Goal: Task Accomplishment & Management: Manage account settings

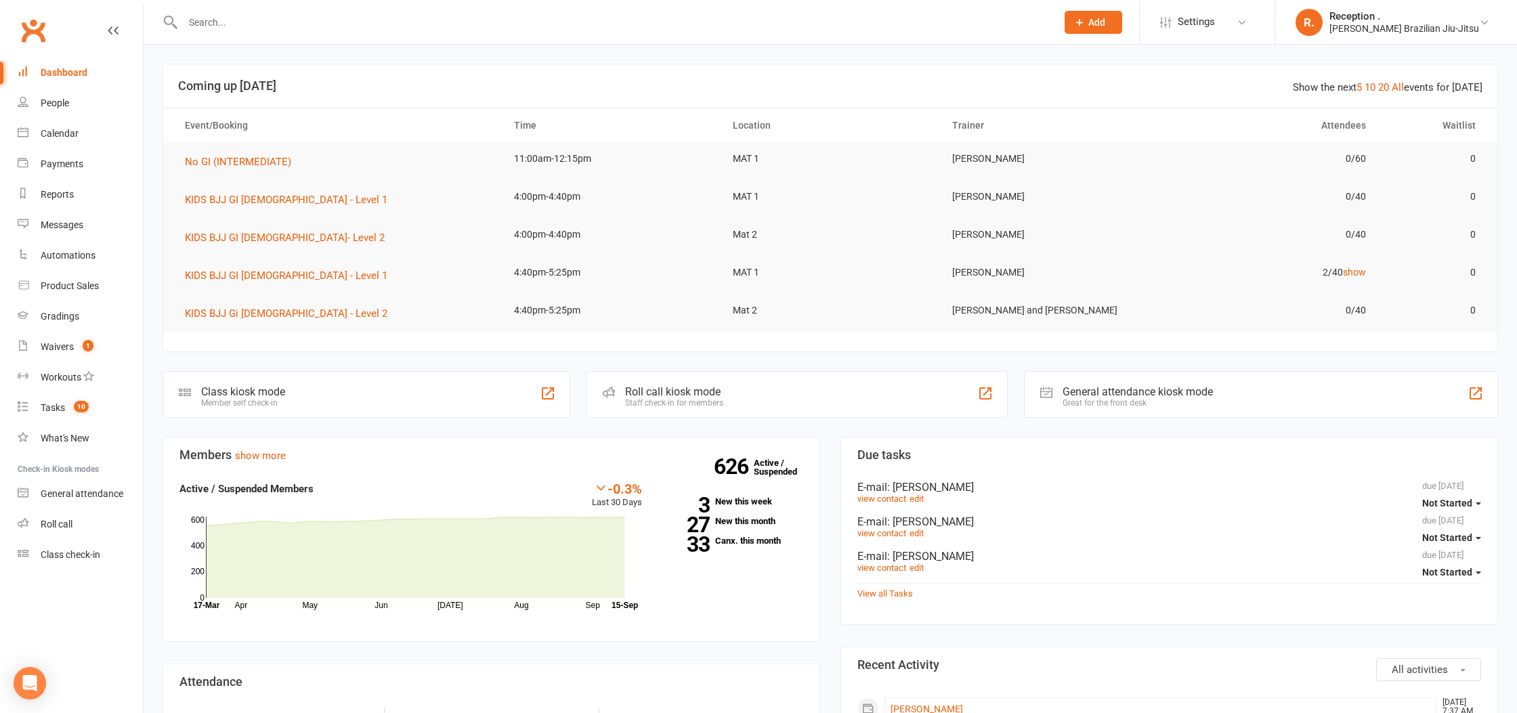
click at [478, 7] on div at bounding box center [605, 22] width 885 height 44
drag, startPoint x: 469, startPoint y: 16, endPoint x: 571, endPoint y: 140, distance: 159.8
click at [469, 17] on input "text" at bounding box center [613, 22] width 868 height 19
click at [224, 24] on input "text" at bounding box center [613, 22] width 868 height 19
type input "THEO"
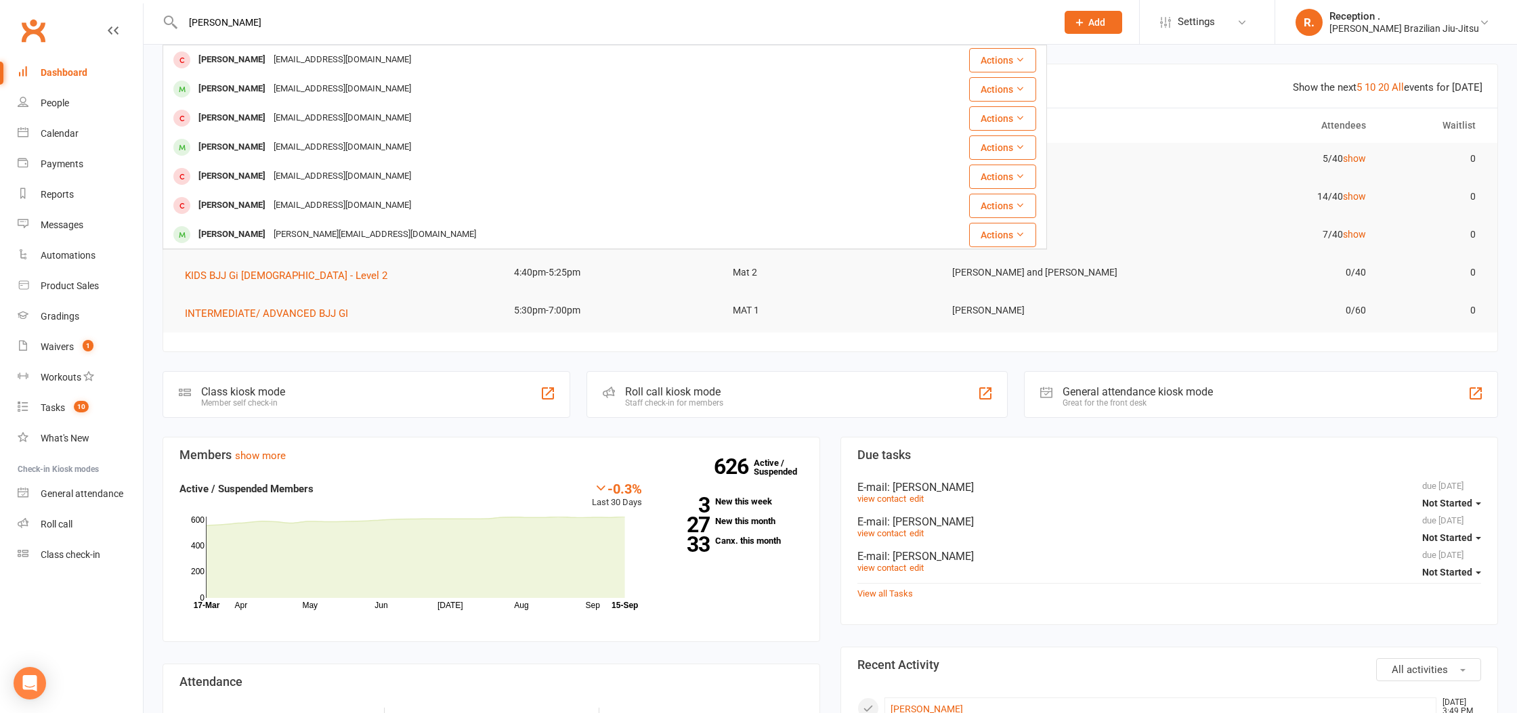
type input "[PERSON_NAME]"
click at [311, 47] on div "[PERSON_NAME] [PERSON_NAME][EMAIL_ADDRESS][DOMAIN_NAME]" at bounding box center [547, 60] width 767 height 28
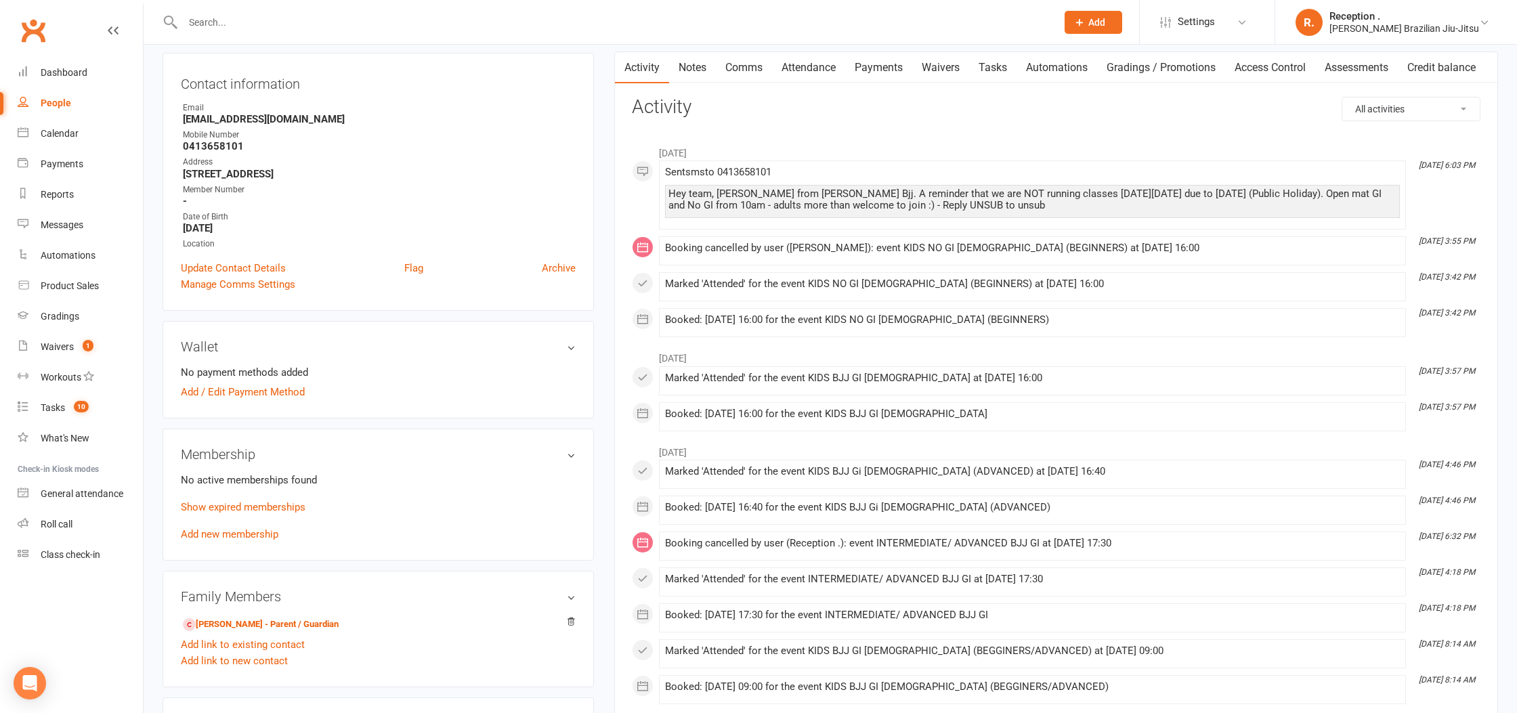
scroll to position [136, 0]
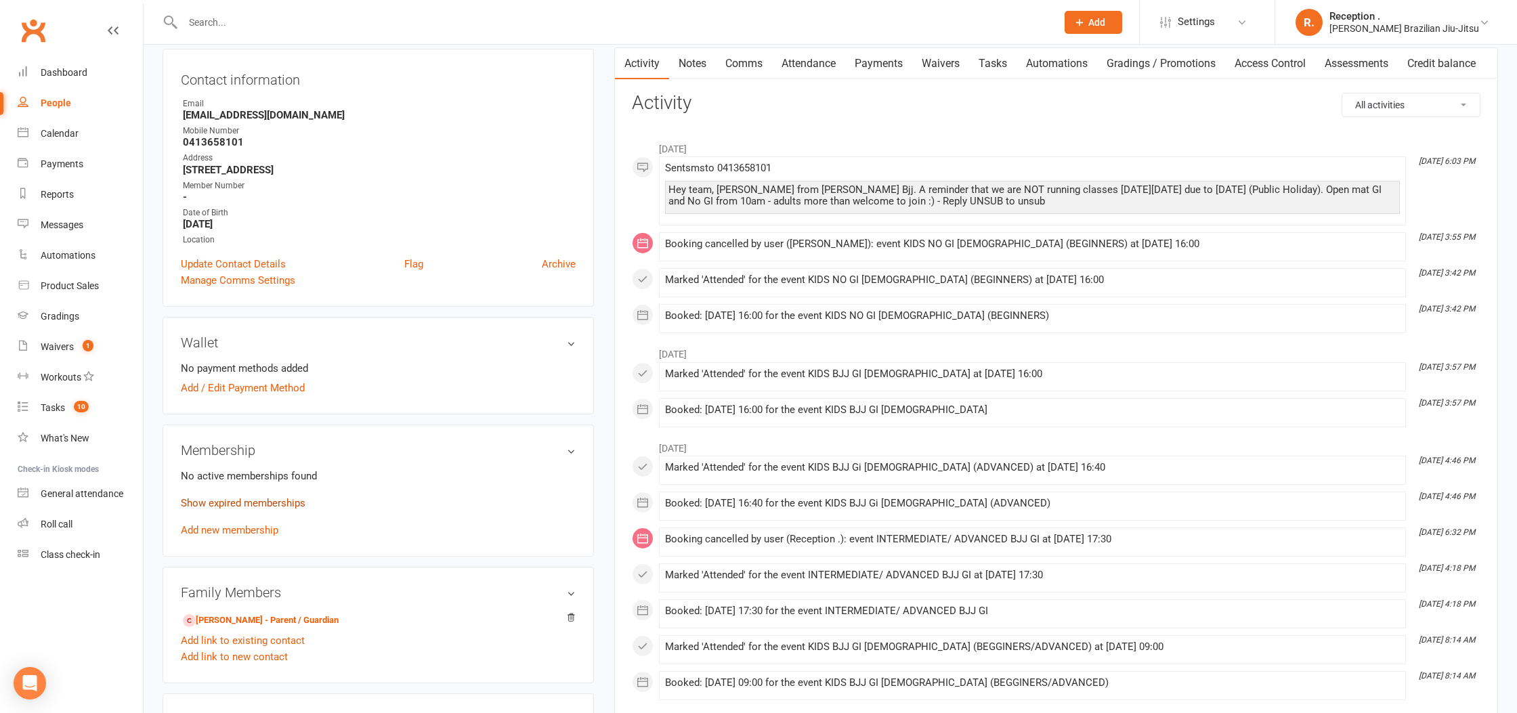
click at [257, 502] on link "Show expired memberships" at bounding box center [243, 503] width 125 height 12
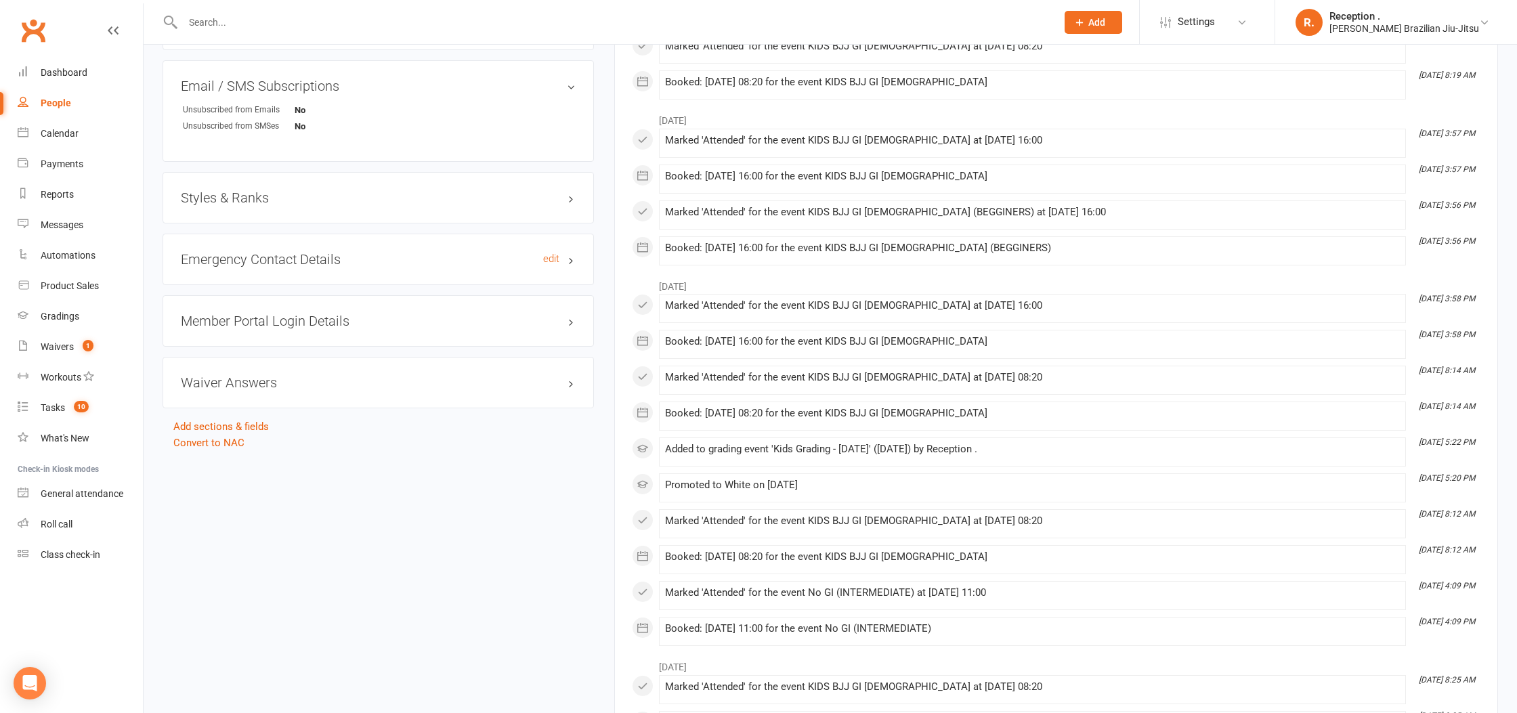
scroll to position [984, 0]
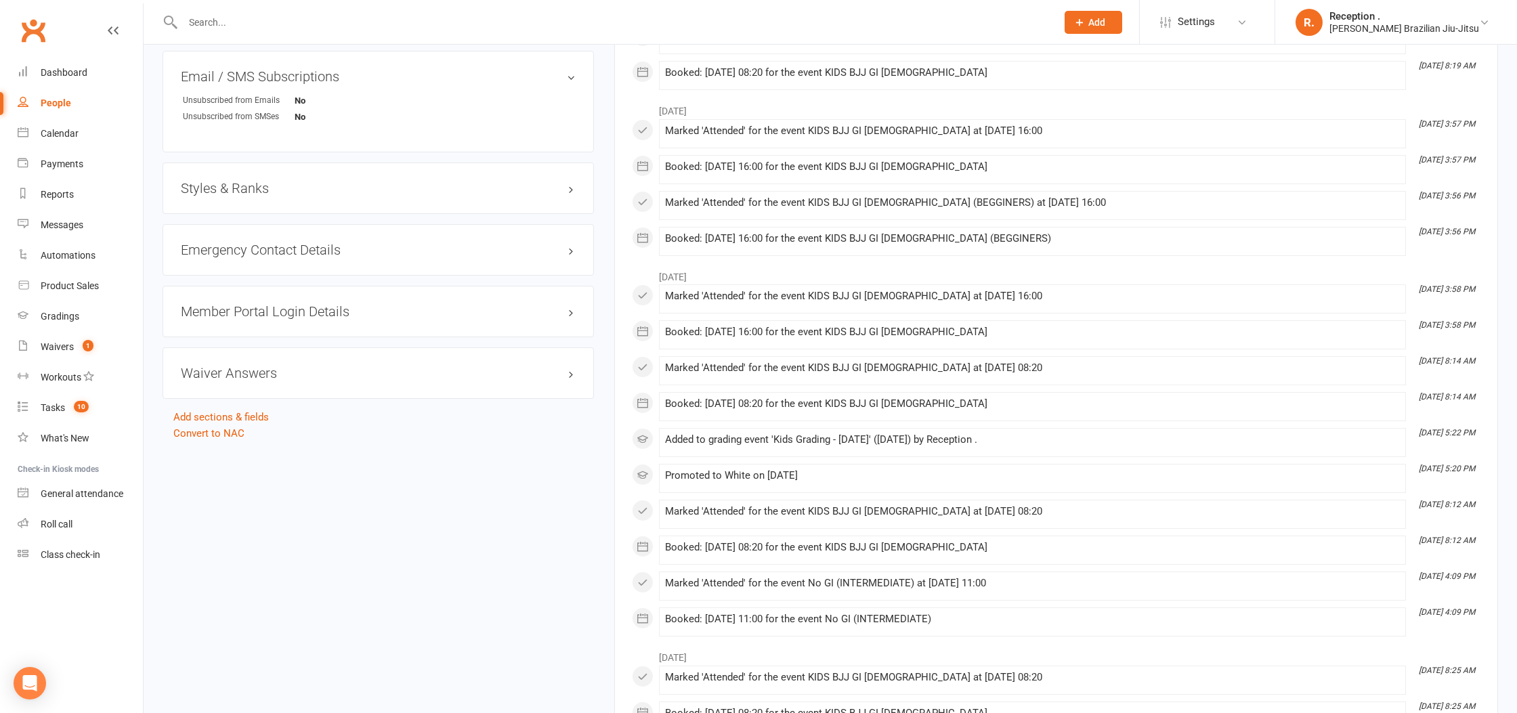
click at [230, 192] on h3 "Styles & Ranks" at bounding box center [378, 188] width 395 height 15
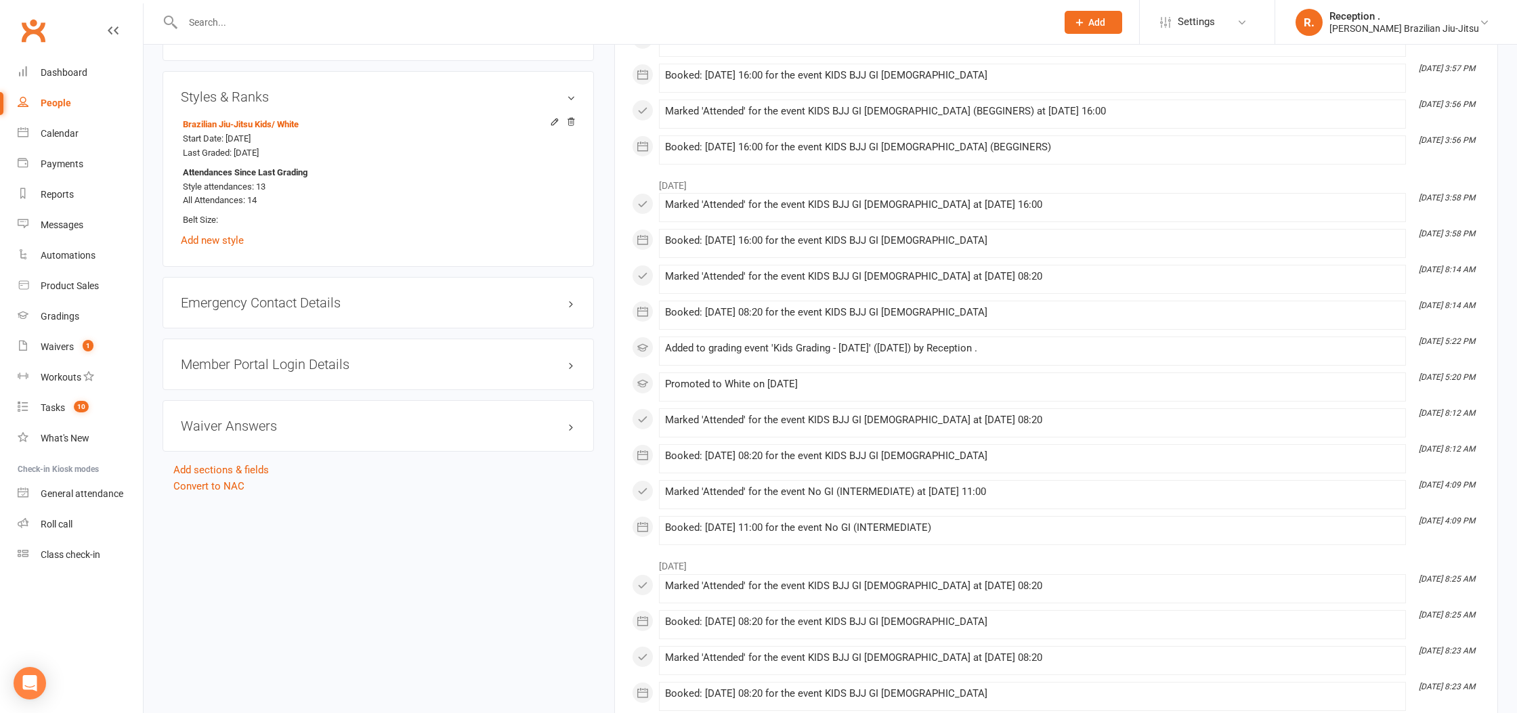
scroll to position [1081, 0]
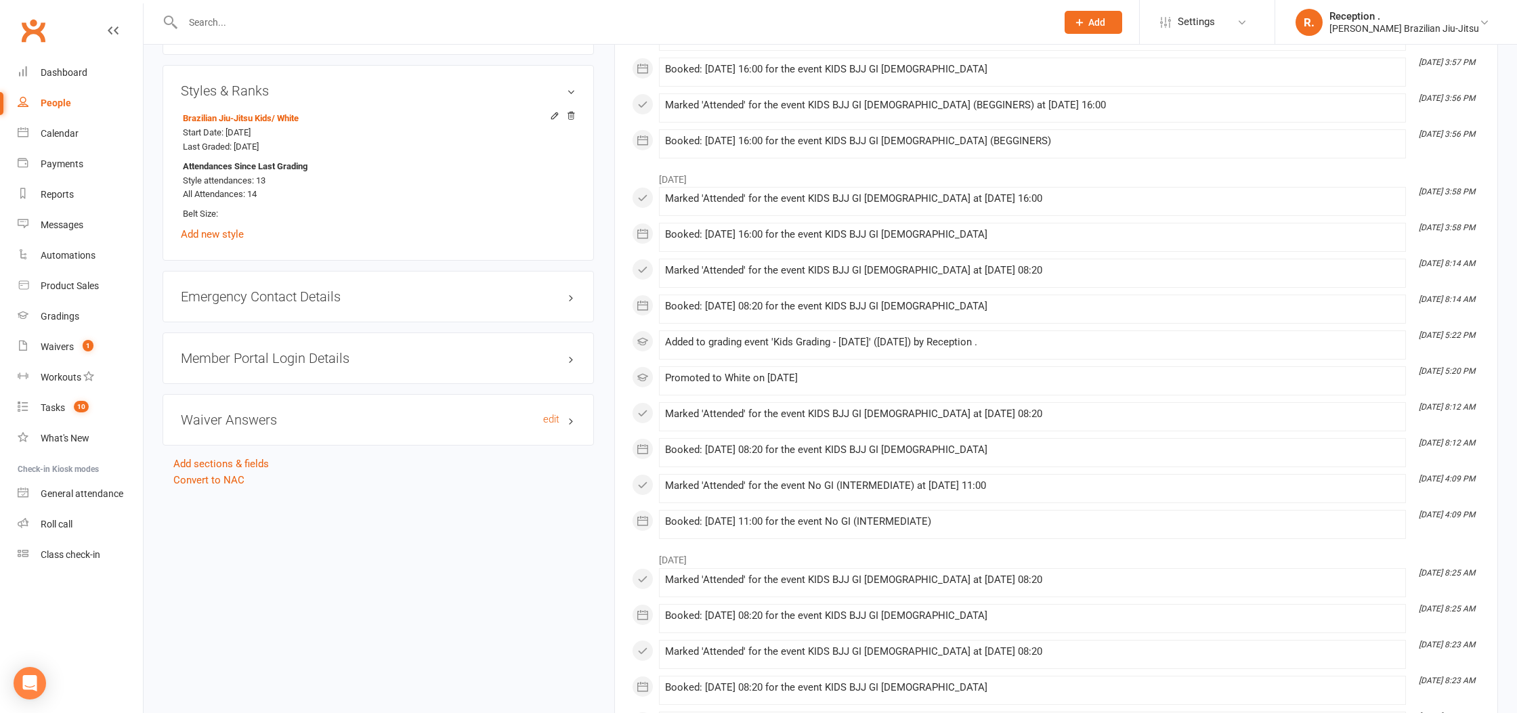
click at [310, 419] on h3 "Waiver Answers edit" at bounding box center [378, 420] width 395 height 15
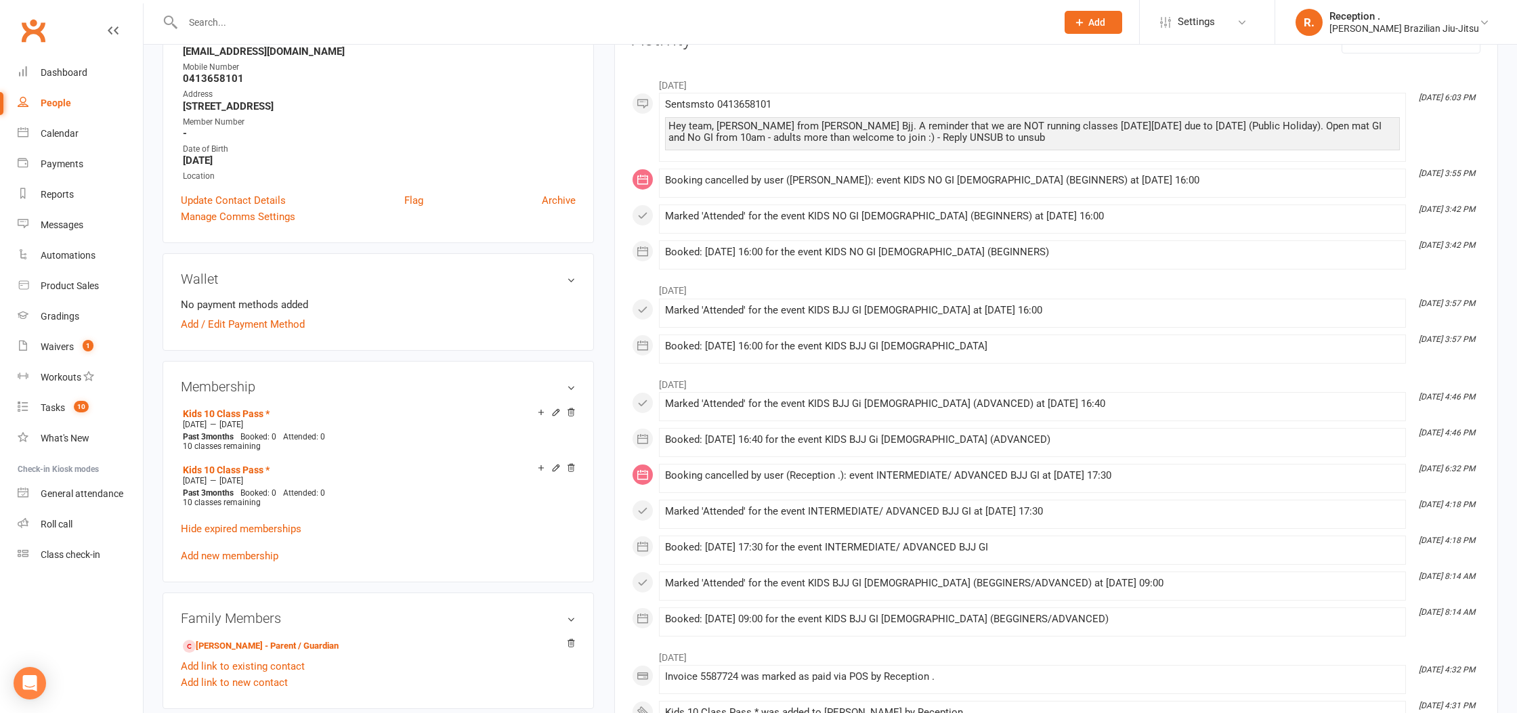
scroll to position [202, 0]
click at [257, 329] on link "Add / Edit Payment Method" at bounding box center [243, 322] width 124 height 16
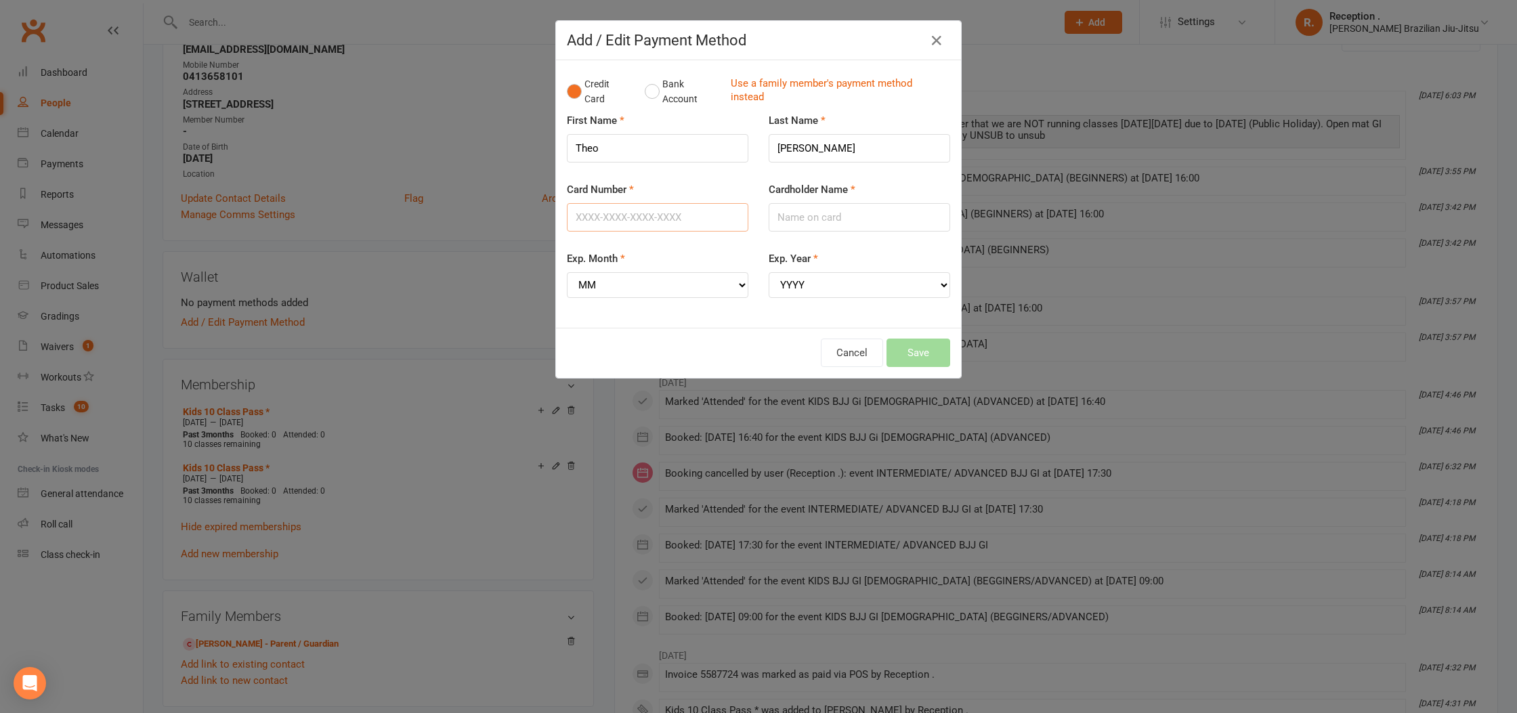
click at [584, 218] on input "Card Number" at bounding box center [658, 217] width 182 height 28
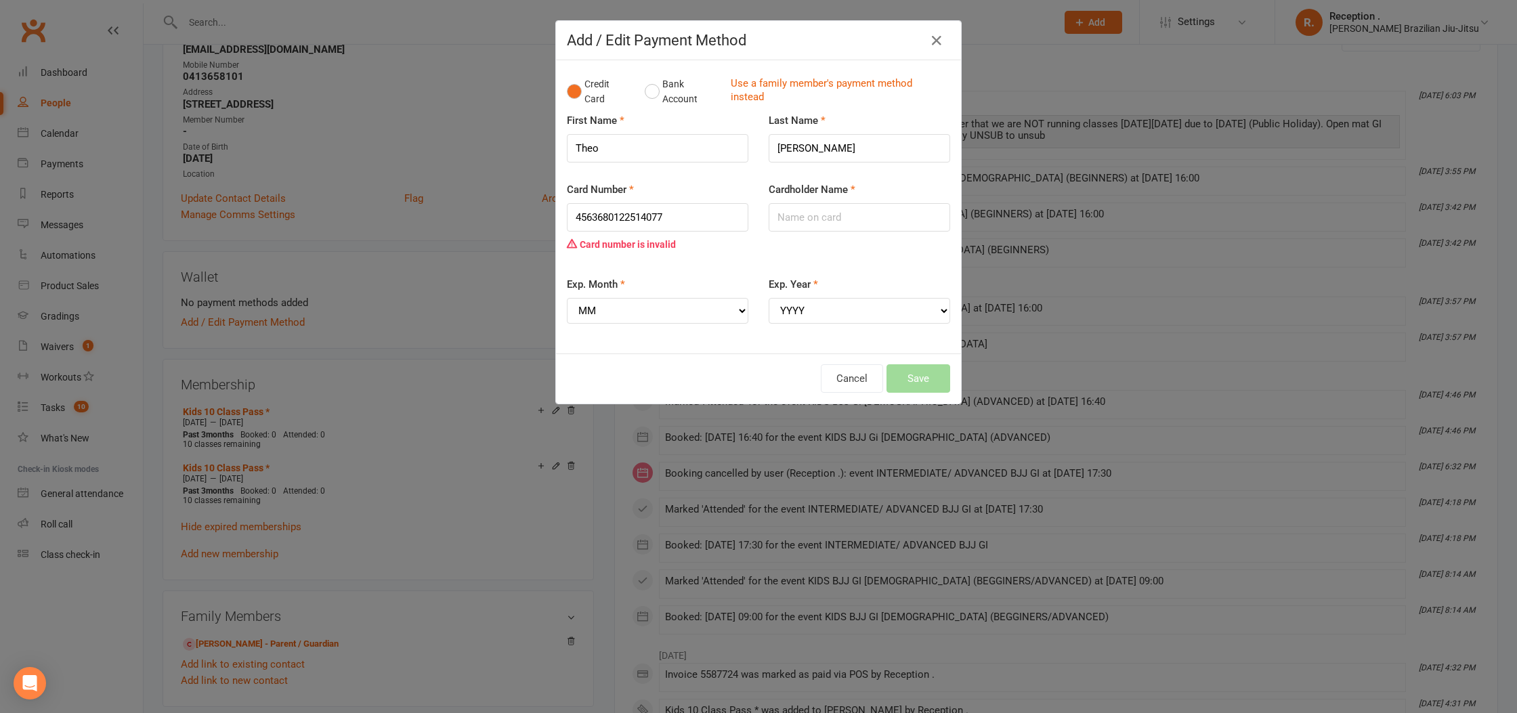
click at [572, 232] on div "Card number is invalid" at bounding box center [658, 245] width 182 height 26
click at [583, 223] on input "4563680122514077" at bounding box center [658, 217] width 182 height 28
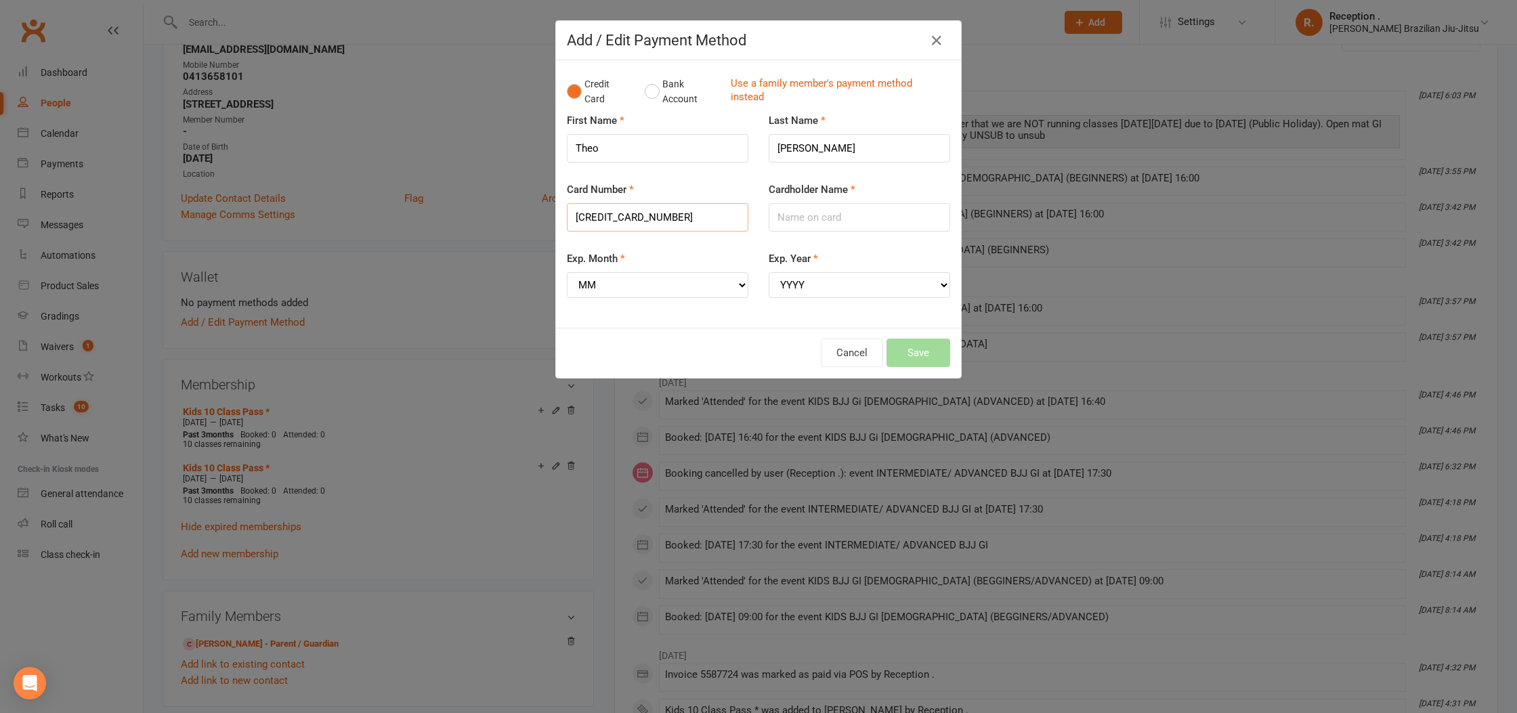
type input "4564680122514077"
click at [825, 219] on input "Cardholder Name" at bounding box center [860, 217] width 182 height 28
type input "[PERSON_NAME]"
click at [704, 293] on select "MM 01 02 03 04 05 06 07 08 09 10 11 12" at bounding box center [658, 285] width 182 height 26
select select "11"
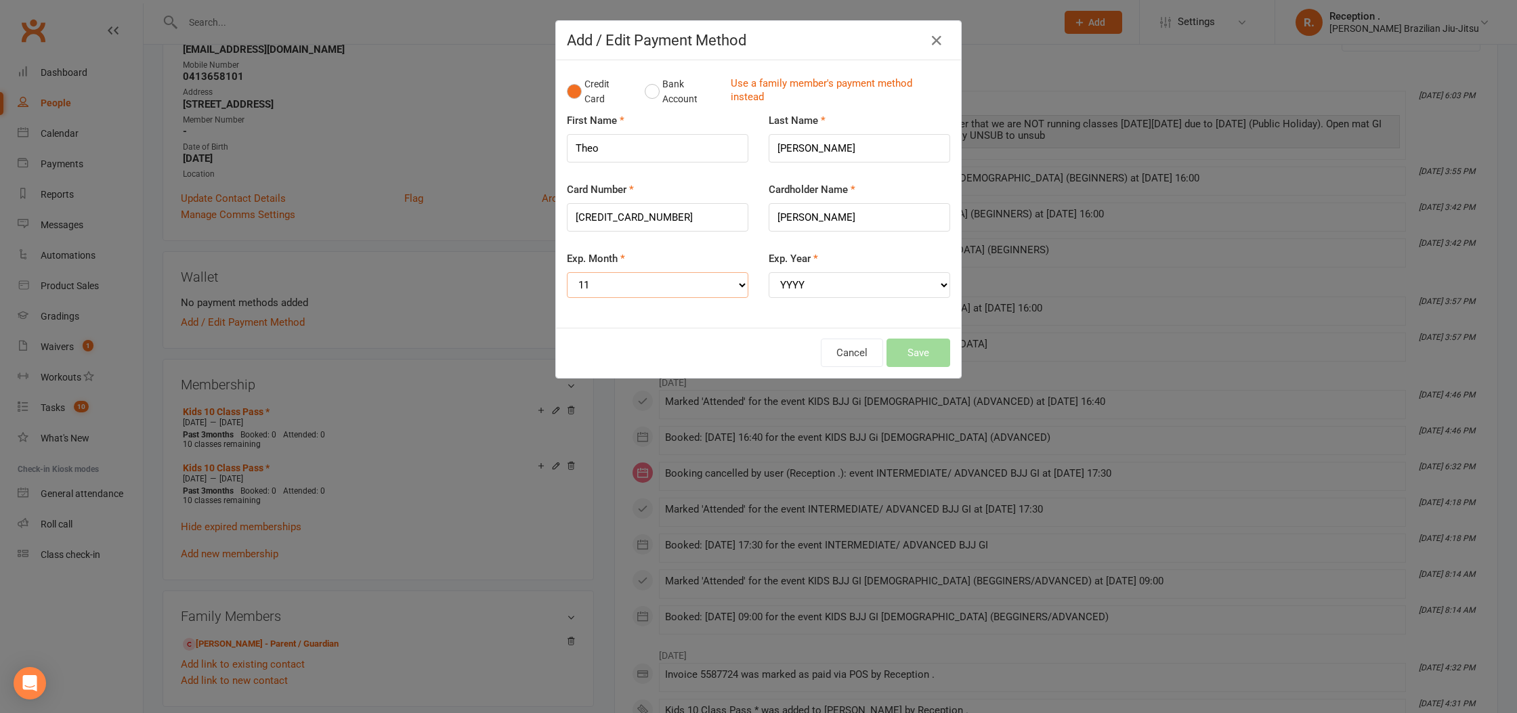
click at [567, 272] on select "MM 01 02 03 04 05 06 07 08 09 10 11 12" at bounding box center [658, 285] width 182 height 26
drag, startPoint x: 909, startPoint y: 270, endPoint x: 909, endPoint y: 290, distance: 19.6
click at [909, 271] on div "Exp. Year YYYY 2025 2026 2027 2028 2029 2030 2031 2032 2033 2034" at bounding box center [860, 274] width 182 height 47
click at [909, 290] on select "YYYY 2025 2026 2027 2028 2029 2030 2031 2032 2033 2034" at bounding box center [860, 285] width 182 height 26
select select "2028"
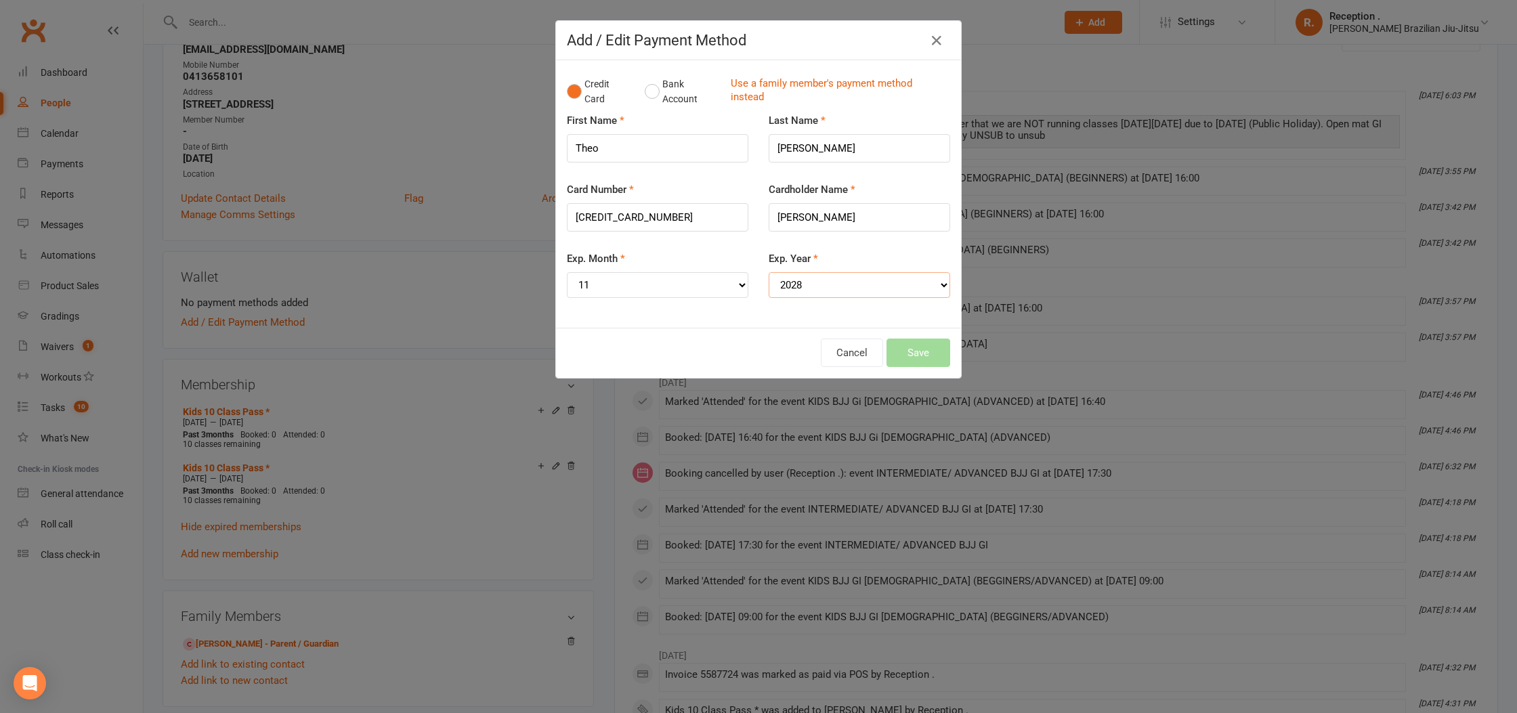
click at [769, 272] on select "YYYY 2025 2026 2027 2028 2029 2030 2031 2032 2033 2034" at bounding box center [860, 285] width 182 height 26
click at [926, 364] on button "Save" at bounding box center [919, 353] width 64 height 28
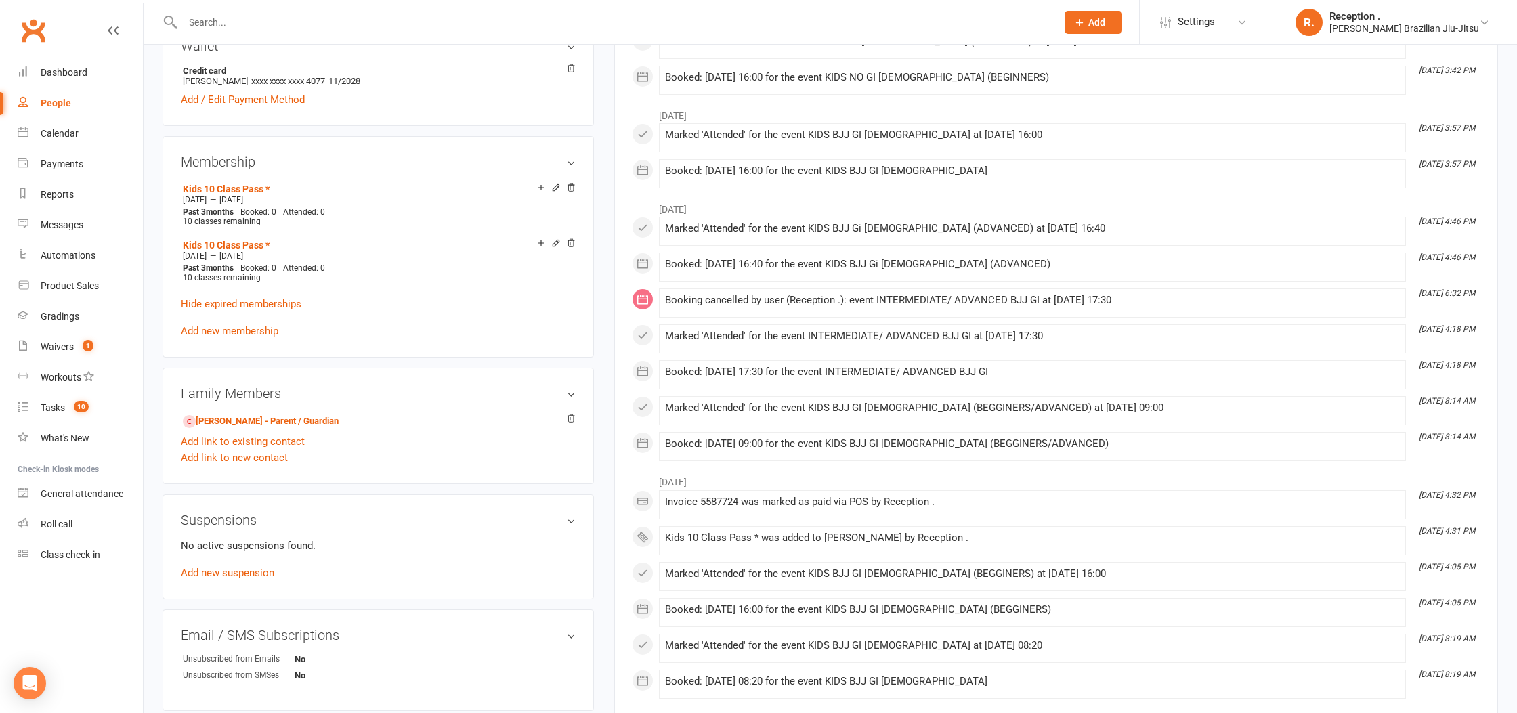
scroll to position [402, 0]
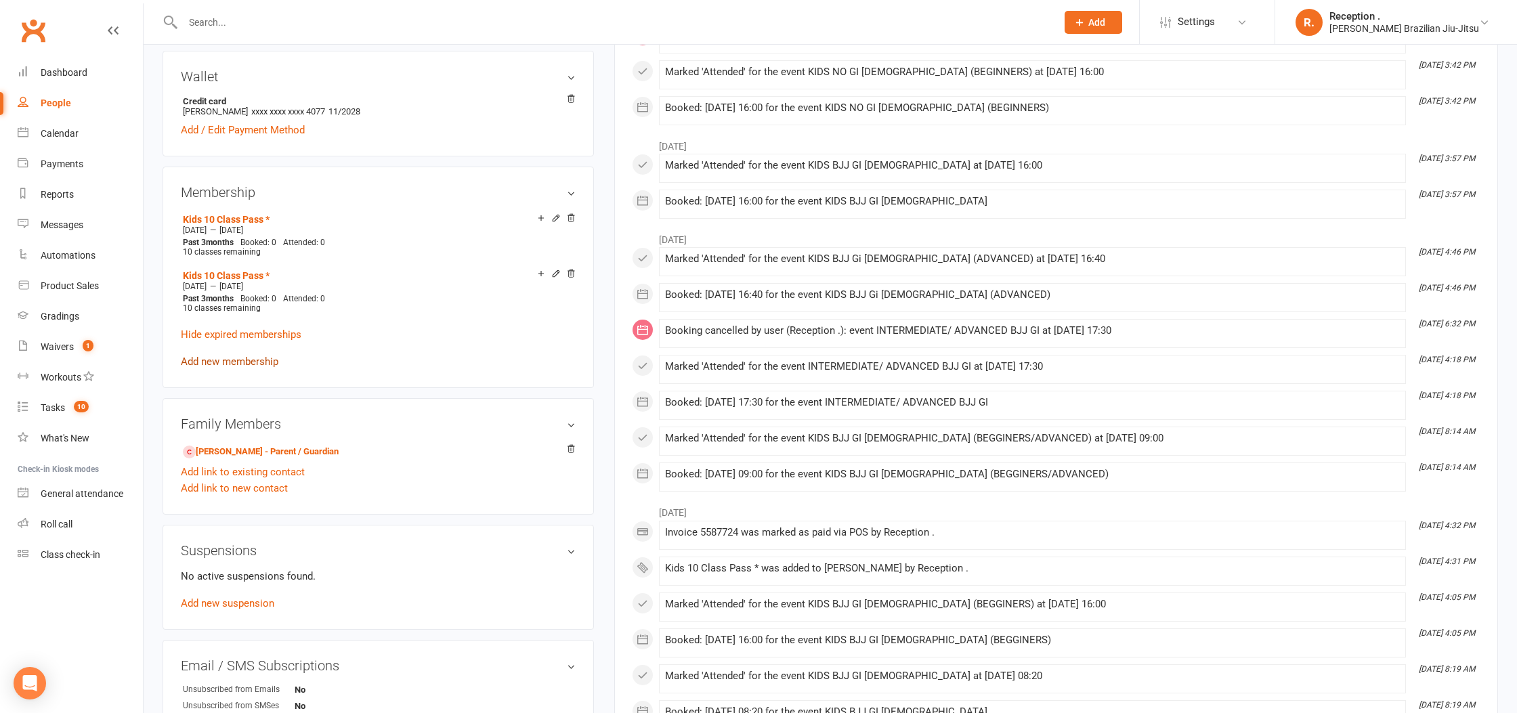
click at [265, 356] on link "Add new membership" at bounding box center [230, 362] width 98 height 12
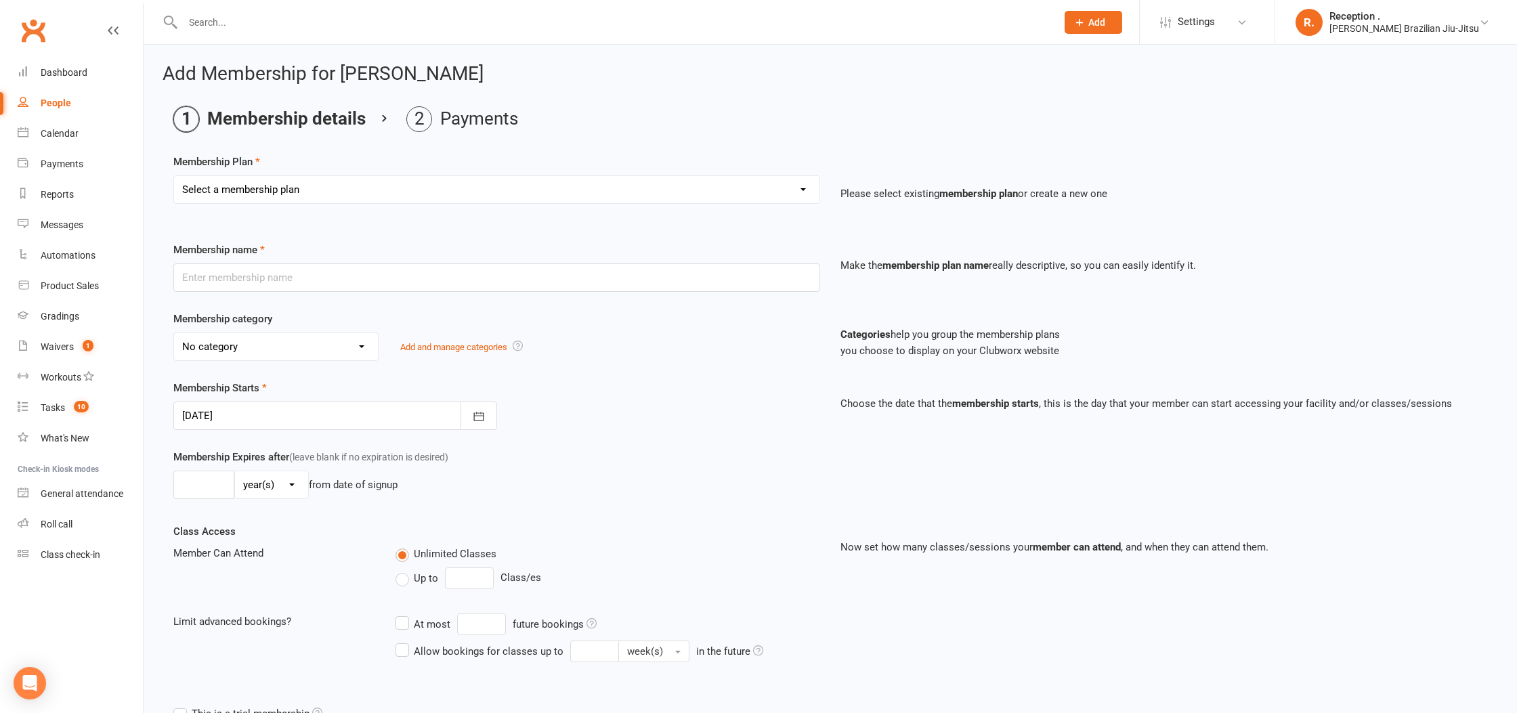
click at [297, 182] on select "Select a membership plan Create new Membership Plan FREE ADULTS 12 MONTH CONTRA…" at bounding box center [497, 189] width 646 height 27
select select "14"
click at [174, 176] on select "Select a membership plan Create new Membership Plan FREE ADULTS 12 MONTH CONTRA…" at bounding box center [497, 189] width 646 height 27
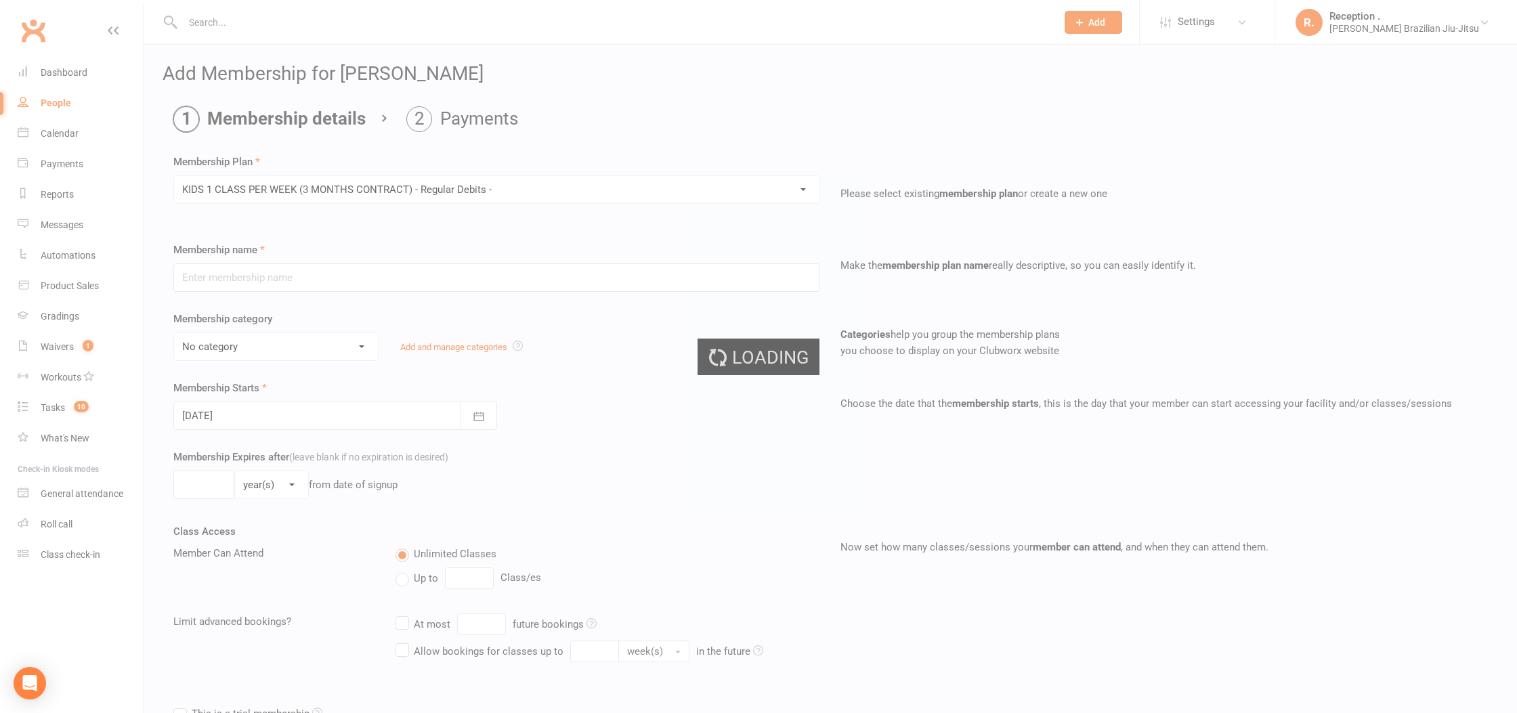
type input "KIDS 1 CLASS PER WEEK (3 MONTHS CONTRACT) - Regular Debits -"
select select "1"
type input "0"
type input "1"
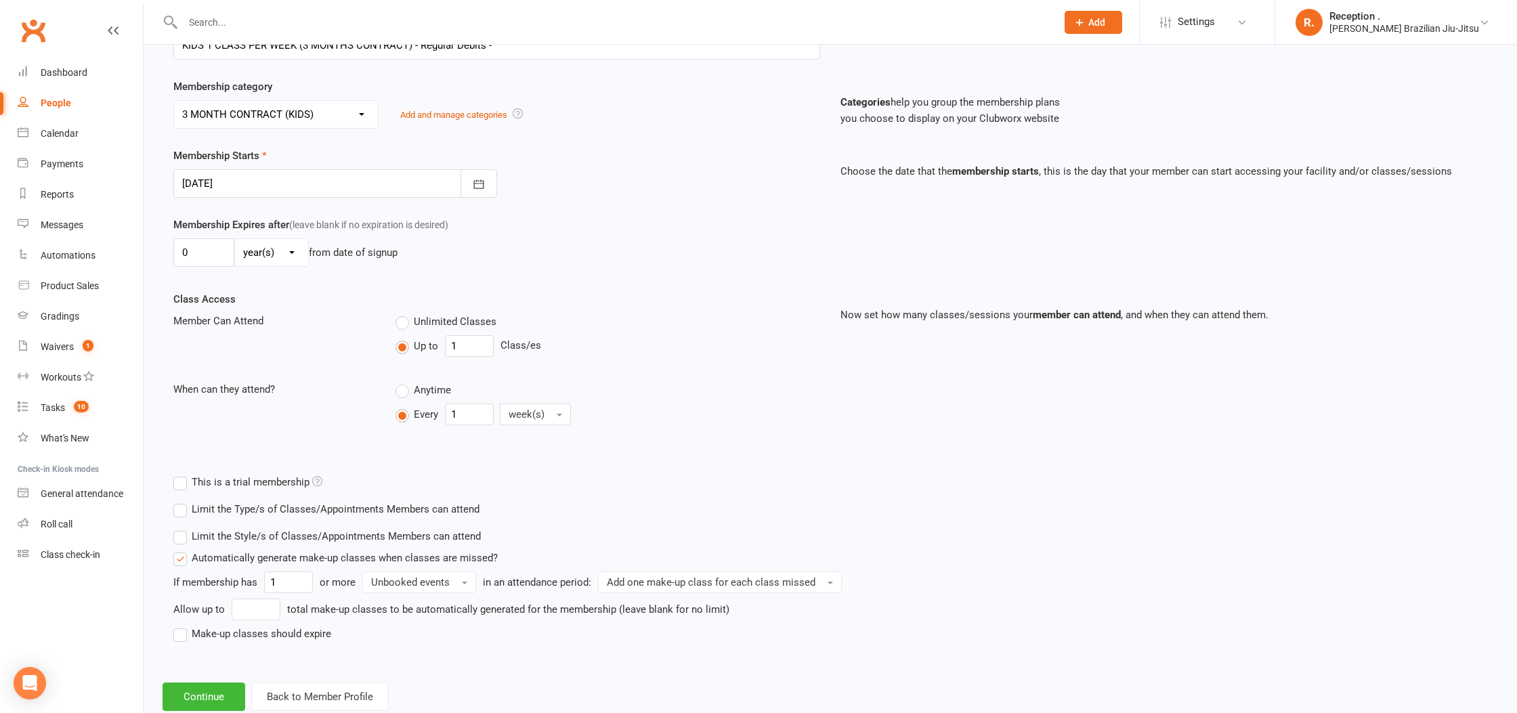
scroll to position [269, 0]
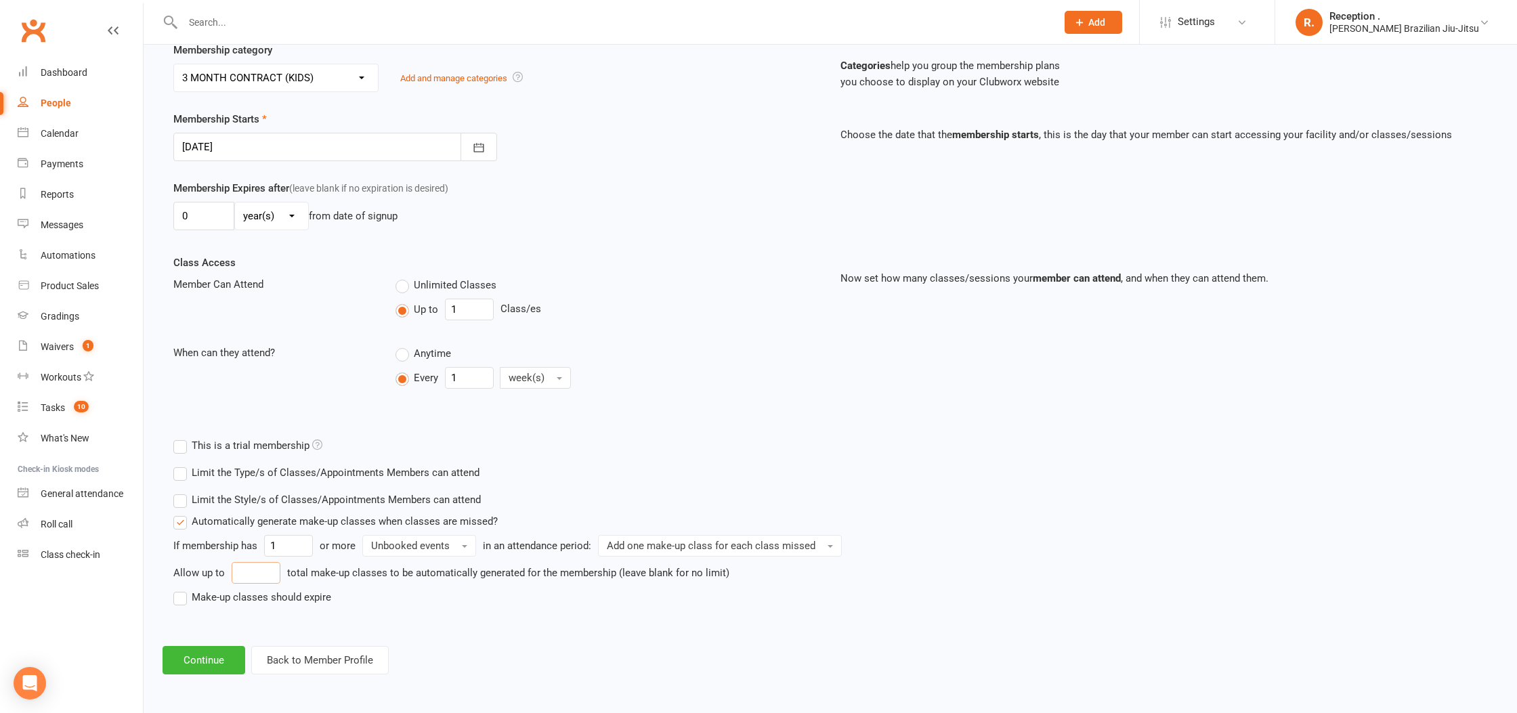
click at [261, 568] on input "number" at bounding box center [256, 573] width 49 height 22
type input "6"
click at [194, 604] on div "Limit the Style/s of Classes/Appointments Members can attend Select Styles Braz…" at bounding box center [663, 555] width 1001 height 138
click at [198, 597] on label "Make-up classes should expire" at bounding box center [252, 597] width 158 height 16
click at [182, 589] on input "Make-up classes should expire" at bounding box center [177, 589] width 9 height 0
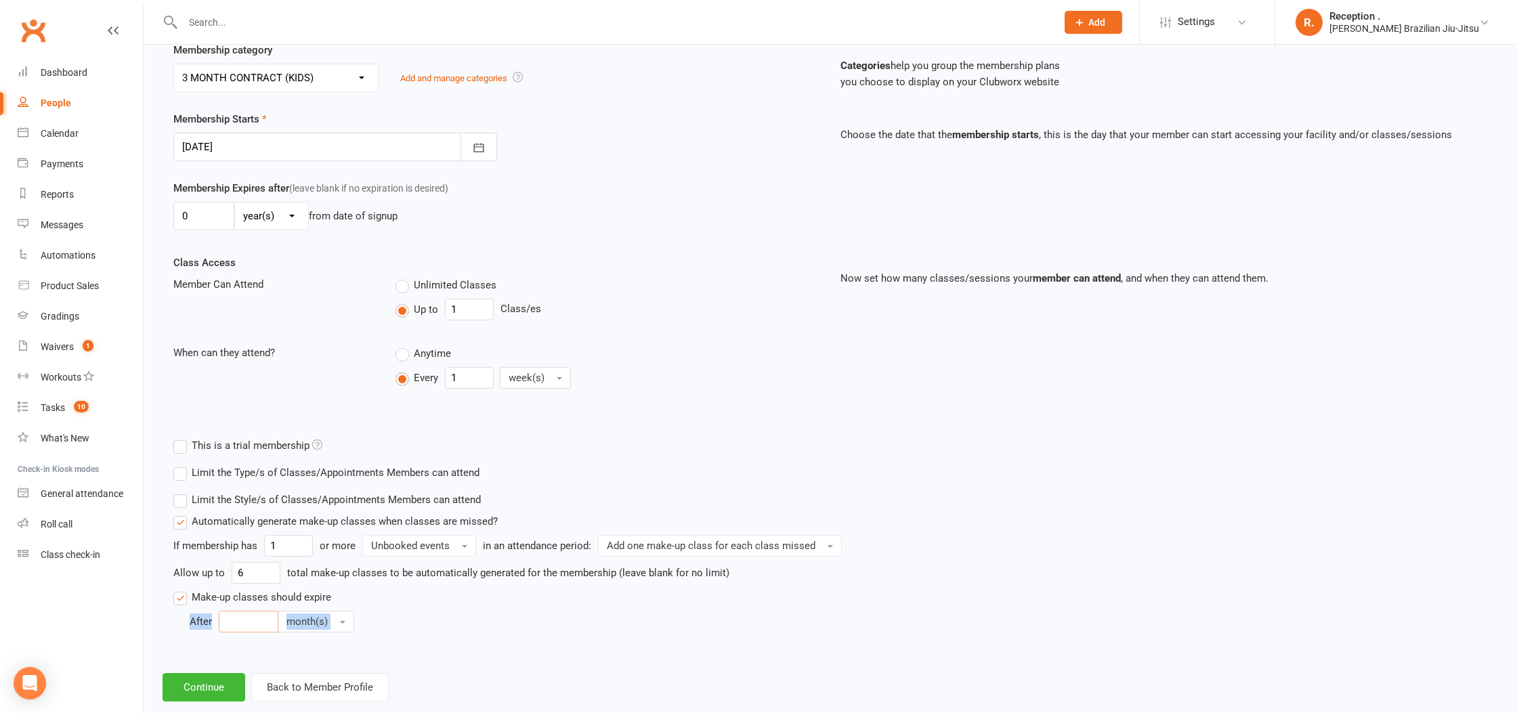
click at [244, 631] on input "number" at bounding box center [249, 622] width 60 height 22
click at [246, 625] on input "number" at bounding box center [249, 622] width 60 height 22
type input "3"
click at [196, 694] on button "Continue" at bounding box center [204, 687] width 83 height 28
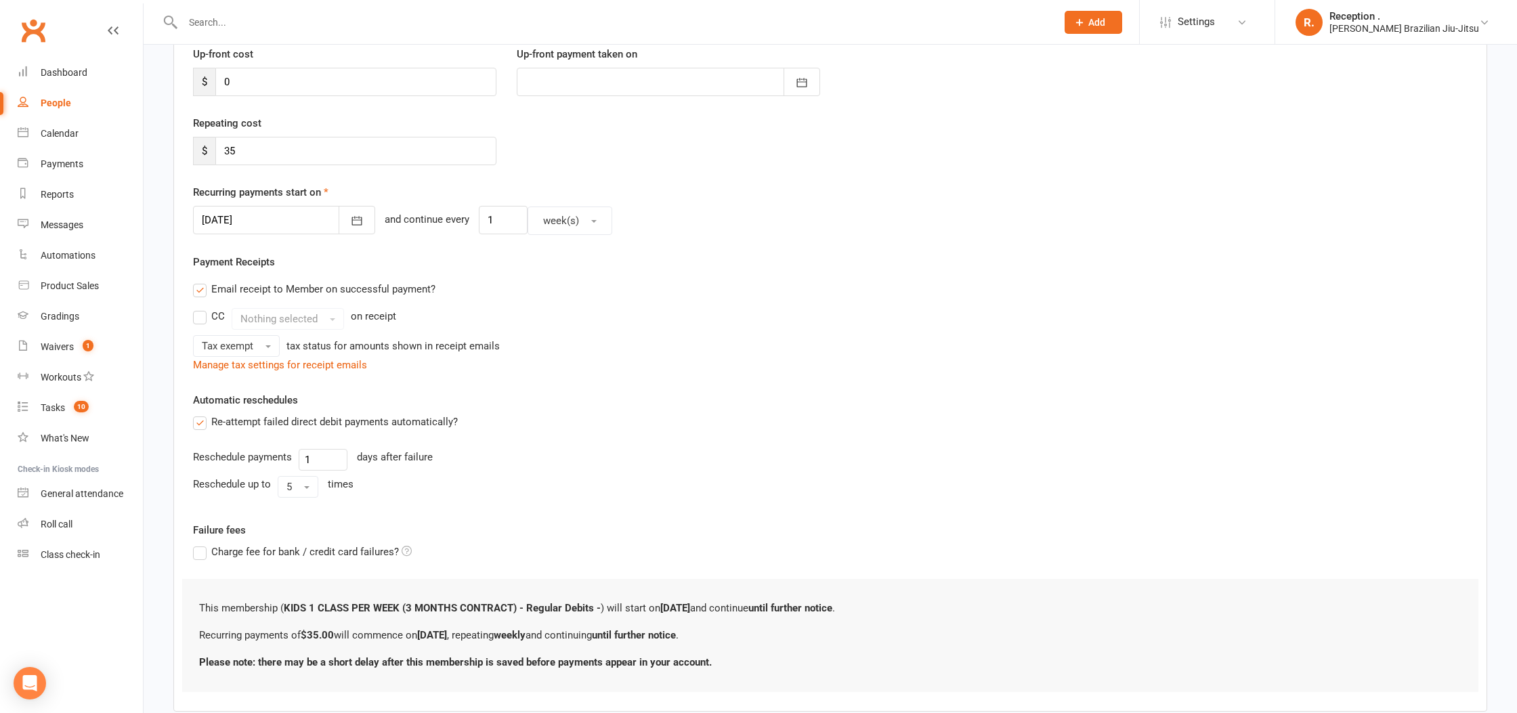
scroll to position [272, 0]
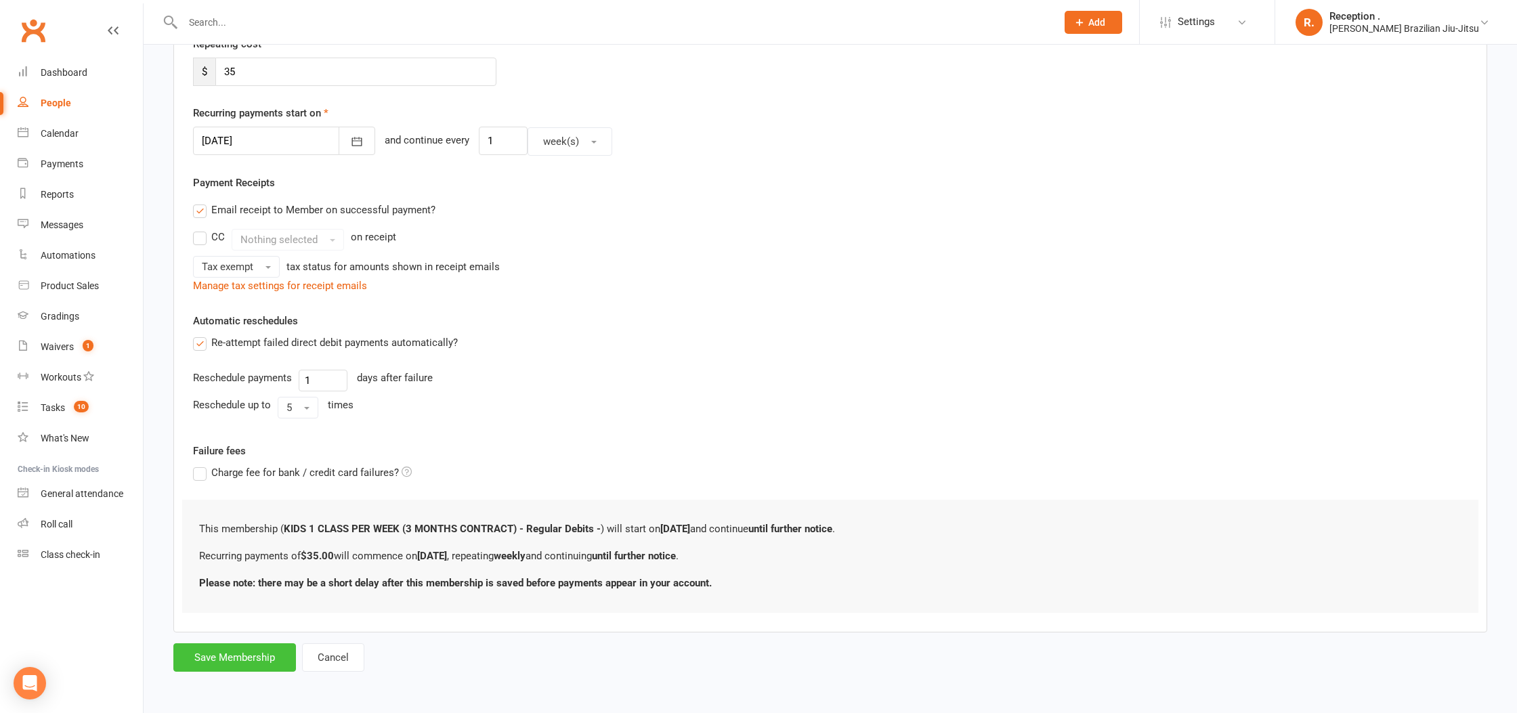
click at [218, 660] on button "Save Membership" at bounding box center [234, 658] width 123 height 28
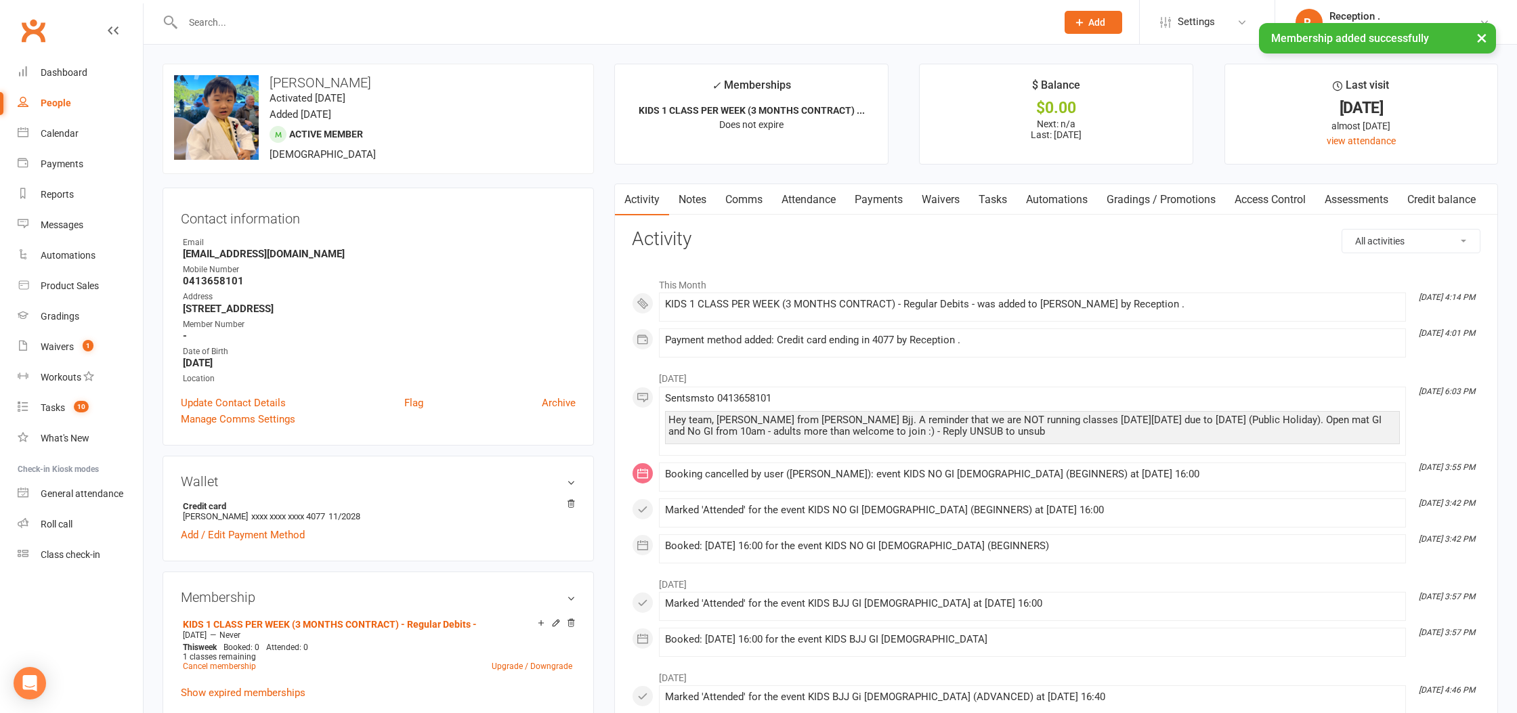
click at [239, 251] on strong "Taeandsylvia@gmail.com" at bounding box center [379, 254] width 393 height 12
copy render-form-field "Taeandsylvia@gmail.com"
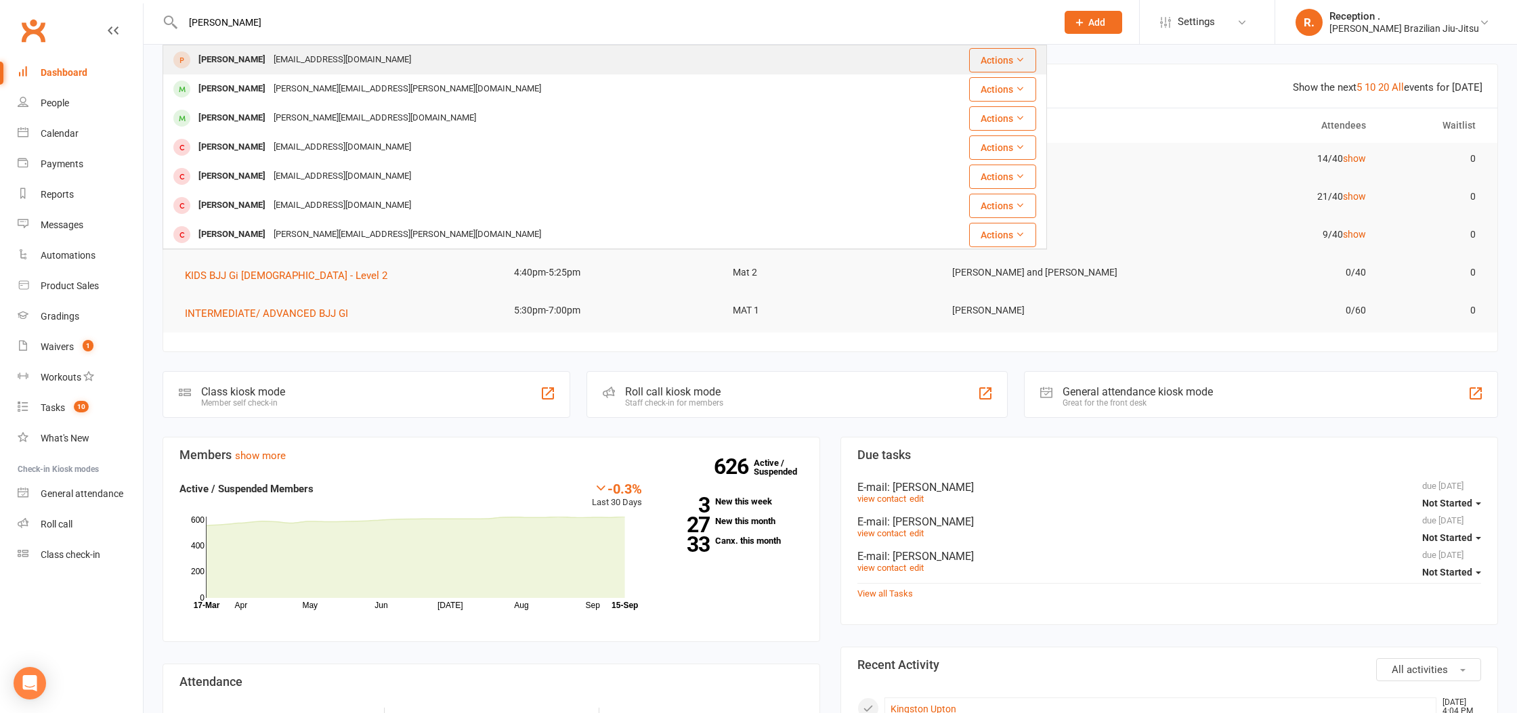
type input "[PERSON_NAME]"
click at [224, 58] on div "Charlie Ellis" at bounding box center [231, 60] width 75 height 20
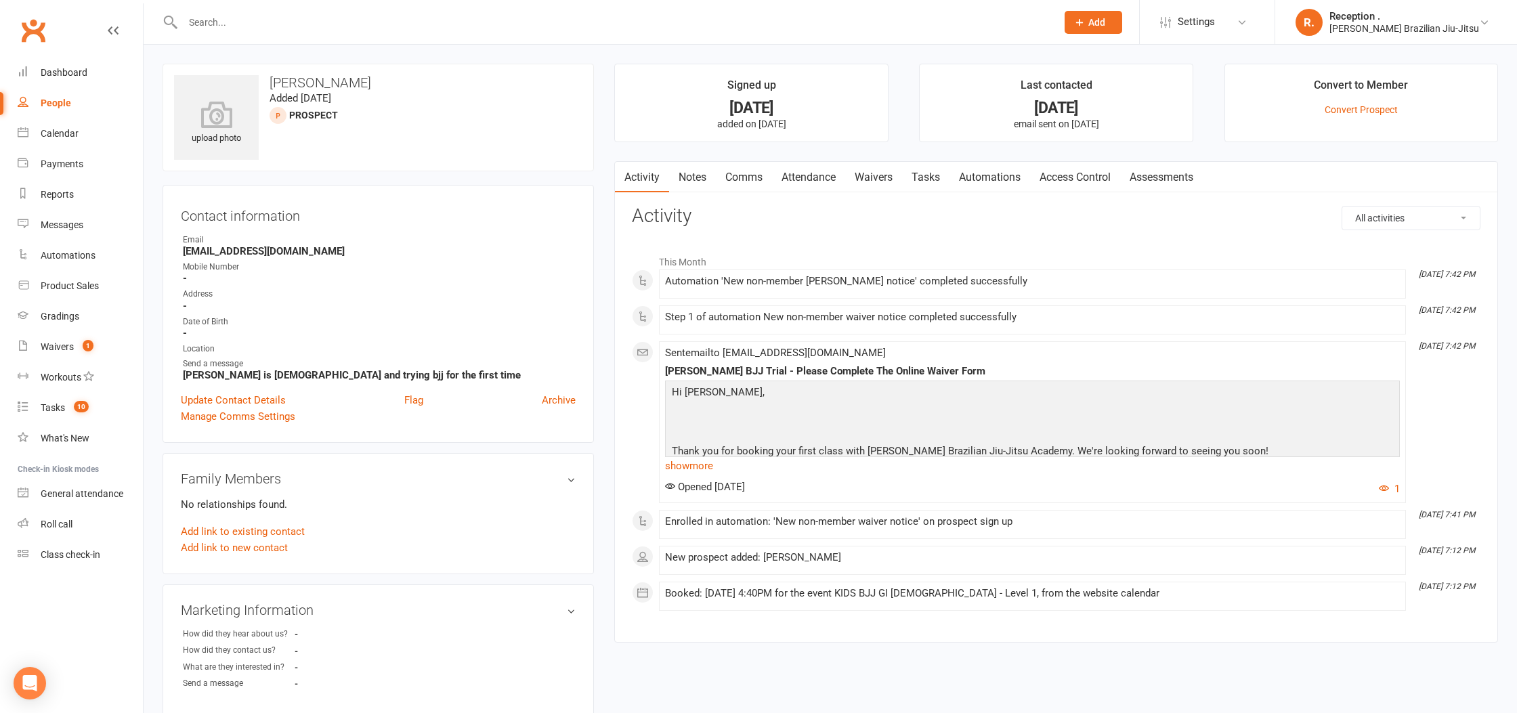
click at [225, 21] on input "text" at bounding box center [613, 22] width 868 height 19
click at [234, 244] on div "Email" at bounding box center [379, 240] width 393 height 13
click at [233, 248] on strong "Brfellis@gmail.com" at bounding box center [379, 251] width 393 height 12
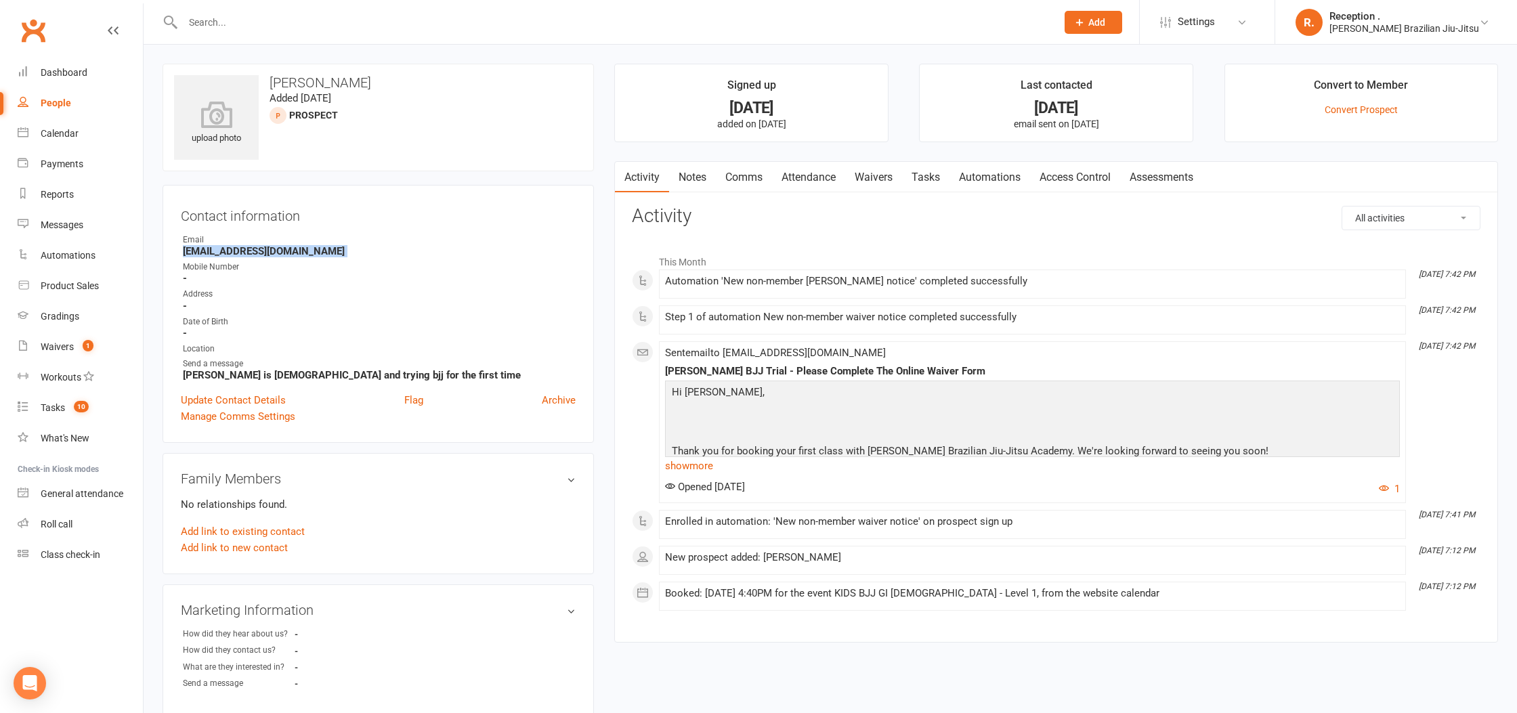
copy render-form-field "Brfellis@gmail.com"
click at [240, 20] on input "text" at bounding box center [613, 22] width 868 height 19
paste input "Brfellis@gmail.com"
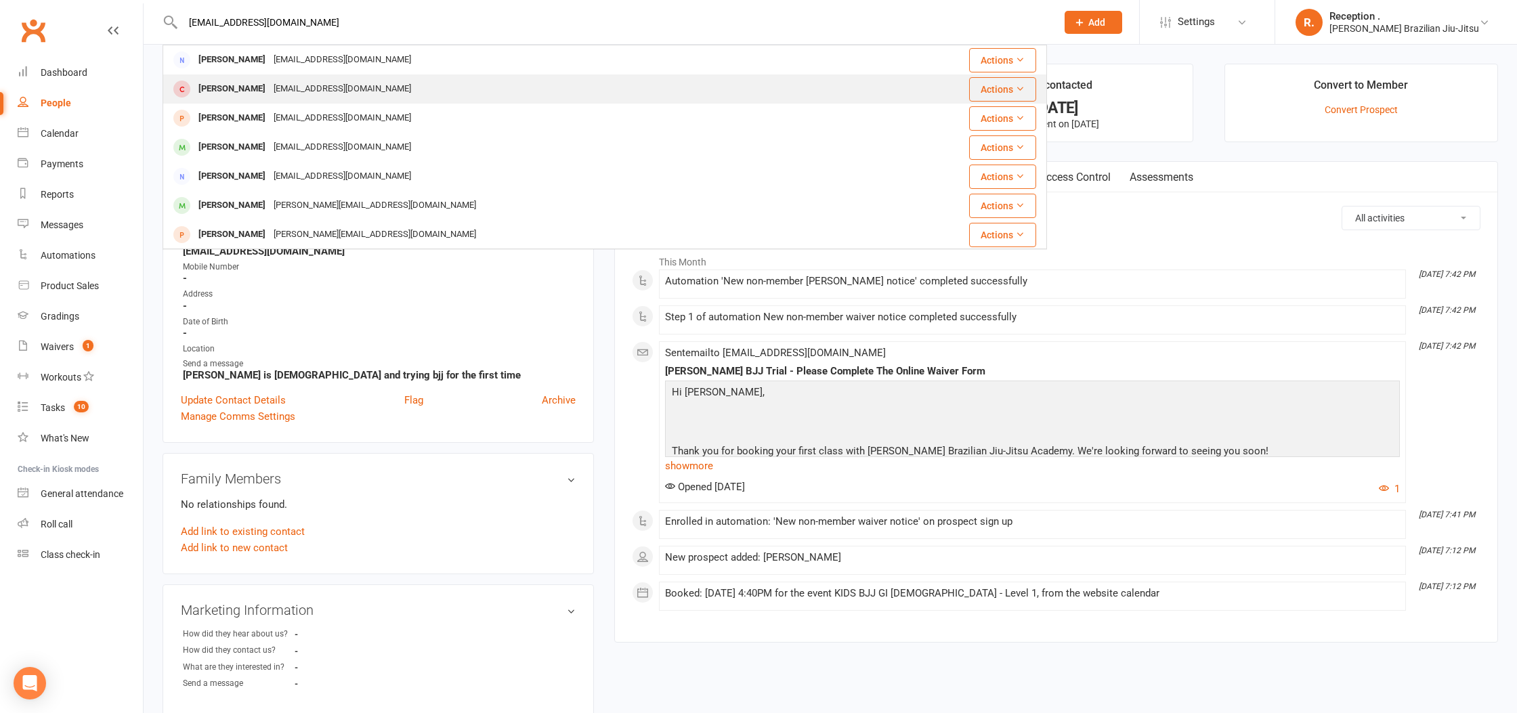
type input "Brfellis@gmail.com"
click at [297, 90] on div "Brfellis@gmail.com" at bounding box center [343, 89] width 146 height 20
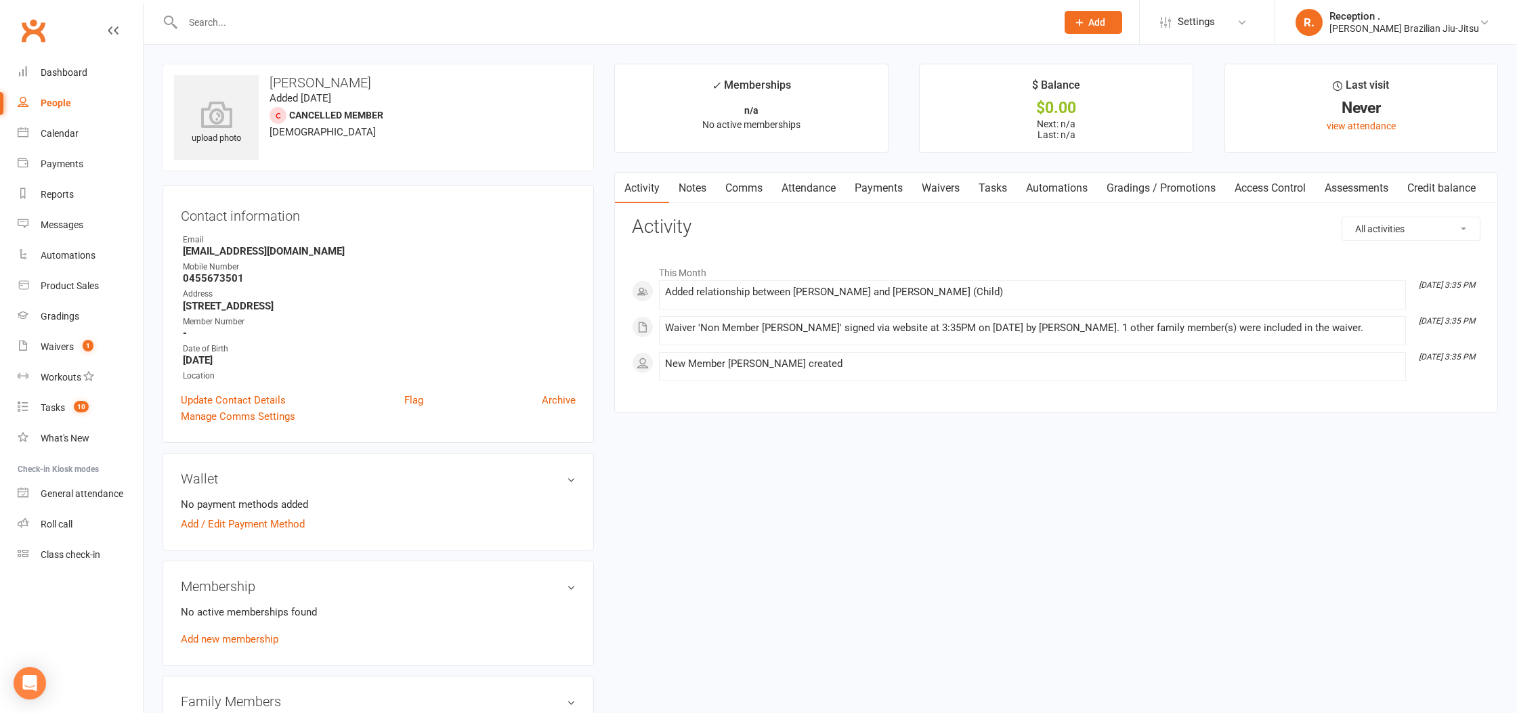
click at [252, 18] on input "text" at bounding box center [613, 22] width 868 height 19
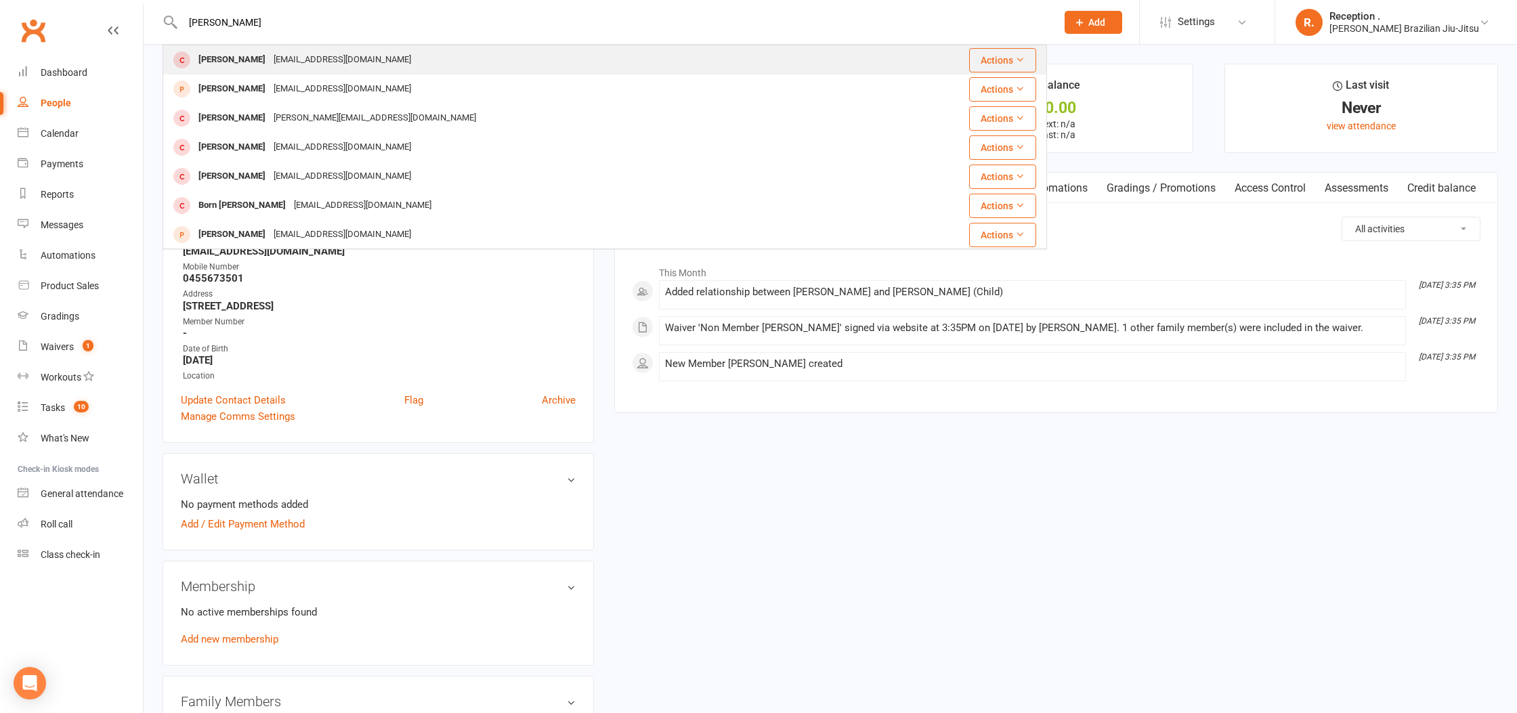
type input "finn bryan"
click at [243, 68] on div "Finn Bryant" at bounding box center [231, 60] width 75 height 20
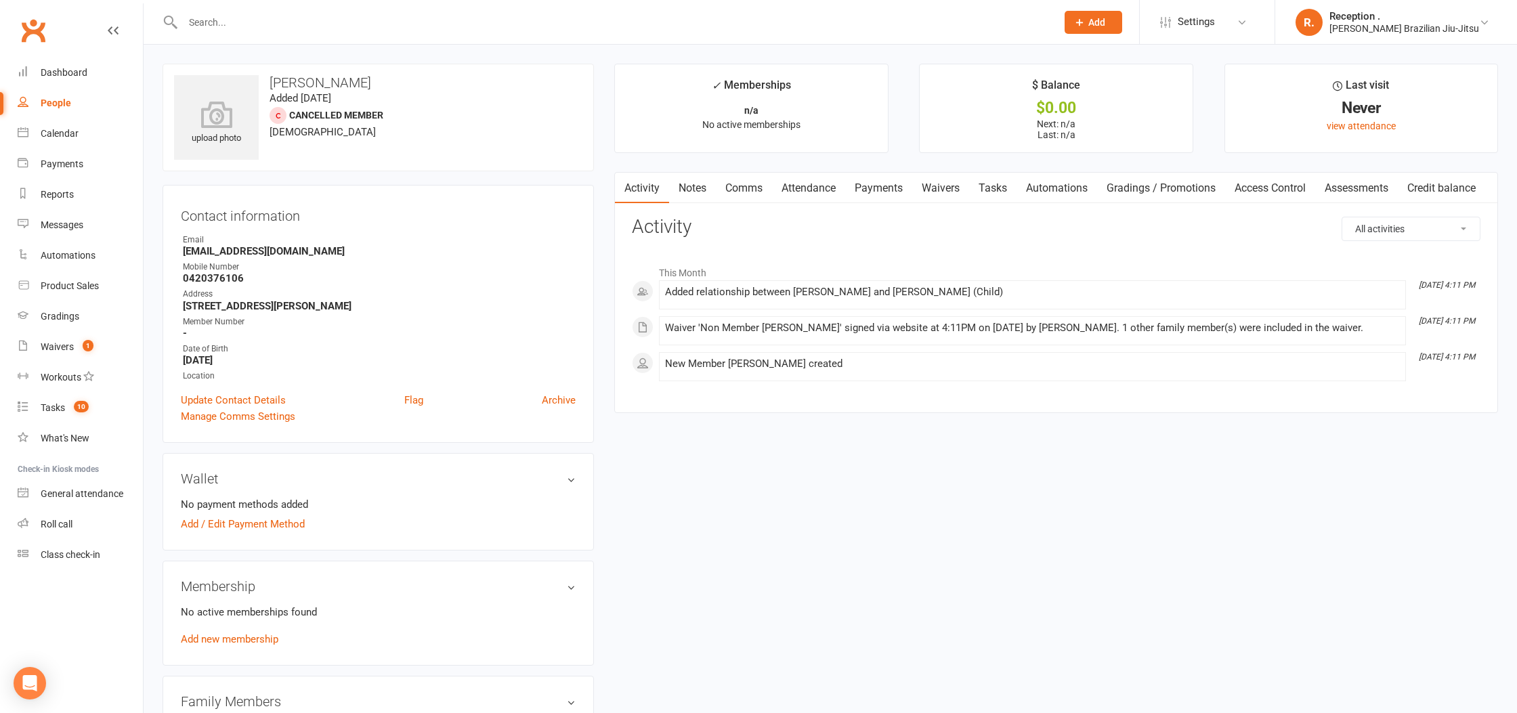
click at [870, 182] on link "Payments" at bounding box center [878, 188] width 67 height 31
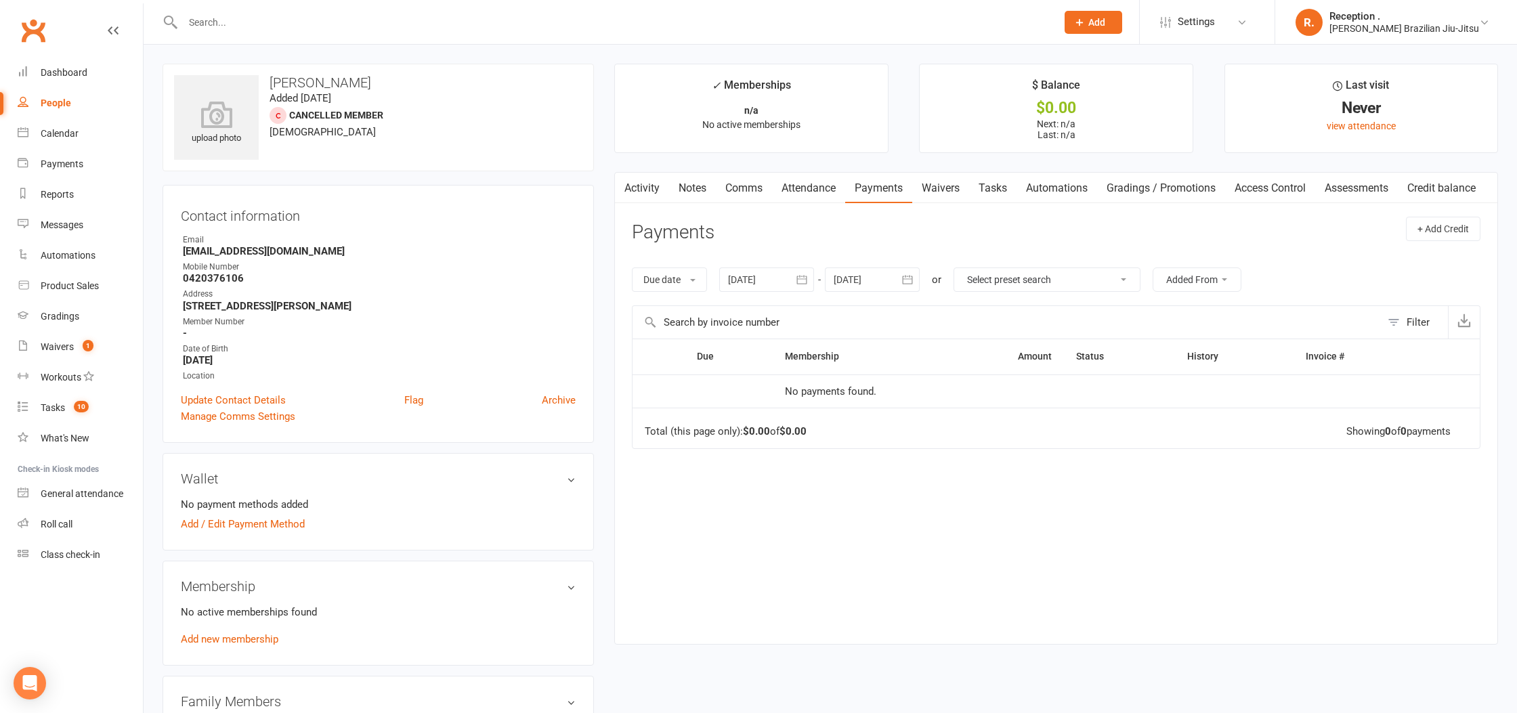
click at [633, 19] on input "text" at bounding box center [613, 22] width 868 height 19
type input "p"
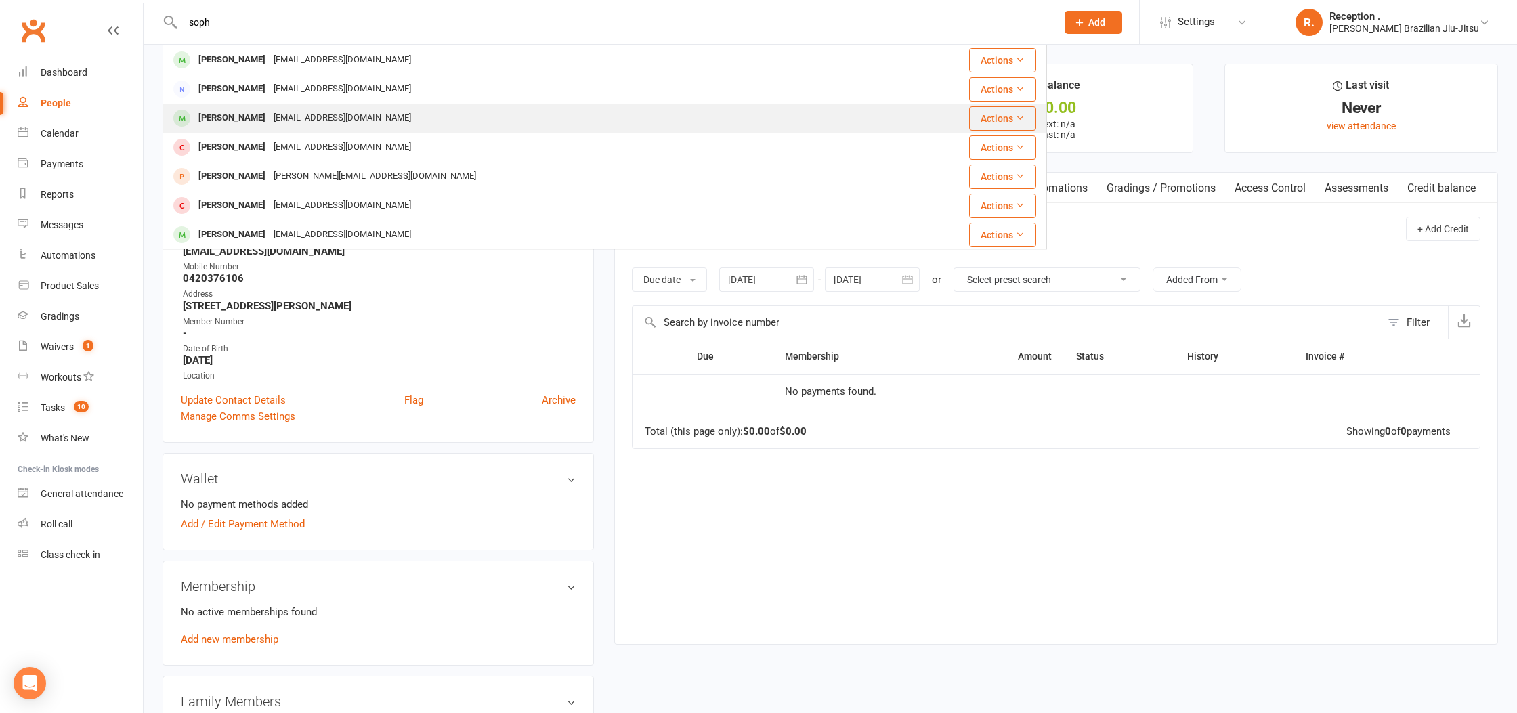
type input "soph"
click at [595, 122] on div "Sophia Maxwell Lukemaxwell@yahoo.com" at bounding box center [531, 118] width 734 height 28
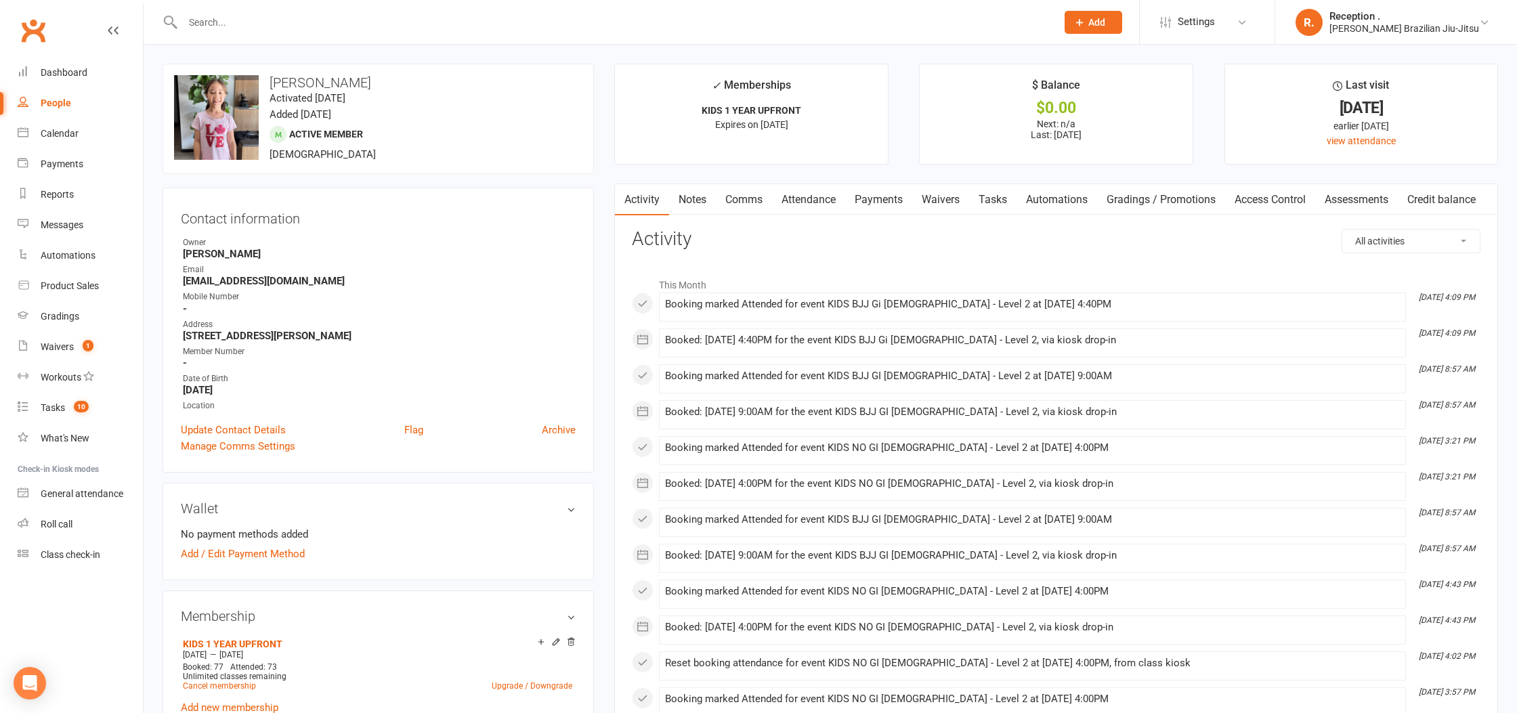
click at [320, 19] on input "text" at bounding box center [613, 22] width 868 height 19
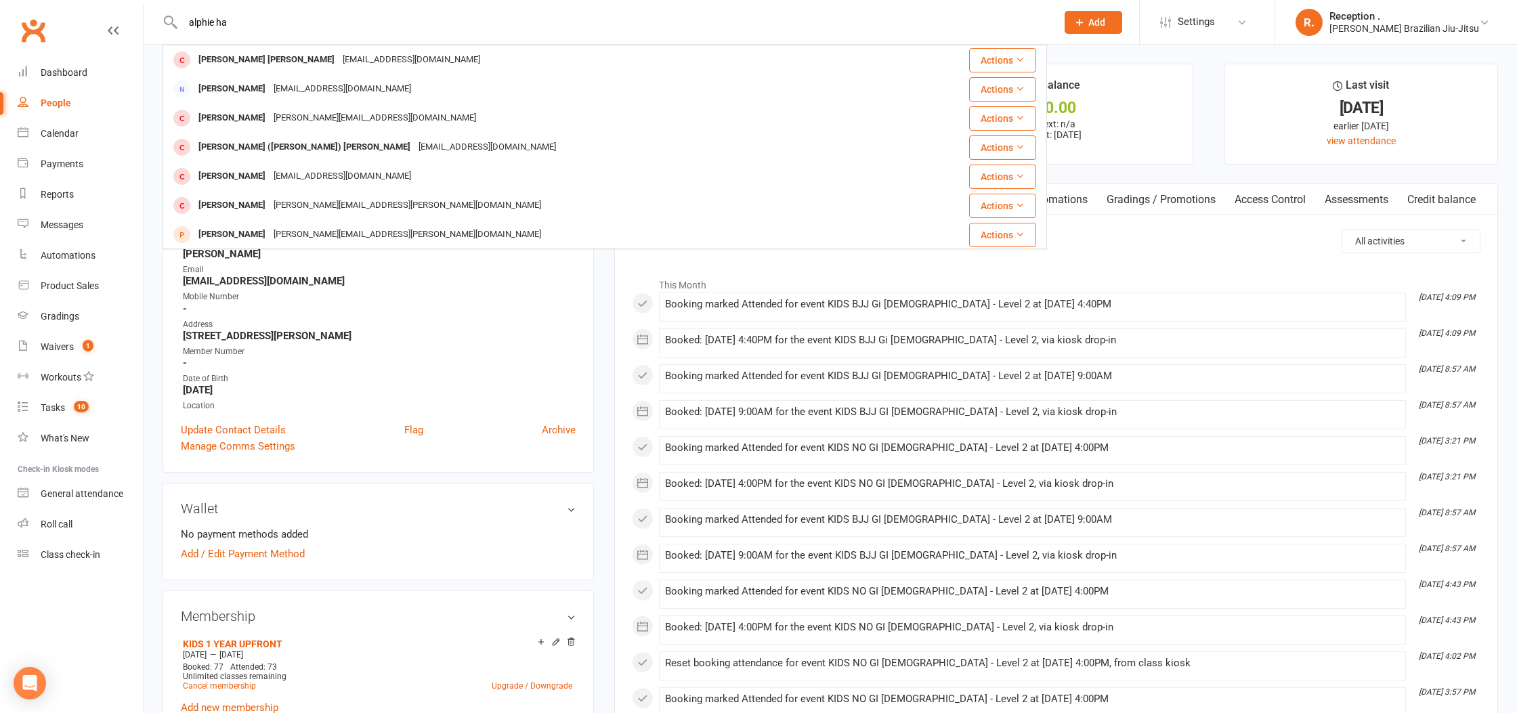
drag, startPoint x: 212, startPoint y: 21, endPoint x: 193, endPoint y: 26, distance: 19.6
click at [193, 26] on input "alphie ha" at bounding box center [613, 22] width 868 height 19
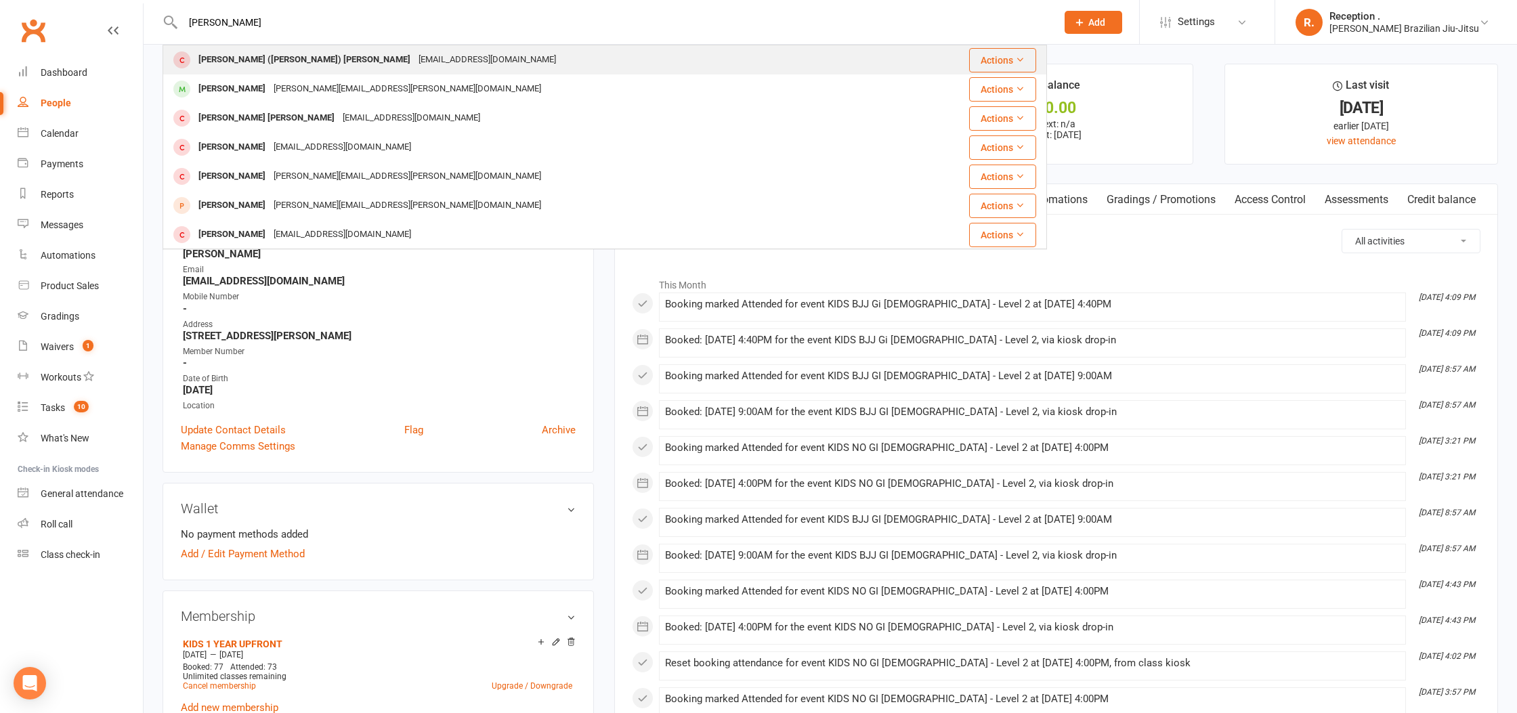
type input "alfie ha"
click at [415, 51] on div "hatcholivia@gmail.com" at bounding box center [488, 60] width 146 height 20
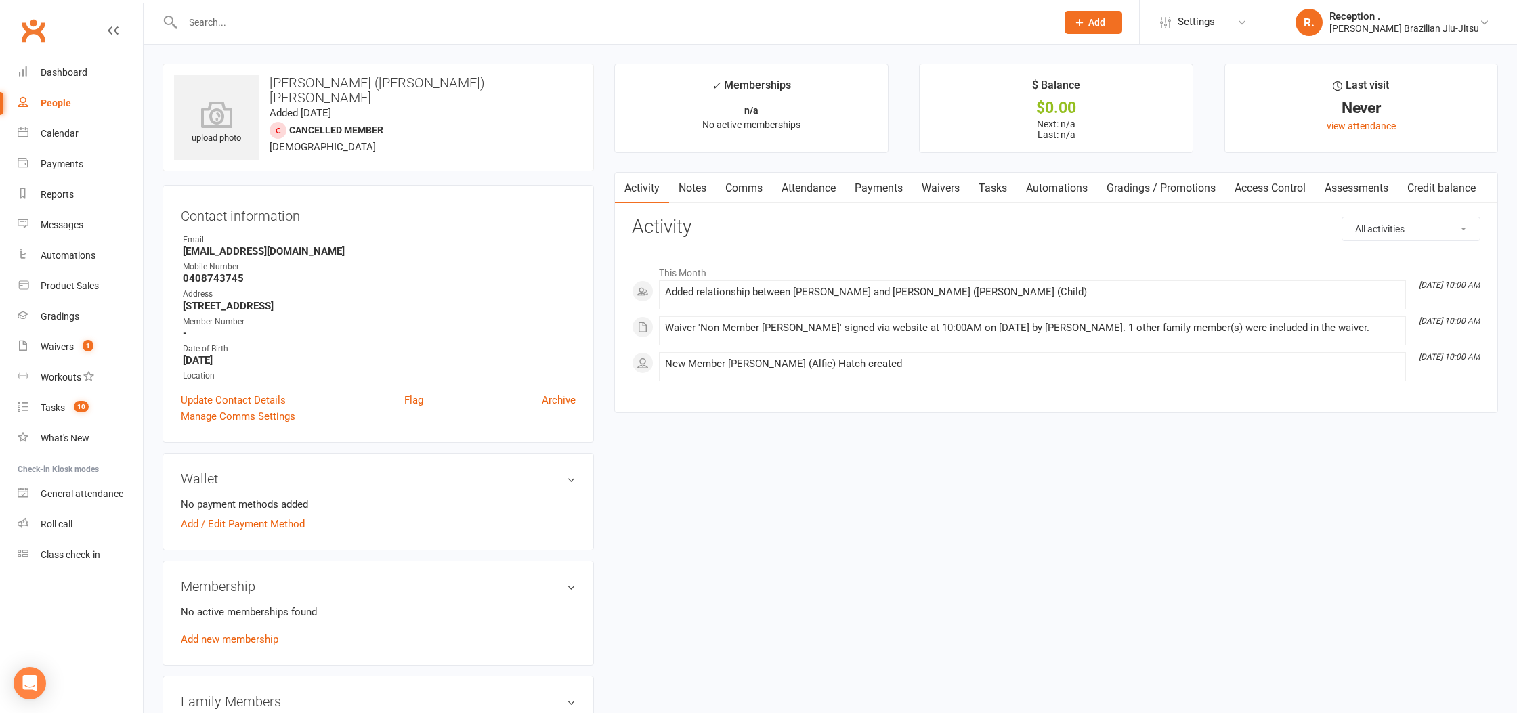
click at [338, 16] on input "text" at bounding box center [613, 22] width 868 height 19
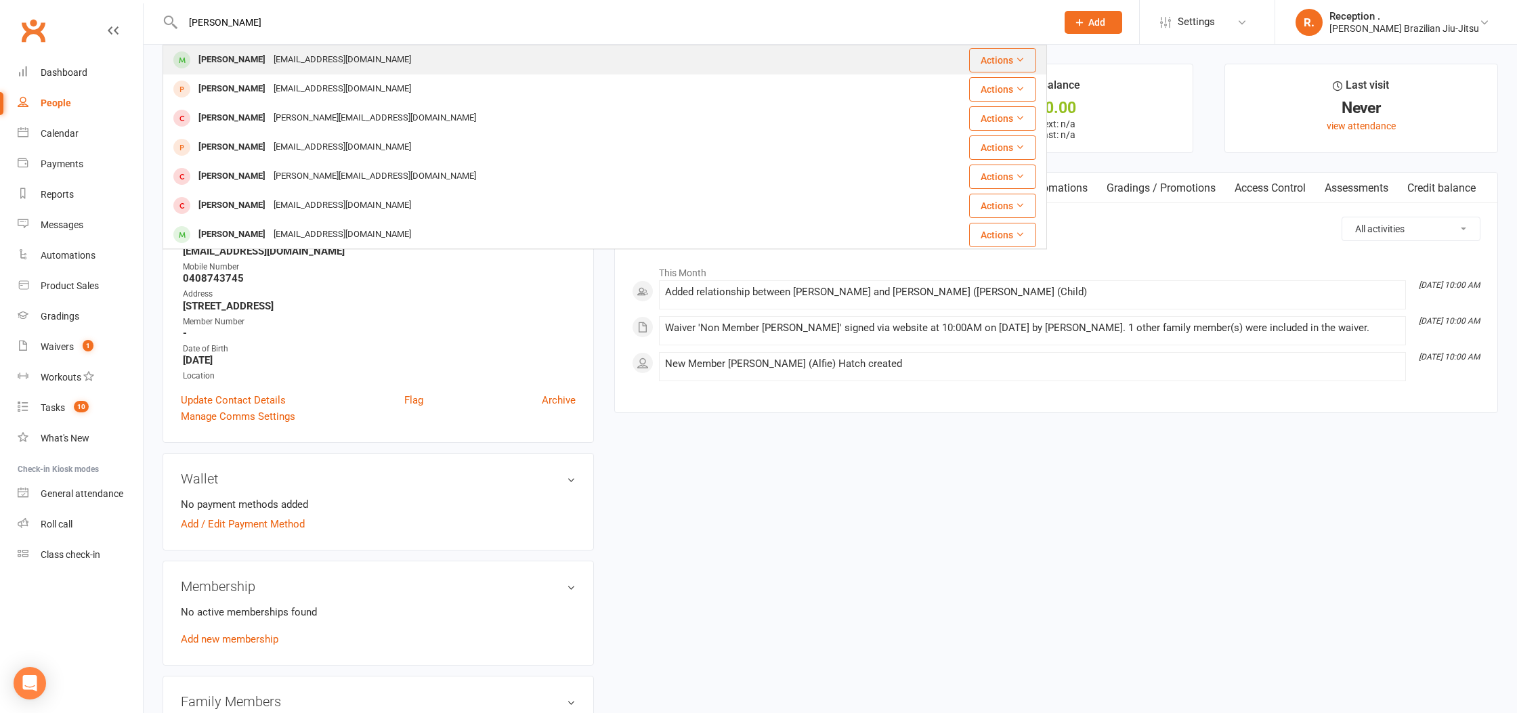
type input "sam tash"
click at [333, 66] on div "tashkhujaev@gmail.com" at bounding box center [343, 60] width 146 height 20
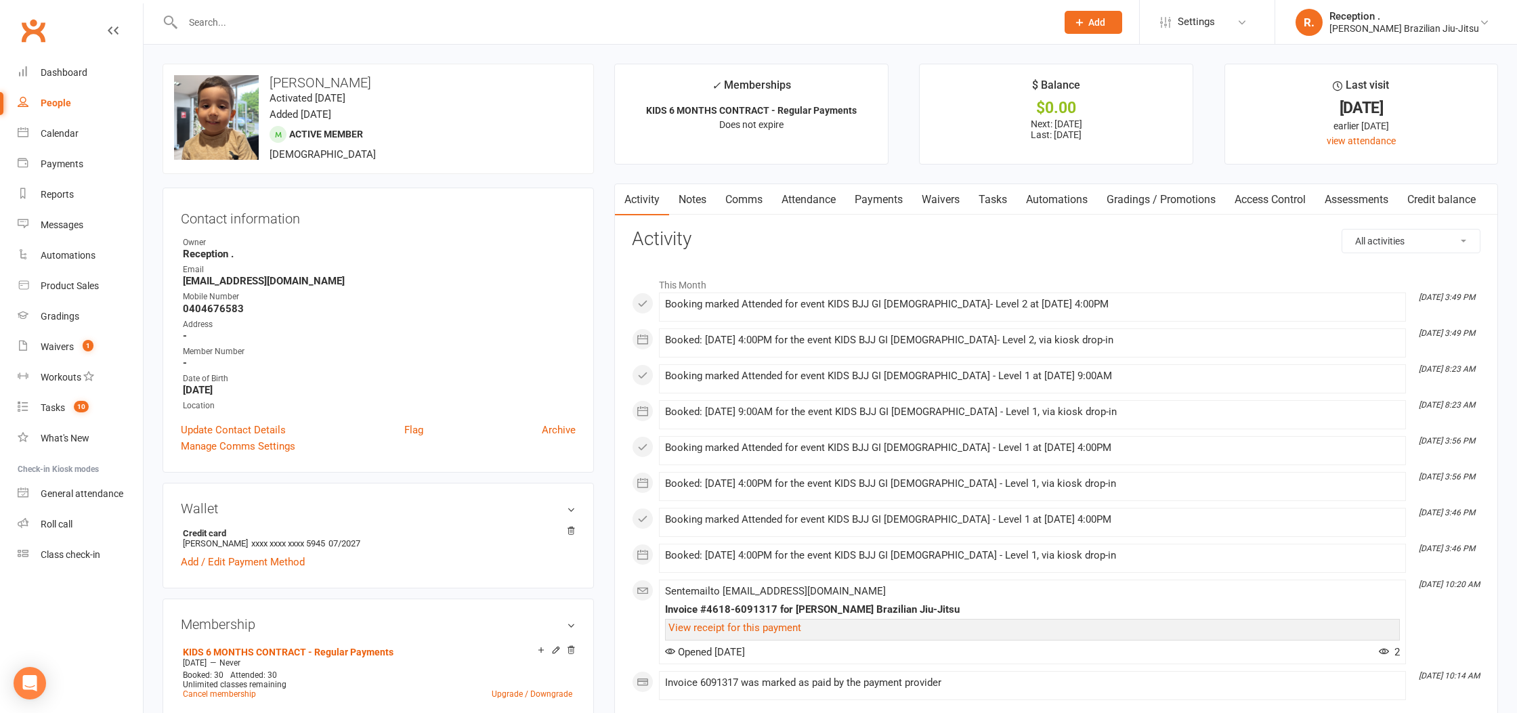
click at [885, 195] on link "Payments" at bounding box center [878, 199] width 67 height 31
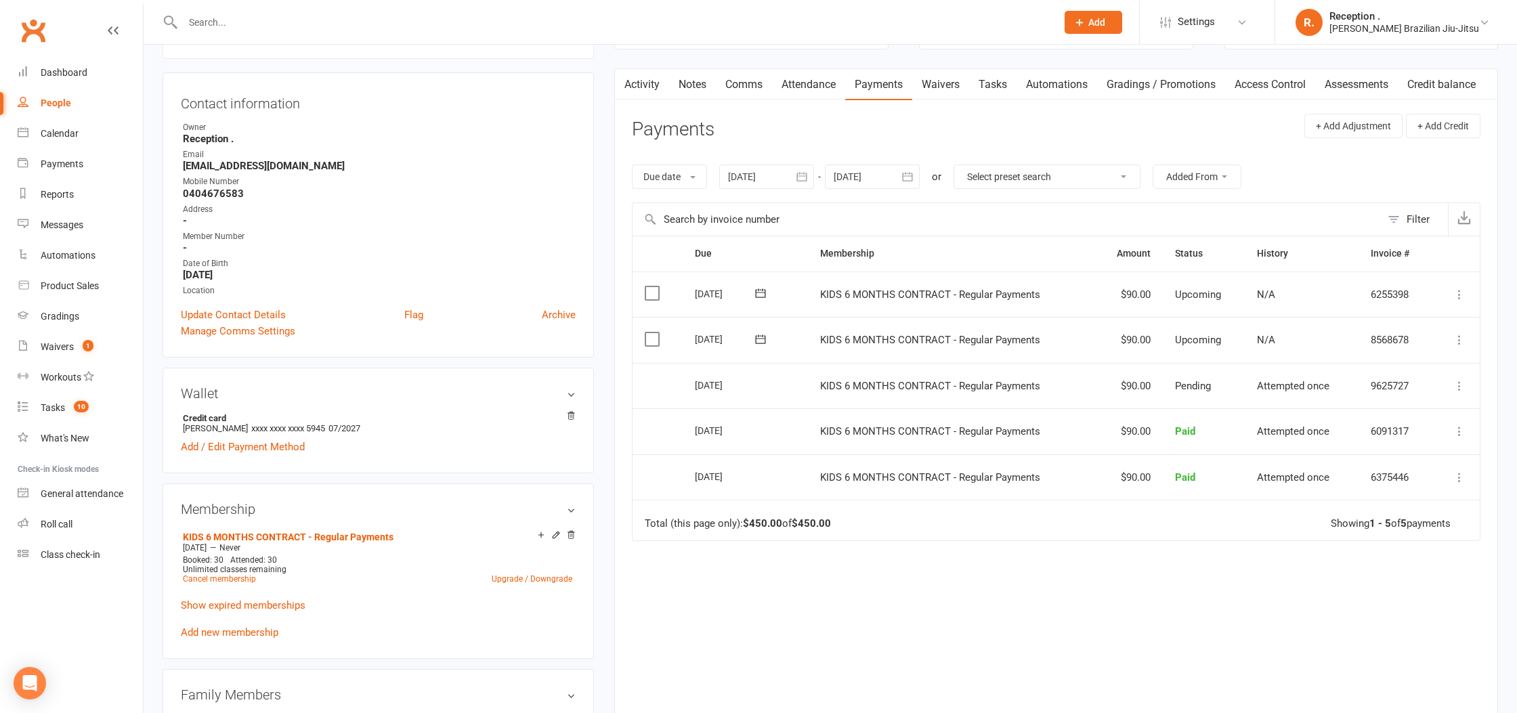
scroll to position [125, 0]
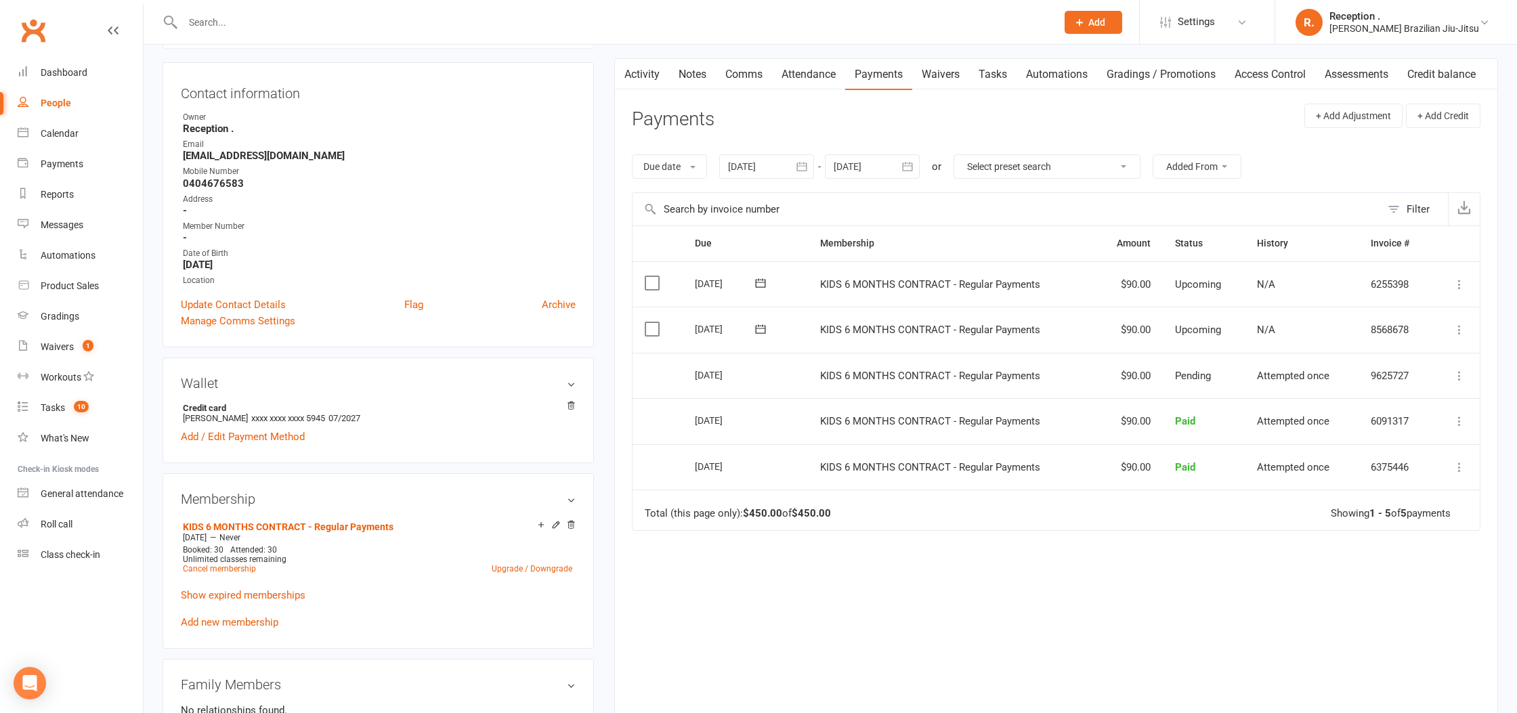
click at [266, 159] on strong "tashkhujaev@gmail.com" at bounding box center [379, 156] width 393 height 12
copy render-form-field "tashkhujaev@gmail.com"
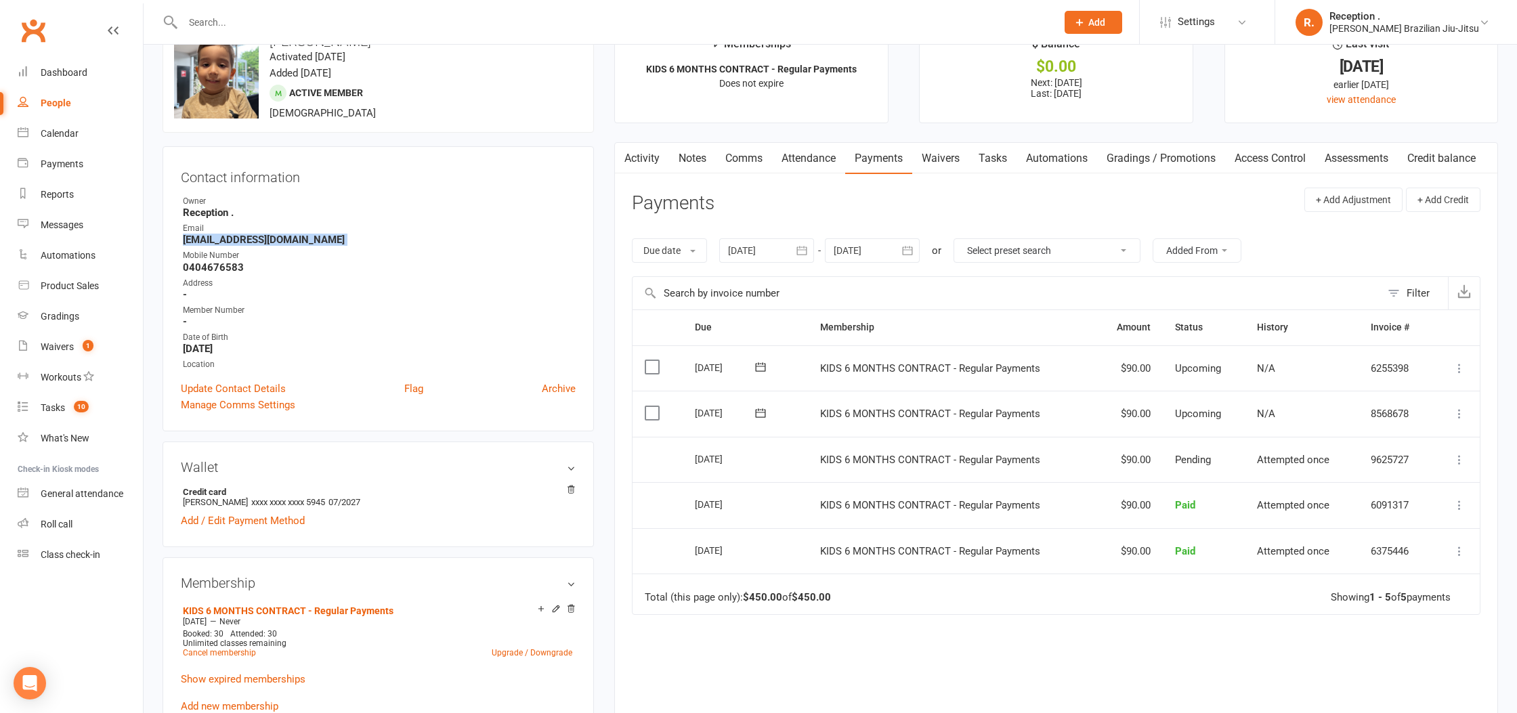
scroll to position [0, 0]
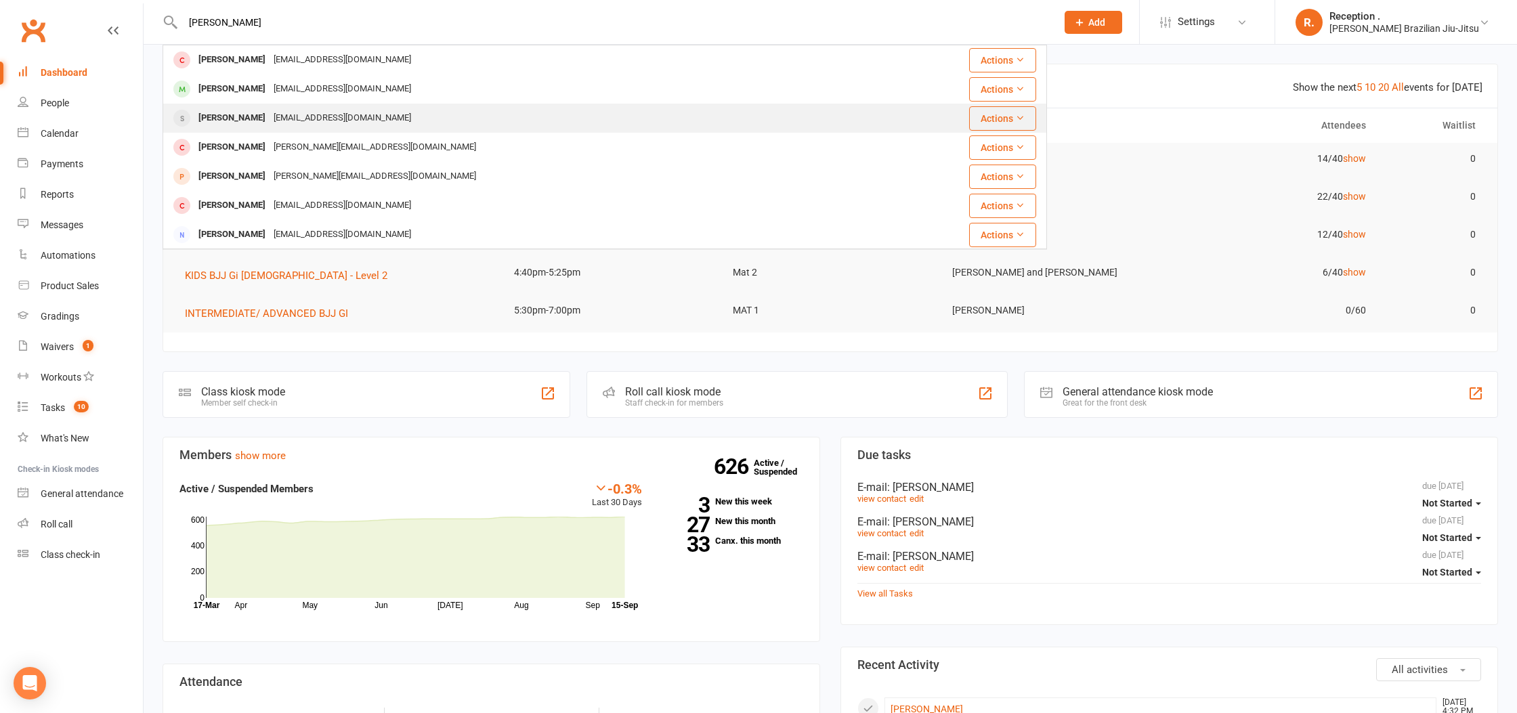
type input "parker gr"
click at [270, 110] on div "leighgant3@gmail.com" at bounding box center [343, 118] width 146 height 20
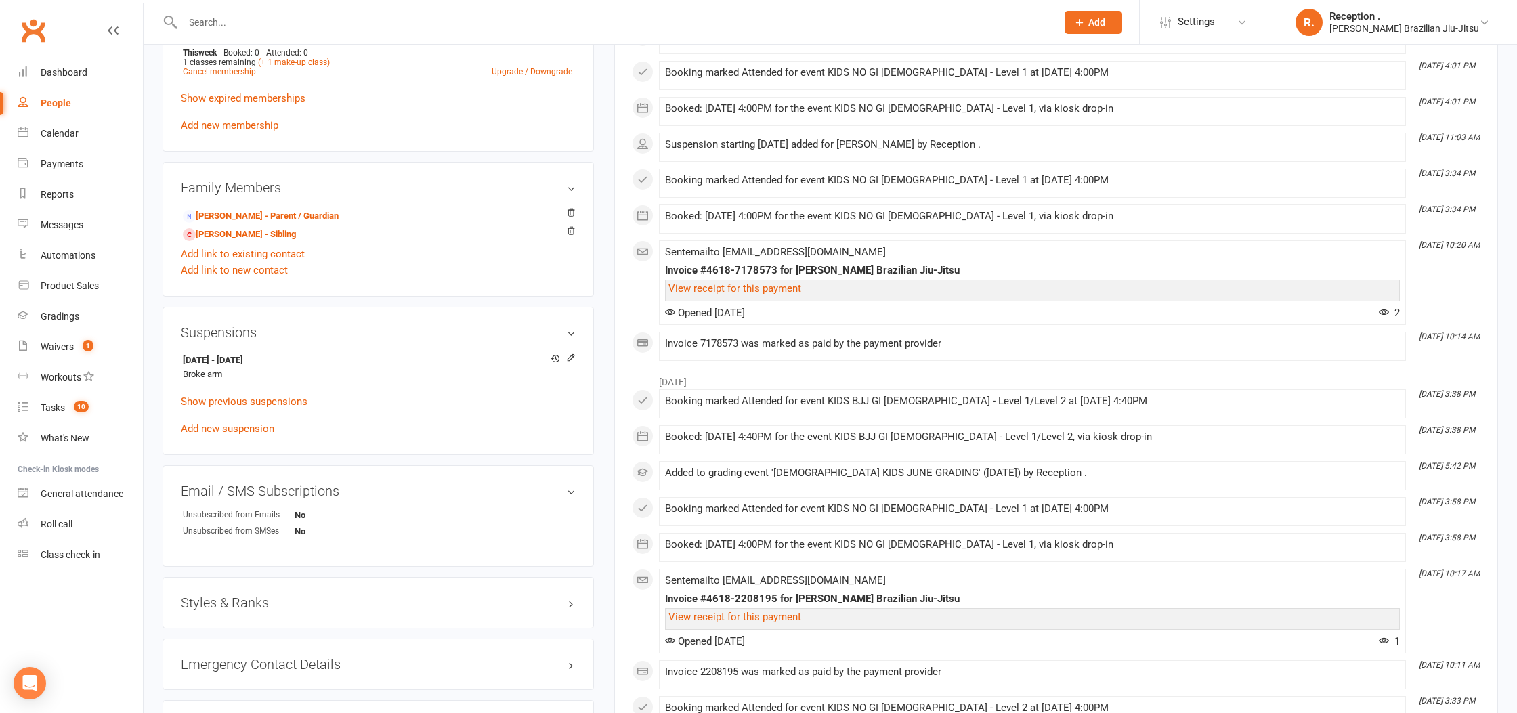
scroll to position [595, 0]
click at [566, 356] on icon at bounding box center [570, 354] width 9 height 9
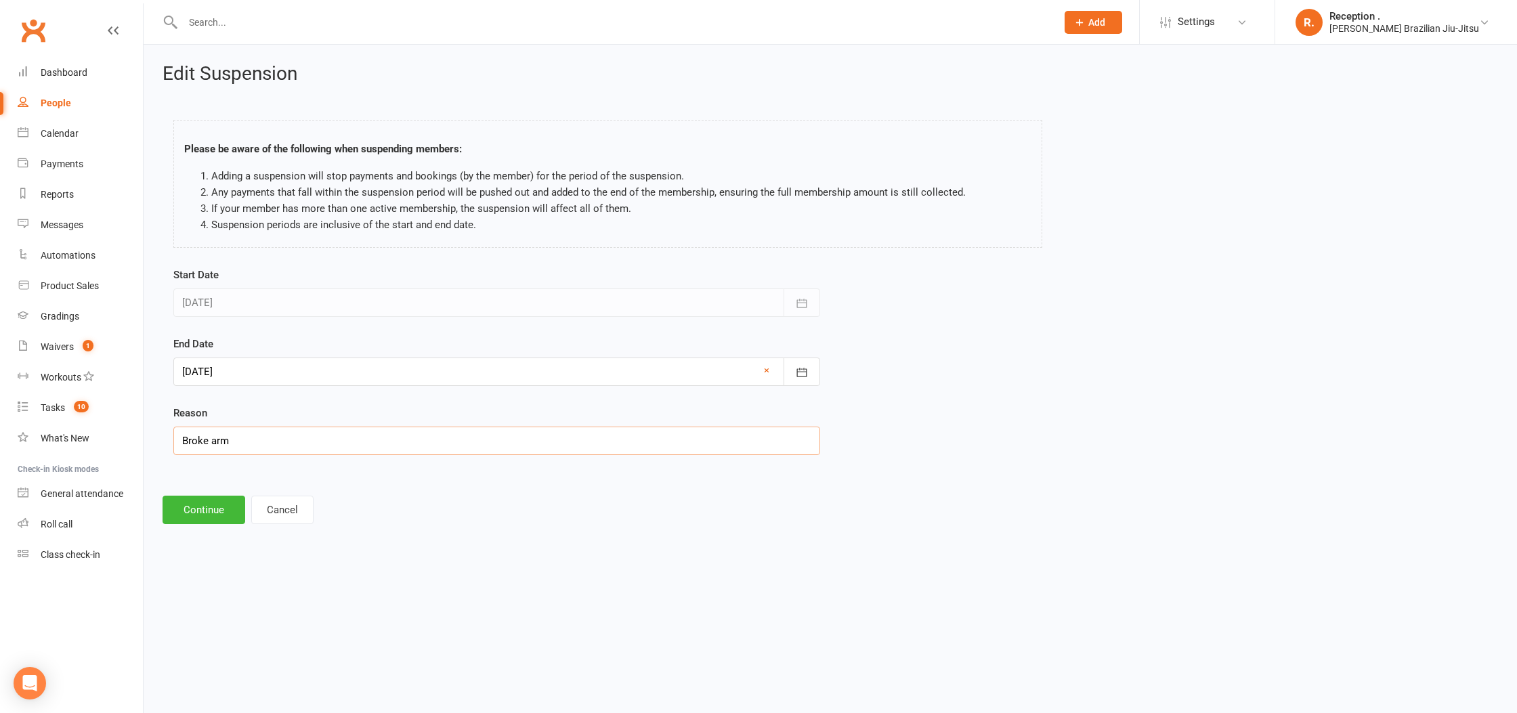
click at [206, 440] on input "Broke arm" at bounding box center [496, 441] width 647 height 28
type input "Broken arm"
click at [211, 374] on div at bounding box center [496, 372] width 647 height 28
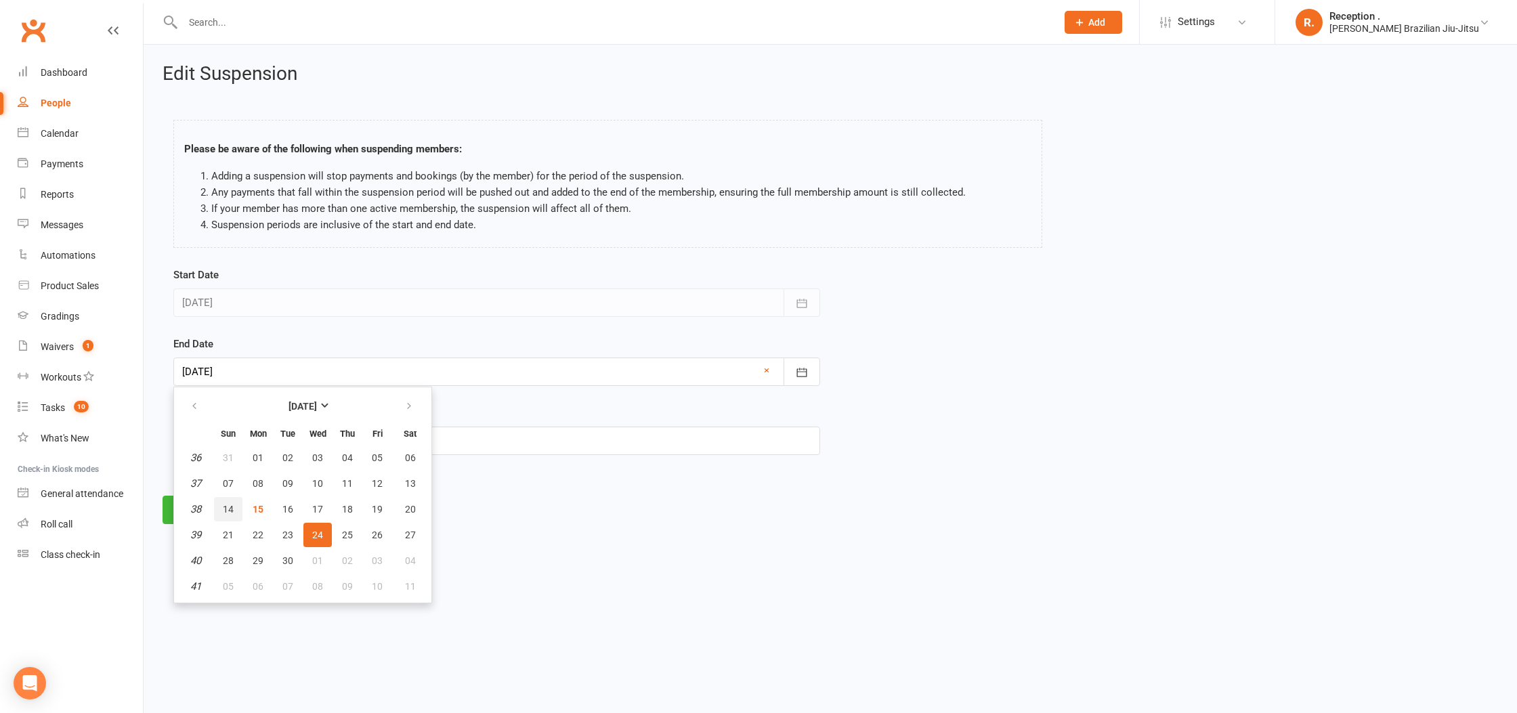
click at [230, 512] on span "14" at bounding box center [228, 509] width 11 height 11
type input "14 Sep 2025"
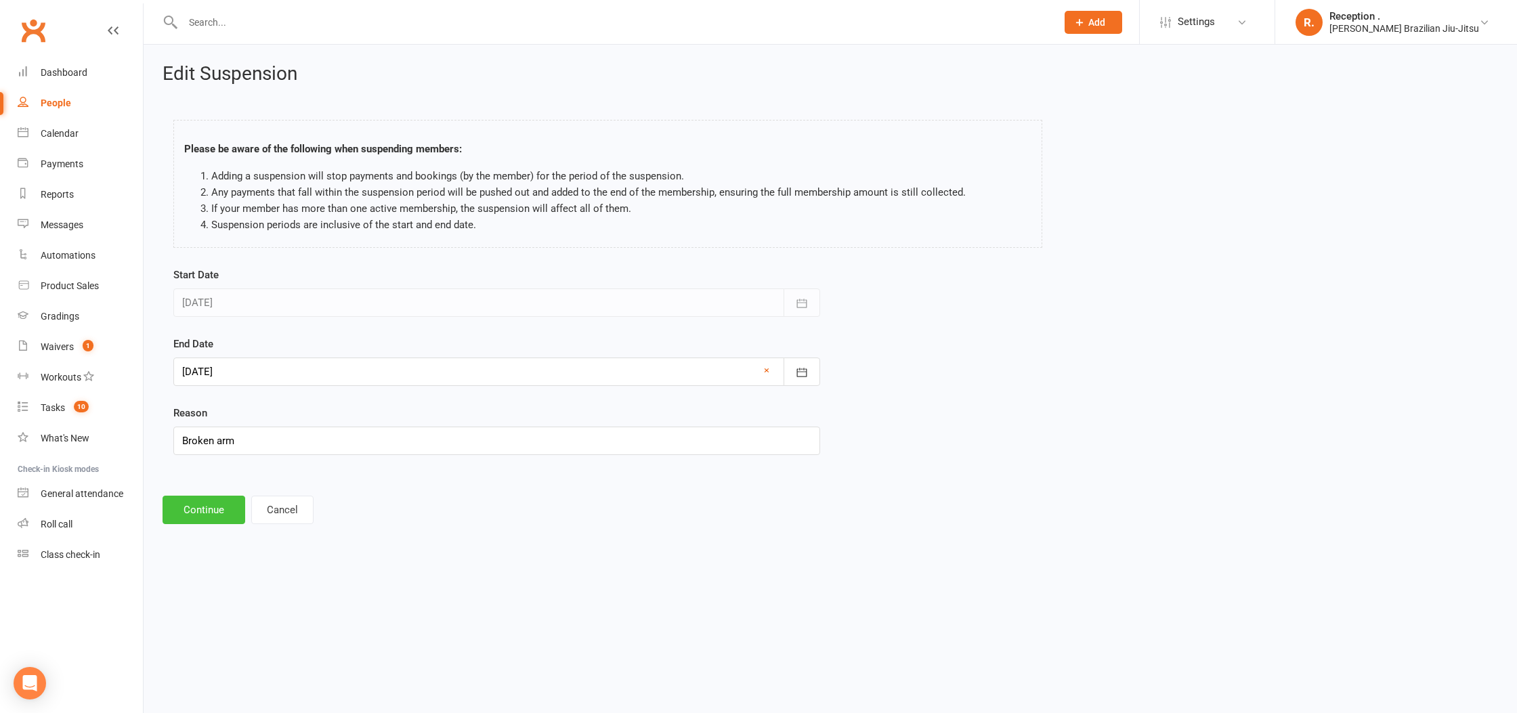
click at [207, 510] on button "Continue" at bounding box center [204, 510] width 83 height 28
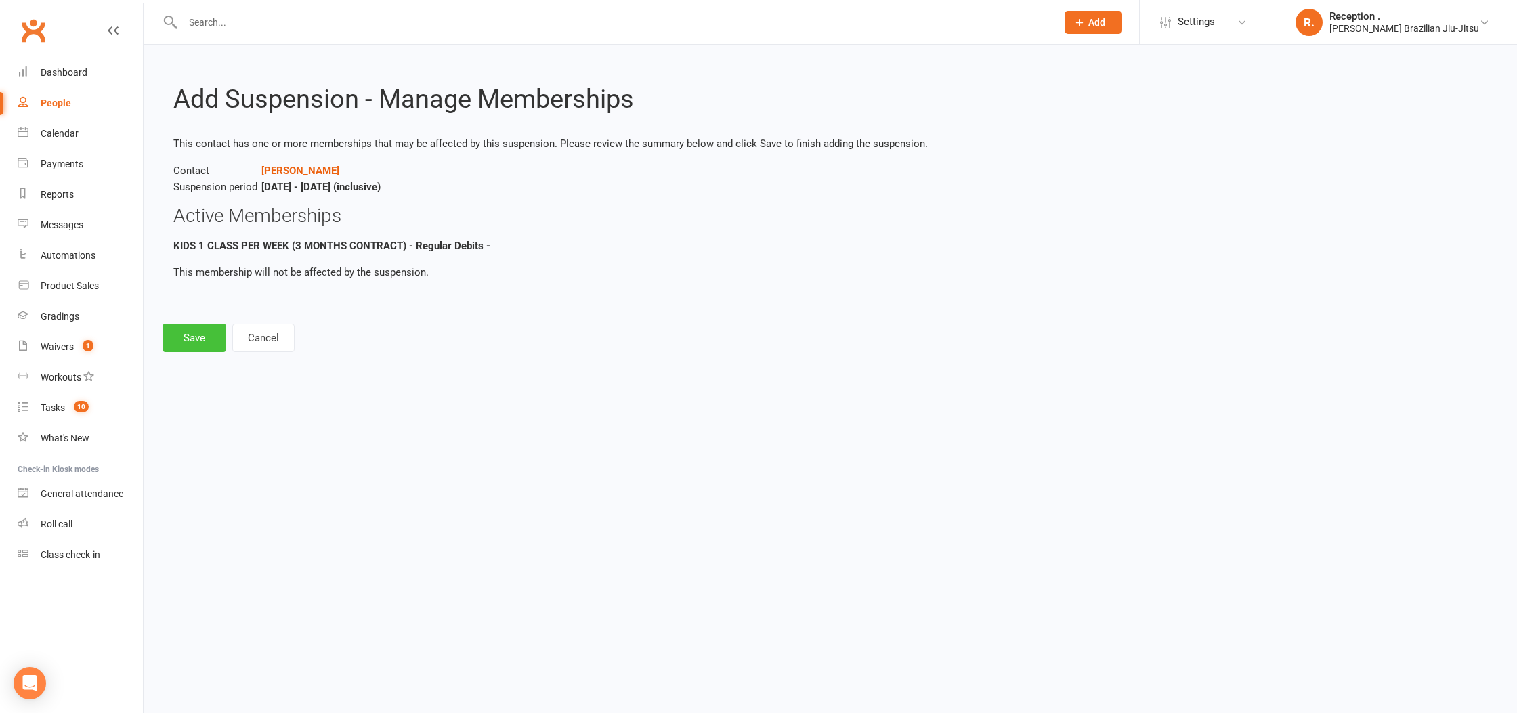
click at [218, 324] on button "Save" at bounding box center [195, 338] width 64 height 28
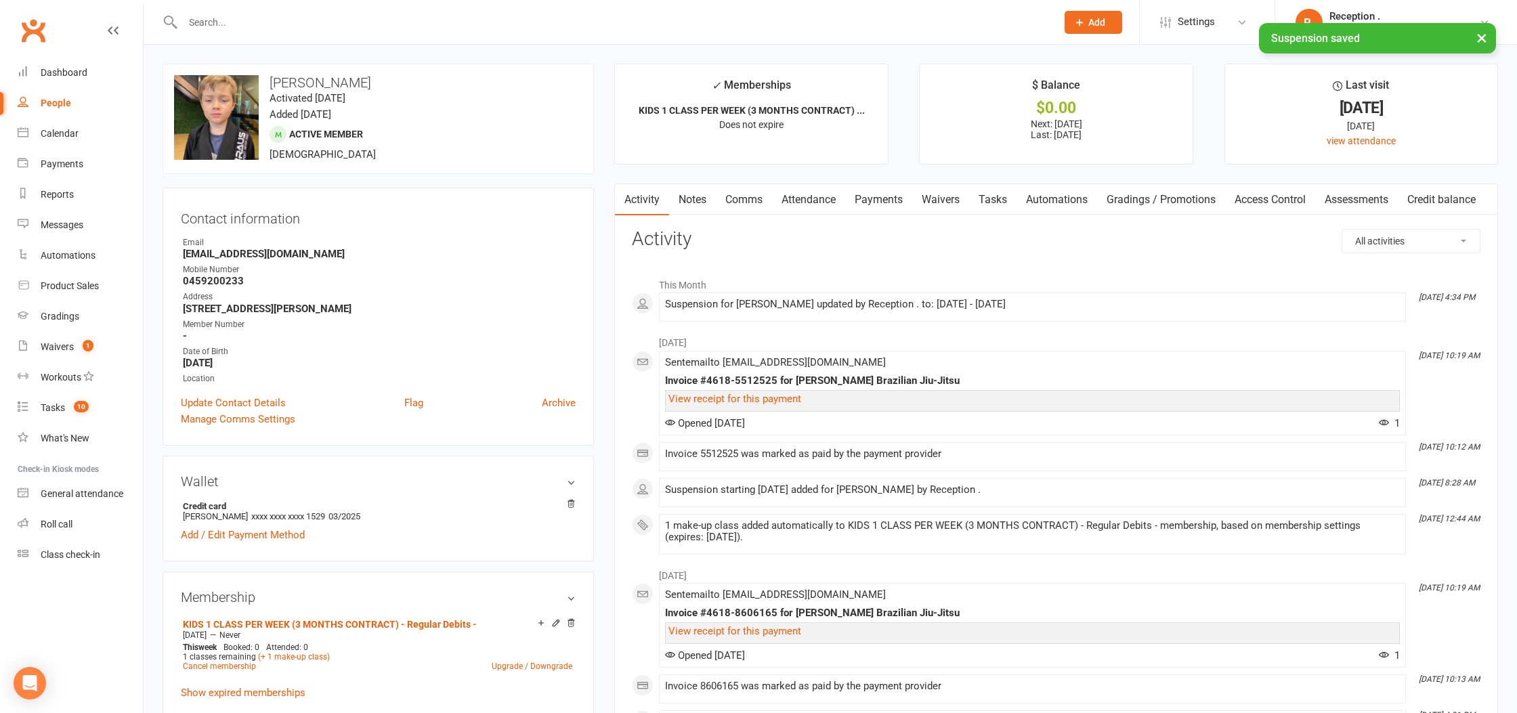
click at [843, 213] on link "Attendance" at bounding box center [808, 199] width 73 height 31
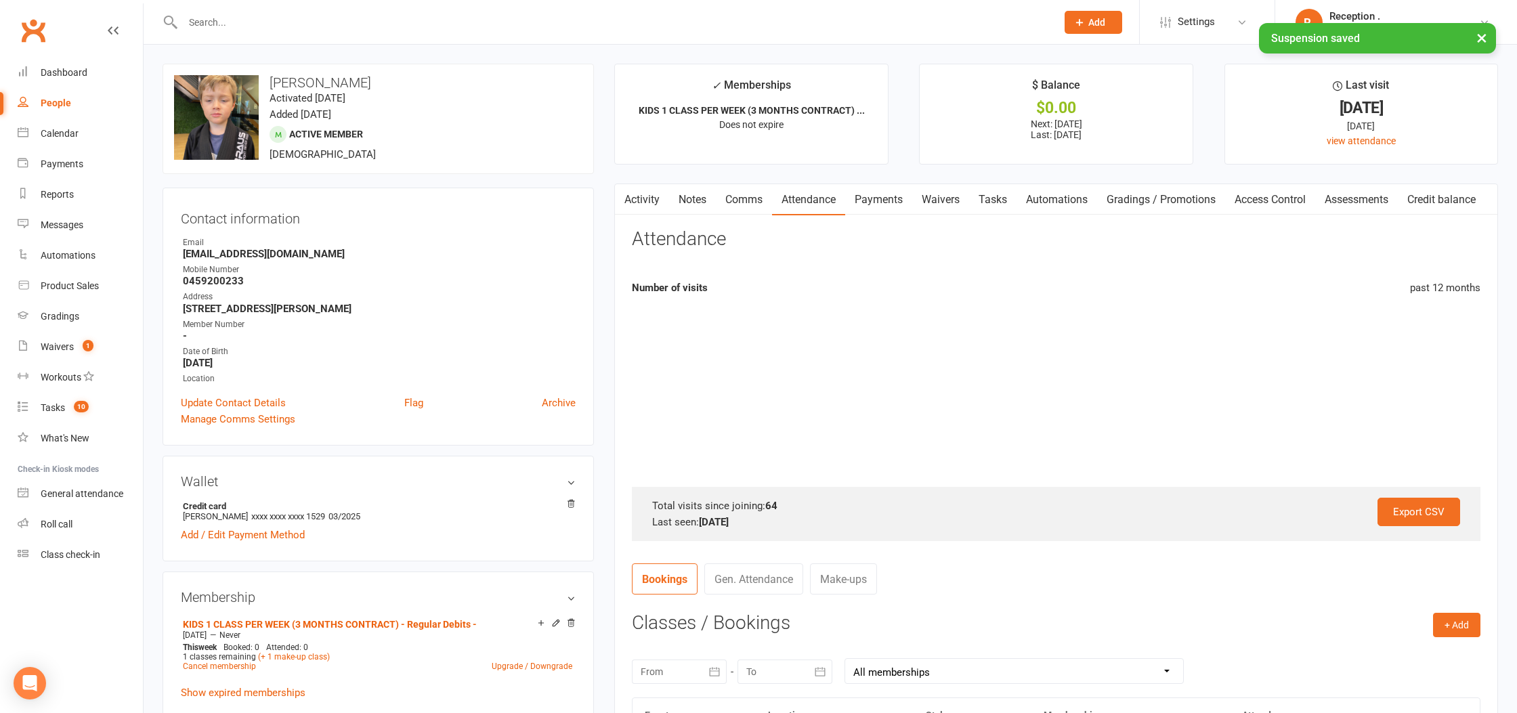
click at [872, 208] on link "Payments" at bounding box center [878, 199] width 67 height 31
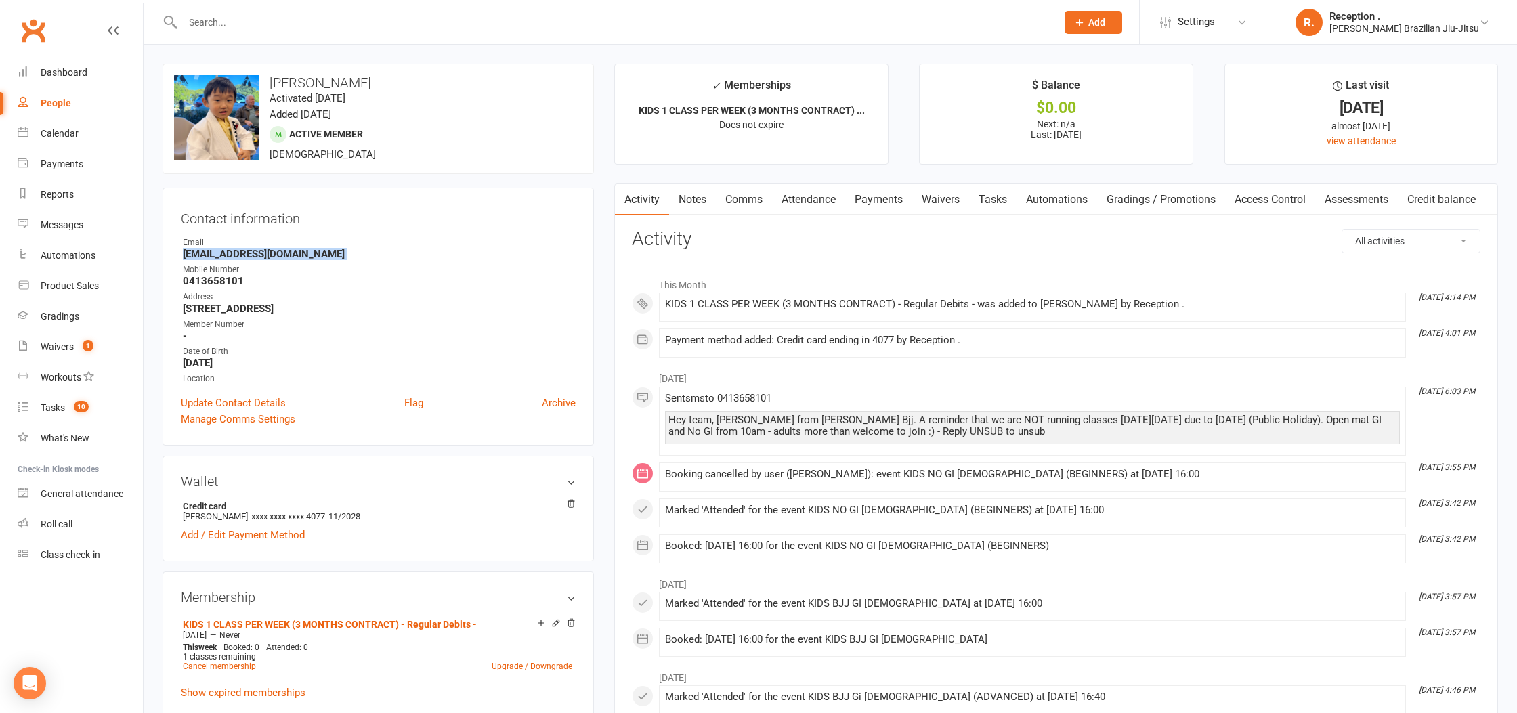
scroll to position [1, 0]
click at [883, 209] on link "Payments" at bounding box center [878, 199] width 67 height 31
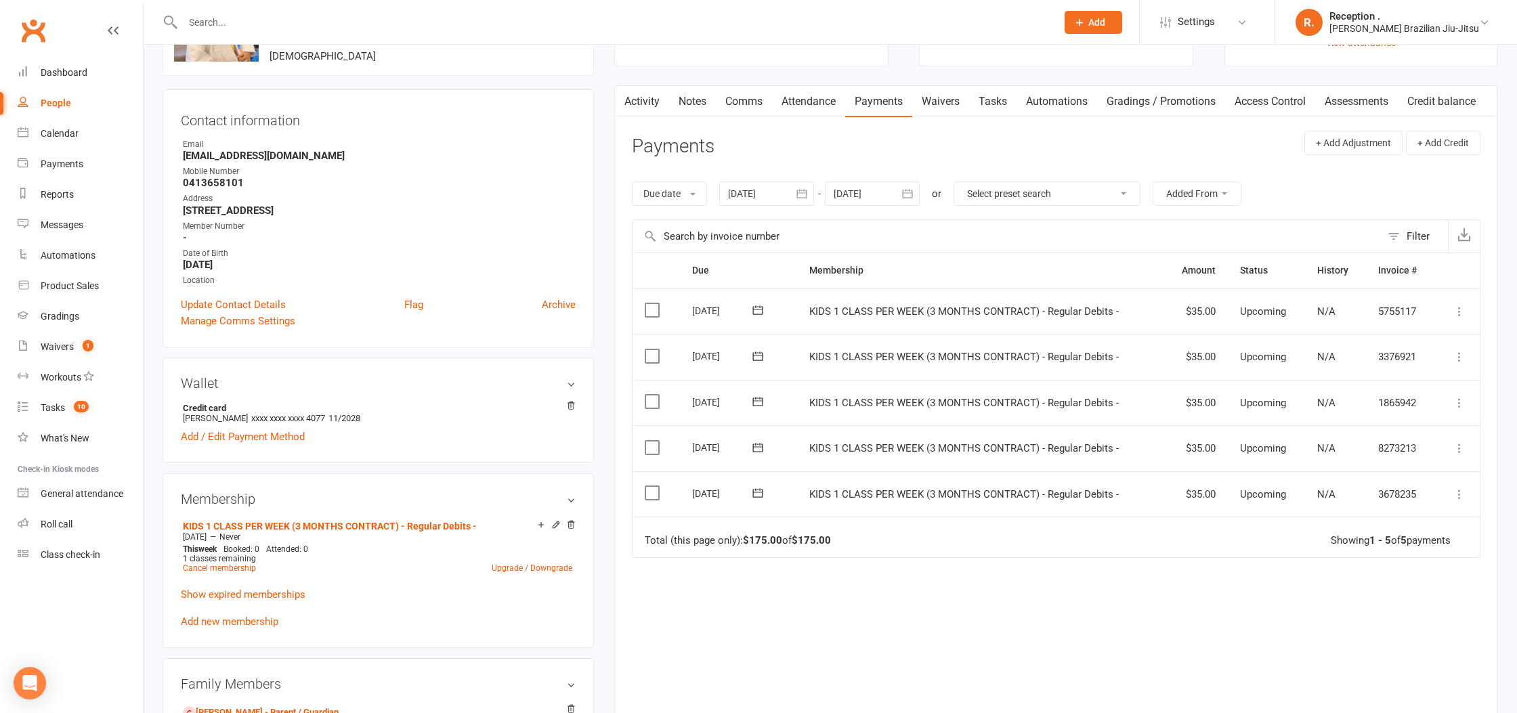
scroll to position [102, 0]
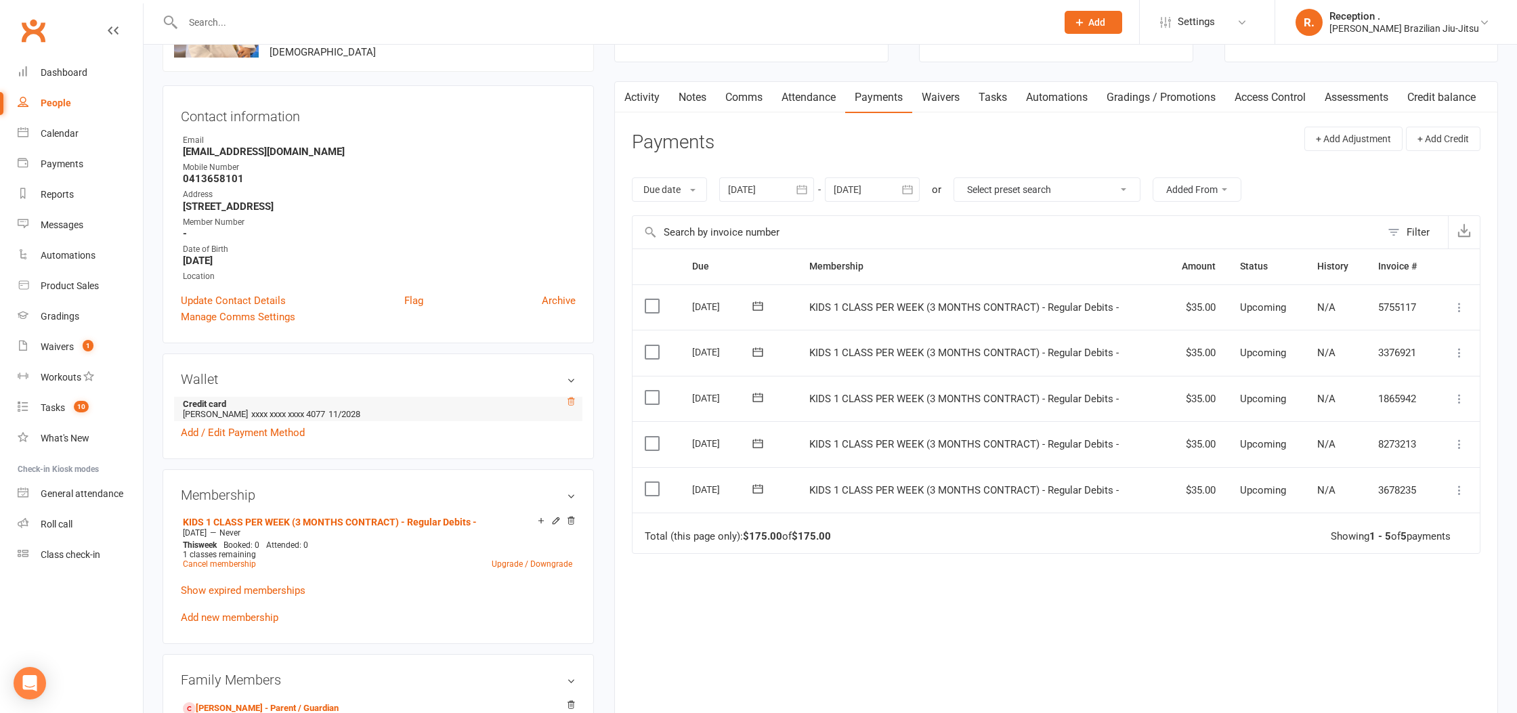
click at [567, 400] on icon at bounding box center [570, 401] width 9 height 9
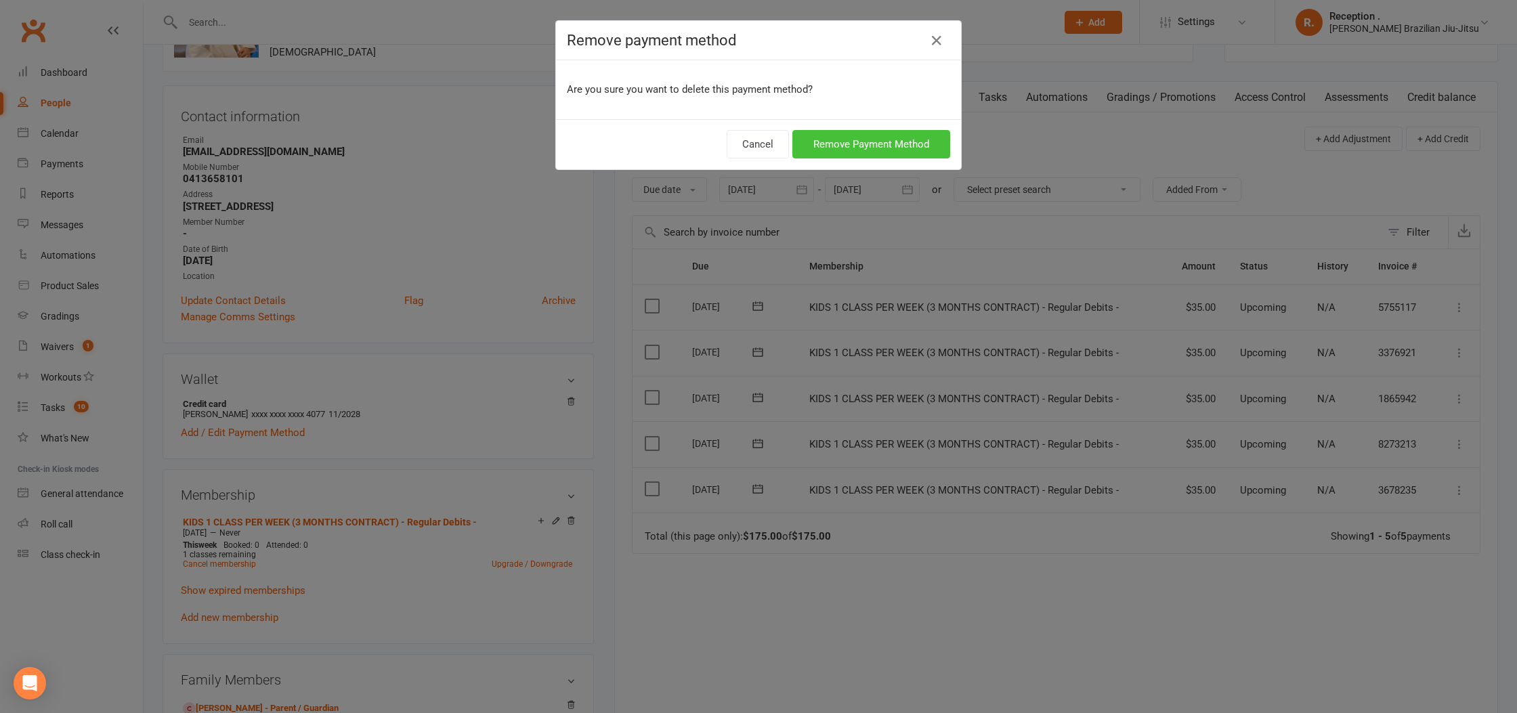
click at [871, 153] on button "Remove Payment Method" at bounding box center [872, 144] width 158 height 28
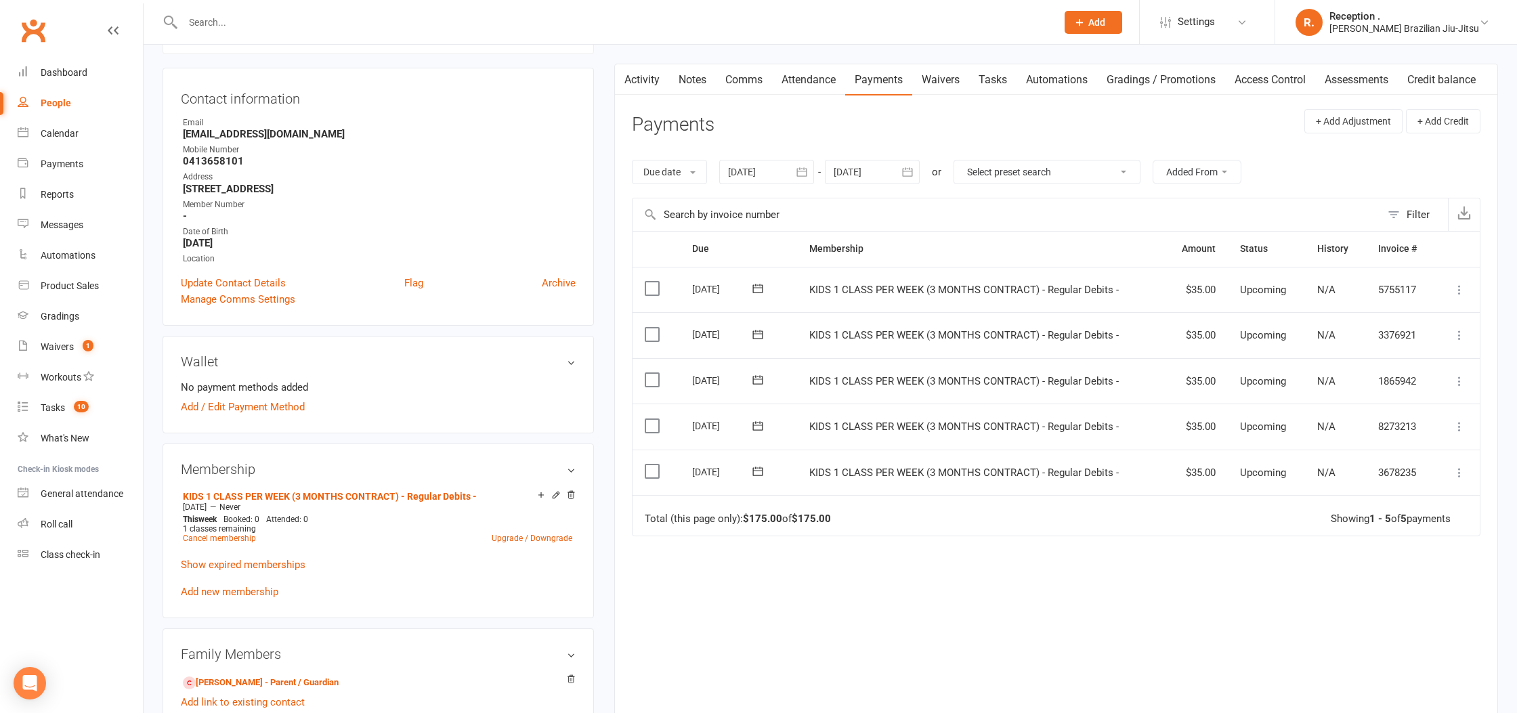
scroll to position [137, 0]
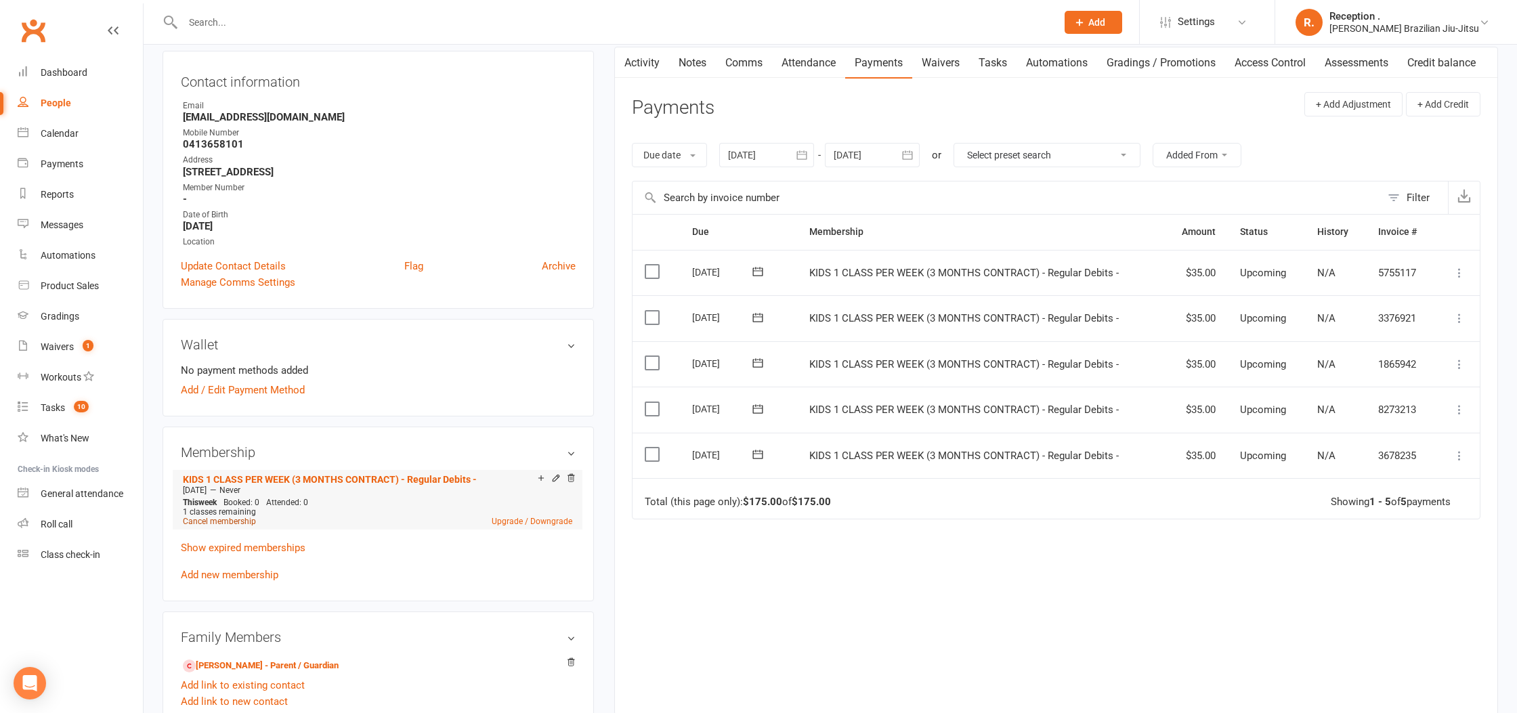
click at [222, 517] on link "Cancel membership" at bounding box center [219, 521] width 73 height 9
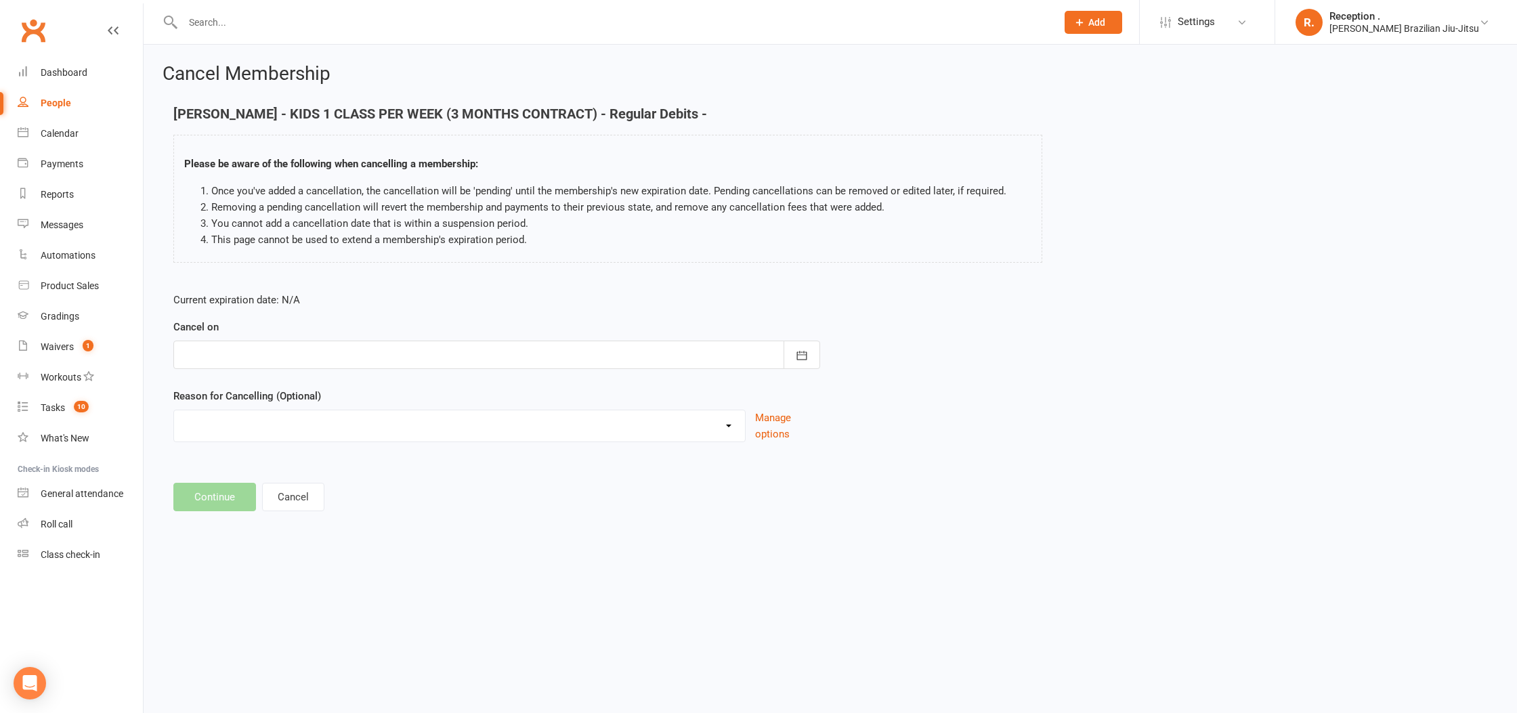
click at [324, 371] on form "Current expiration date: N/A Cancel on September 2025 Sun Mon Tue Wed Thu Fri S…" at bounding box center [496, 367] width 647 height 150
click at [322, 358] on div at bounding box center [496, 355] width 647 height 28
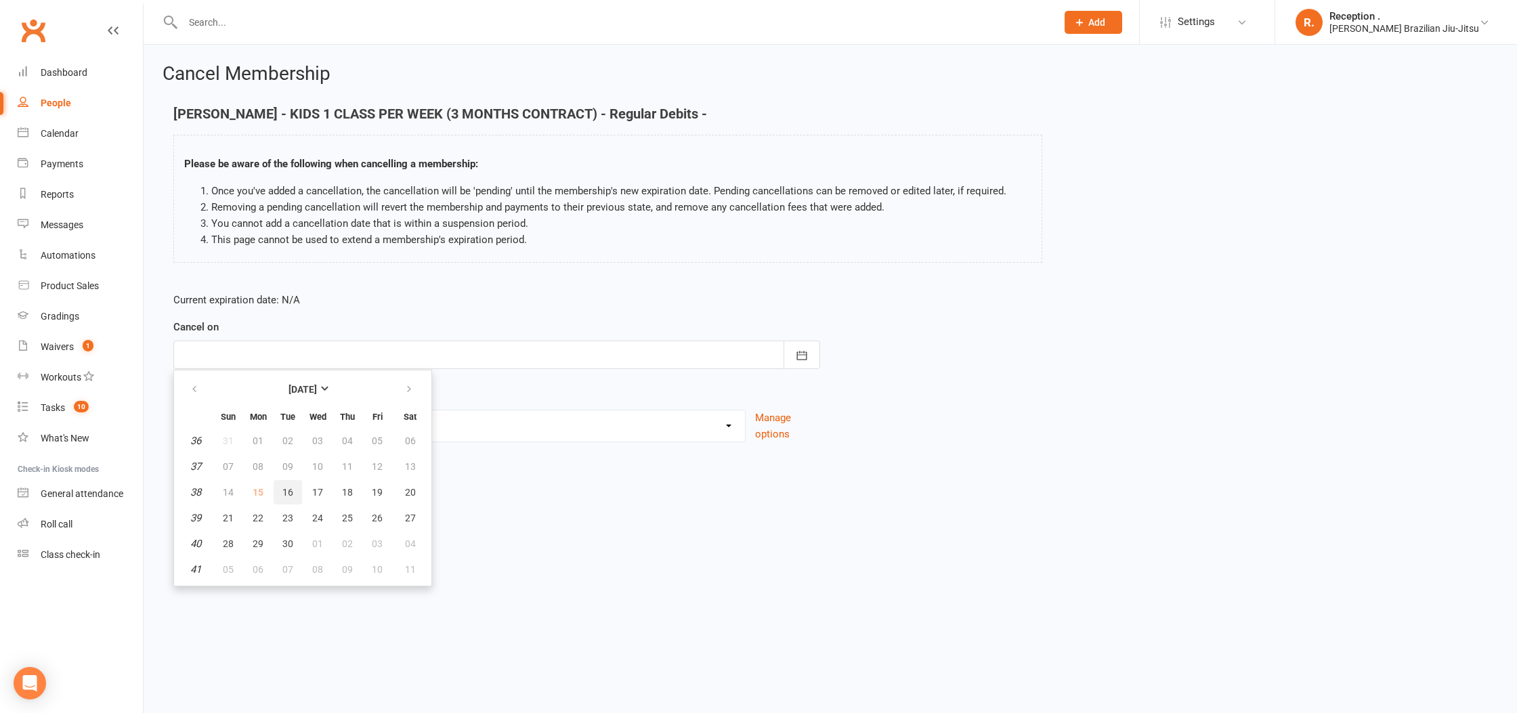
click at [280, 488] on button "16" at bounding box center [288, 492] width 28 height 24
type input "16 Sep 2025"
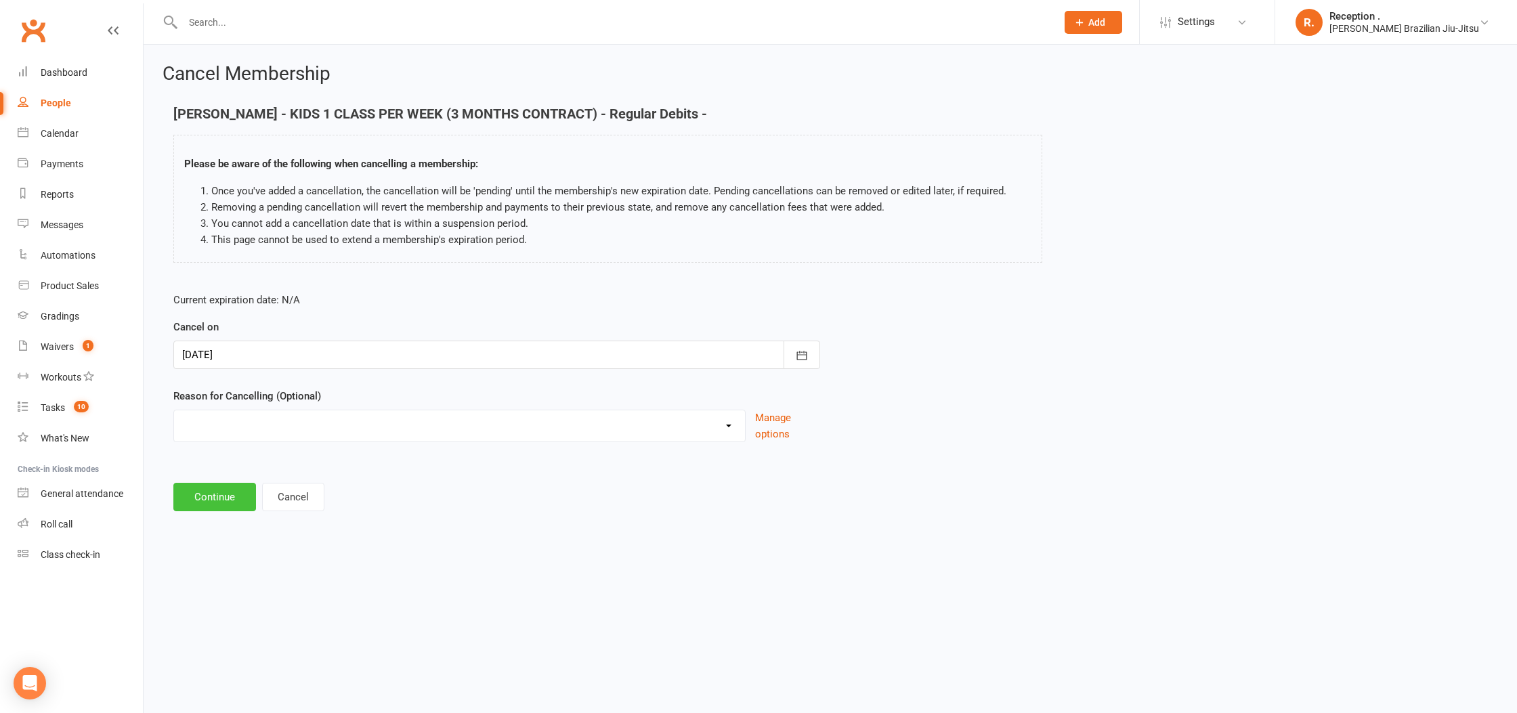
click at [219, 494] on button "Continue" at bounding box center [214, 497] width 83 height 28
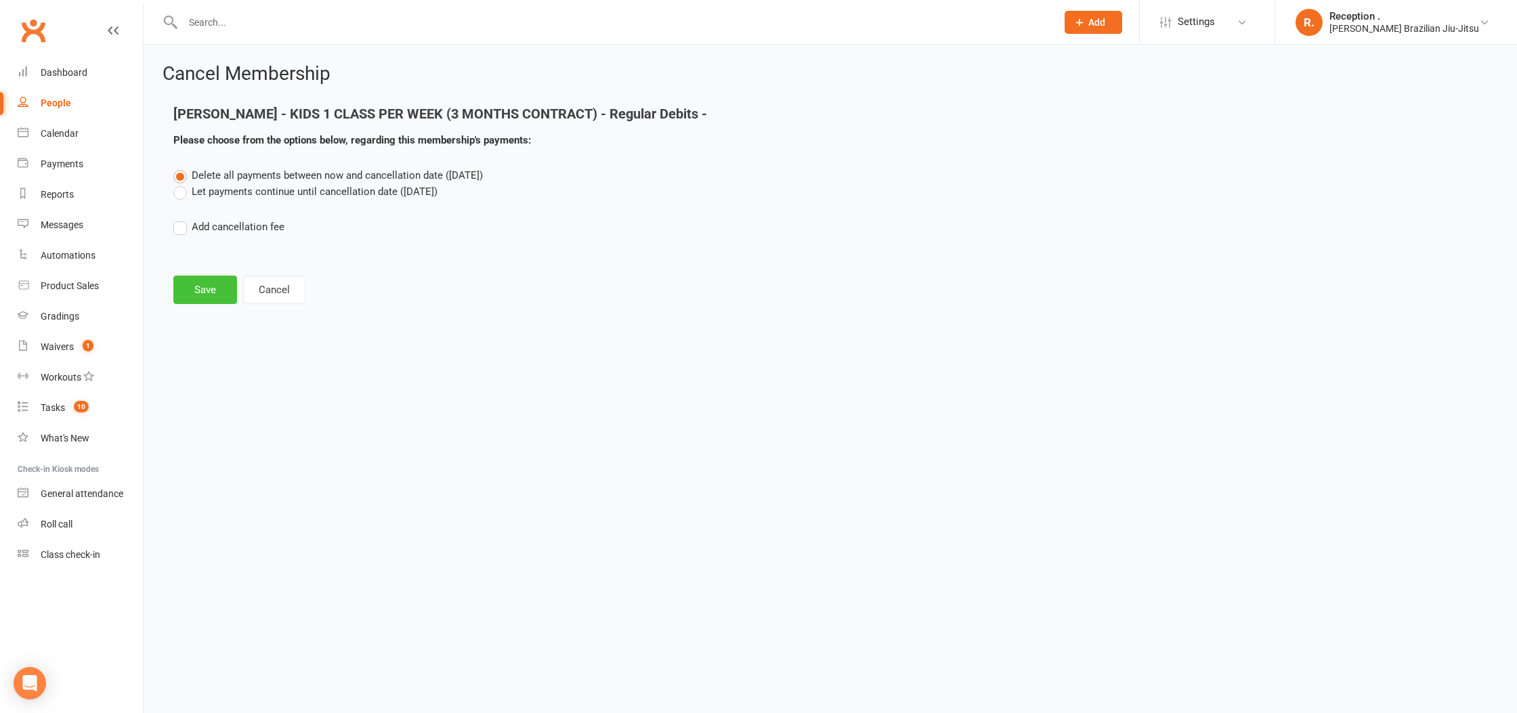
click at [234, 295] on button "Save" at bounding box center [205, 290] width 64 height 28
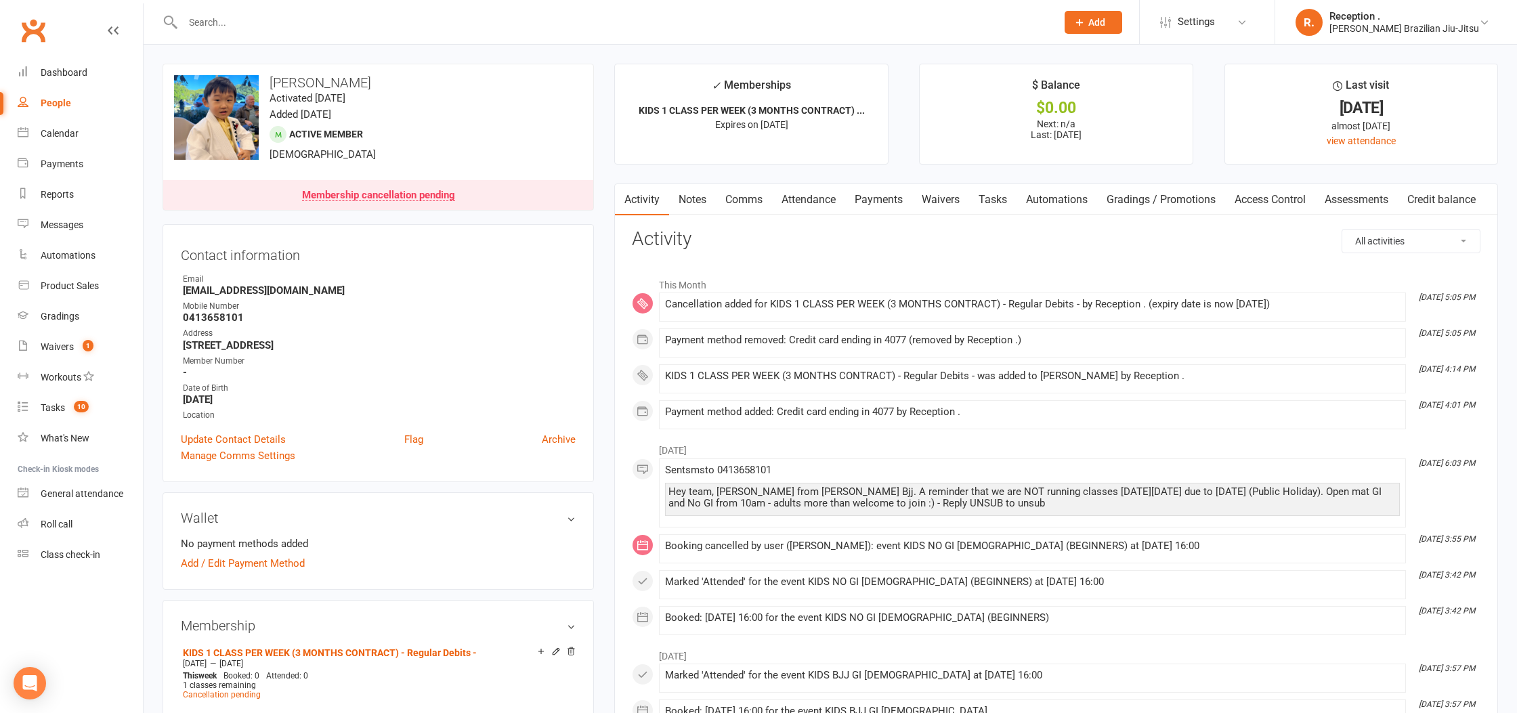
click at [870, 194] on link "Payments" at bounding box center [878, 199] width 67 height 31
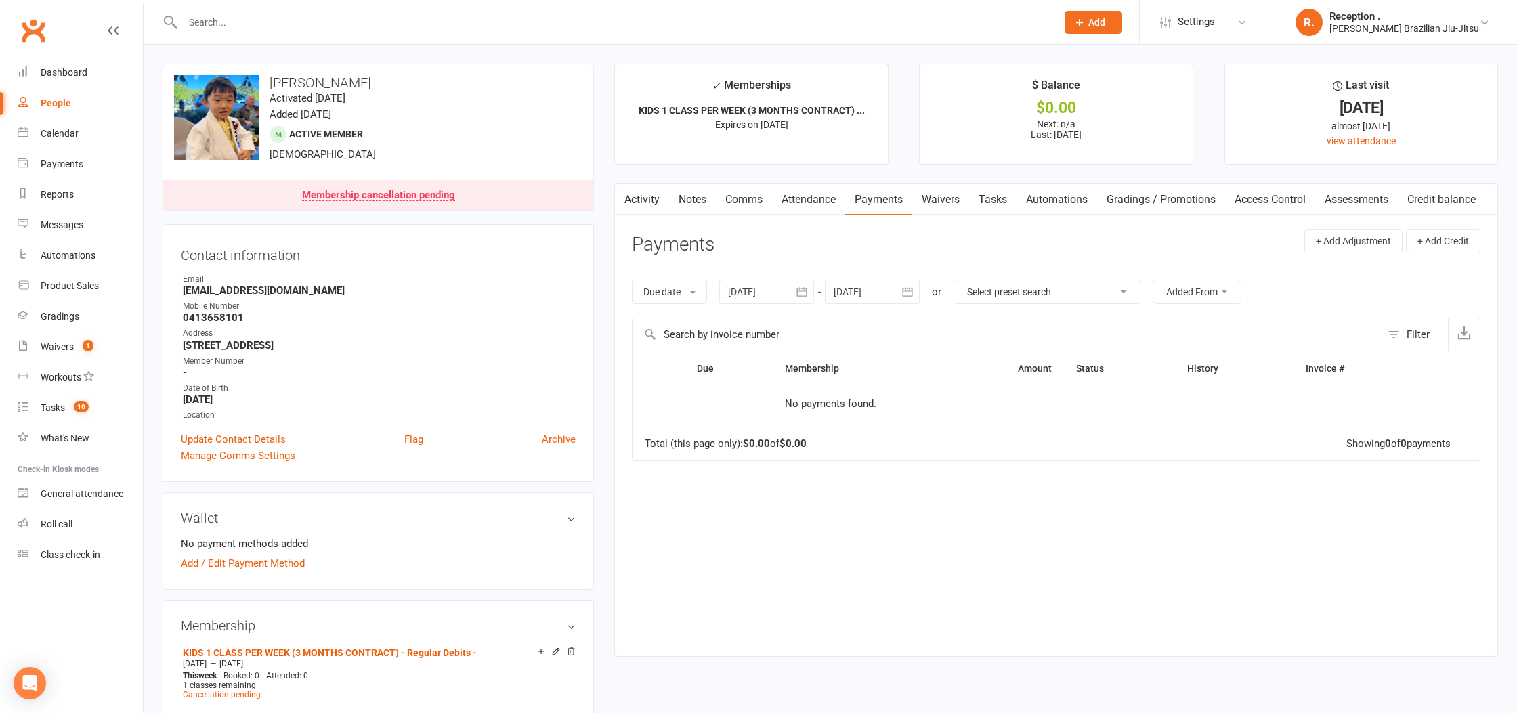
click at [678, 201] on link "Notes" at bounding box center [692, 199] width 47 height 31
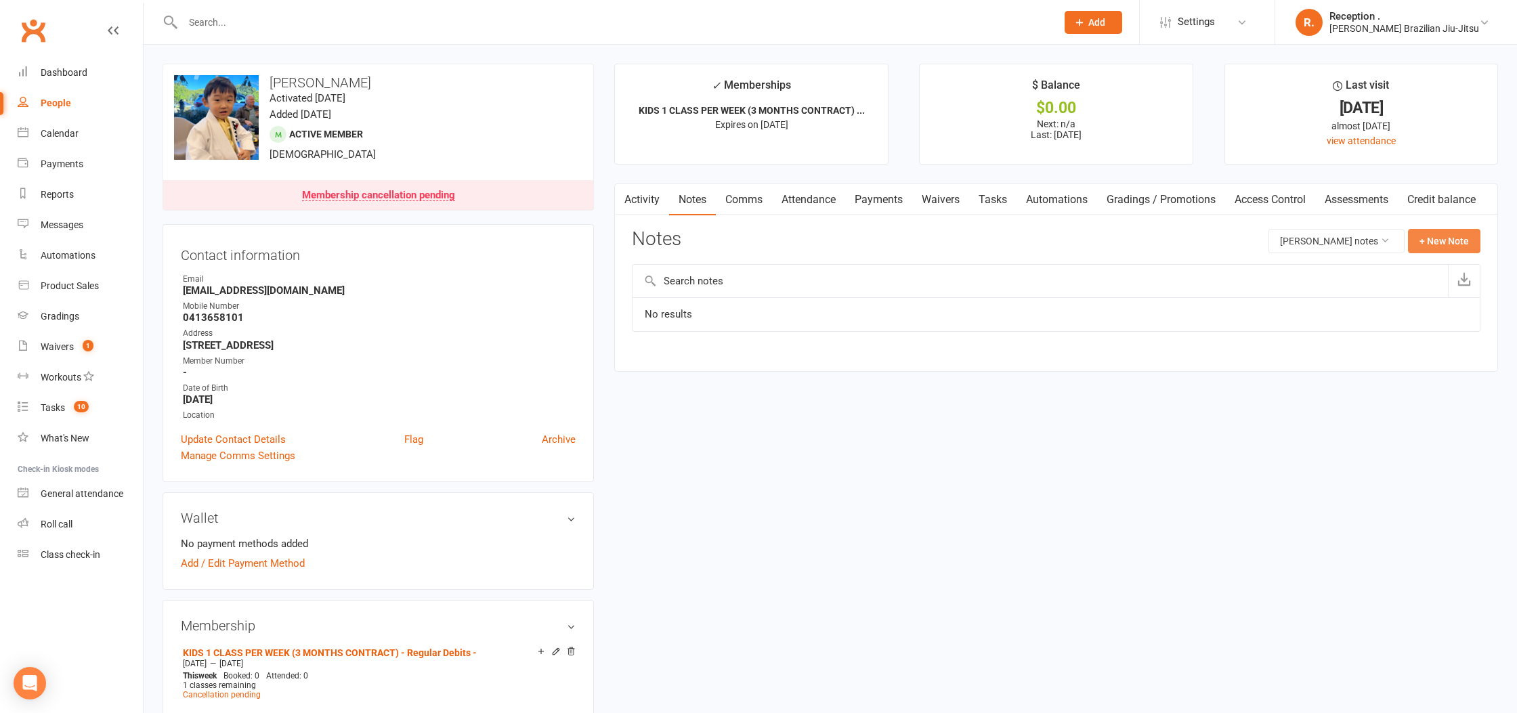
click at [1459, 242] on button "+ New Note" at bounding box center [1444, 241] width 72 height 24
click at [717, 362] on textarea at bounding box center [1056, 374] width 849 height 45
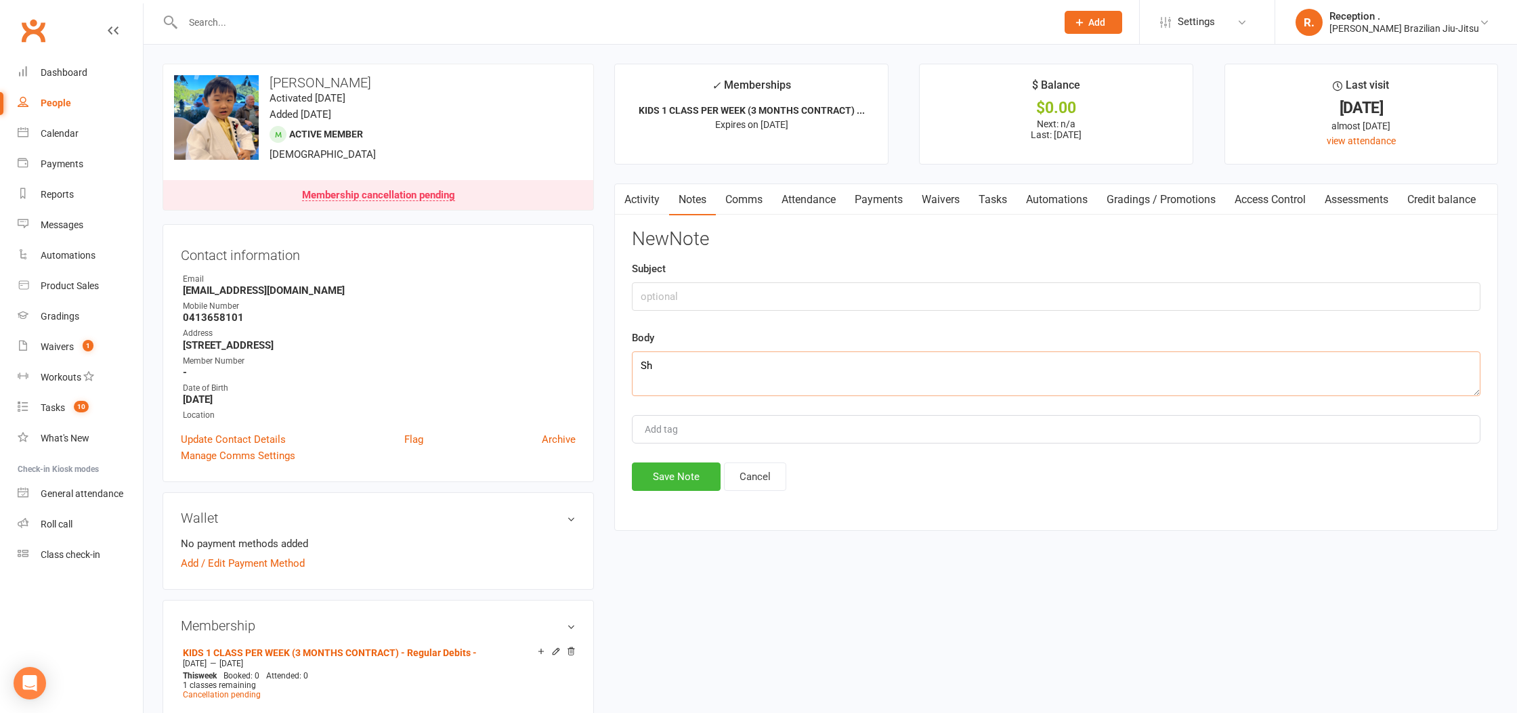
type textarea "S"
drag, startPoint x: 887, startPoint y: 366, endPoint x: 770, endPoint y: 362, distance: 117.9
click at [770, 362] on textarea "His mom came in today, he wanted to try the class" at bounding box center [1056, 374] width 849 height 45
click at [746, 367] on textarea "His mom came in today, he didd't want to try the class so s" at bounding box center [1056, 374] width 849 height 45
type textarea "His mom came in today renewed the membership and bought a Gi, but he didd't wan…"
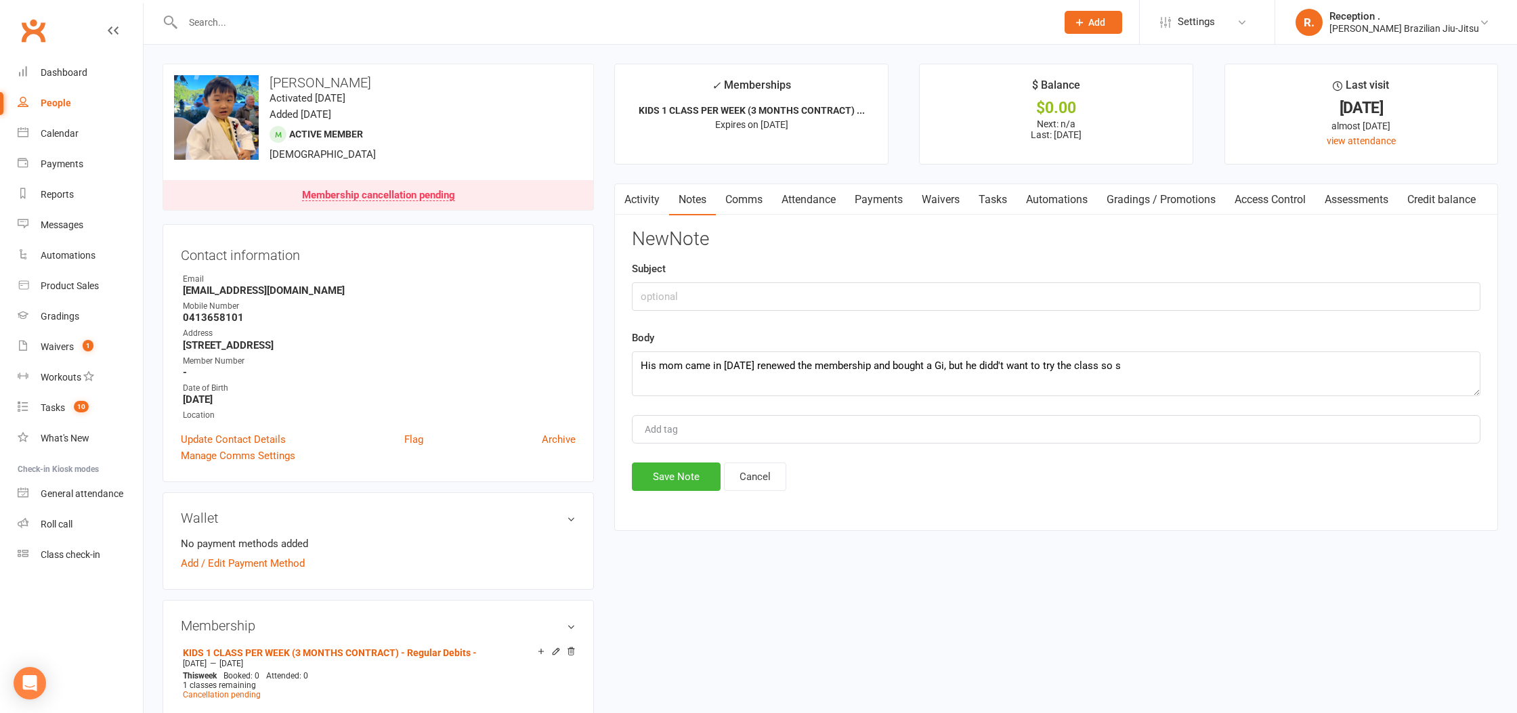
click at [268, 25] on input "text" at bounding box center [613, 22] width 868 height 19
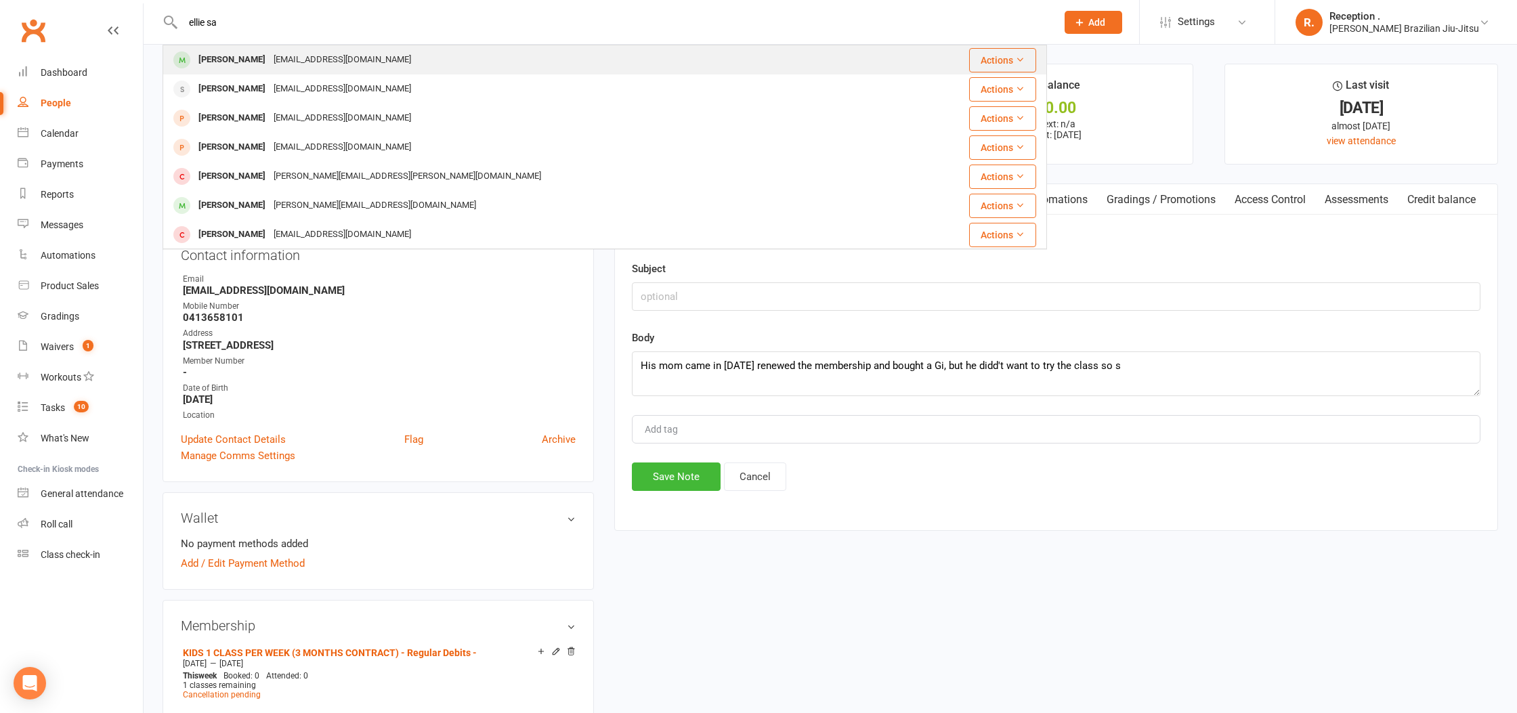
type input "ellie sa"
click at [270, 69] on div "katsarte21@gmail.com" at bounding box center [343, 60] width 146 height 20
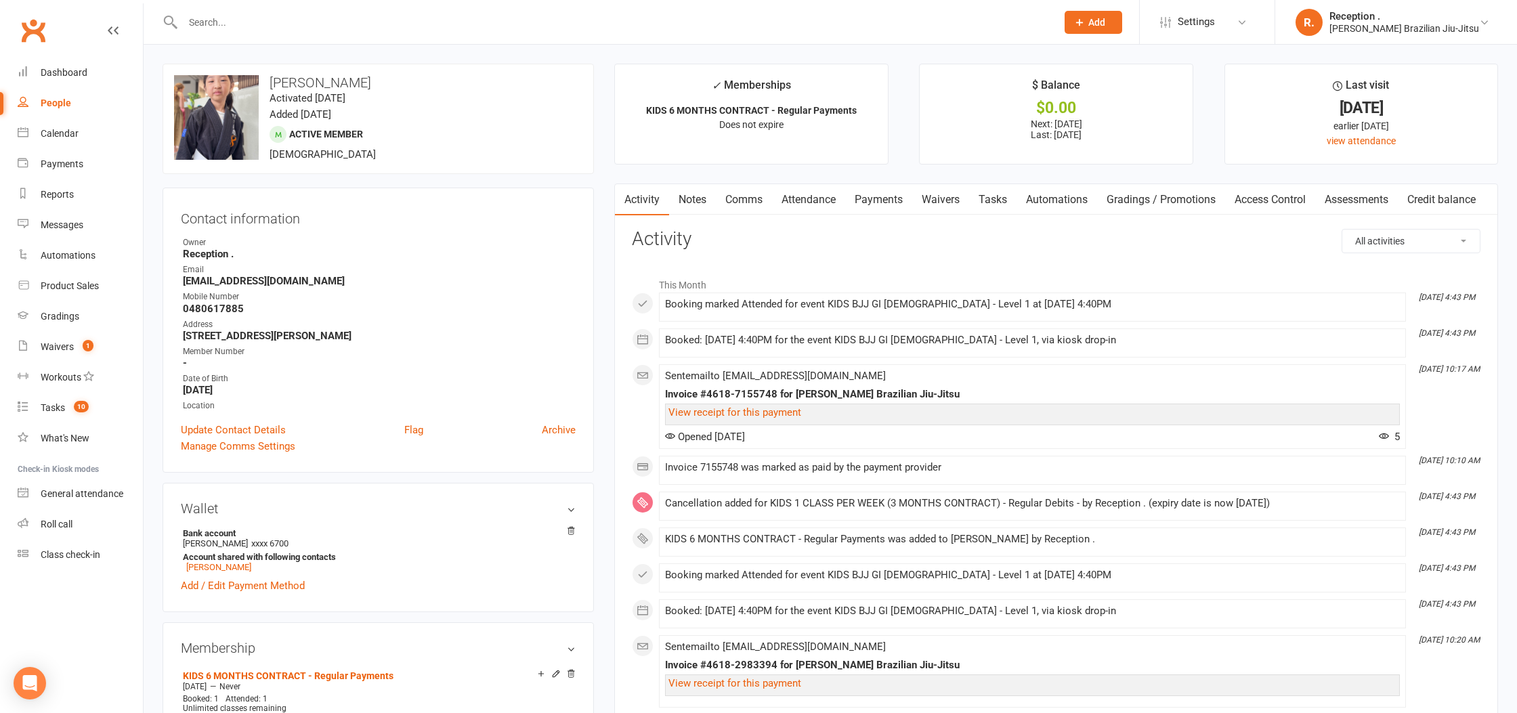
click at [297, 81] on h3 "Ellie Sarte" at bounding box center [378, 82] width 408 height 15
click at [297, 82] on h3 "Ellie Sarte" at bounding box center [378, 82] width 408 height 15
copy h3 "Ellie Sarte"
click at [270, 18] on input "text" at bounding box center [613, 22] width 868 height 19
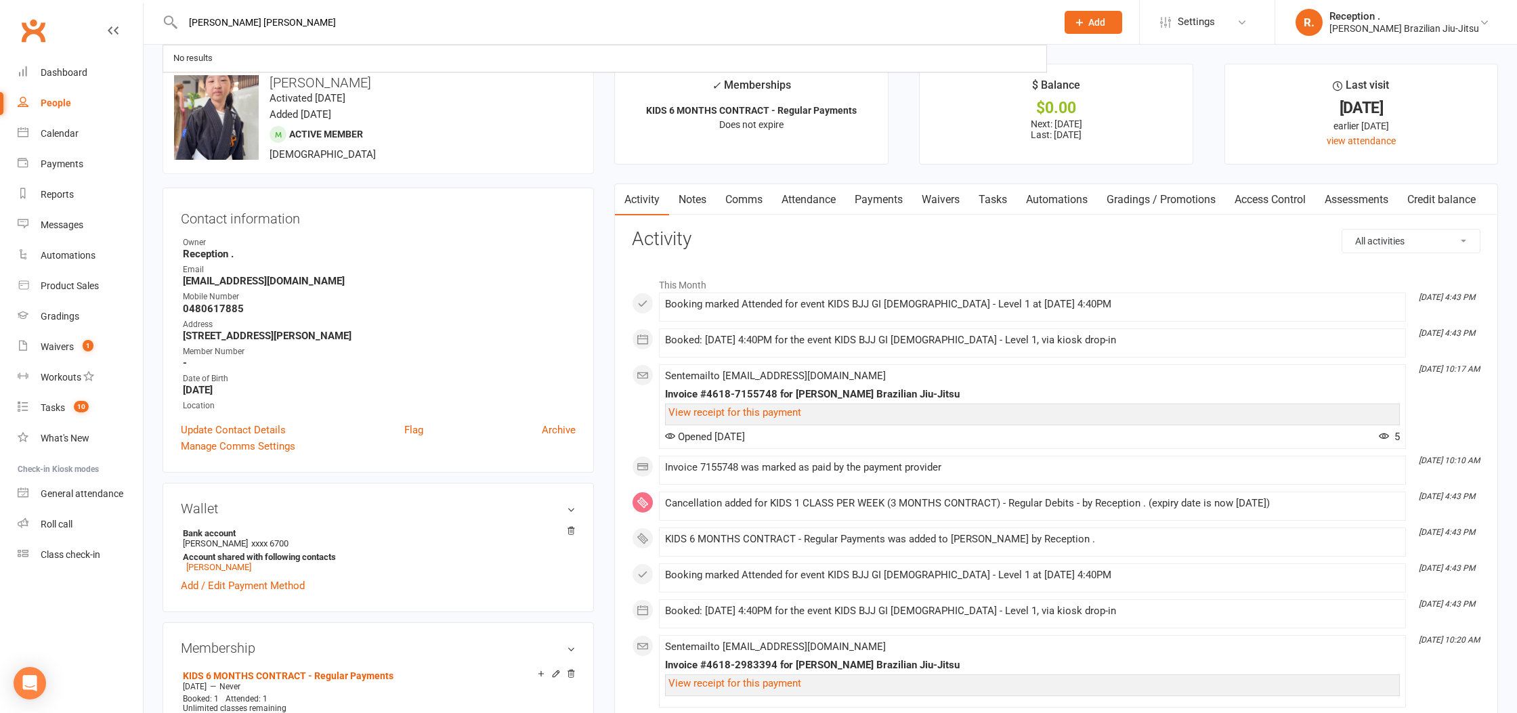
type input "cooper nichols"
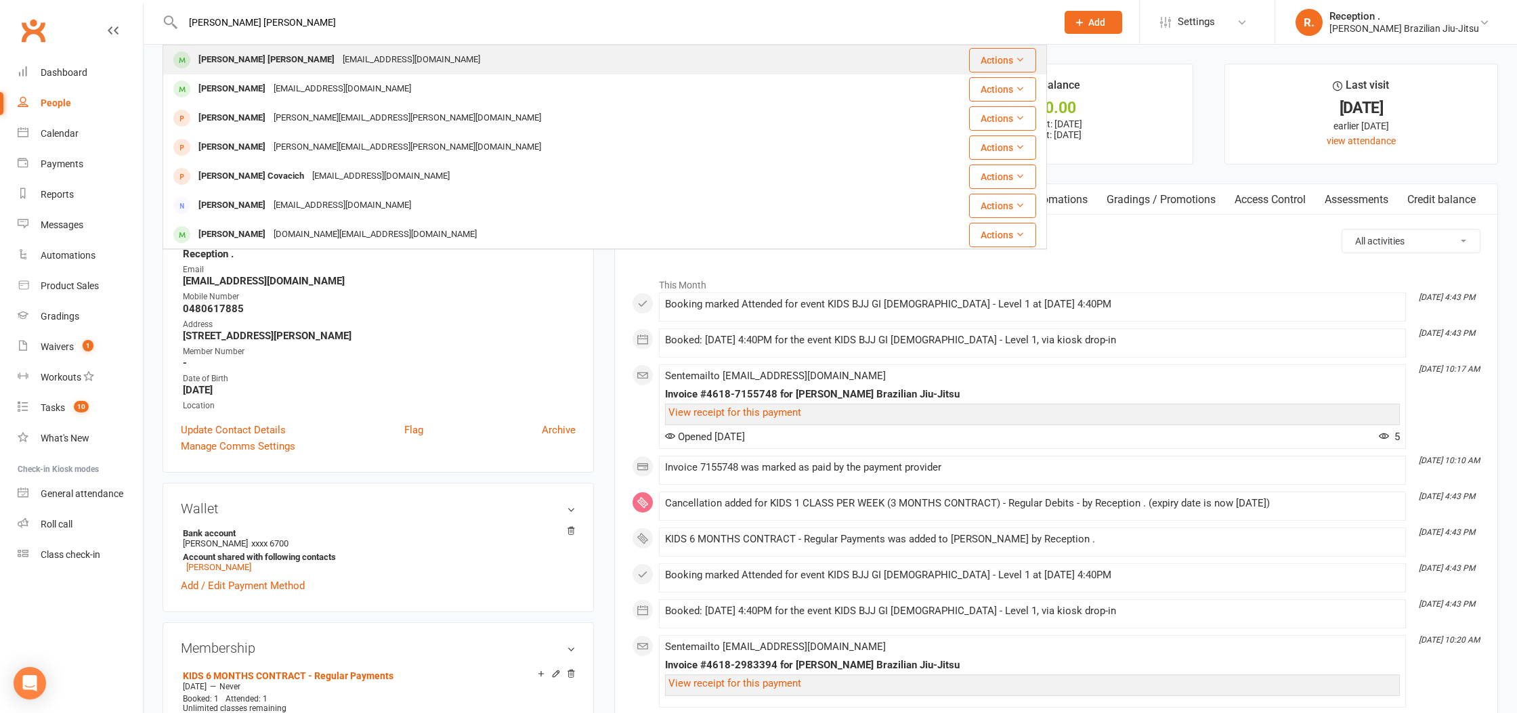
click at [339, 62] on div "yana.nichols17@gmail.com" at bounding box center [412, 60] width 146 height 20
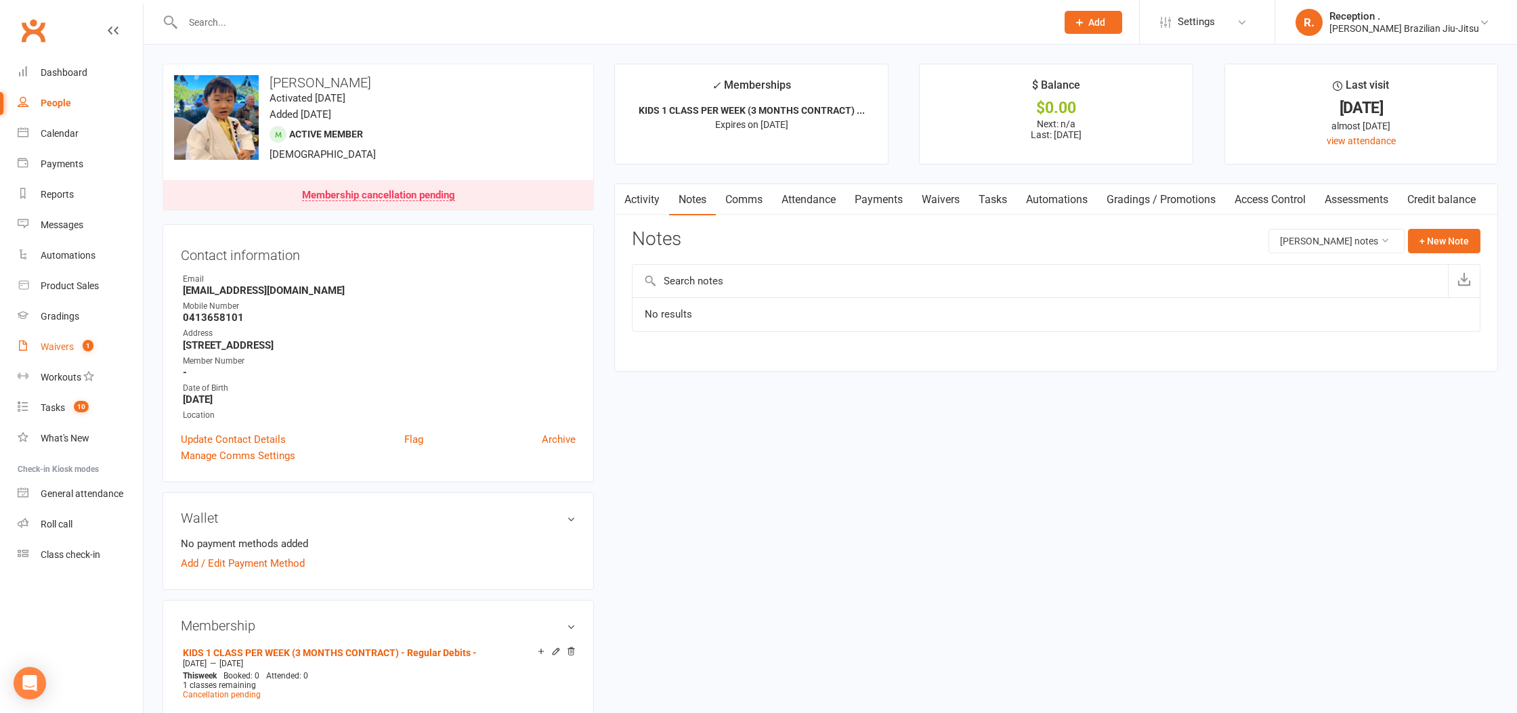
click at [111, 342] on link "Waivers 1" at bounding box center [80, 347] width 125 height 30
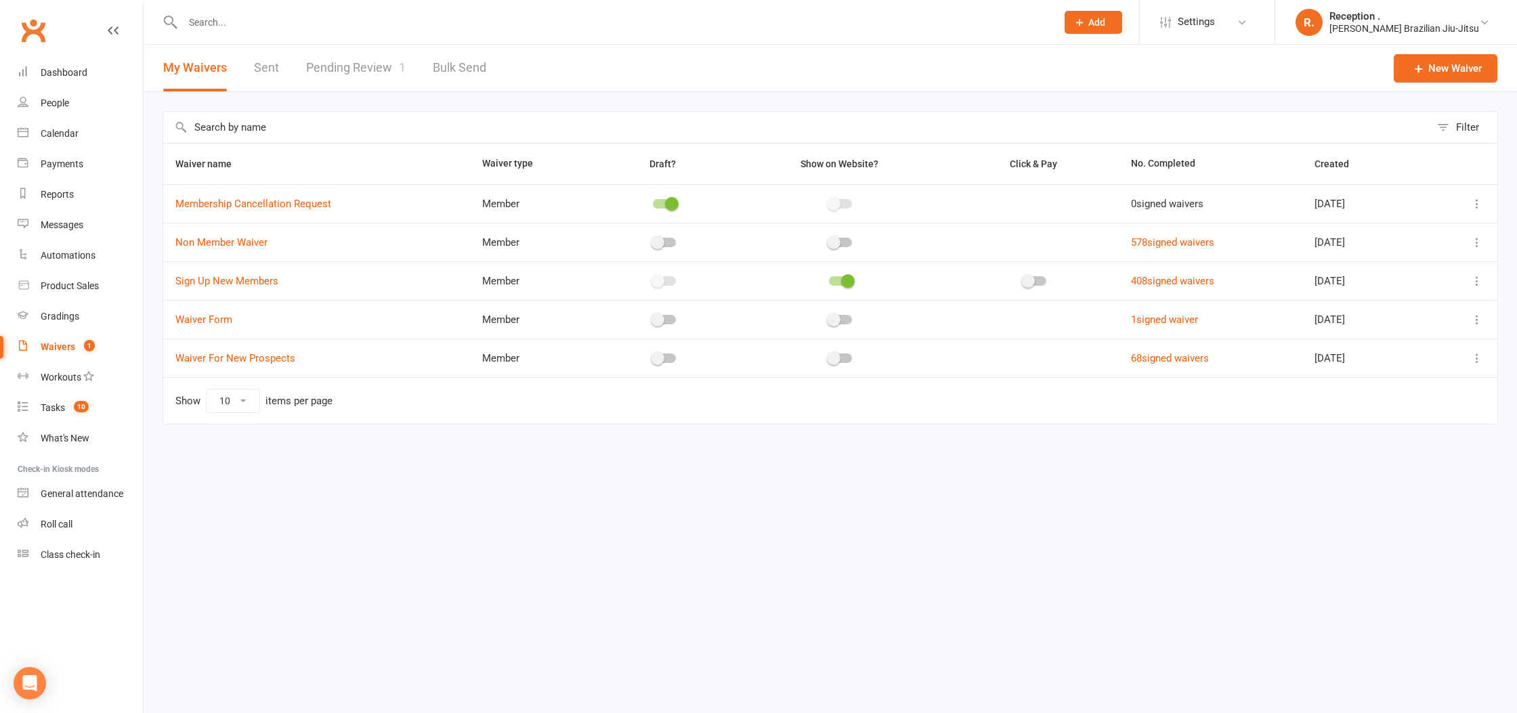
click at [371, 69] on link "Pending Review 1" at bounding box center [356, 68] width 100 height 47
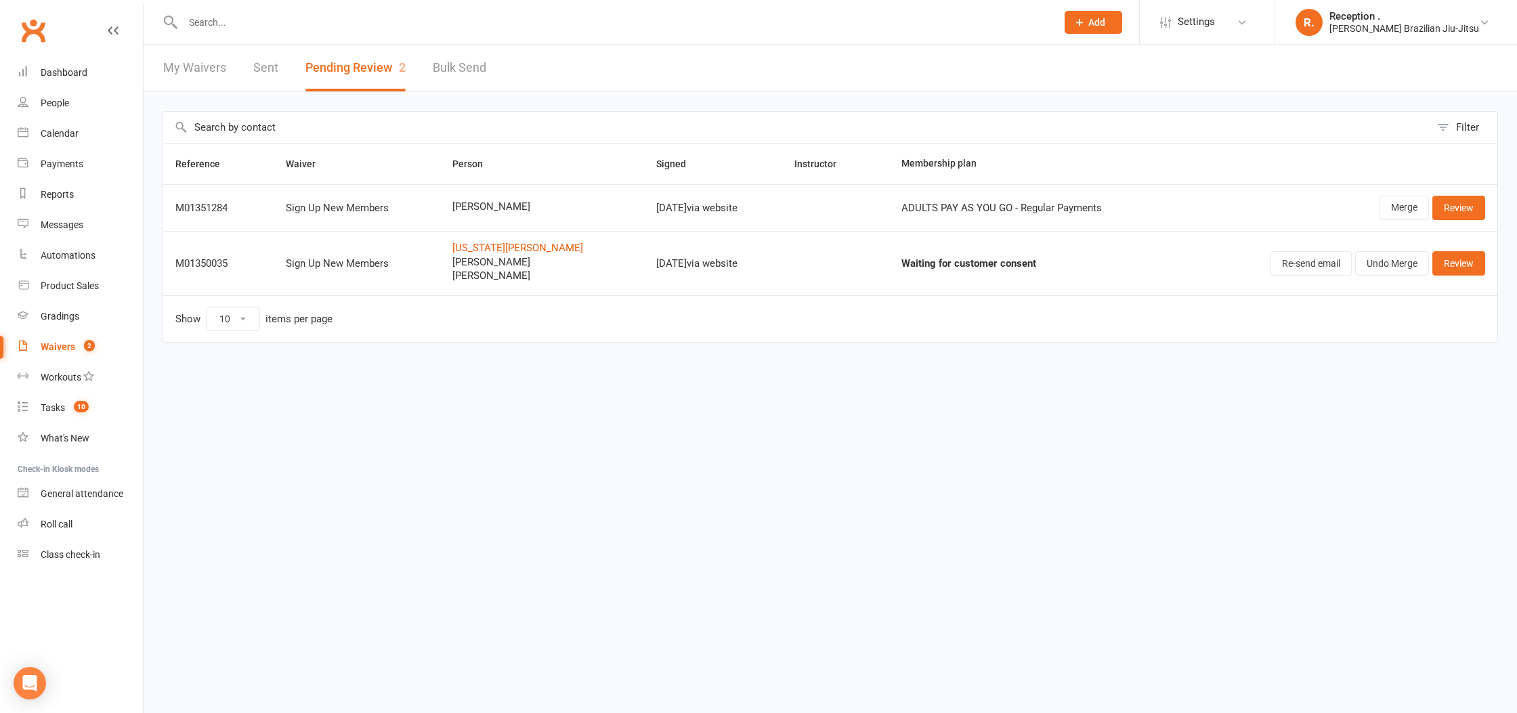
click at [240, 20] on input "text" at bounding box center [613, 22] width 868 height 19
click at [108, 74] on link "Dashboard" at bounding box center [80, 73] width 125 height 30
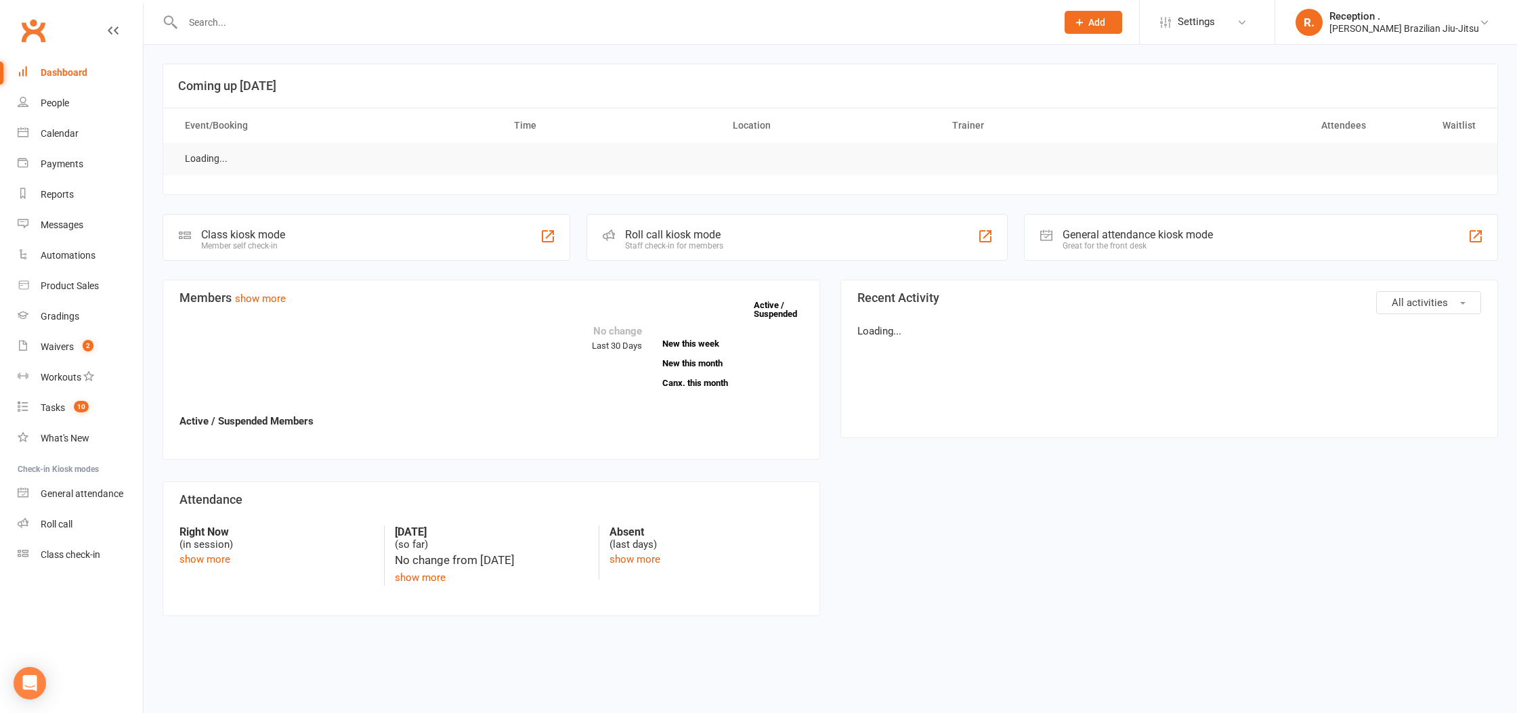
click at [255, 22] on input "text" at bounding box center [613, 22] width 868 height 19
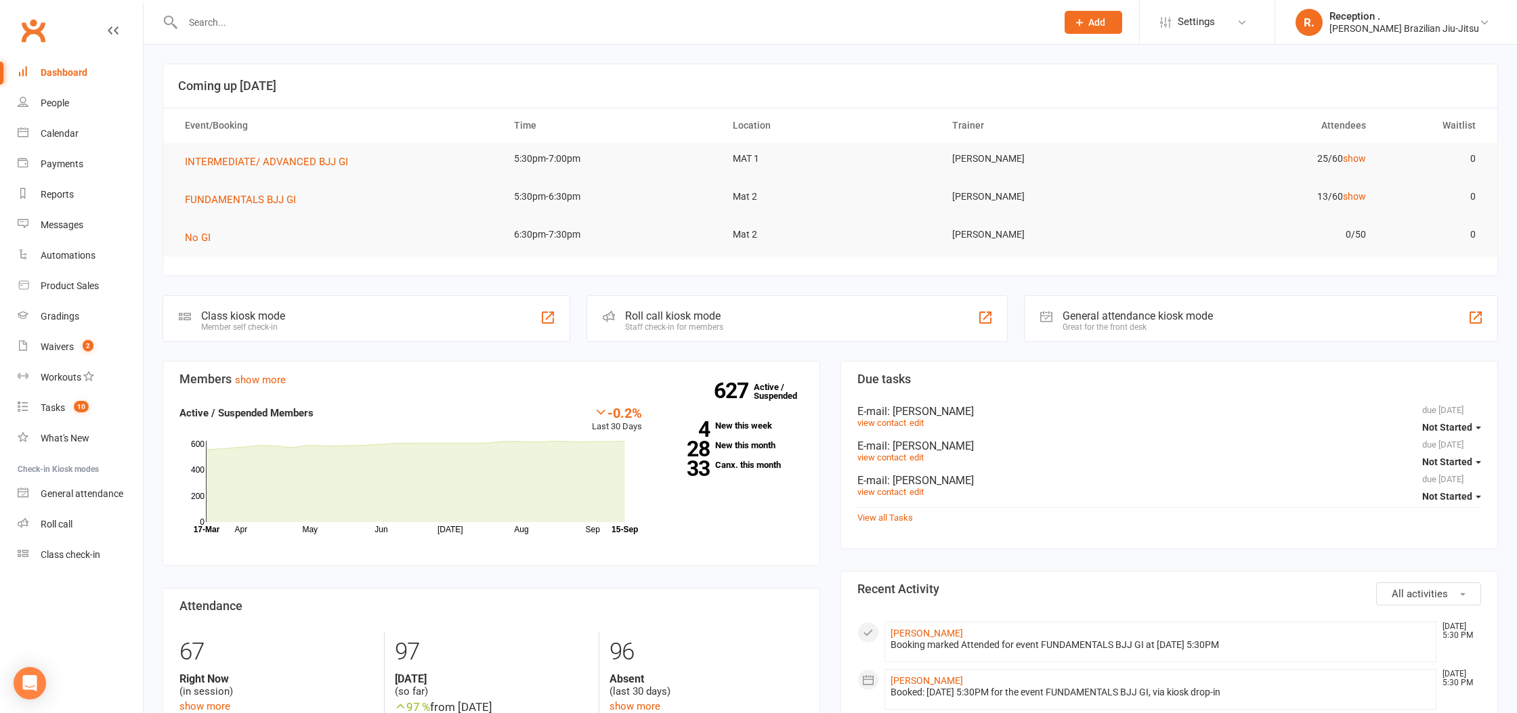
click at [54, 70] on div "Dashboard" at bounding box center [64, 72] width 47 height 11
click at [769, 450] on link "28 New this month" at bounding box center [732, 445] width 141 height 9
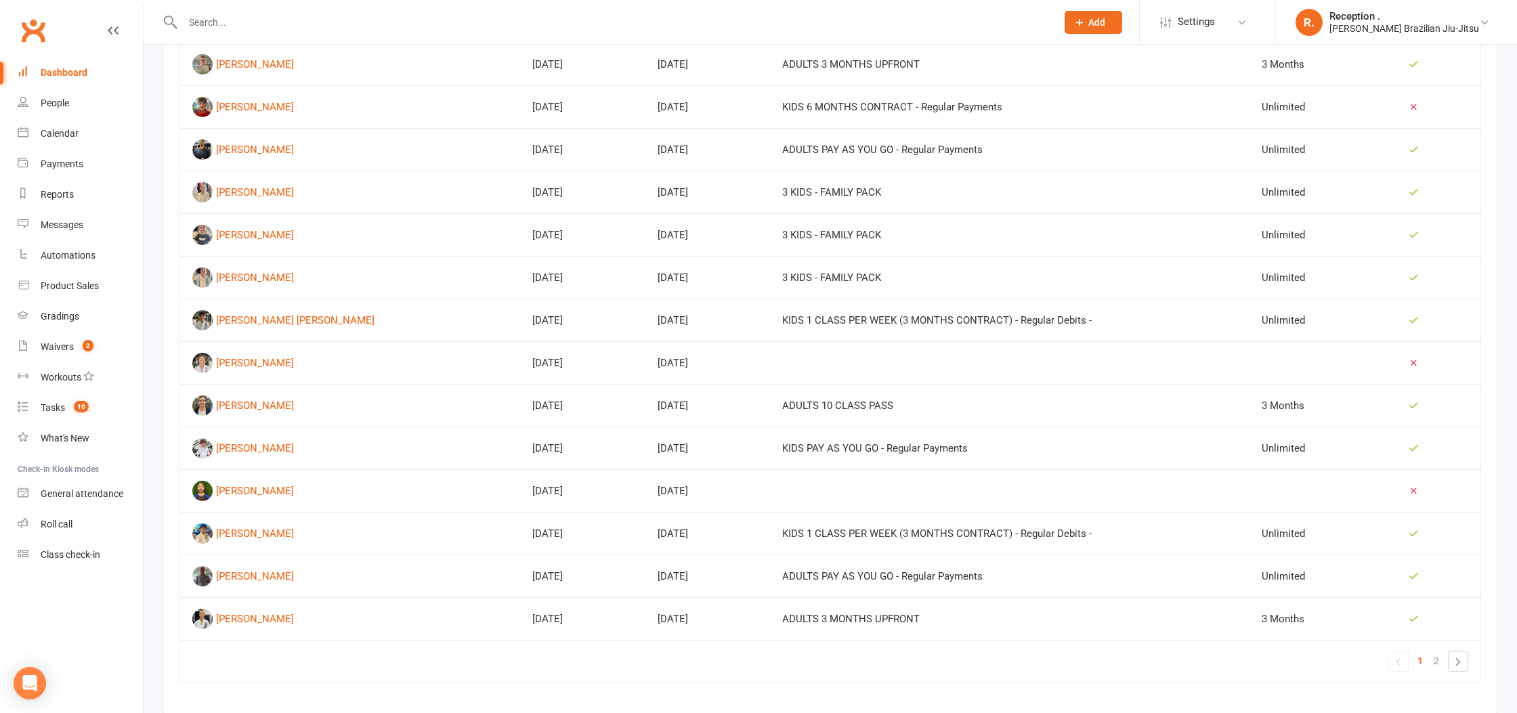
scroll to position [699, 0]
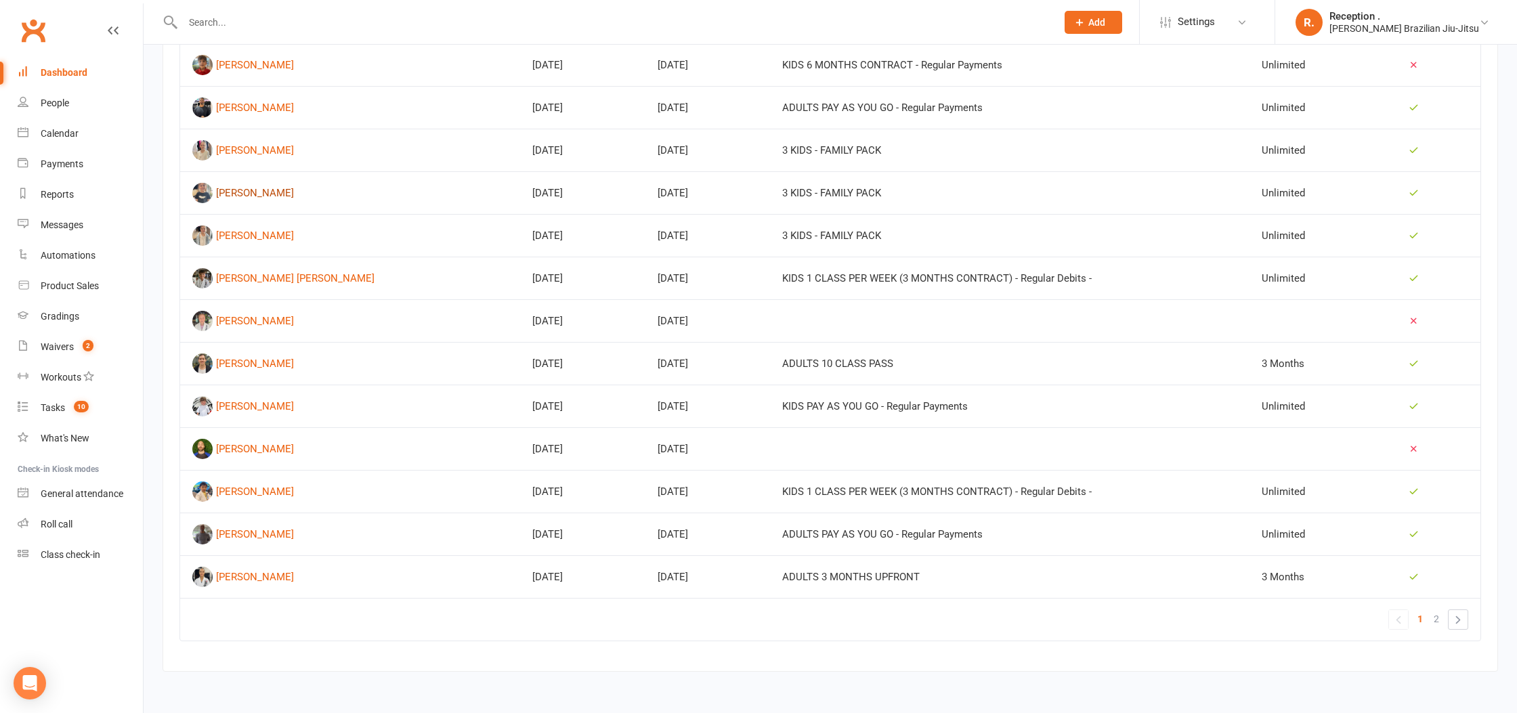
click at [247, 196] on div "Henrik Coleman" at bounding box center [255, 193] width 78 height 20
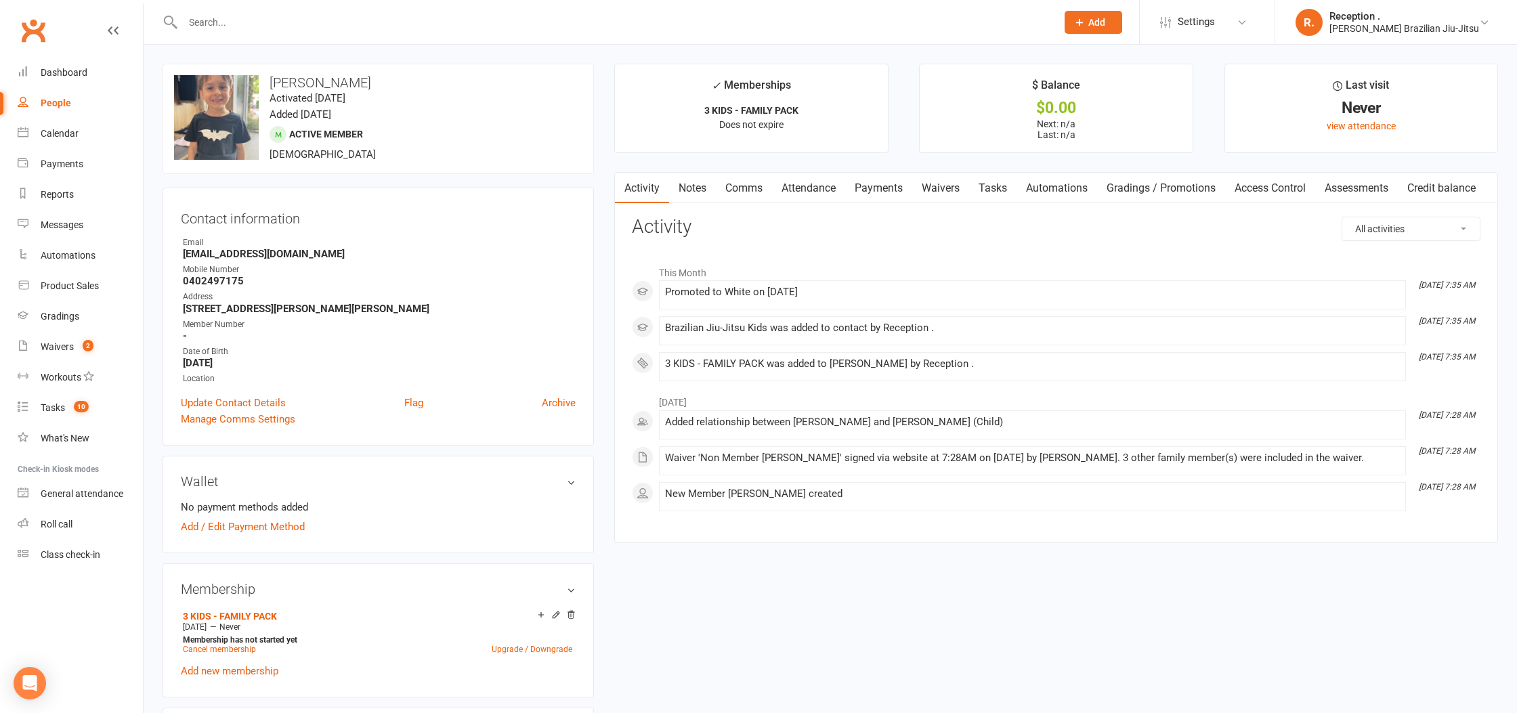
click at [883, 186] on link "Payments" at bounding box center [878, 188] width 67 height 31
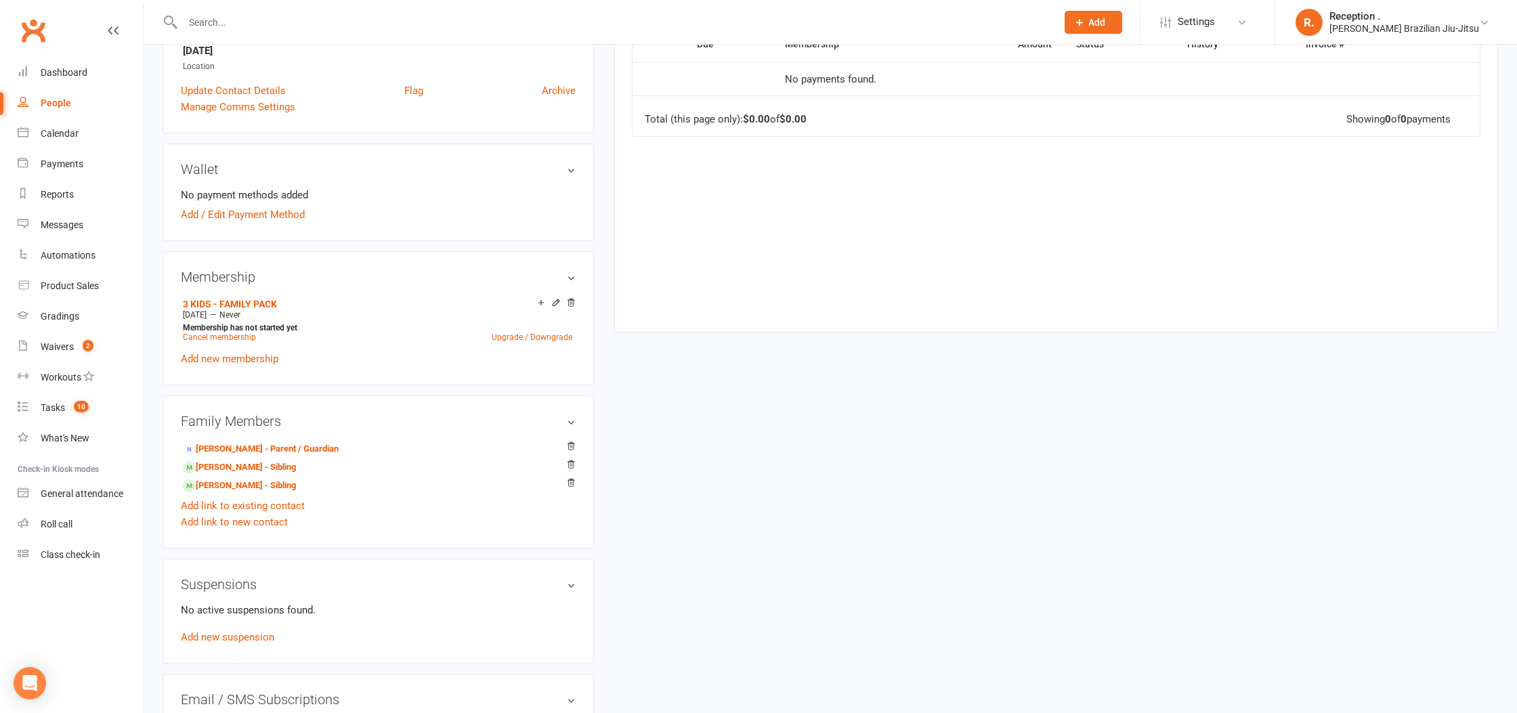
scroll to position [335, 0]
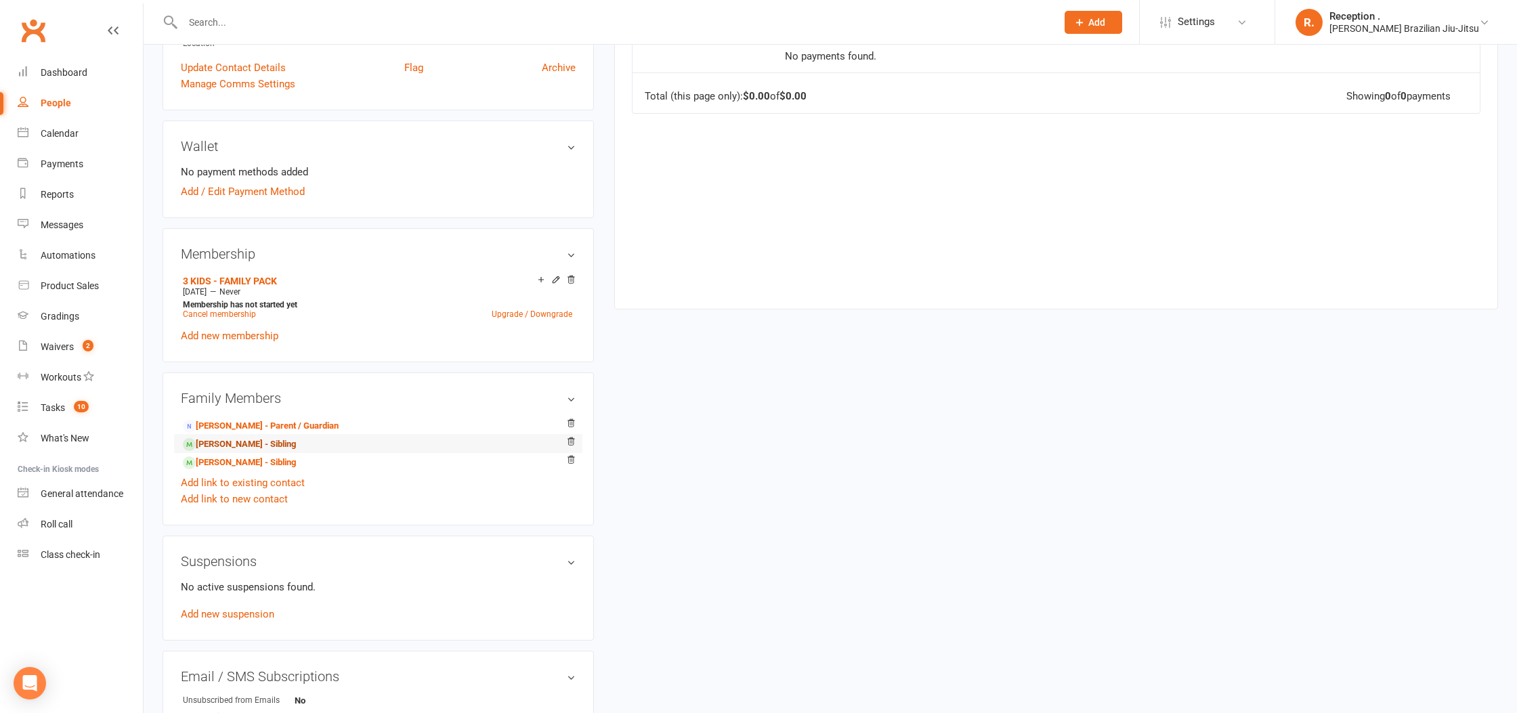
click at [253, 440] on link "Eja Coleman - Sibling" at bounding box center [239, 445] width 113 height 14
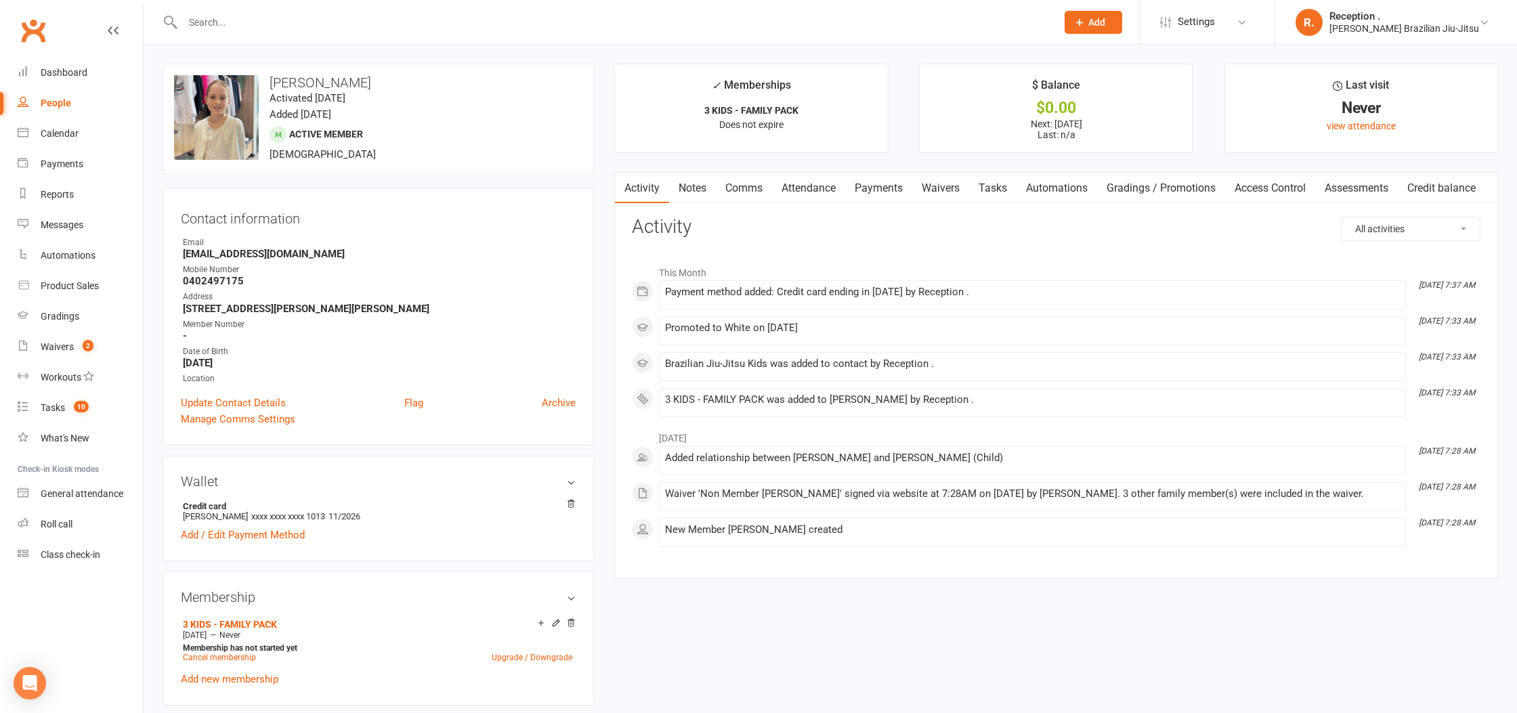
click at [885, 193] on link "Payments" at bounding box center [878, 188] width 67 height 31
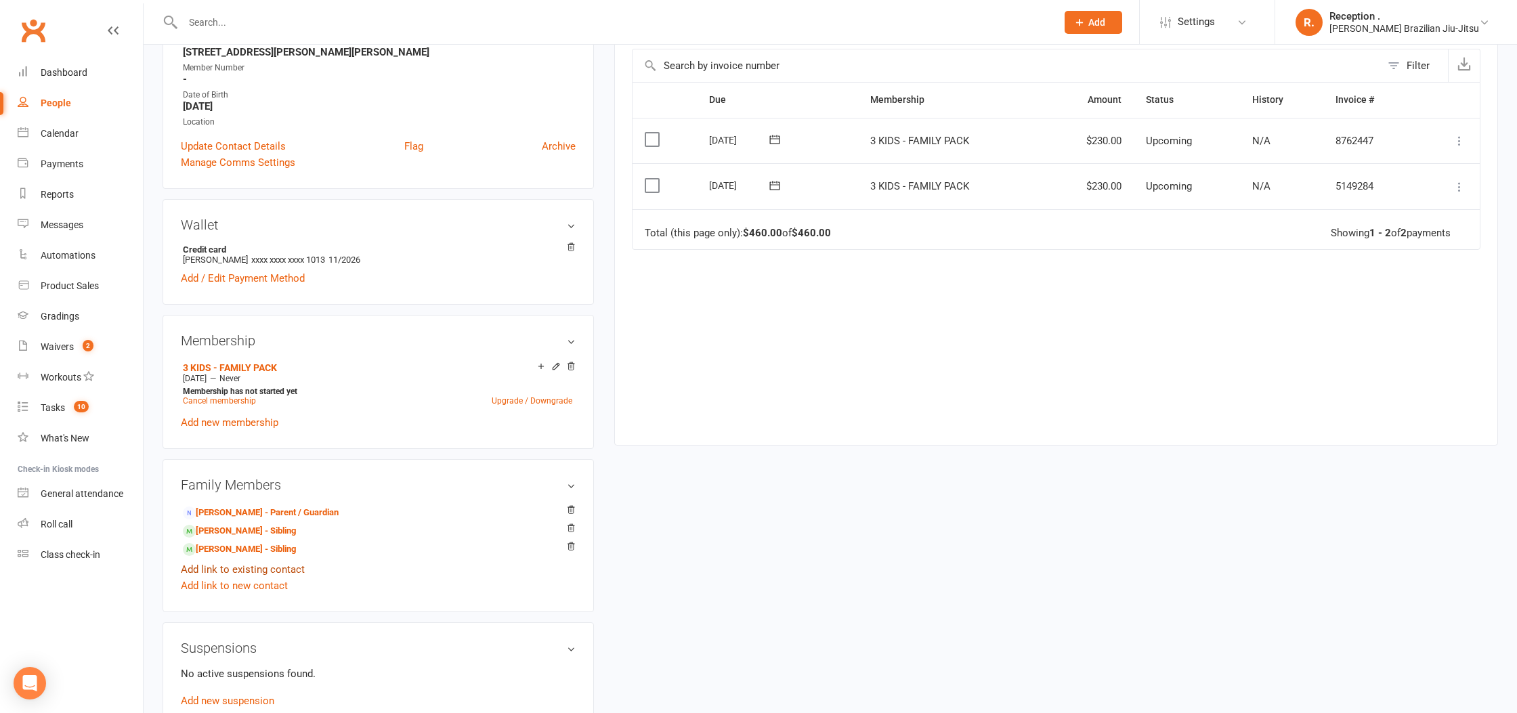
scroll to position [258, 0]
click at [207, 553] on link "Henrik Coleman - Sibling" at bounding box center [239, 548] width 113 height 14
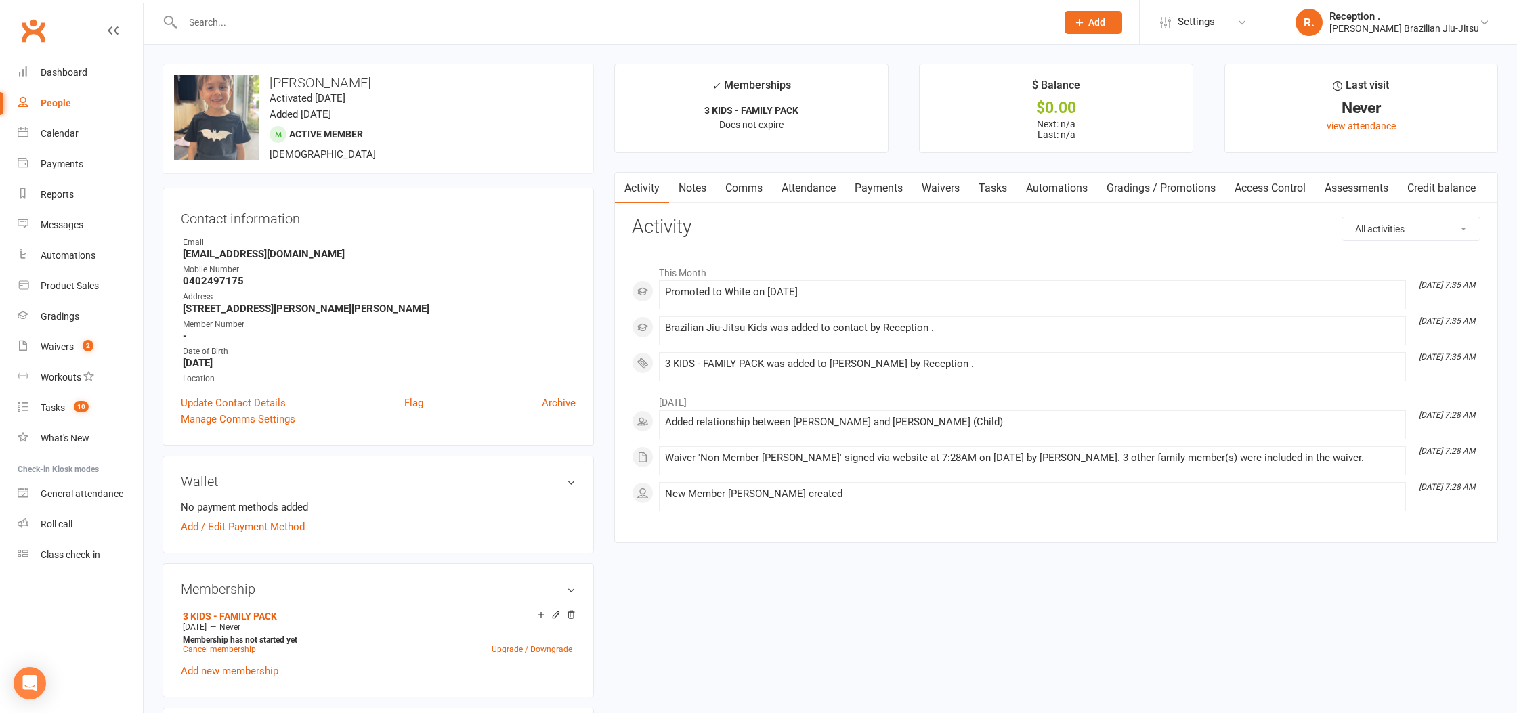
click at [866, 190] on link "Payments" at bounding box center [878, 188] width 67 height 31
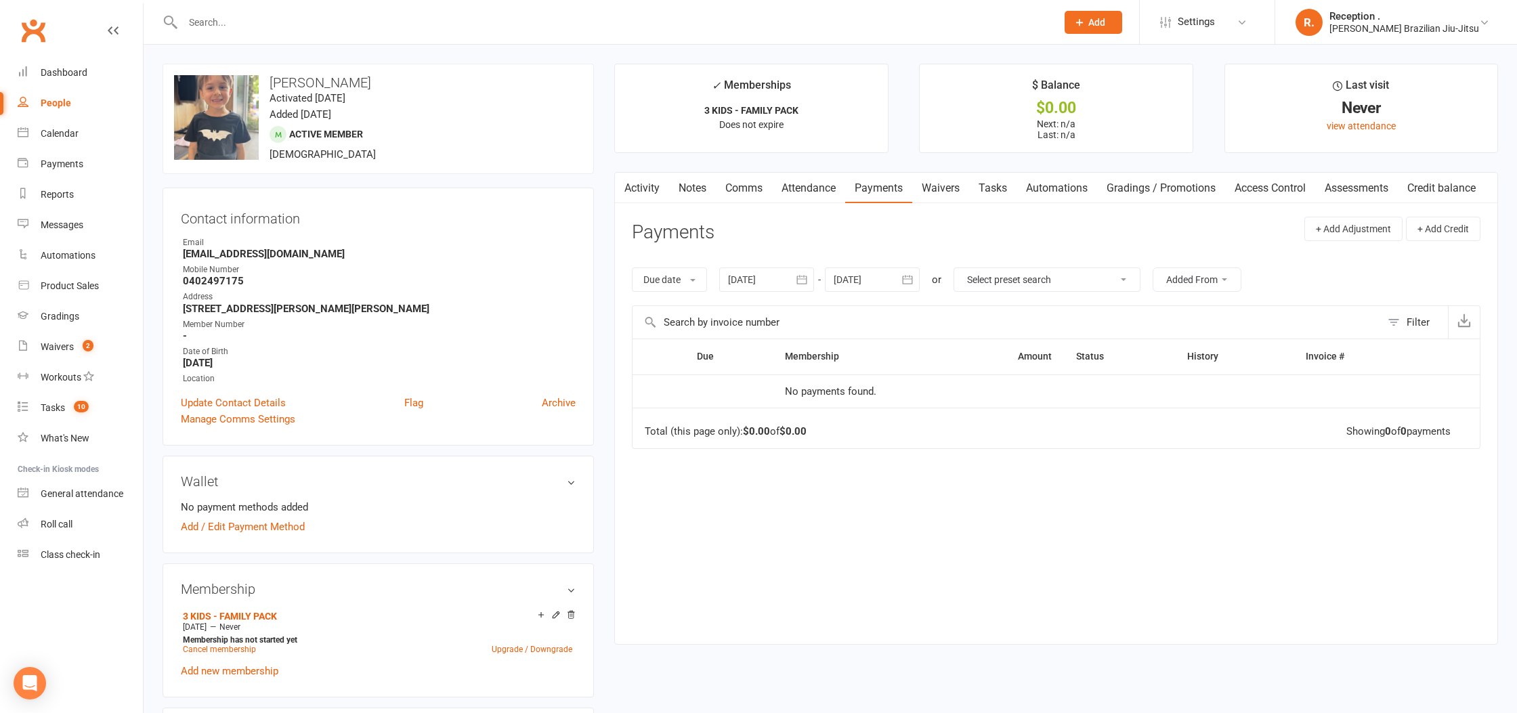
click at [839, 240] on header "Payments + Add Adjustment + Add Credit" at bounding box center [1056, 235] width 849 height 37
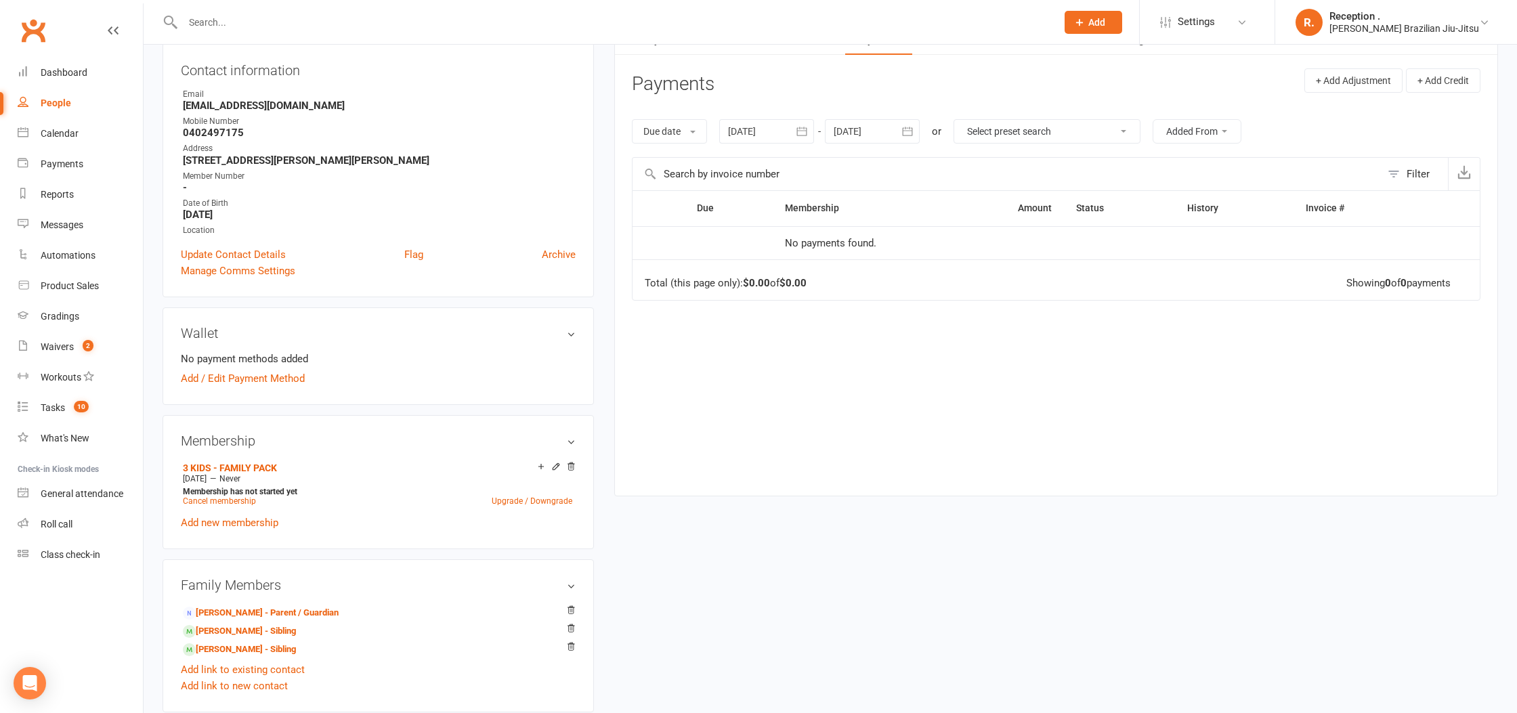
scroll to position [150, 0]
click at [234, 105] on strong "Marieflinkvaxjo@hotmail.com" at bounding box center [379, 104] width 393 height 12
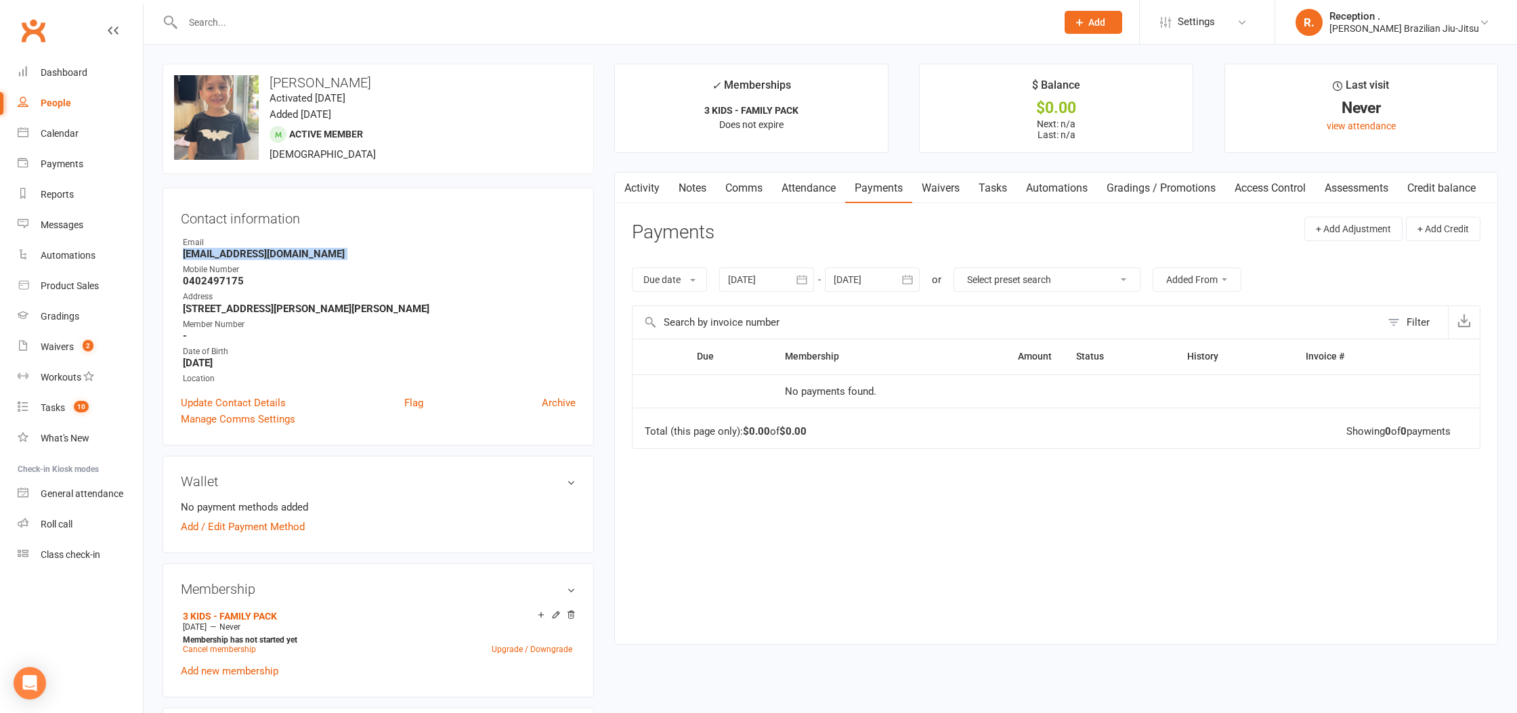
copy render-form-field "Marieflinkvaxjo@hotmail.com"
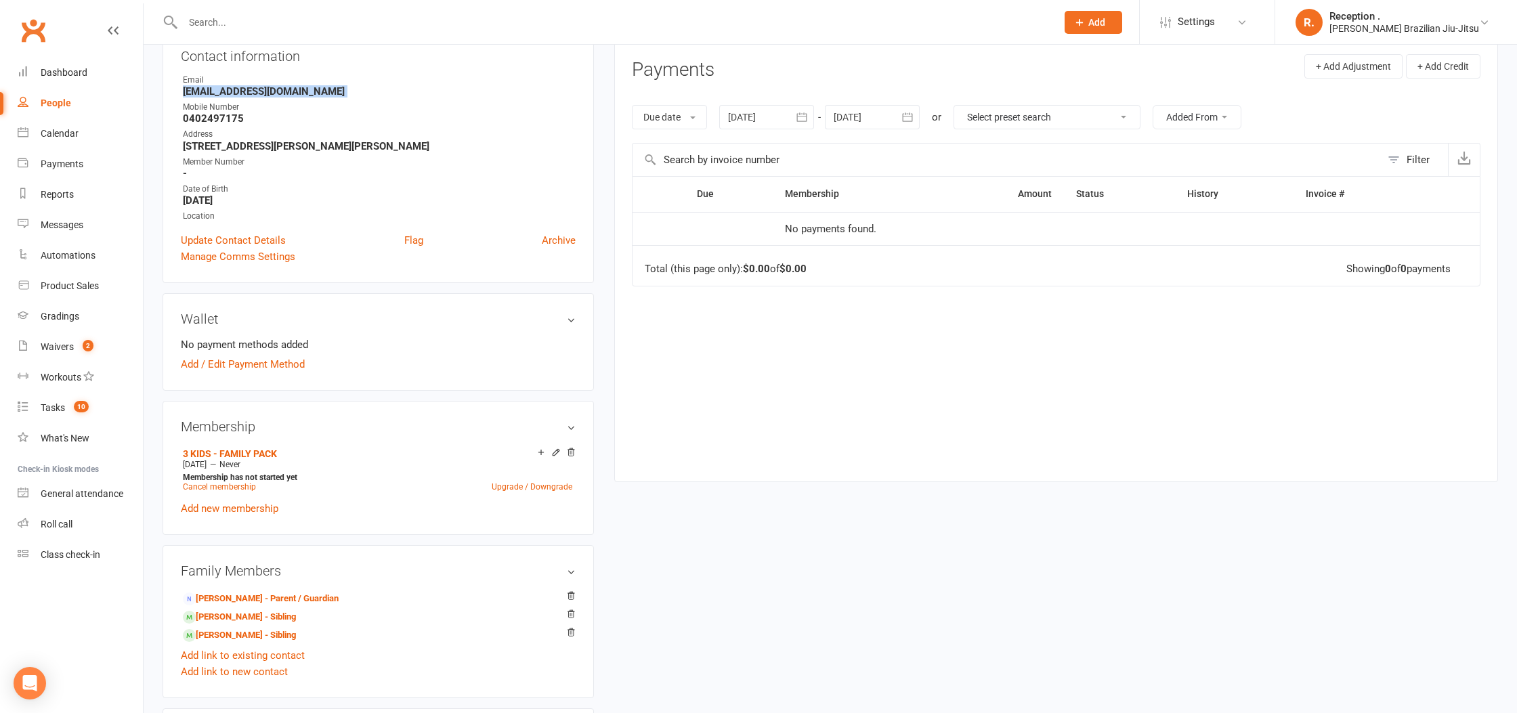
scroll to position [165, 0]
click at [257, 612] on link "Eja Coleman - Sibling" at bounding box center [239, 615] width 113 height 14
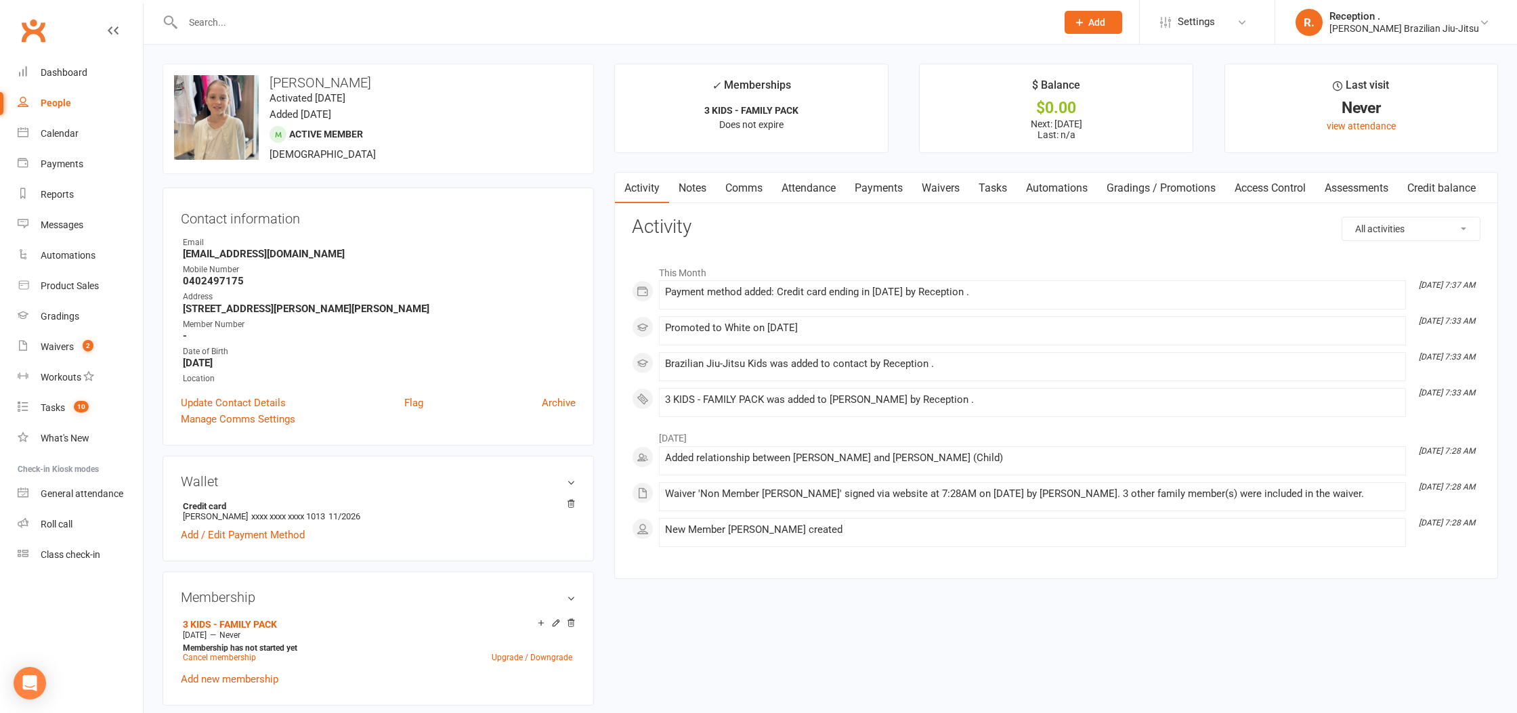
click at [891, 191] on link "Payments" at bounding box center [878, 188] width 67 height 31
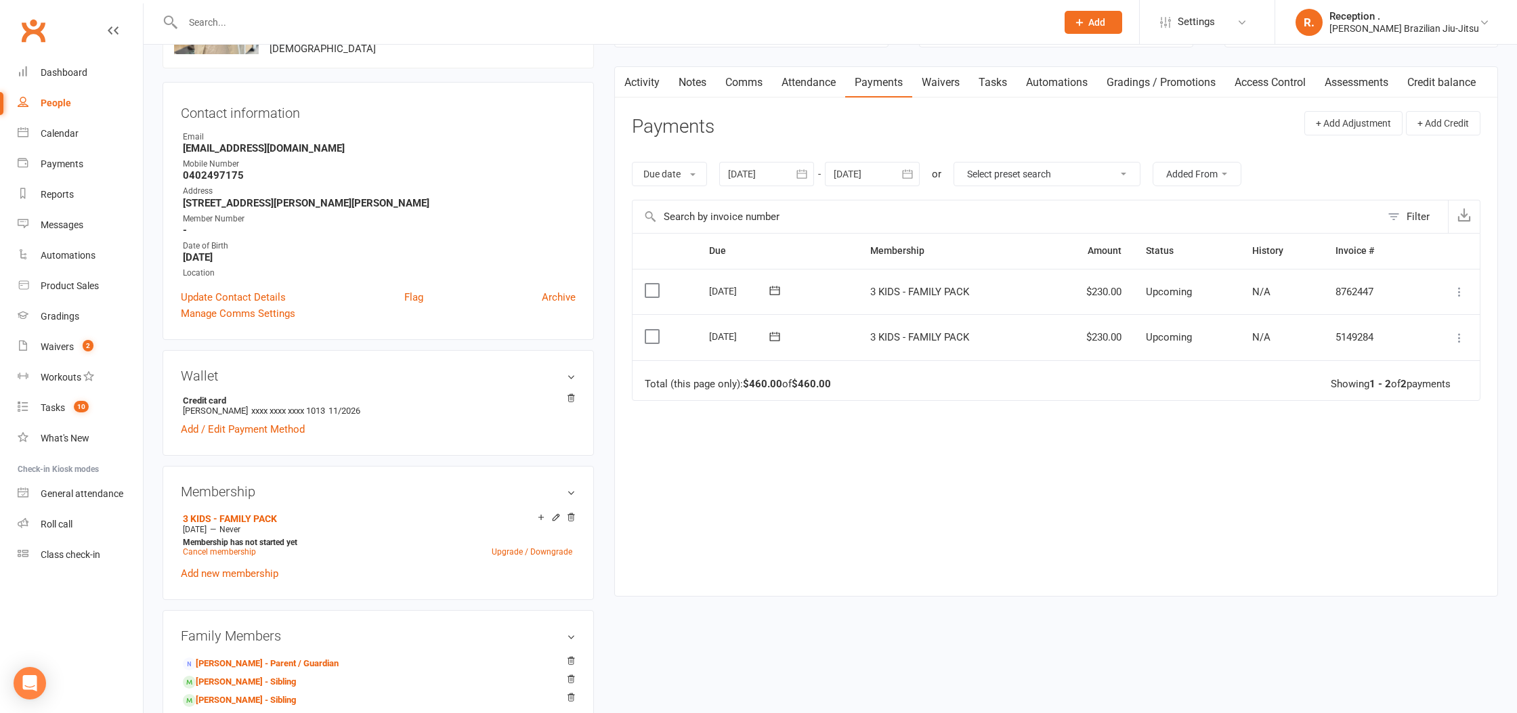
scroll to position [106, 0]
click at [560, 520] on icon at bounding box center [555, 518] width 9 height 11
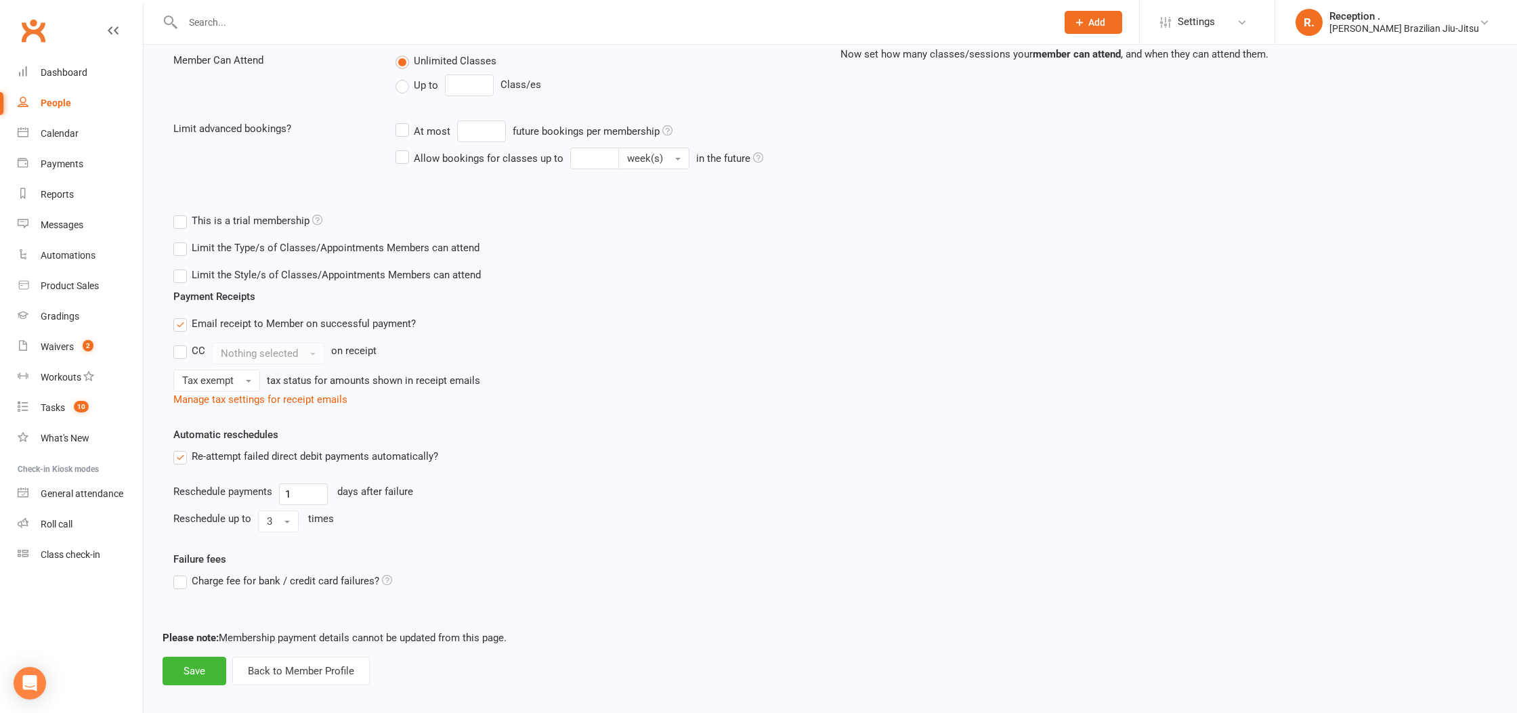
scroll to position [339, 0]
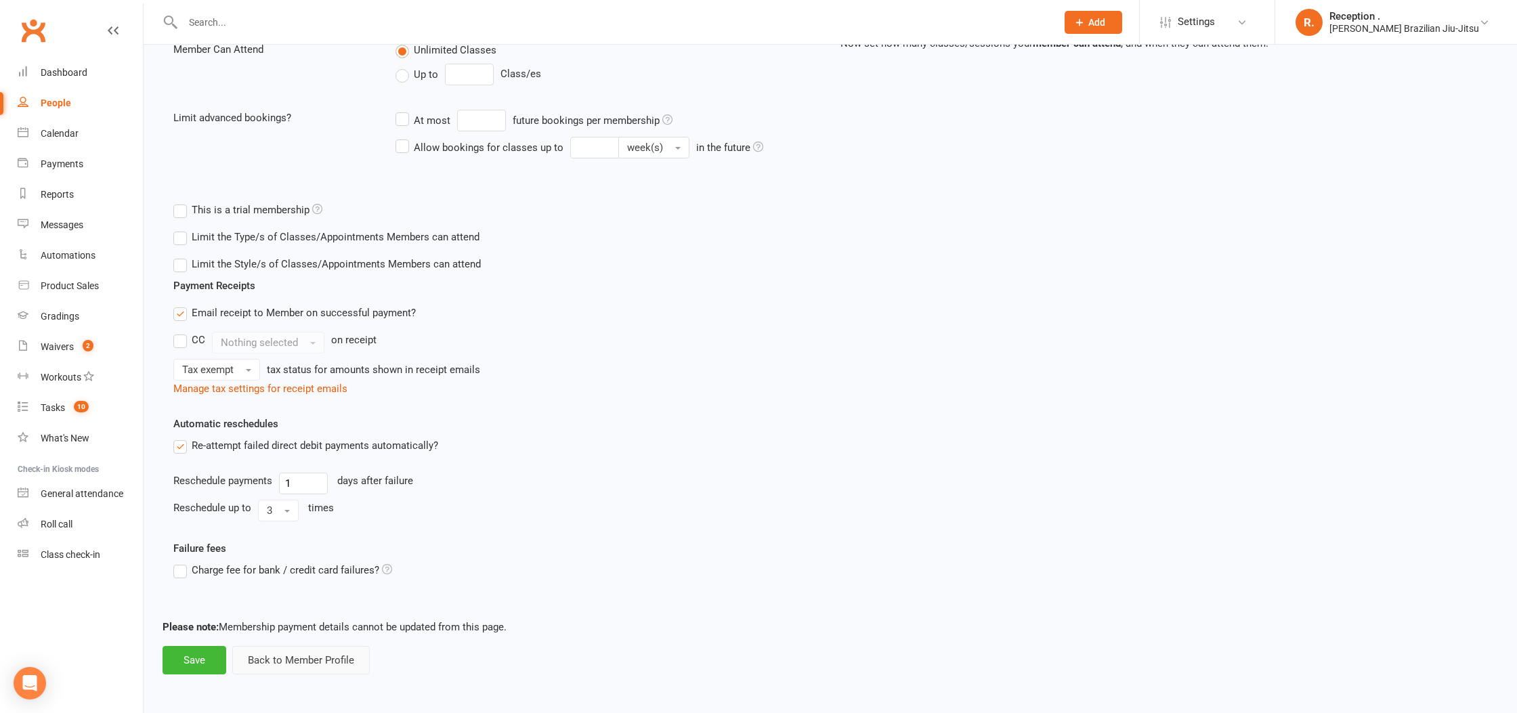
click at [312, 661] on button "Back to Member Profile" at bounding box center [301, 660] width 138 height 28
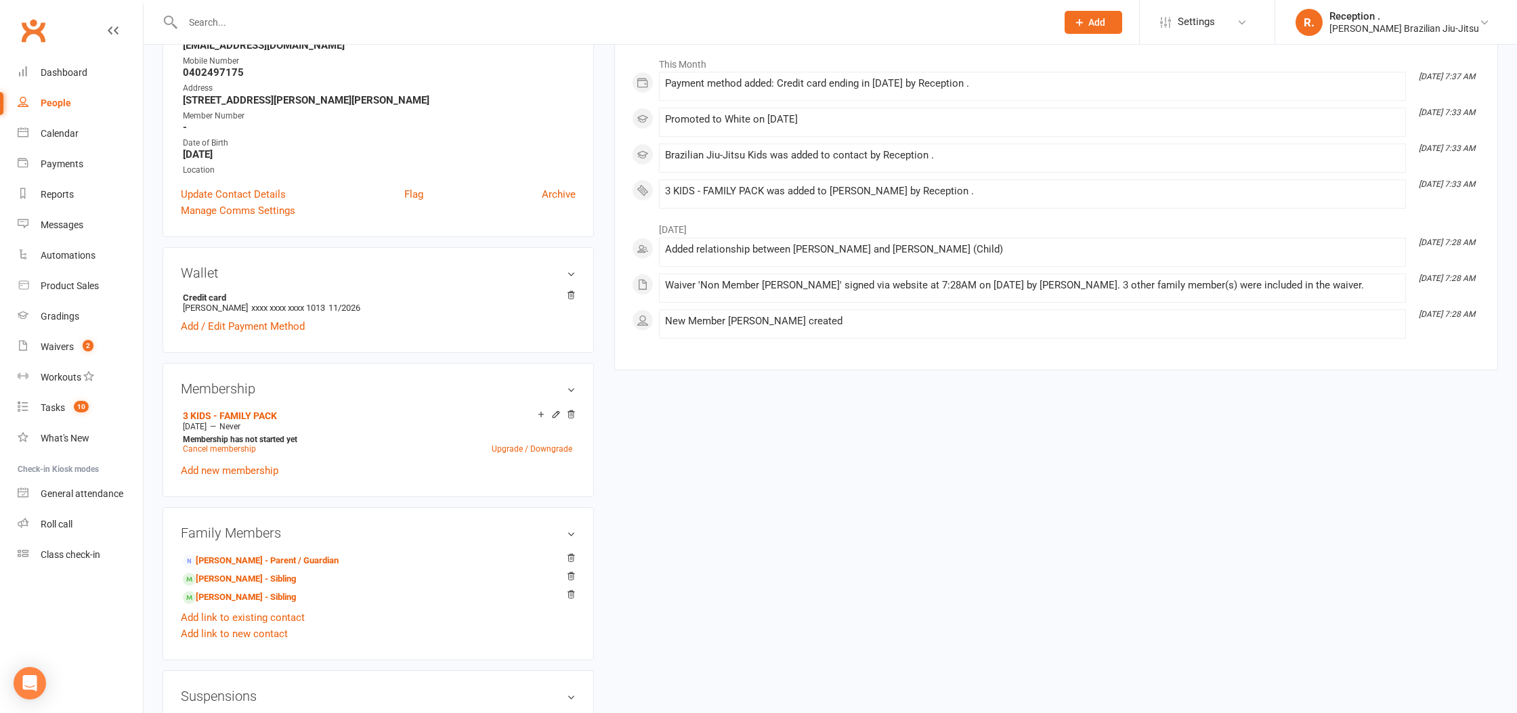
scroll to position [215, 0]
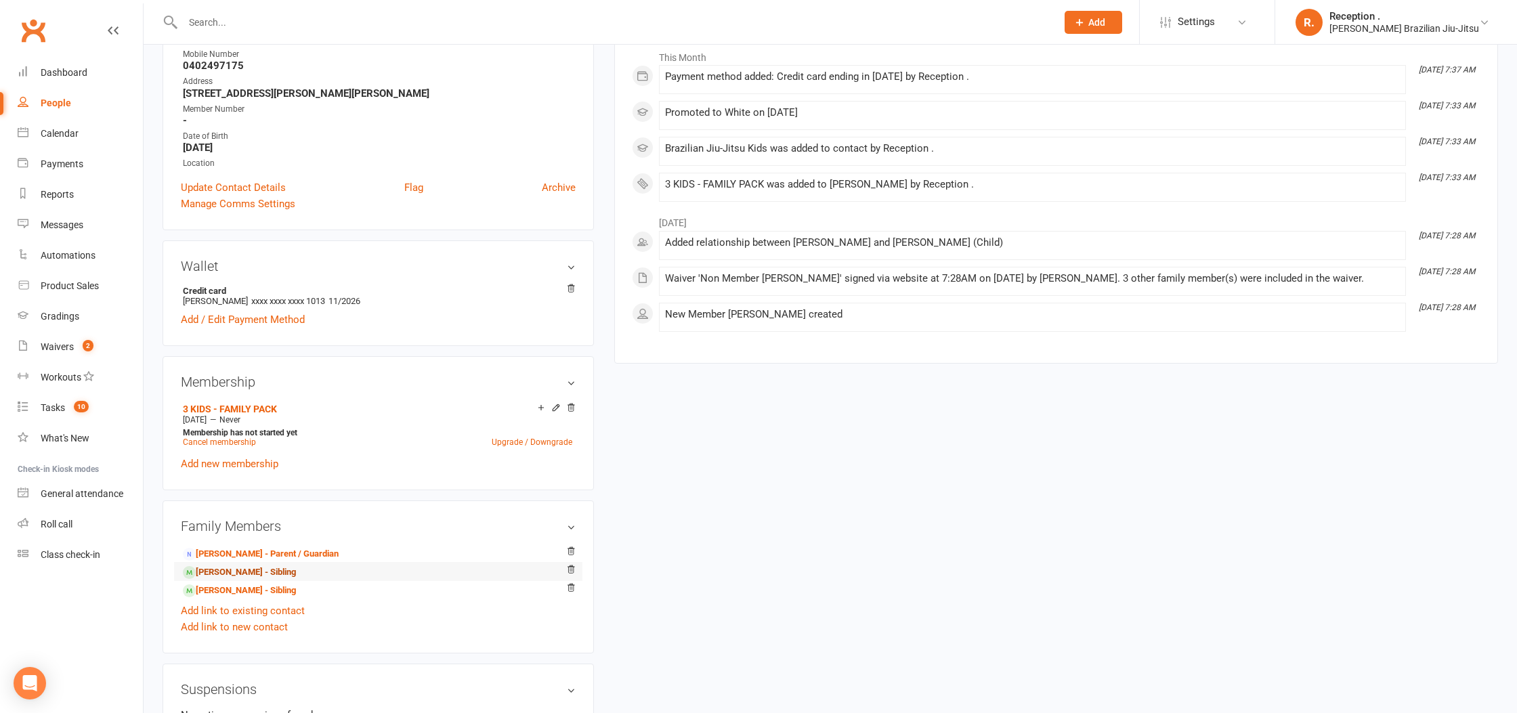
click at [251, 567] on link "Milla Coleman - Sibling" at bounding box center [239, 573] width 113 height 14
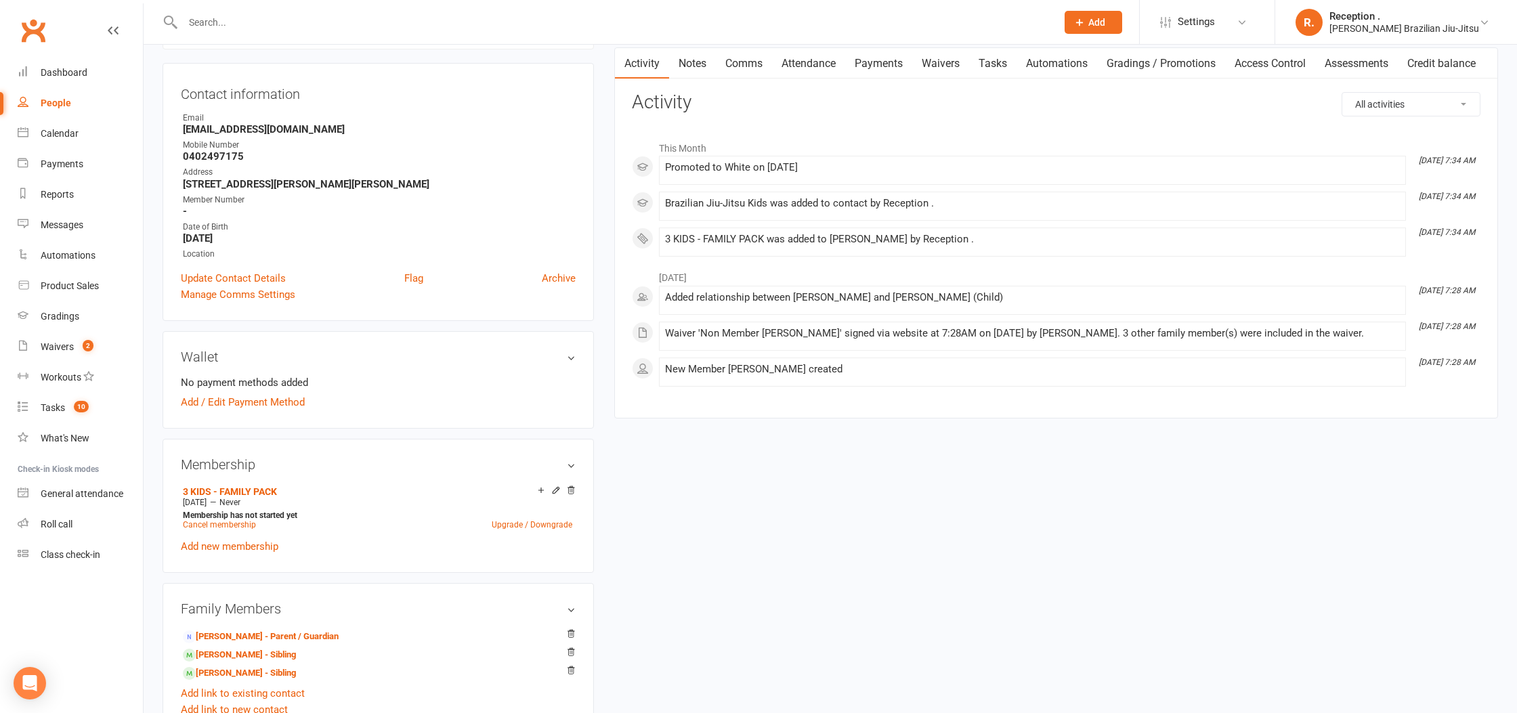
scroll to position [127, 0]
click at [553, 486] on icon at bounding box center [555, 487] width 9 height 9
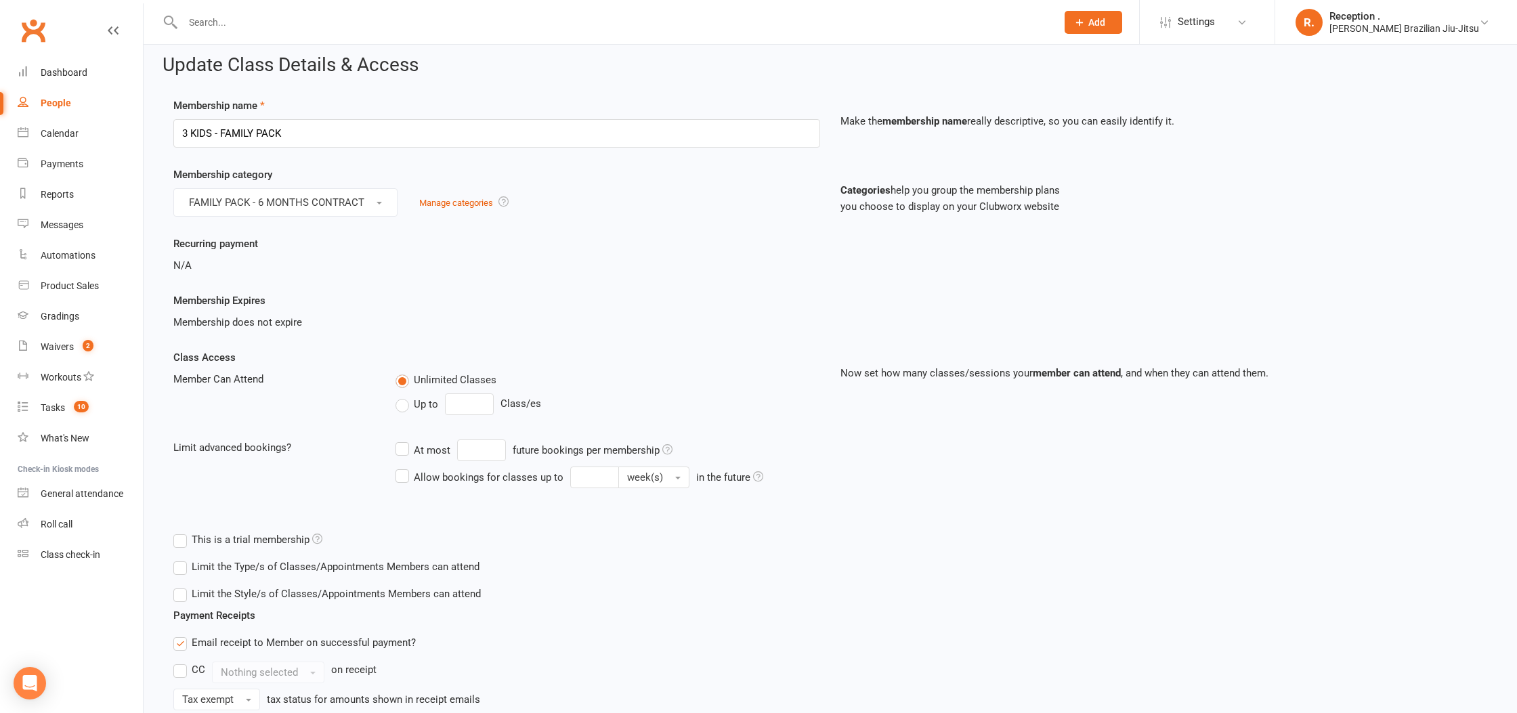
scroll to position [339, 0]
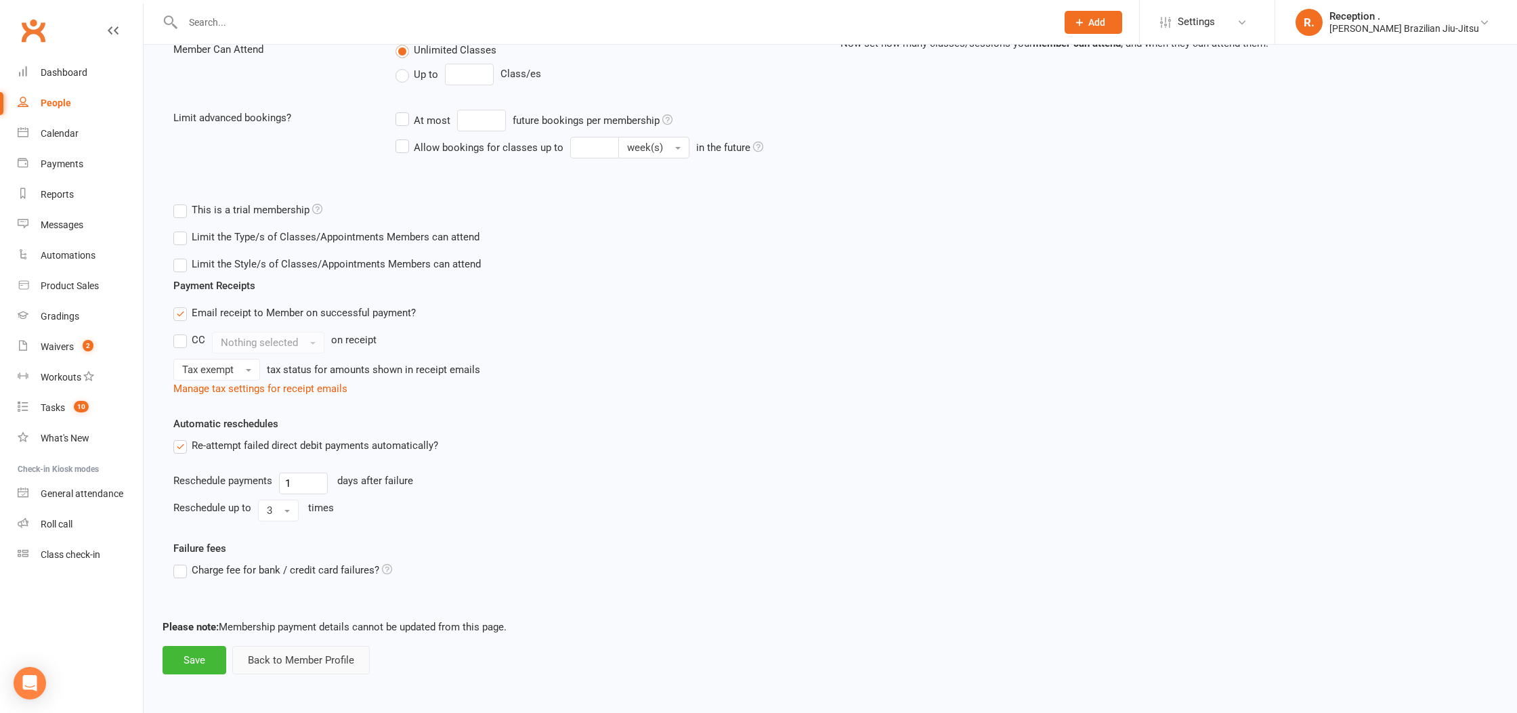
click at [331, 660] on button "Back to Member Profile" at bounding box center [301, 660] width 138 height 28
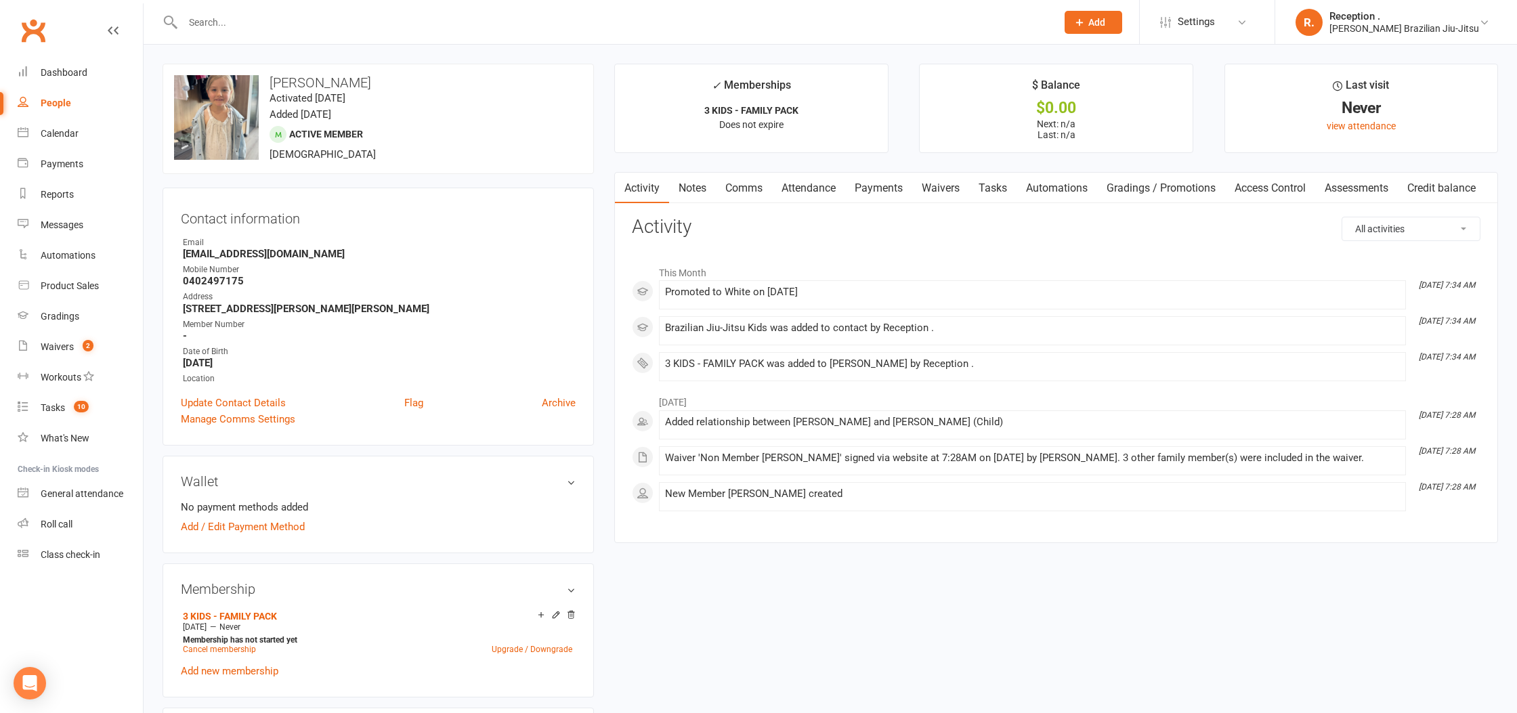
click at [886, 193] on link "Payments" at bounding box center [878, 188] width 67 height 31
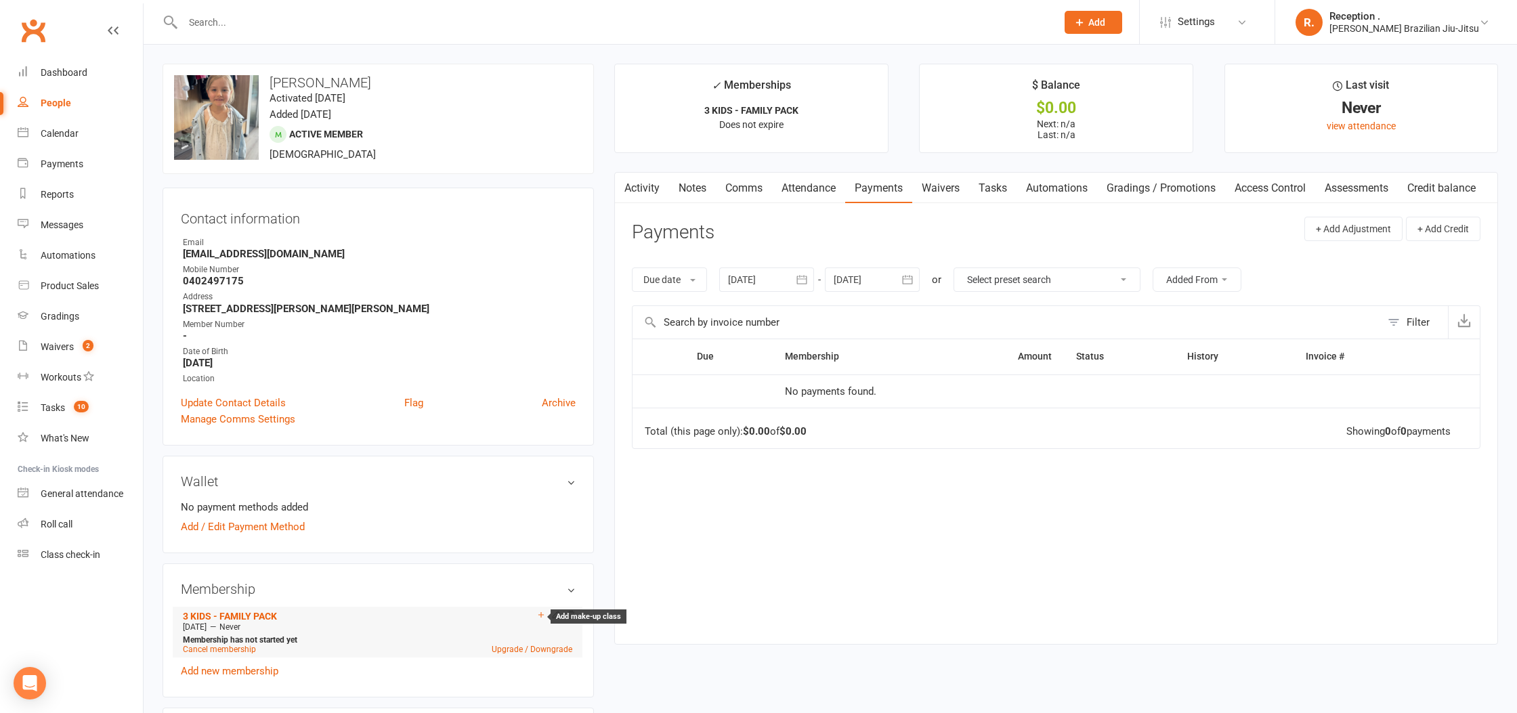
click at [541, 612] on icon at bounding box center [541, 614] width 5 height 5
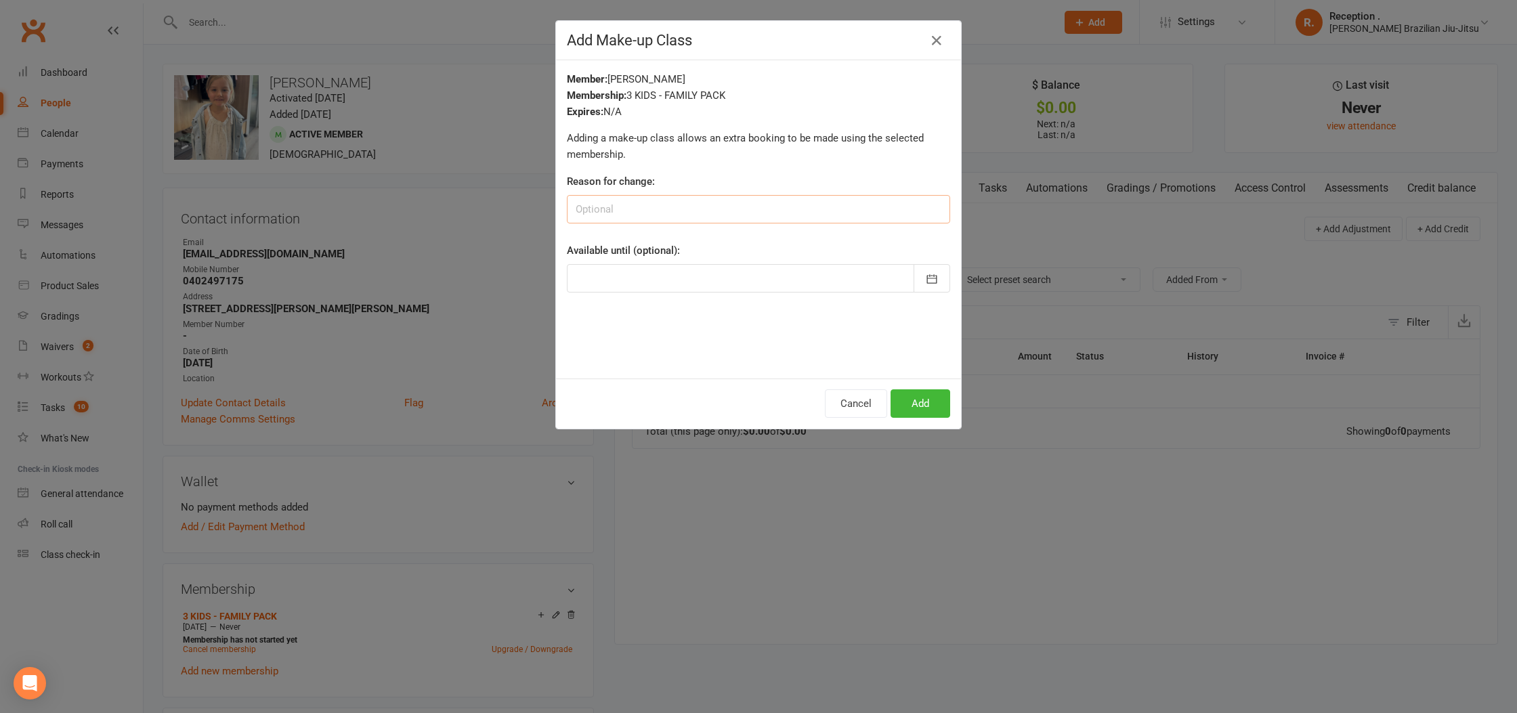
click at [772, 214] on input at bounding box center [758, 209] width 383 height 28
type input "1 week extra"
click at [768, 269] on div at bounding box center [758, 278] width 383 height 28
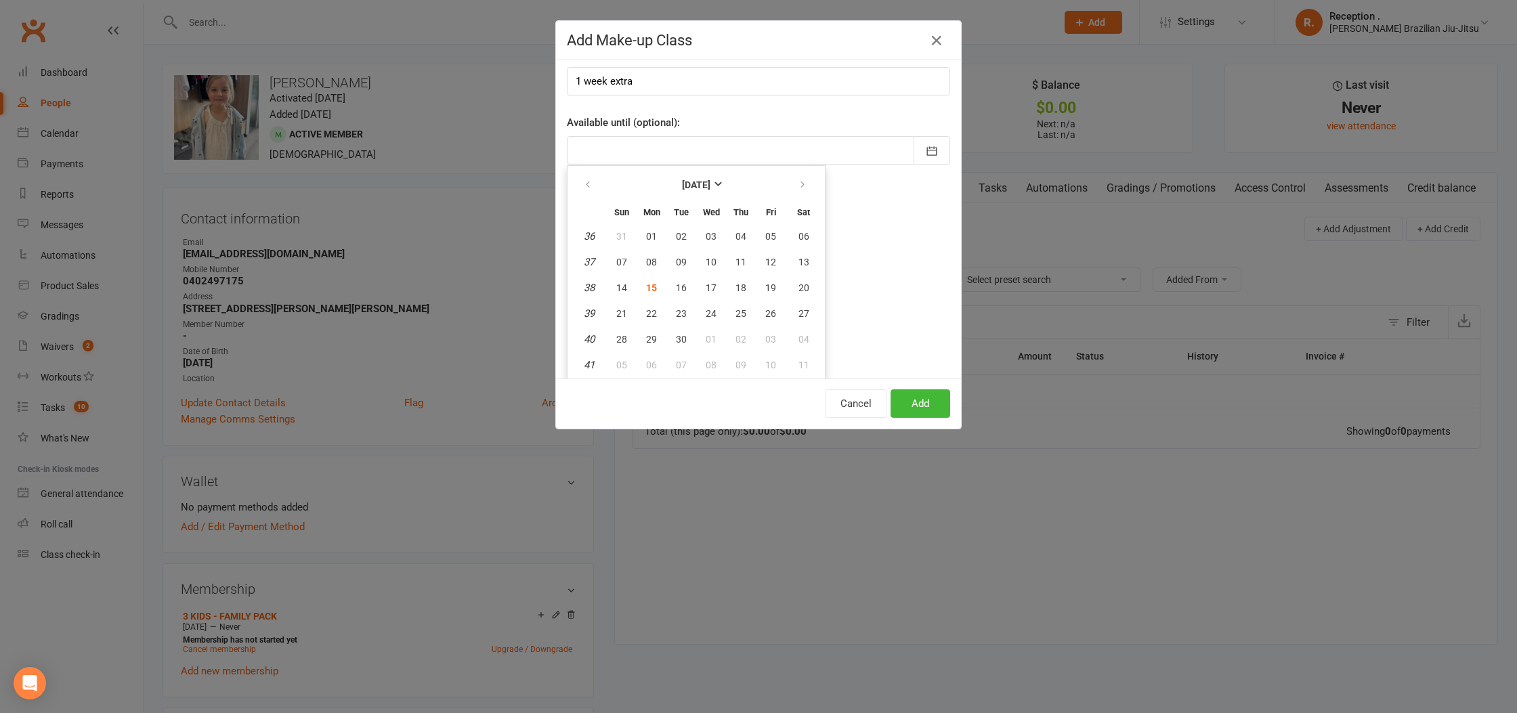
drag, startPoint x: 882, startPoint y: 280, endPoint x: 847, endPoint y: 299, distance: 40.0
click at [882, 280] on div "Member: Milla Coleman Membership: 3 KIDS - FAMILY PACK Expires: N/A Adding a ma…" at bounding box center [758, 219] width 405 height 318
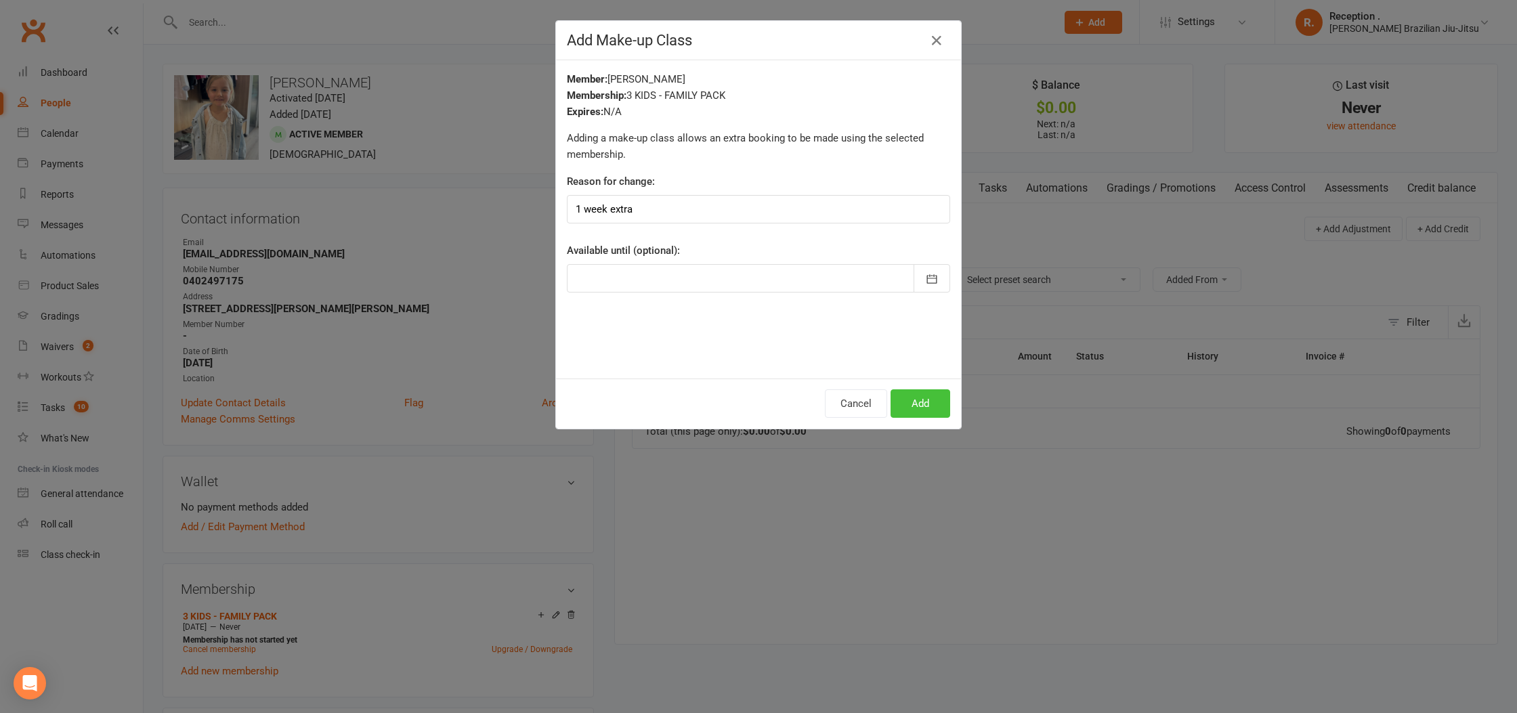
click at [910, 400] on button "Add" at bounding box center [921, 403] width 60 height 28
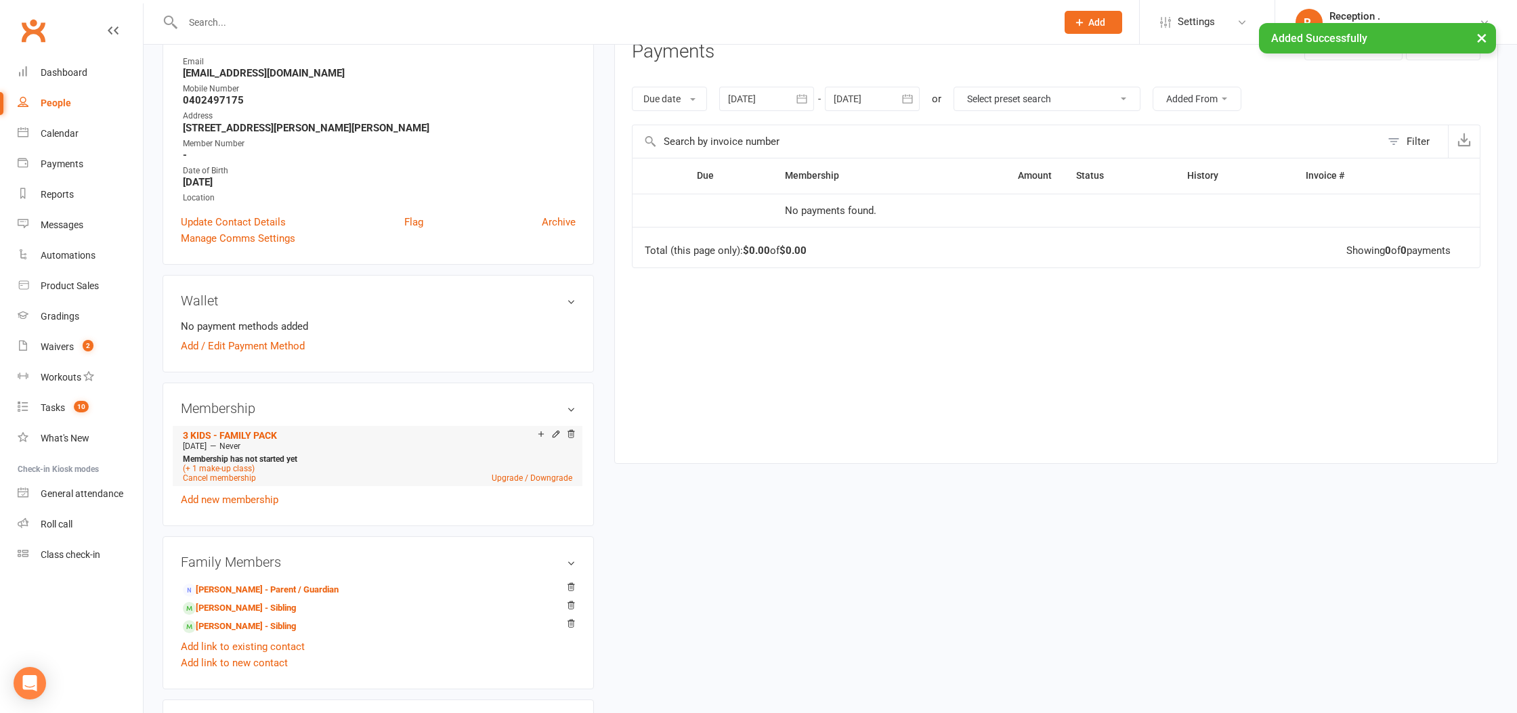
scroll to position [182, 0]
click at [542, 435] on icon at bounding box center [540, 432] width 9 height 9
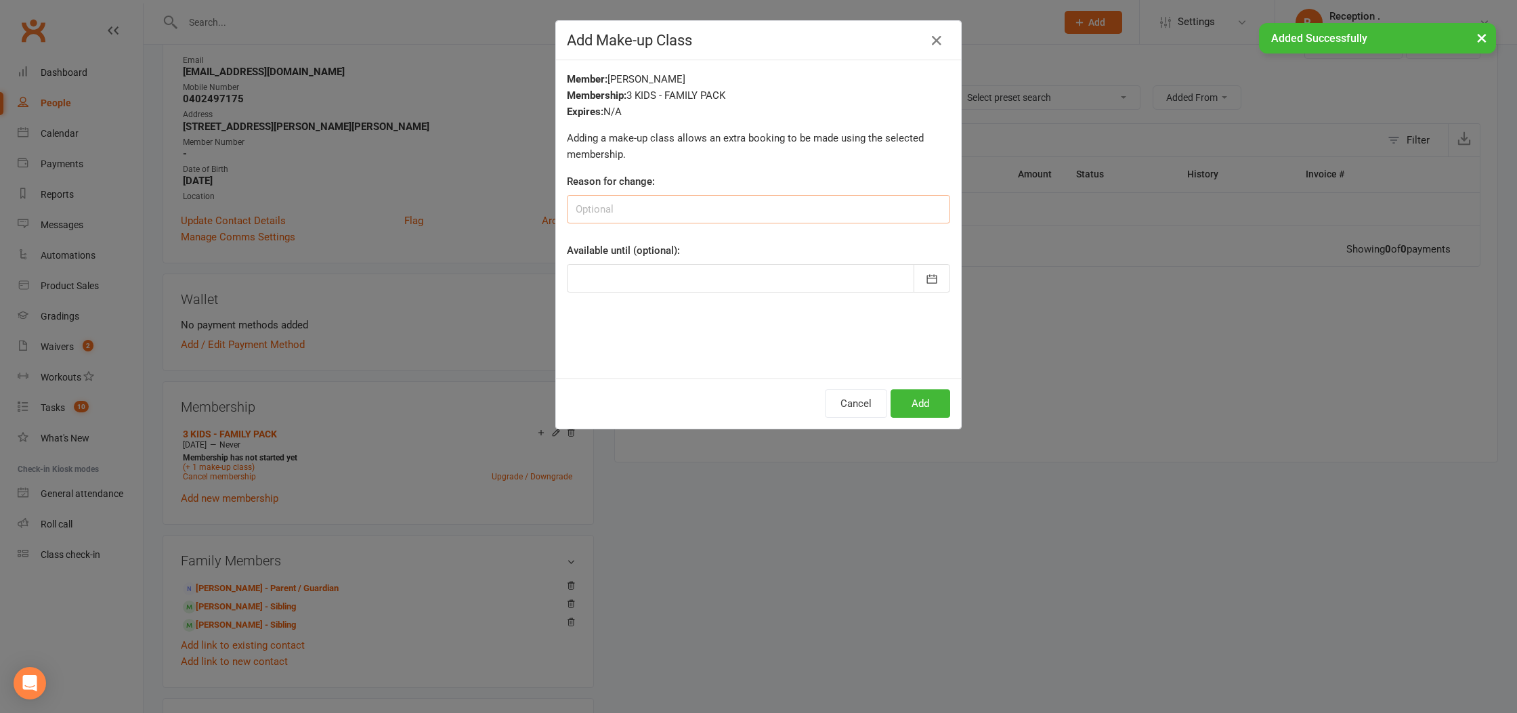
click at [724, 205] on input at bounding box center [758, 209] width 383 height 28
click at [1139, 324] on div "Add Make-up Class Member: Milla Coleman Membership: 3 KIDS - FAMILY PACK Expire…" at bounding box center [758, 356] width 1517 height 713
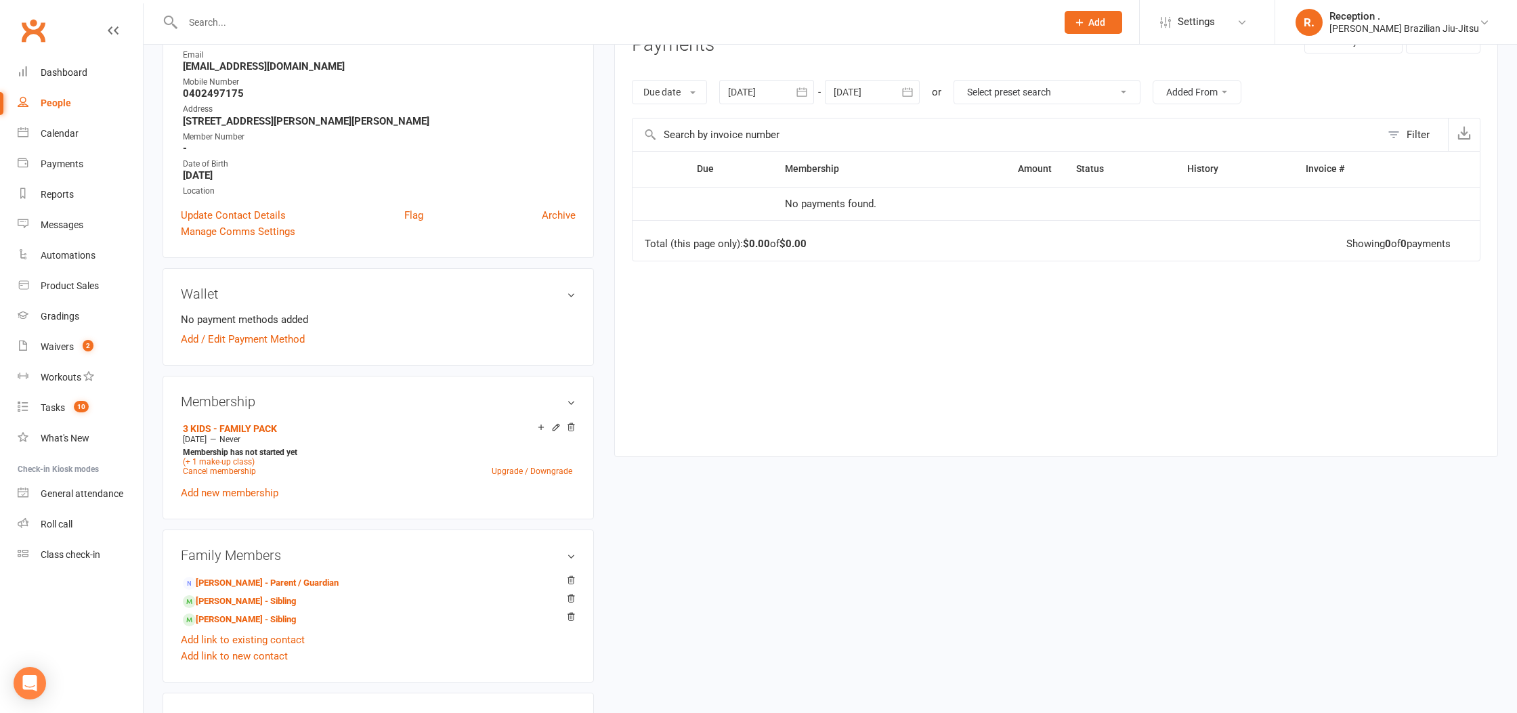
scroll to position [188, 0]
click at [232, 460] on link "(+ 1 make-up class)" at bounding box center [219, 461] width 72 height 9
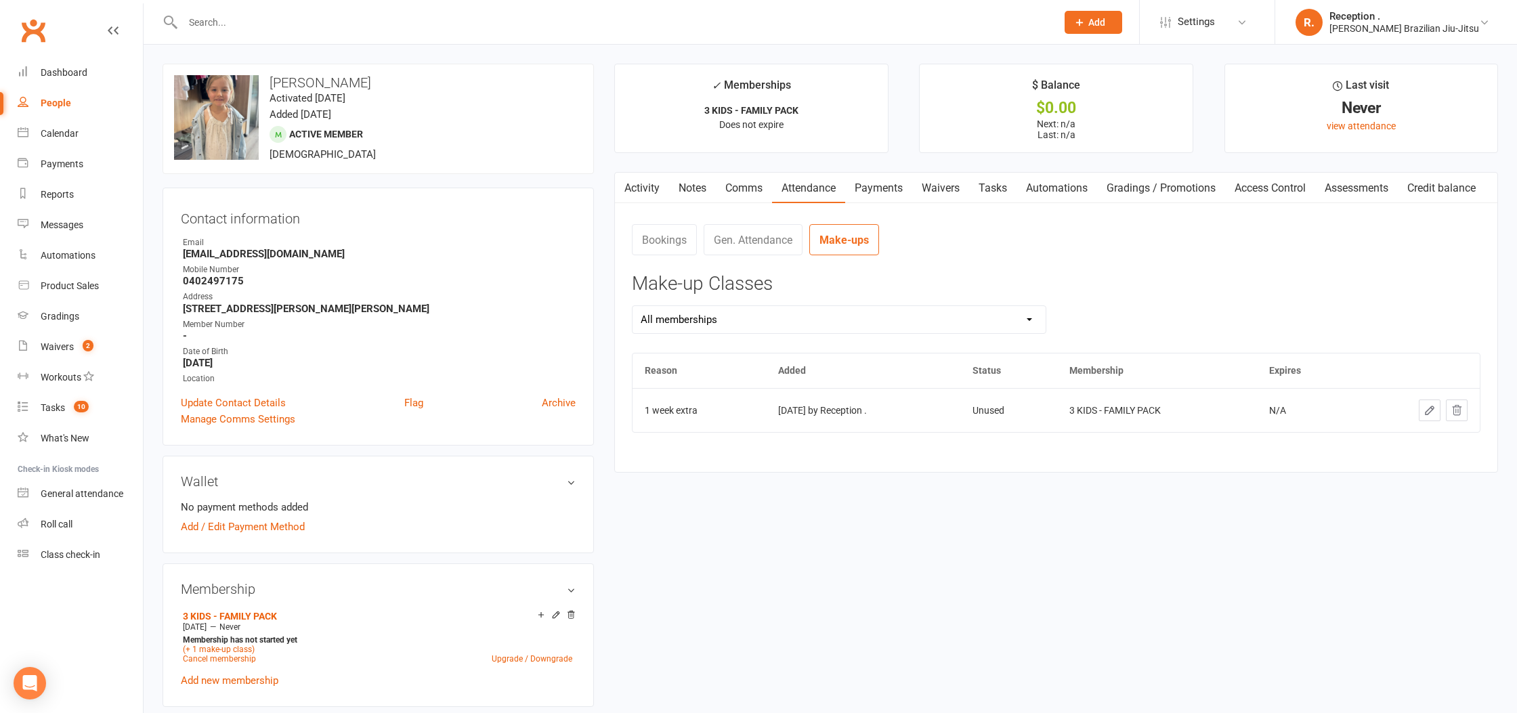
click at [1464, 418] on button at bounding box center [1457, 411] width 22 height 22
drag, startPoint x: 644, startPoint y: 185, endPoint x: 640, endPoint y: 199, distance: 14.6
click at [644, 185] on link "Activity" at bounding box center [642, 188] width 54 height 31
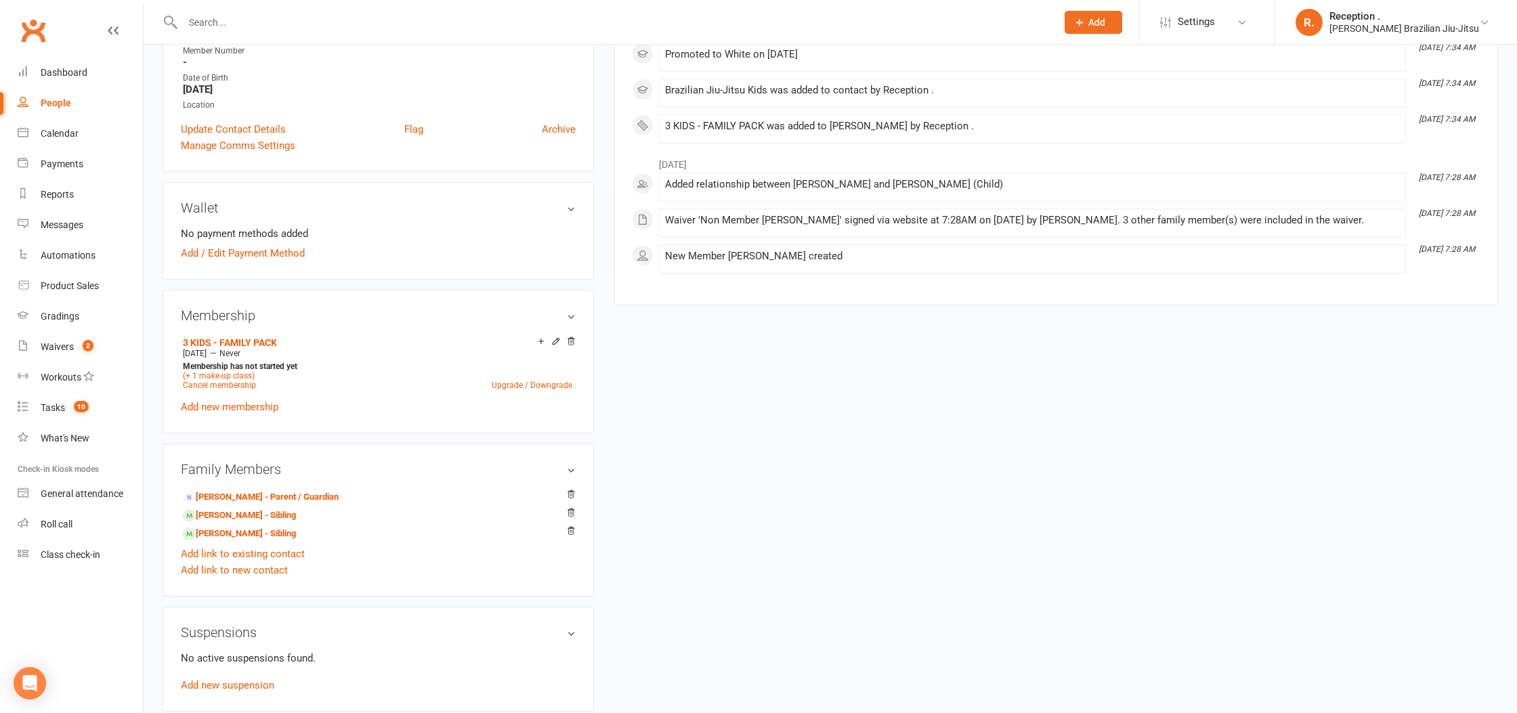
scroll to position [282, 0]
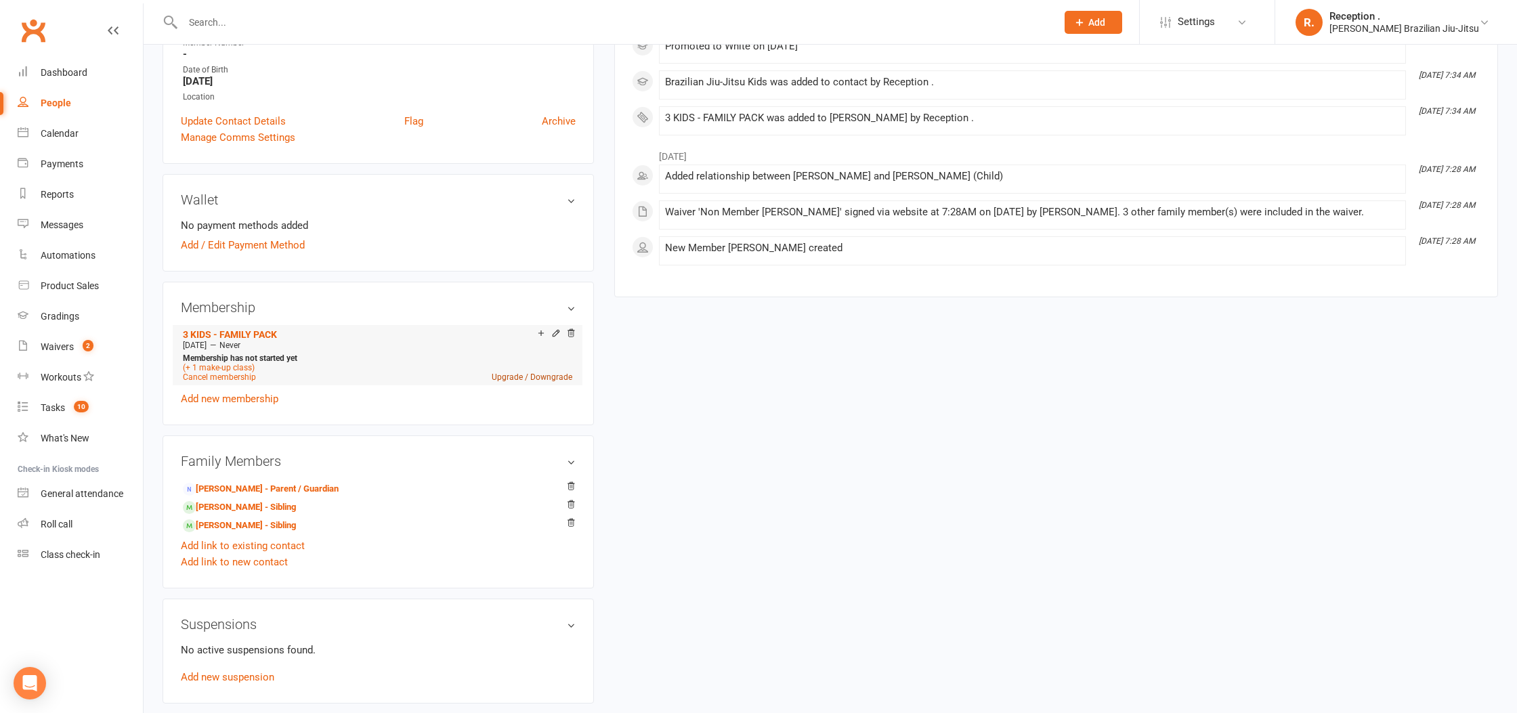
click at [544, 376] on link "Upgrade / Downgrade" at bounding box center [532, 377] width 81 height 9
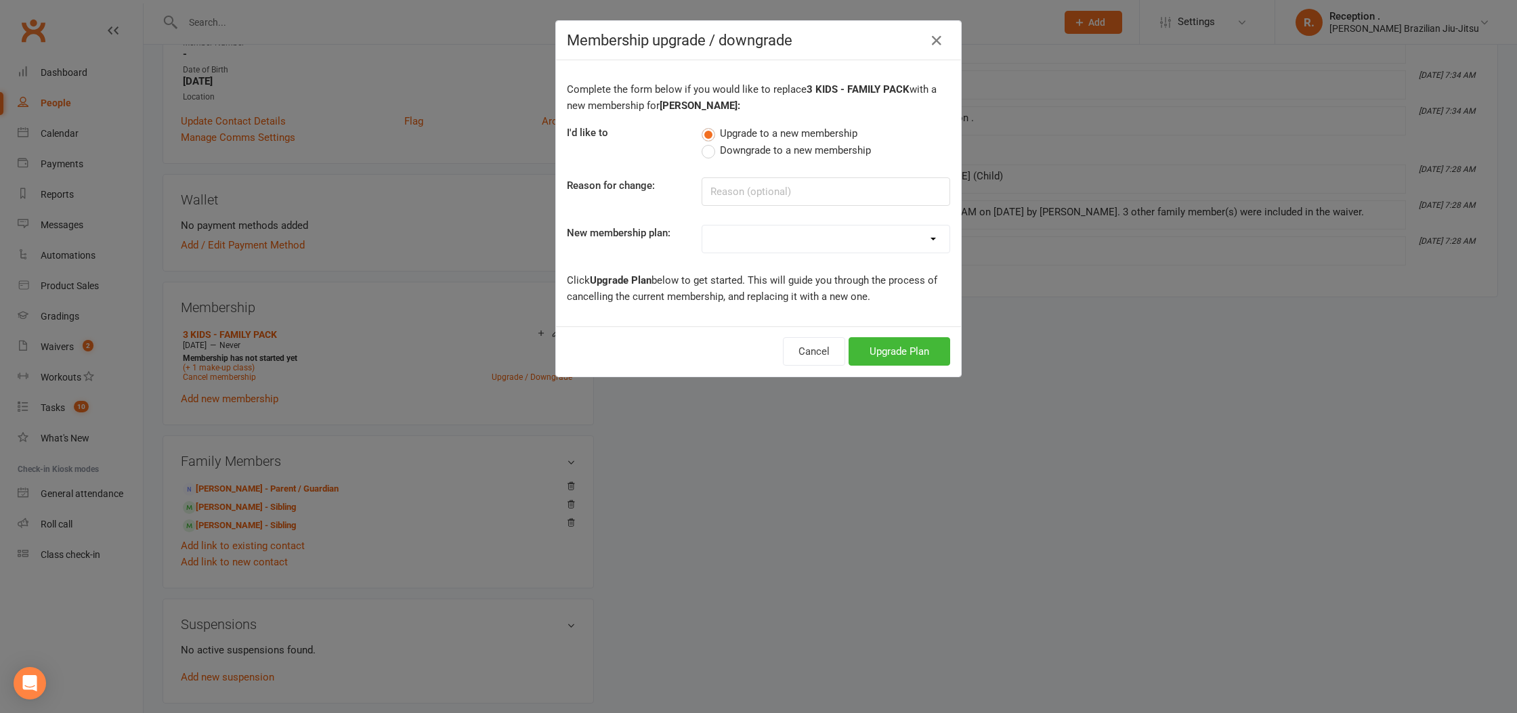
click at [790, 247] on select "FREE ADULTS 12 MONTH CONTRACT - Regular Payments ADULTS 6 MONTHS CONTRACT - Reg…" at bounding box center [825, 239] width 247 height 27
select select "21"
click at [702, 226] on select "FREE ADULTS 12 MONTH CONTRACT - Regular Payments ADULTS 6 MONTHS CONTRACT - Reg…" at bounding box center [825, 239] width 247 height 27
click at [904, 358] on button "Upgrade Plan" at bounding box center [900, 351] width 102 height 28
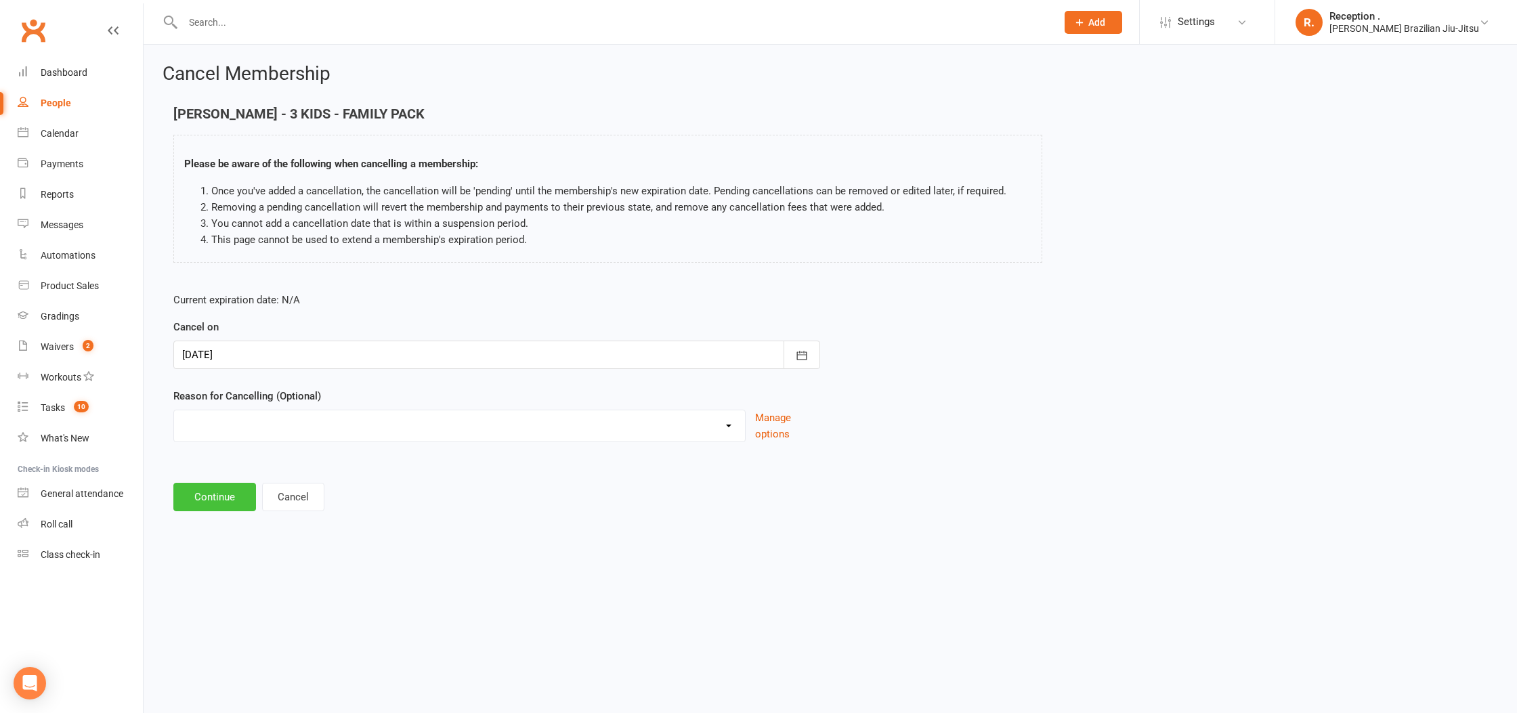
click at [227, 484] on button "Continue" at bounding box center [214, 497] width 83 height 28
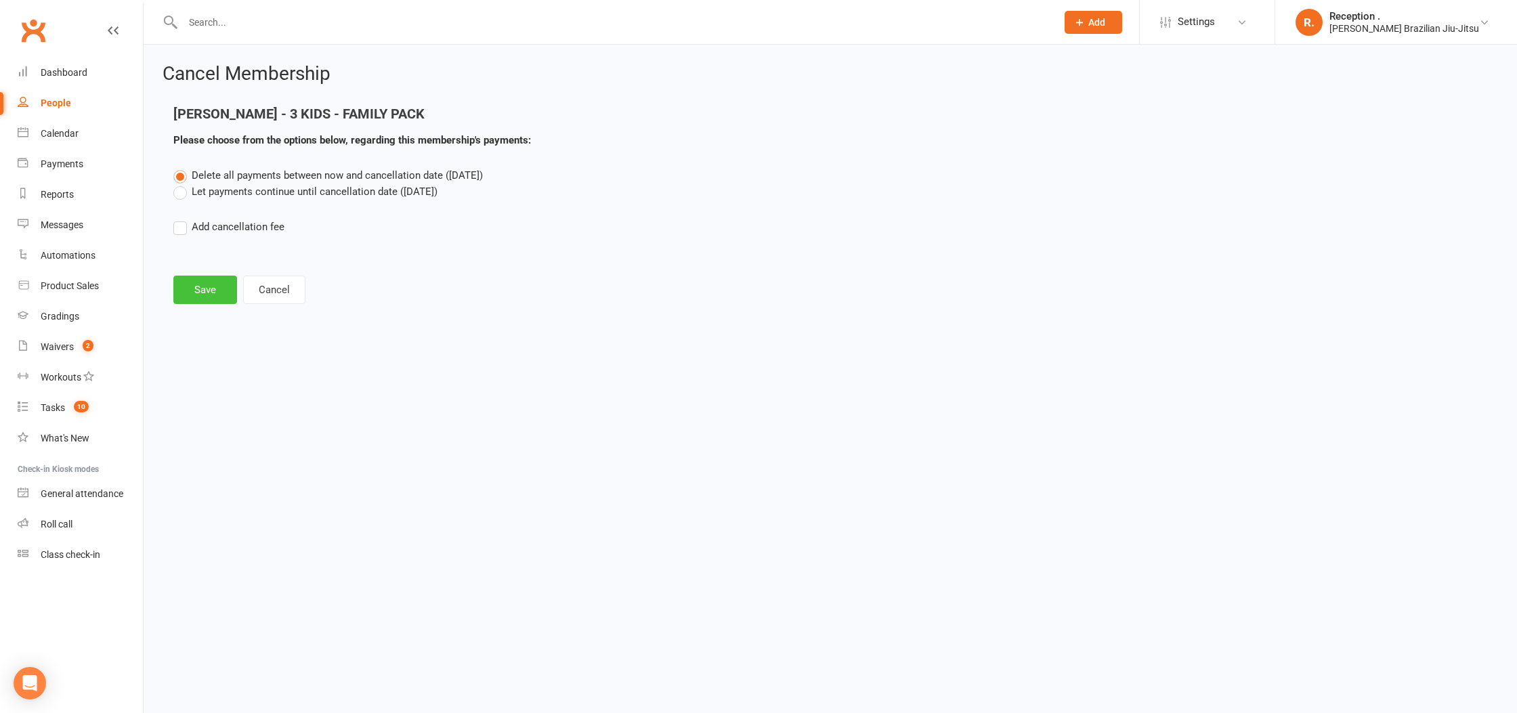
click at [198, 289] on button "Save" at bounding box center [205, 290] width 64 height 28
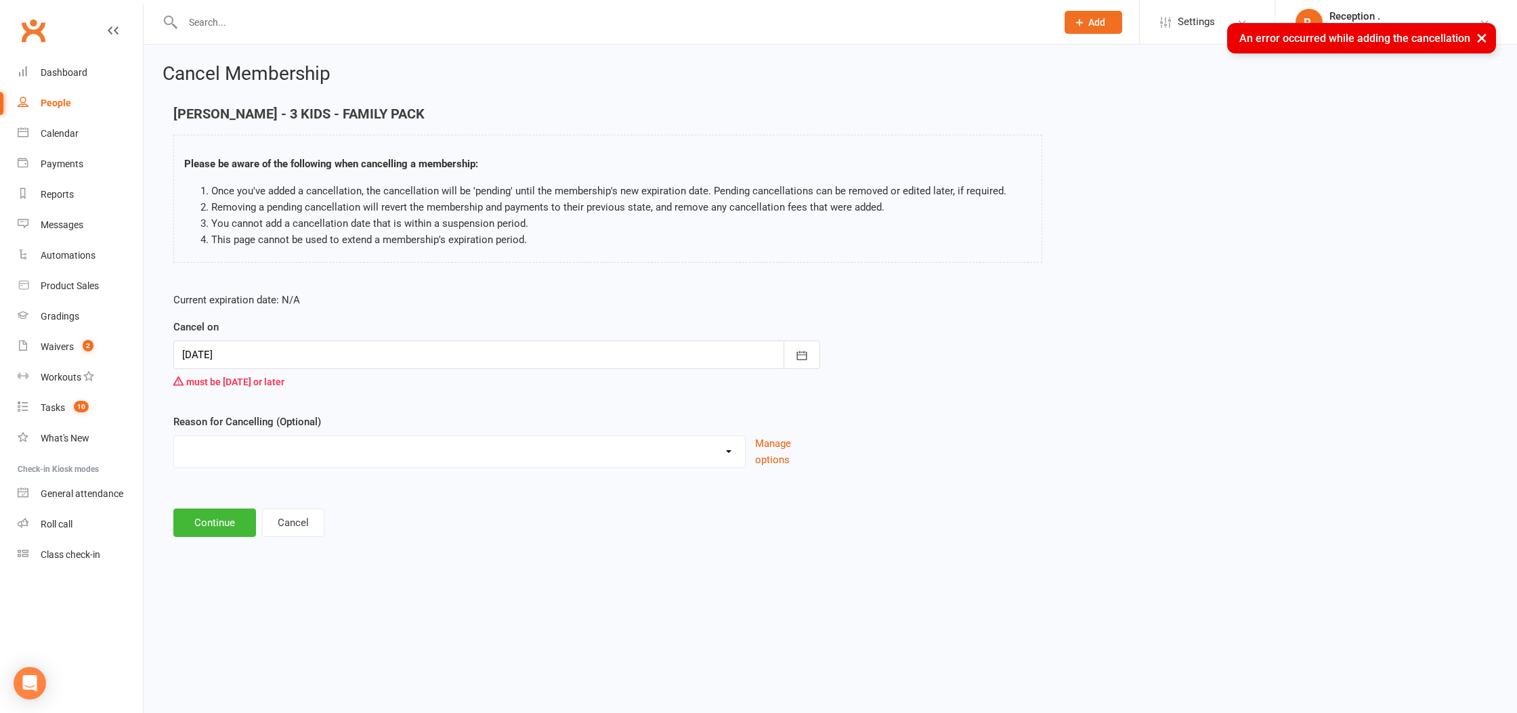
click at [249, 343] on div at bounding box center [496, 355] width 647 height 28
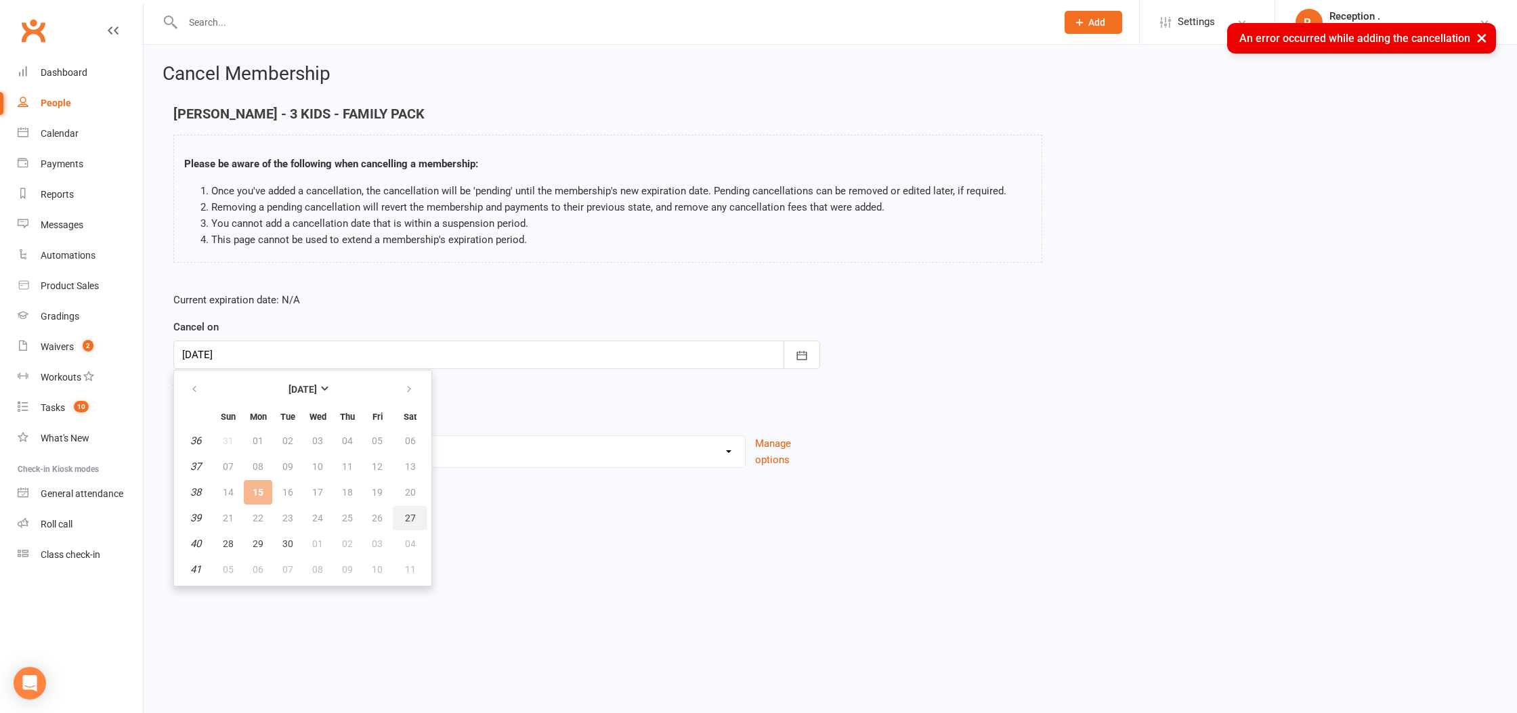
drag, startPoint x: 407, startPoint y: 515, endPoint x: 354, endPoint y: 513, distance: 52.9
click at [399, 514] on button "27" at bounding box center [410, 518] width 35 height 24
type input "27 Sep 2025"
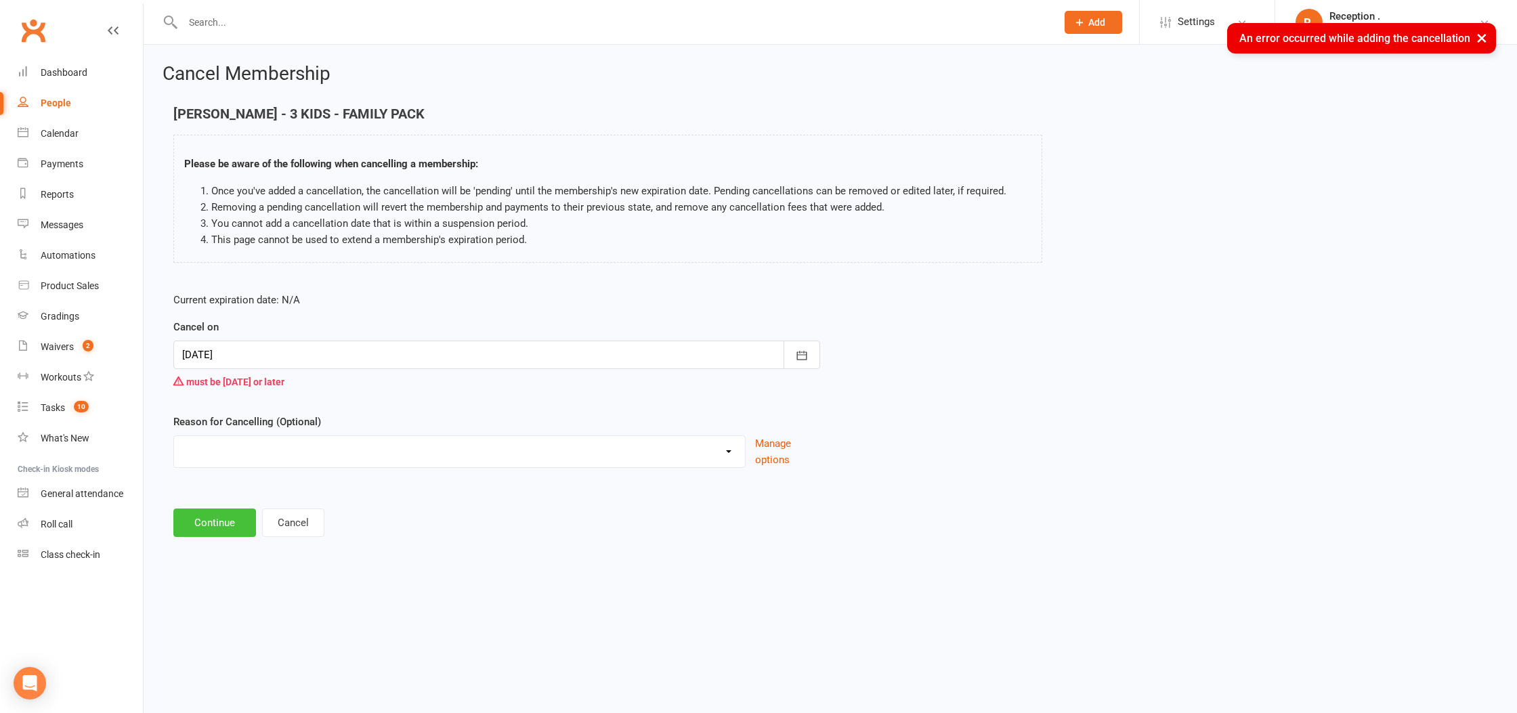
drag, startPoint x: 190, startPoint y: 533, endPoint x: 312, endPoint y: 358, distance: 213.5
click at [309, 358] on main "Milla Coleman - 3 KIDS - FAMILY PACK Please be aware of the following when canc…" at bounding box center [831, 321] width 1336 height 431
click at [226, 522] on button "Continue" at bounding box center [214, 523] width 83 height 28
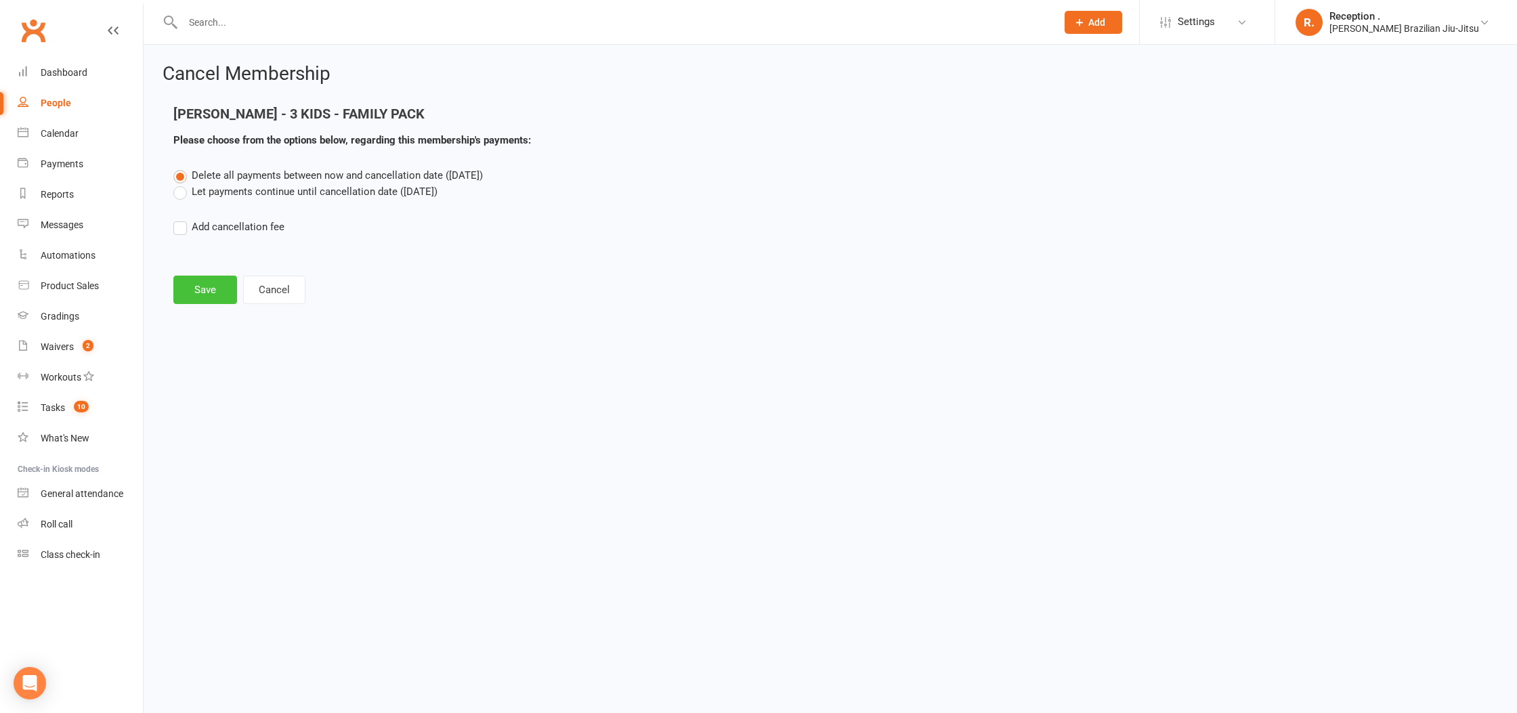
drag, startPoint x: 219, startPoint y: 313, endPoint x: 206, endPoint y: 293, distance: 23.5
click at [217, 304] on div "Cancel Membership Milla Coleman - 3 KIDS - FAMILY PACK Please choose from the o…" at bounding box center [831, 185] width 1374 height 281
click at [205, 293] on button "Save" at bounding box center [205, 290] width 64 height 28
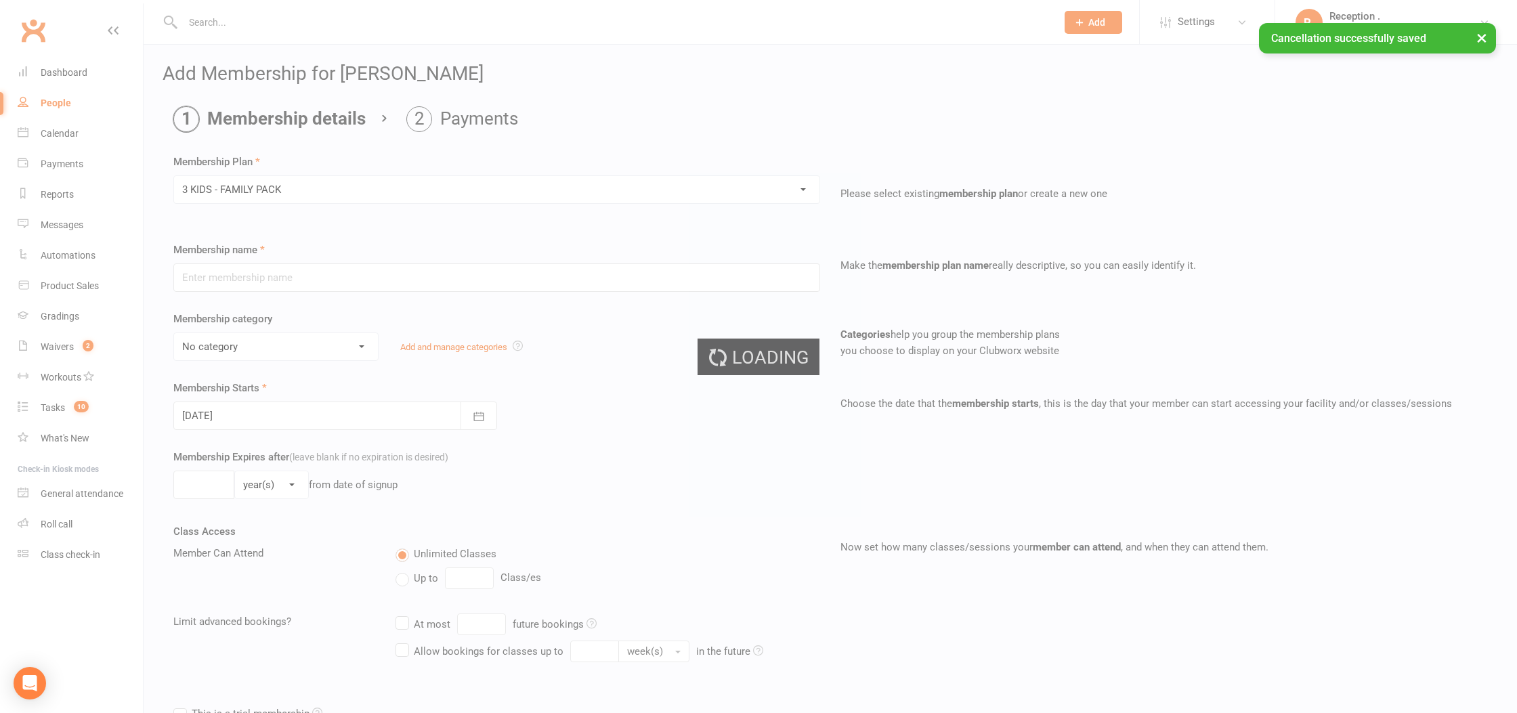
type input "3 KIDS - FAMILY PACK"
select select "5"
type input "0"
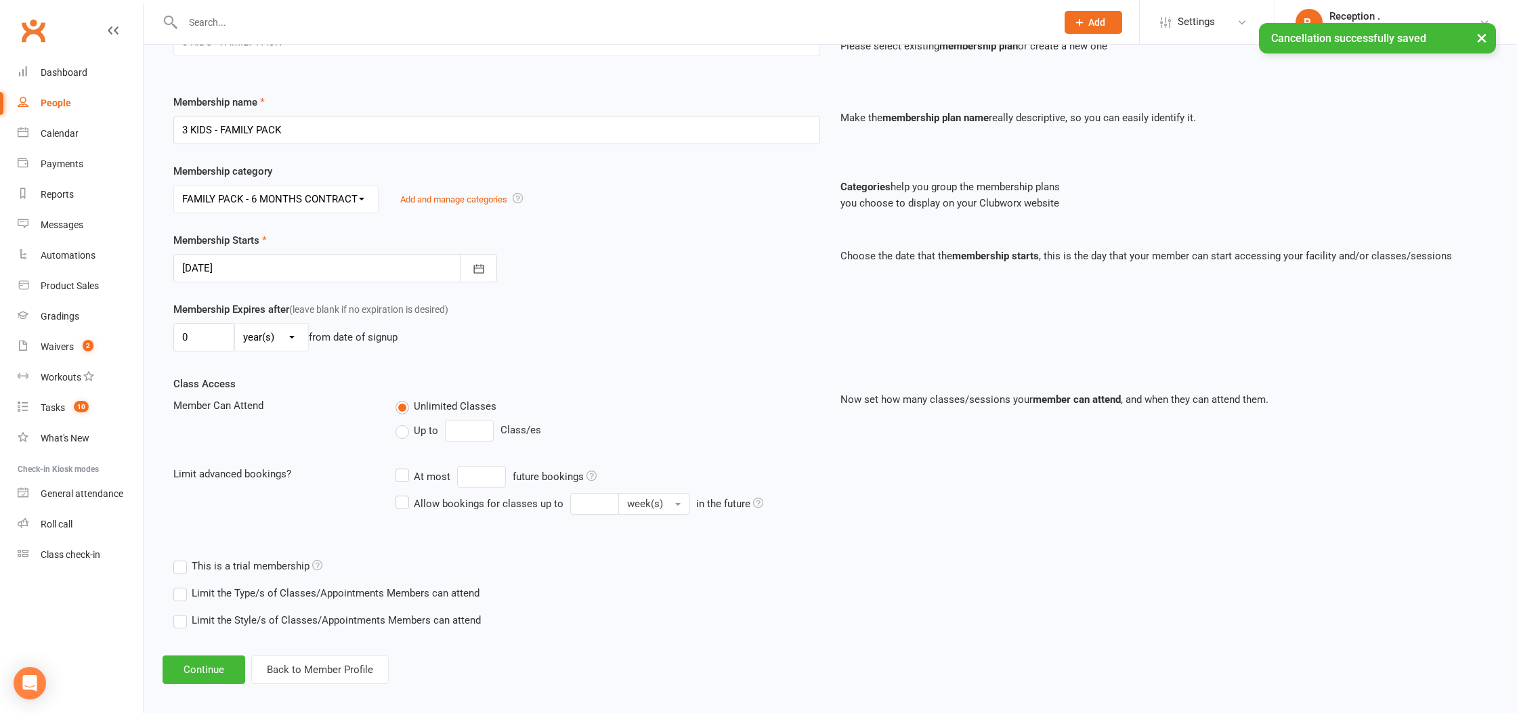
scroll to position [157, 0]
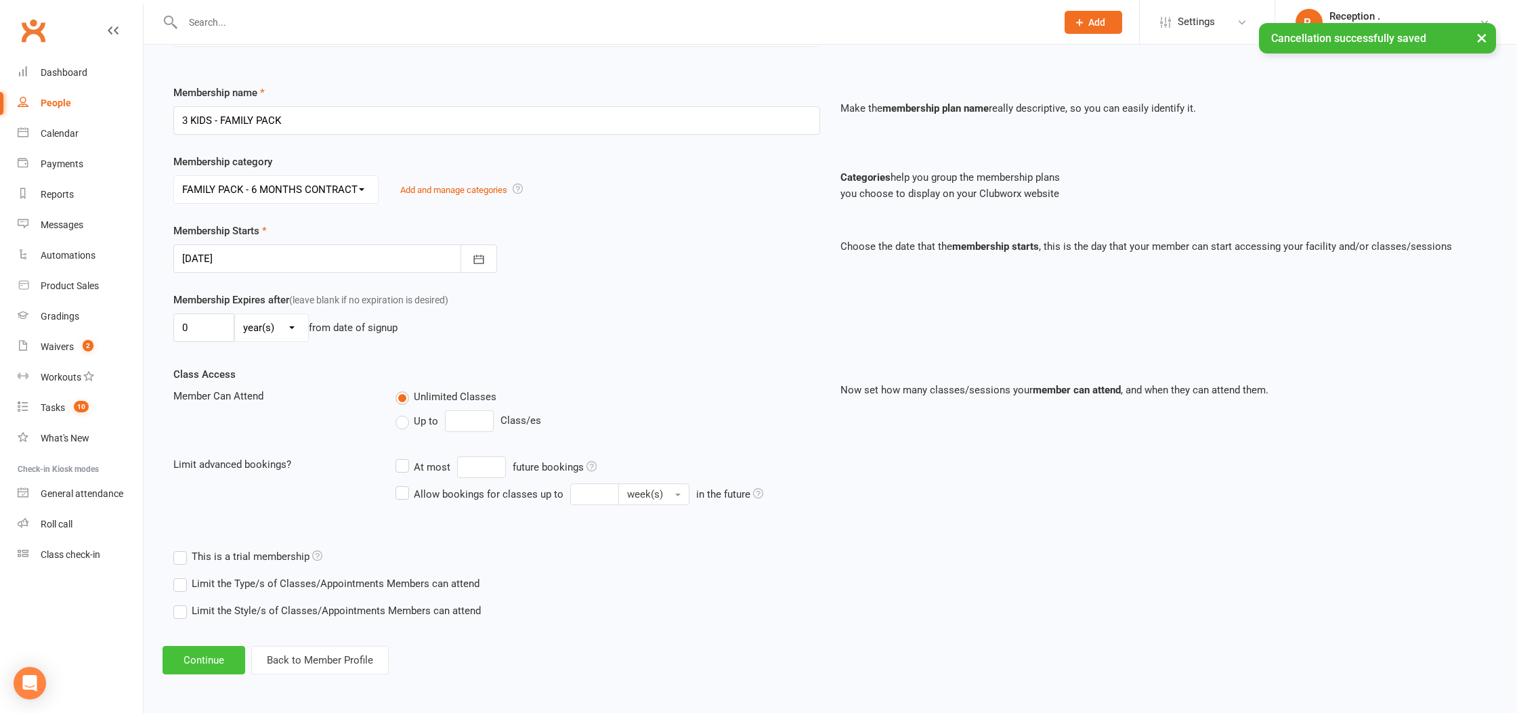
click at [203, 664] on button "Continue" at bounding box center [204, 660] width 83 height 28
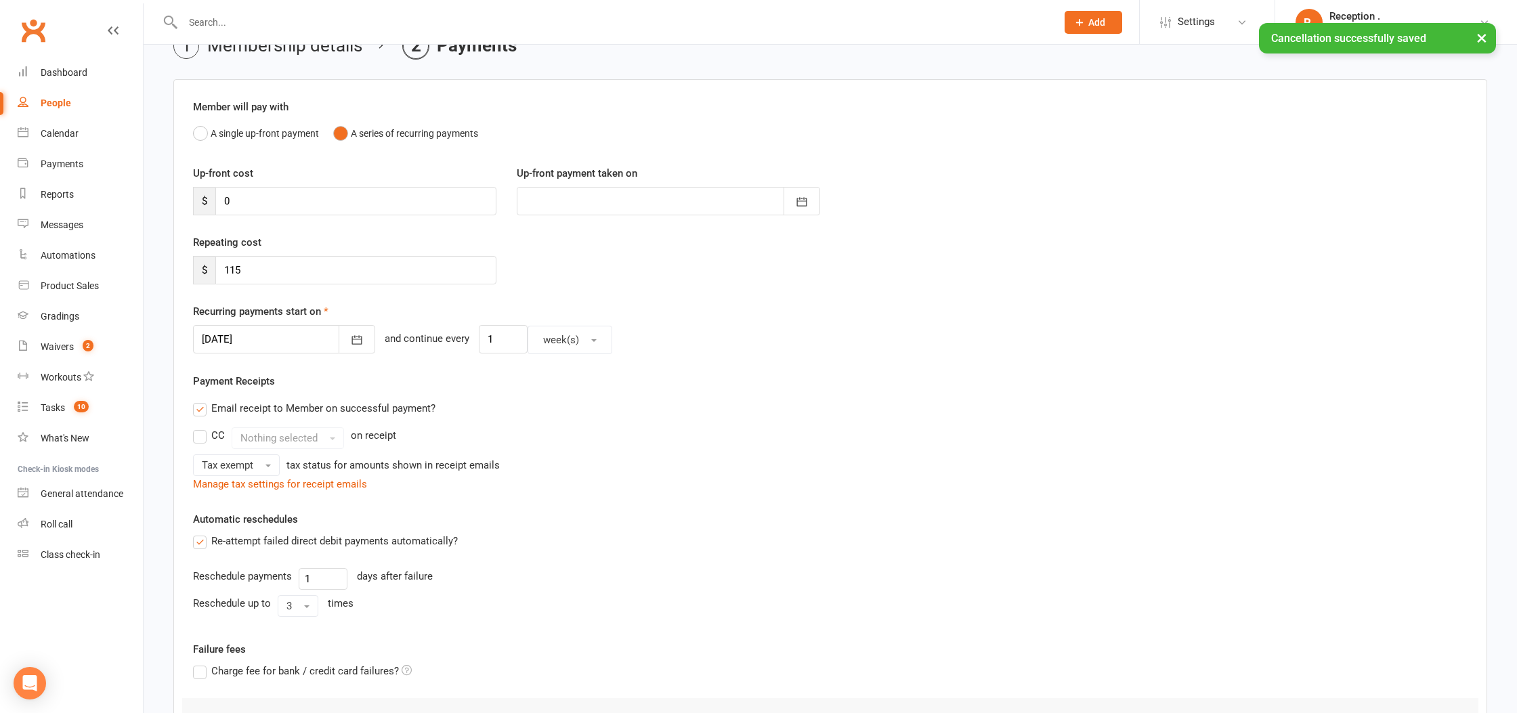
scroll to position [75, 0]
click at [276, 261] on input "115" at bounding box center [355, 268] width 281 height 28
drag, startPoint x: 276, startPoint y: 261, endPoint x: 211, endPoint y: 254, distance: 65.4
click at [211, 254] on div "$ 115" at bounding box center [344, 268] width 303 height 28
type input "230"
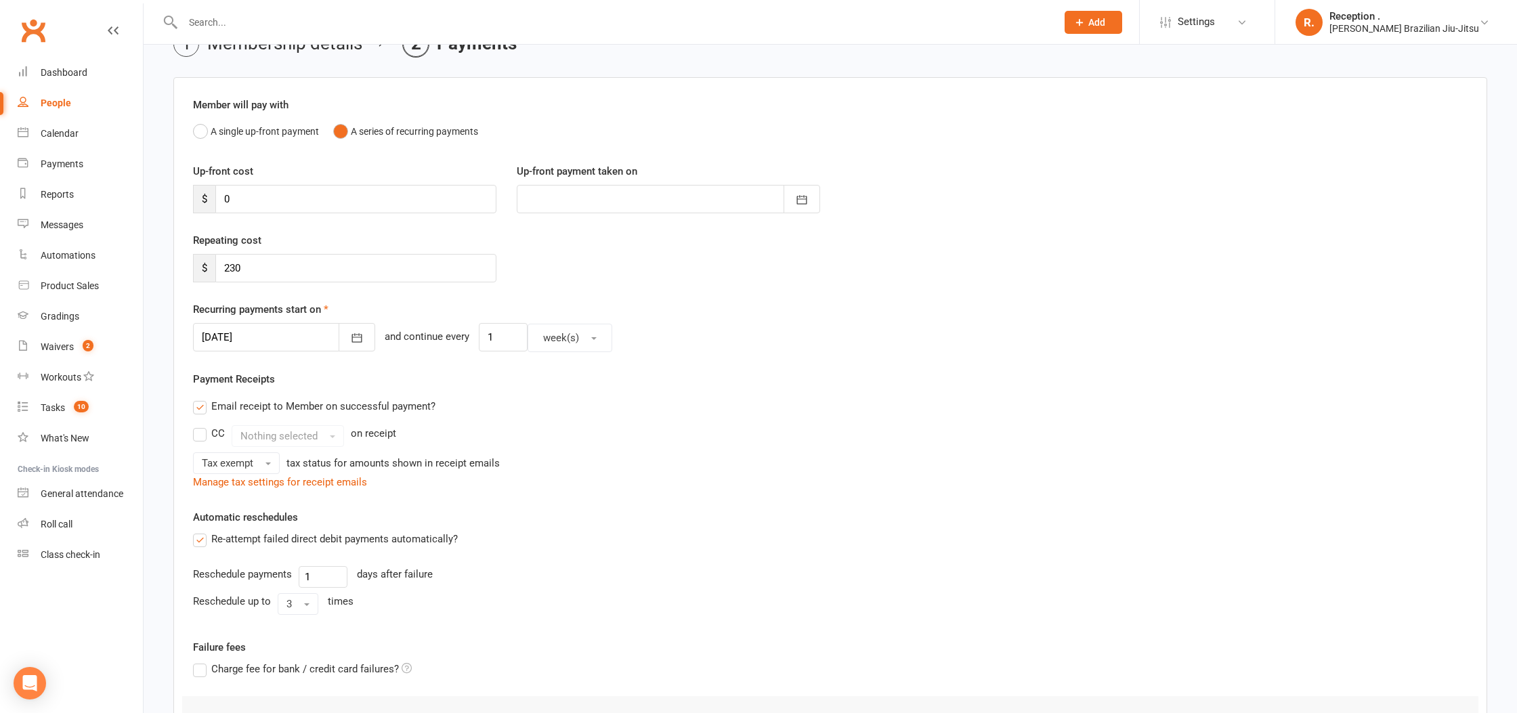
click at [240, 333] on div at bounding box center [284, 337] width 182 height 28
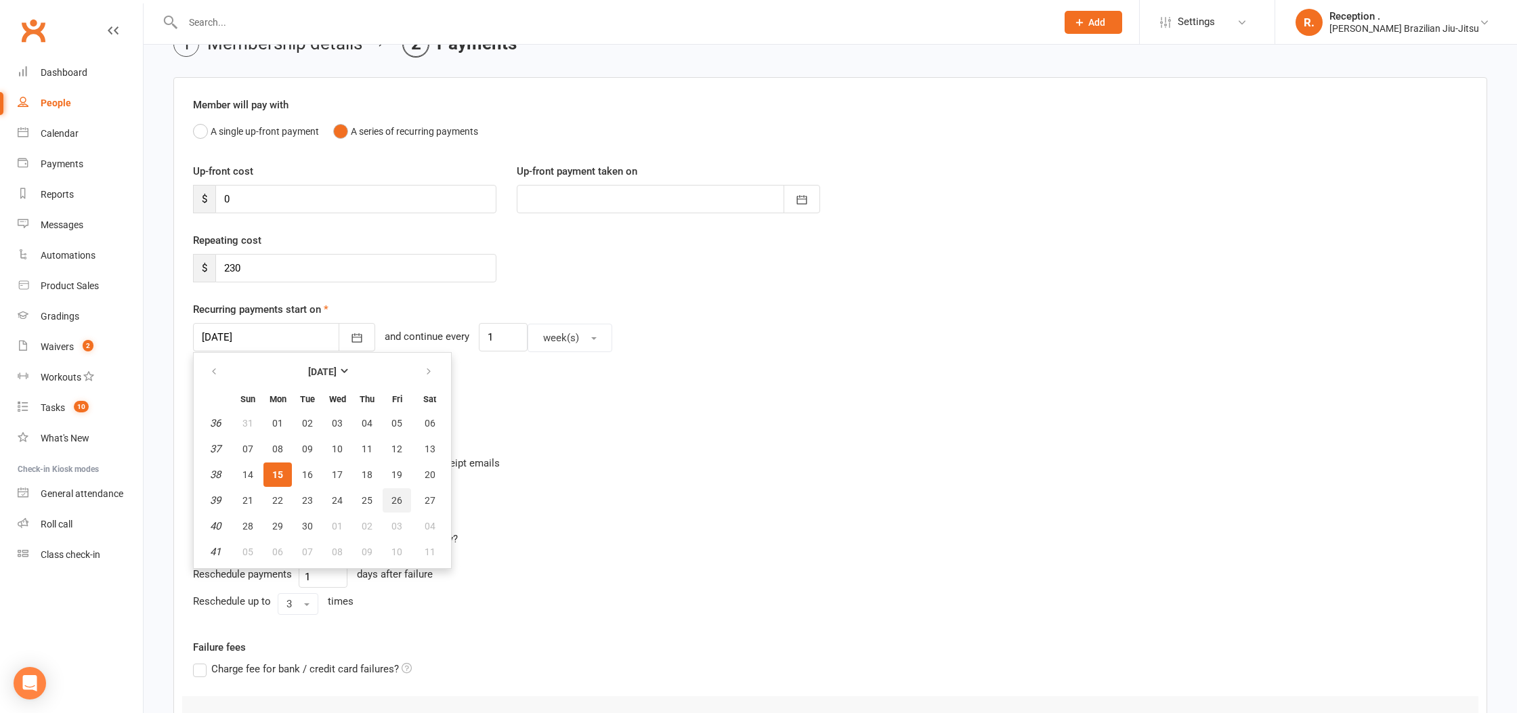
click at [394, 501] on span "26" at bounding box center [397, 500] width 11 height 11
type input "[DATE]"
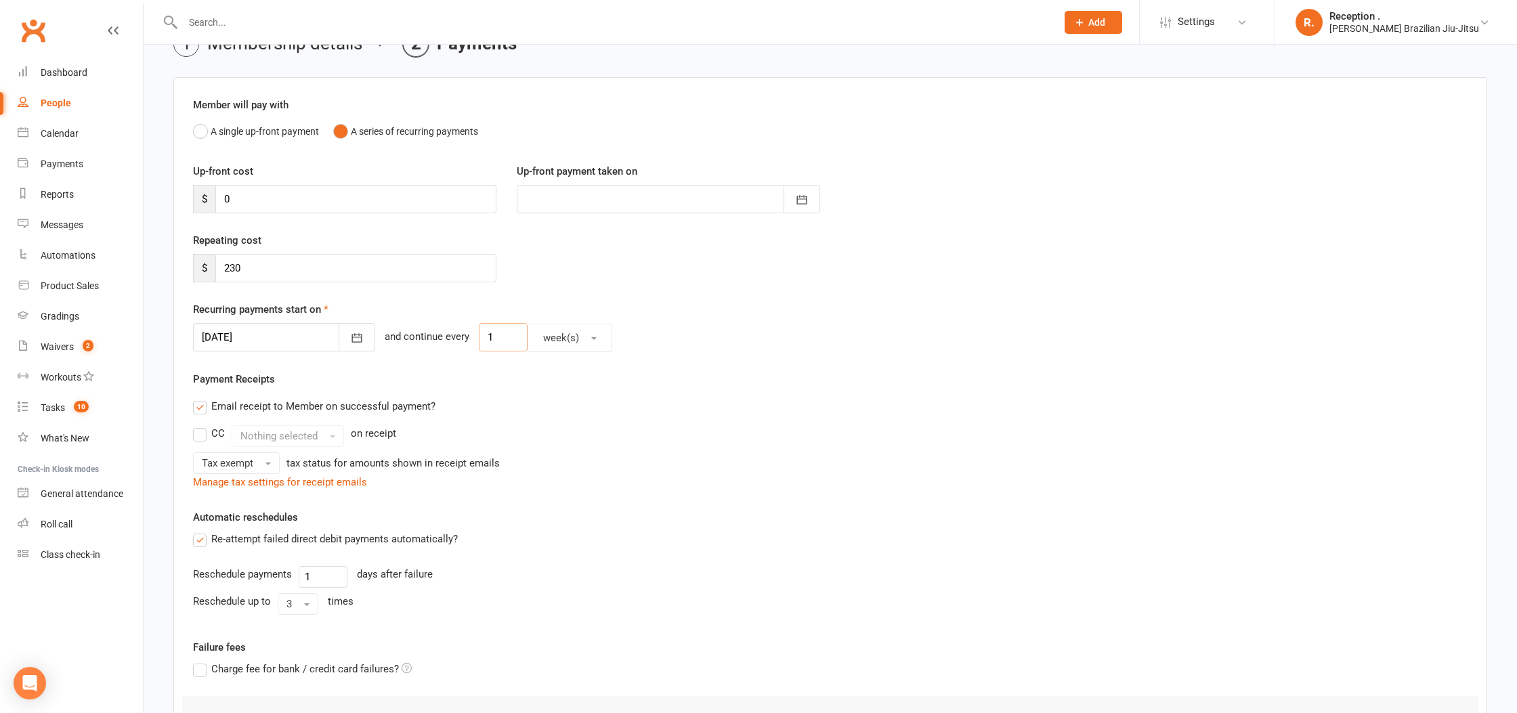
click at [484, 335] on input "1" at bounding box center [503, 337] width 49 height 28
type input "2"
click at [675, 417] on div "Email receipt to Member on successful payment?" at bounding box center [825, 406] width 1286 height 27
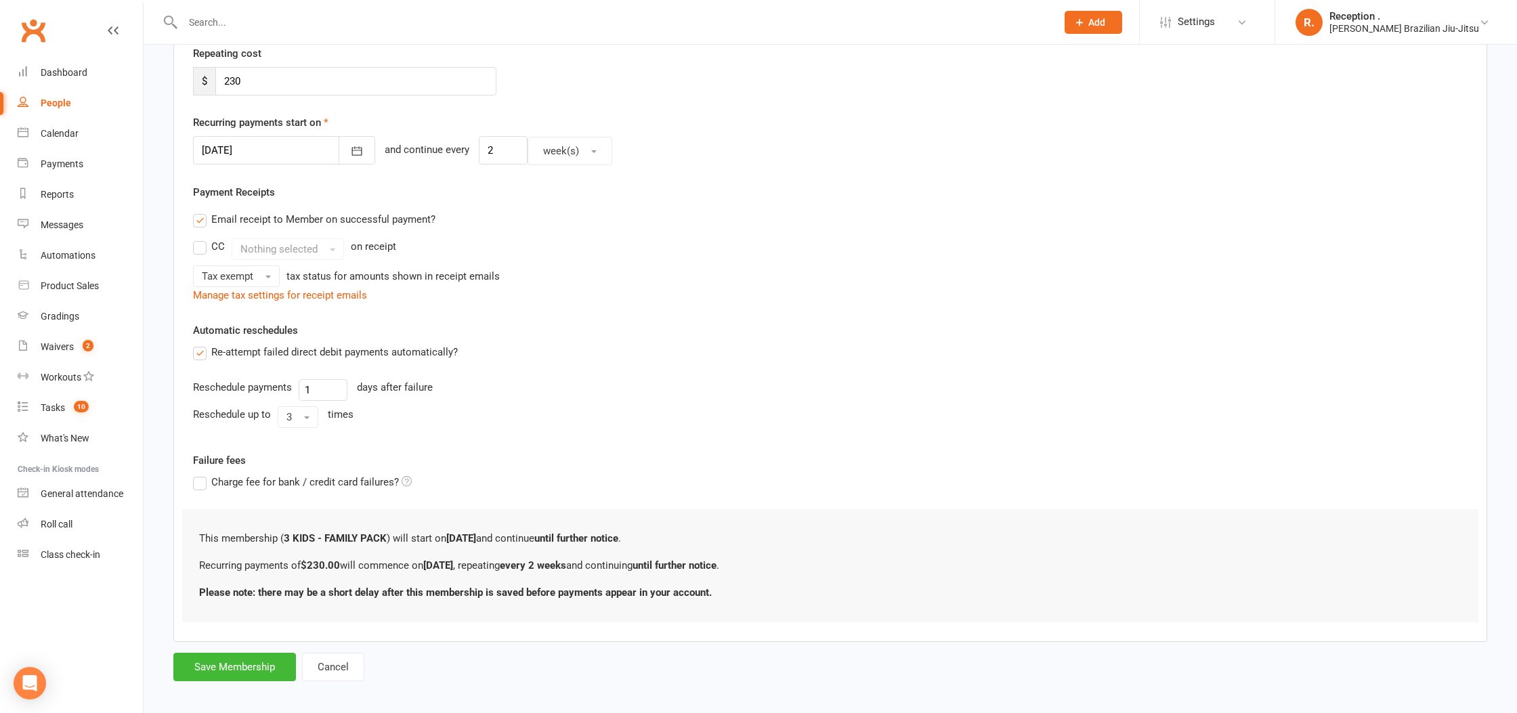
scroll to position [272, 0]
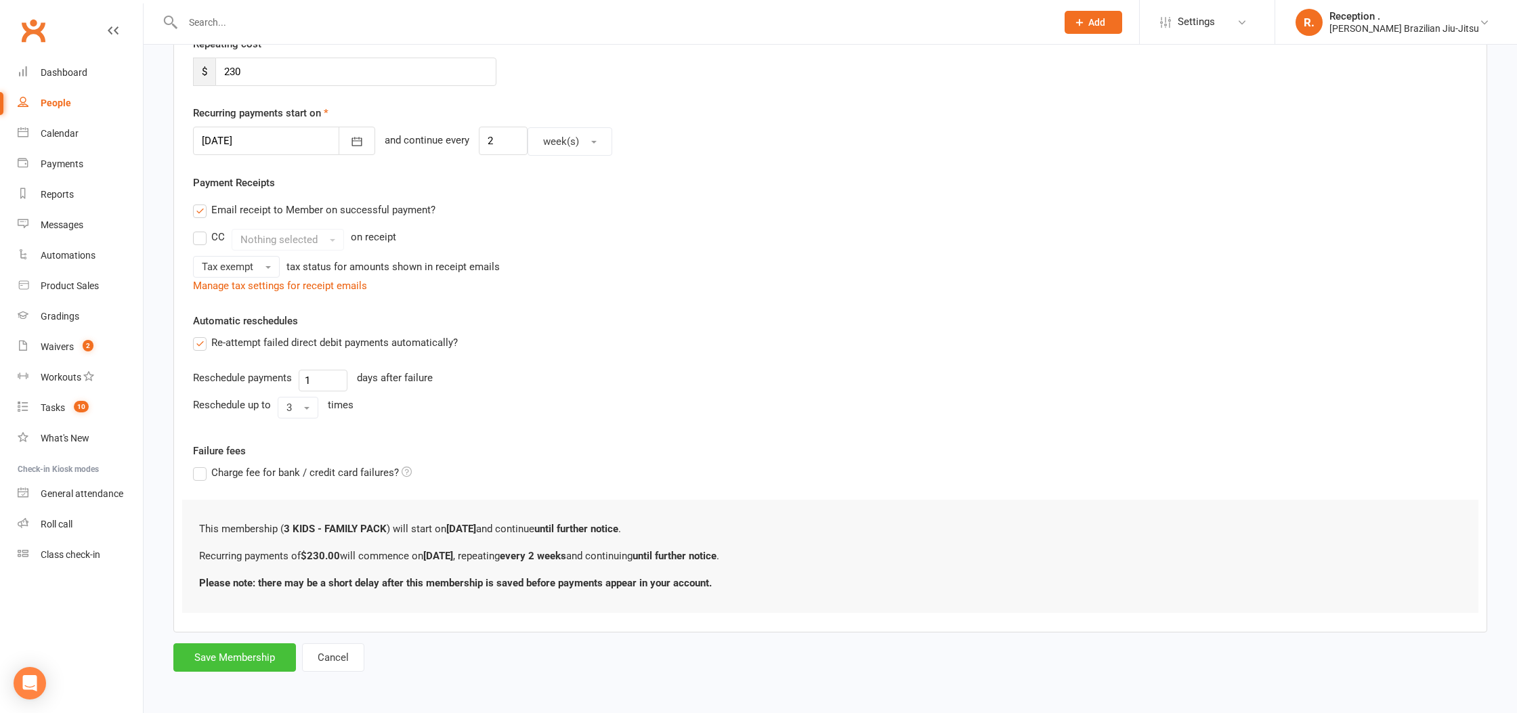
click at [245, 652] on button "Save Membership" at bounding box center [234, 658] width 123 height 28
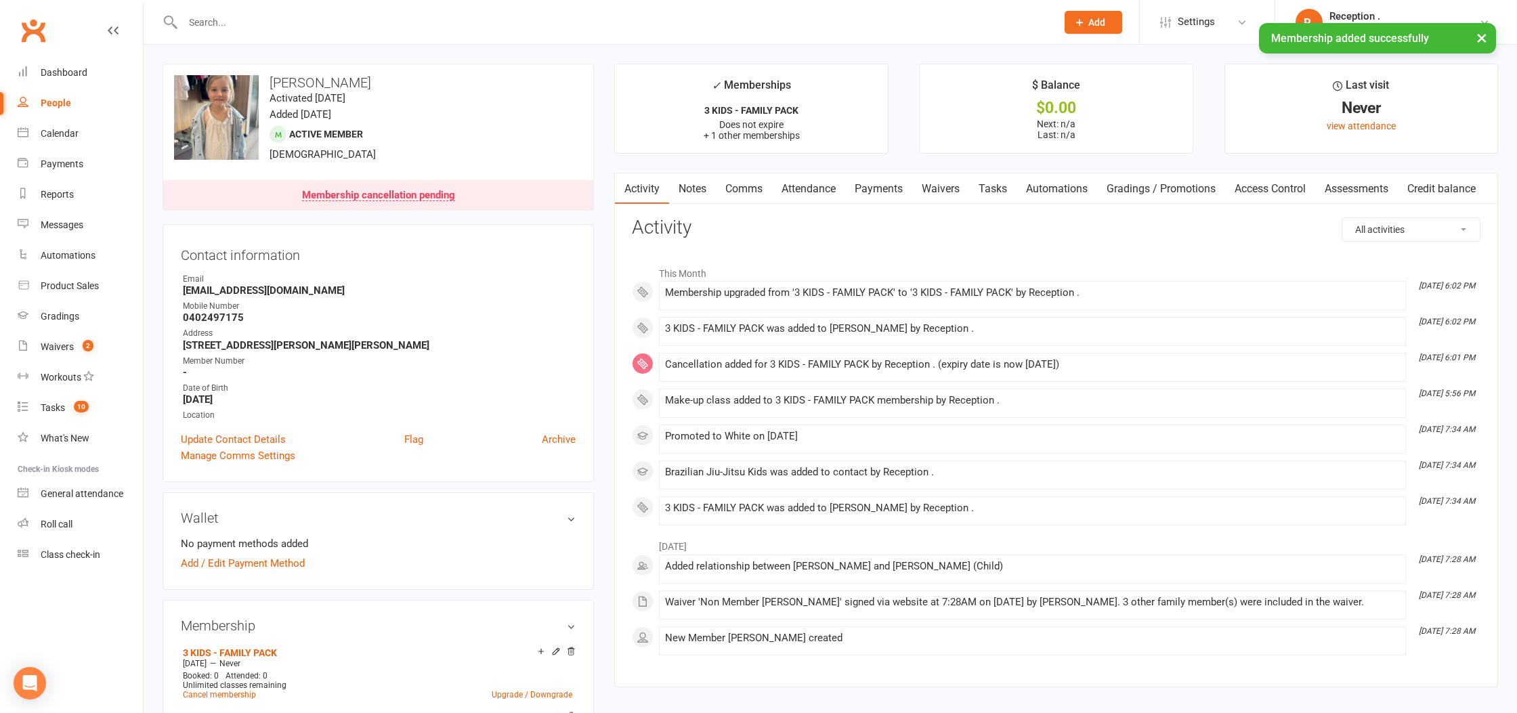
drag, startPoint x: 887, startPoint y: 190, endPoint x: 888, endPoint y: 225, distance: 35.2
click at [887, 190] on link "Payments" at bounding box center [878, 188] width 67 height 31
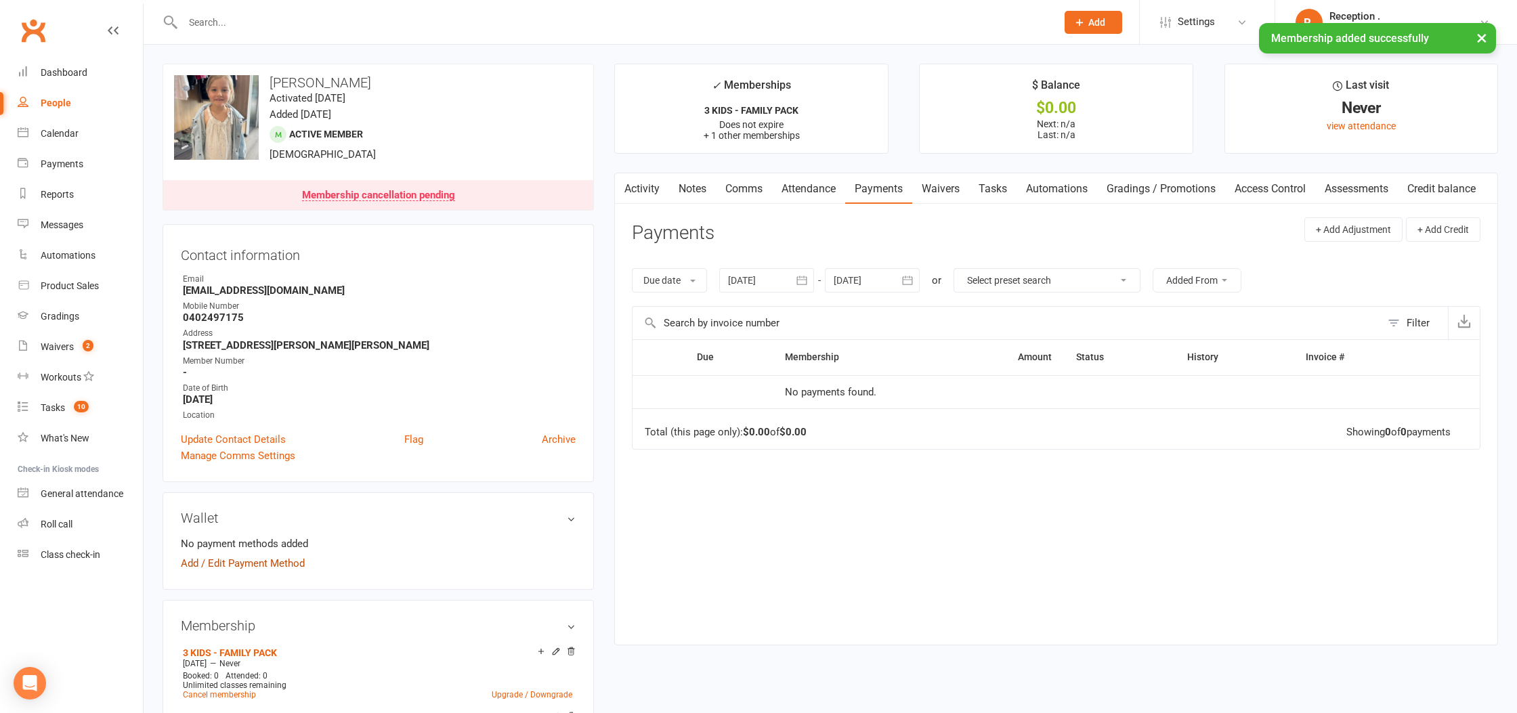
click at [258, 570] on div "Wallet No payment methods added Add / Edit Payment Method" at bounding box center [378, 541] width 431 height 98
click at [259, 563] on link "Add / Edit Payment Method" at bounding box center [243, 563] width 124 height 16
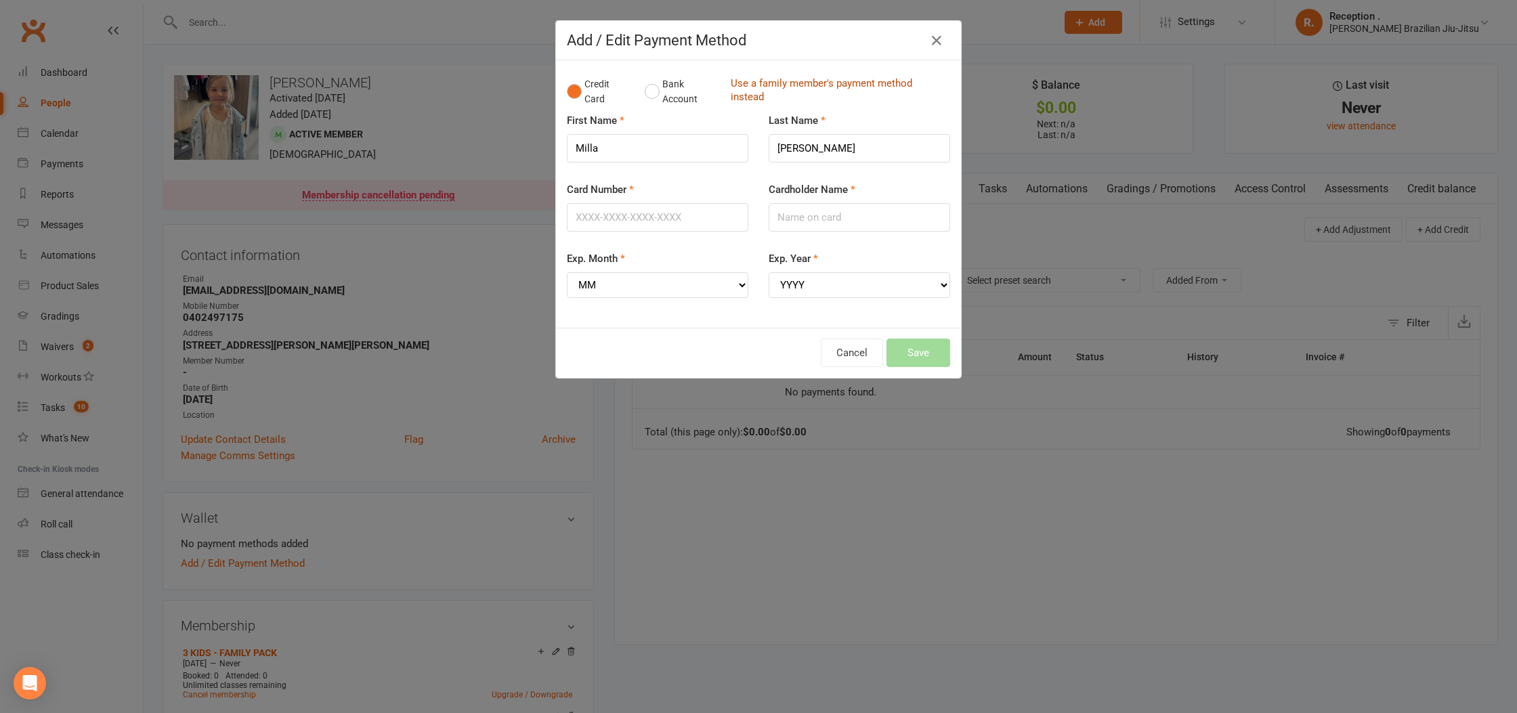
drag, startPoint x: 818, startPoint y: 73, endPoint x: 809, endPoint y: 81, distance: 11.5
click at [817, 75] on div "Credit Card Bank Account Use a family member's payment method instead" at bounding box center [758, 91] width 383 height 41
click at [809, 81] on link "Use a family member's payment method instead" at bounding box center [837, 92] width 213 height 30
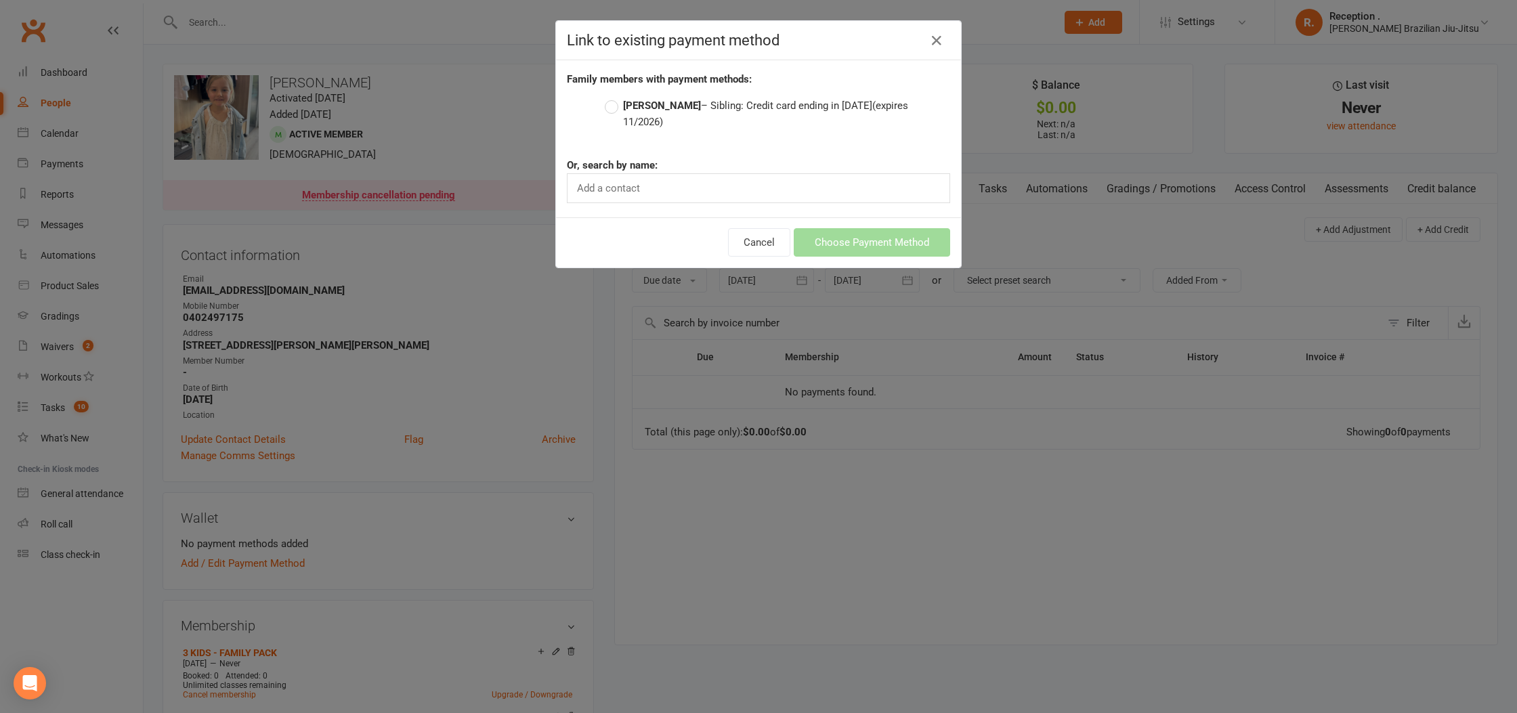
click at [701, 106] on label "Eja Coleman – Sibling: Credit card ending in 1013 (expires 11/2026)" at bounding box center [777, 114] width 345 height 33
click at [614, 98] on input "Eja Coleman – Sibling: Credit card ending in 1013 (expires 11/2026)" at bounding box center [609, 98] width 9 height 0
click at [888, 235] on button "Choose Payment Method" at bounding box center [872, 242] width 156 height 28
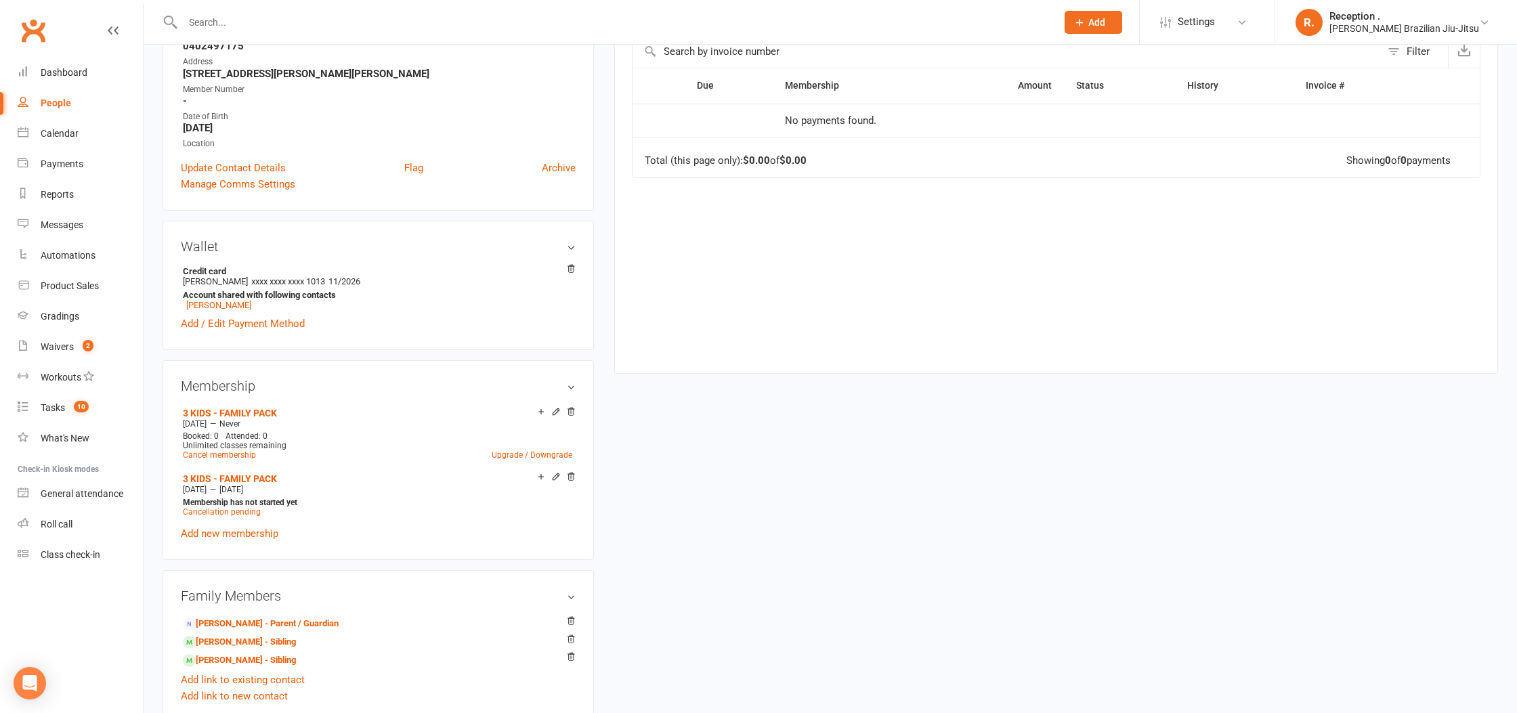
scroll to position [272, 0]
click at [263, 661] on link "Henrik Coleman - Sibling" at bounding box center [239, 660] width 113 height 14
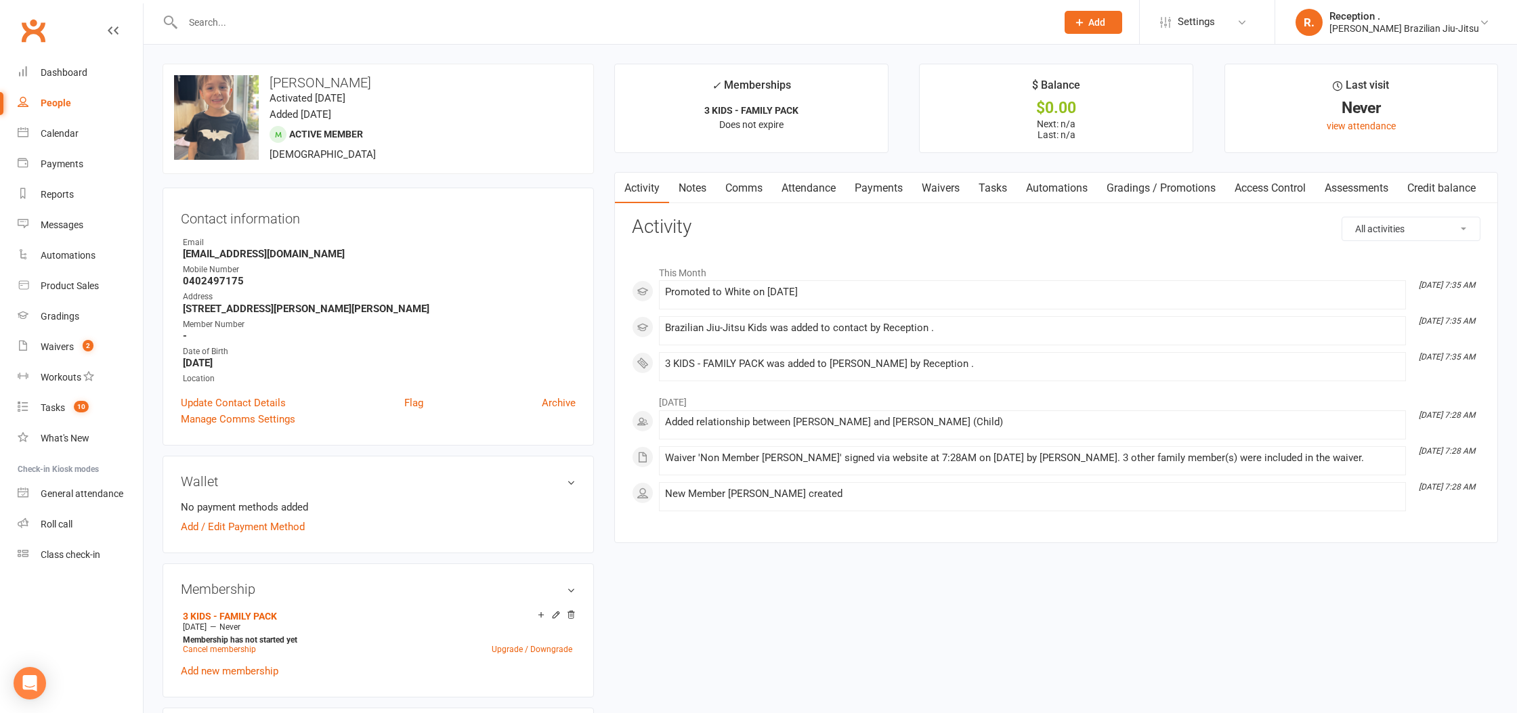
click at [869, 180] on link "Payments" at bounding box center [878, 188] width 67 height 31
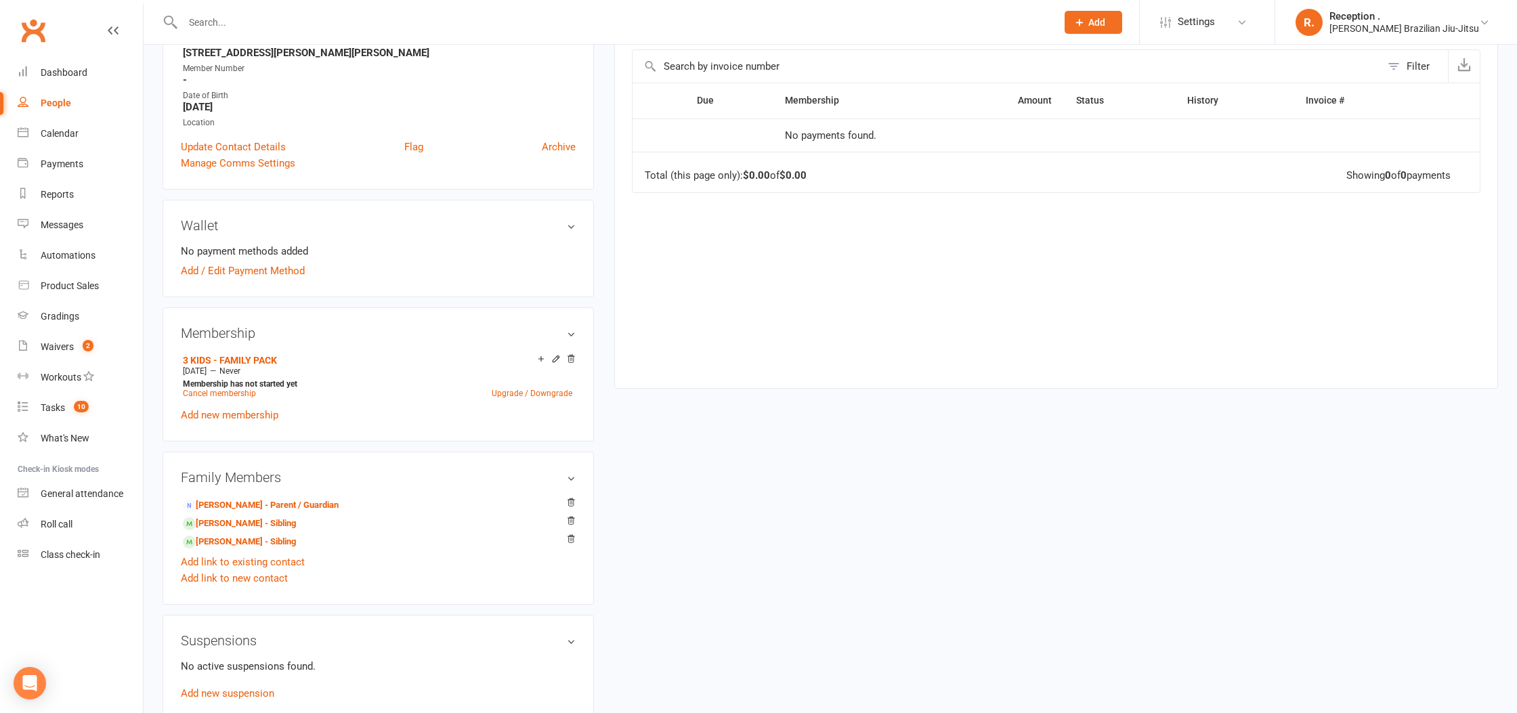
scroll to position [240, 0]
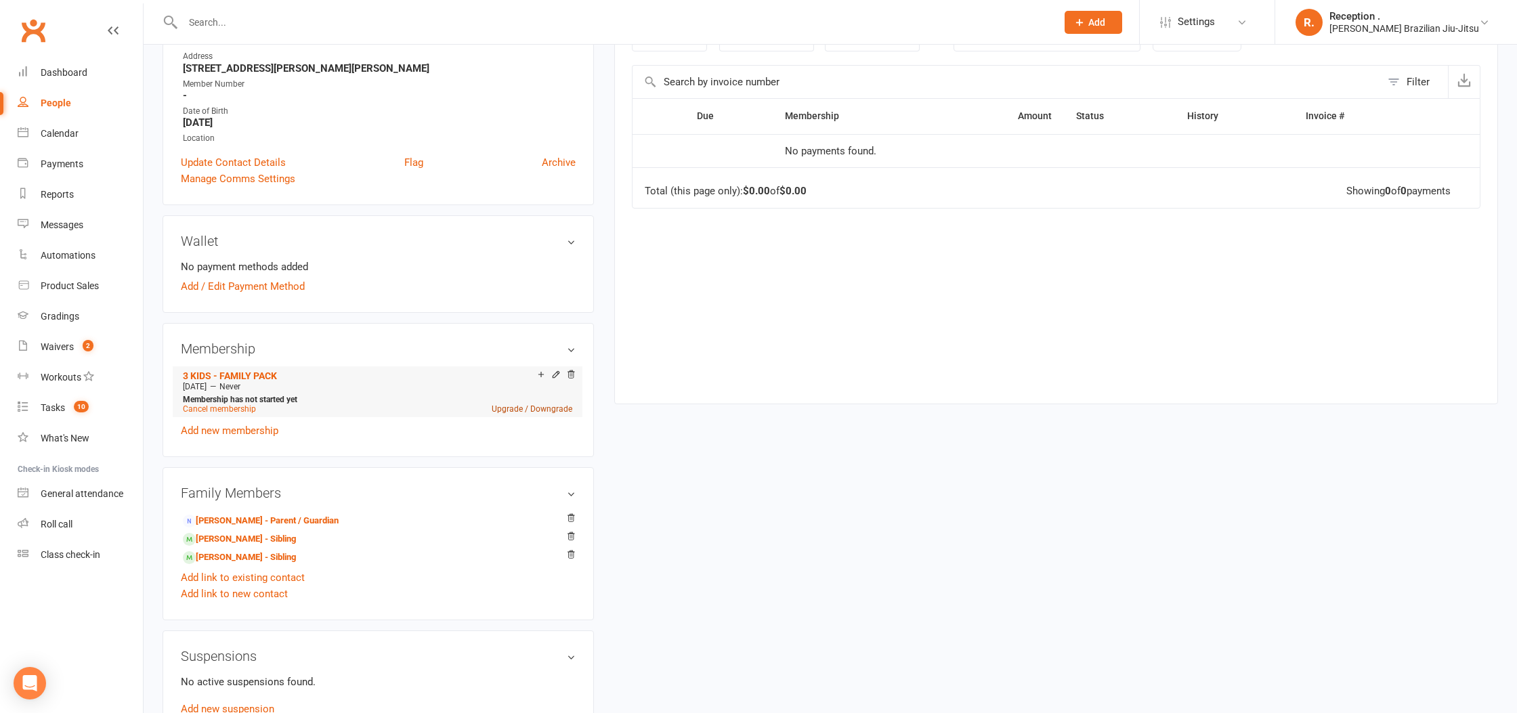
click at [547, 404] on link "Upgrade / Downgrade" at bounding box center [532, 408] width 81 height 9
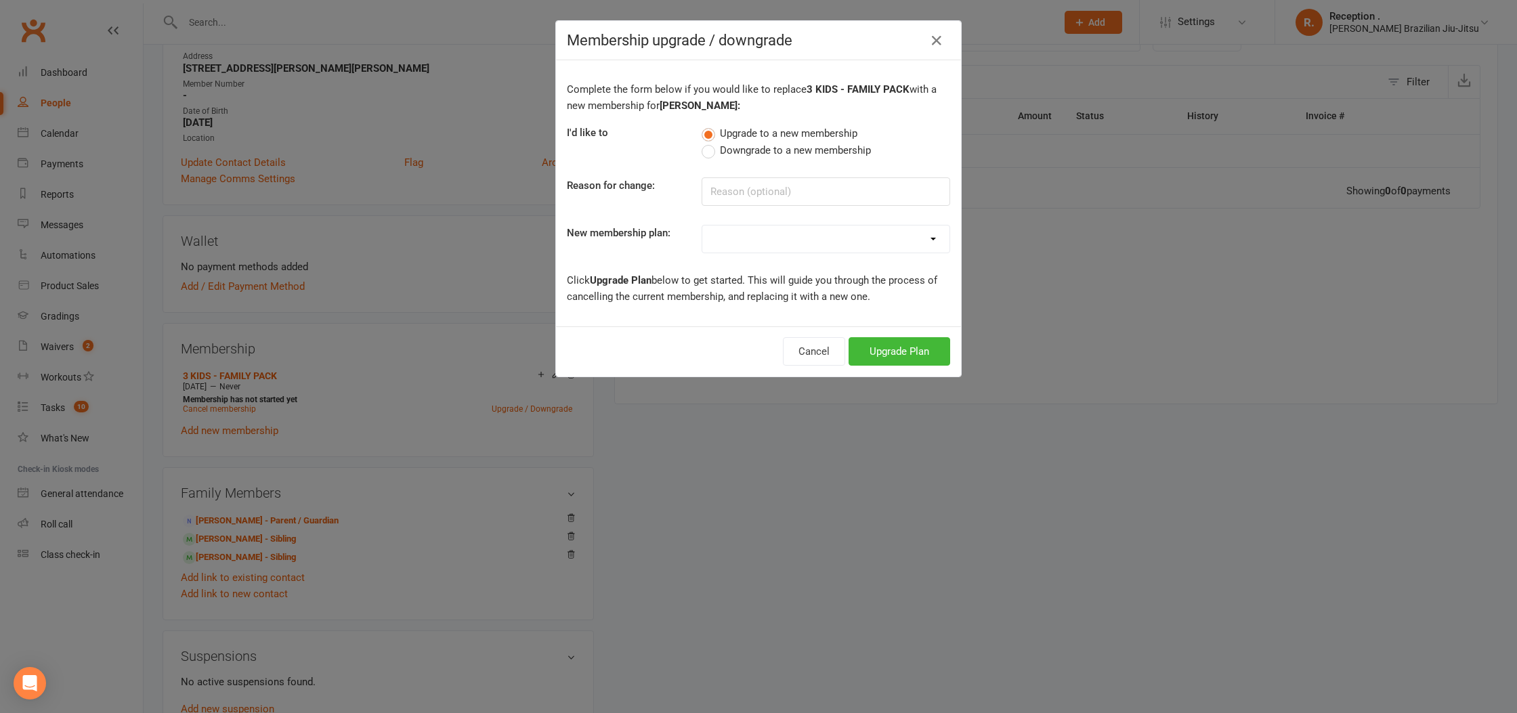
click at [863, 256] on div "Complete the form below if you would like to replace 3 KIDS - FAMILY PACK with …" at bounding box center [758, 193] width 405 height 266
click at [850, 249] on select "FREE ADULTS 12 MONTH CONTRACT - Regular Payments ADULTS 6 MONTHS CONTRACT - Reg…" at bounding box center [825, 239] width 247 height 27
select select "21"
click at [702, 226] on select "FREE ADULTS 12 MONTH CONTRACT - Regular Payments ADULTS 6 MONTHS CONTRACT - Reg…" at bounding box center [825, 239] width 247 height 27
click at [902, 356] on button "Upgrade Plan" at bounding box center [900, 351] width 102 height 28
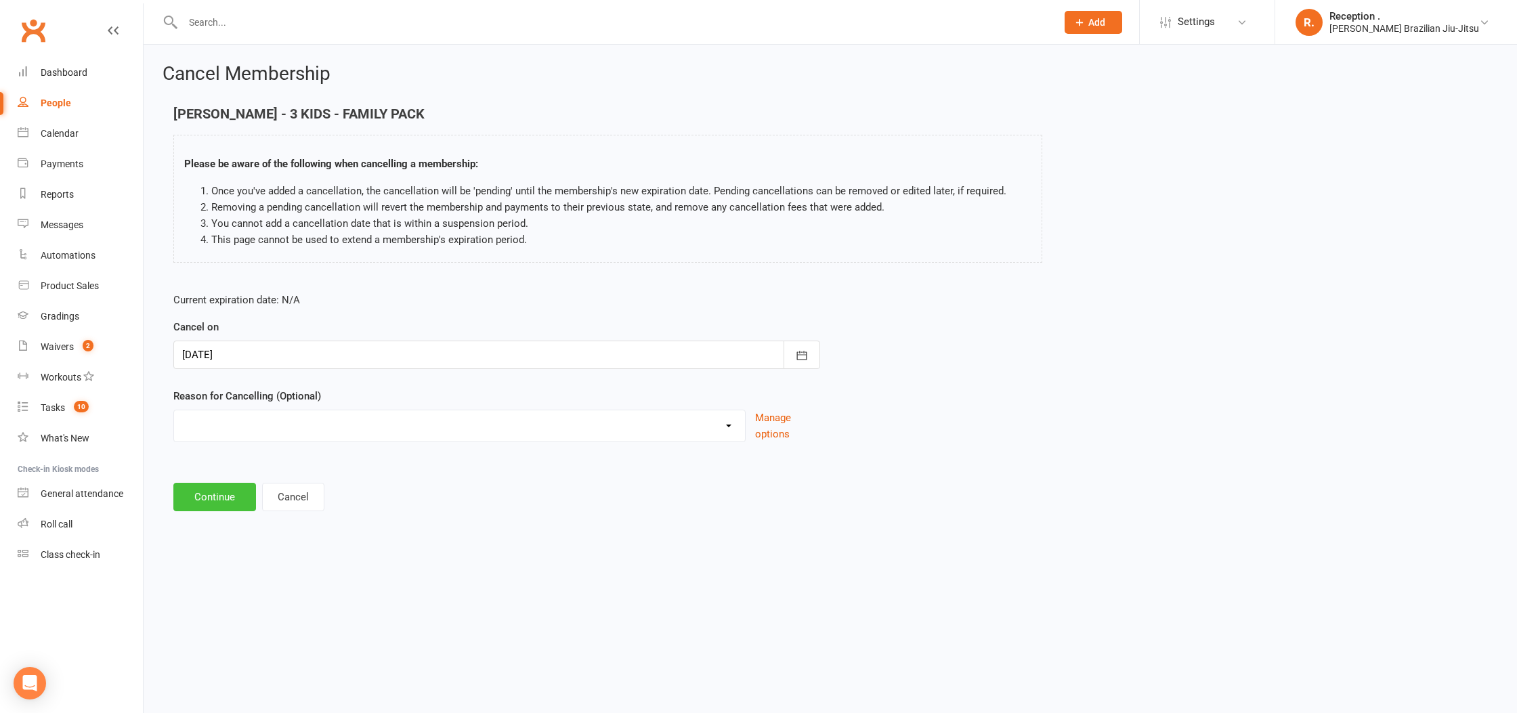
click at [205, 506] on button "Continue" at bounding box center [214, 497] width 83 height 28
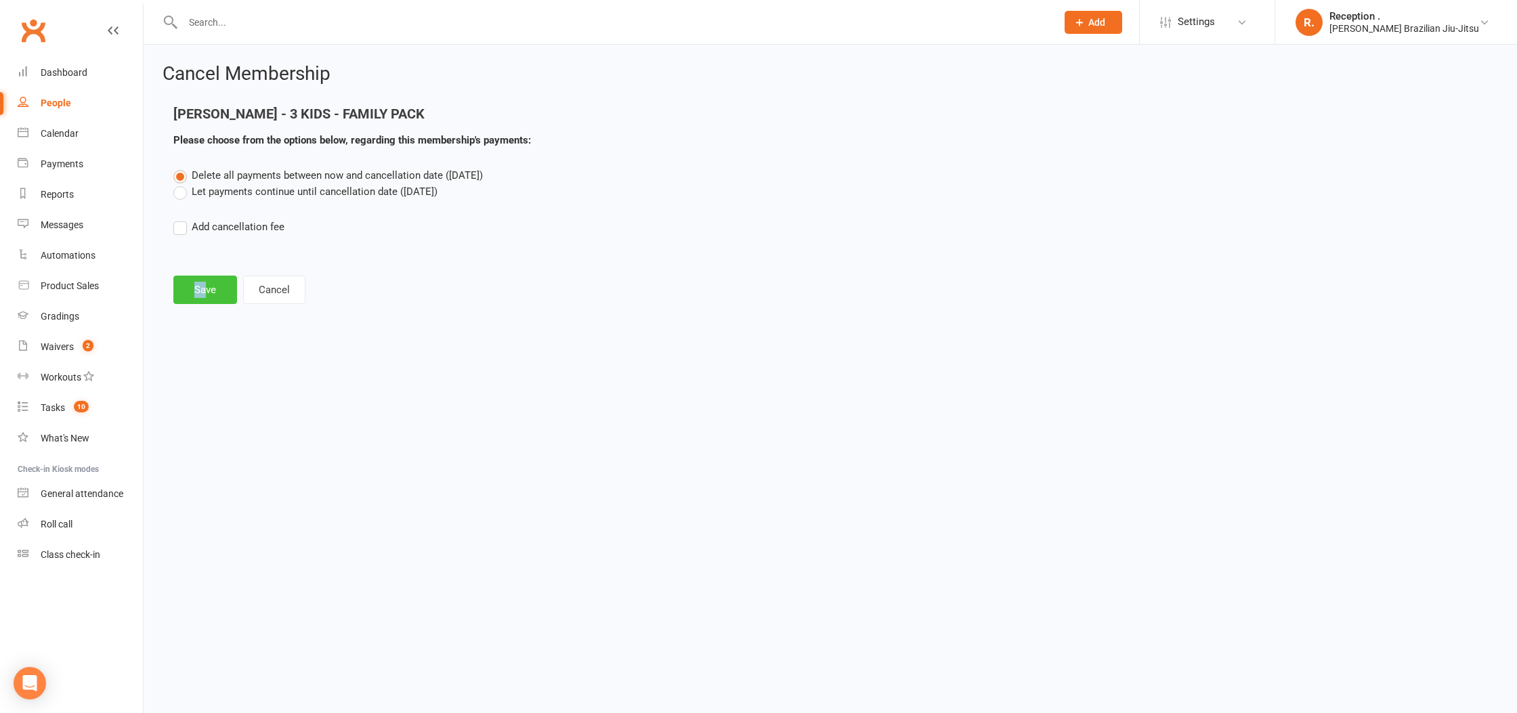
drag, startPoint x: 202, startPoint y: 278, endPoint x: 205, endPoint y: 294, distance: 15.8
click at [205, 294] on main "Henrik Coleman - 3 KIDS - FAMILY PACK Please choose from the options below, reg…" at bounding box center [831, 205] width 1336 height 198
click at [205, 294] on button "Save" at bounding box center [205, 290] width 64 height 28
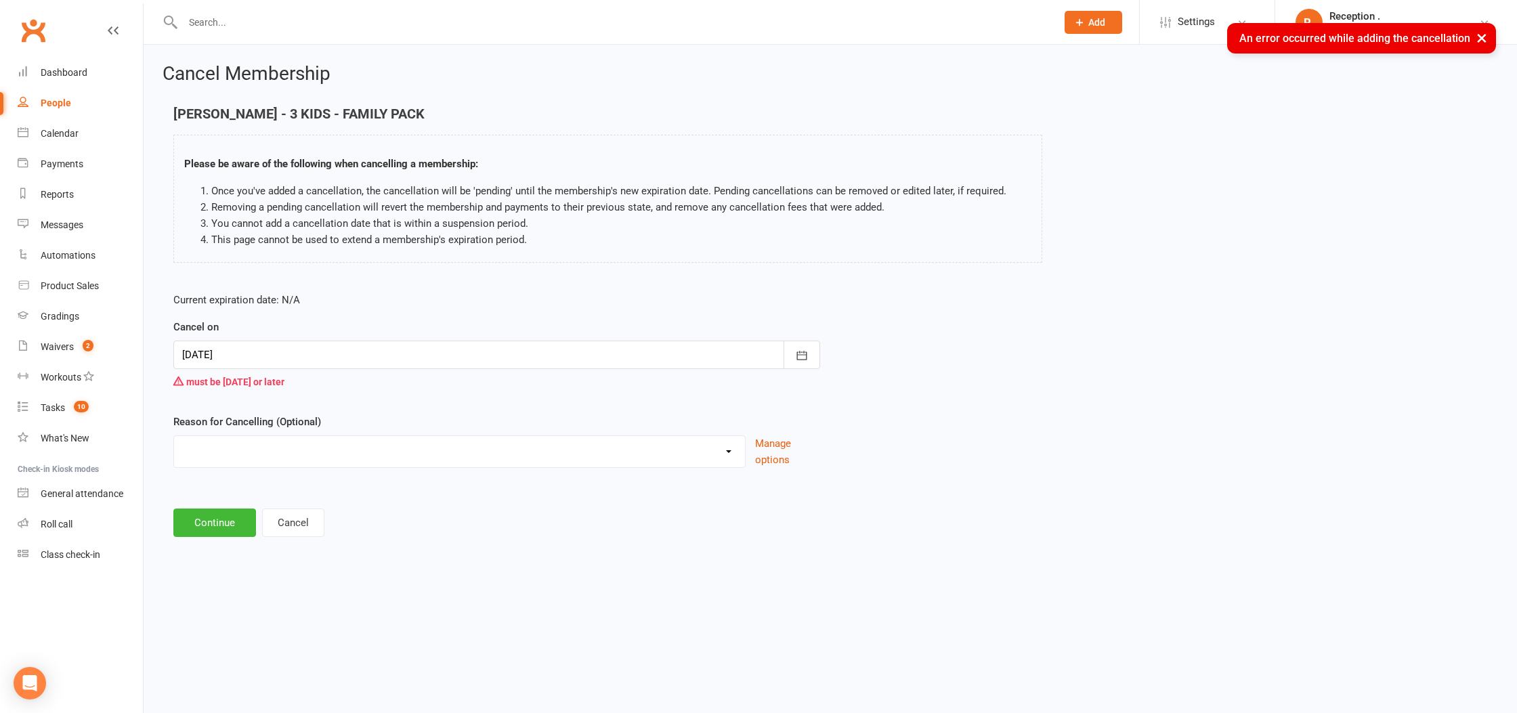
drag, startPoint x: 259, startPoint y: 328, endPoint x: 246, endPoint y: 356, distance: 31.5
click at [259, 328] on div "Cancel on 15 Sep 2025 September 2025 Sun Mon Tue Wed Thu Fri Sat 36 31 01 02 03…" at bounding box center [496, 357] width 647 height 76
click at [246, 356] on div at bounding box center [496, 355] width 647 height 28
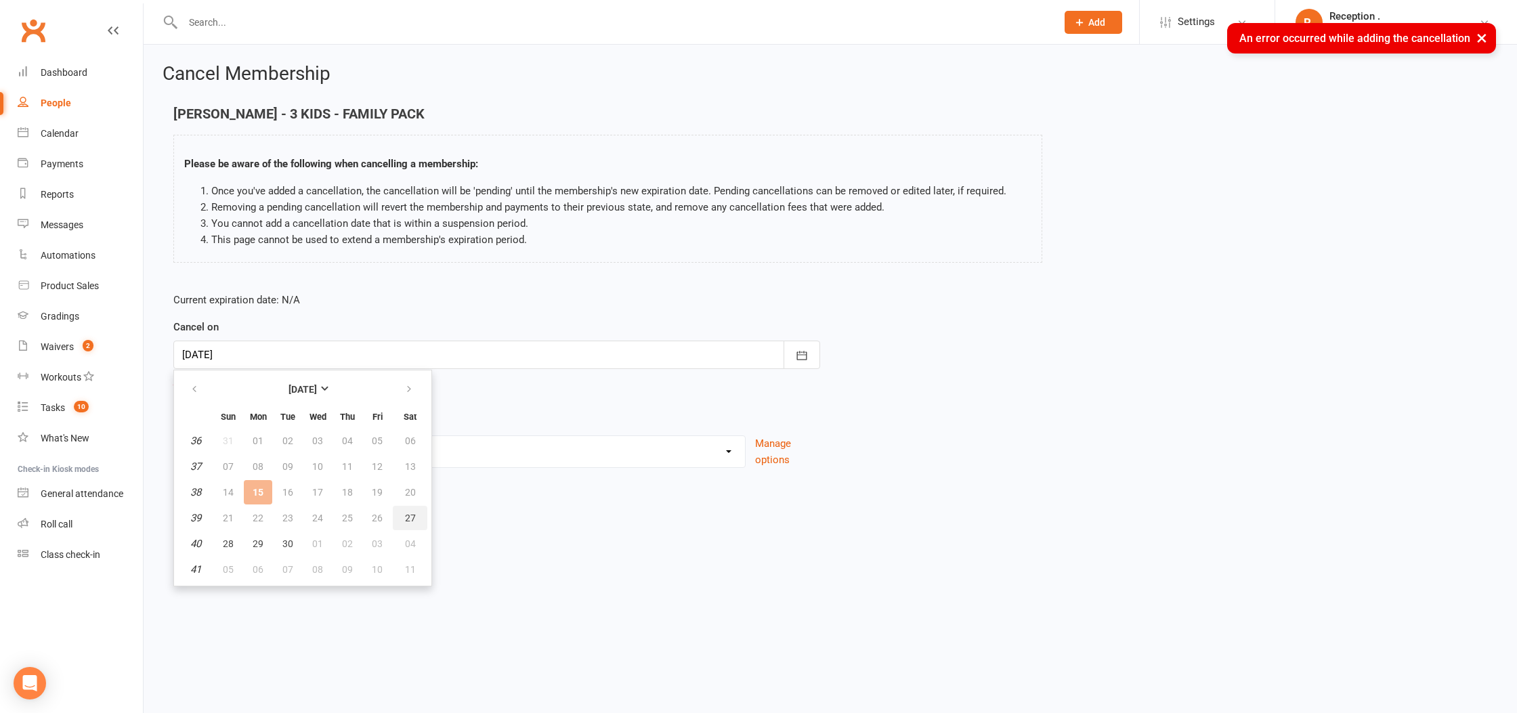
click at [407, 509] on button "27" at bounding box center [410, 518] width 35 height 24
type input "27 Sep 2025"
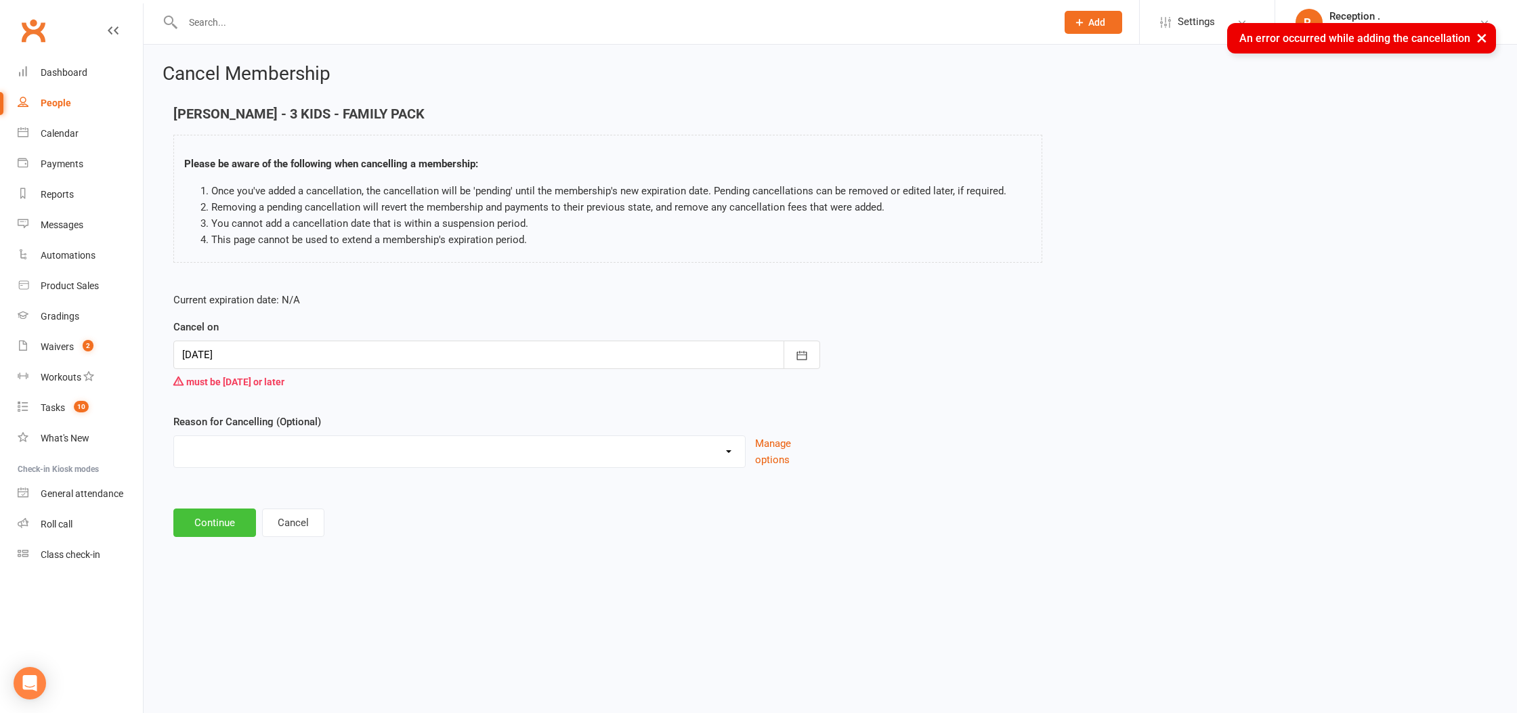
click at [188, 515] on button "Continue" at bounding box center [214, 523] width 83 height 28
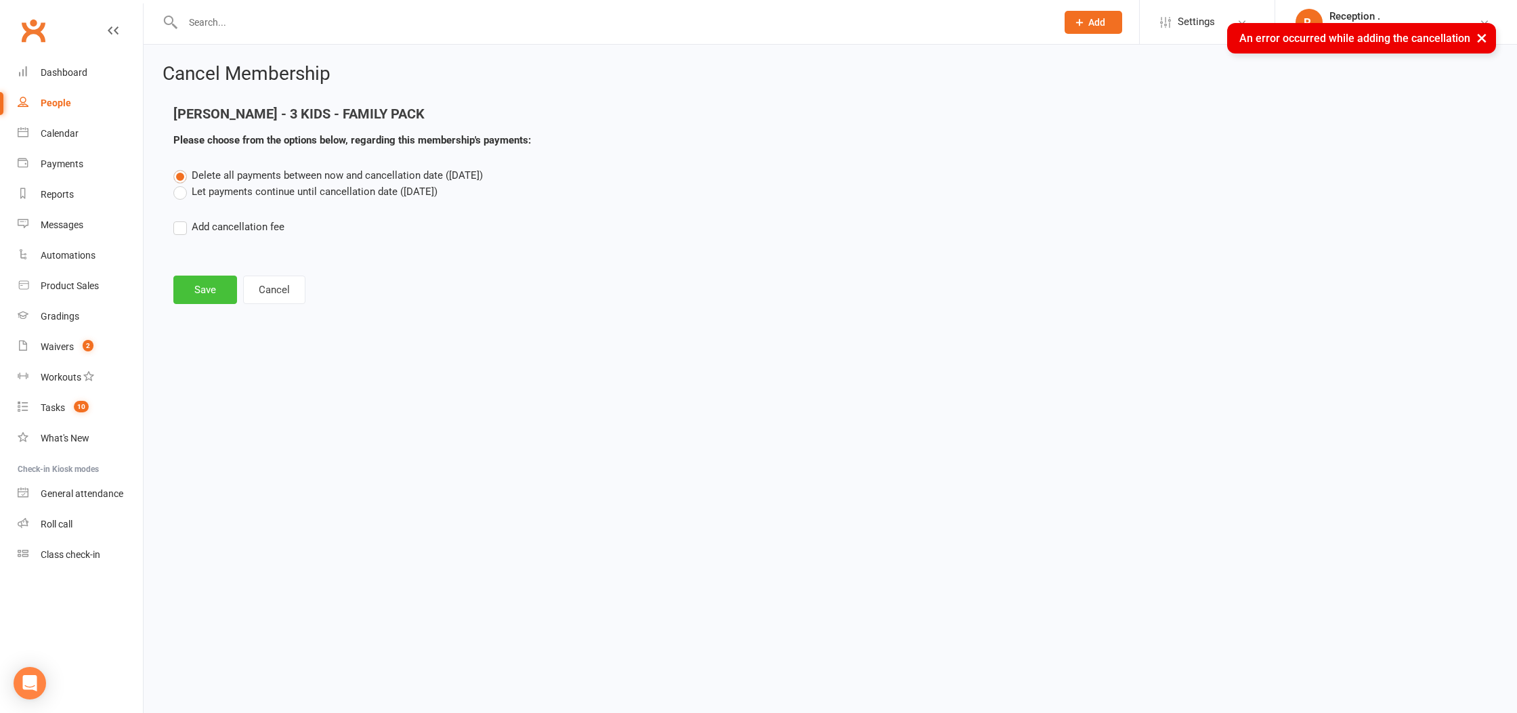
click at [211, 286] on button "Save" at bounding box center [205, 290] width 64 height 28
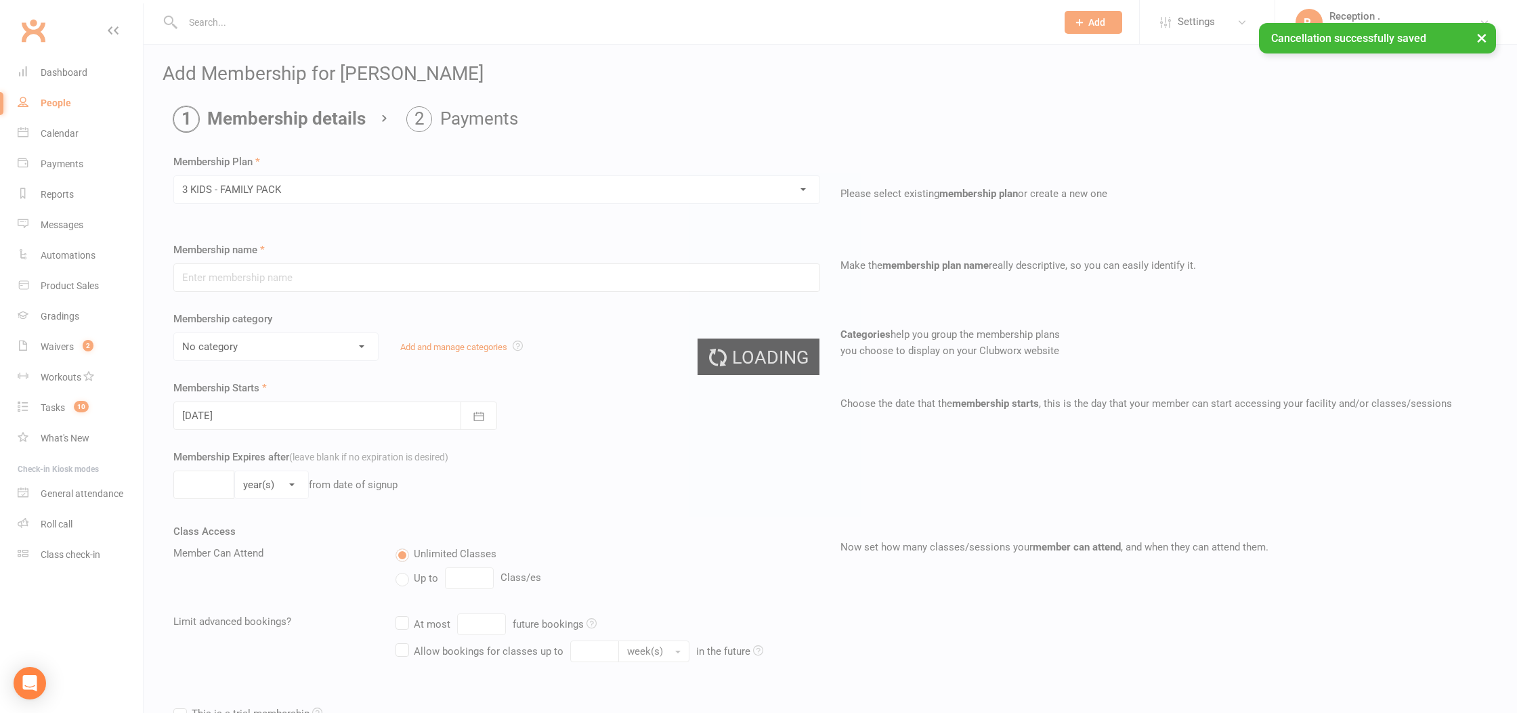
type input "3 KIDS - FAMILY PACK"
select select "5"
type input "0"
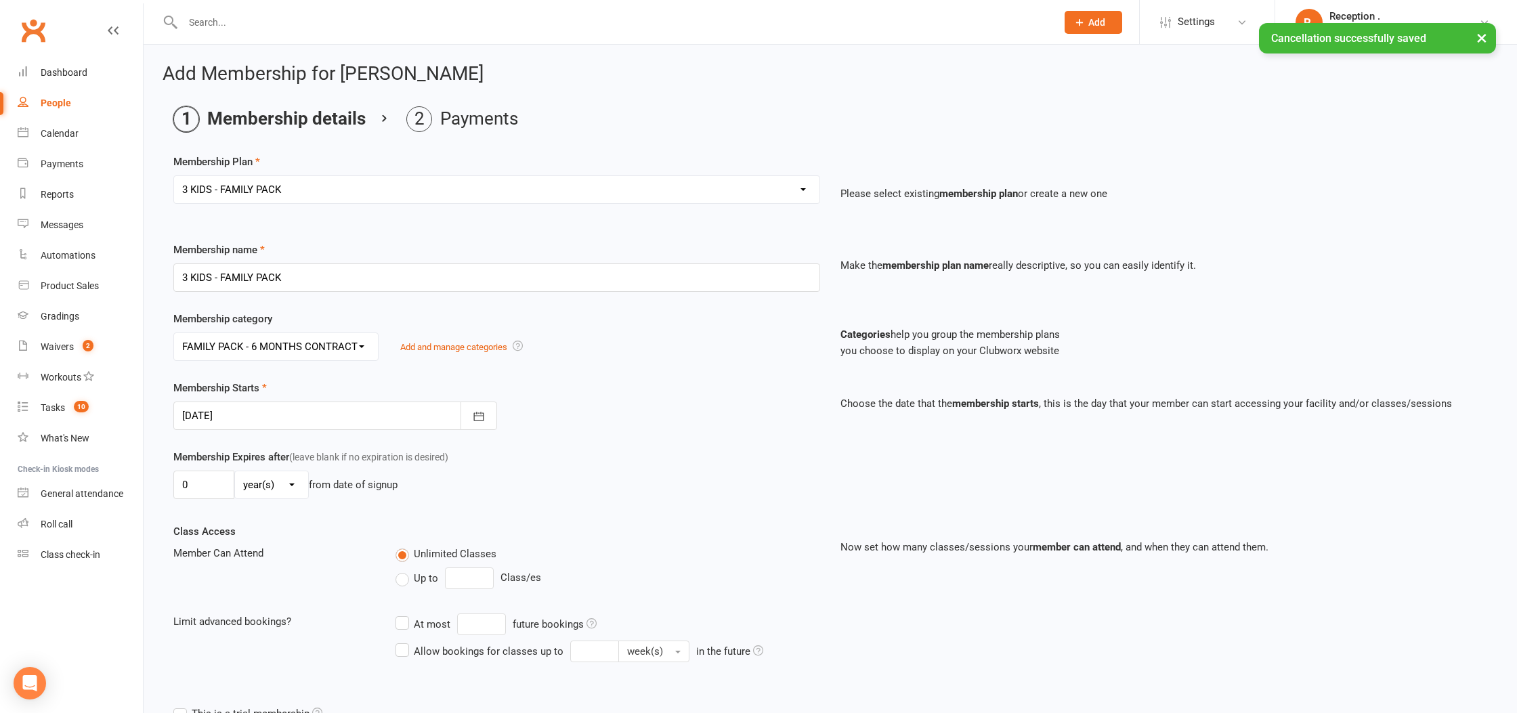
scroll to position [157, 0]
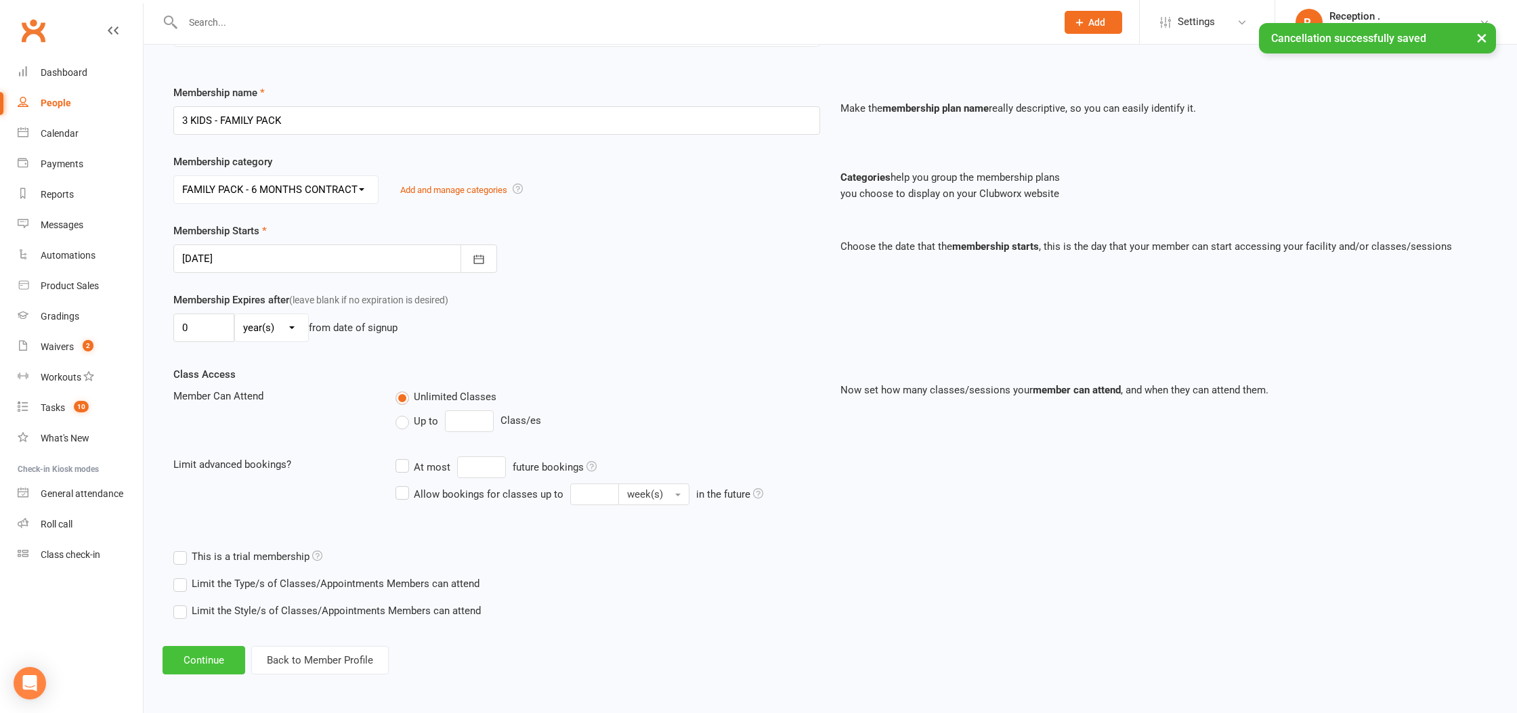
click at [205, 656] on button "Continue" at bounding box center [204, 660] width 83 height 28
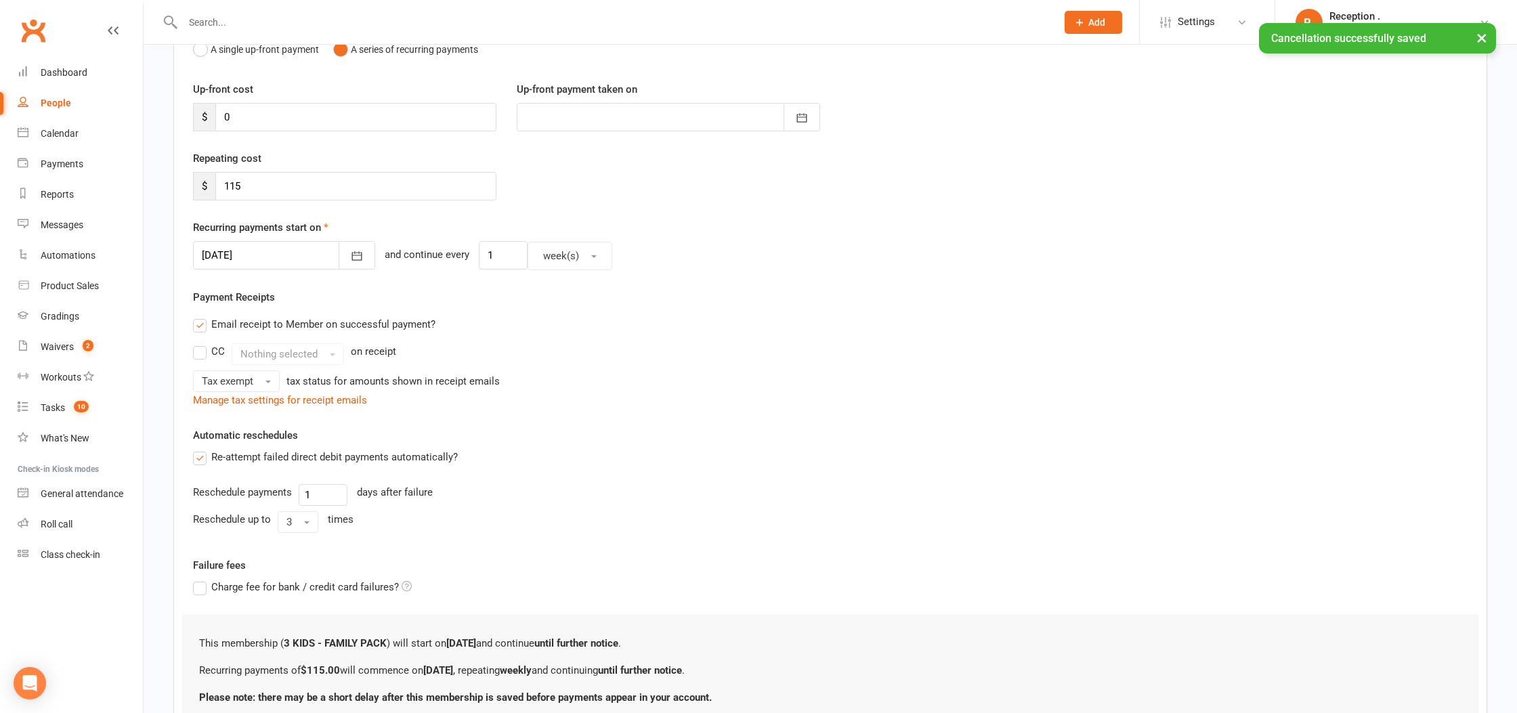
scroll to position [0, 0]
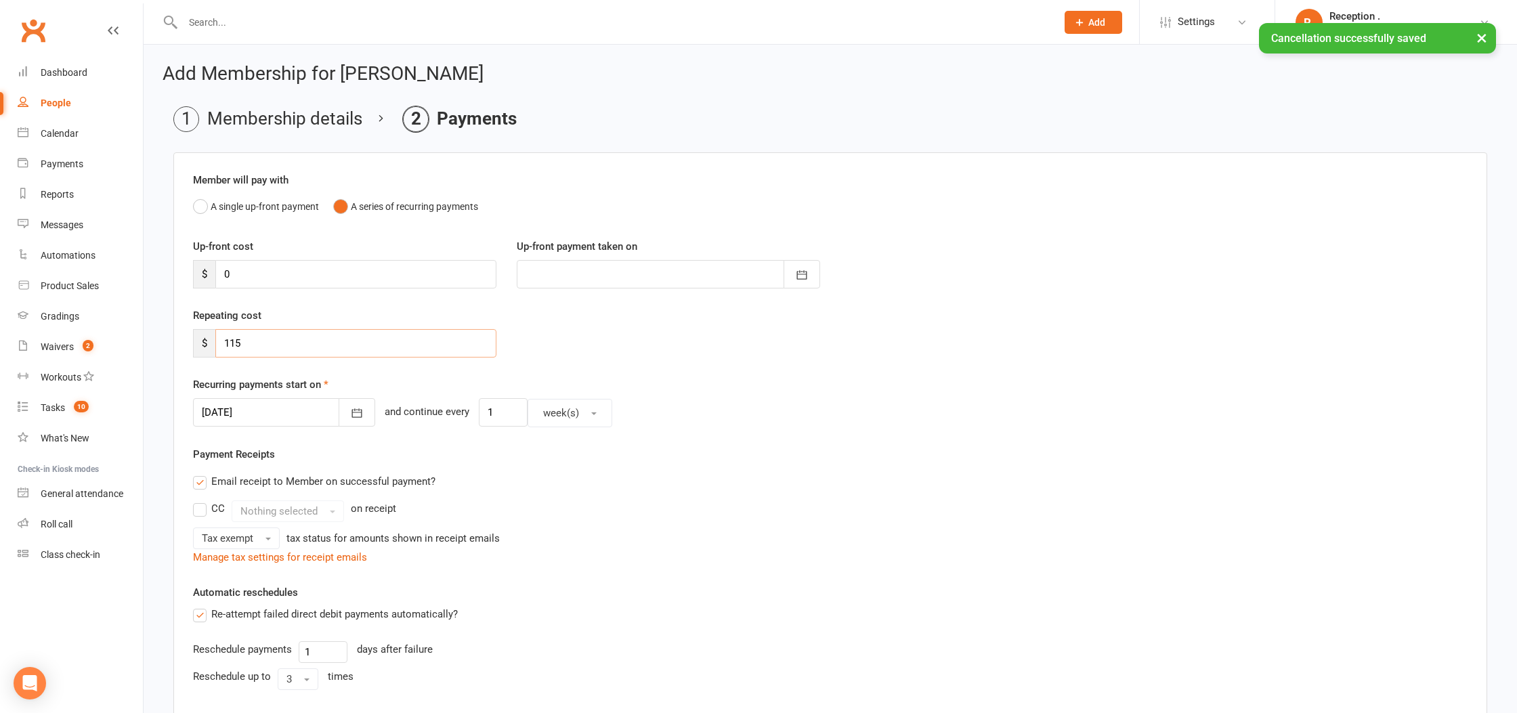
click at [160, 349] on div "Add Membership for Henrik Coleman Membership details Payments Member will pay w…" at bounding box center [831, 505] width 1374 height 921
type input "0"
click at [786, 438] on div "Member will pay with A single up-front payment A series of recurring payments U…" at bounding box center [830, 501] width 1314 height 698
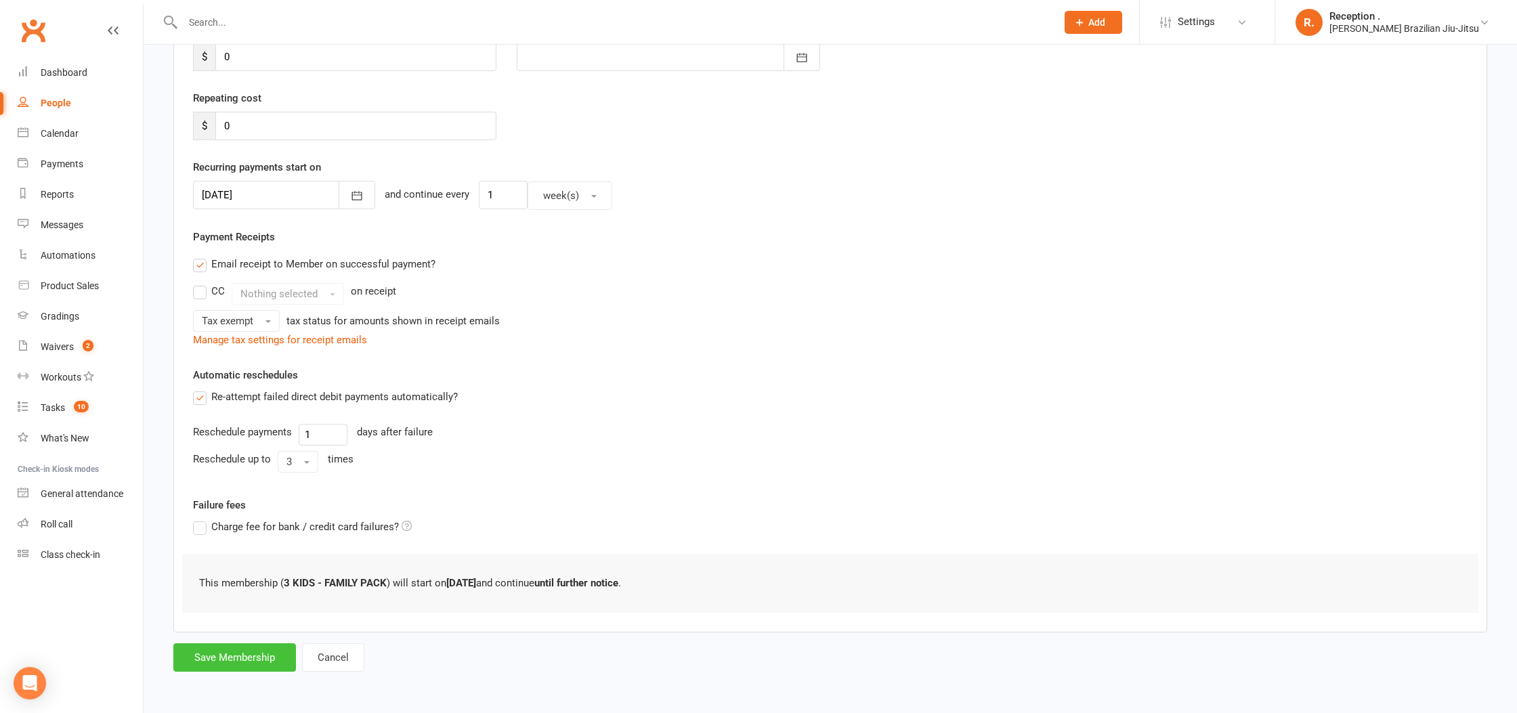
click at [234, 648] on button "Save Membership" at bounding box center [234, 658] width 123 height 28
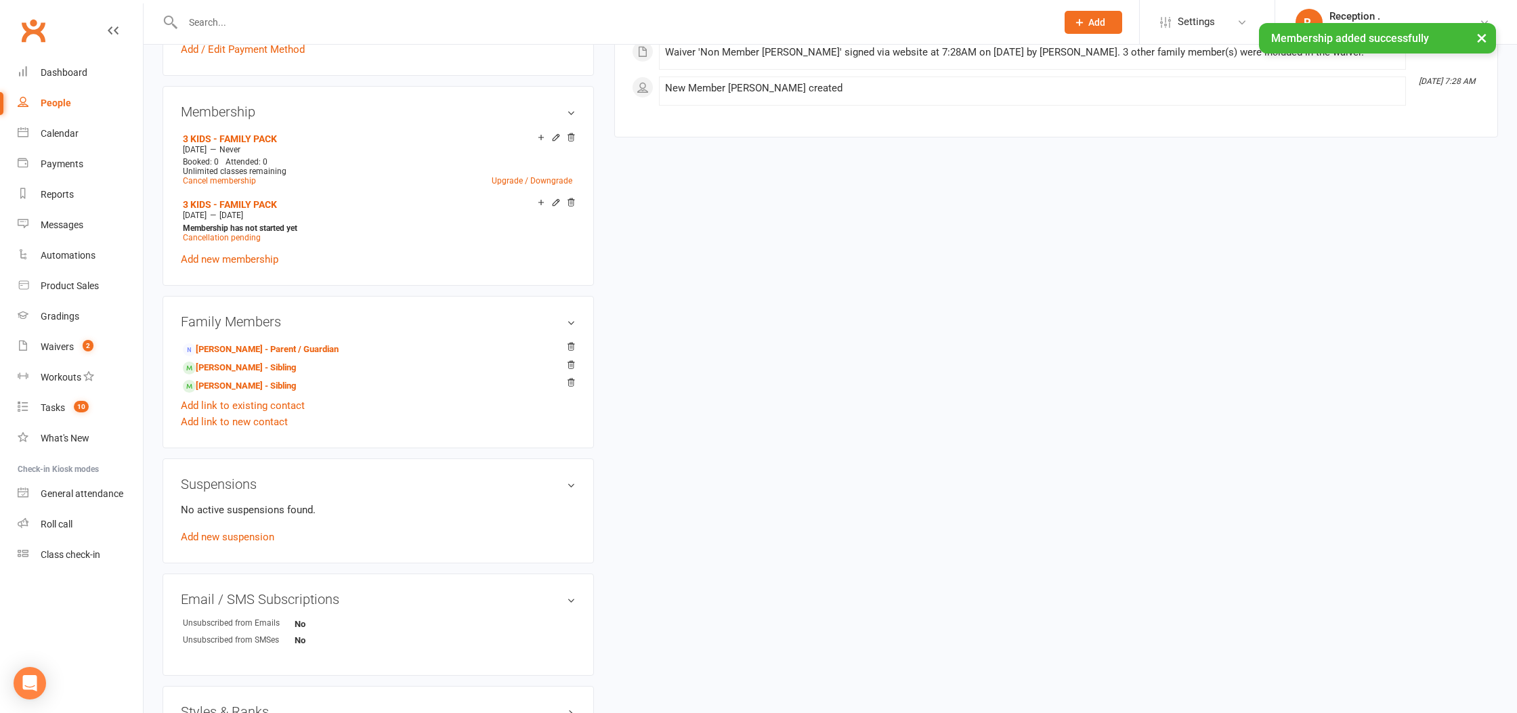
scroll to position [532, 0]
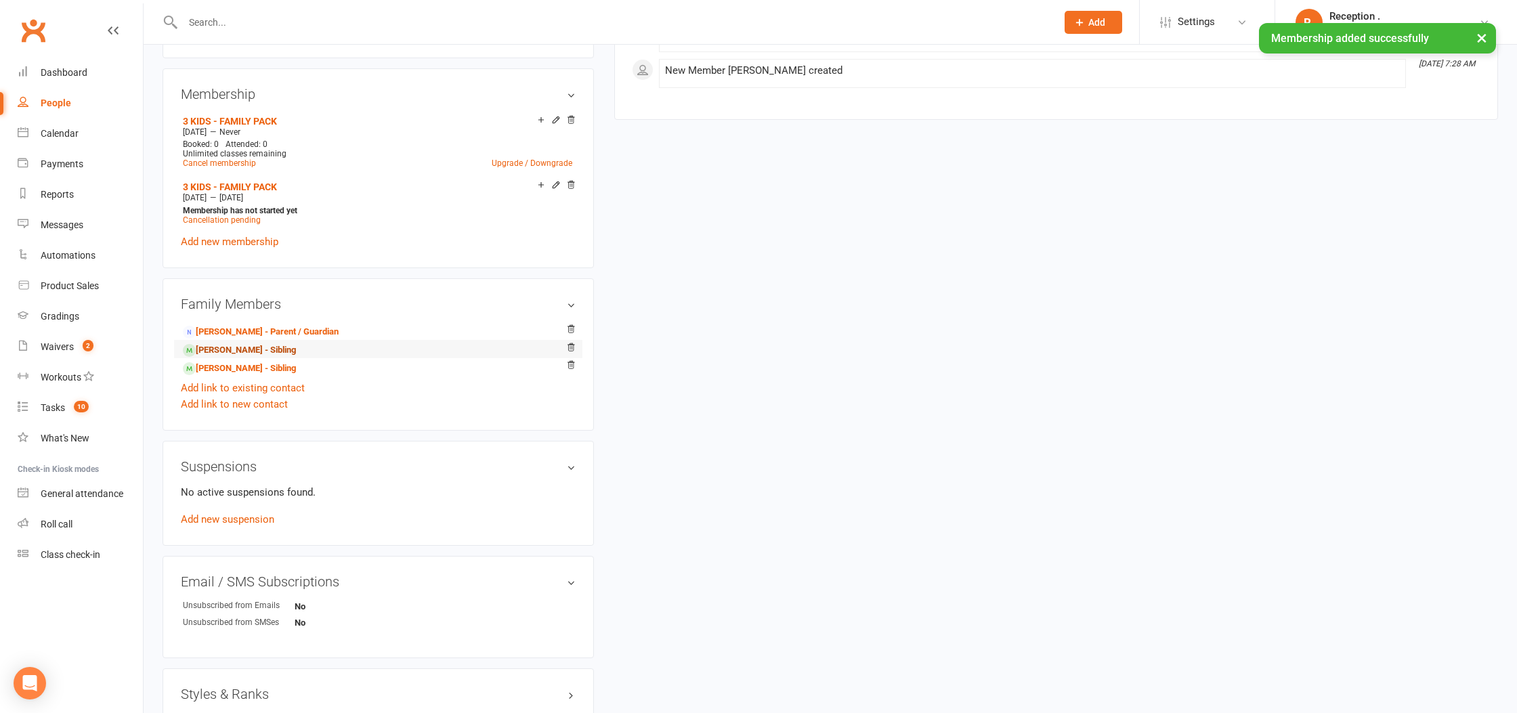
click at [245, 352] on link "Eja Coleman - Sibling" at bounding box center [239, 350] width 113 height 14
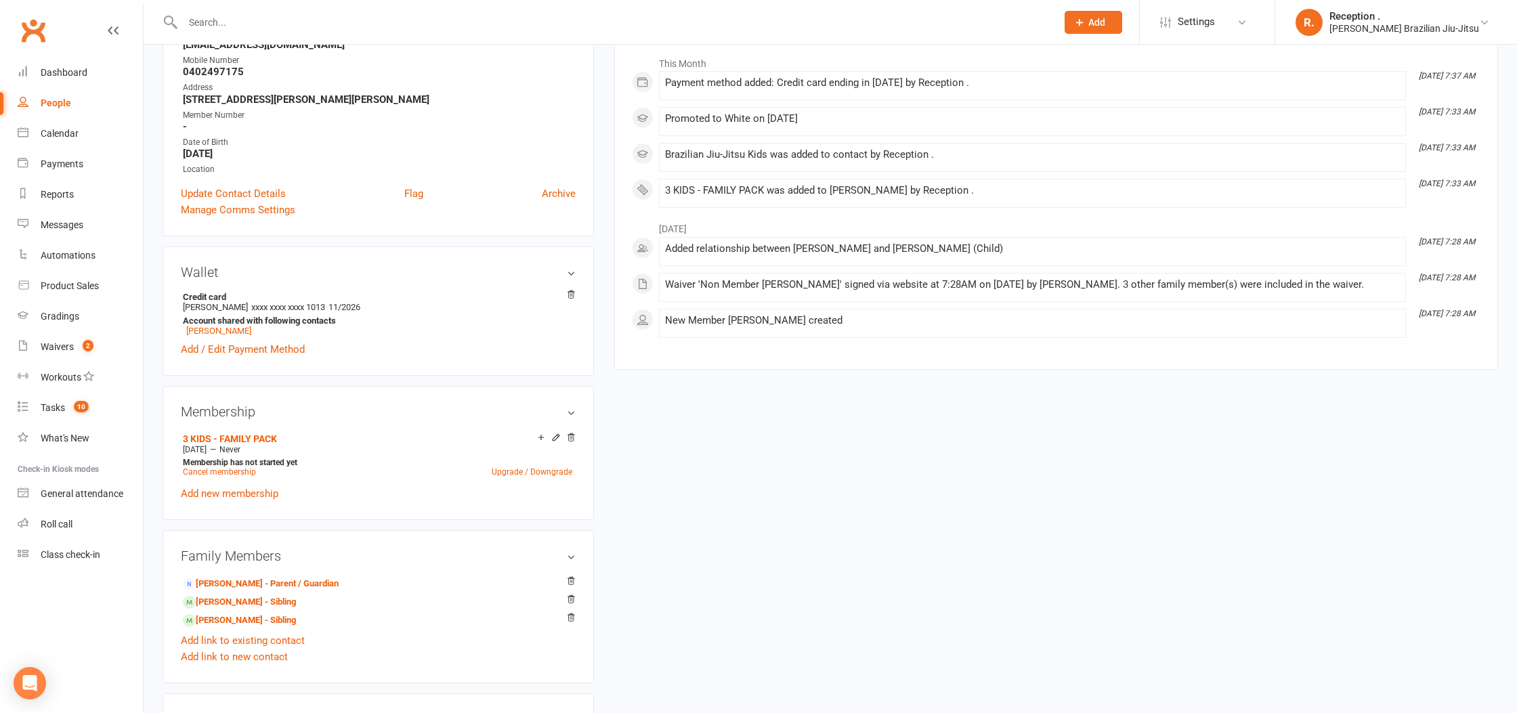
scroll to position [211, 0]
click at [522, 465] on link "Upgrade / Downgrade" at bounding box center [532, 469] width 81 height 9
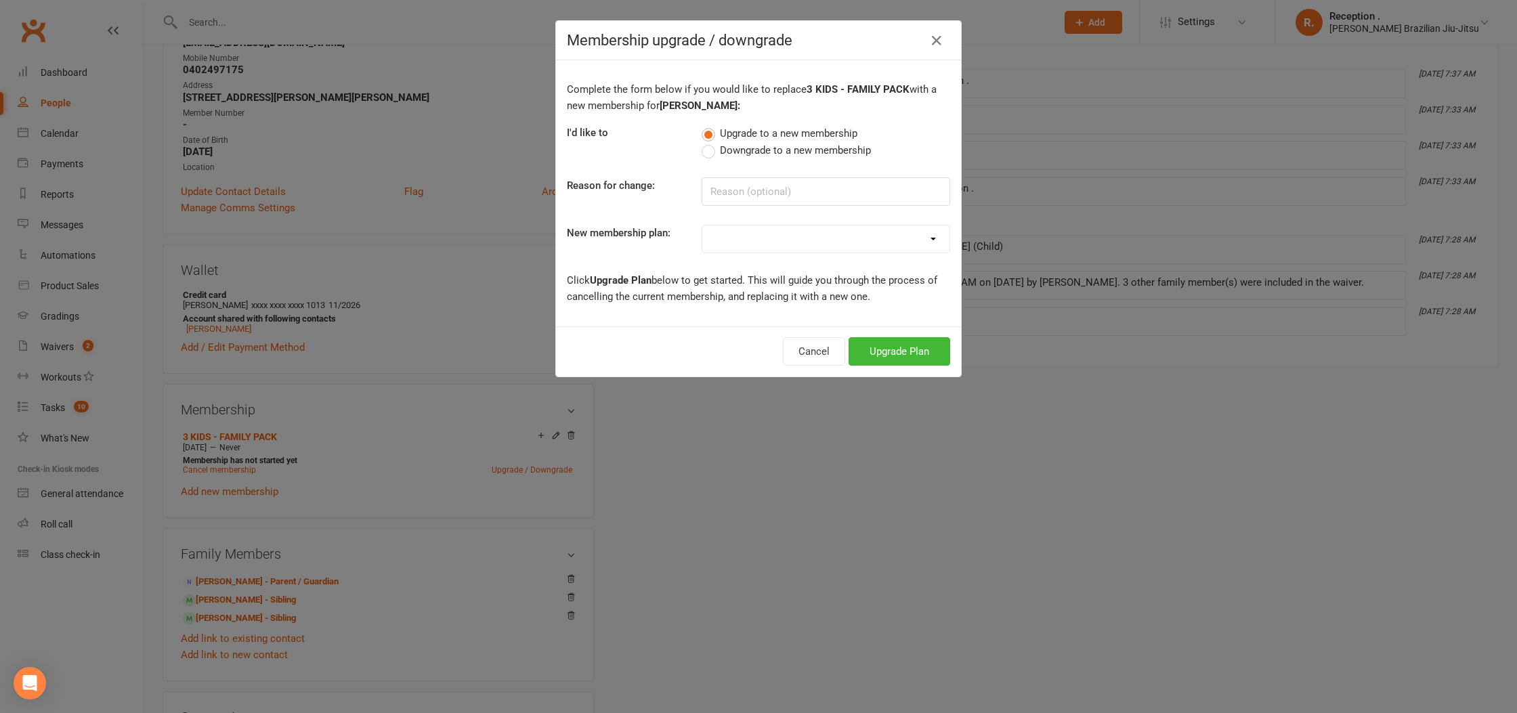
click at [768, 247] on select "FREE ADULTS 12 MONTH CONTRACT - Regular Payments ADULTS 6 MONTHS CONTRACT - Reg…" at bounding box center [825, 239] width 247 height 27
select select "21"
click at [702, 226] on select "FREE ADULTS 12 MONTH CONTRACT - Regular Payments ADULTS 6 MONTHS CONTRACT - Reg…" at bounding box center [825, 239] width 247 height 27
click at [891, 356] on button "Upgrade Plan" at bounding box center [900, 351] width 102 height 28
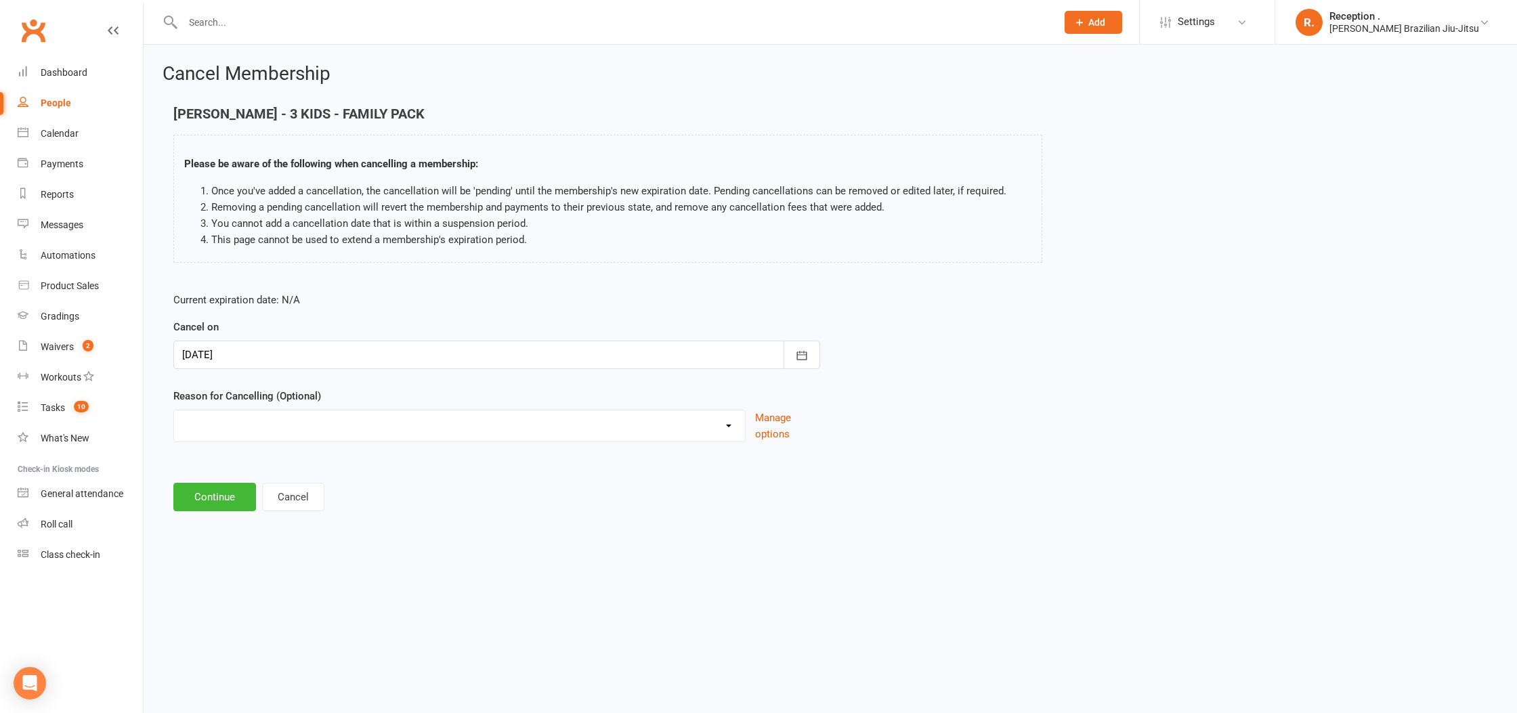
drag, startPoint x: 255, startPoint y: 374, endPoint x: 249, endPoint y: 339, distance: 35.1
click at [255, 370] on form "Current expiration date: N/A Cancel on 15 Sep 2025 September 2025 Sun Mon Tue W…" at bounding box center [496, 367] width 647 height 150
click at [249, 339] on div "Cancel on 15 Sep 2025 September 2025 Sun Mon Tue Wed Thu Fri Sat 36 31 01 02 03…" at bounding box center [496, 344] width 647 height 50
click at [282, 356] on div at bounding box center [496, 355] width 647 height 28
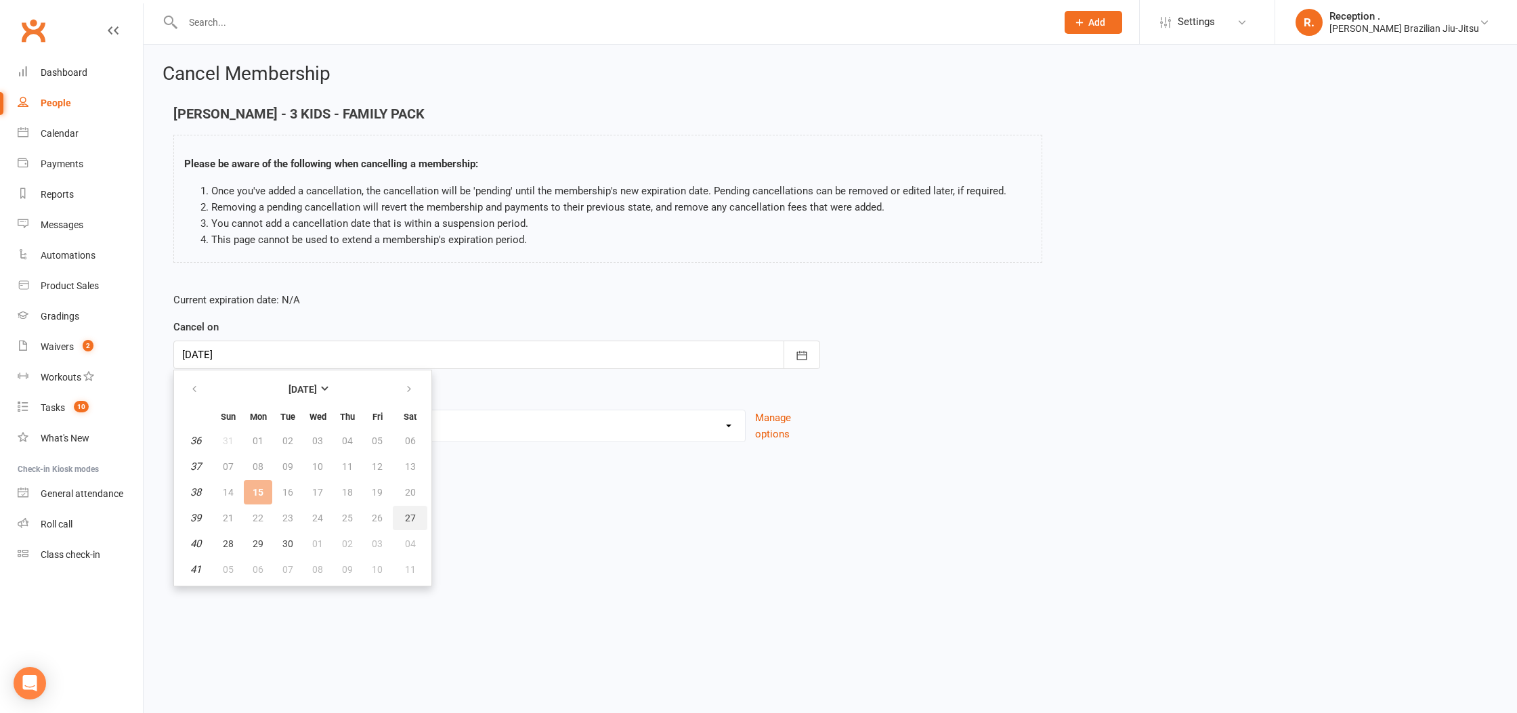
drag, startPoint x: 414, startPoint y: 518, endPoint x: 255, endPoint y: 515, distance: 159.2
click at [406, 517] on span "27" at bounding box center [410, 518] width 11 height 11
type input "27 Sep 2025"
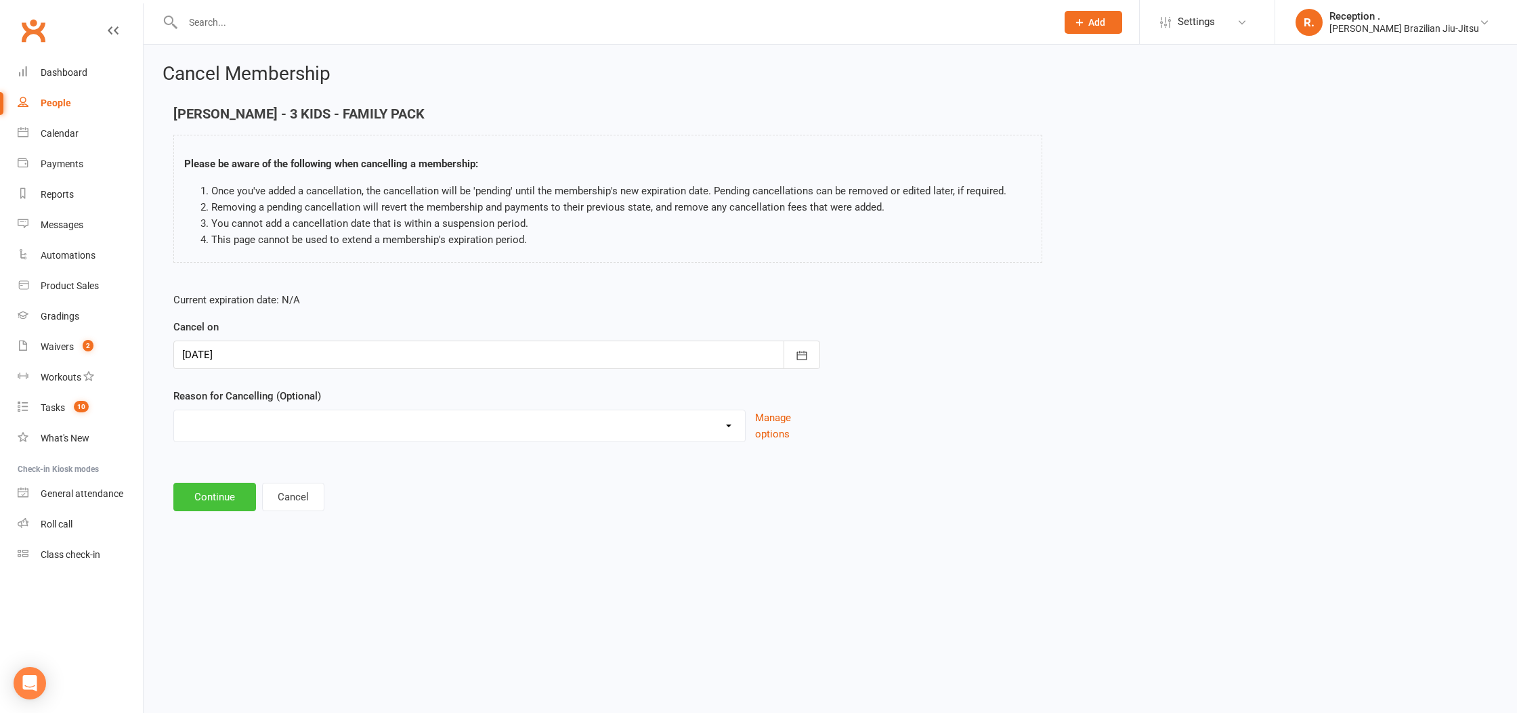
click at [219, 491] on button "Continue" at bounding box center [214, 497] width 83 height 28
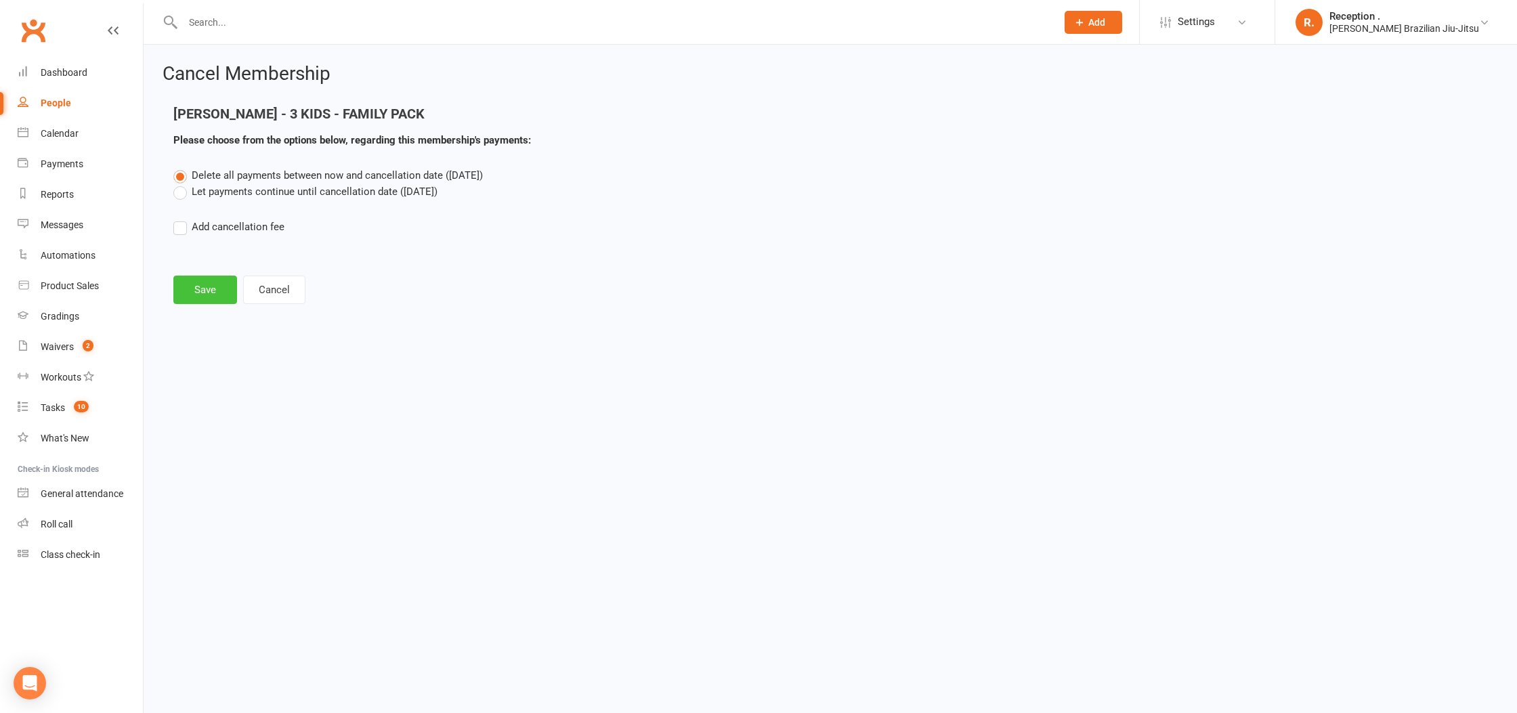
click at [208, 302] on button "Save" at bounding box center [205, 290] width 64 height 28
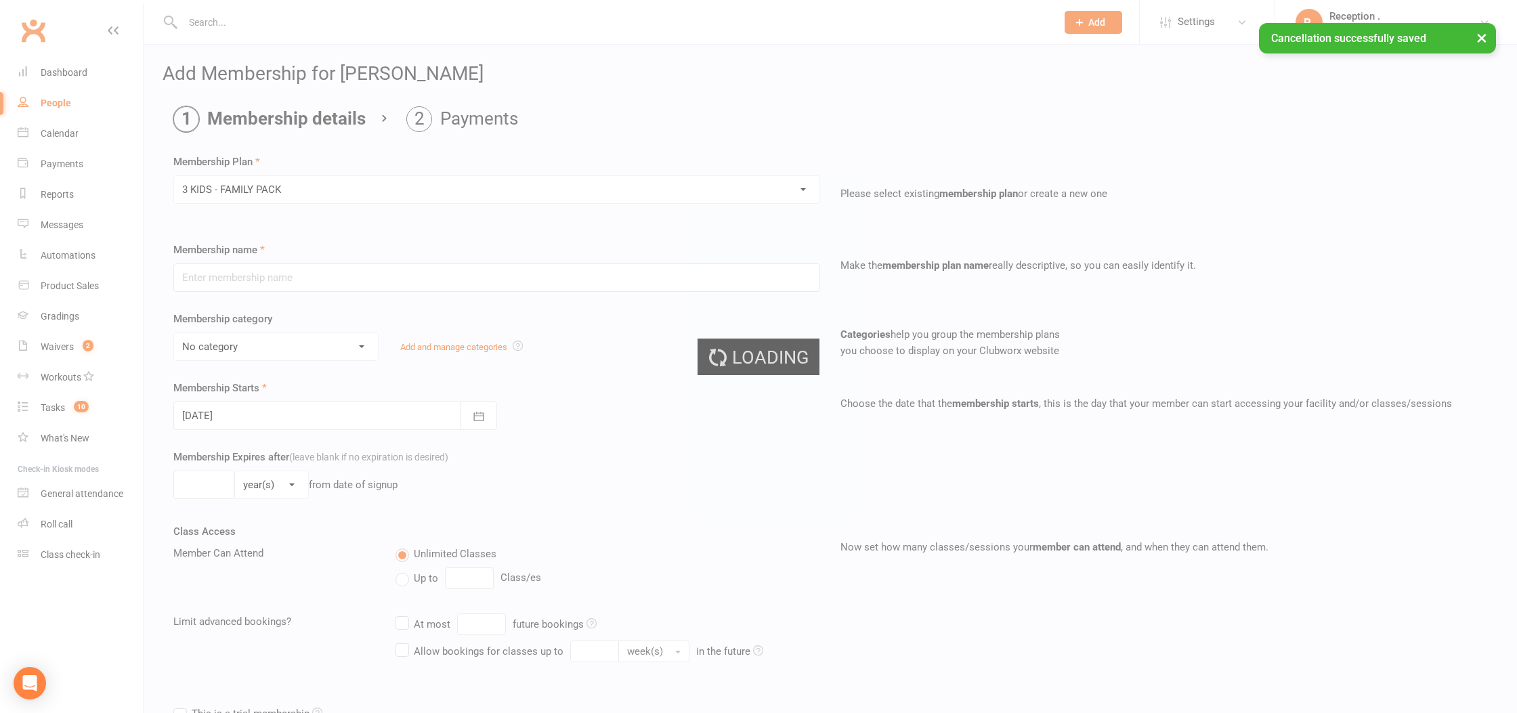
type input "3 KIDS - FAMILY PACK"
select select "5"
type input "0"
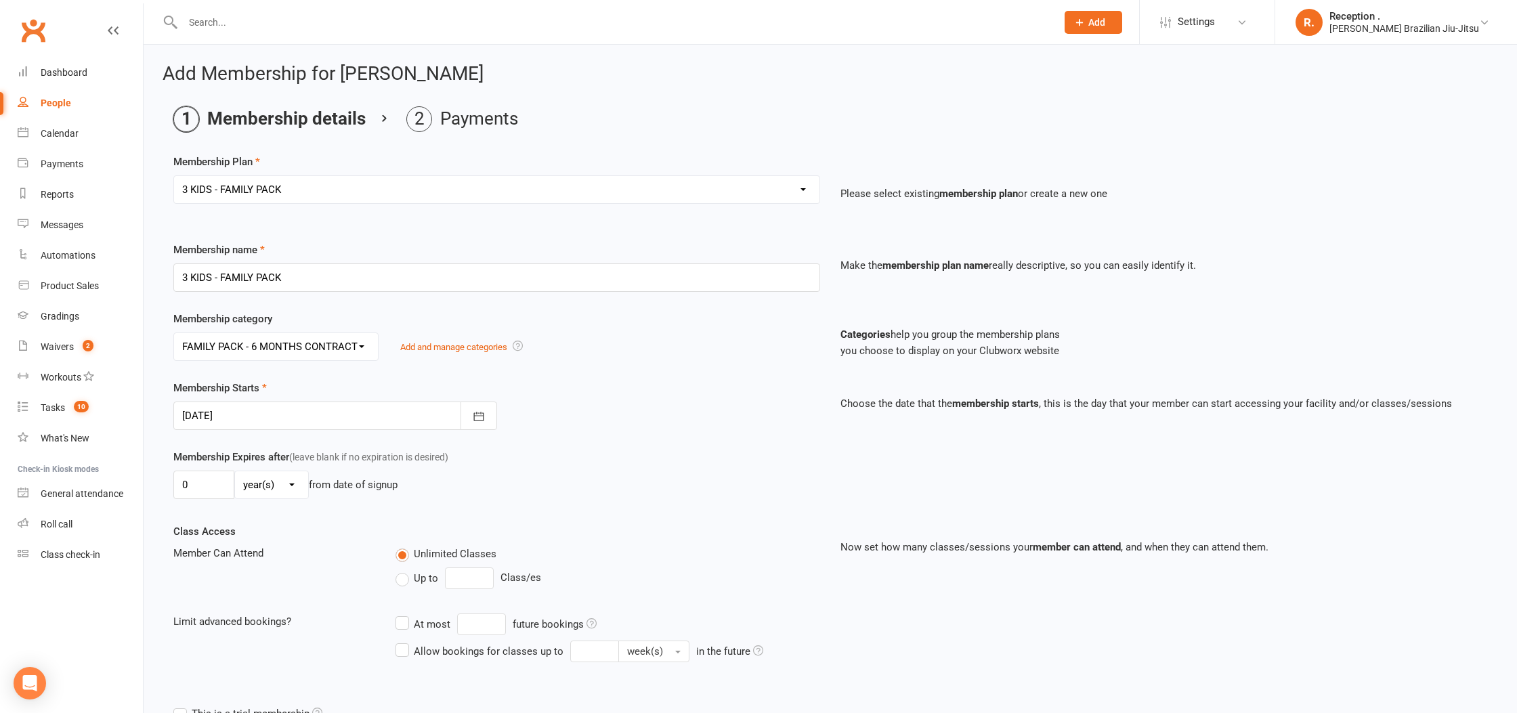
scroll to position [157, 0]
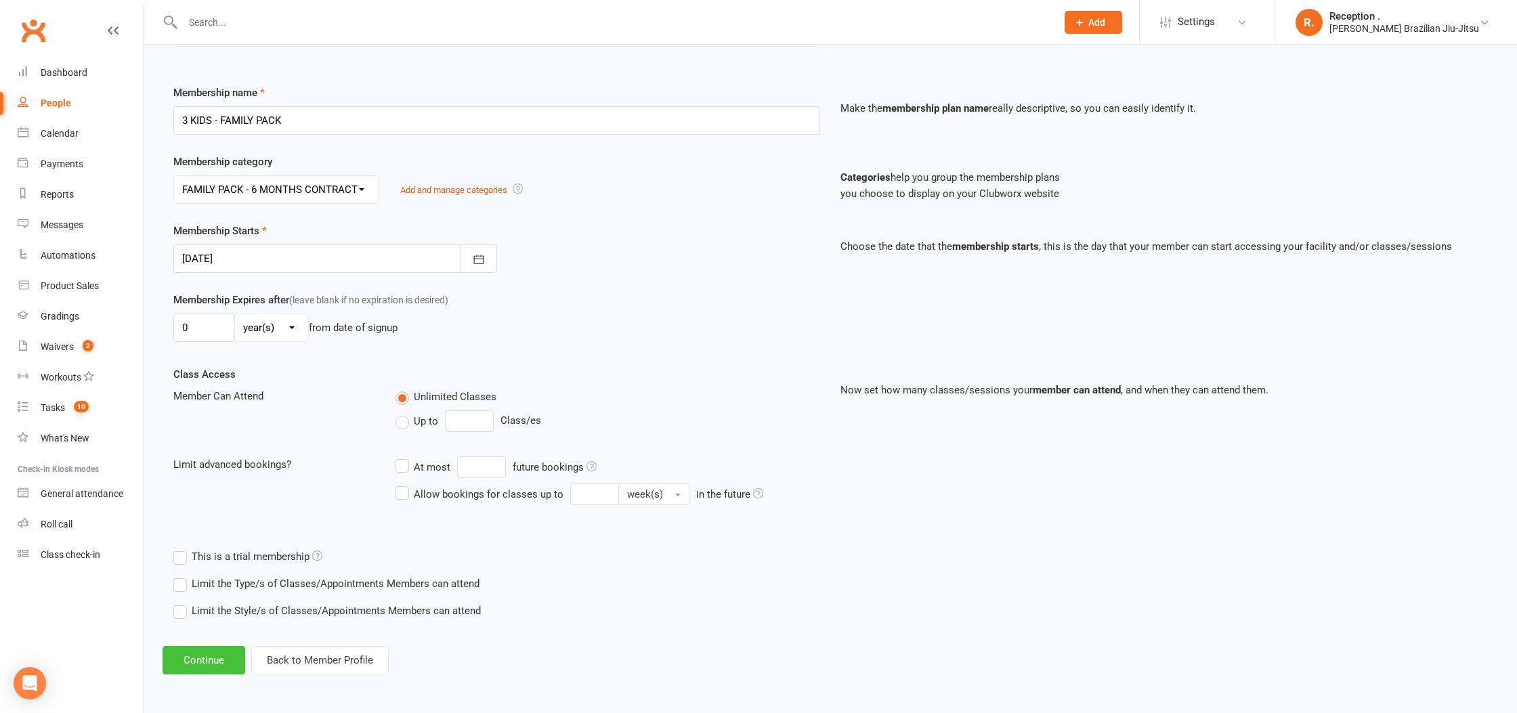
click at [215, 660] on button "Continue" at bounding box center [204, 660] width 83 height 28
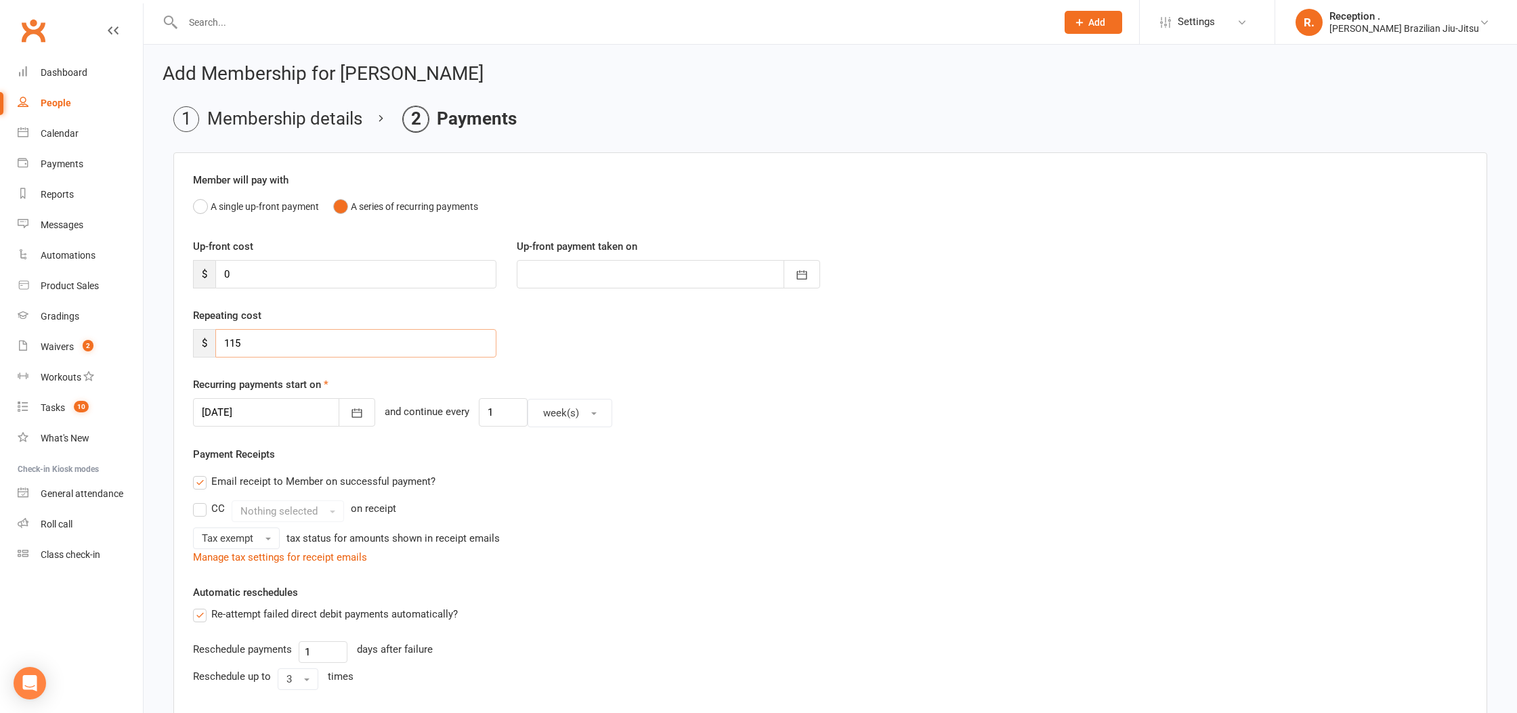
drag, startPoint x: 253, startPoint y: 345, endPoint x: 218, endPoint y: 341, distance: 34.8
click at [218, 341] on input "115" at bounding box center [355, 343] width 281 height 28
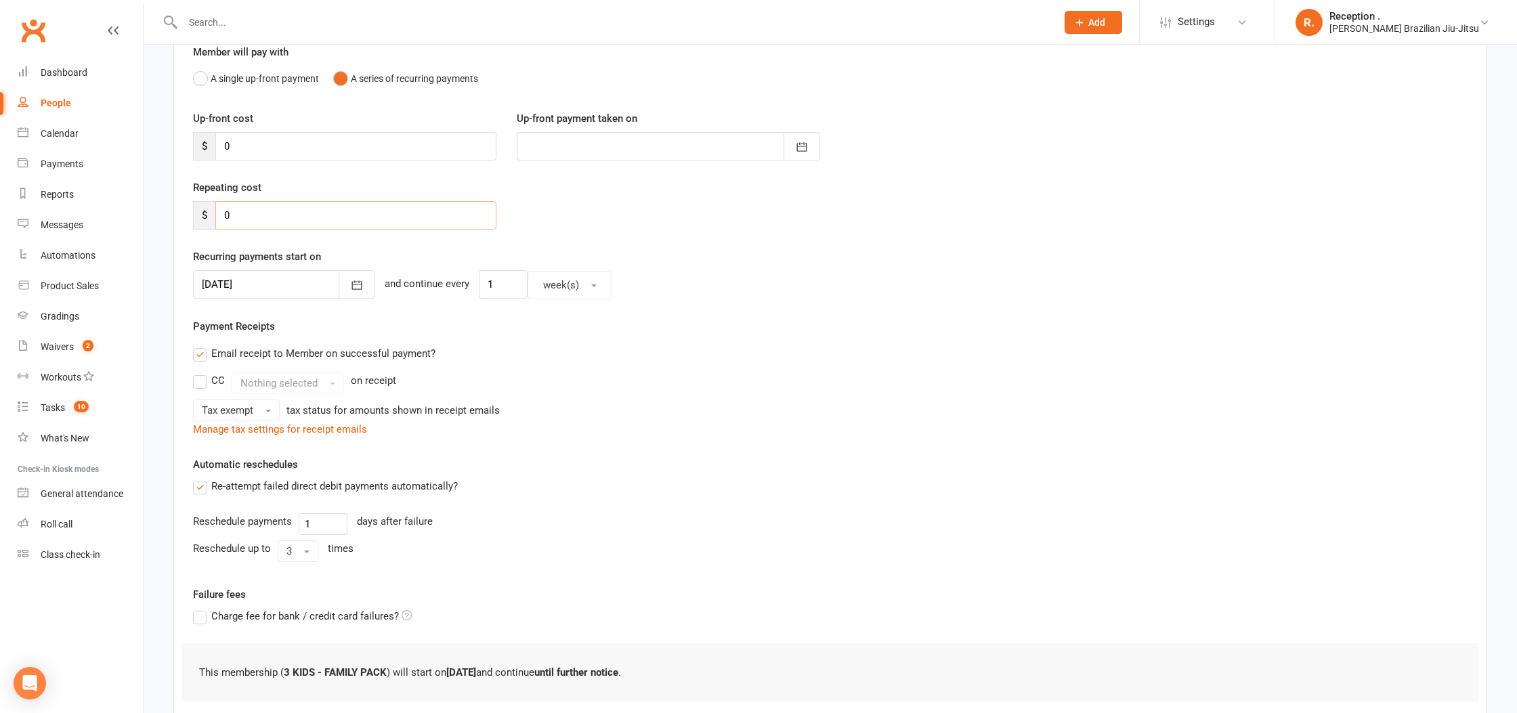
scroll to position [217, 0]
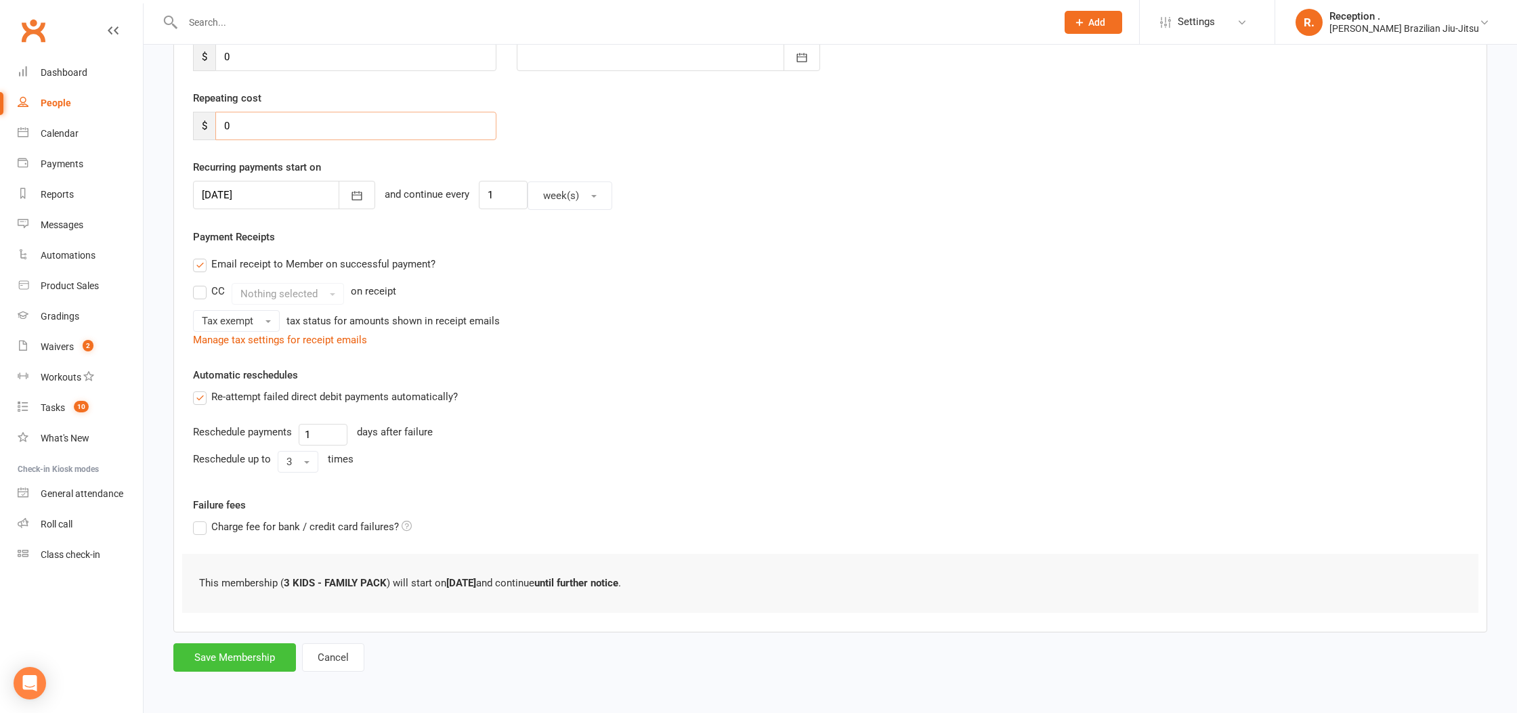
type input "0"
click at [250, 658] on button "Save Membership" at bounding box center [234, 658] width 123 height 28
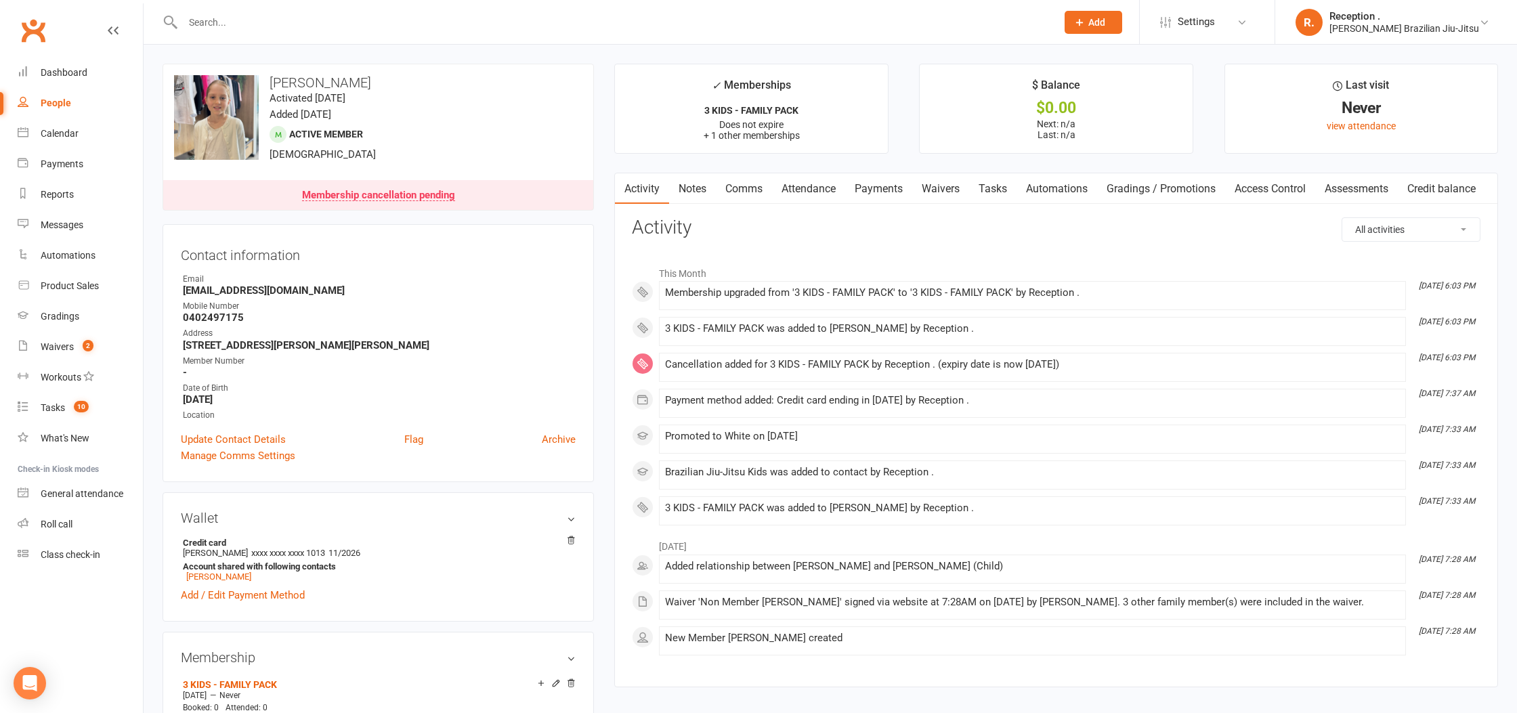
click at [870, 191] on link "Payments" at bounding box center [878, 188] width 67 height 31
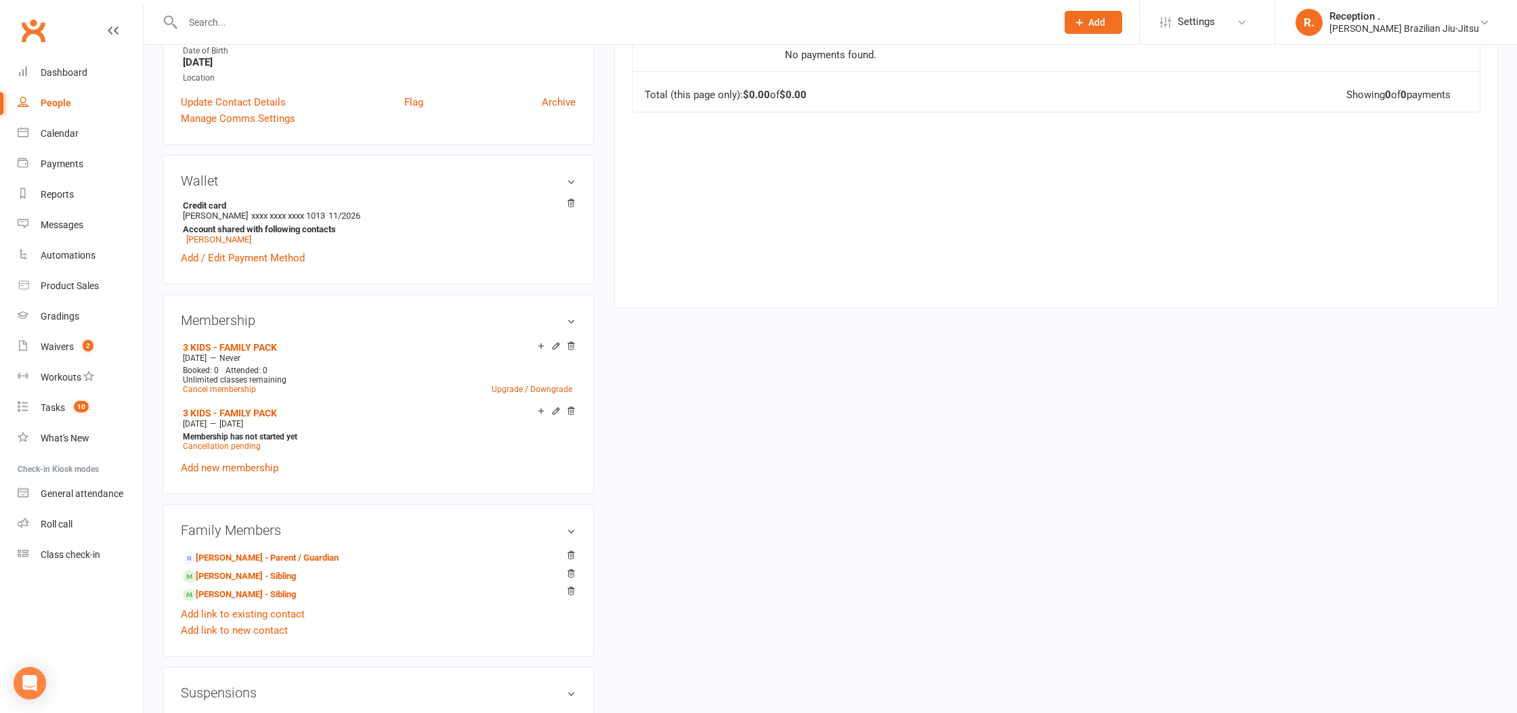
scroll to position [343, 0]
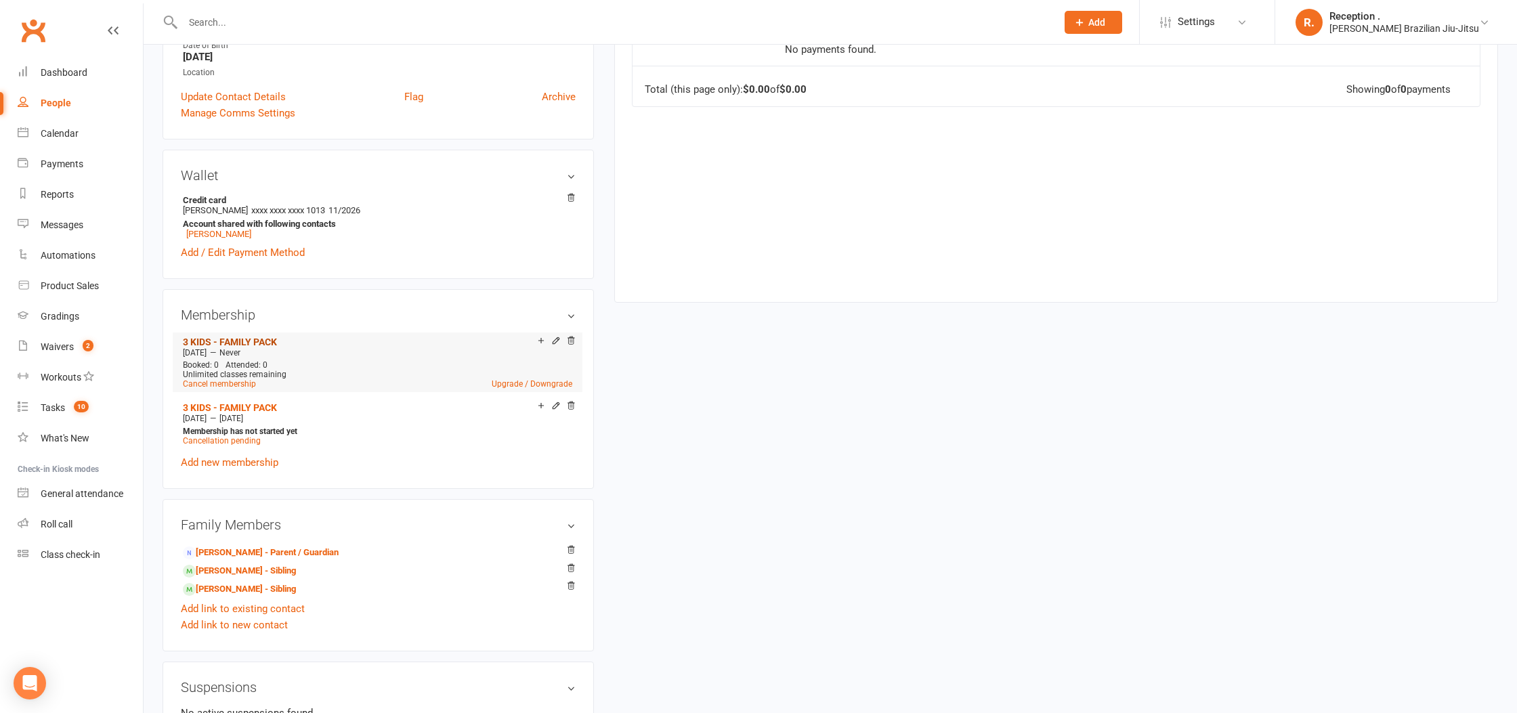
click at [270, 338] on link "3 KIDS - FAMILY PACK" at bounding box center [230, 342] width 94 height 11
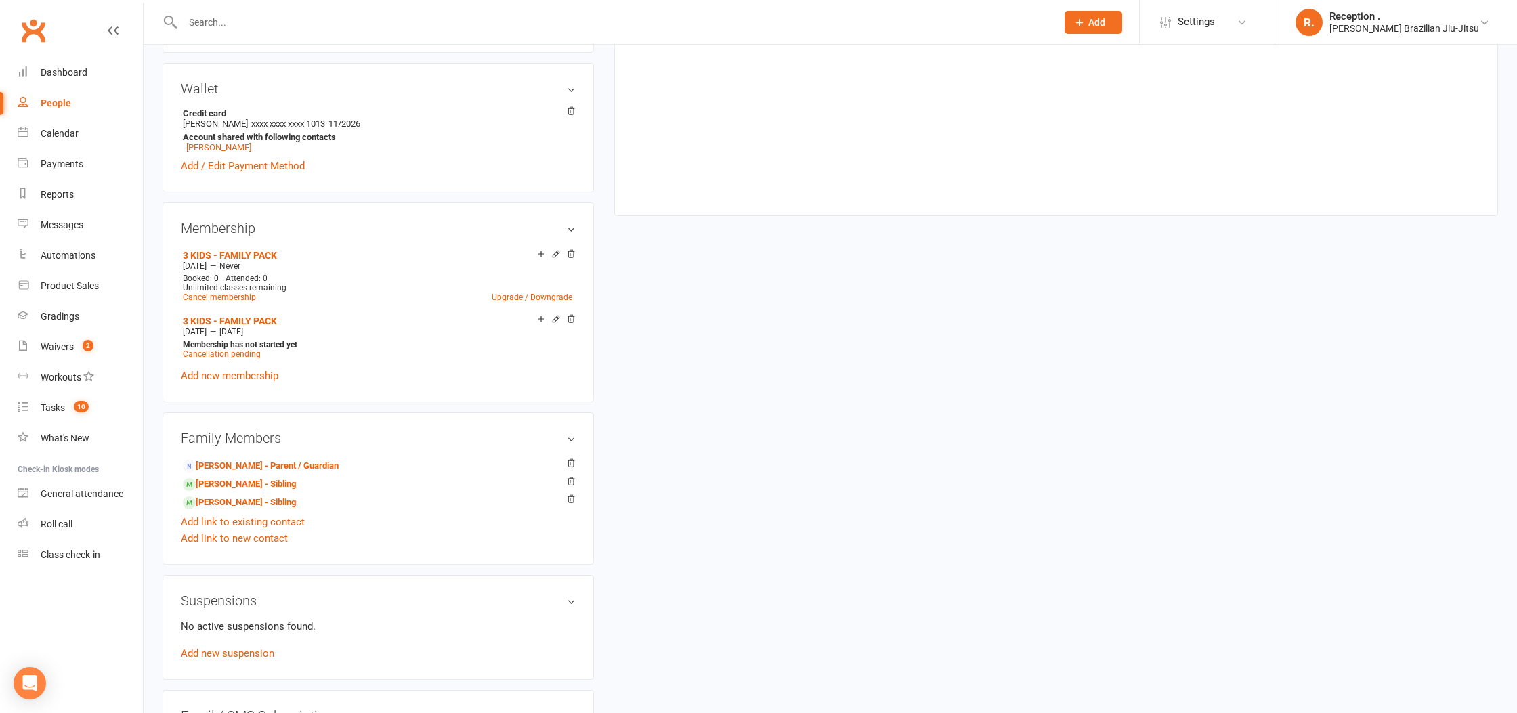
scroll to position [431, 0]
click at [221, 479] on link "Milla Coleman - Sibling" at bounding box center [239, 483] width 113 height 14
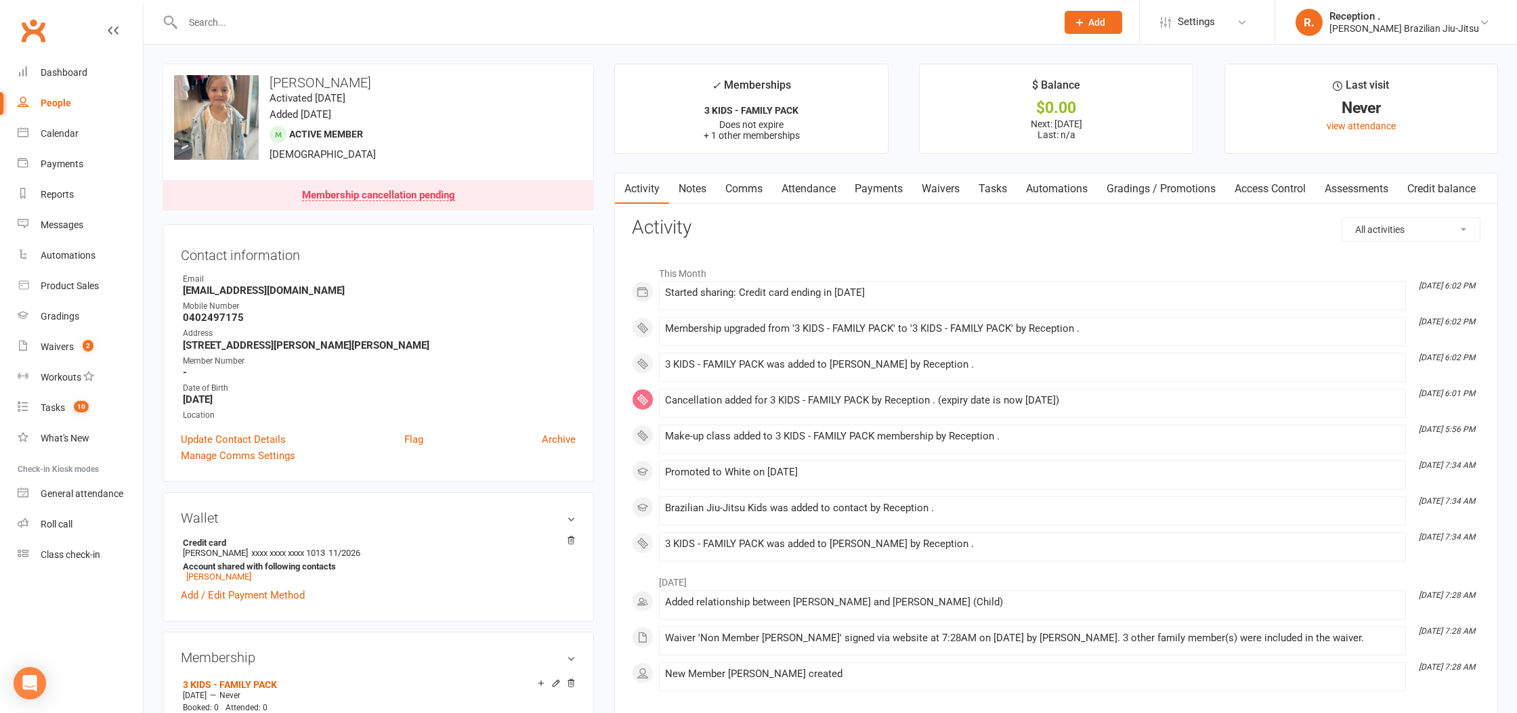
click at [881, 187] on link "Payments" at bounding box center [878, 188] width 67 height 31
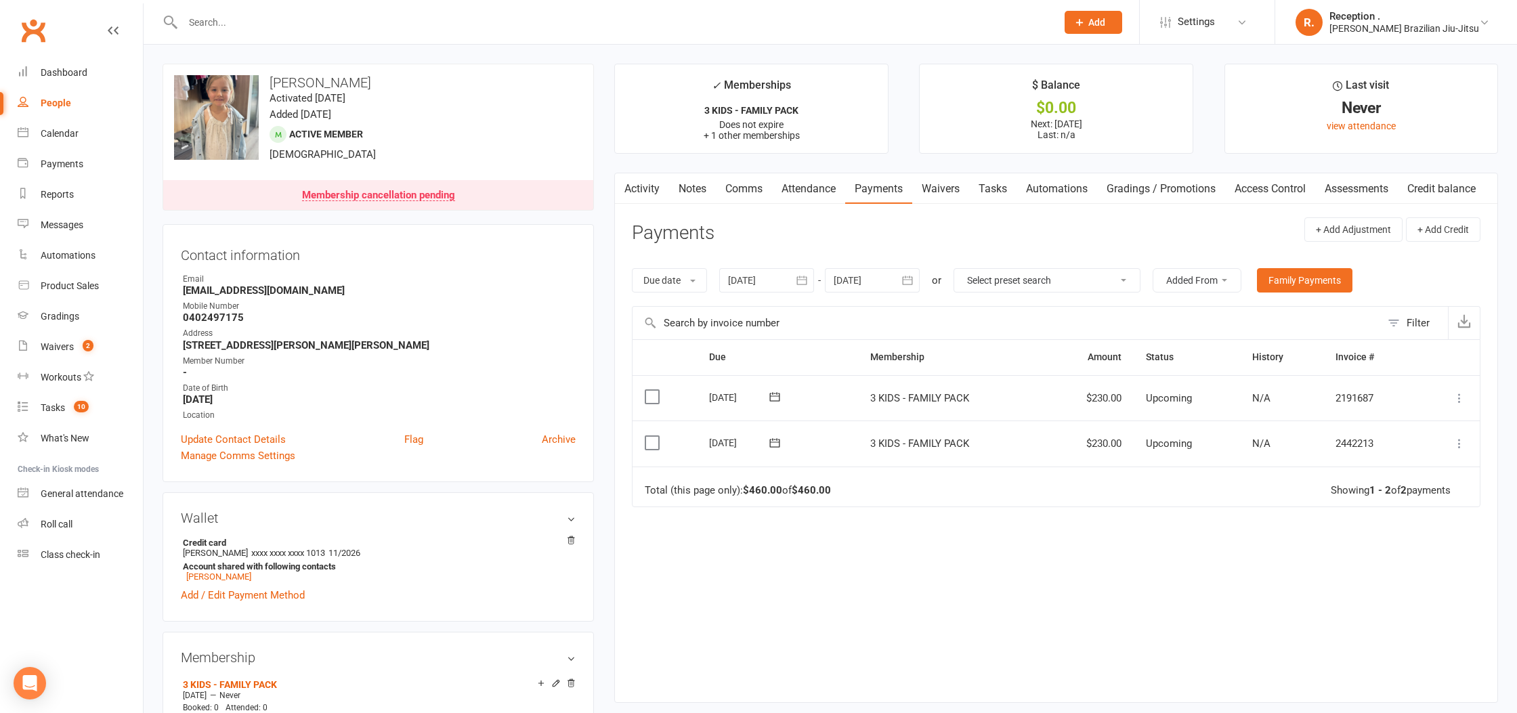
click at [321, 13] on input "text" at bounding box center [613, 22] width 868 height 19
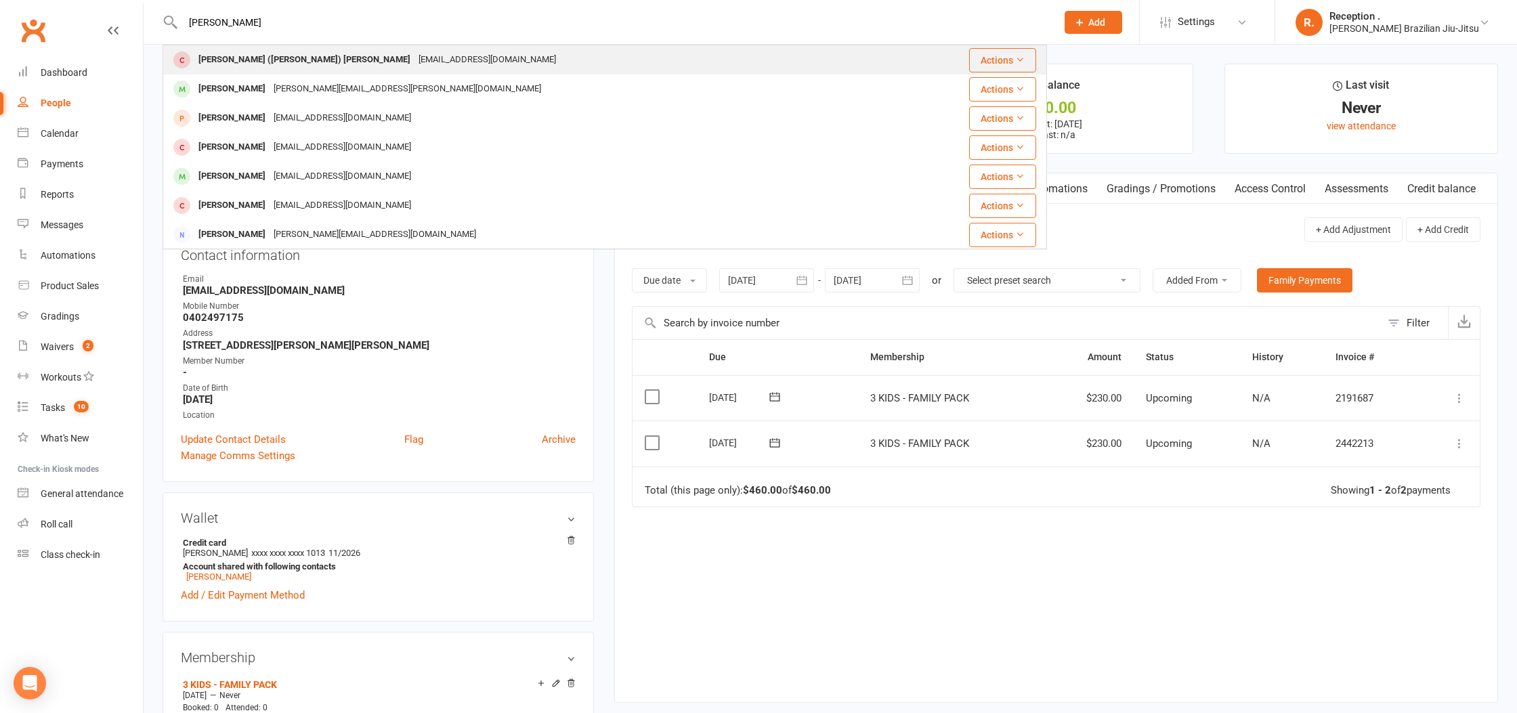
type input "ALFIE"
click at [308, 72] on div "Alfred (Alfie) Hatch hatcholivia@gmail.com" at bounding box center [533, 60] width 739 height 28
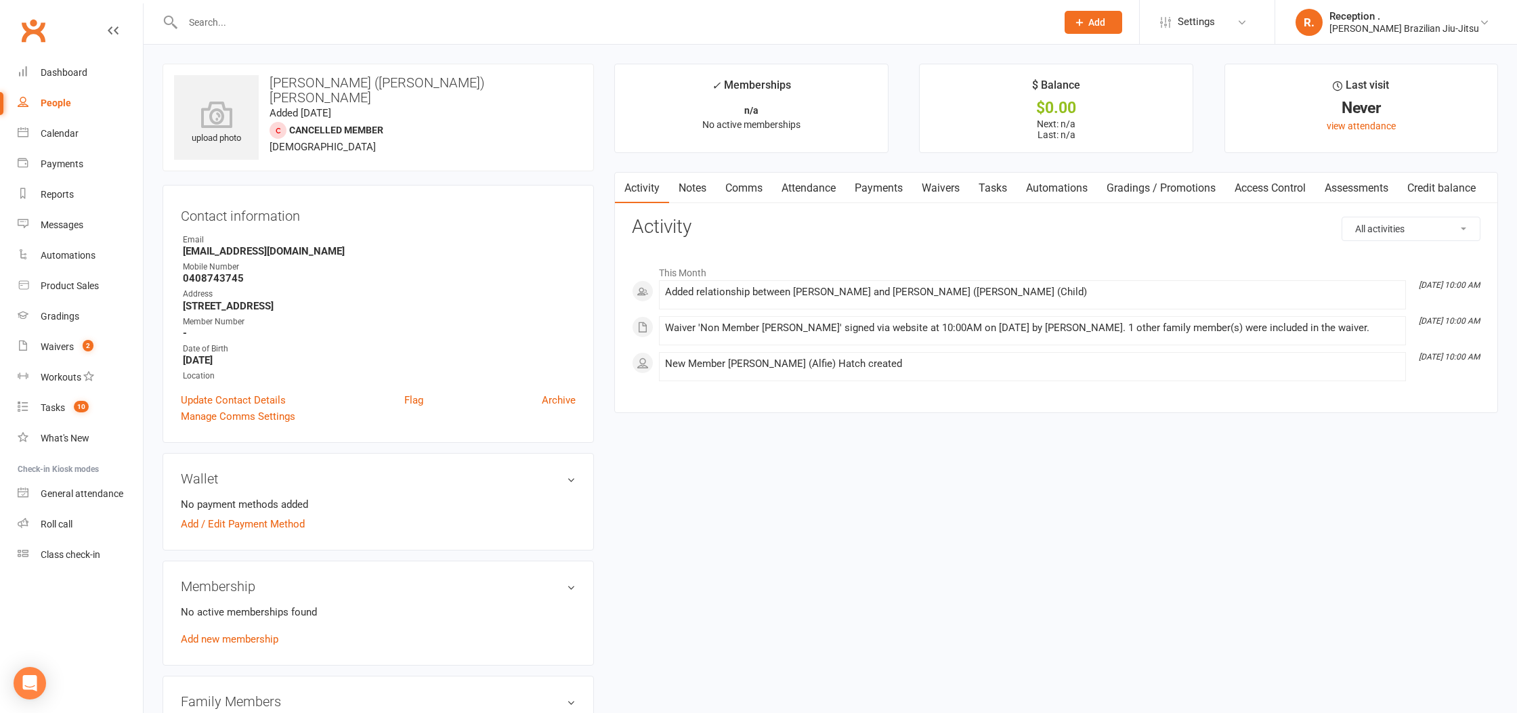
click at [264, 255] on strong "hatcholivia@gmail.com" at bounding box center [379, 251] width 393 height 12
copy render-form-field "hatcholivia@gmail.com"
click at [310, 15] on input "text" at bounding box center [613, 22] width 868 height 19
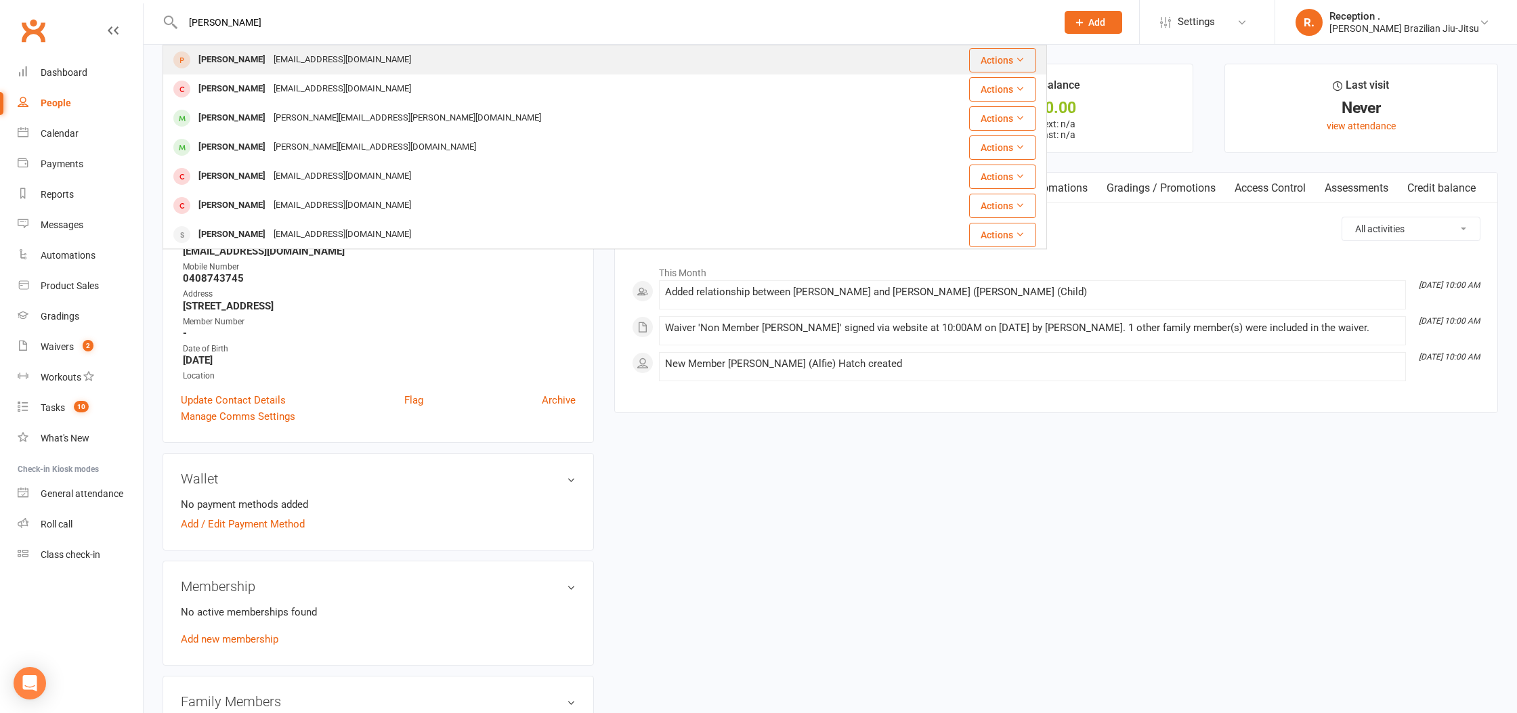
type input "charlie ellis"
click at [282, 58] on div "Brfellis@gmail.com" at bounding box center [343, 60] width 146 height 20
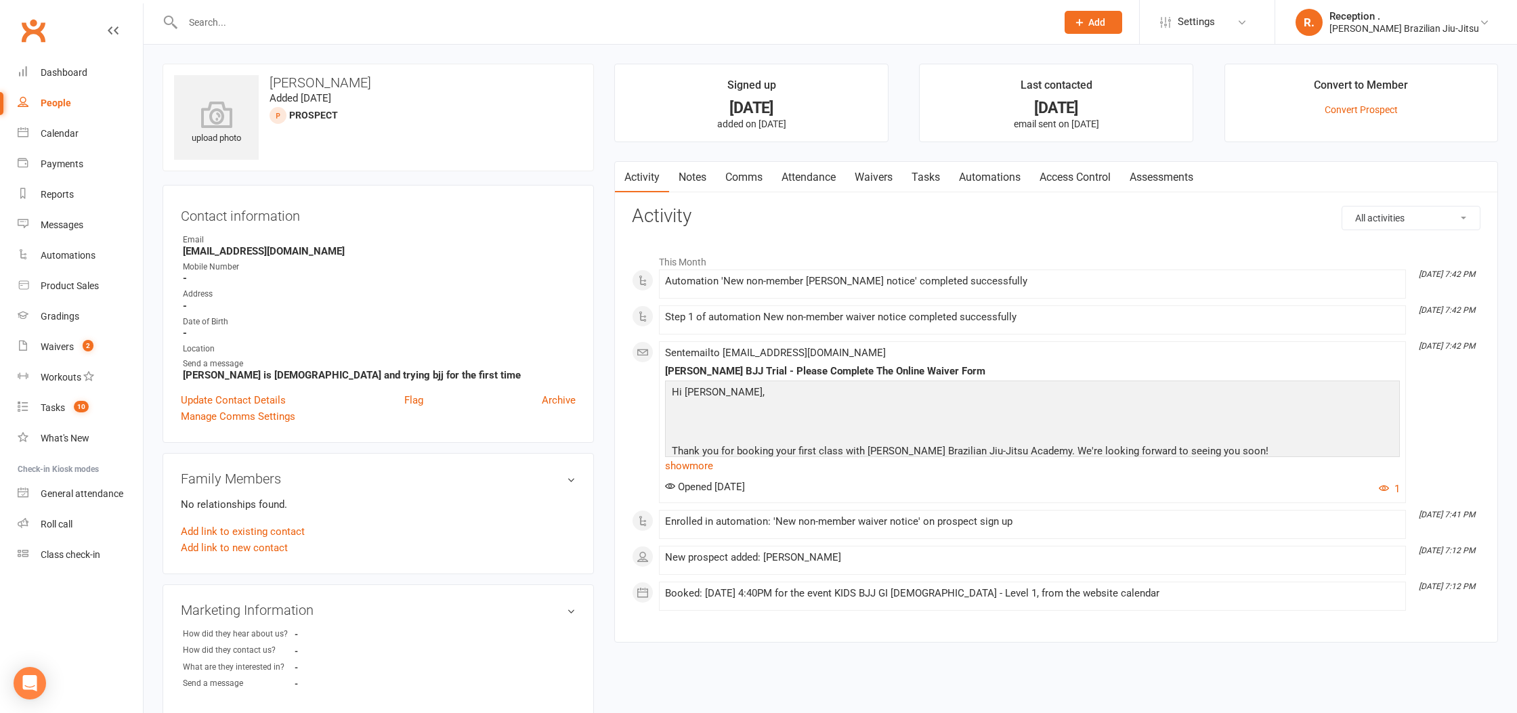
click at [253, 251] on strong "Brfellis@gmail.com" at bounding box center [379, 251] width 393 height 12
copy render-form-field "Brfellis@gmail.com"
click at [251, 28] on input "text" at bounding box center [613, 22] width 868 height 19
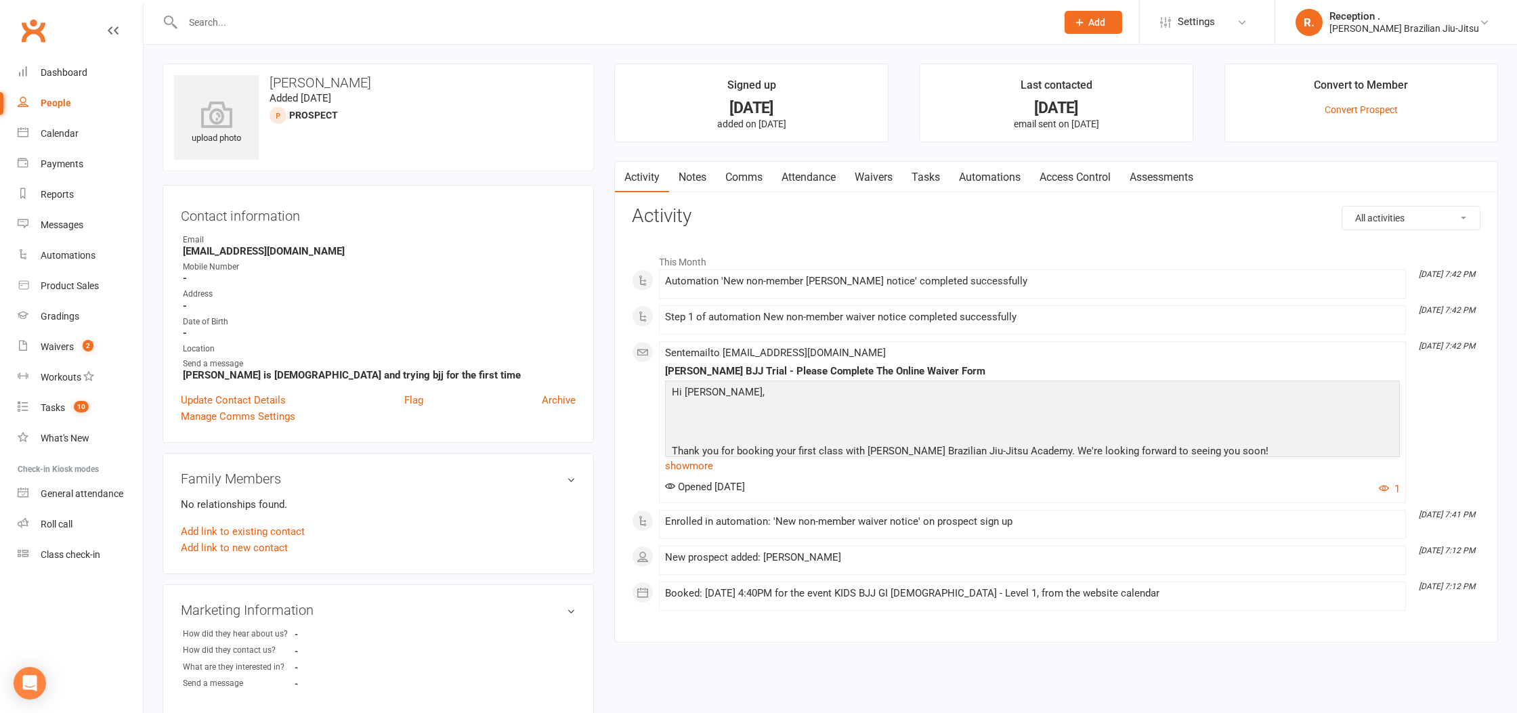
paste input "Brfellis@gmail.com"
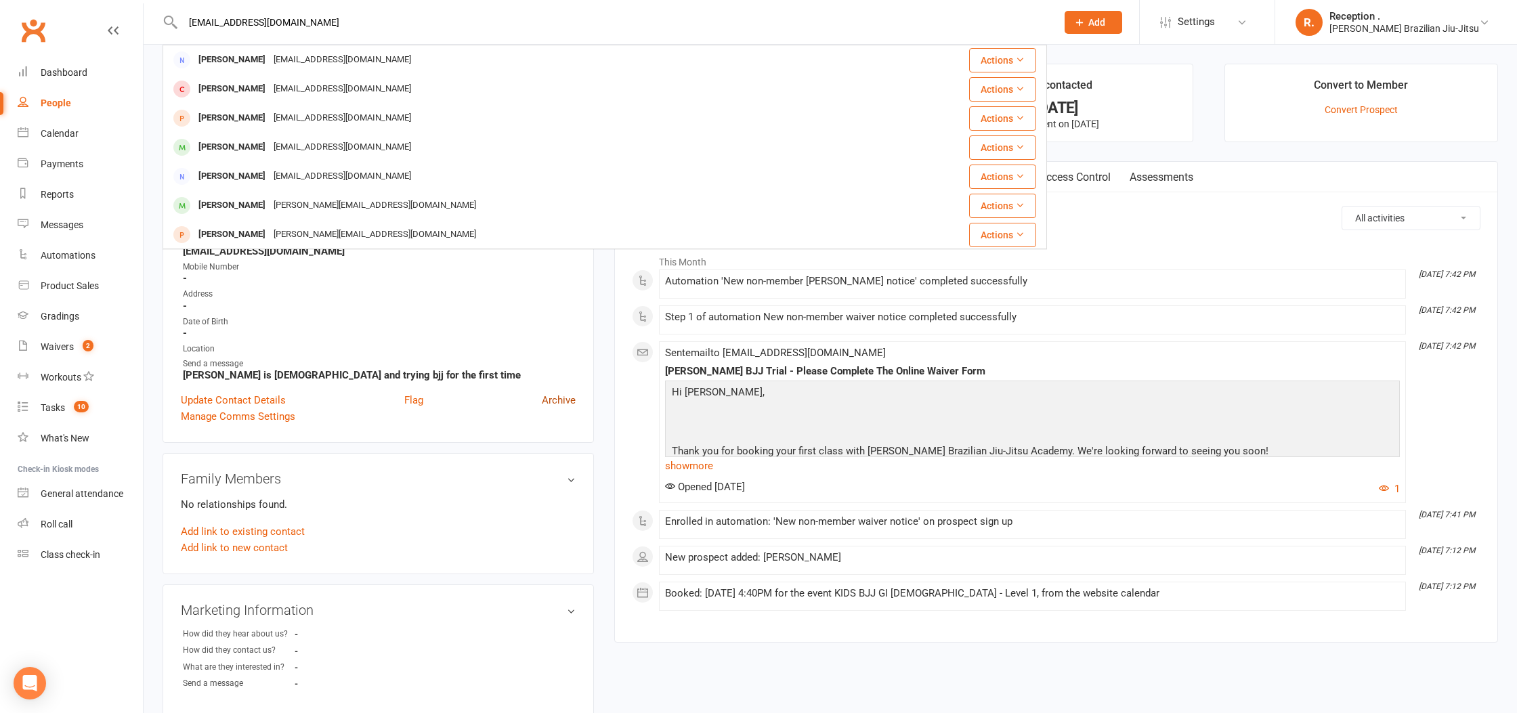
type input "Brfellis@gmail.com"
click at [564, 395] on link "Archive" at bounding box center [559, 400] width 34 height 16
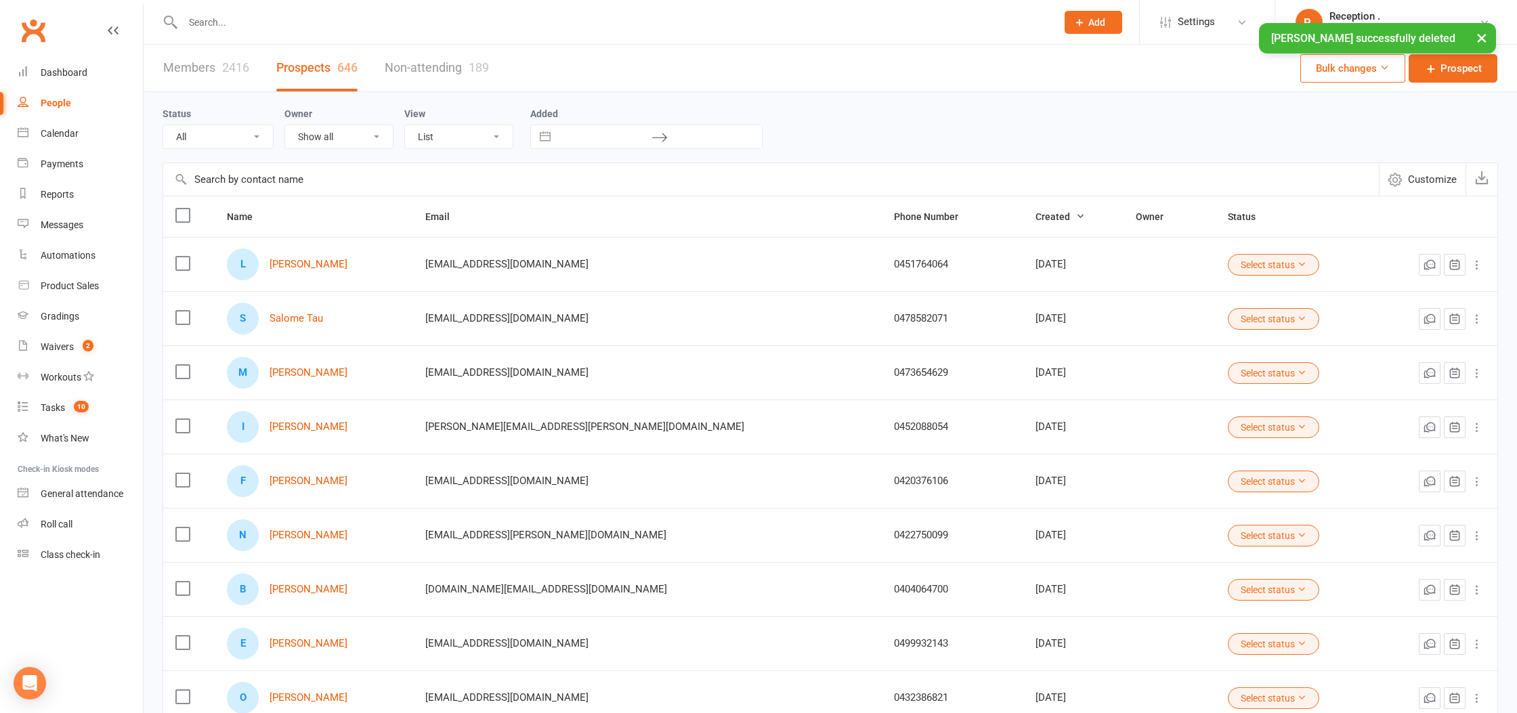
click at [304, 23] on div "× Charlie Ellis successfully deleted" at bounding box center [750, 23] width 1500 height 0
drag, startPoint x: 209, startPoint y: 31, endPoint x: 213, endPoint y: 25, distance: 7.0
click at [213, 23] on div "× Charlie Ellis successfully deleted" at bounding box center [750, 23] width 1500 height 0
click at [210, 22] on input "text" at bounding box center [613, 22] width 868 height 19
paste input "Brfellis@gmail.com"
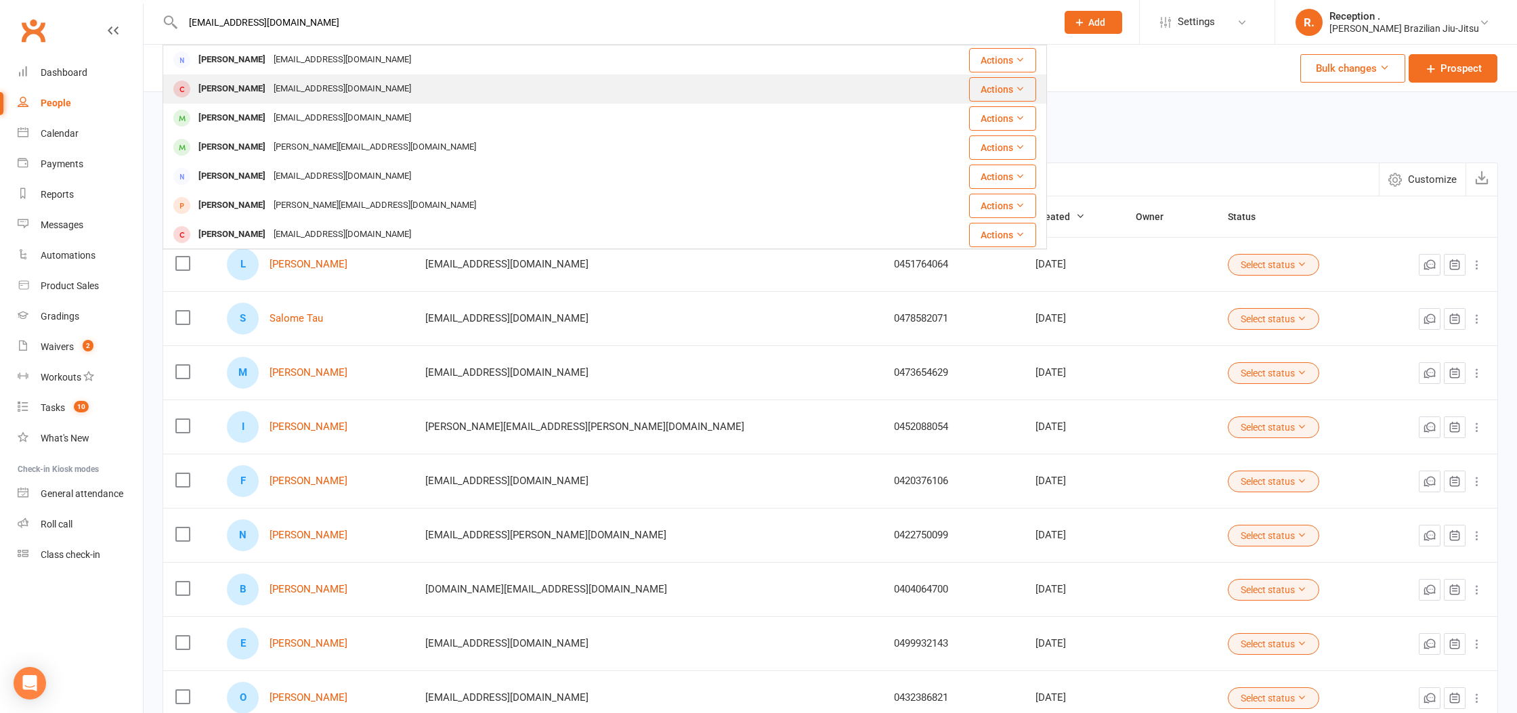
type input "Brfellis@gmail.com"
click at [289, 91] on div "Brfellis@gmail.com" at bounding box center [343, 89] width 146 height 20
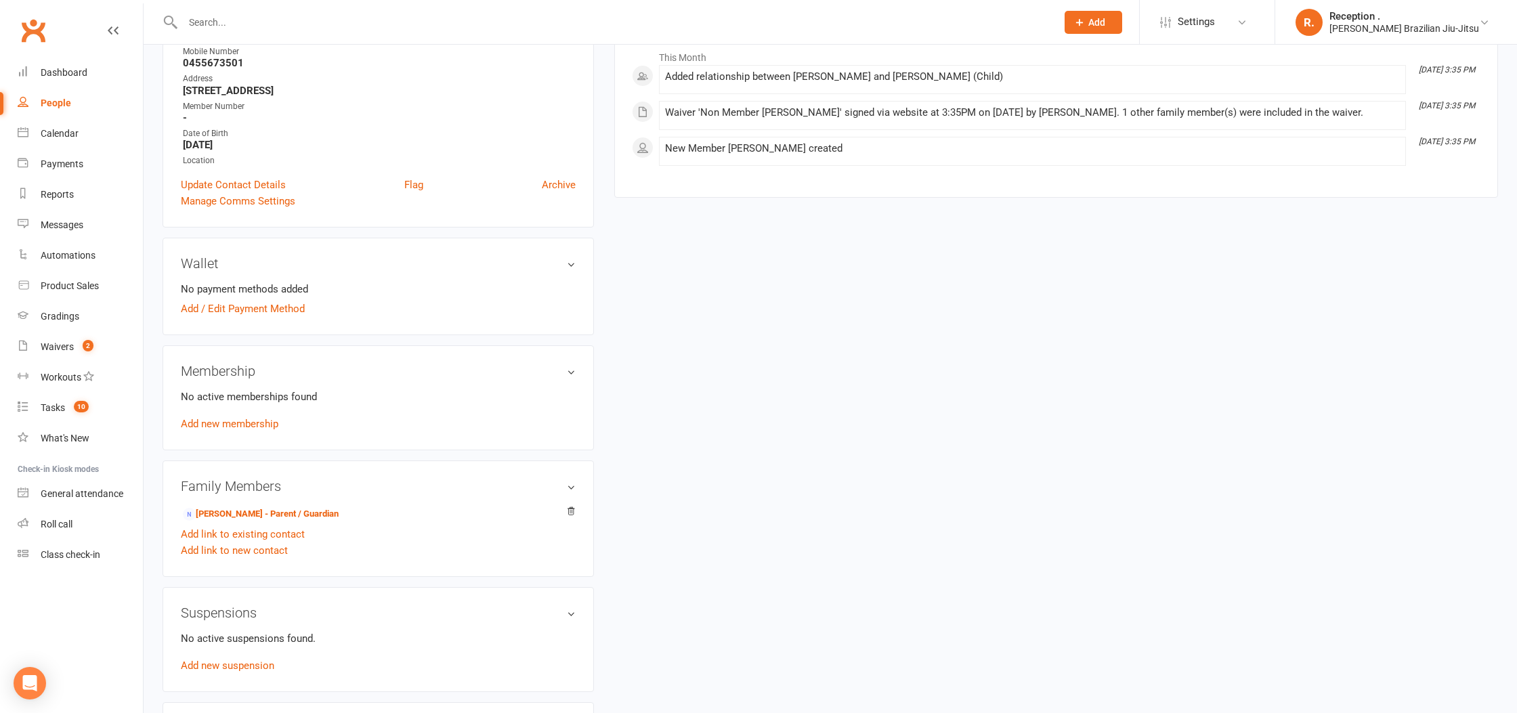
scroll to position [226, 0]
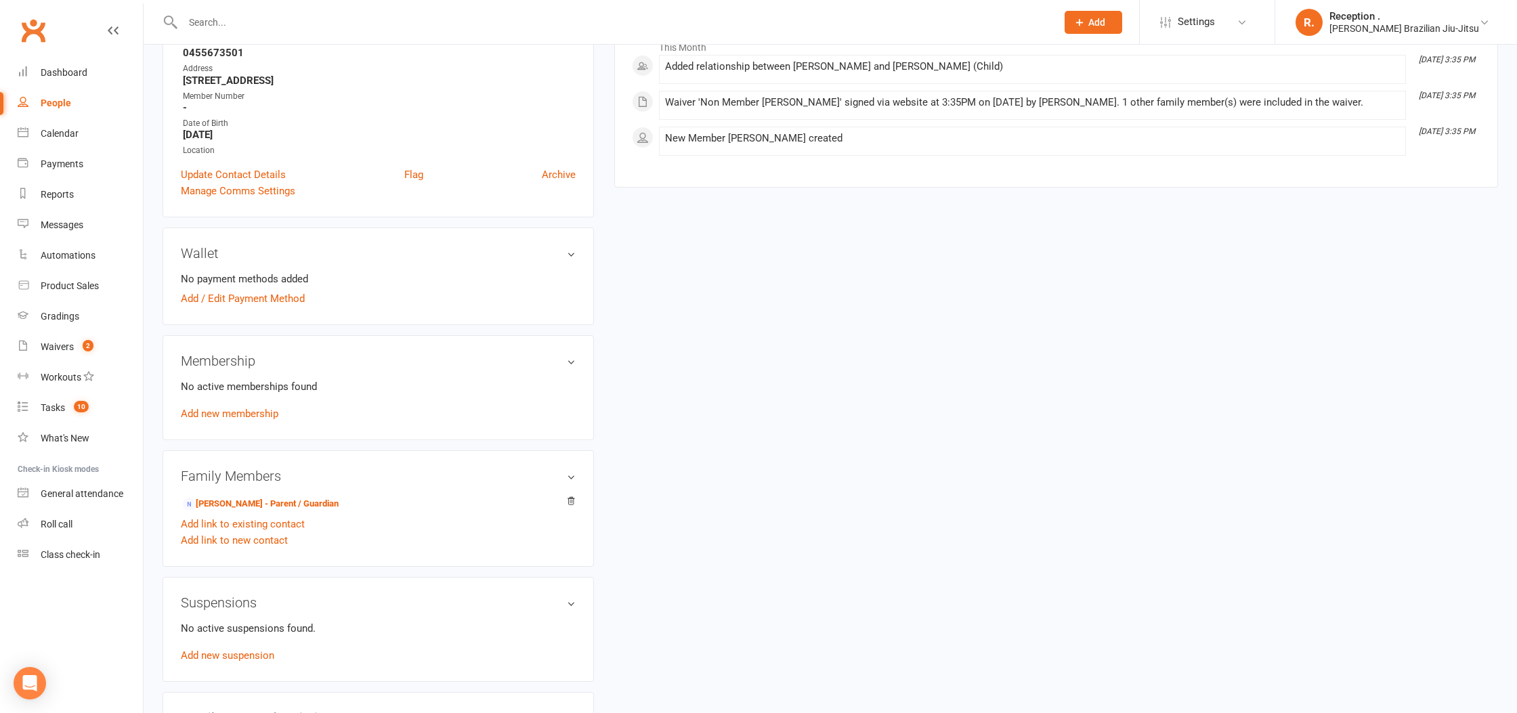
click at [267, 22] on input "text" at bounding box center [613, 22] width 868 height 19
paste input "[PERSON_NAME]"
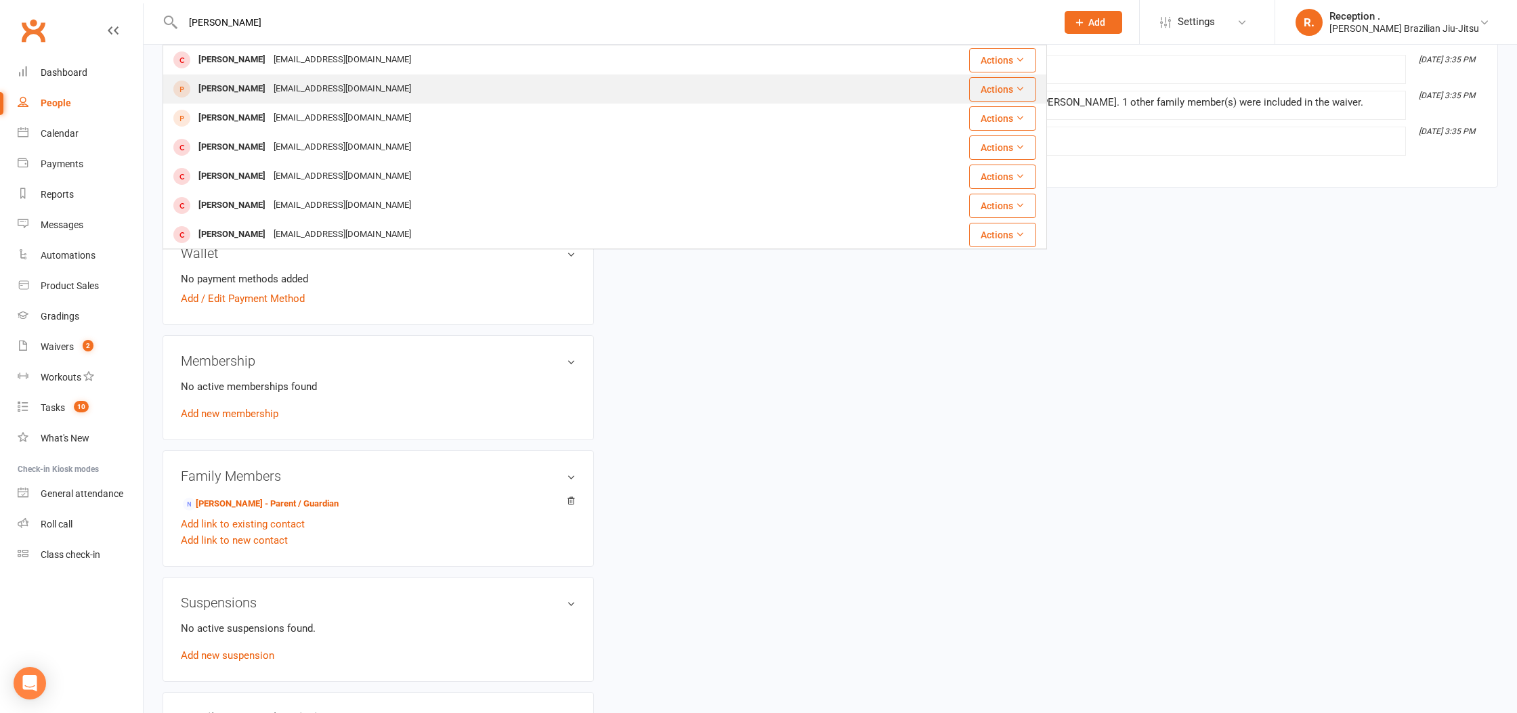
type input "[PERSON_NAME]"
click at [594, 93] on div "Finn Bryant c_v_mac@hotmail.com" at bounding box center [520, 89] width 712 height 28
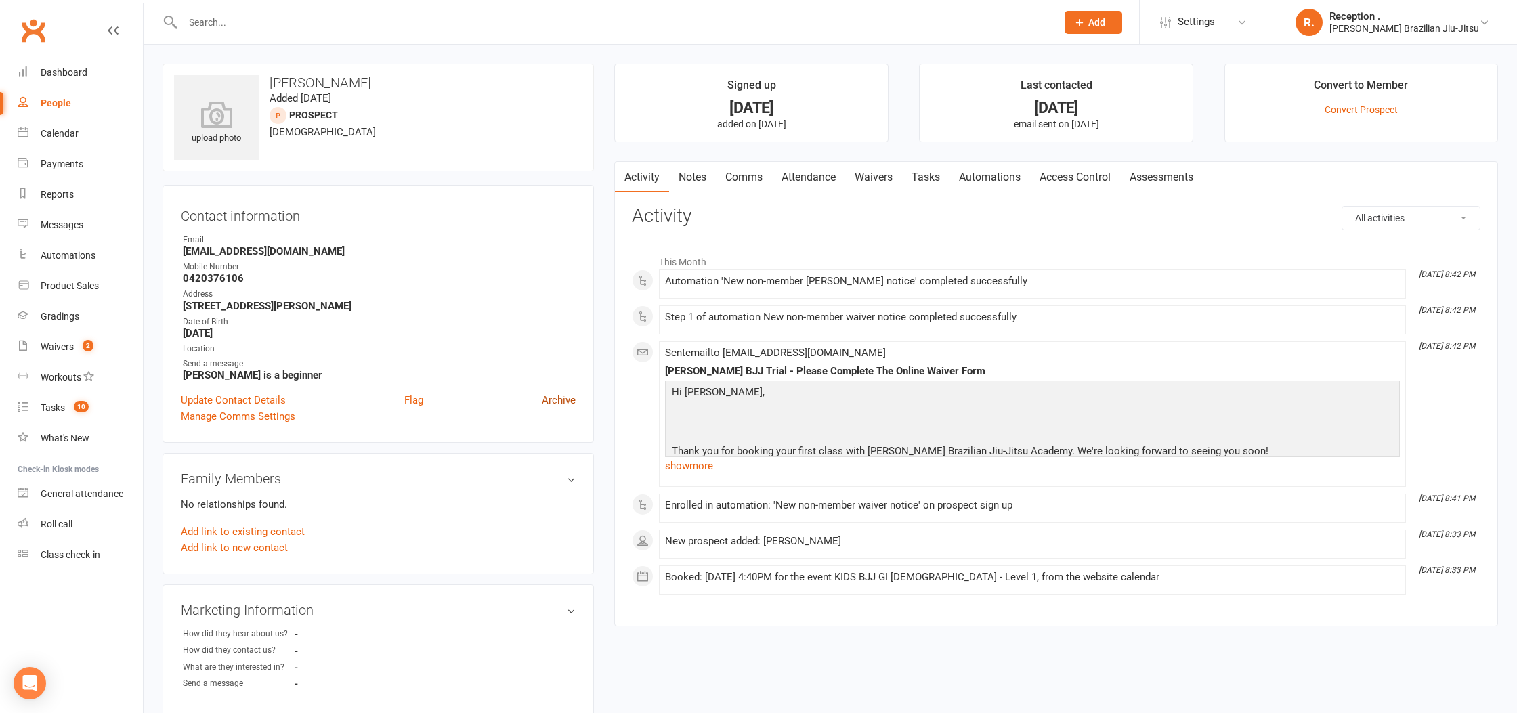
click at [560, 396] on link "Archive" at bounding box center [559, 400] width 34 height 16
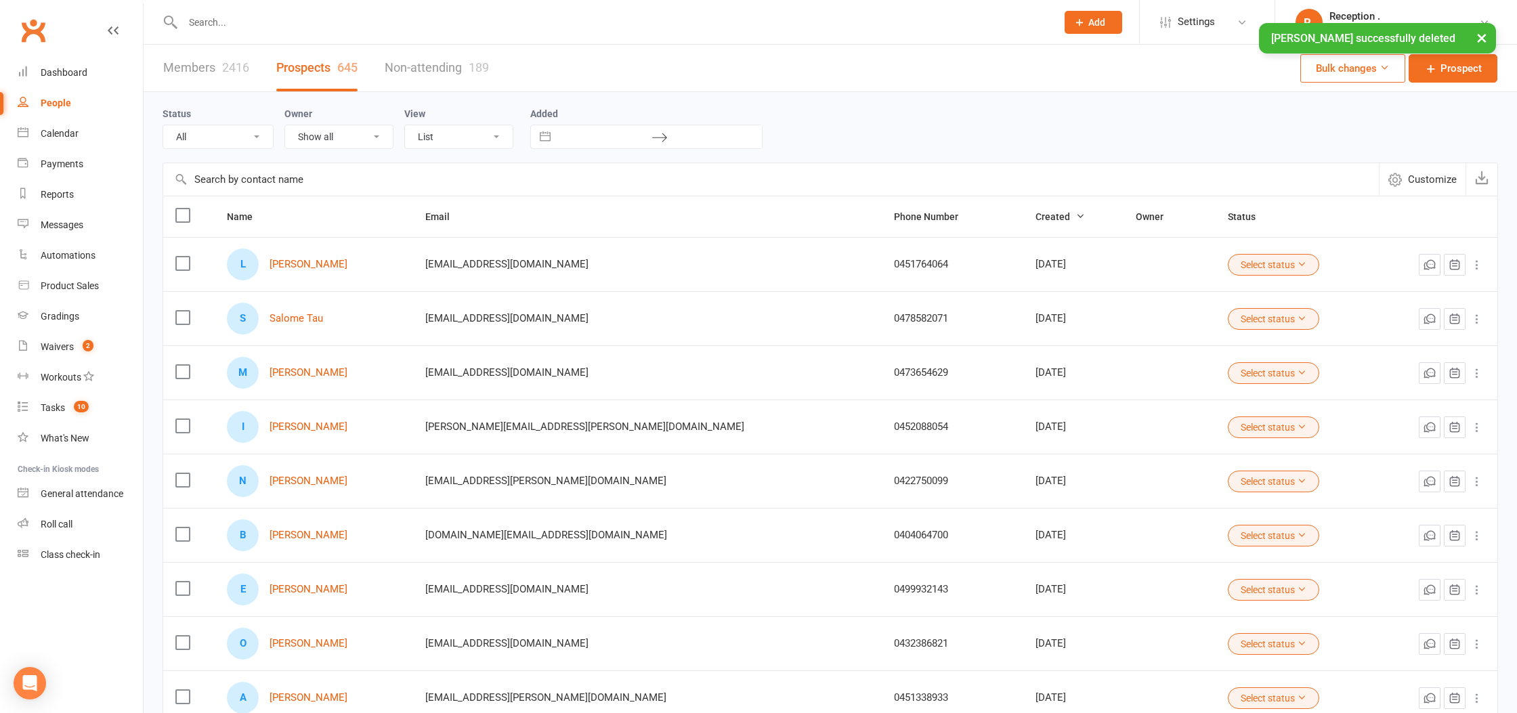
drag, startPoint x: 247, startPoint y: 36, endPoint x: 241, endPoint y: 24, distance: 13.6
click at [247, 23] on div "× Finn Bryant successfully deleted" at bounding box center [750, 23] width 1500 height 0
click at [238, 22] on input "text" at bounding box center [613, 22] width 868 height 19
paste input "[PERSON_NAME]"
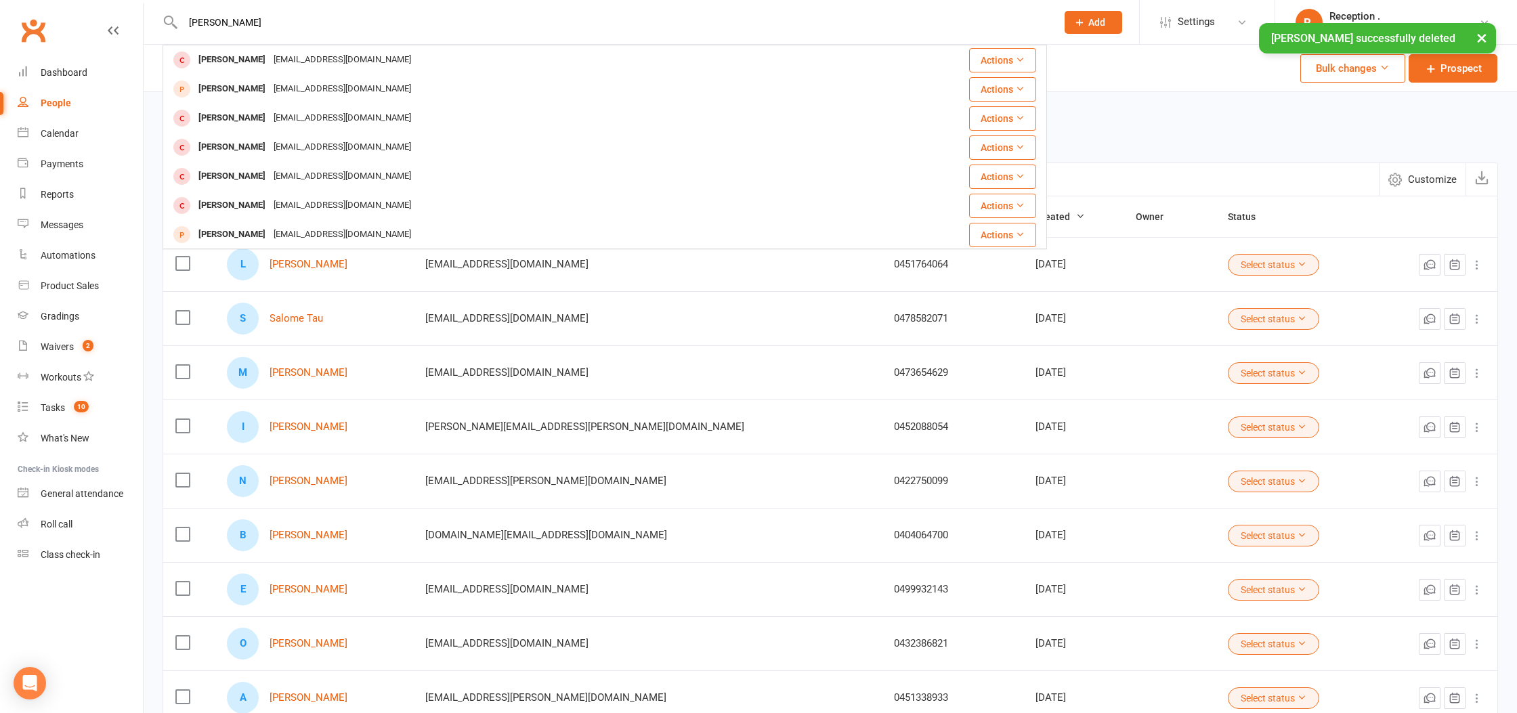
type input "[PERSON_NAME]"
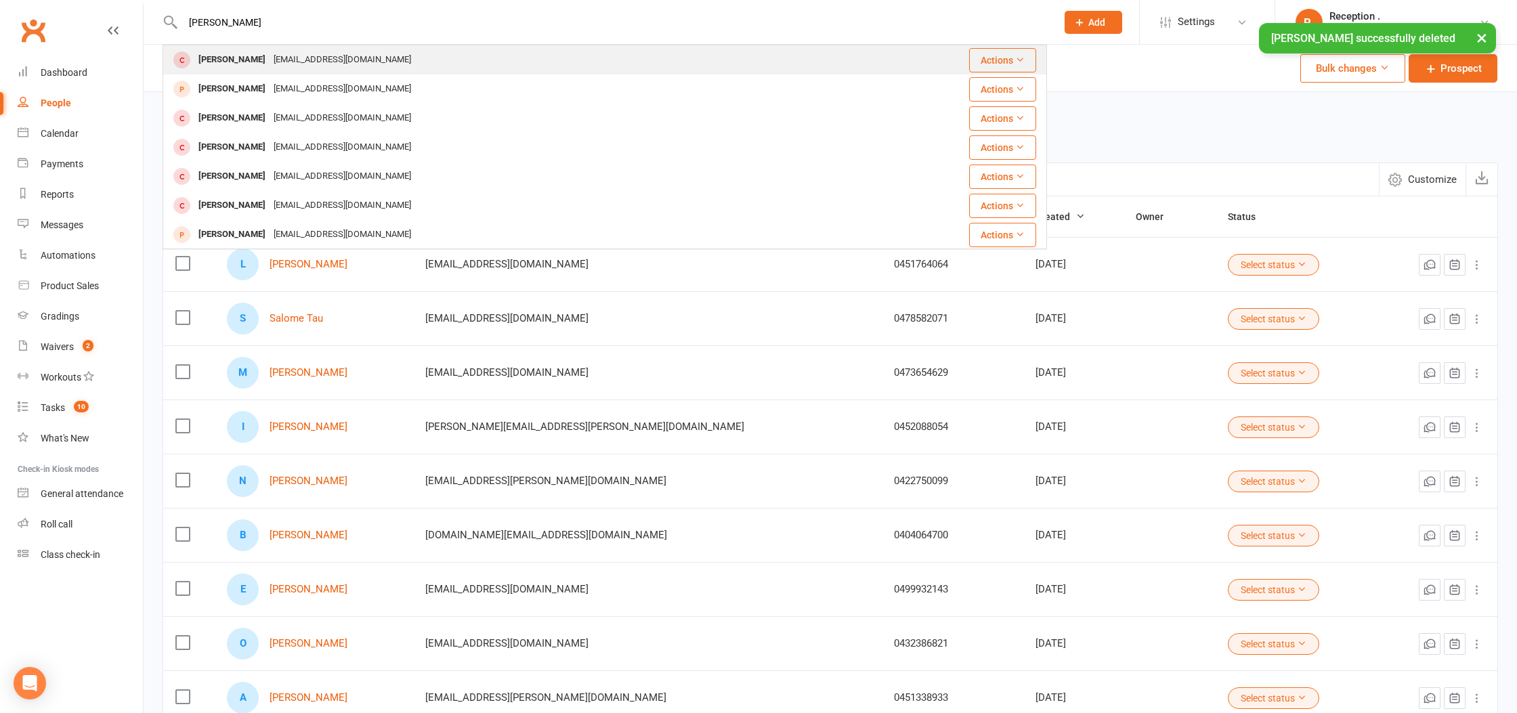
drag, startPoint x: 234, startPoint y: 54, endPoint x: 236, endPoint y: 67, distance: 13.7
click at [236, 67] on div "[PERSON_NAME]" at bounding box center [231, 60] width 75 height 20
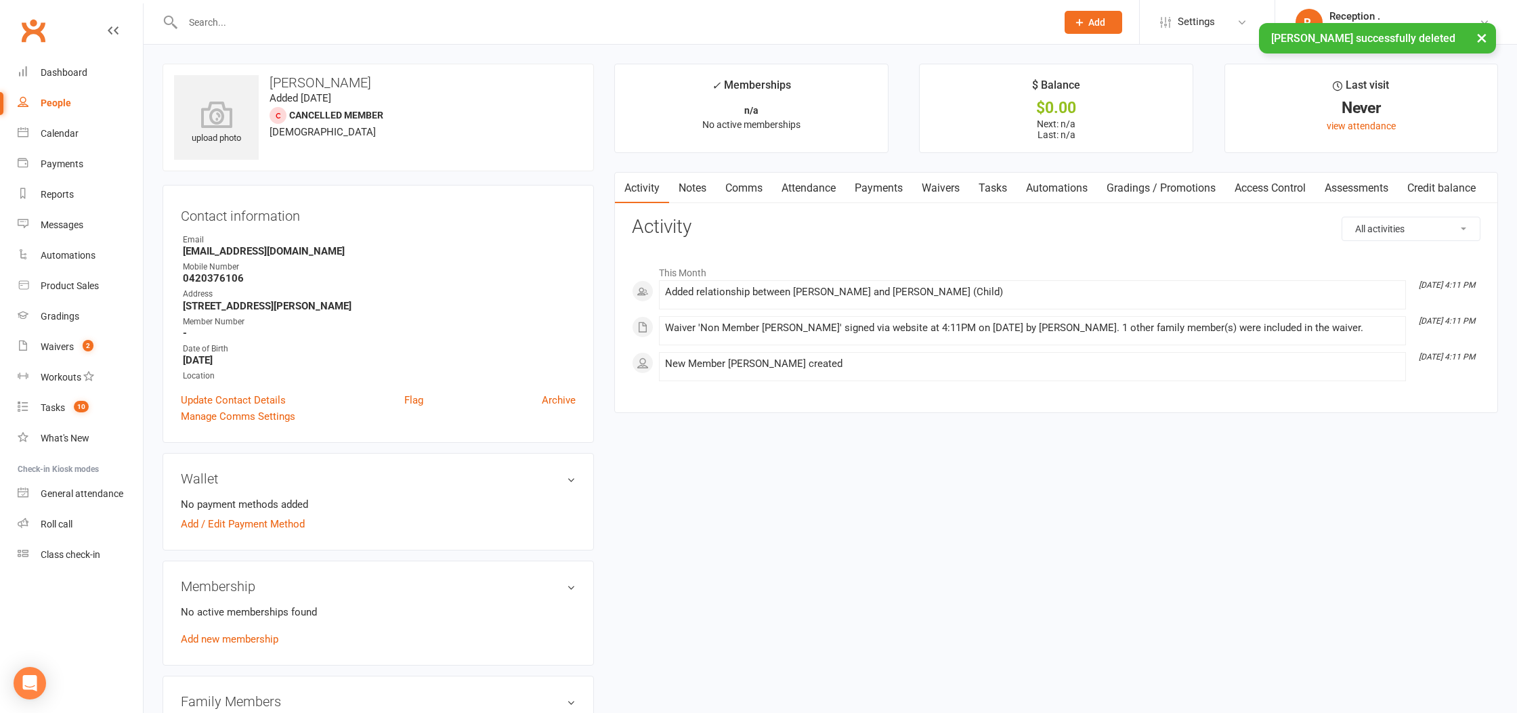
click at [234, 253] on strong "c_v_mac@hotmail.com" at bounding box center [379, 251] width 393 height 12
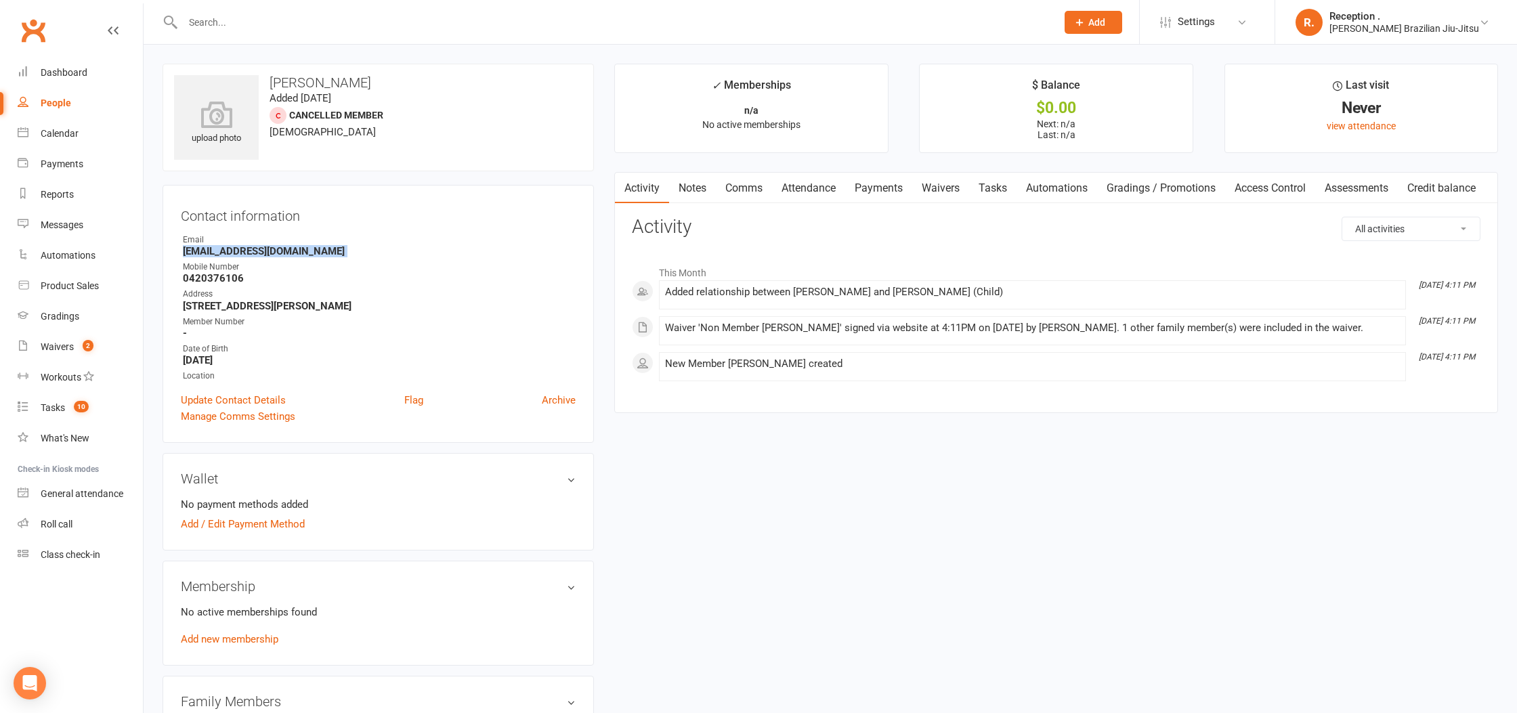
copy render-form-field "c_v_mac@hotmail.com"
click at [352, 9] on div at bounding box center [605, 22] width 885 height 44
click at [318, 13] on input "text" at bounding box center [613, 22] width 868 height 19
paste input "leighgant3@gmail.com"
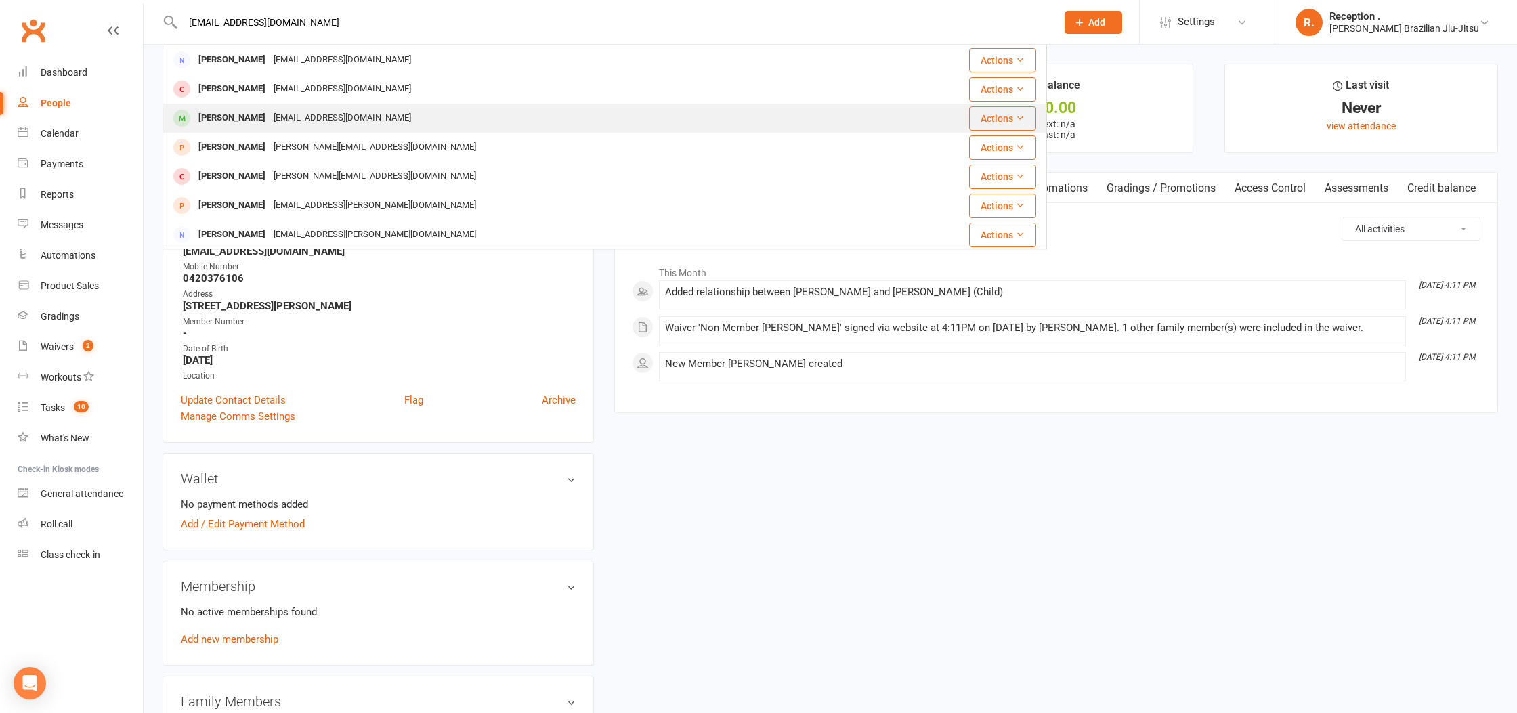
type input "leighgant3@gmail.com"
click at [465, 114] on div "Parker Gant leighgant3@gmail.com" at bounding box center [523, 118] width 719 height 28
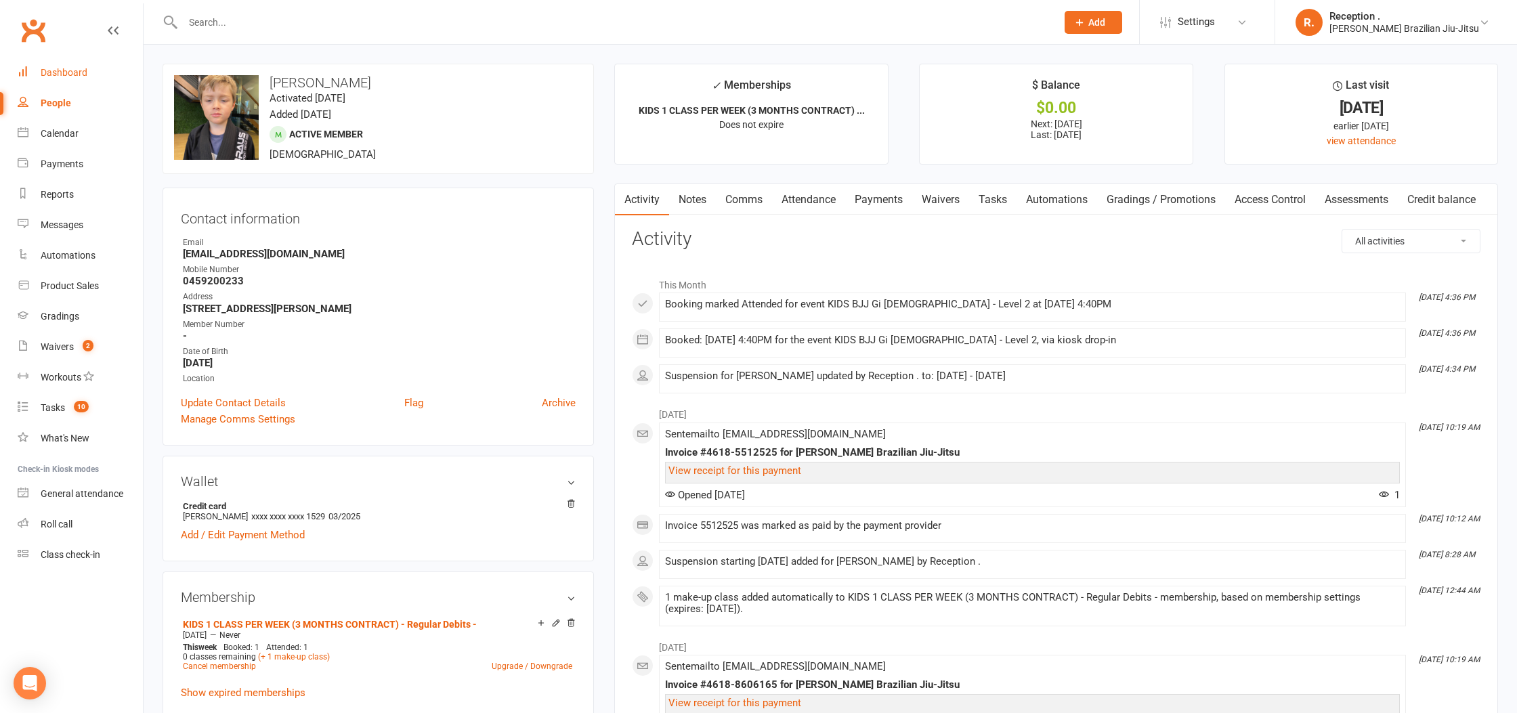
click at [101, 73] on link "Dashboard" at bounding box center [80, 73] width 125 height 30
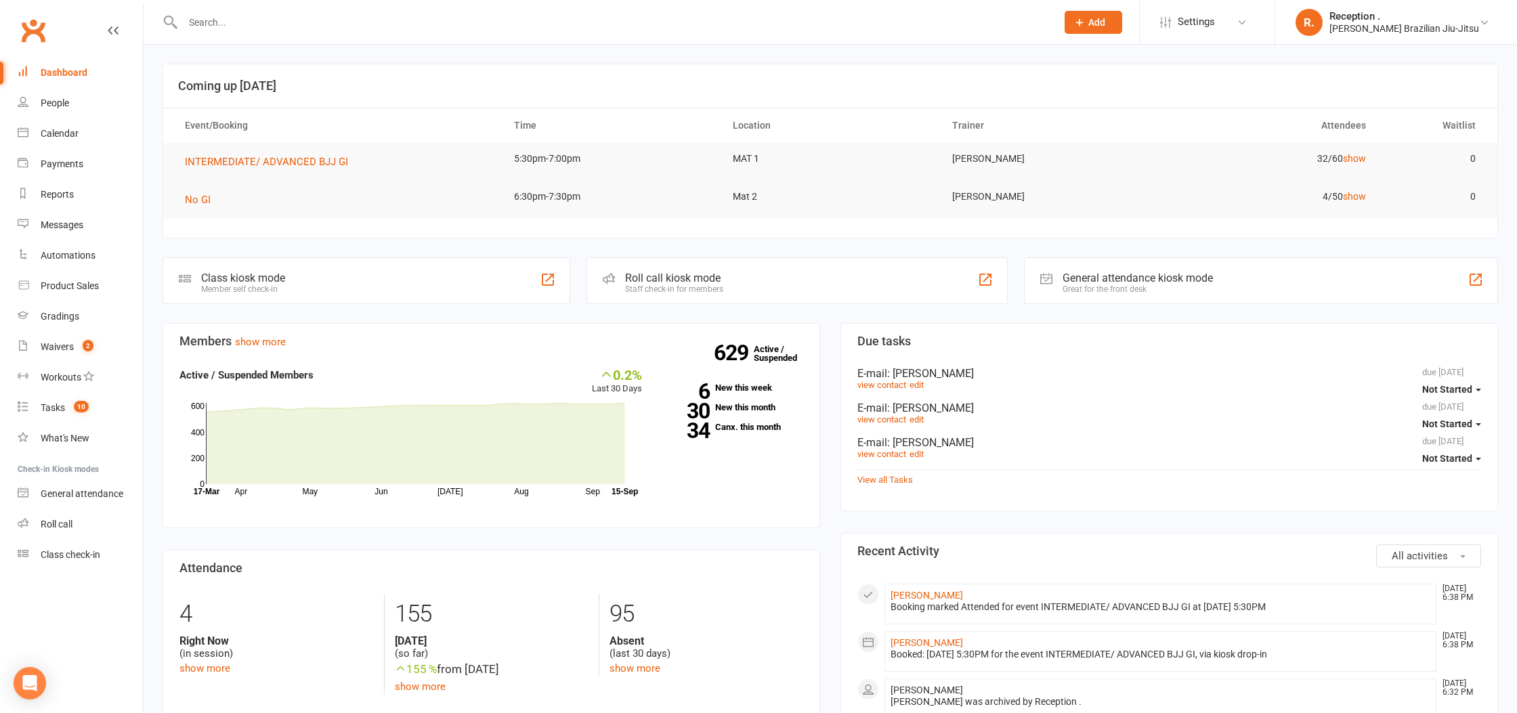
click at [341, 17] on input "text" at bounding box center [613, 22] width 868 height 19
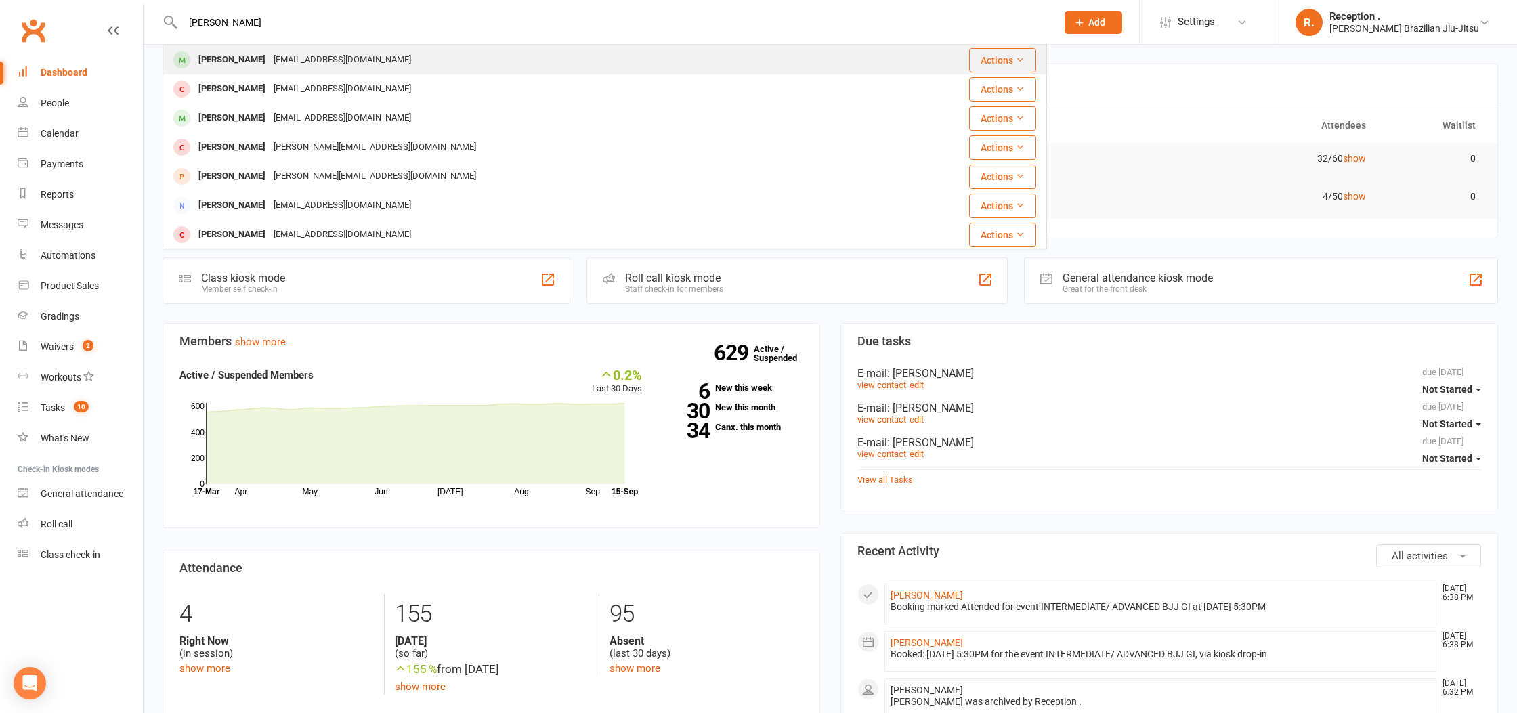
type input "parker gant"
click at [331, 68] on div "leighgant3@gmail.com" at bounding box center [343, 60] width 146 height 20
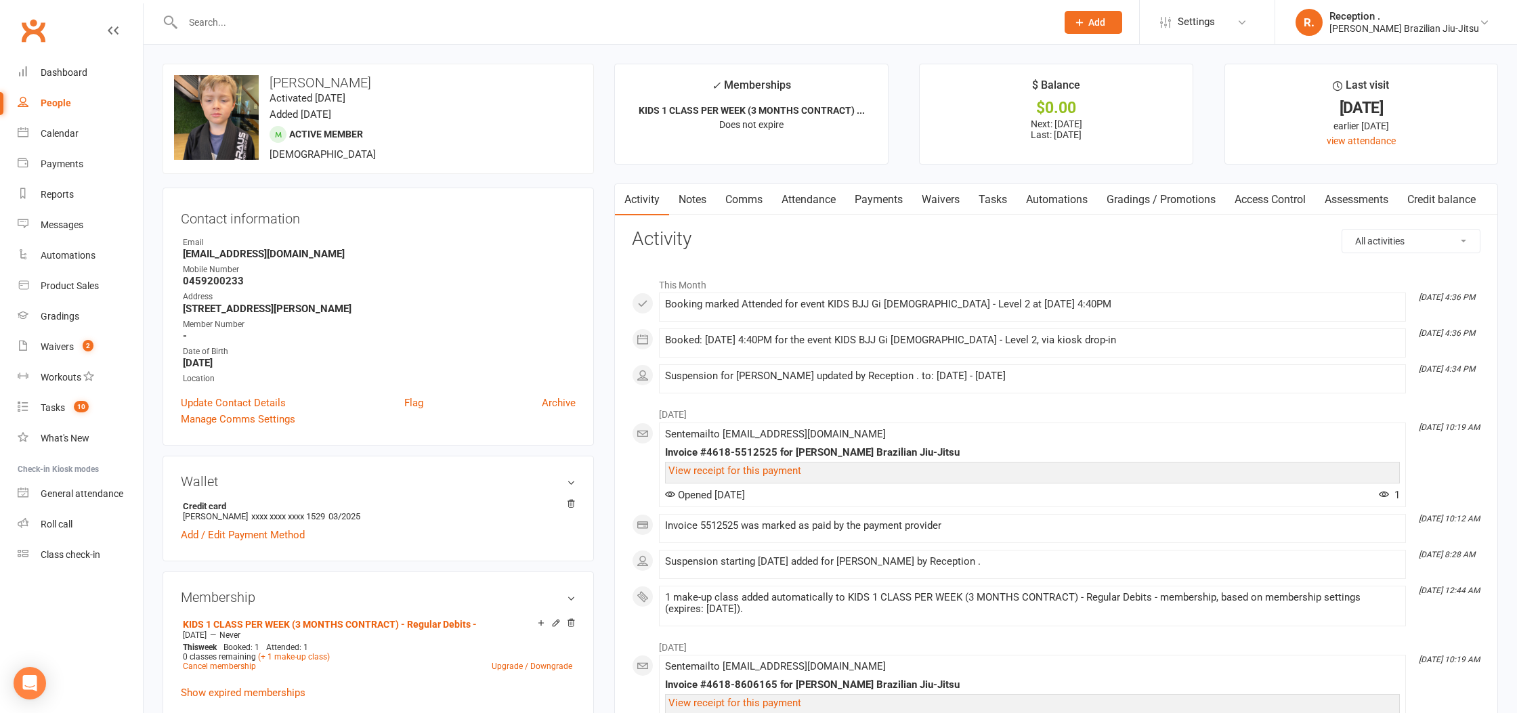
click at [868, 203] on link "Payments" at bounding box center [878, 199] width 67 height 31
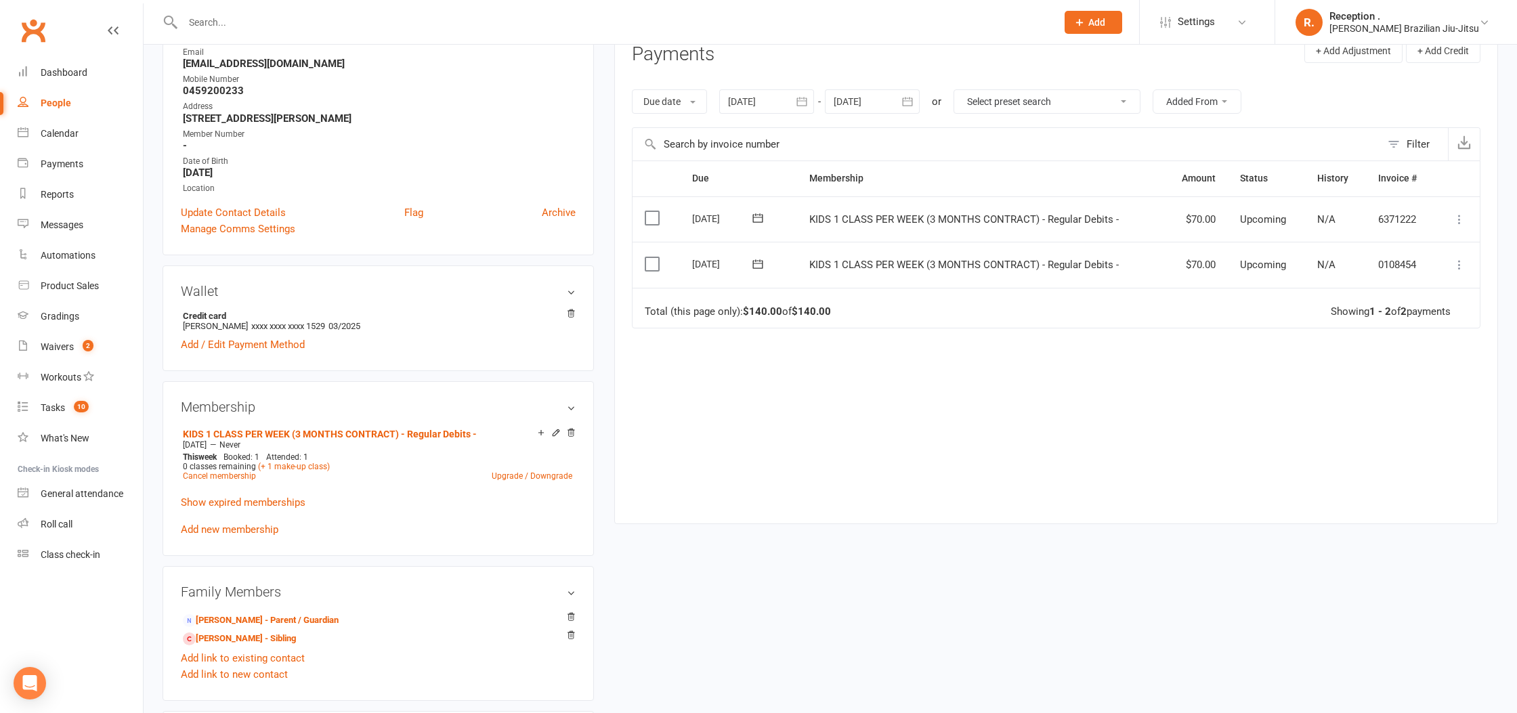
scroll to position [201, 0]
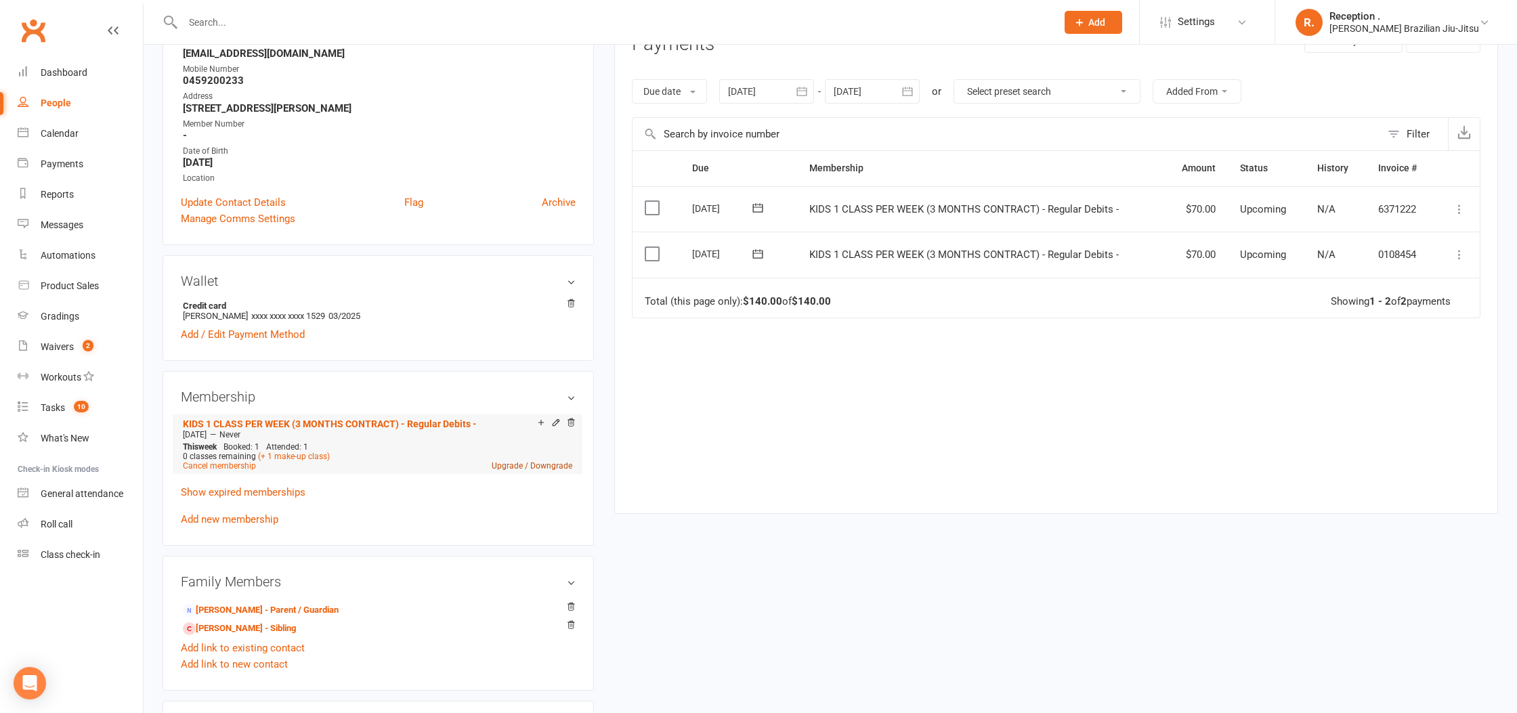
click at [556, 461] on link "Upgrade / Downgrade" at bounding box center [532, 465] width 81 height 9
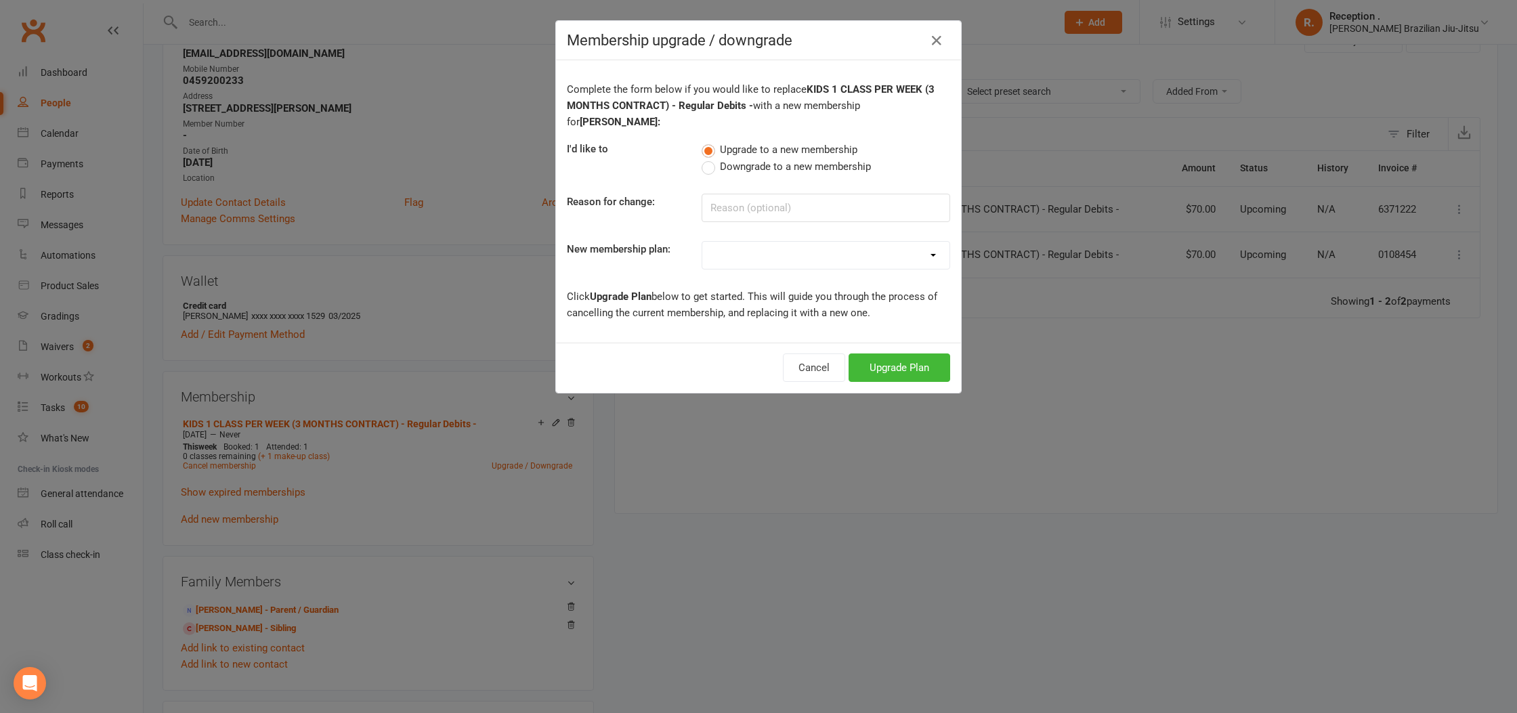
click at [839, 242] on select "FREE ADULTS 12 MONTH CONTRACT - Regular Payments ADULTS 6 MONTHS CONTRACT - Reg…" at bounding box center [825, 255] width 247 height 27
select select "12"
click at [702, 242] on select "FREE ADULTS 12 MONTH CONTRACT - Regular Payments ADULTS 6 MONTHS CONTRACT - Reg…" at bounding box center [825, 255] width 247 height 27
click at [883, 356] on button "Upgrade Plan" at bounding box center [900, 368] width 102 height 28
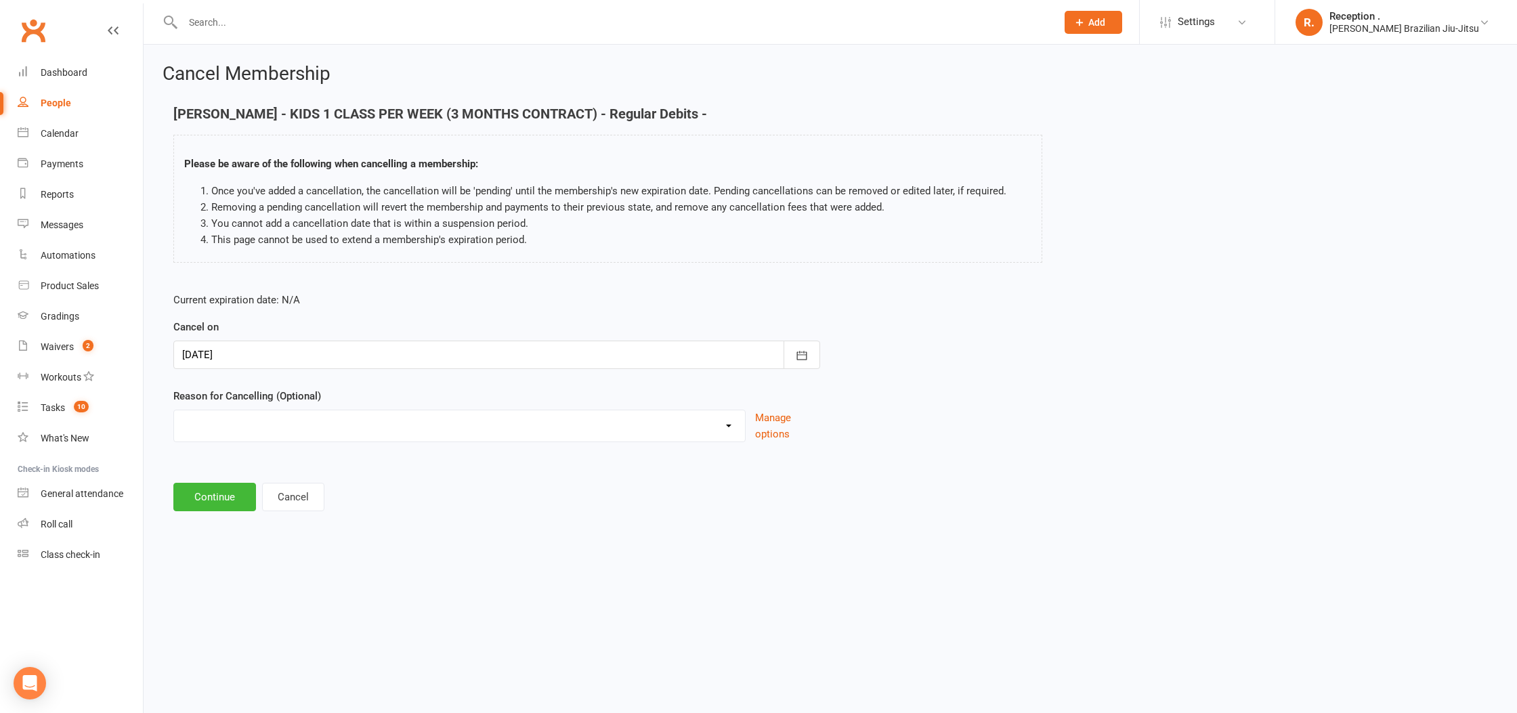
click at [216, 515] on div "Cancel Membership Parker Gant - KIDS 1 CLASS PER WEEK (3 MONTHS CONTRACT) - Reg…" at bounding box center [831, 289] width 1374 height 488
click at [212, 490] on button "Continue" at bounding box center [214, 497] width 83 height 28
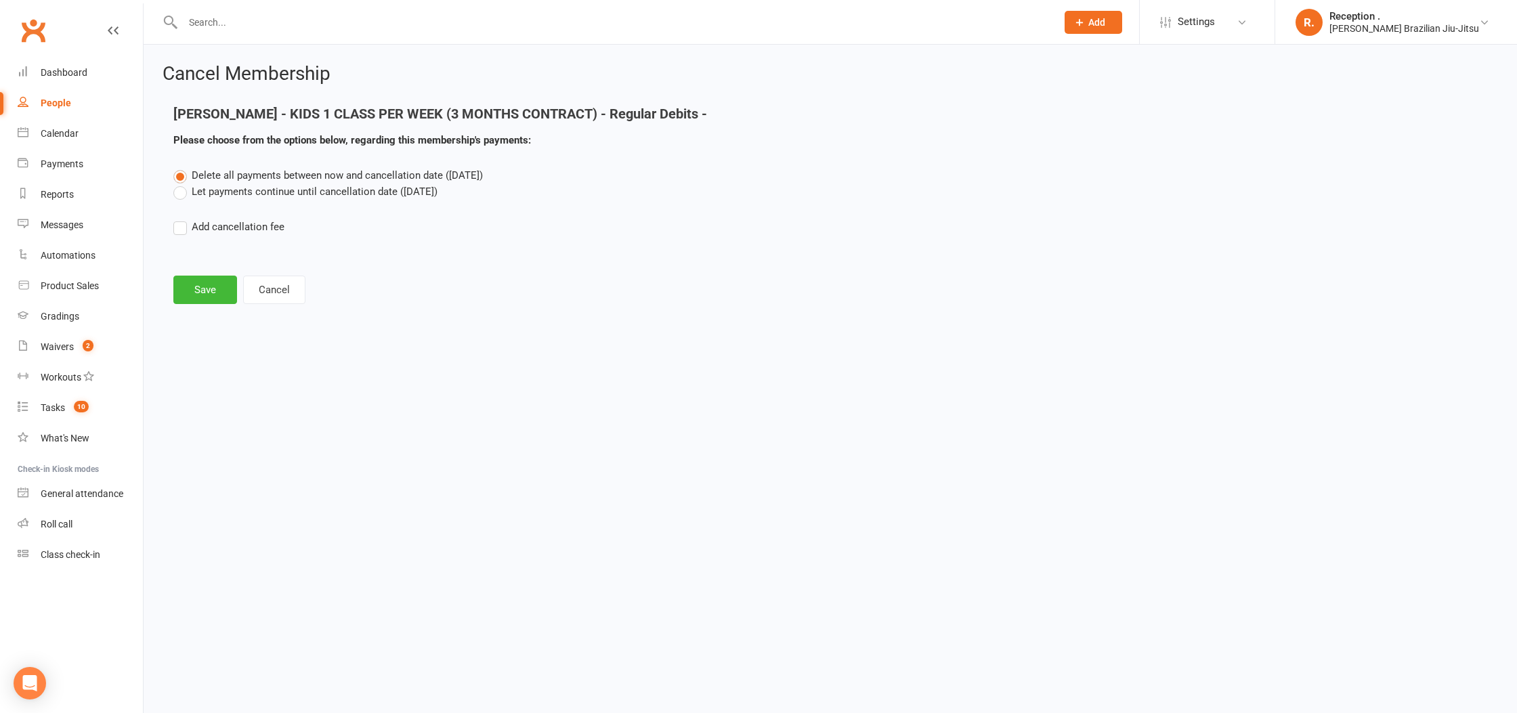
click at [293, 186] on label "Let payments continue until cancellation date (Sep 15, 2025)" at bounding box center [305, 192] width 264 height 16
click at [182, 184] on input "Let payments continue until cancellation date (Sep 15, 2025)" at bounding box center [177, 184] width 9 height 0
click at [340, 176] on span "Delete all payments between now and cancellation date (Sep 15, 2025)" at bounding box center [337, 175] width 291 height 12
click at [182, 167] on input "Delete all payments between now and cancellation date (Sep 15, 2025)" at bounding box center [177, 167] width 9 height 0
click at [219, 293] on button "Save" at bounding box center [205, 290] width 64 height 28
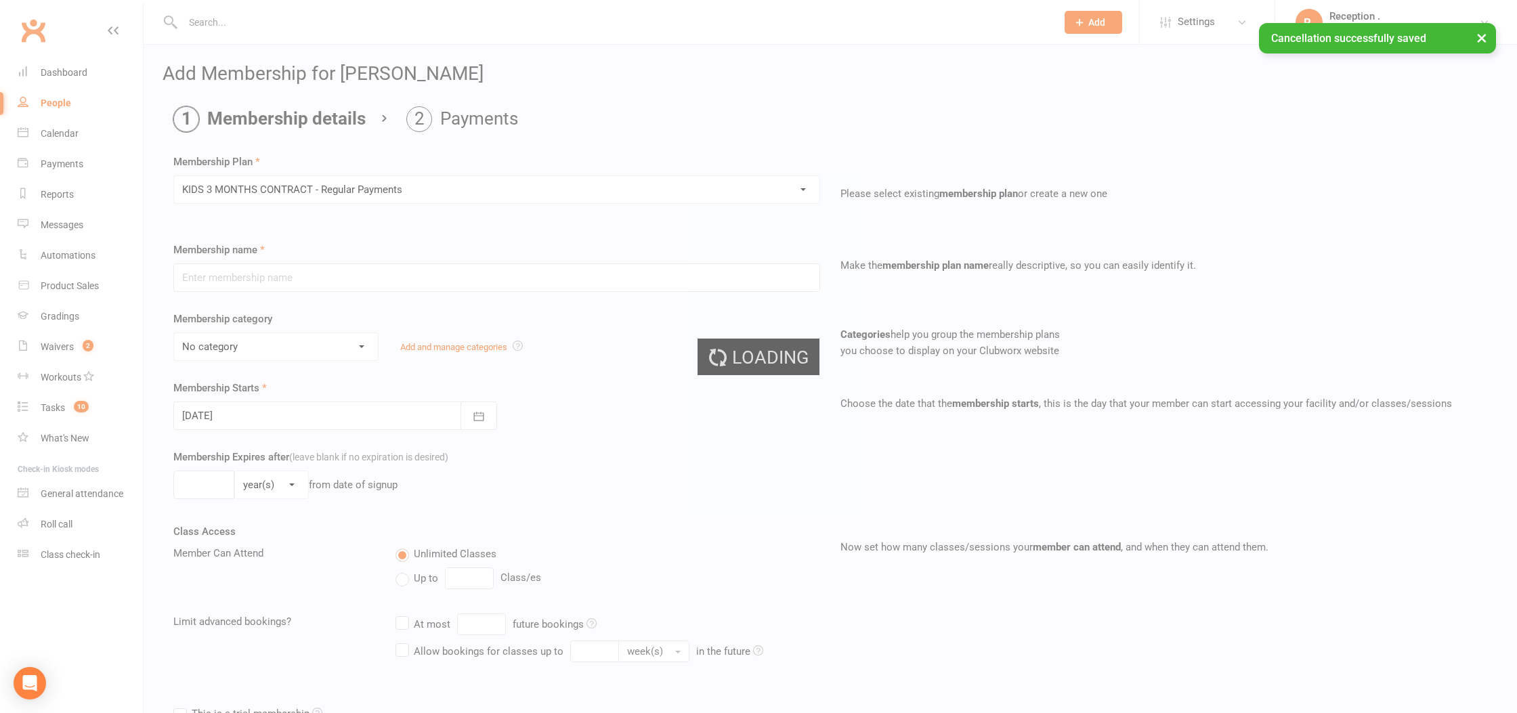
type input "KIDS 3 MONTHS CONTRACT - Regular Payments"
select select "1"
type input "0"
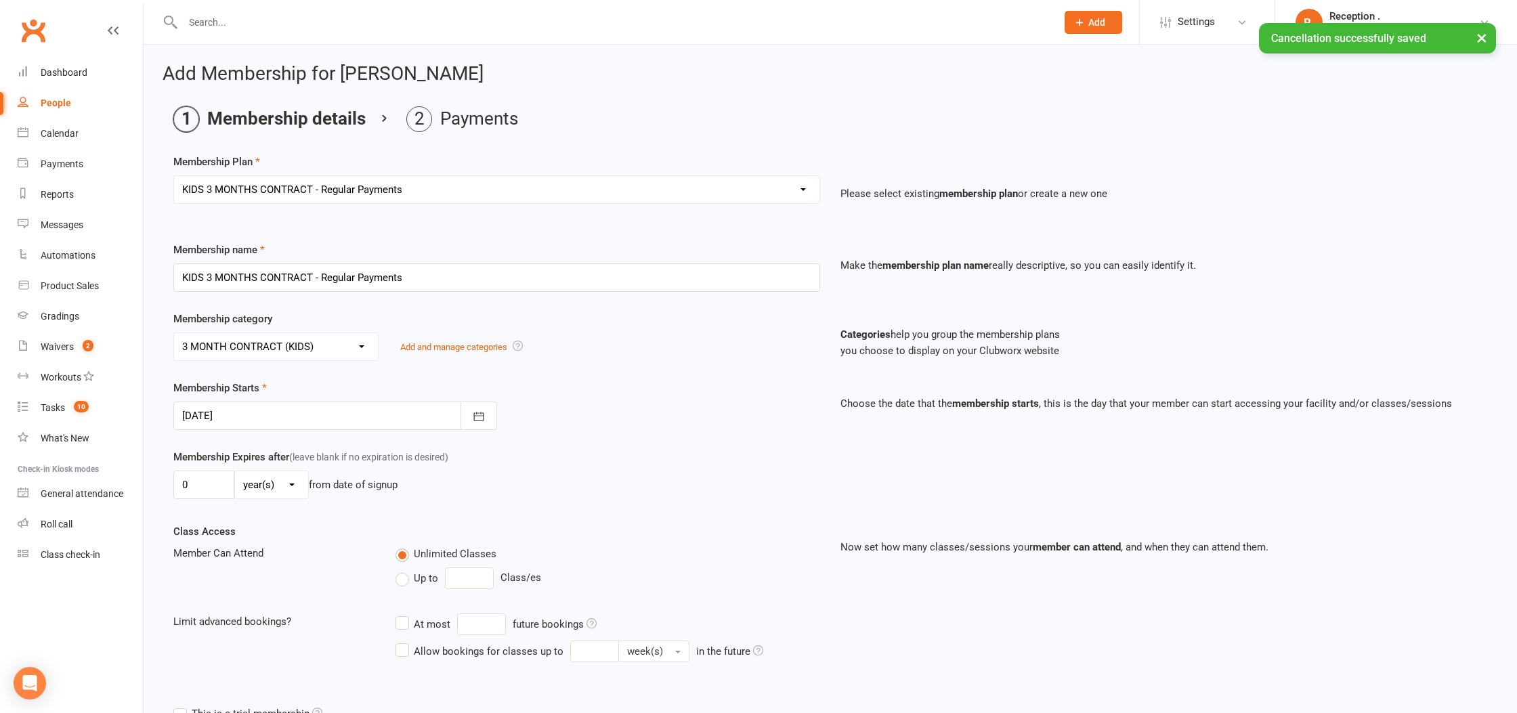
click at [277, 412] on div at bounding box center [335, 416] width 324 height 28
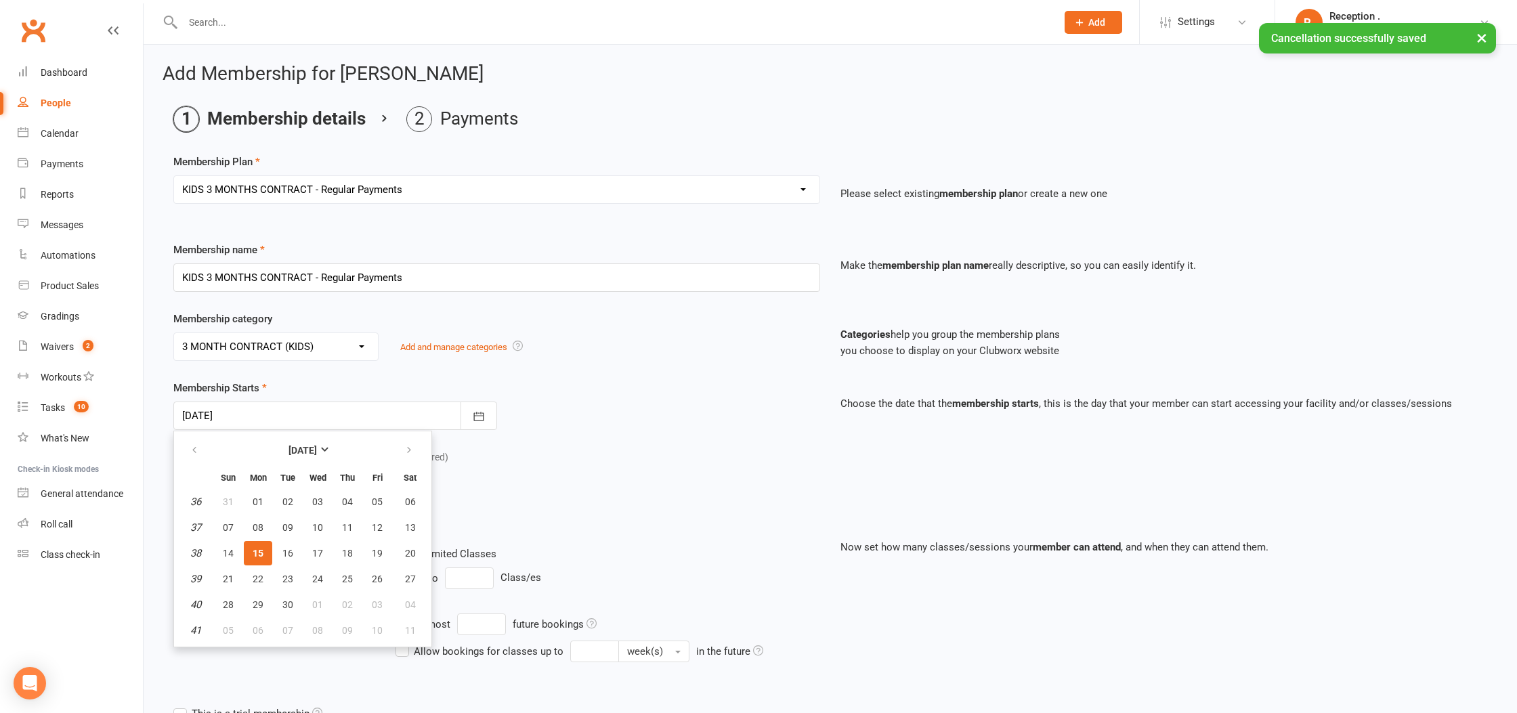
click at [463, 378] on div "Membership category No category 12 MONTHS CONTRACT 3 MONTH CONTRACT (KIDS) 3 MO…" at bounding box center [830, 345] width 1334 height 69
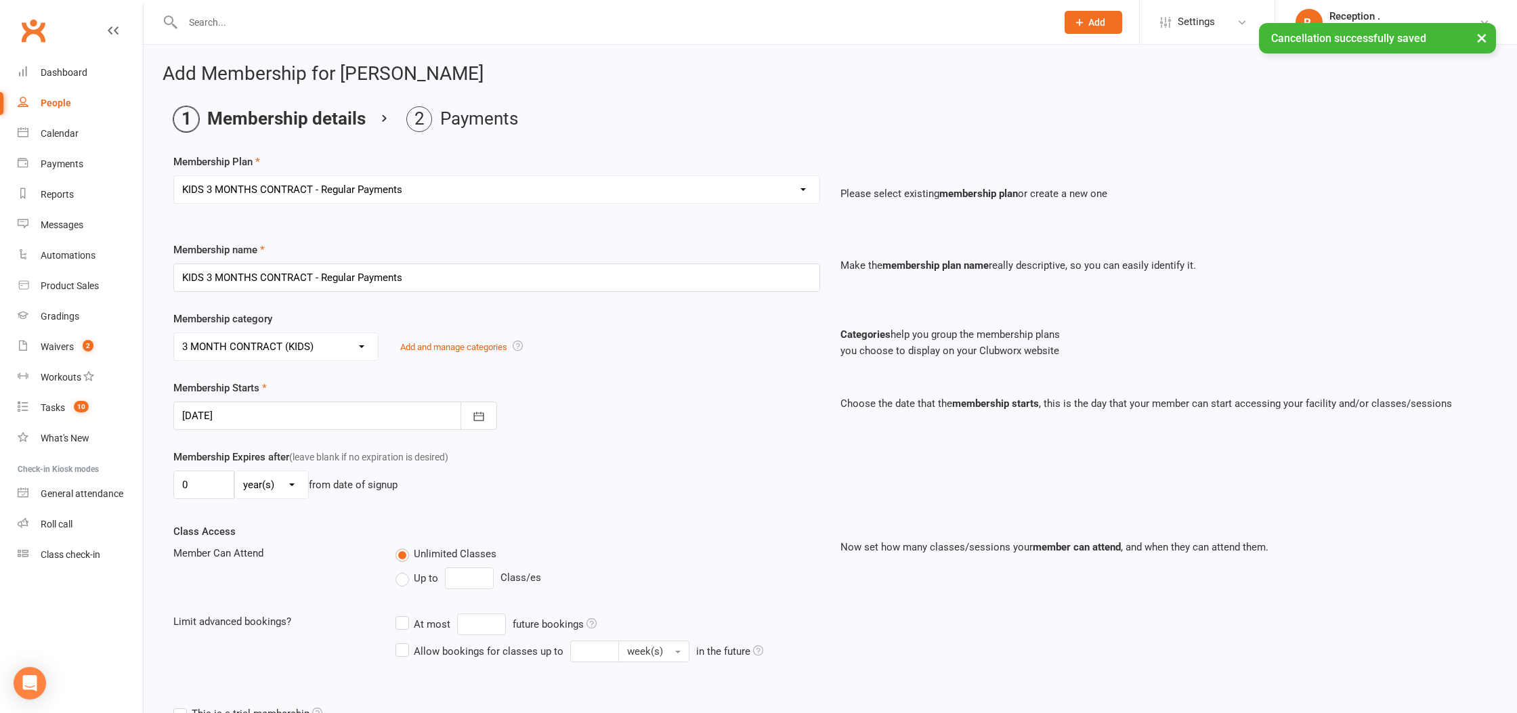
scroll to position [157, 0]
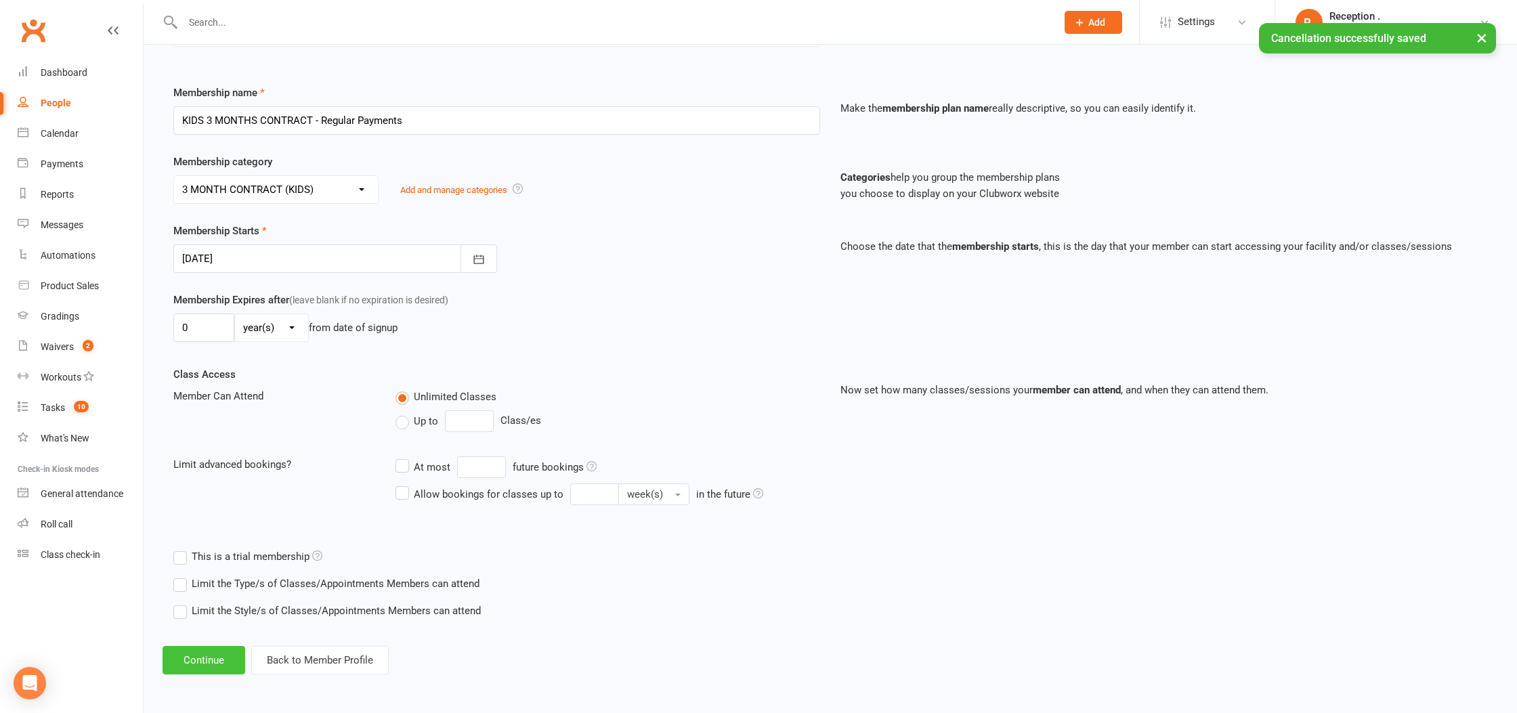
click at [205, 658] on button "Continue" at bounding box center [204, 660] width 83 height 28
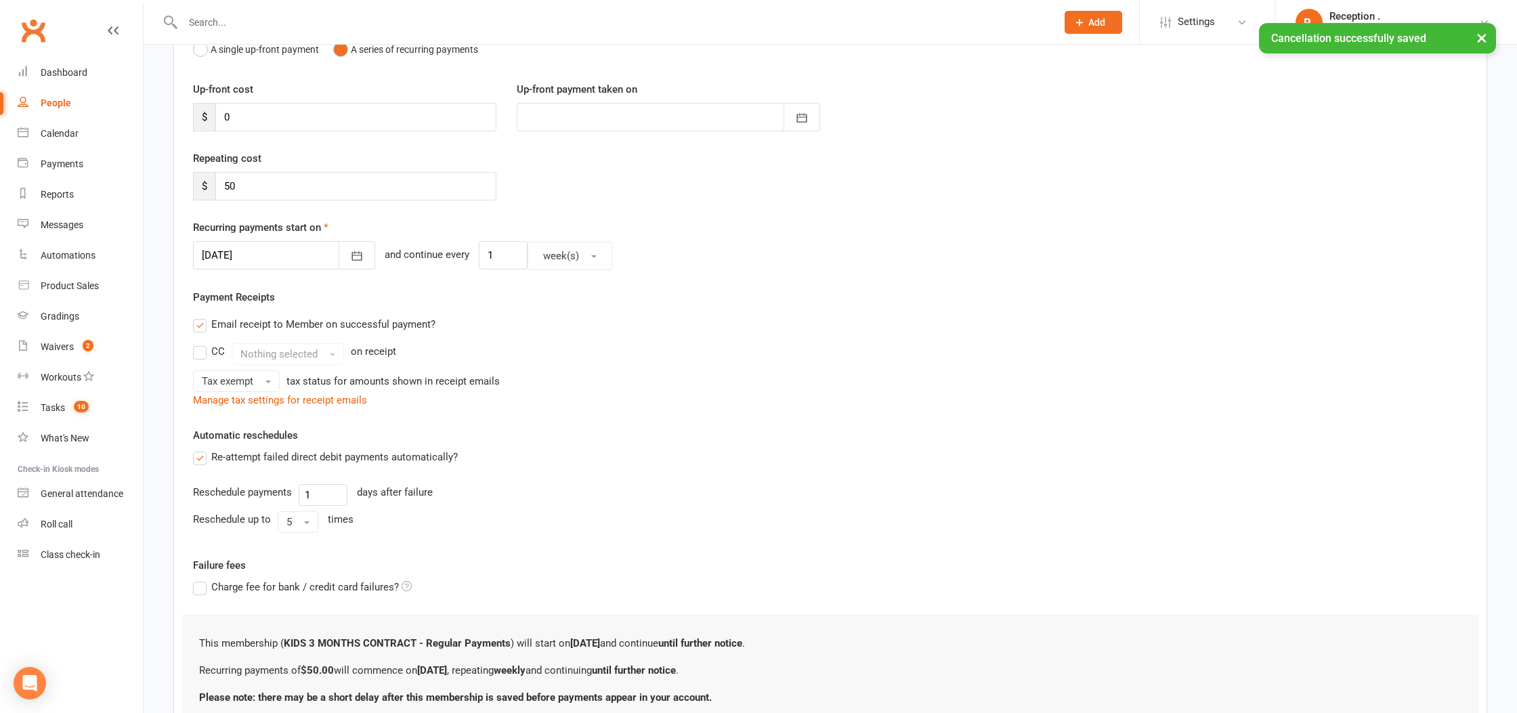
scroll to position [0, 0]
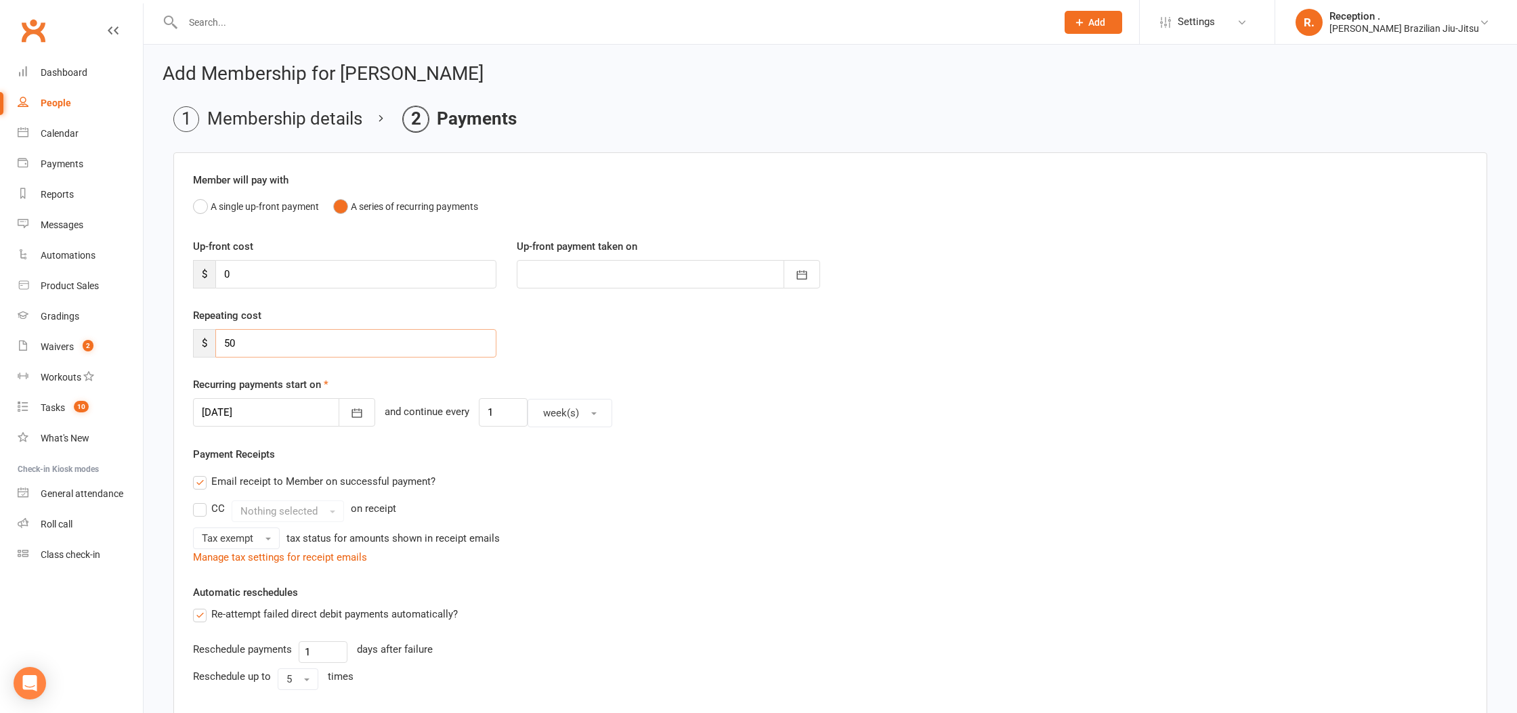
click at [253, 341] on input "50" at bounding box center [355, 343] width 281 height 28
drag, startPoint x: 253, startPoint y: 341, endPoint x: 175, endPoint y: 337, distance: 78.0
click at [175, 337] on div "Member will pay with A single up-front payment A series of recurring payments U…" at bounding box center [830, 528] width 1314 height 752
type input "100"
click at [479, 412] on input "1" at bounding box center [503, 412] width 49 height 28
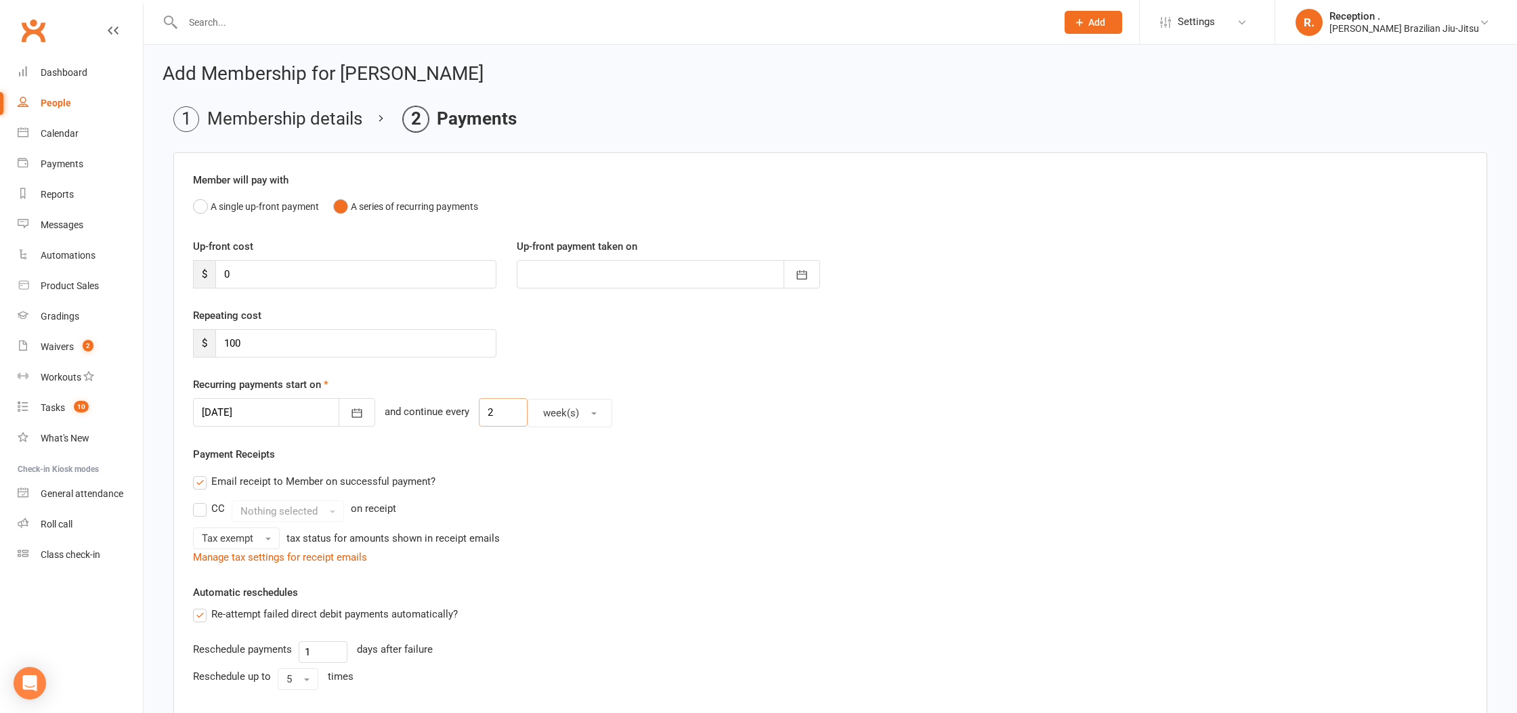
type input "2"
click at [298, 410] on div at bounding box center [284, 412] width 182 height 28
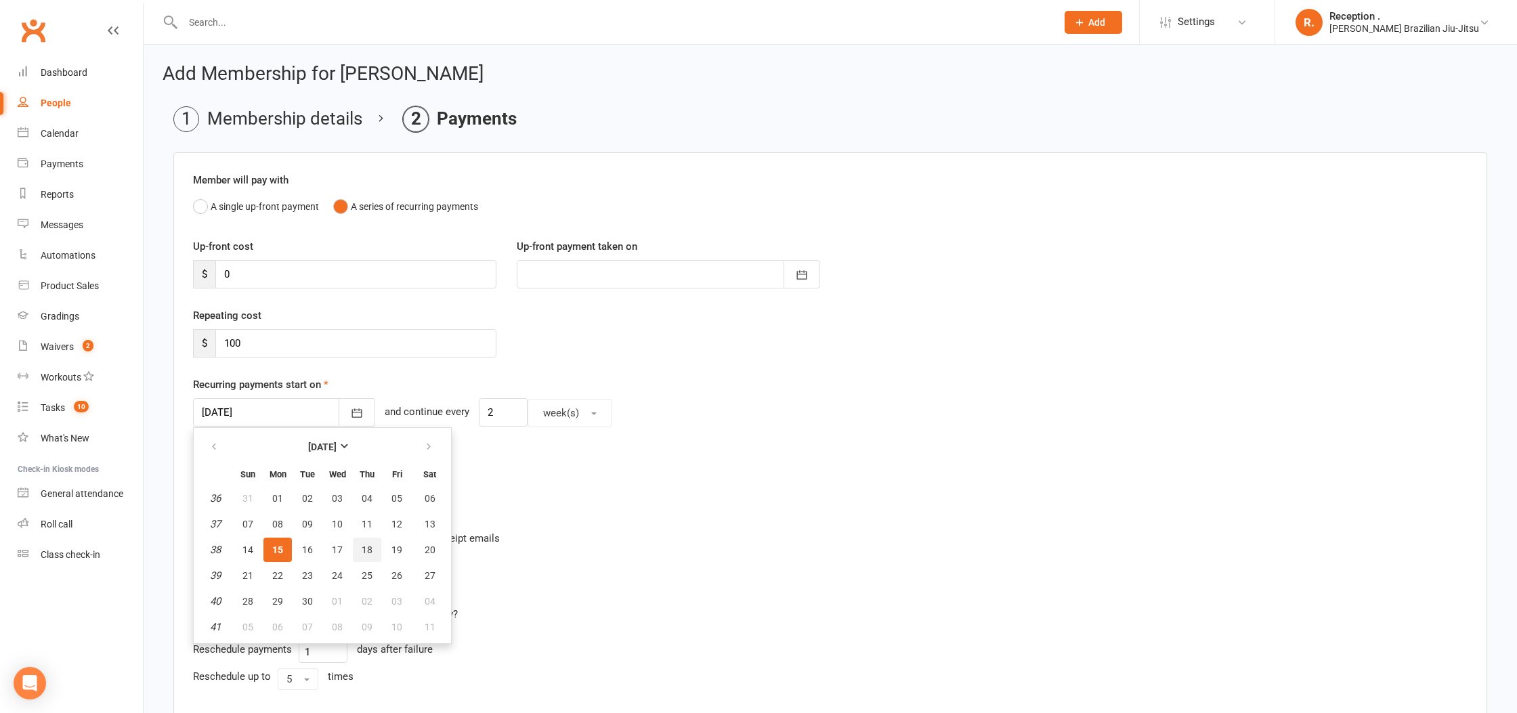
click at [378, 541] on button "18" at bounding box center [367, 550] width 28 height 24
type input "18 Sep 2025"
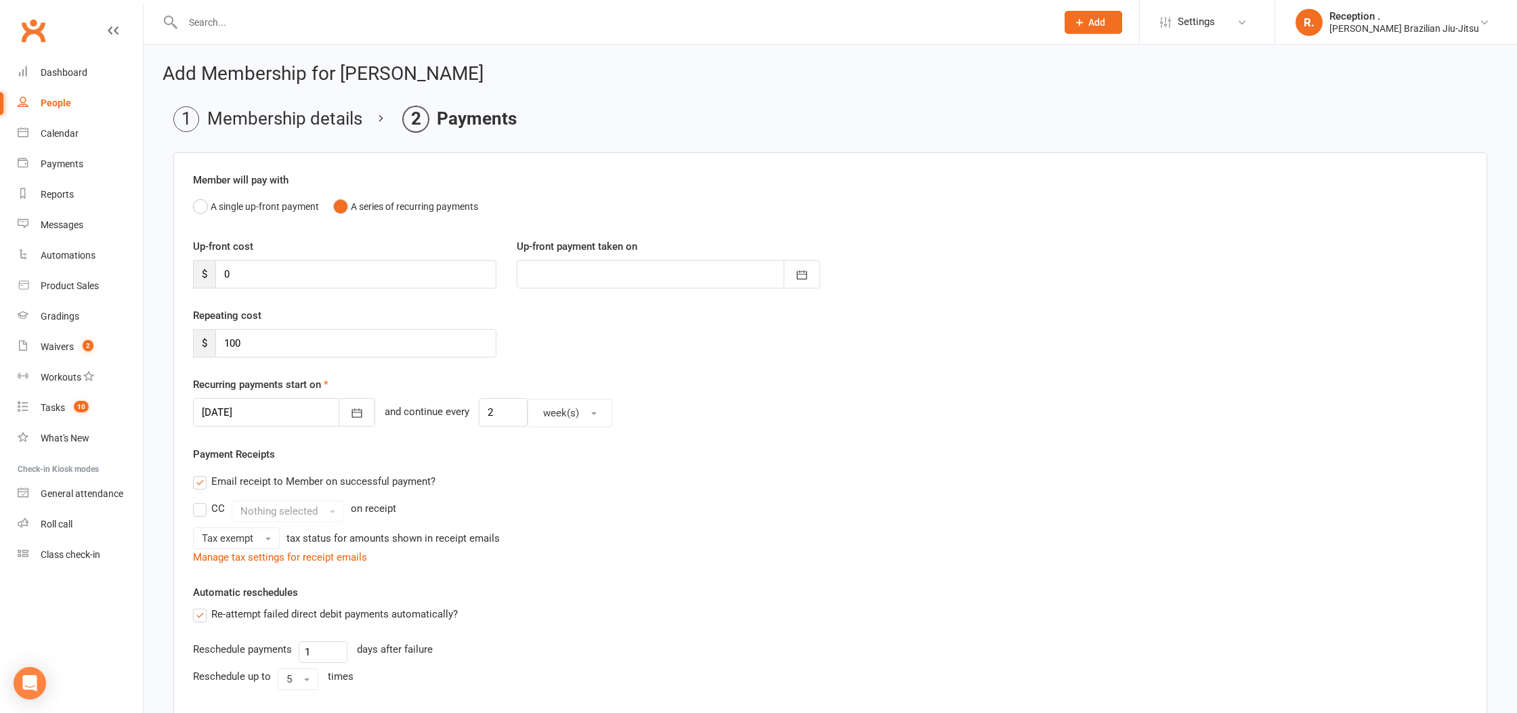
click at [578, 503] on div "CC Nothing selected on receipt" at bounding box center [830, 512] width 1275 height 22
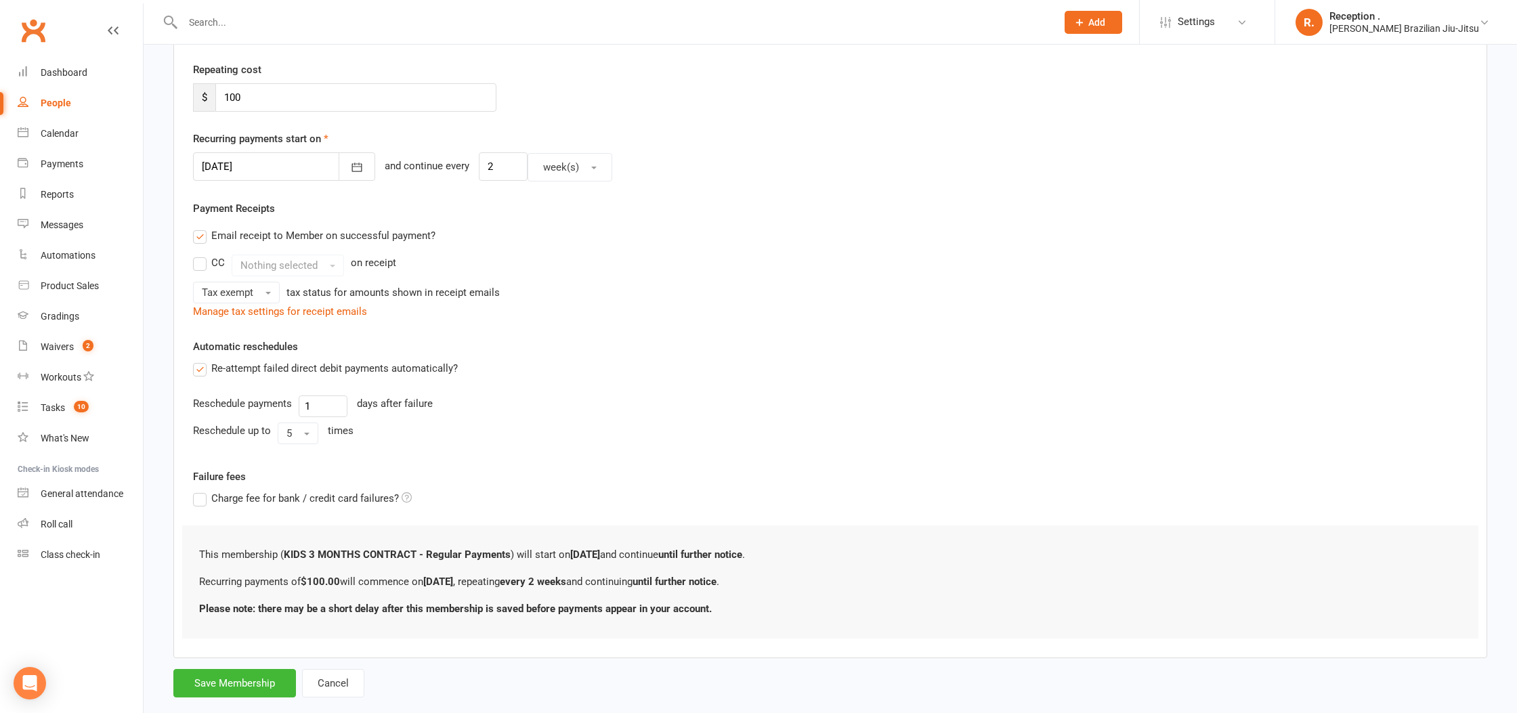
scroll to position [272, 0]
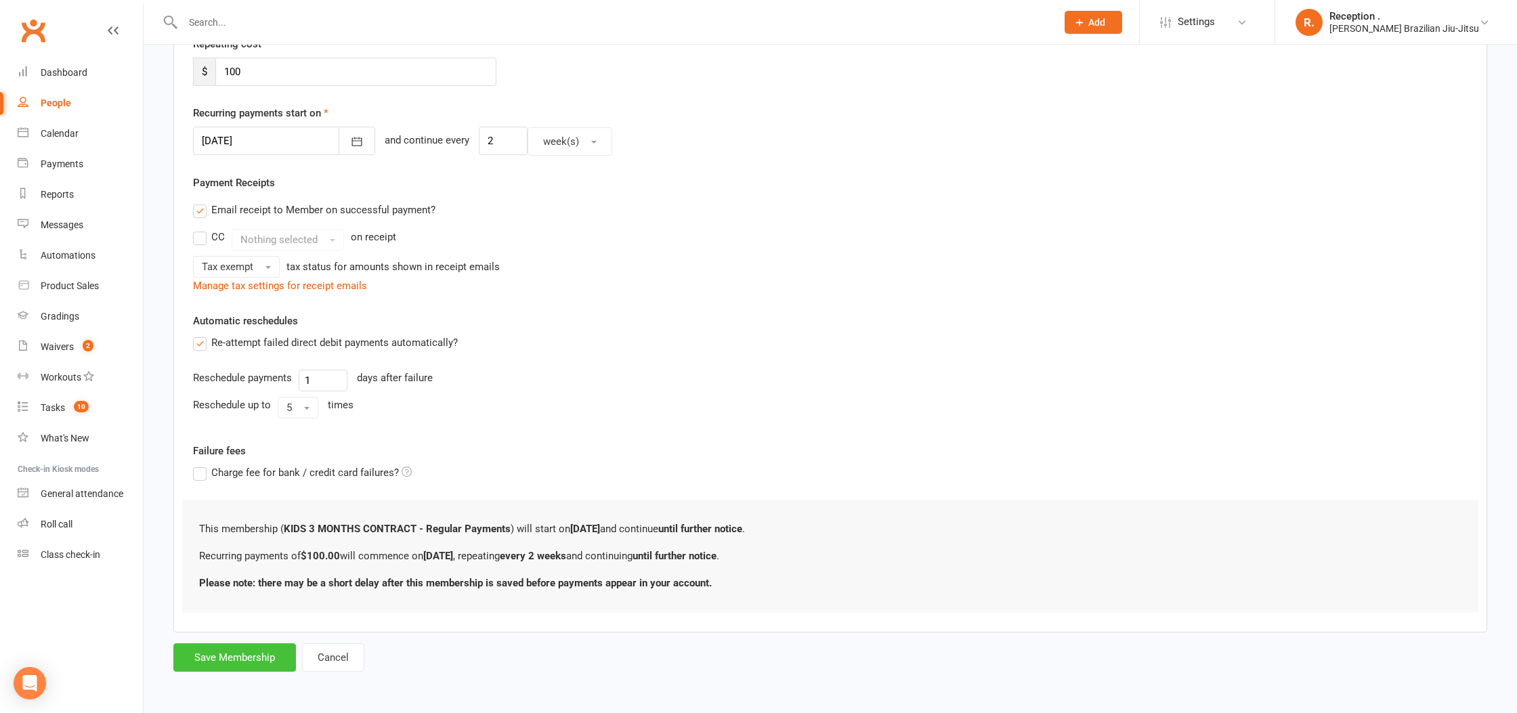
click at [246, 654] on button "Save Membership" at bounding box center [234, 658] width 123 height 28
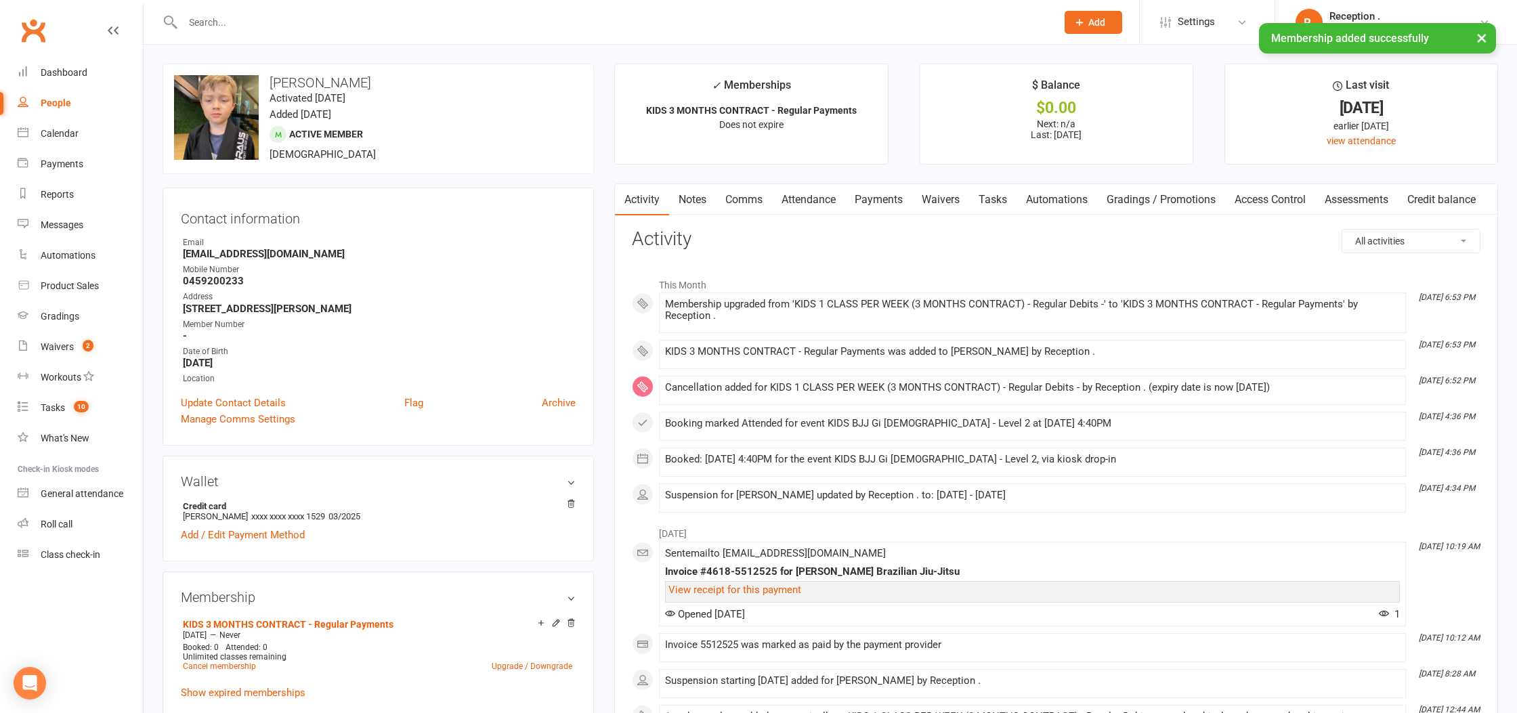
scroll to position [22, 0]
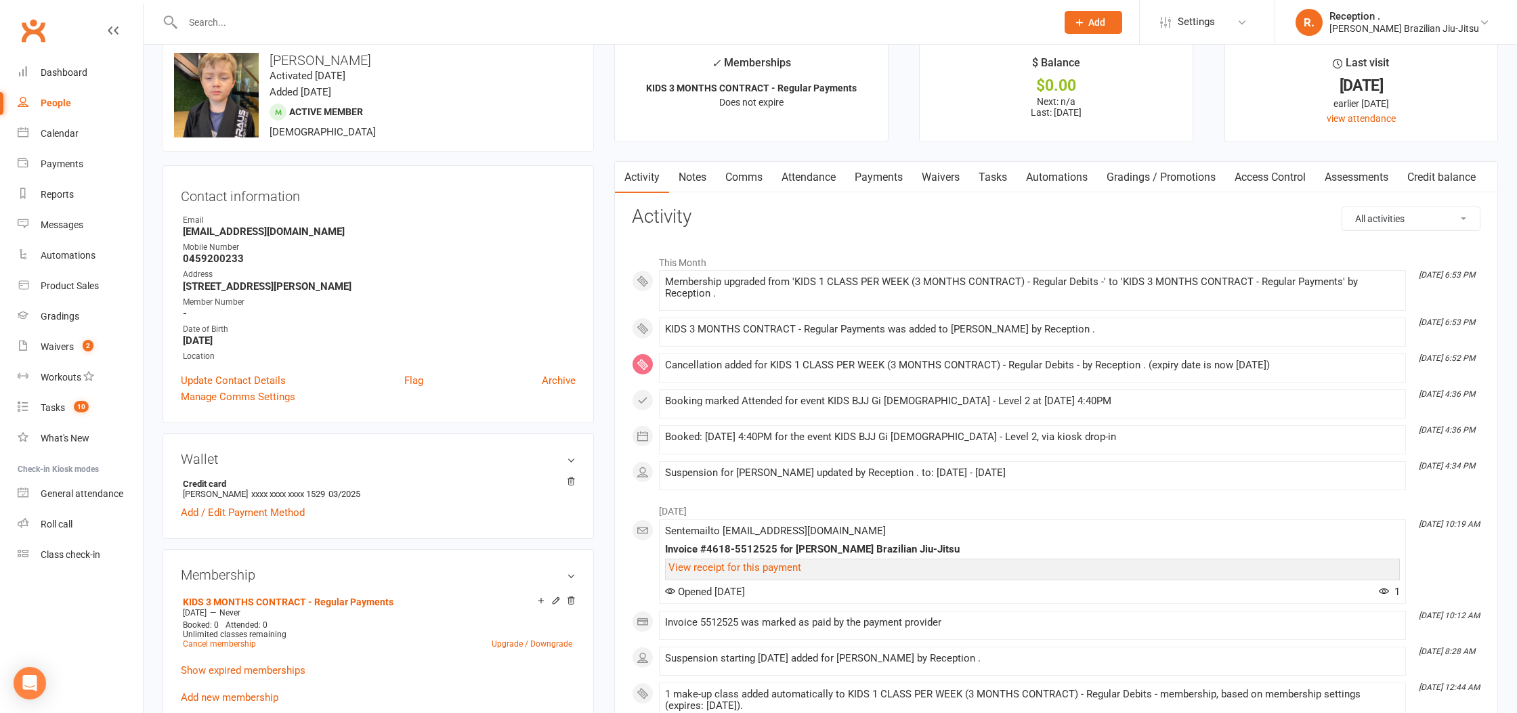
click at [874, 175] on link "Payments" at bounding box center [878, 177] width 67 height 31
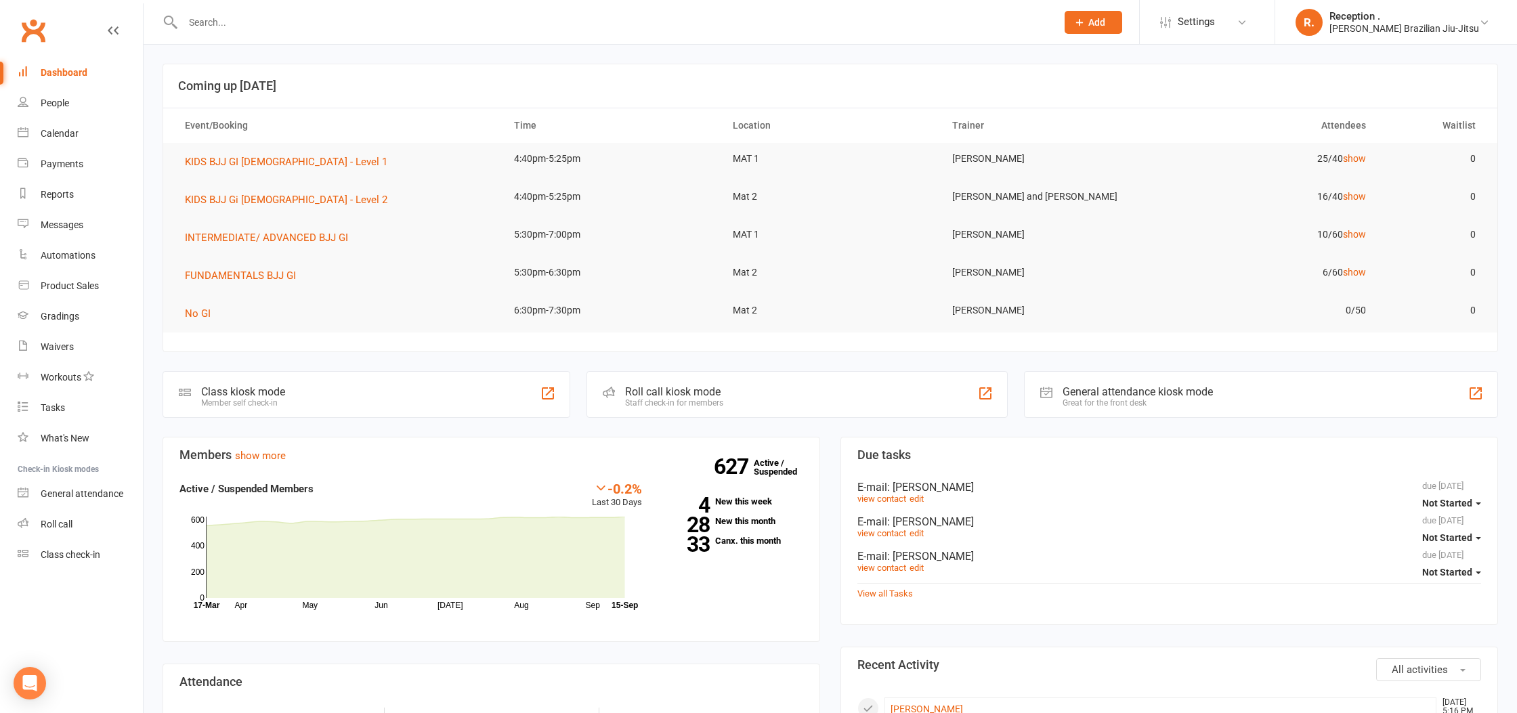
click at [231, 15] on input "text" at bounding box center [613, 22] width 868 height 19
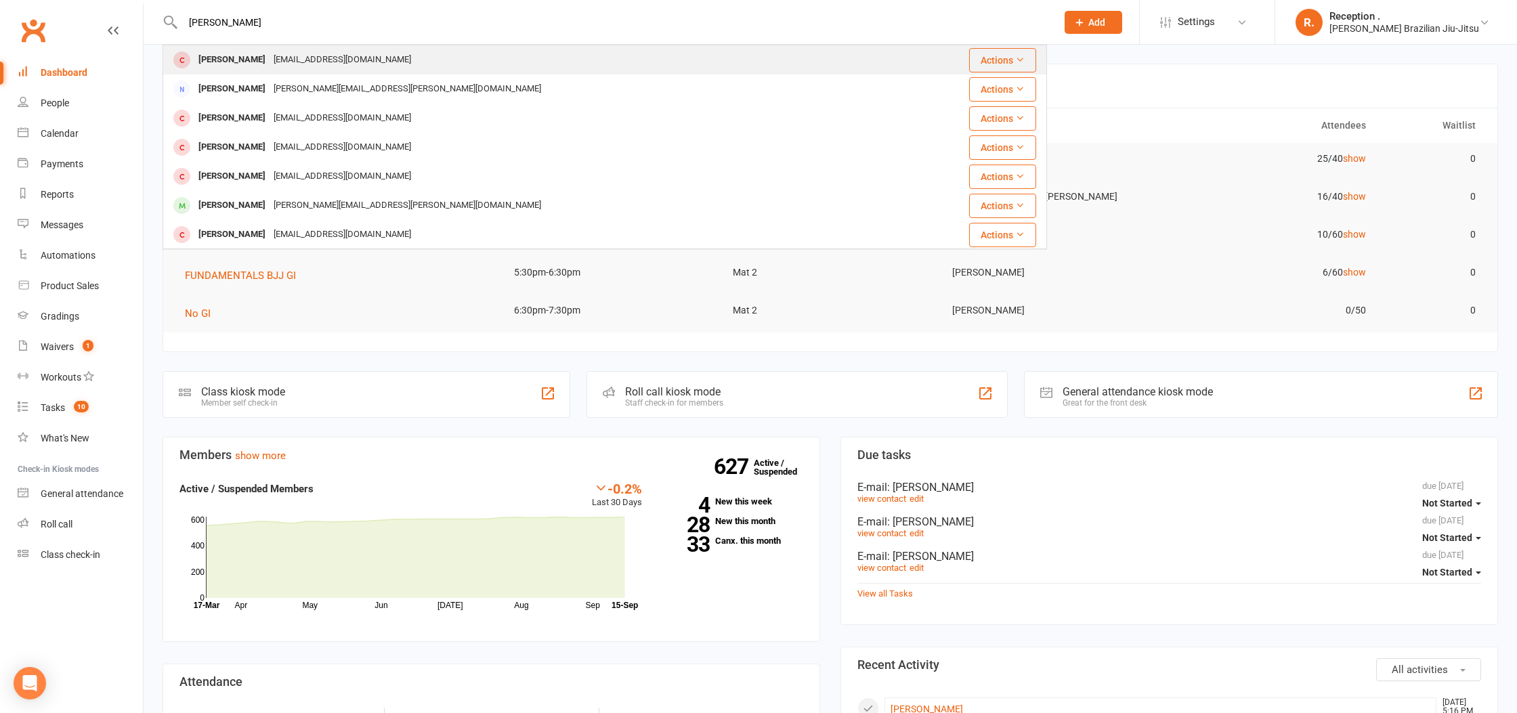
type input "[PERSON_NAME]"
click at [374, 49] on div "[PERSON_NAME] [EMAIL_ADDRESS][DOMAIN_NAME]" at bounding box center [540, 60] width 753 height 28
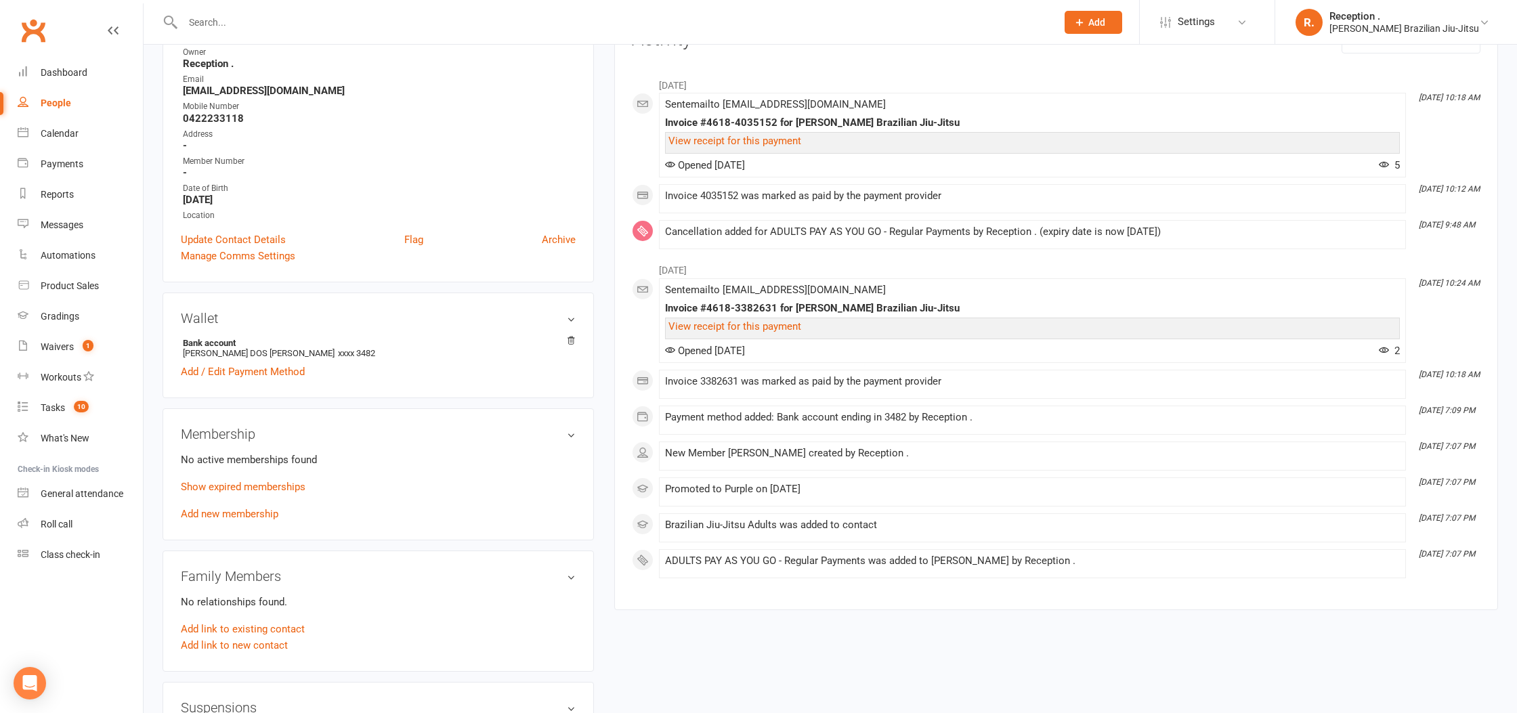
scroll to position [187, 0]
click at [232, 480] on p "Show expired memberships" at bounding box center [378, 488] width 395 height 16
click at [228, 486] on link "Show expired memberships" at bounding box center [243, 488] width 125 height 12
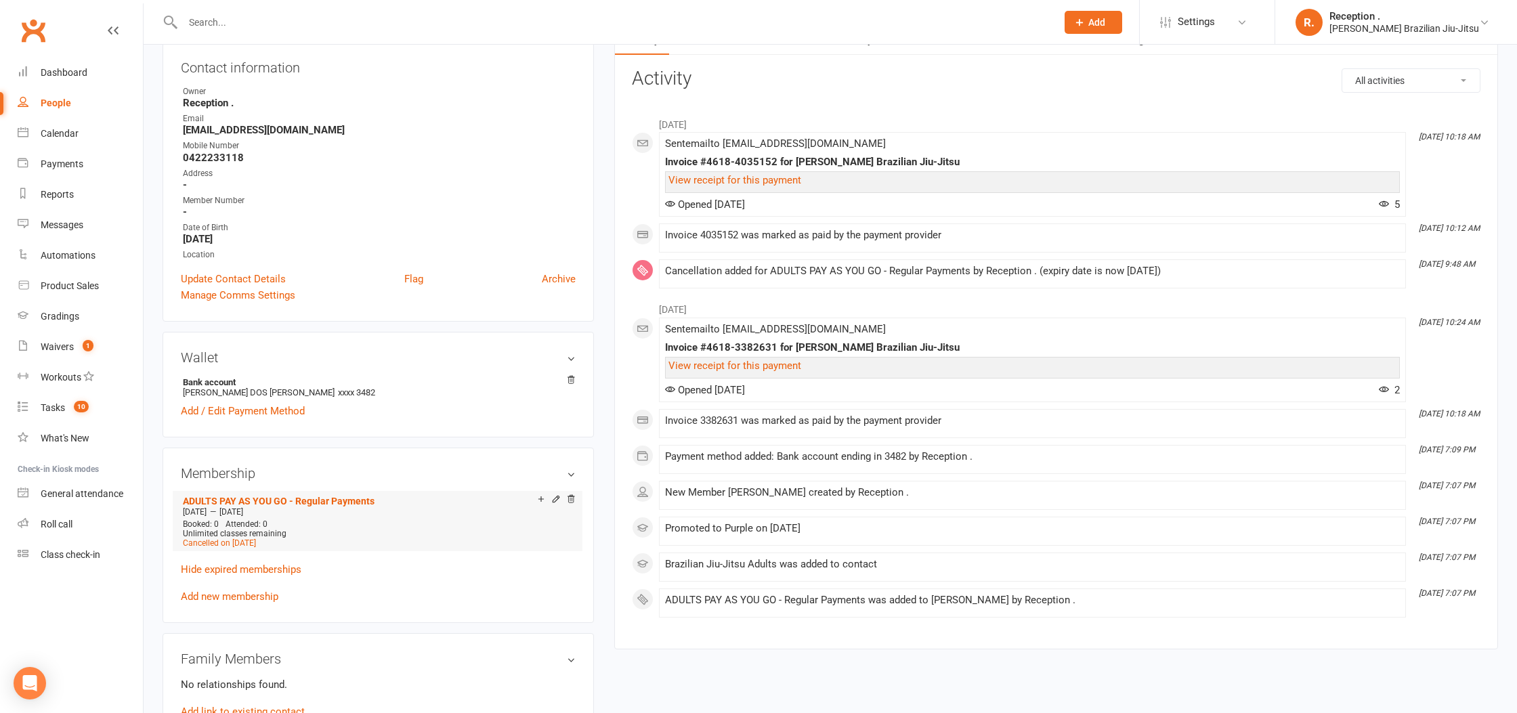
scroll to position [151, 0]
click at [244, 588] on link "Add new membership" at bounding box center [230, 594] width 98 height 12
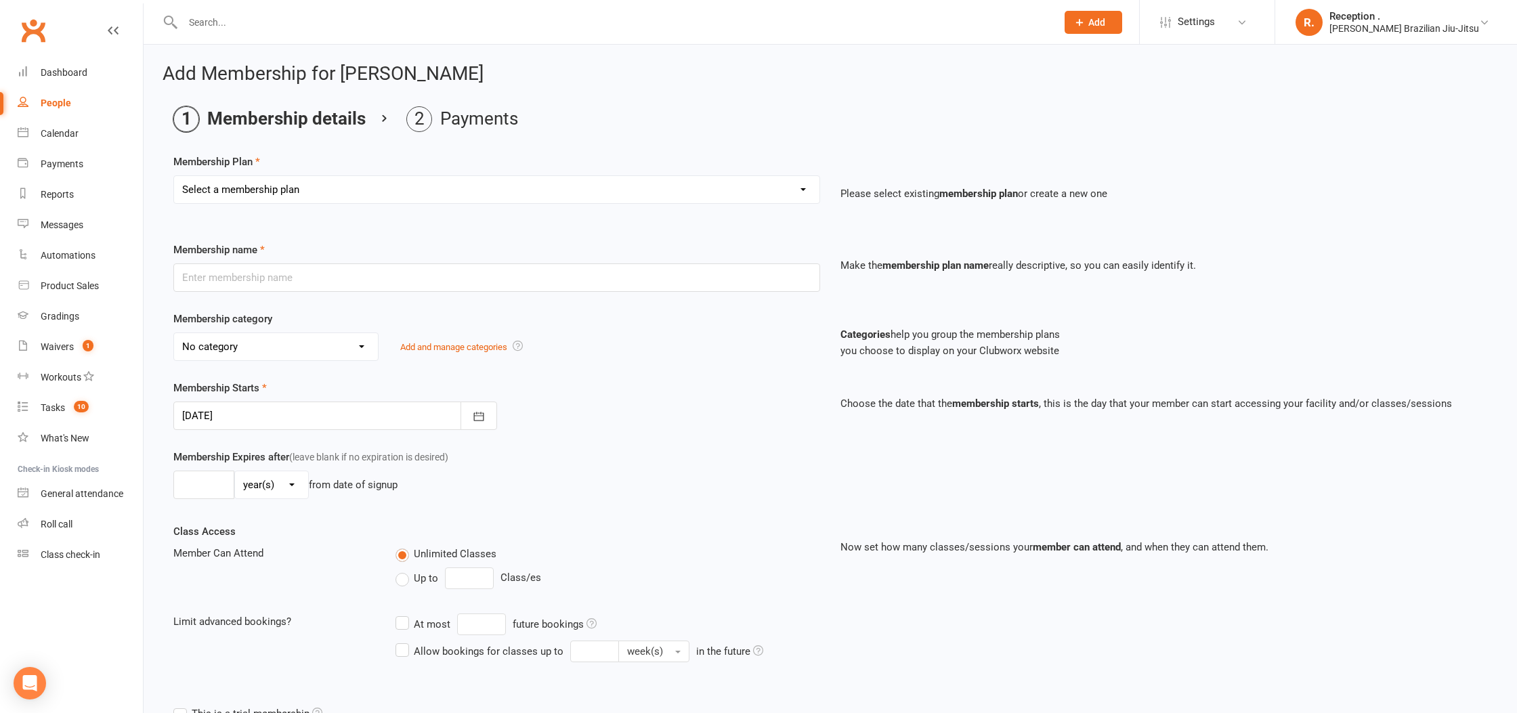
click at [270, 191] on select "Select a membership plan Create new Membership Plan FREE ADULTS 12 MONTH CONTRA…" at bounding box center [497, 189] width 646 height 27
select select "4"
click at [174, 176] on select "Select a membership plan Create new Membership Plan FREE ADULTS 12 MONTH CONTRA…" at bounding box center [497, 189] width 646 height 27
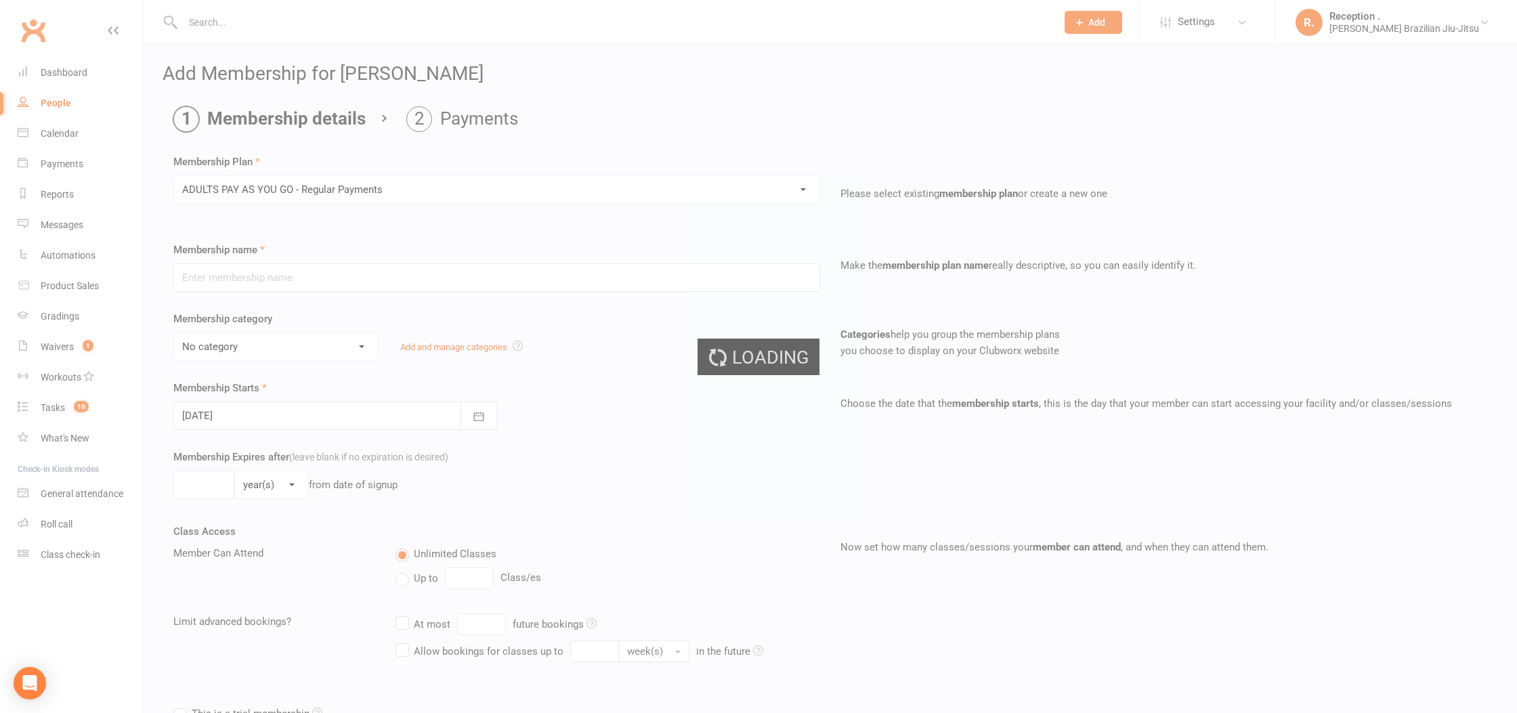
type input "ADULTS PAY AS YOU GO - Regular Payments"
select select "6"
type input "0"
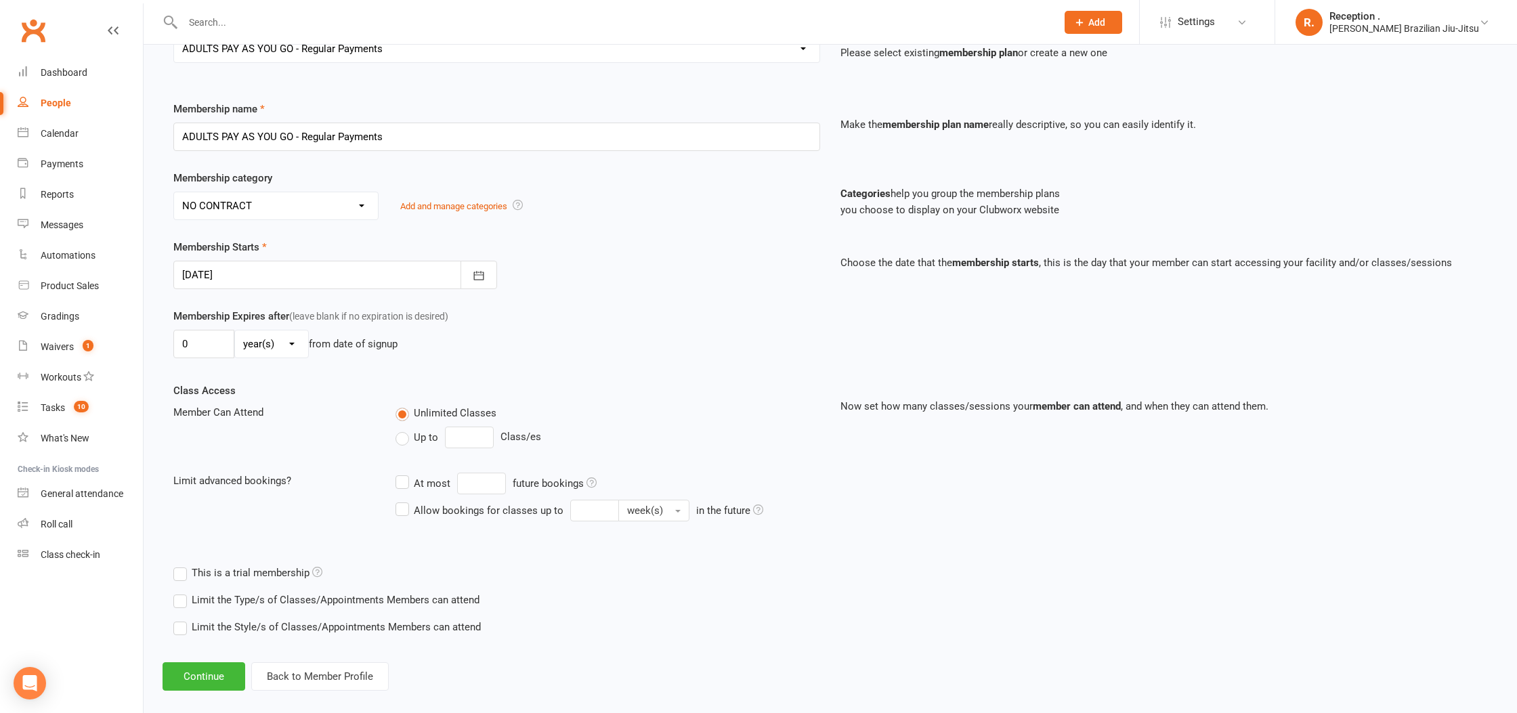
scroll to position [157, 0]
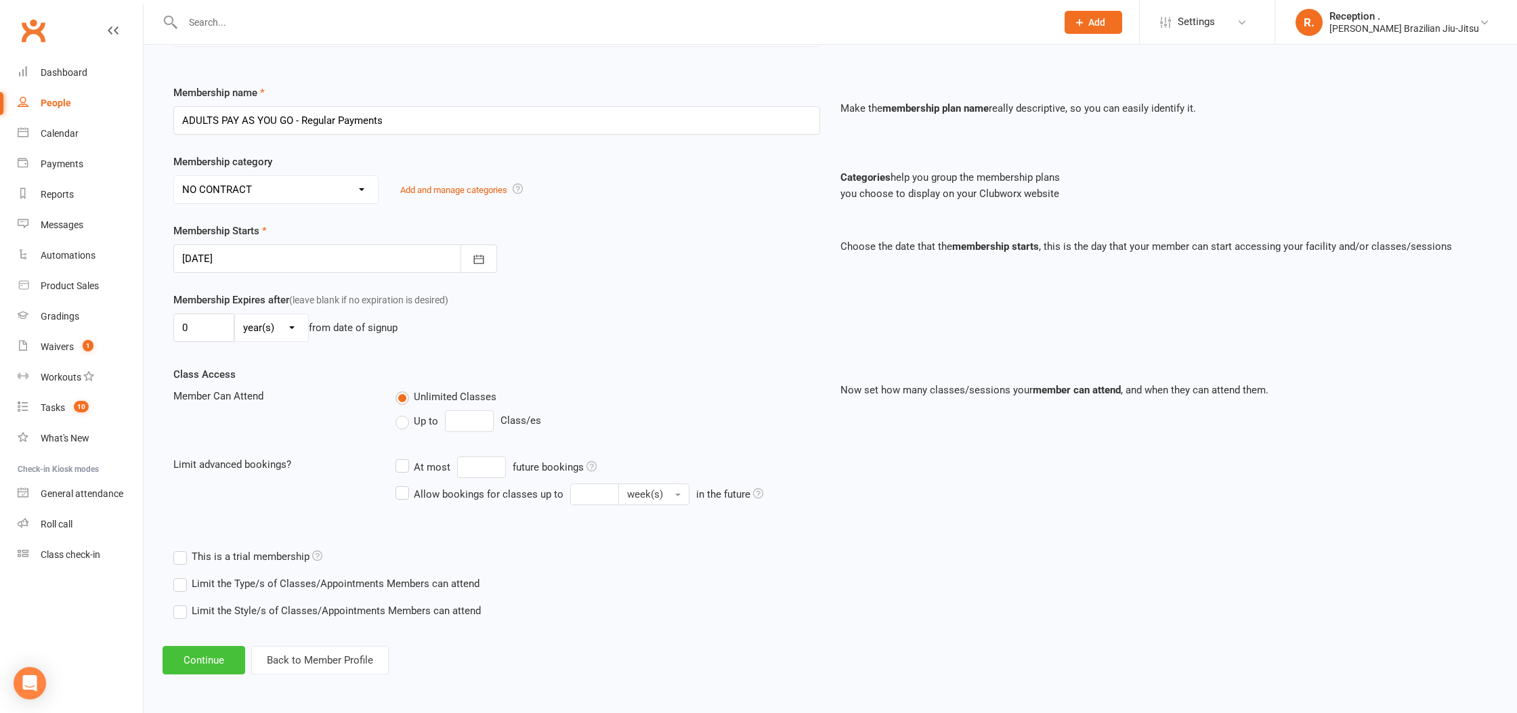
click at [234, 669] on button "Continue" at bounding box center [204, 660] width 83 height 28
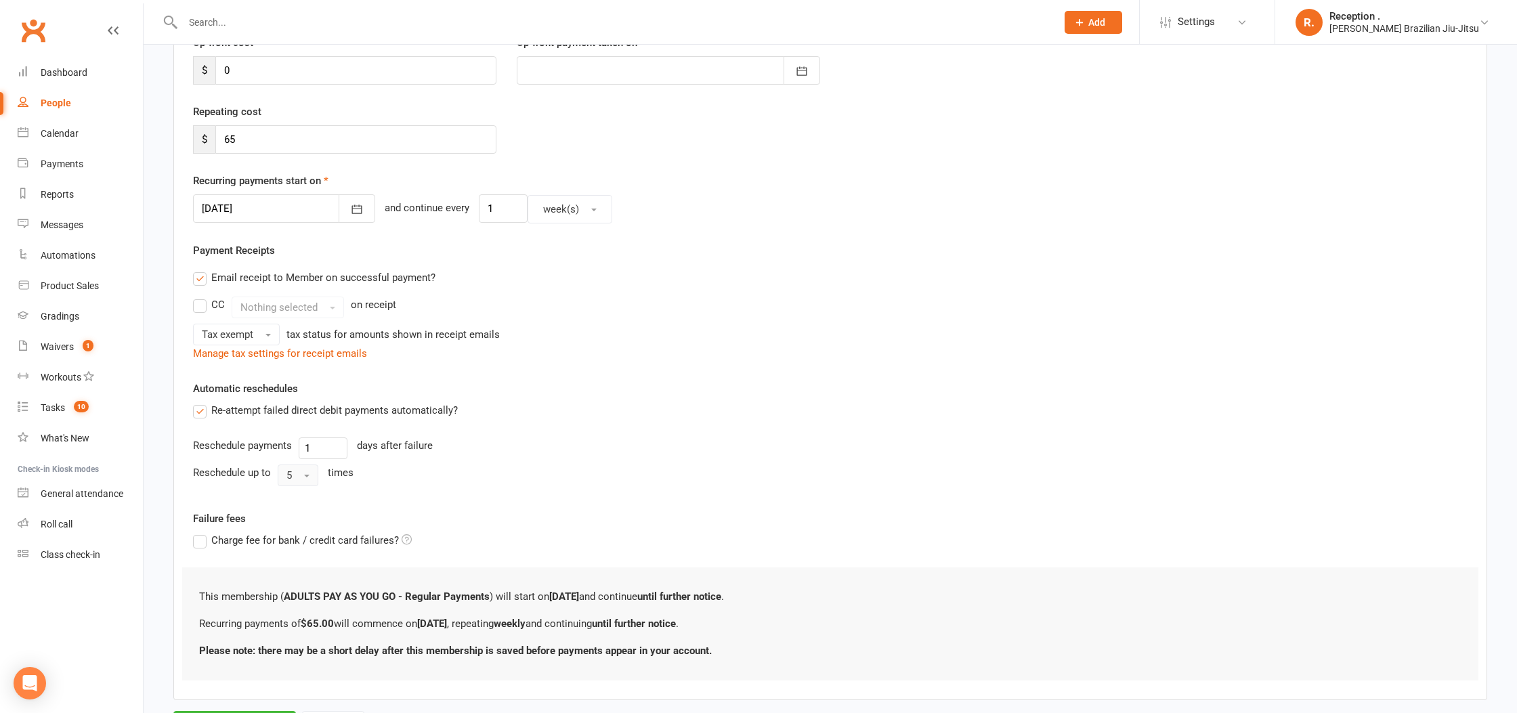
scroll to position [272, 0]
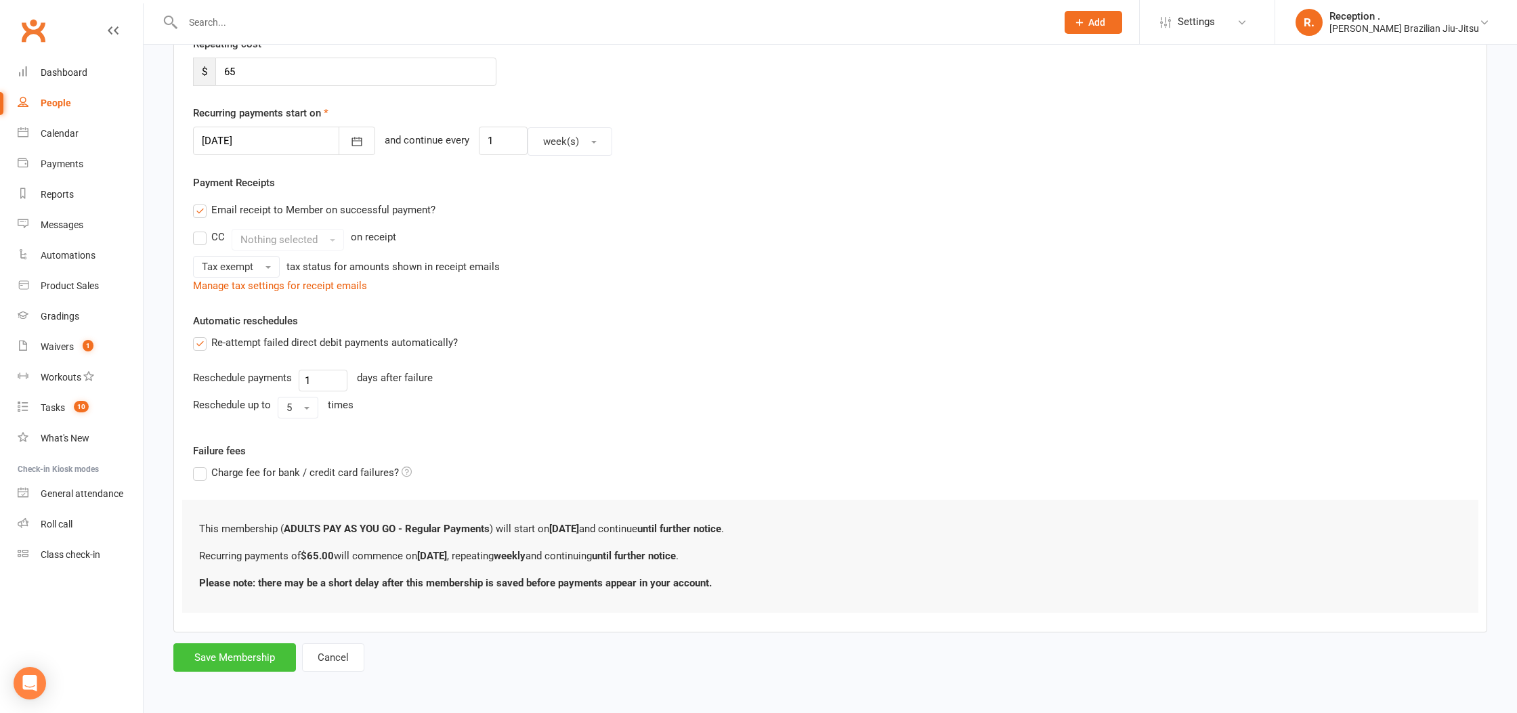
click at [208, 670] on button "Save Membership" at bounding box center [234, 658] width 123 height 28
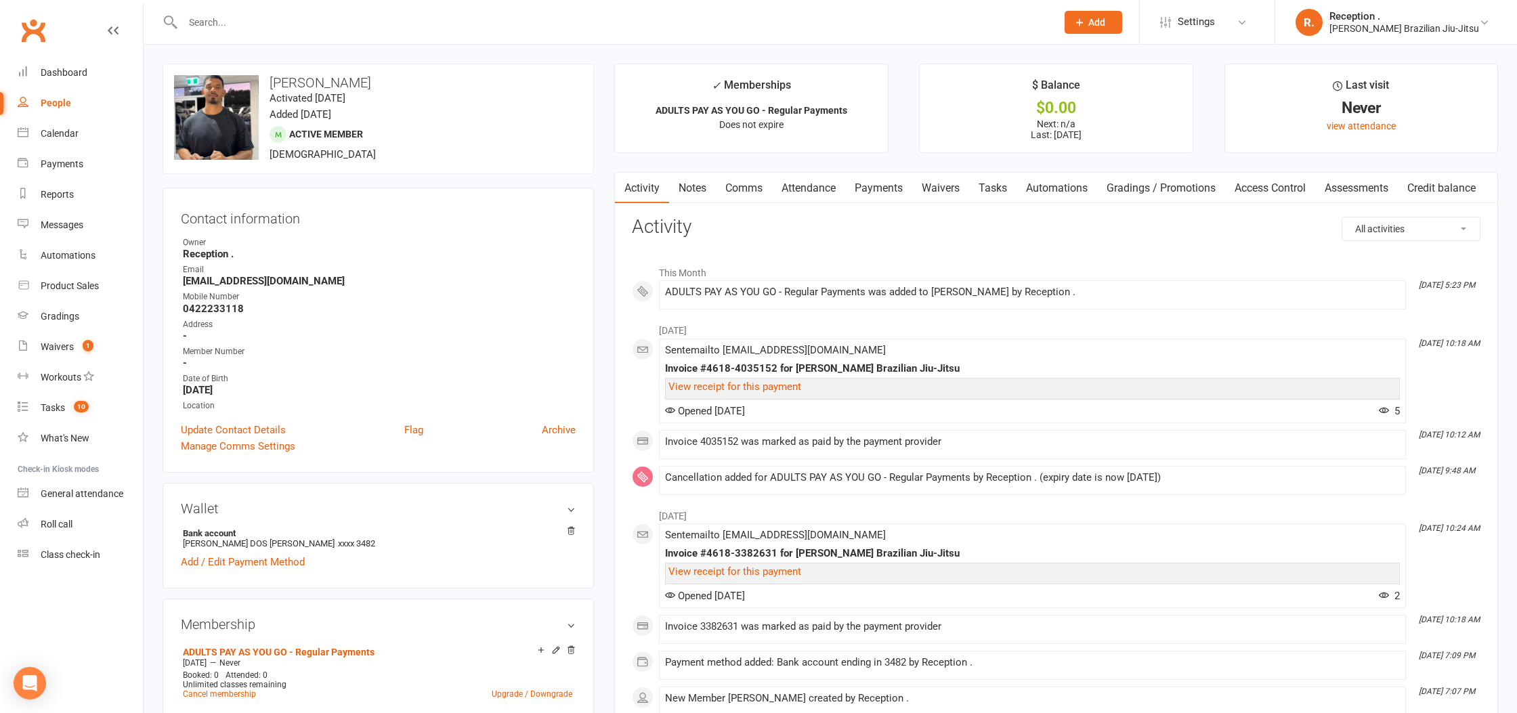
click at [265, 276] on strong "richardcarvalhobjj@gmail.com" at bounding box center [379, 281] width 393 height 12
copy render-form-field "richardcarvalhobjj@gmail.com"
click at [877, 192] on link "Payments" at bounding box center [878, 188] width 67 height 31
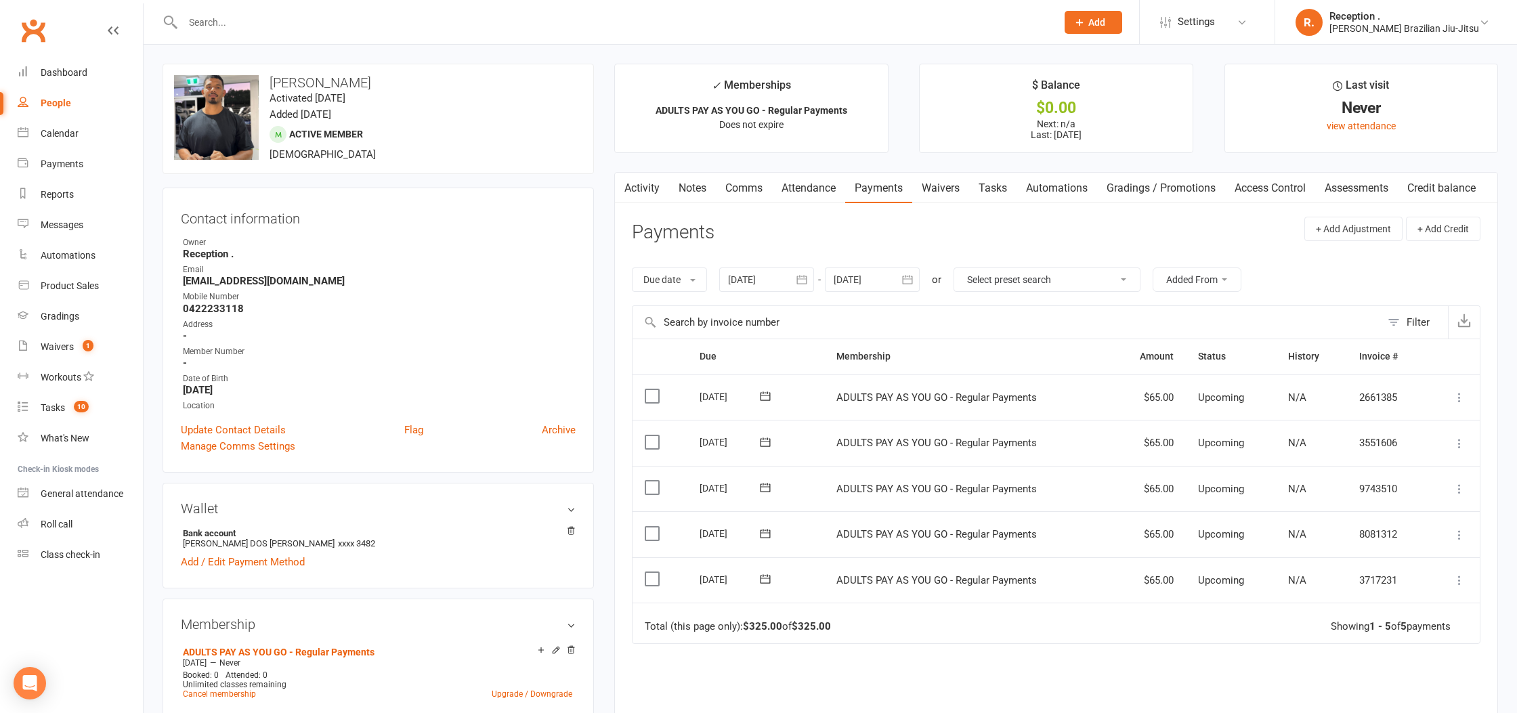
click at [727, 279] on div at bounding box center [766, 280] width 95 height 24
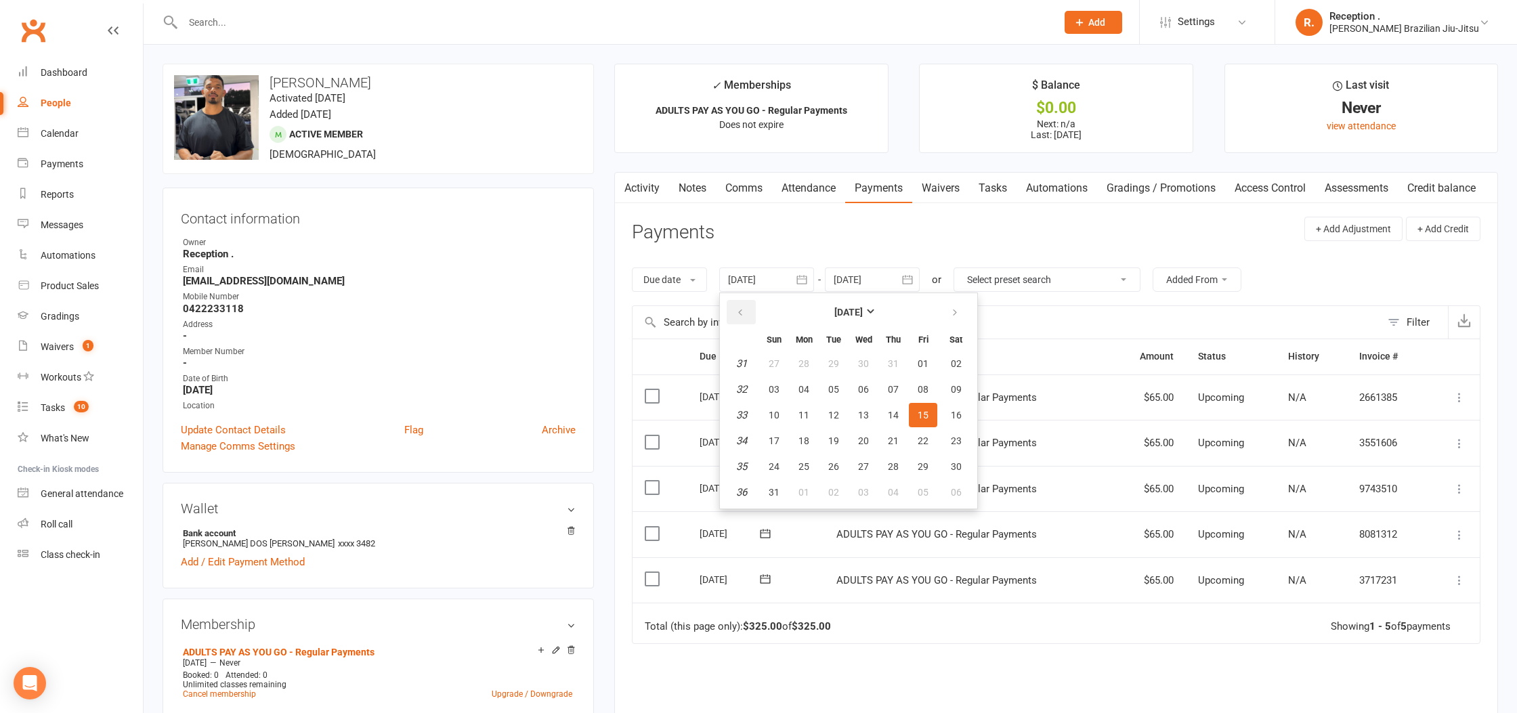
click at [734, 316] on button "button" at bounding box center [741, 312] width 29 height 24
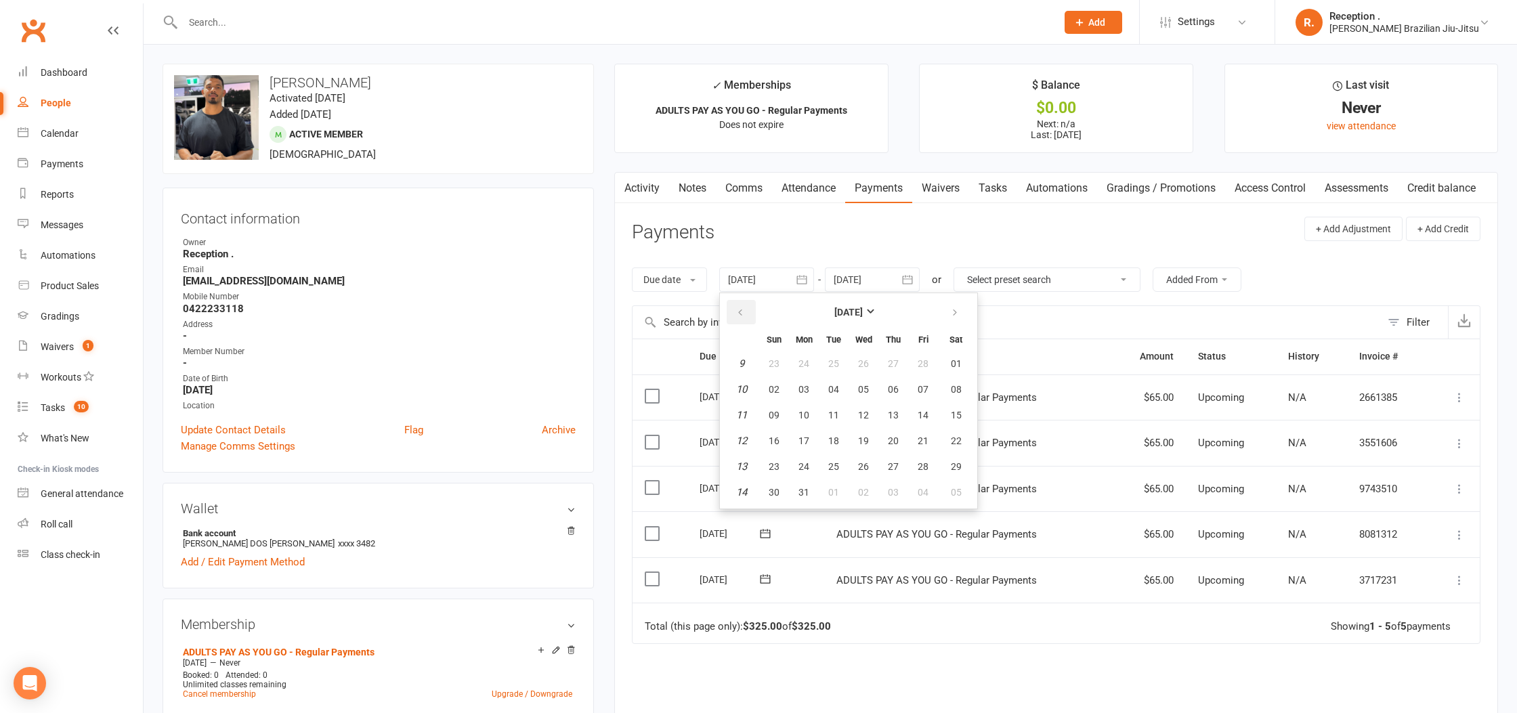
click at [734, 316] on button "button" at bounding box center [741, 312] width 29 height 24
click at [866, 438] on span "20" at bounding box center [863, 441] width 11 height 11
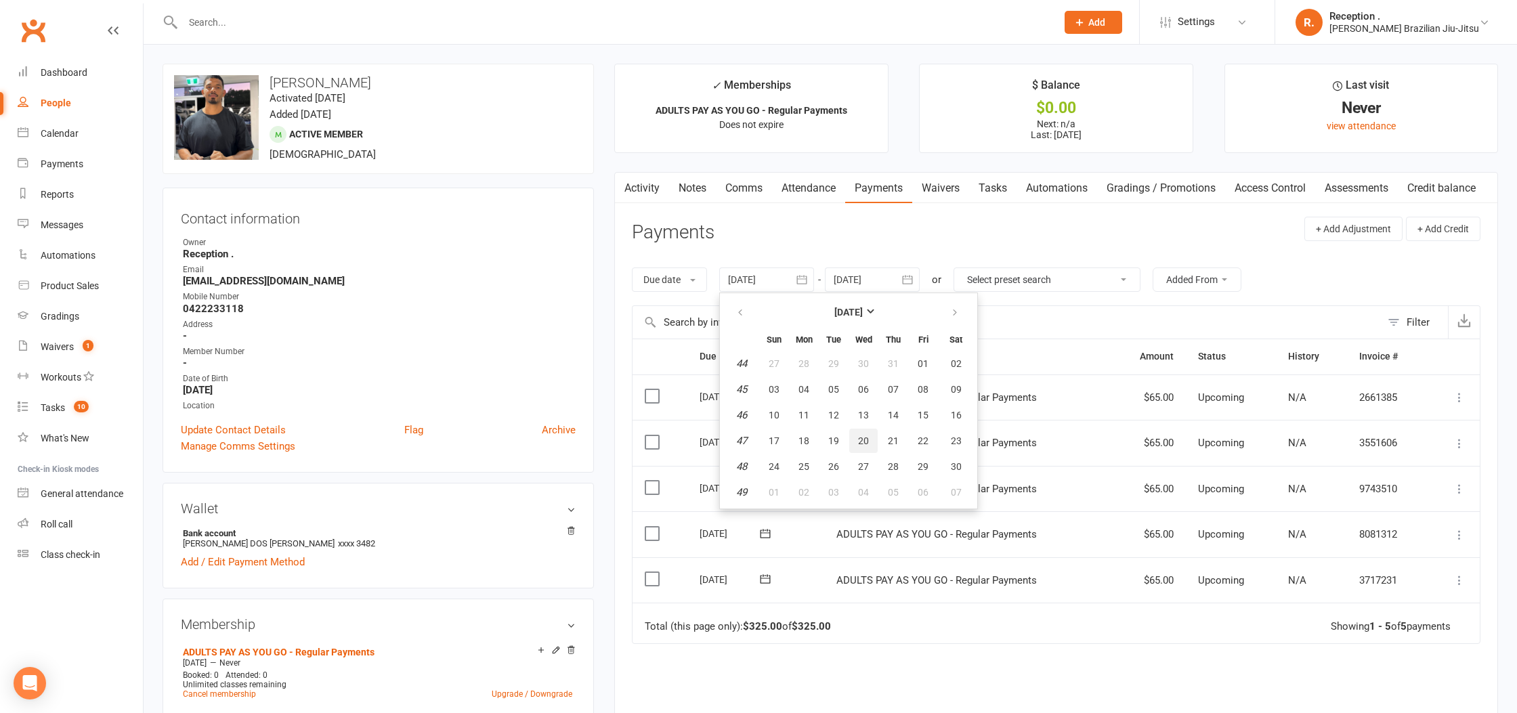
type input "20 Nov 2024"
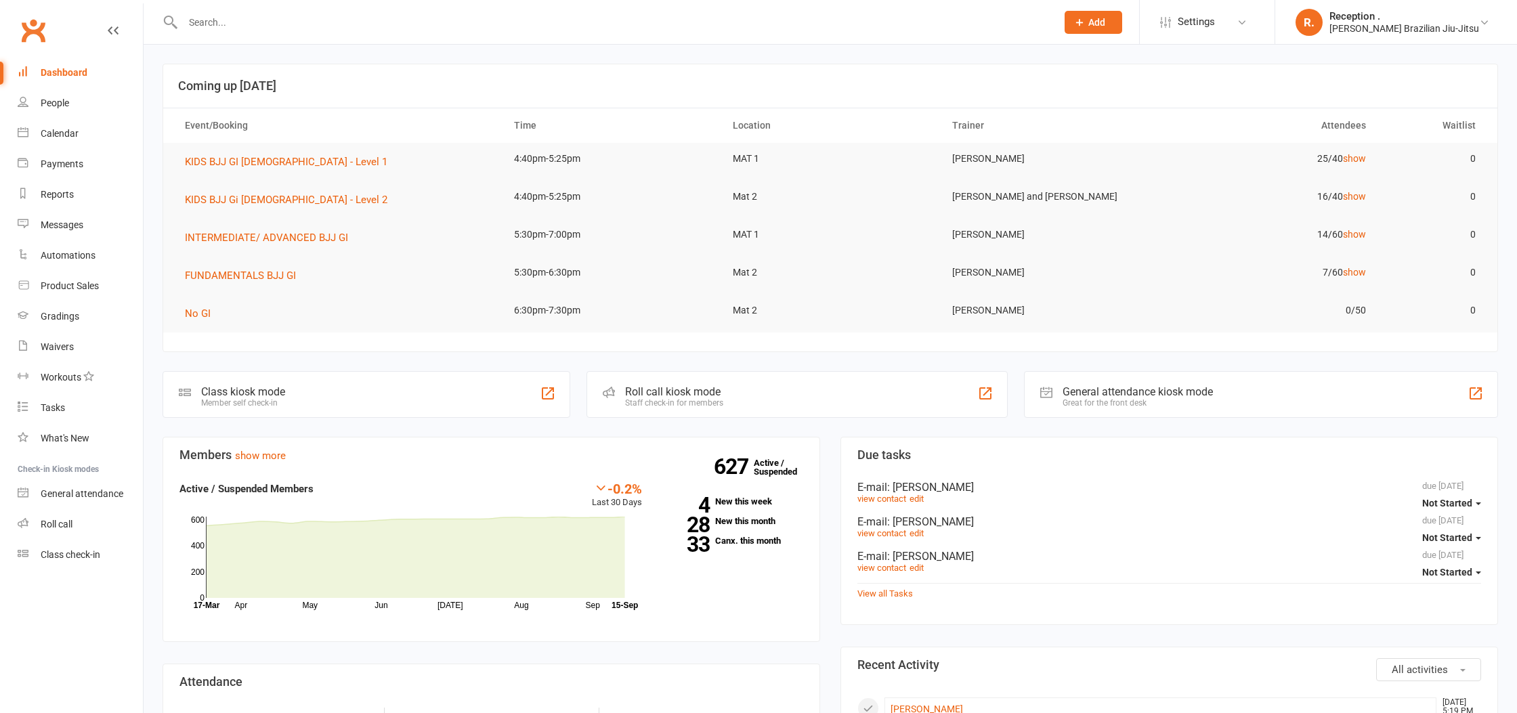
click at [216, 20] on input "text" at bounding box center [613, 22] width 868 height 19
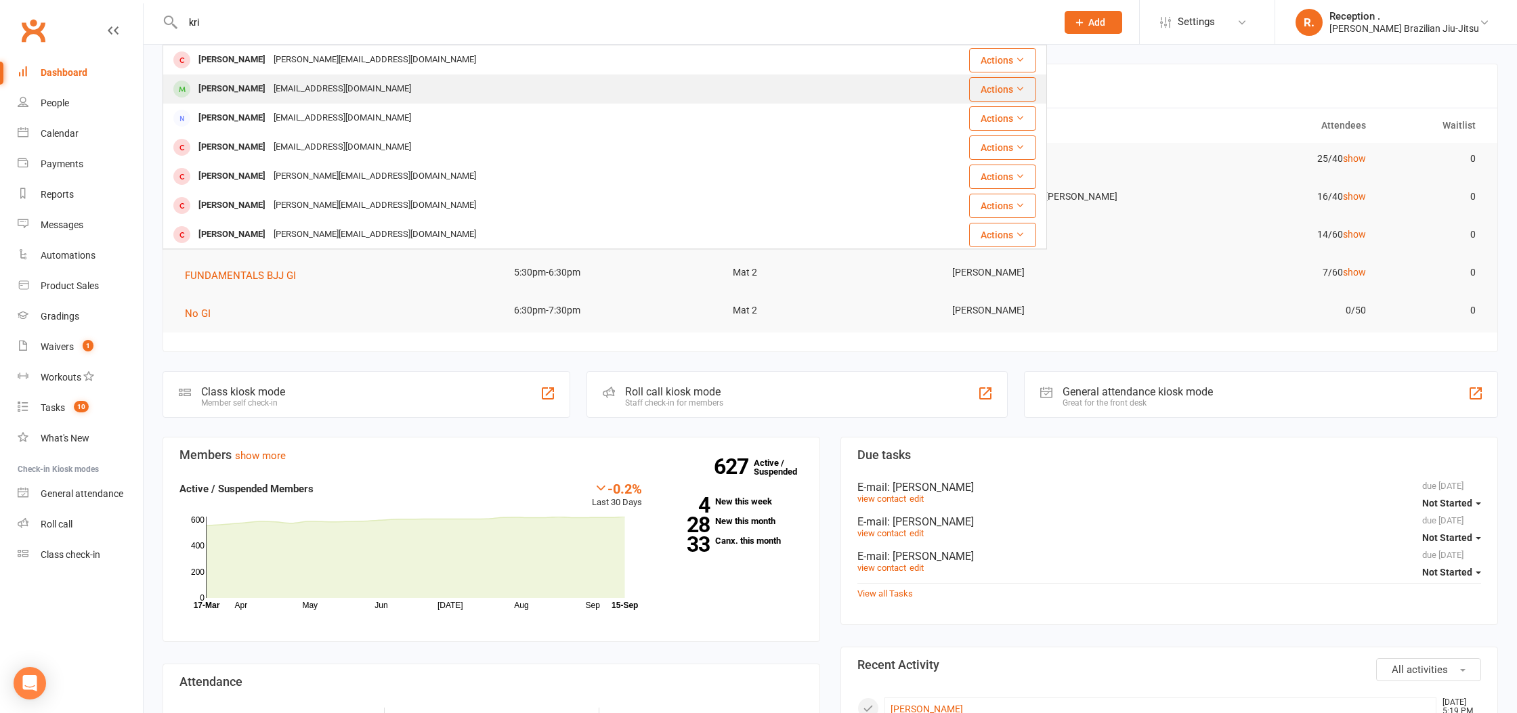
type input "kri"
click at [222, 91] on div "Krissy Kedwell" at bounding box center [231, 89] width 75 height 20
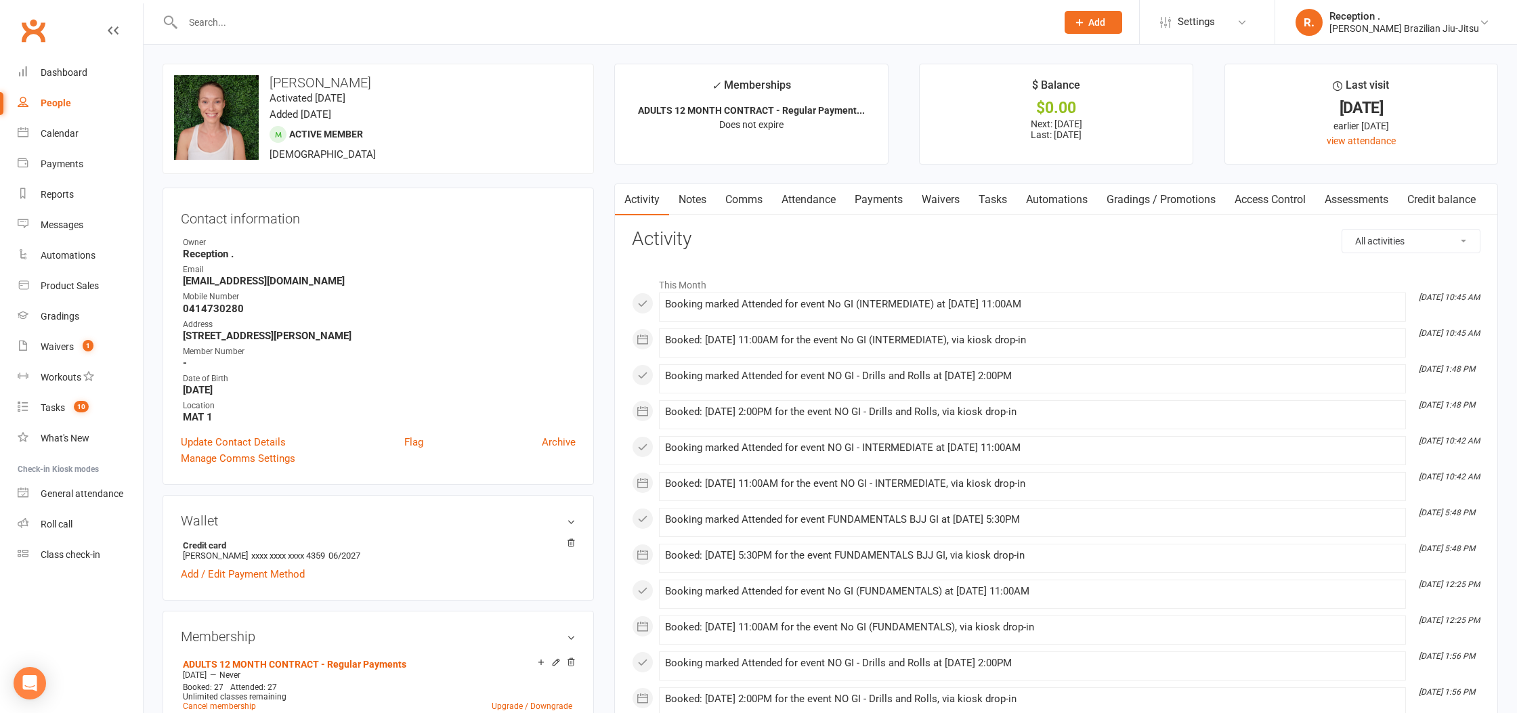
click at [223, 23] on input "text" at bounding box center [613, 22] width 868 height 19
click at [240, 20] on input "kr" at bounding box center [613, 22] width 868 height 19
type input "kr"
click at [257, 15] on input "text" at bounding box center [613, 22] width 868 height 19
click at [234, 27] on input "text" at bounding box center [613, 22] width 868 height 19
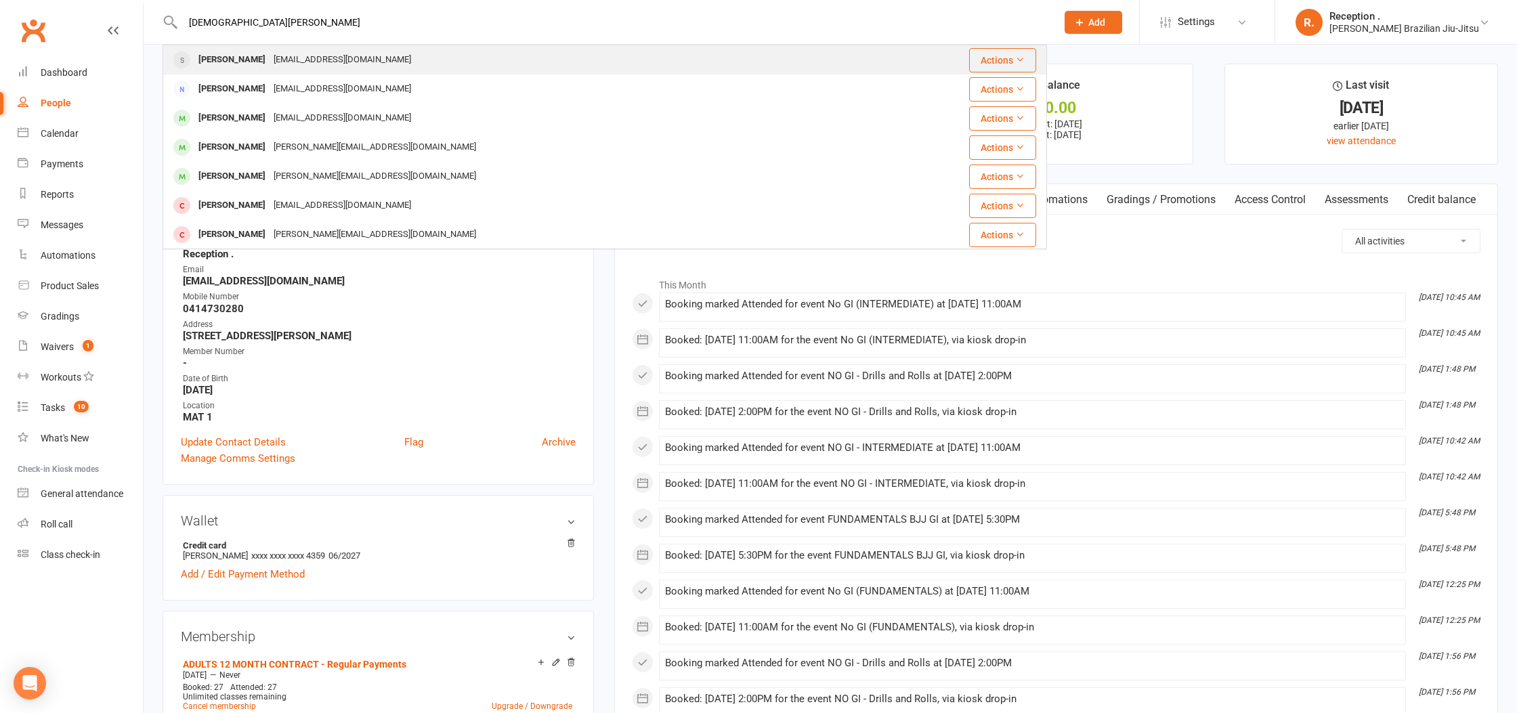
type input "kristen pla"
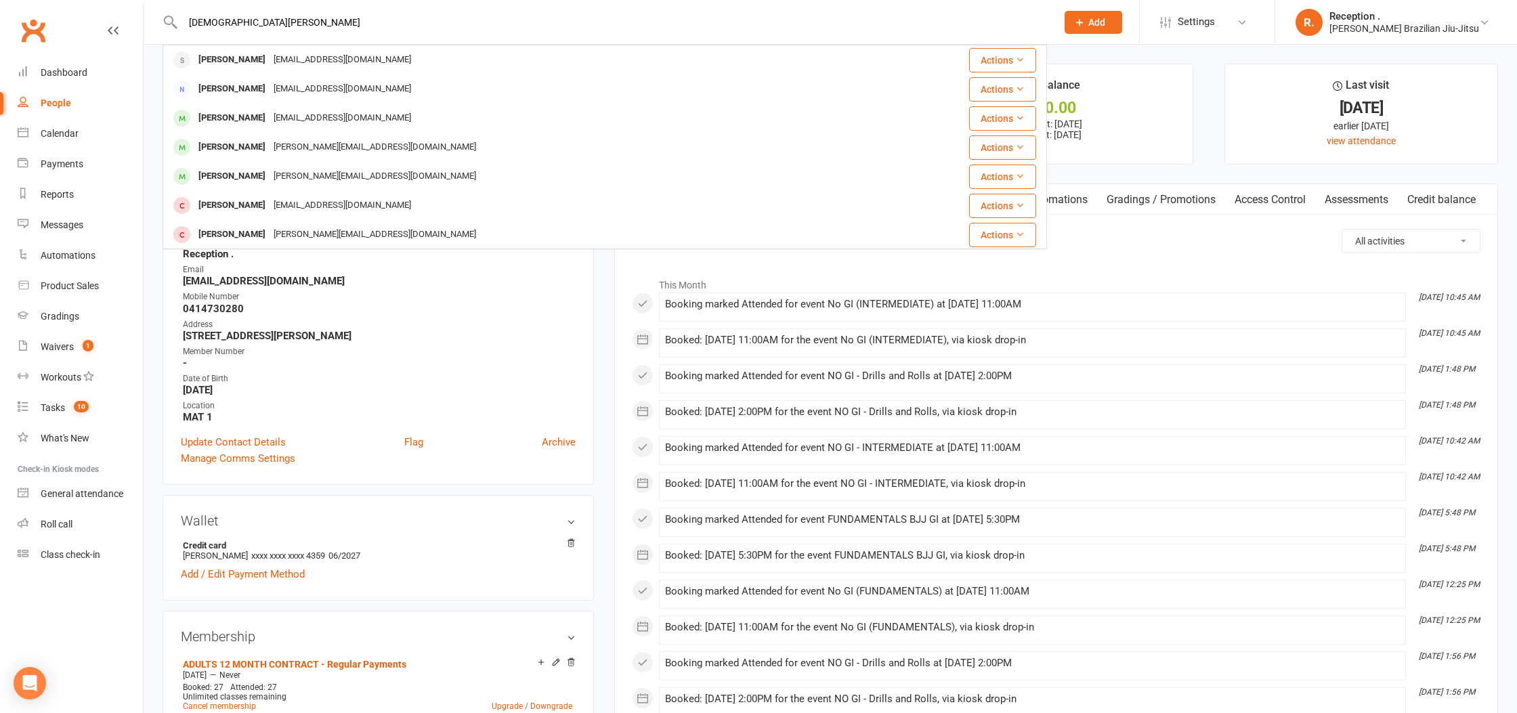
click at [259, 53] on div "Kristin Platten whats_the_sitch_@hotmail.com" at bounding box center [304, 60] width 221 height 20
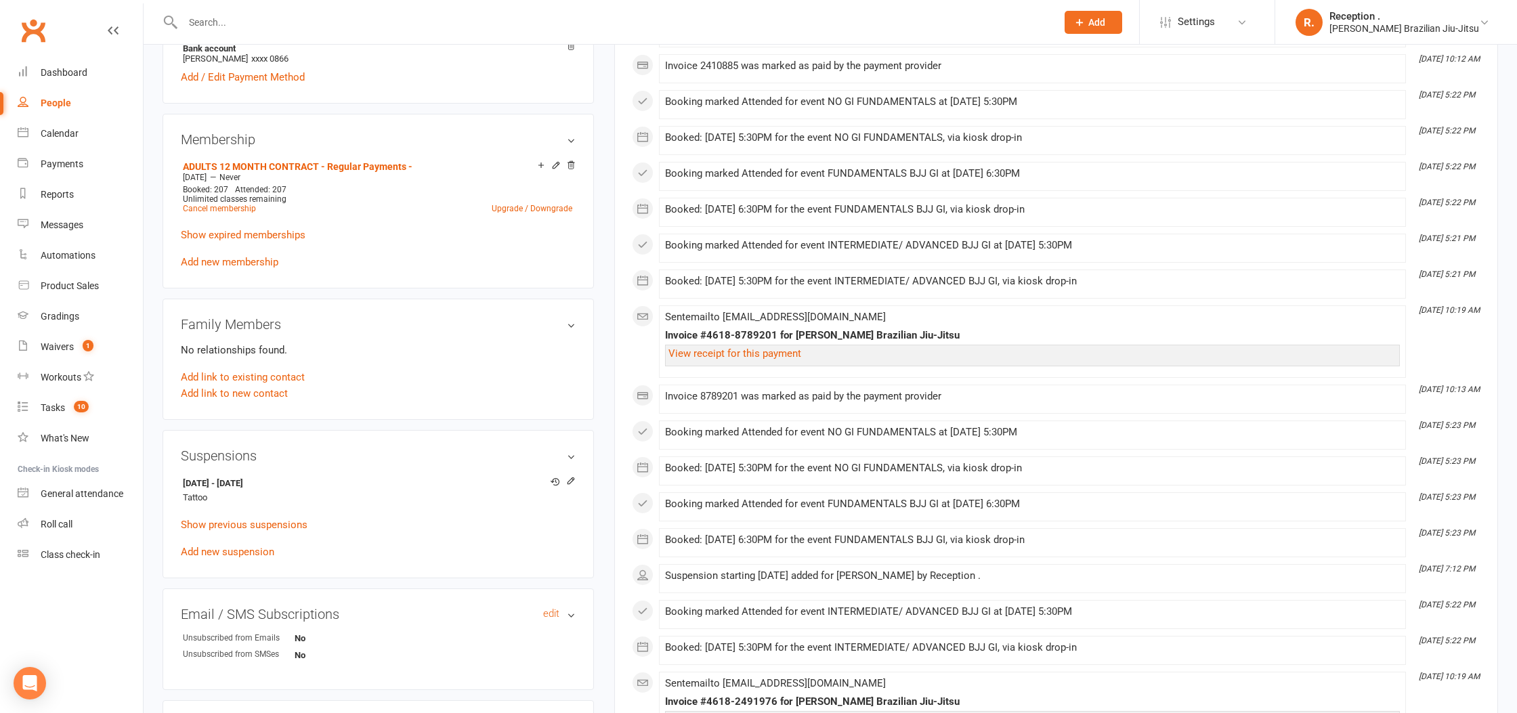
scroll to position [496, 0]
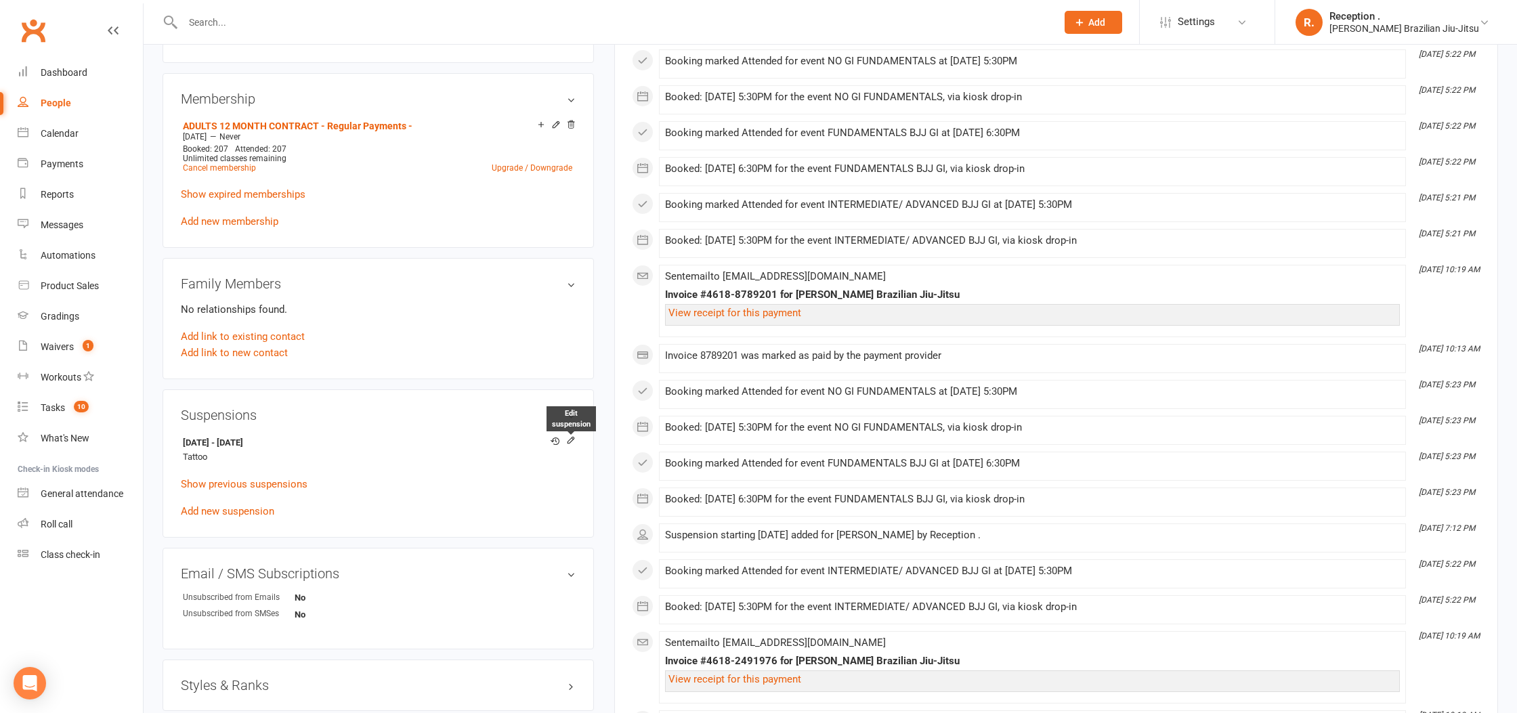
click at [575, 436] on icon at bounding box center [570, 440] width 9 height 9
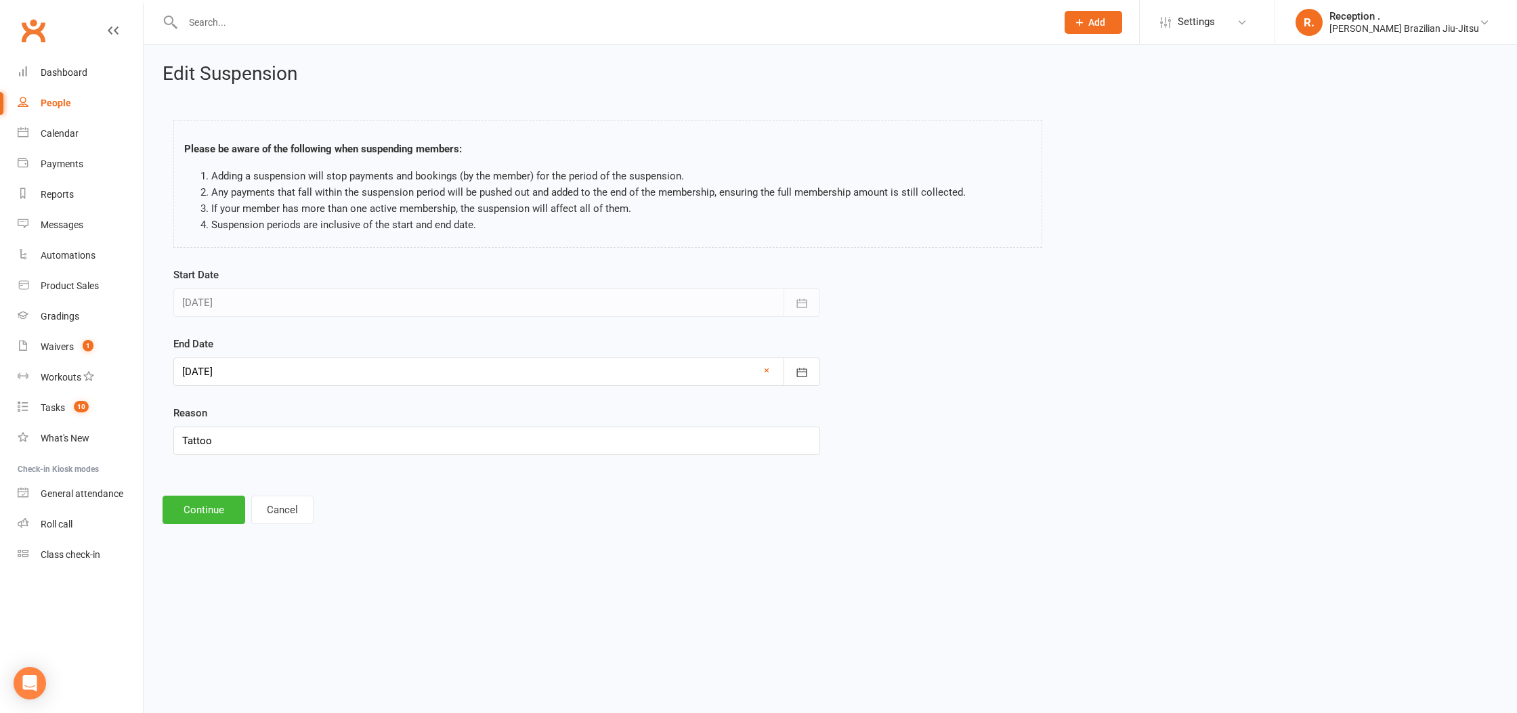
click at [213, 377] on div at bounding box center [496, 372] width 647 height 28
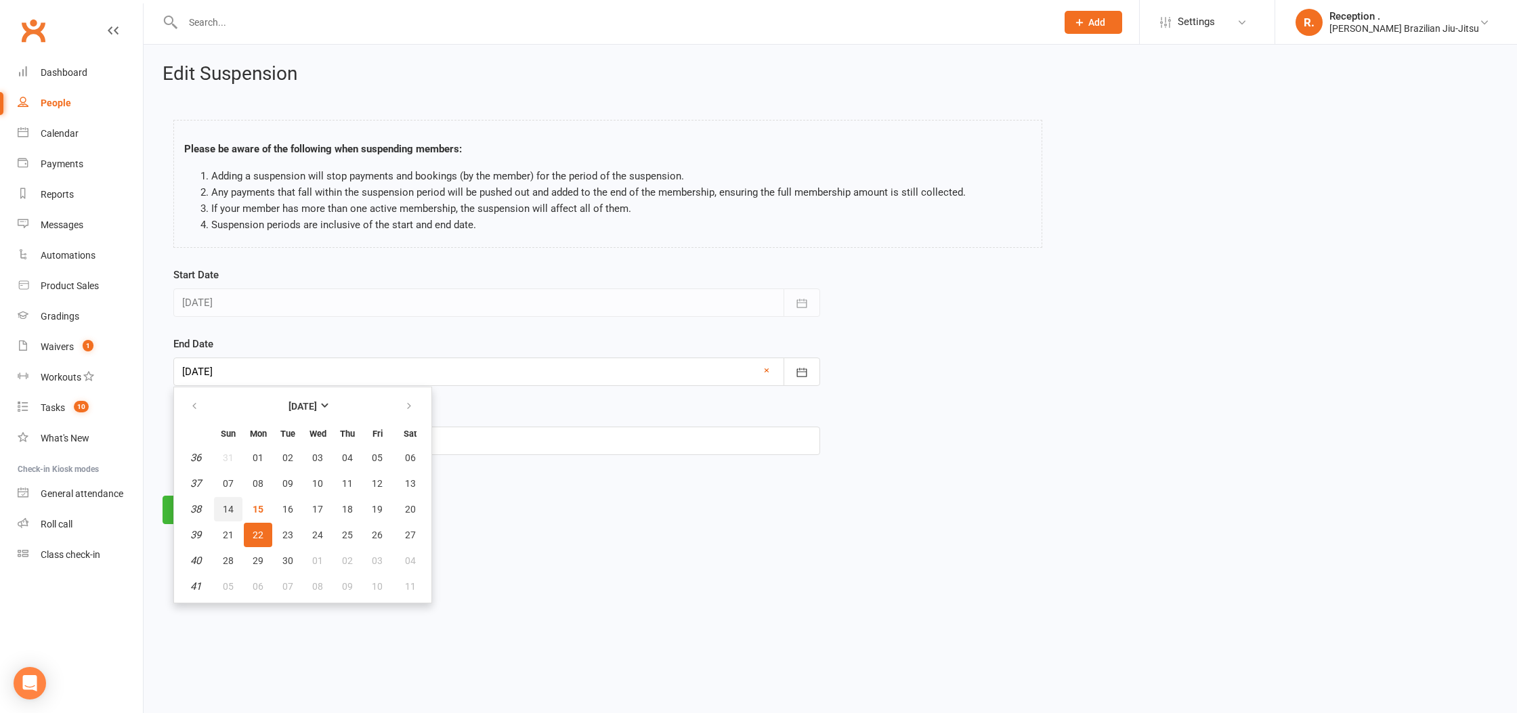
click at [234, 512] on button "14" at bounding box center [228, 509] width 28 height 24
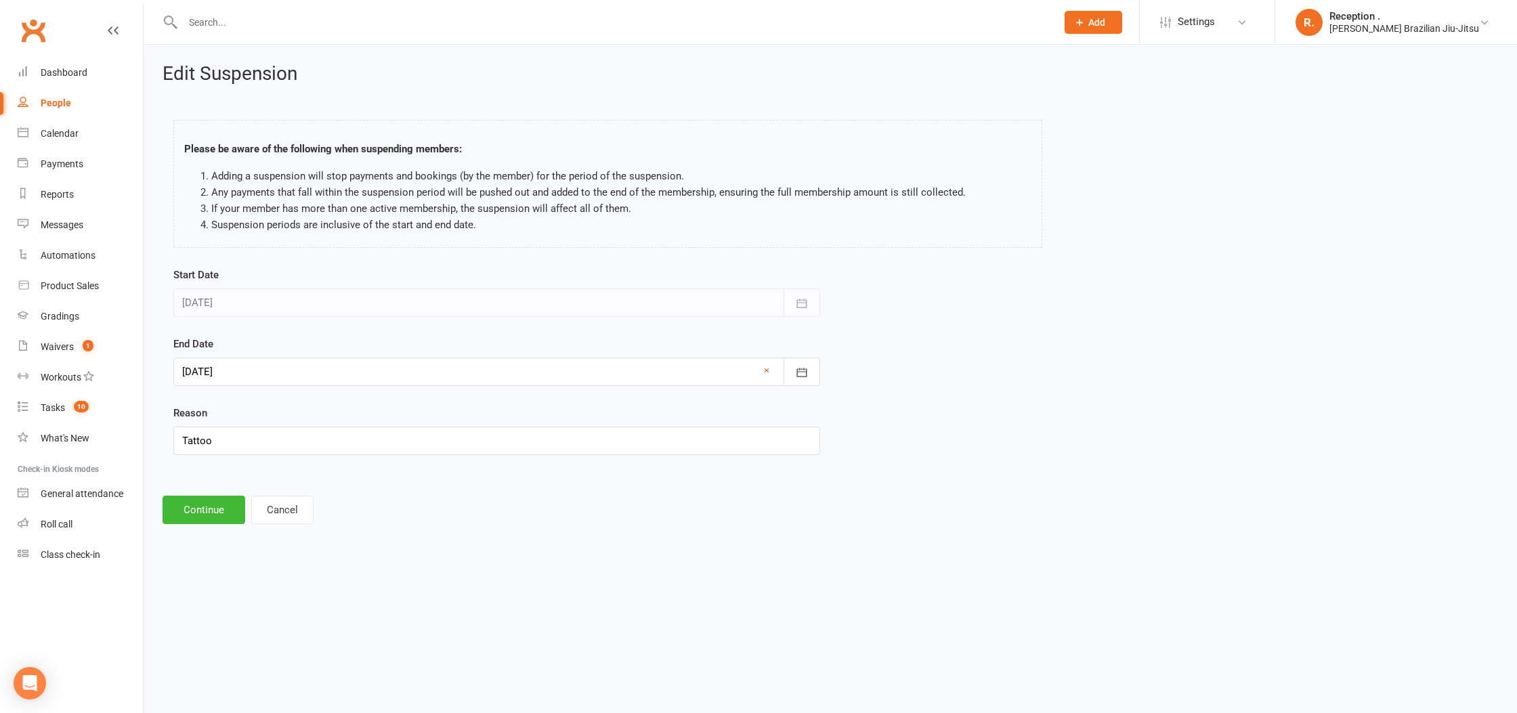
type input "14 Sep 2025"
click at [198, 513] on button "Continue" at bounding box center [204, 510] width 83 height 28
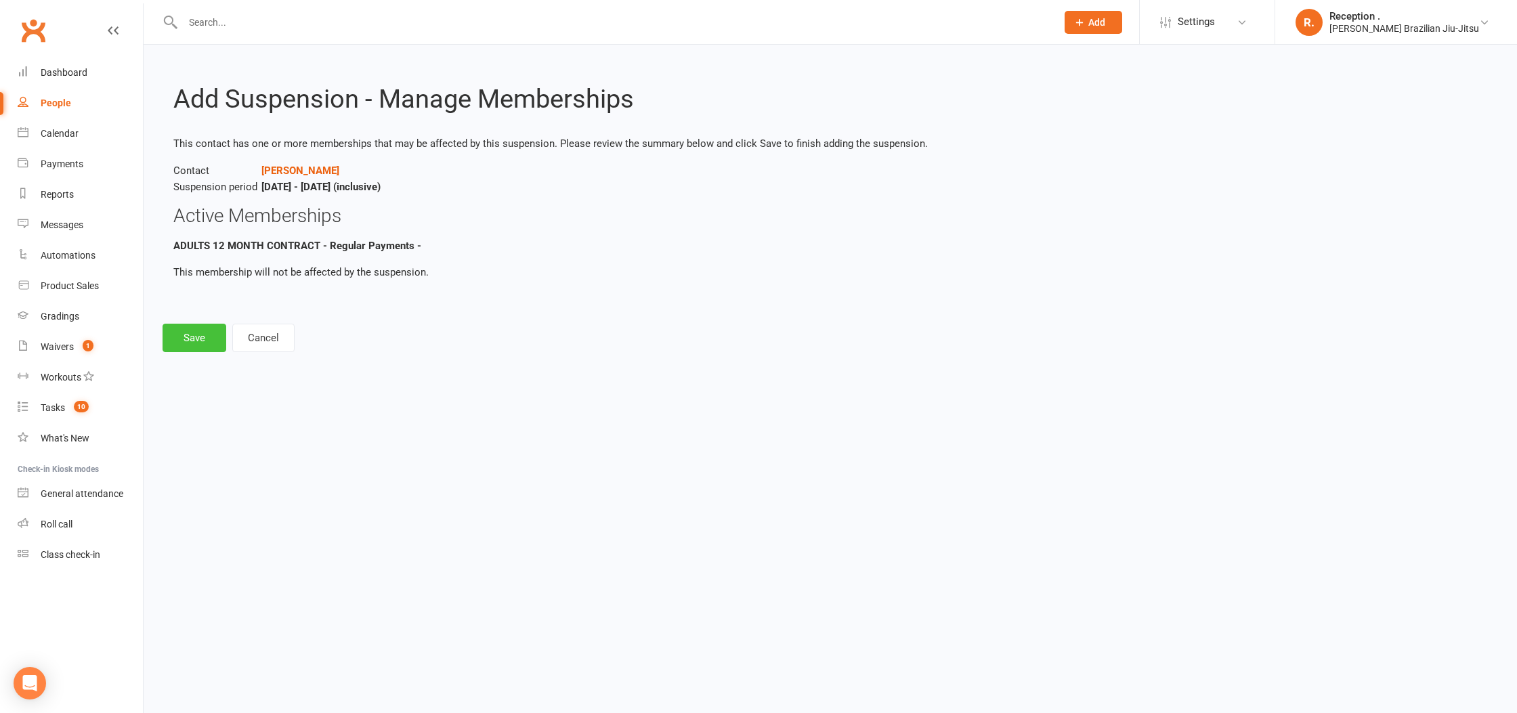
click at [203, 335] on button "Save" at bounding box center [195, 338] width 64 height 28
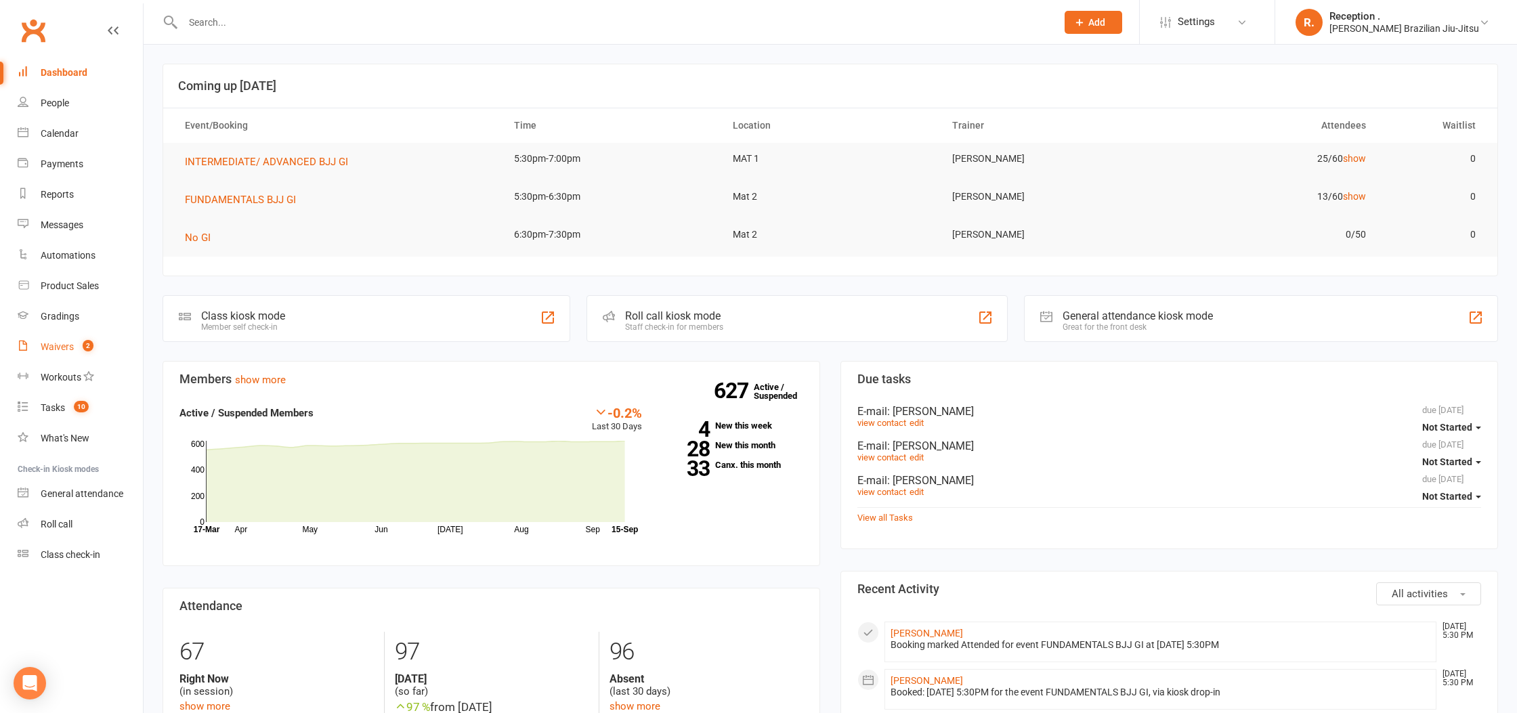
click at [77, 347] on count-badge "2" at bounding box center [85, 346] width 18 height 11
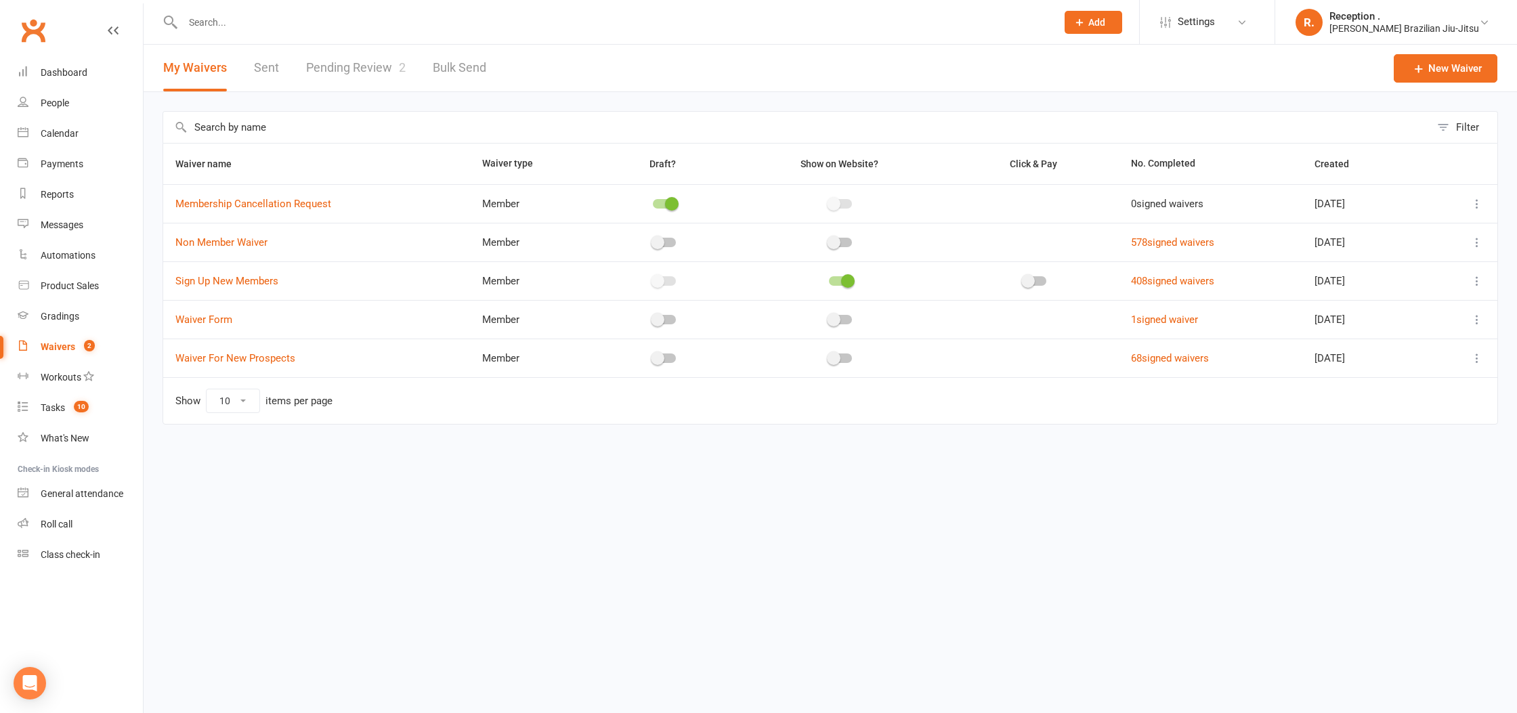
click at [347, 64] on link "Pending Review 2" at bounding box center [356, 68] width 100 height 47
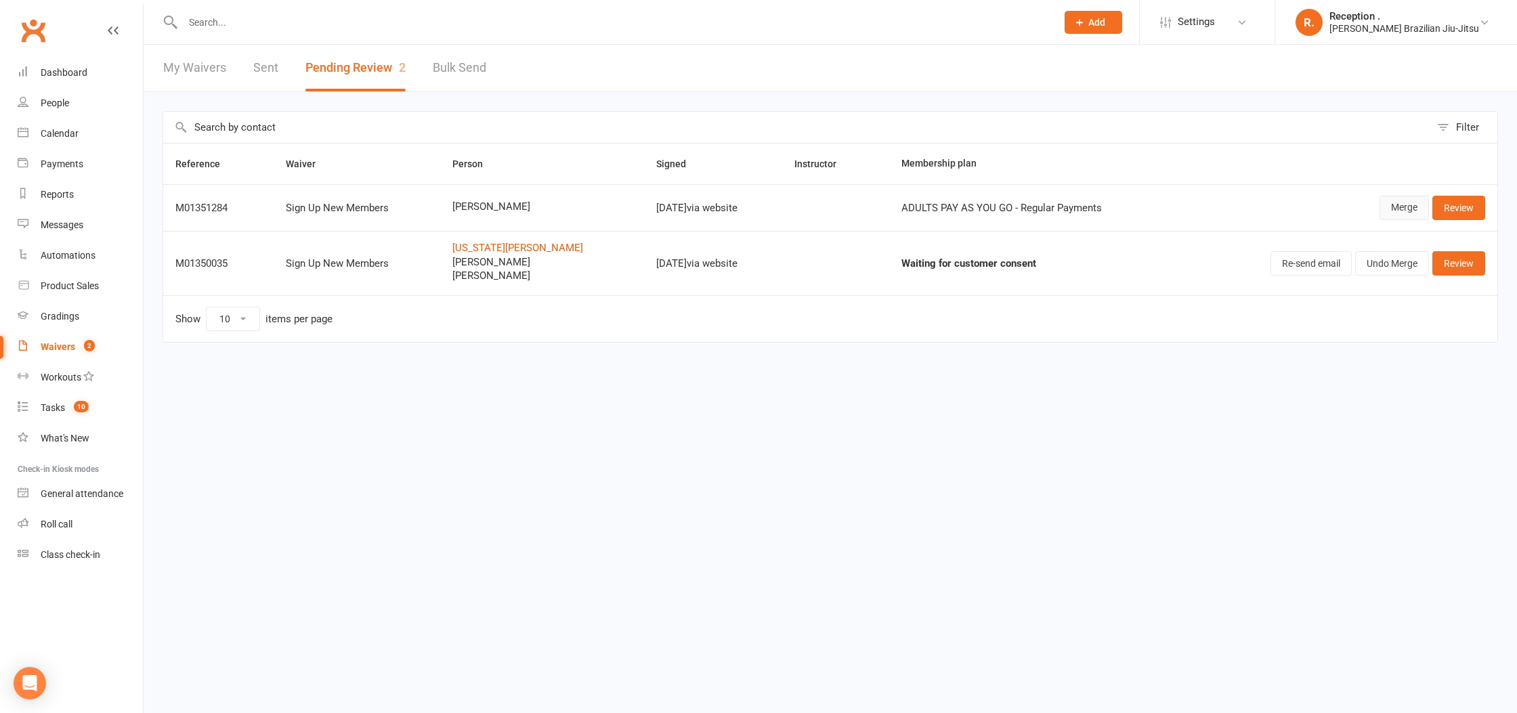
click at [1394, 208] on link "Merge" at bounding box center [1404, 208] width 49 height 24
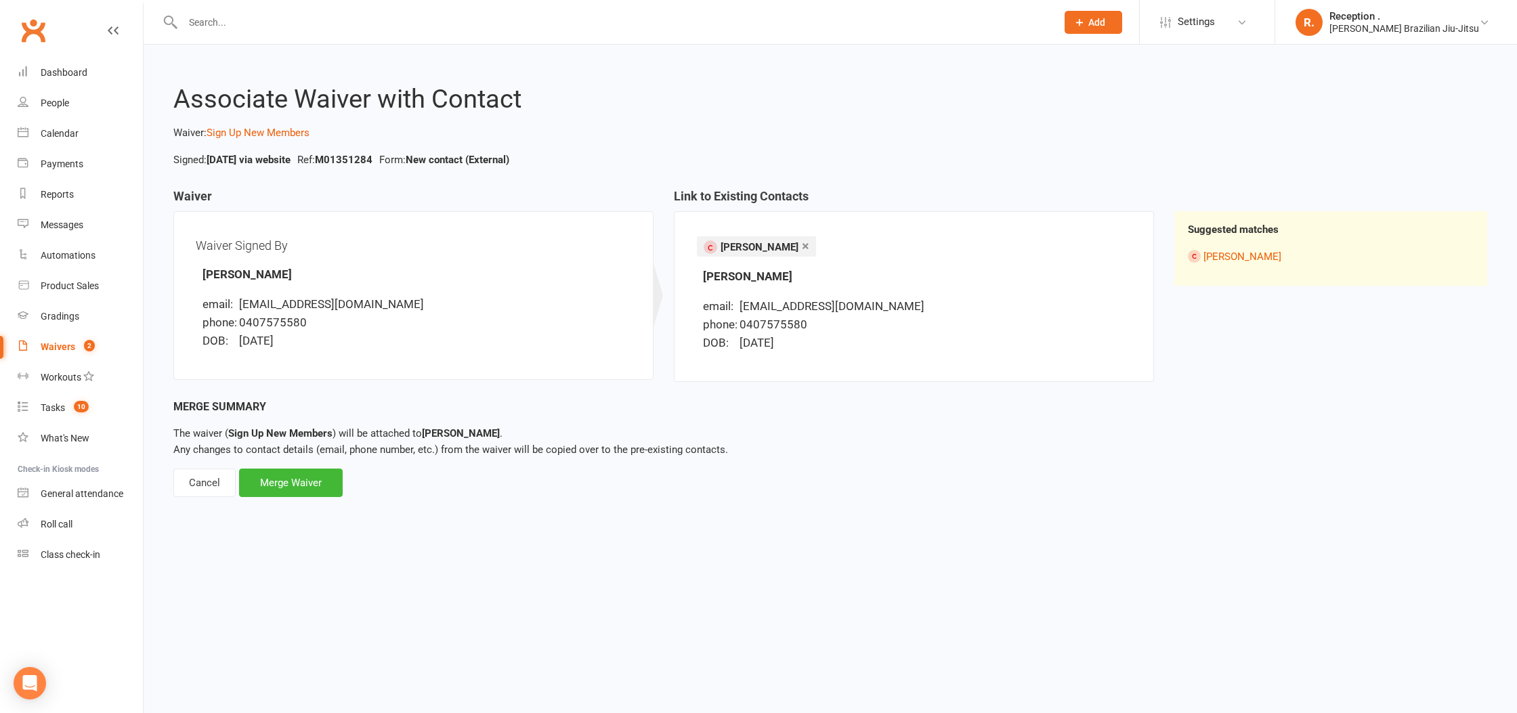
click at [833, 245] on div "× [PERSON_NAME] Find Contact" at bounding box center [914, 248] width 436 height 28
click at [757, 253] on li "× [PERSON_NAME]" at bounding box center [756, 246] width 119 height 20
click at [321, 480] on div "Merge Waiver" at bounding box center [291, 483] width 104 height 28
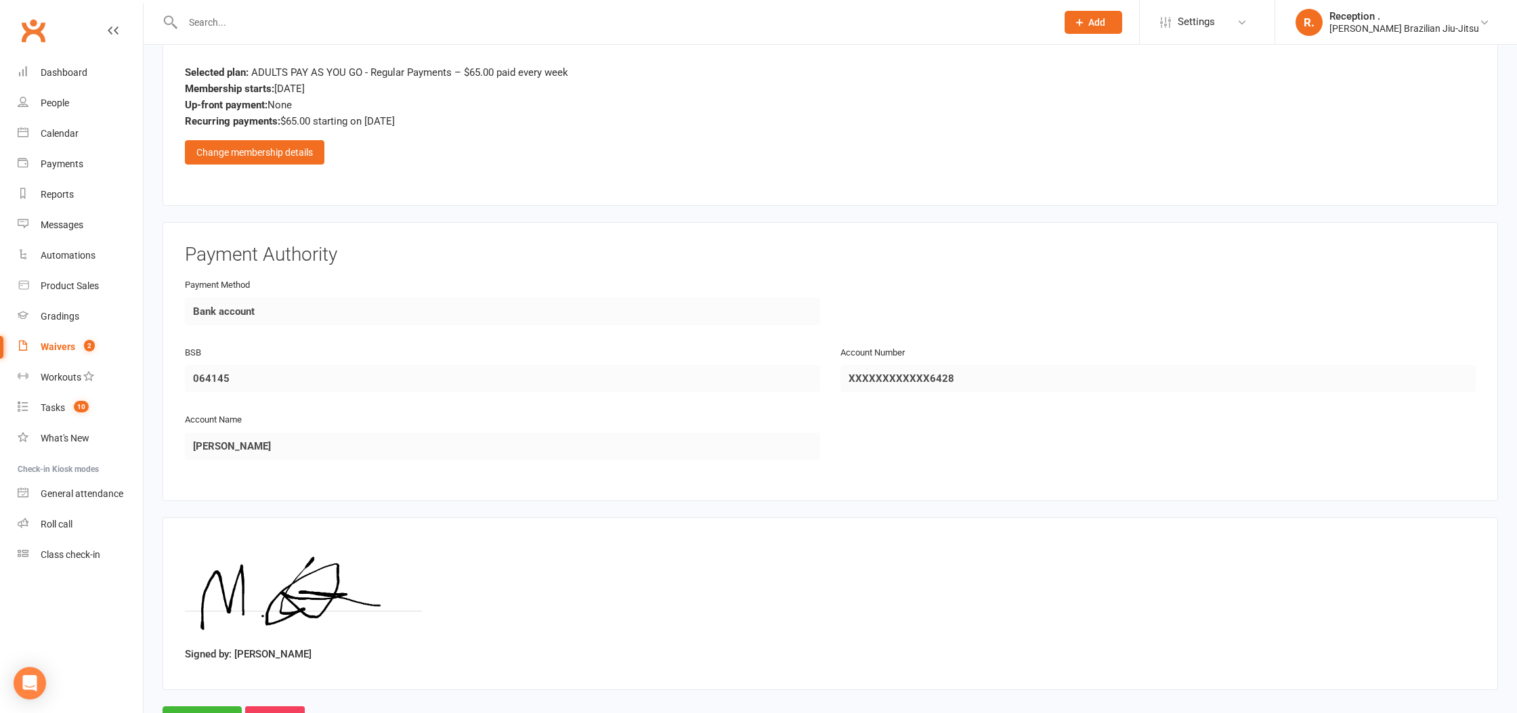
scroll to position [1267, 0]
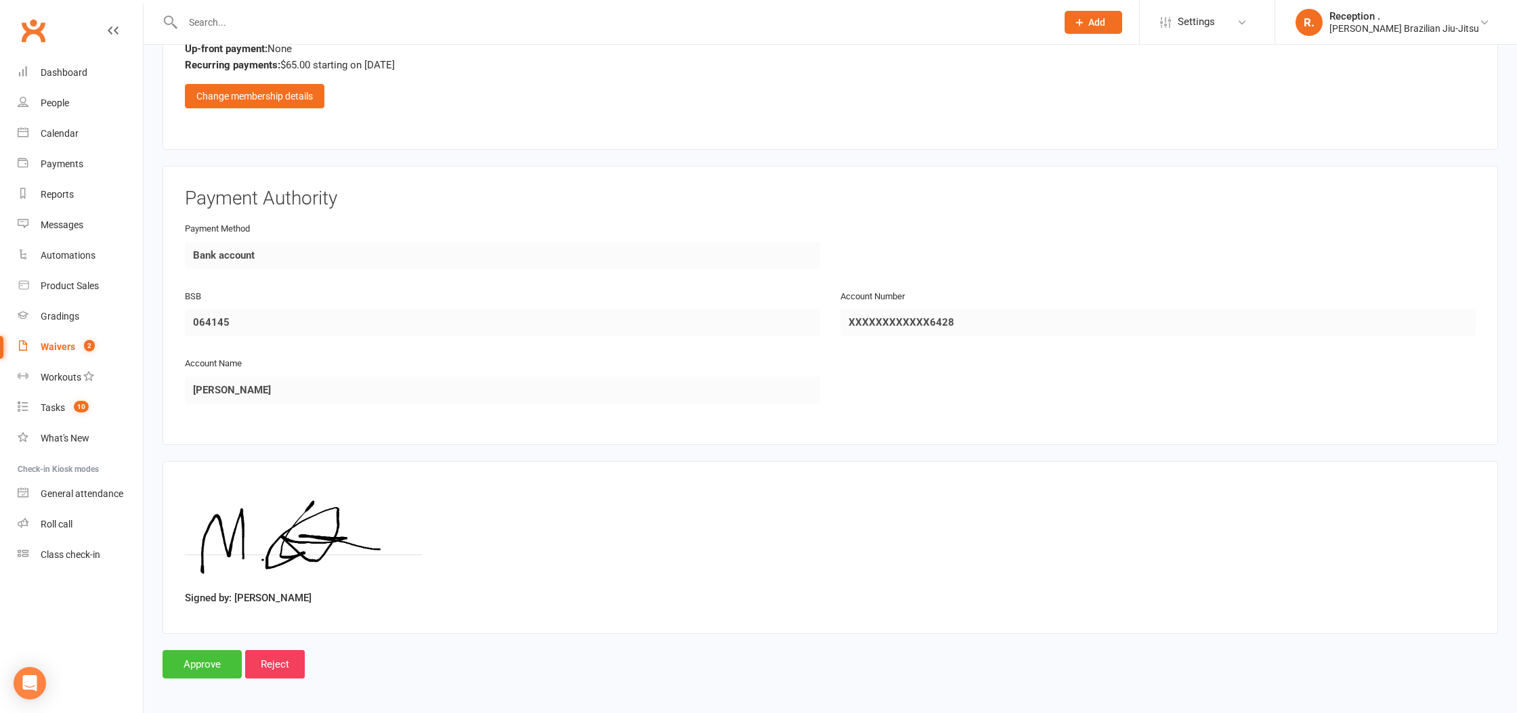
click at [223, 670] on input "Approve" at bounding box center [202, 664] width 79 height 28
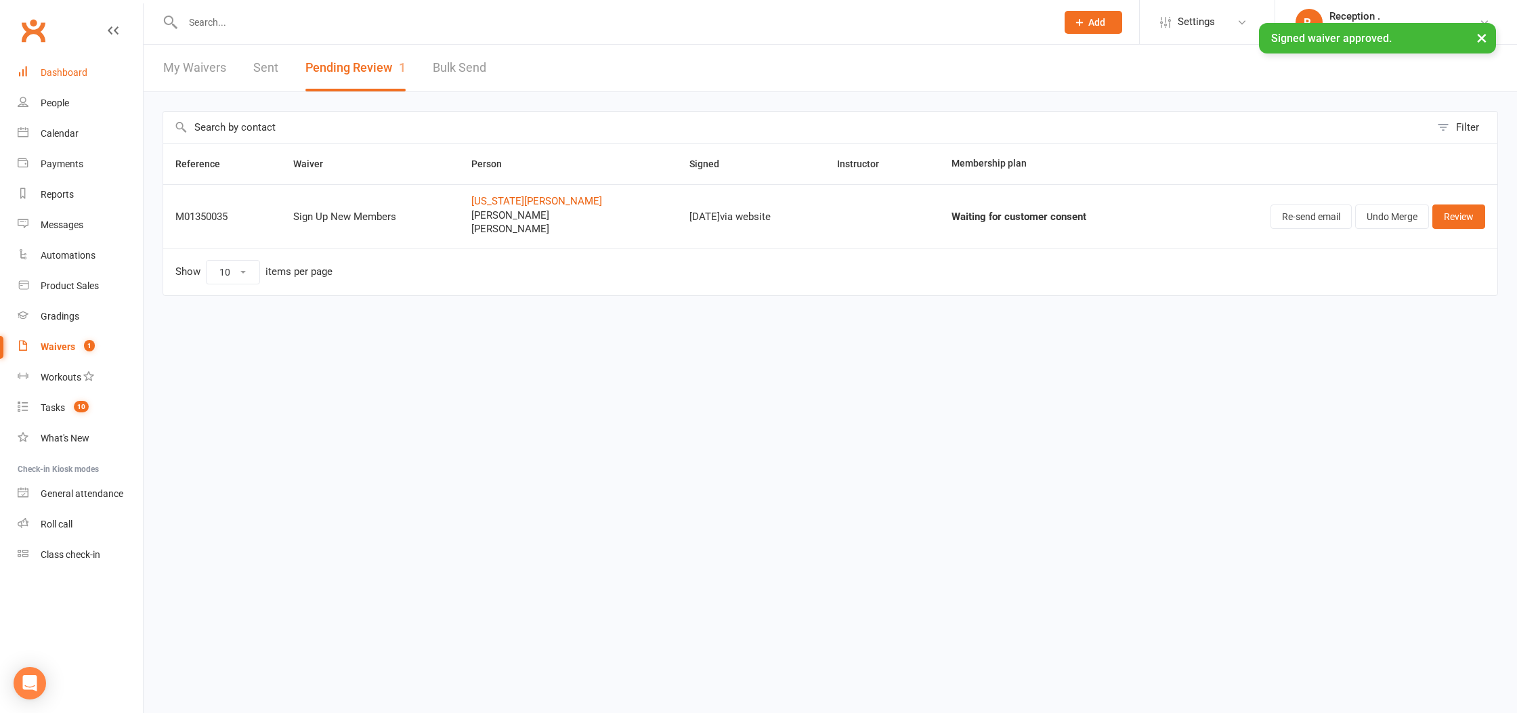
click at [71, 77] on div "Dashboard" at bounding box center [64, 72] width 47 height 11
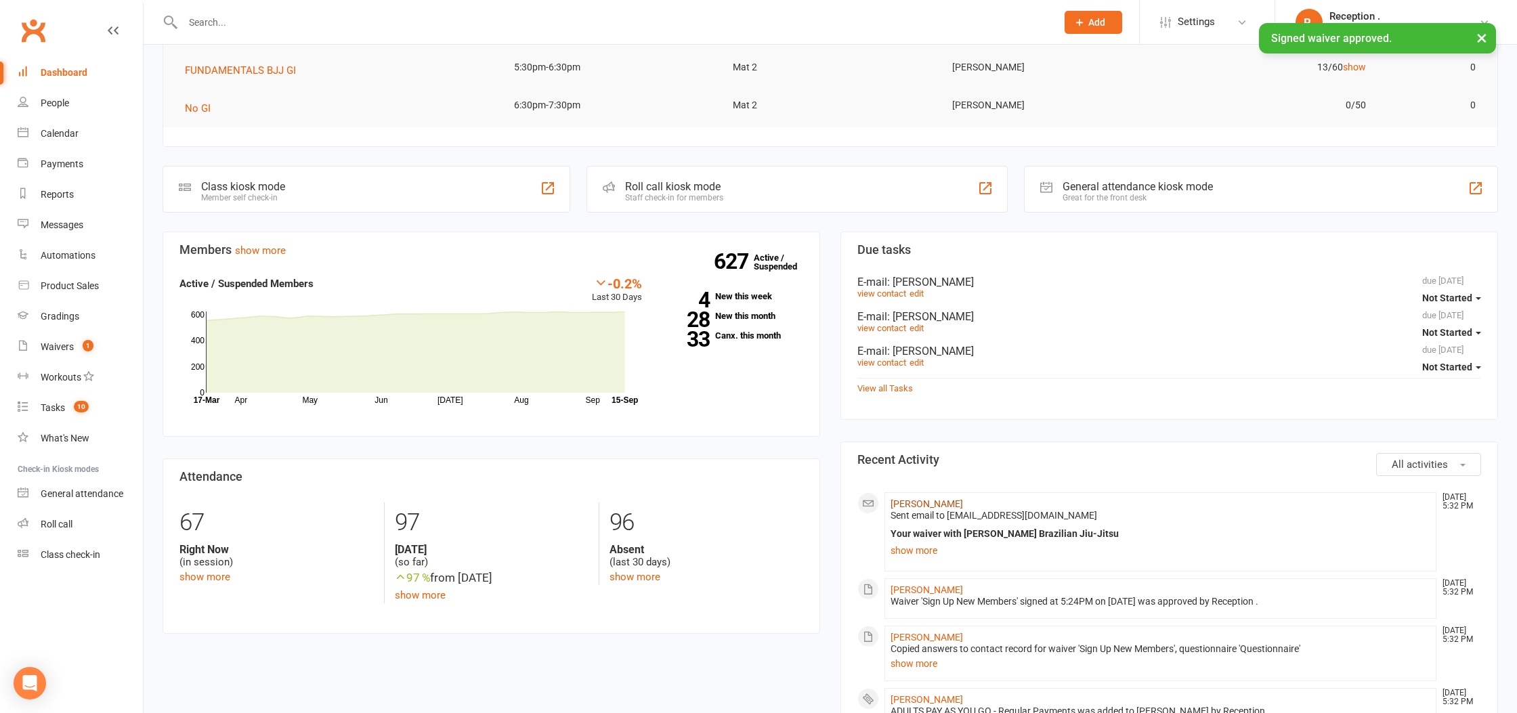
scroll to position [150, 0]
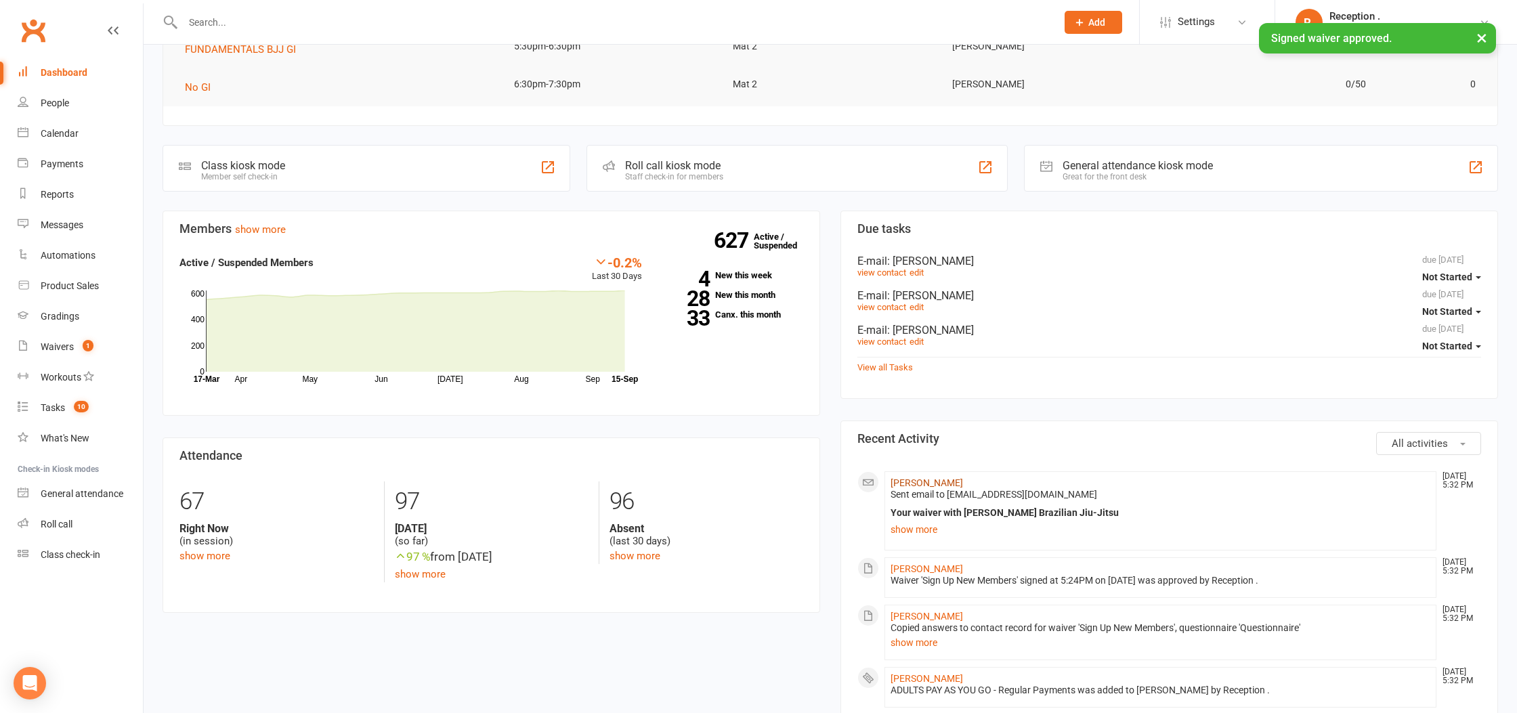
click at [930, 484] on link "[PERSON_NAME]" at bounding box center [927, 483] width 72 height 11
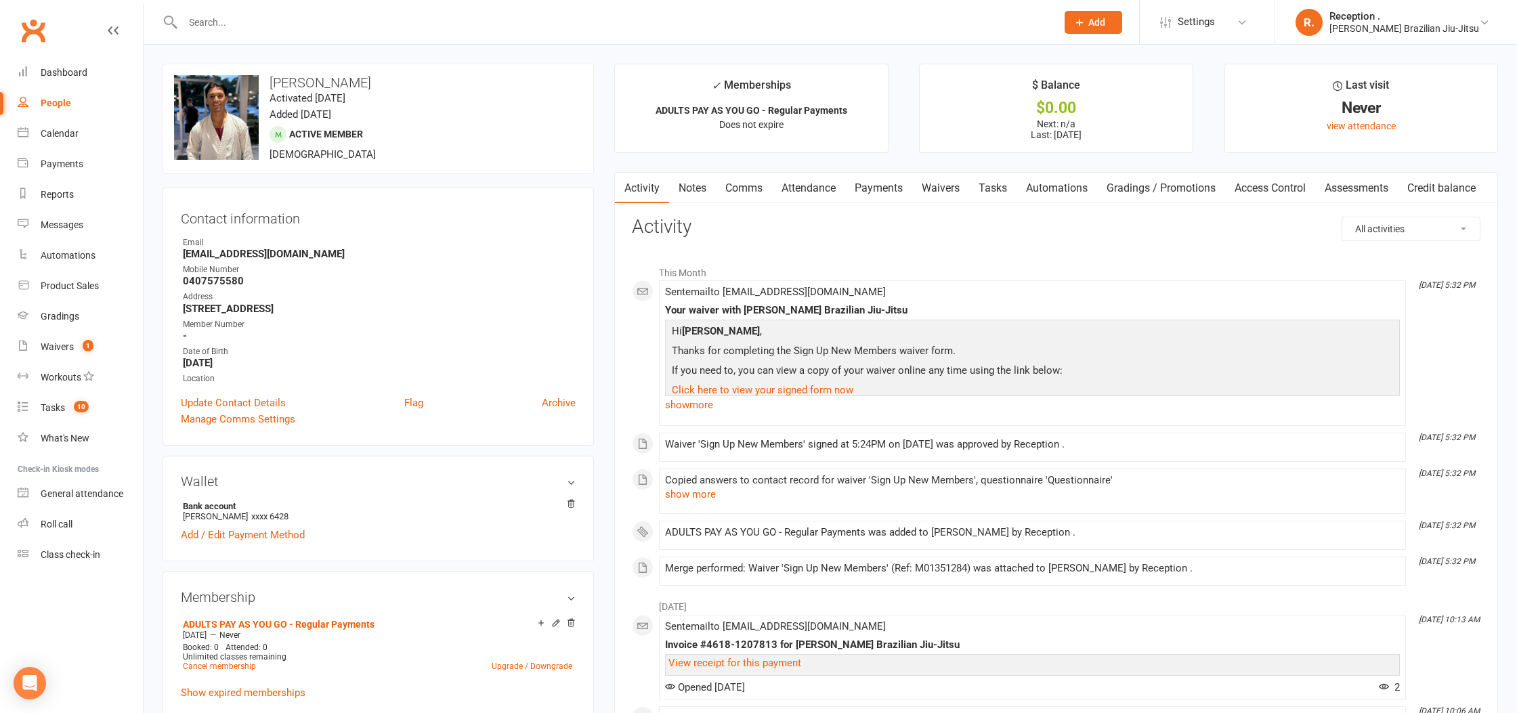
click at [396, 27] on input "text" at bounding box center [613, 22] width 868 height 19
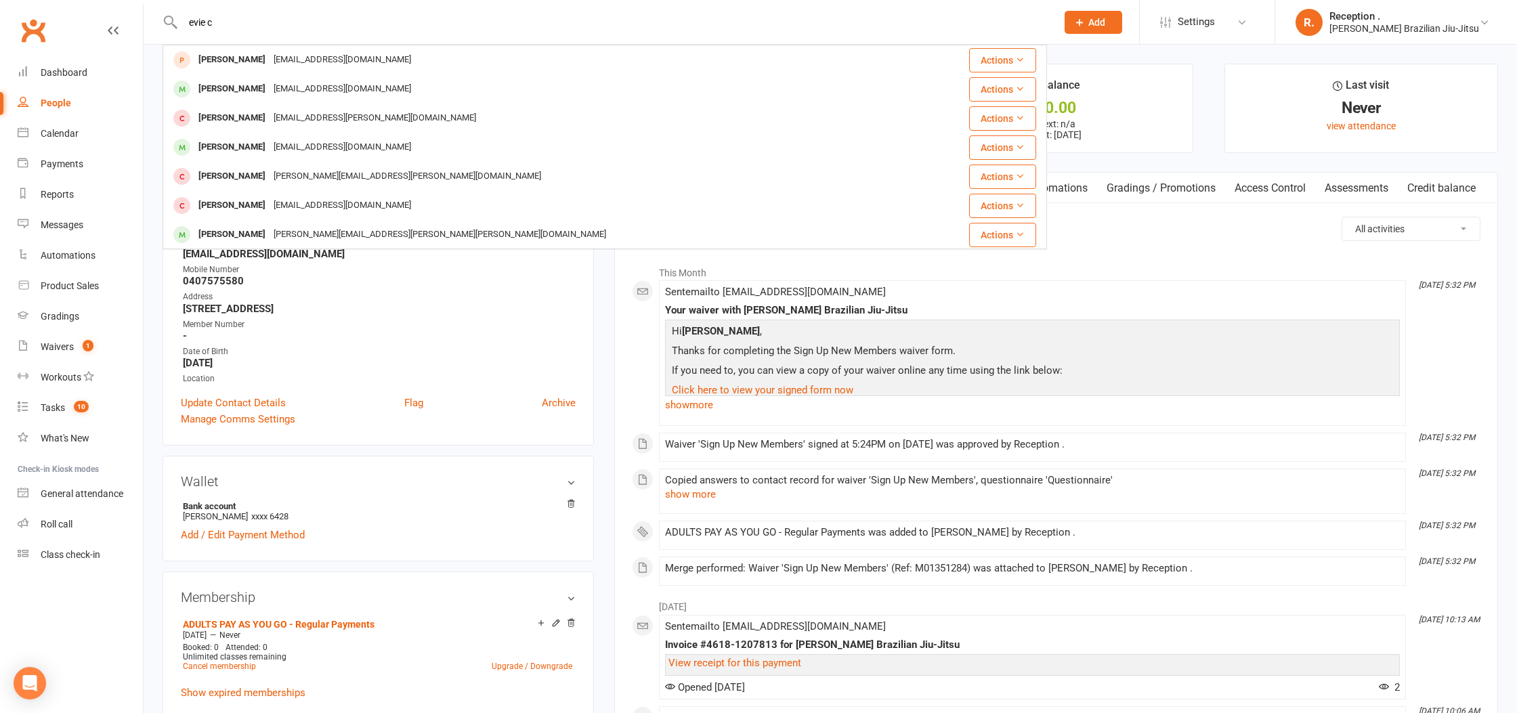
type input "evie c"
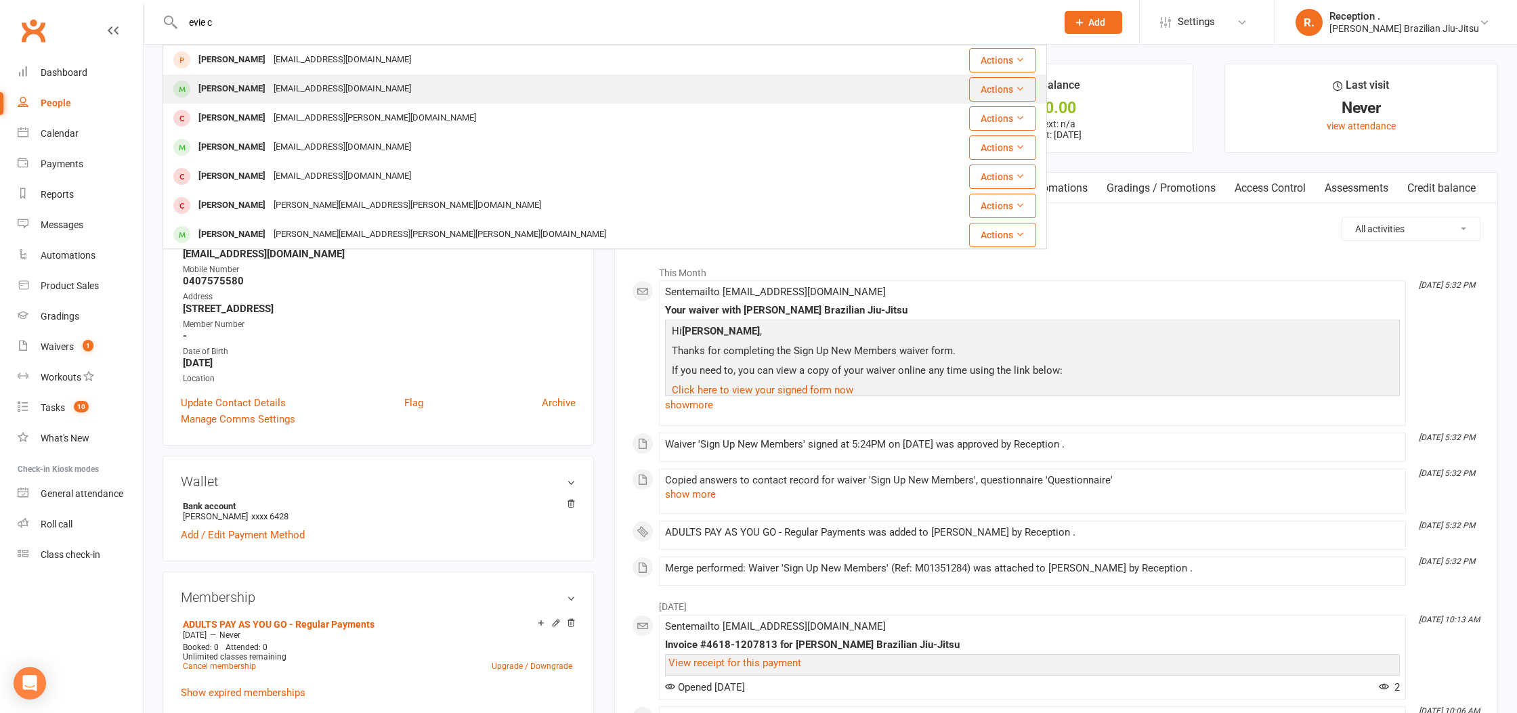
click at [285, 86] on div "[EMAIL_ADDRESS][DOMAIN_NAME]" at bounding box center [343, 89] width 146 height 20
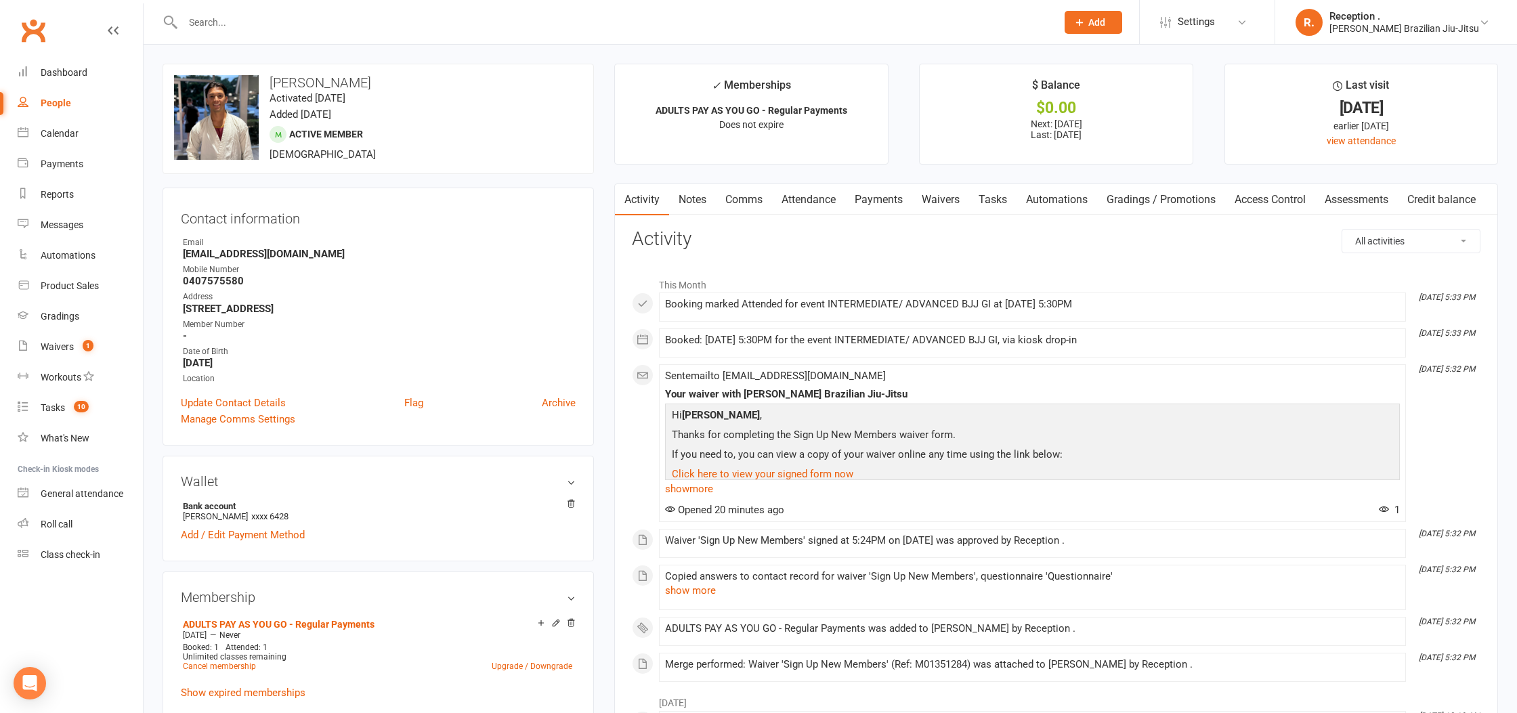
click at [264, 255] on strong "[EMAIL_ADDRESS][DOMAIN_NAME]" at bounding box center [379, 254] width 393 height 12
click at [264, 254] on strong "[EMAIL_ADDRESS][DOMAIN_NAME]" at bounding box center [379, 254] width 393 height 12
copy render-form-field "[EMAIL_ADDRESS][DOMAIN_NAME]"
click at [870, 190] on link "Payments" at bounding box center [878, 199] width 67 height 31
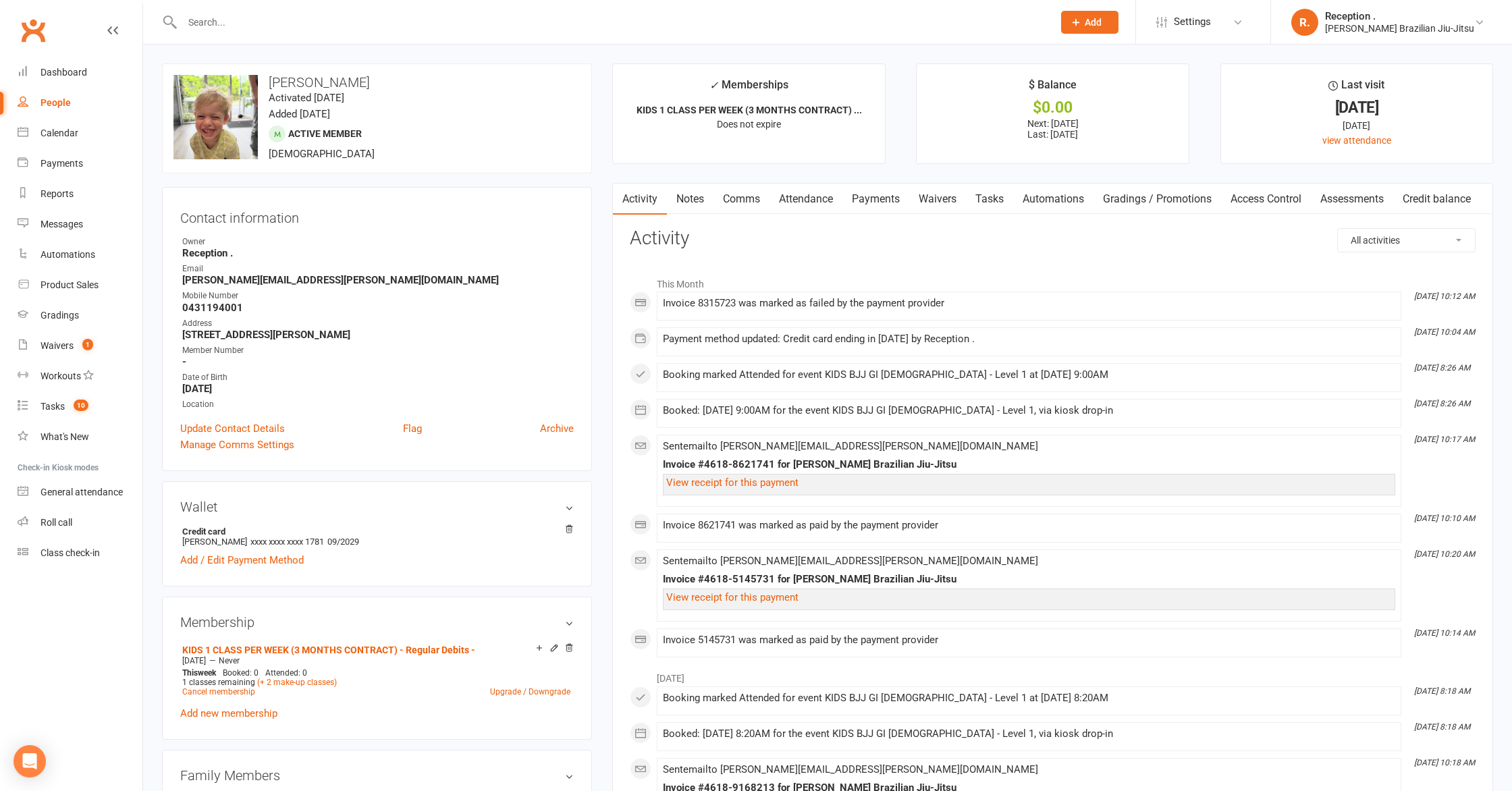
click at [886, 195] on link "Payments" at bounding box center [875, 198] width 67 height 31
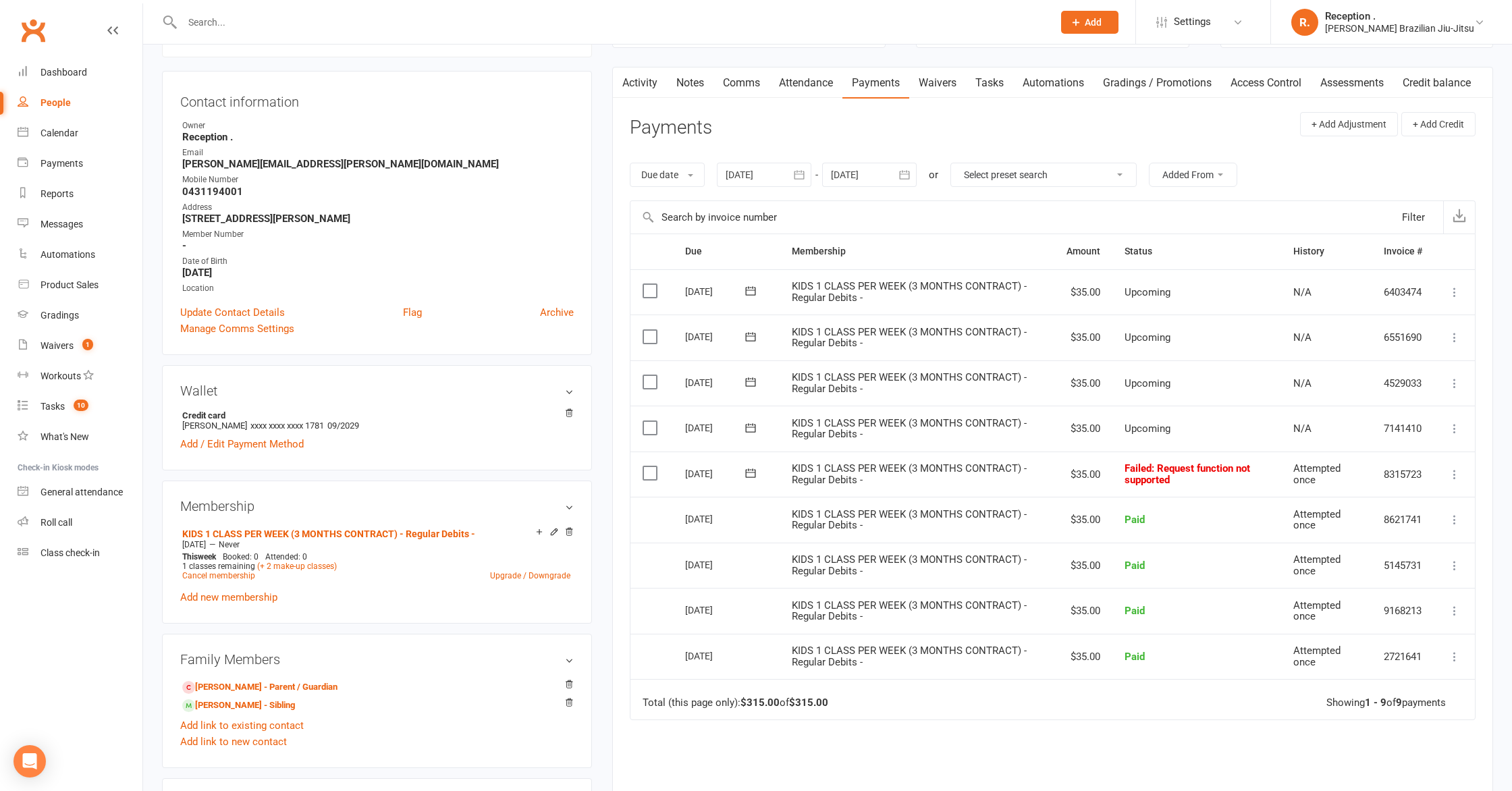
scroll to position [118, 0]
click at [1151, 469] on span ": Request function not supported" at bounding box center [1188, 473] width 126 height 24
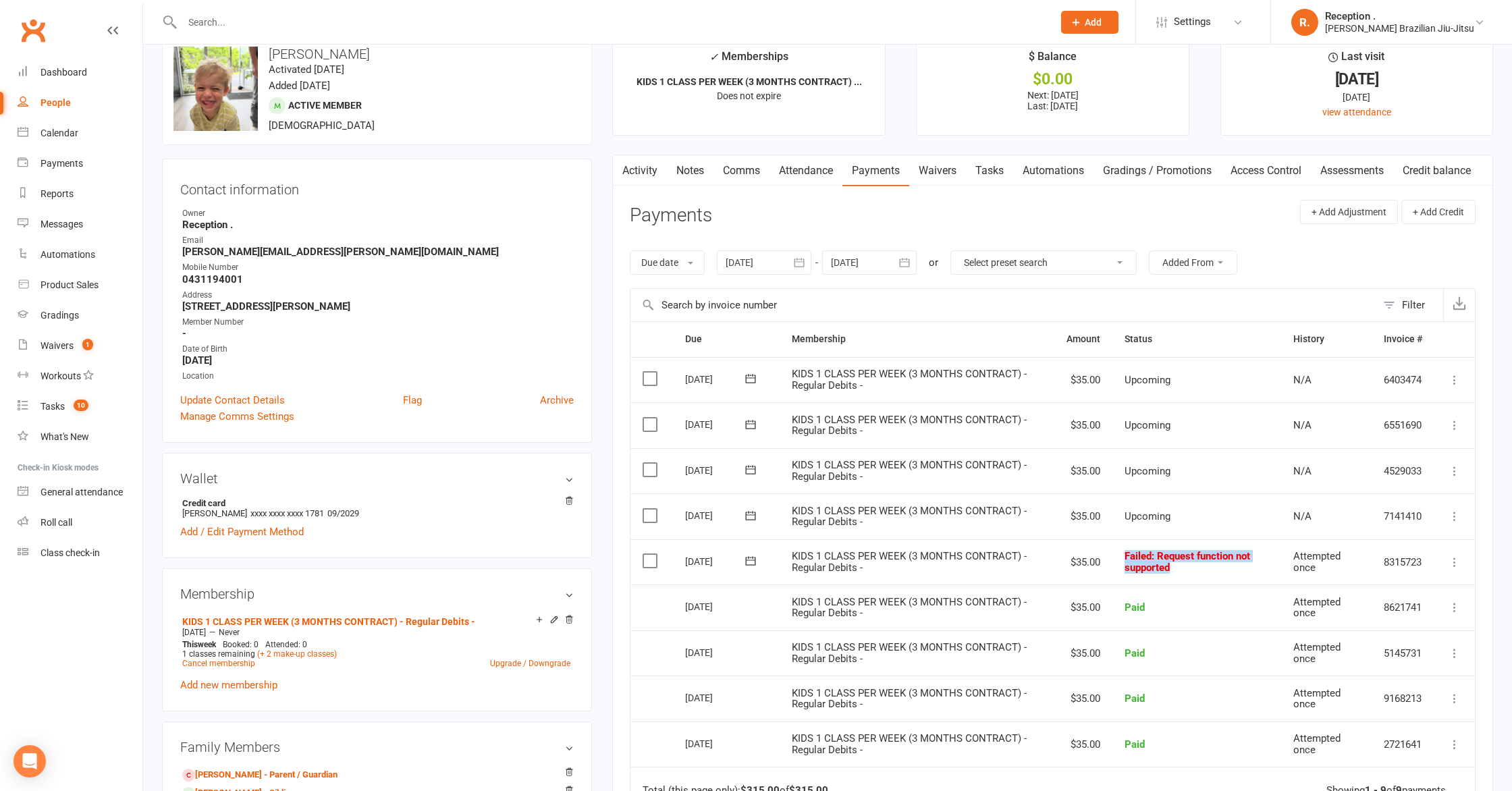
scroll to position [0, 0]
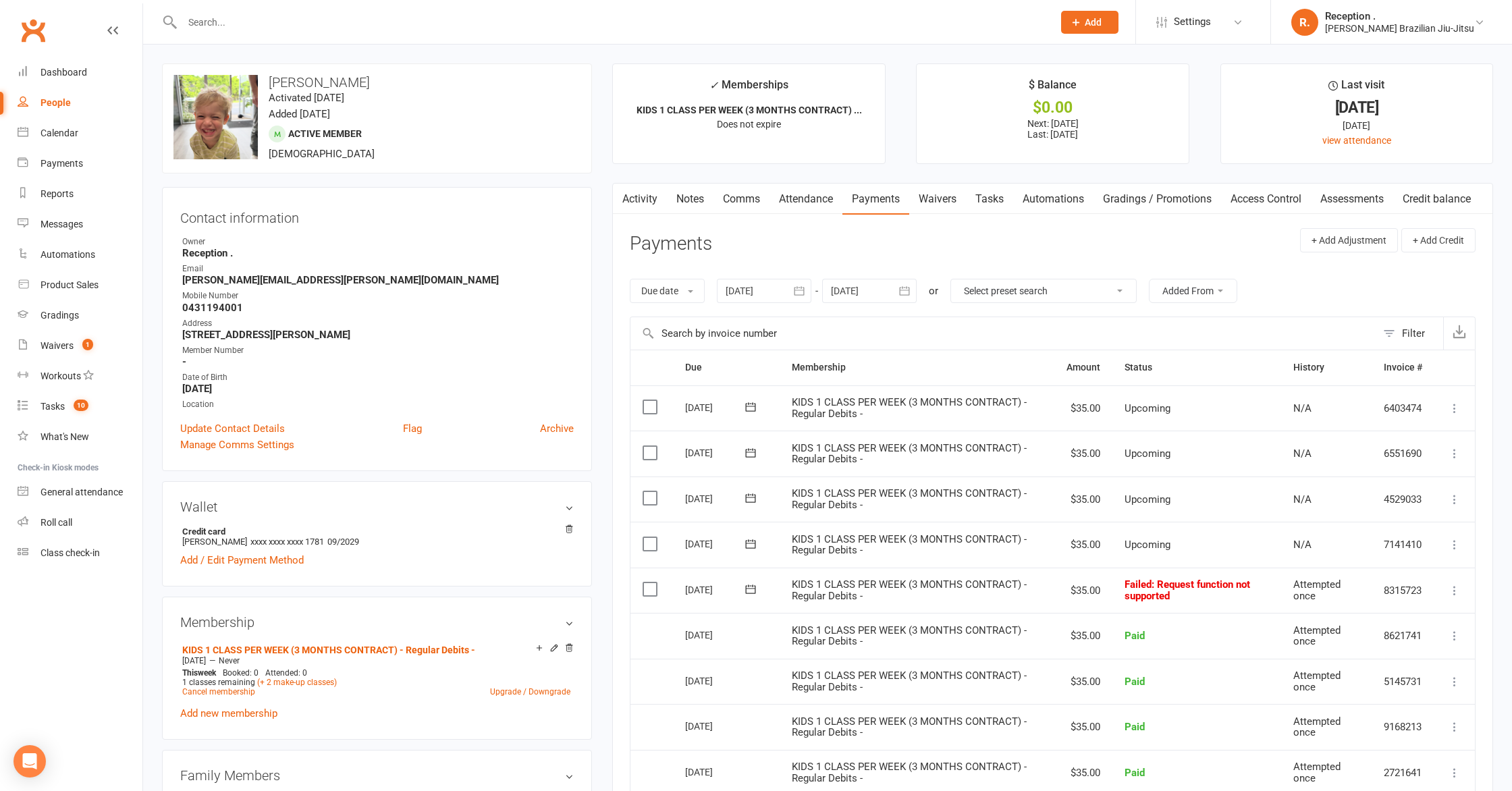
click at [267, 279] on strong "Laura.giovannetti@hotmail.com" at bounding box center [378, 280] width 392 height 12
copy render-form-field "Laura.giovannetti@hotmail.com"
click at [289, 20] on input "text" at bounding box center [611, 22] width 865 height 19
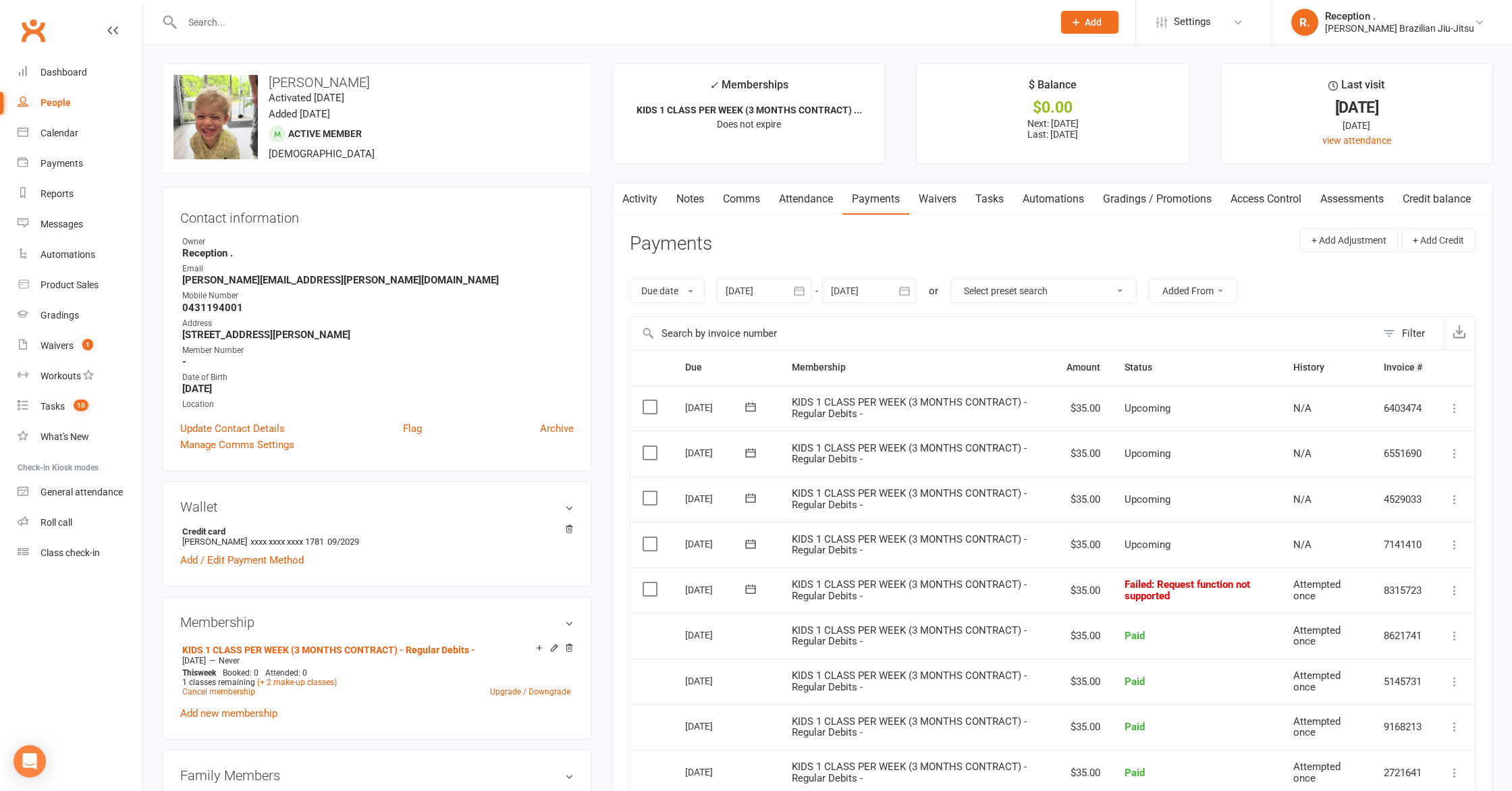
paste input "denis-bejarano@hotmail.com"
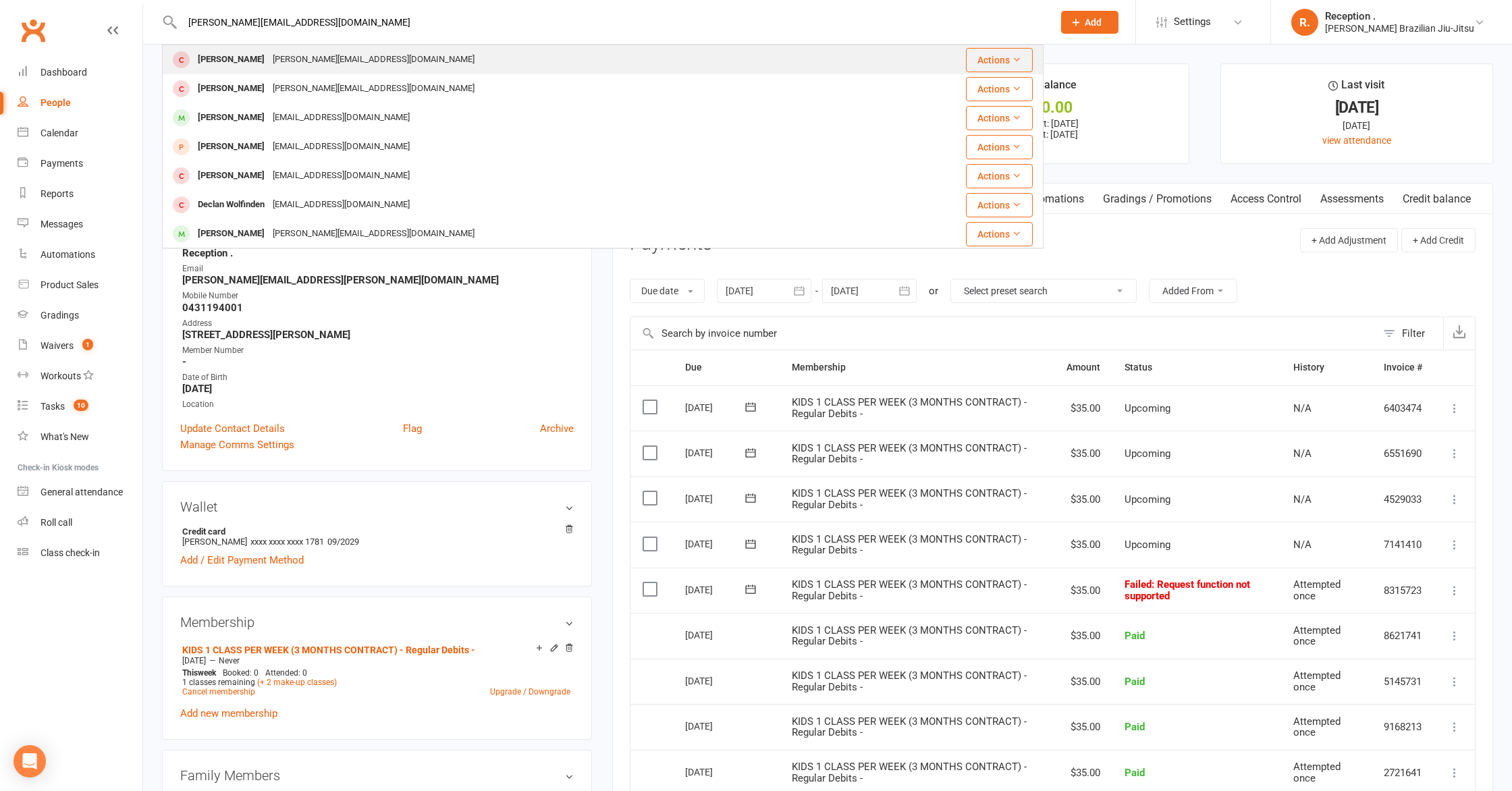
type input "denis-bejarano@hotmail.com"
click at [294, 61] on div "Denis-Bejarano@hotmail.com" at bounding box center [374, 60] width 210 height 20
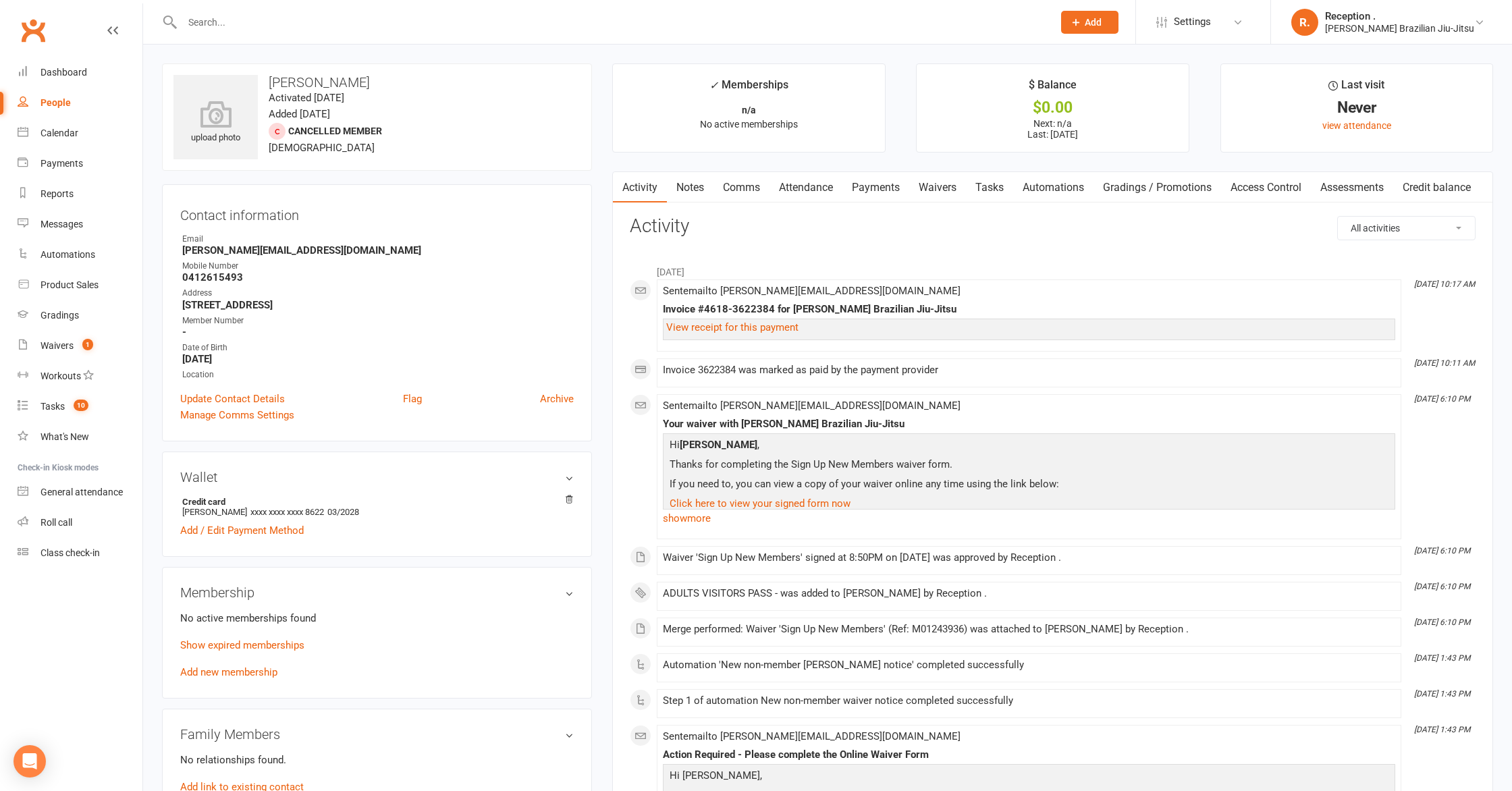
click at [278, 19] on input "text" at bounding box center [611, 22] width 865 height 19
paste input "denis-bejarano@hotmail.com"
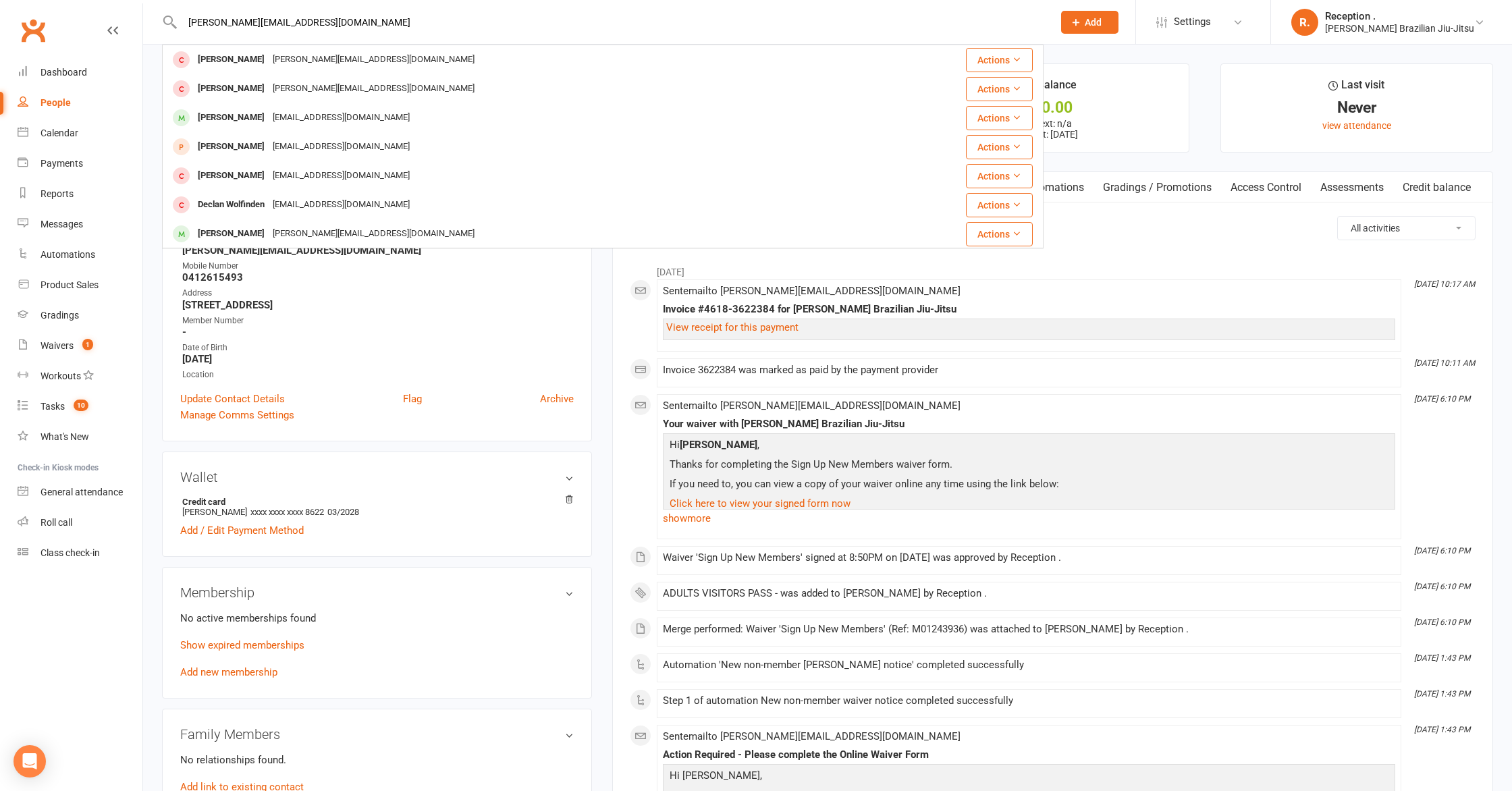
type input "denis-bejarano@hotmail.com"
click at [1142, 153] on main "✓ Memberships n/a No active memberships $ Balance $0.00 Next: n/a Last: 7 Apr 2…" at bounding box center [1053, 543] width 901 height 959
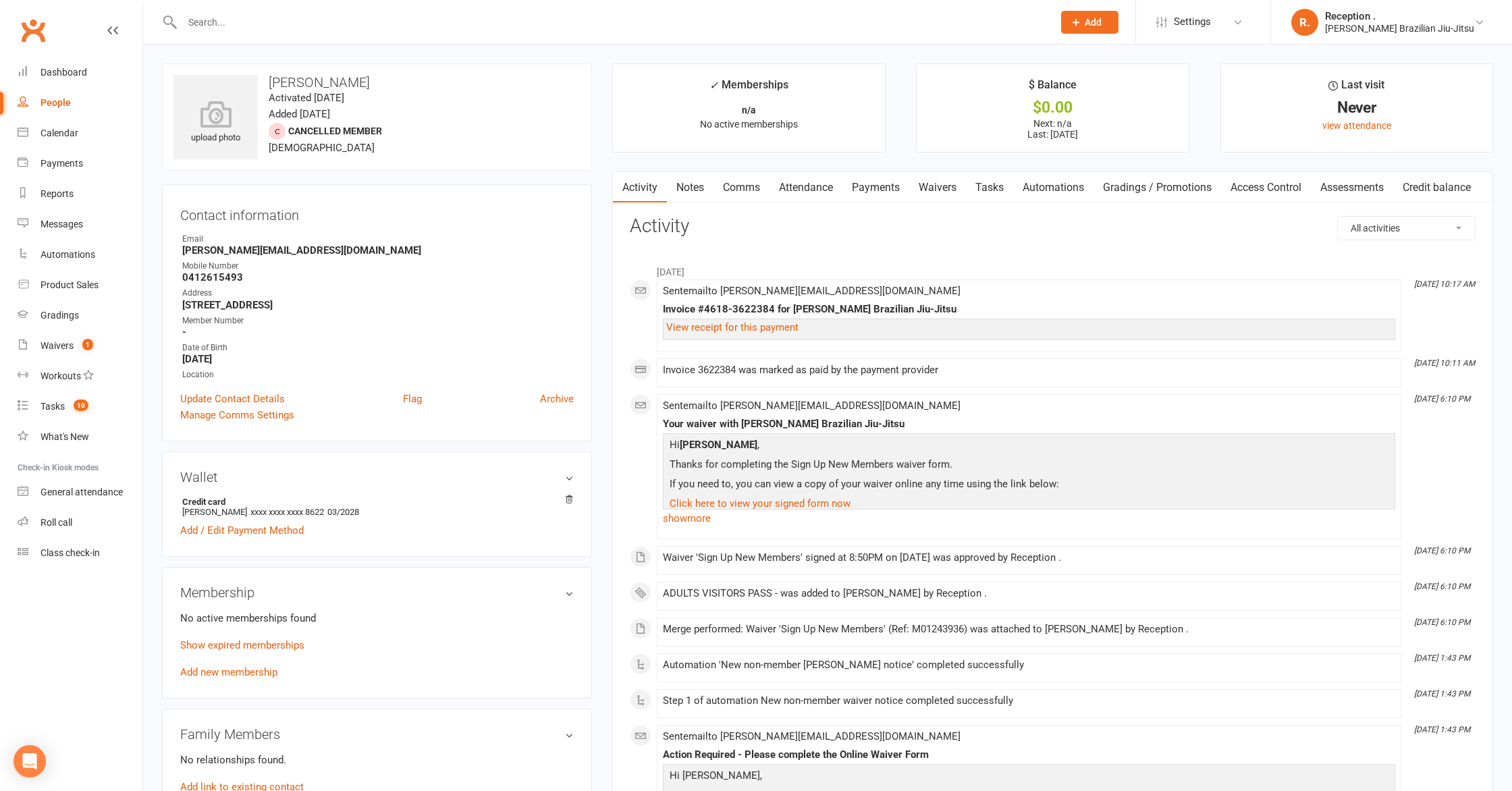
click at [876, 188] on link "Payments" at bounding box center [875, 187] width 67 height 31
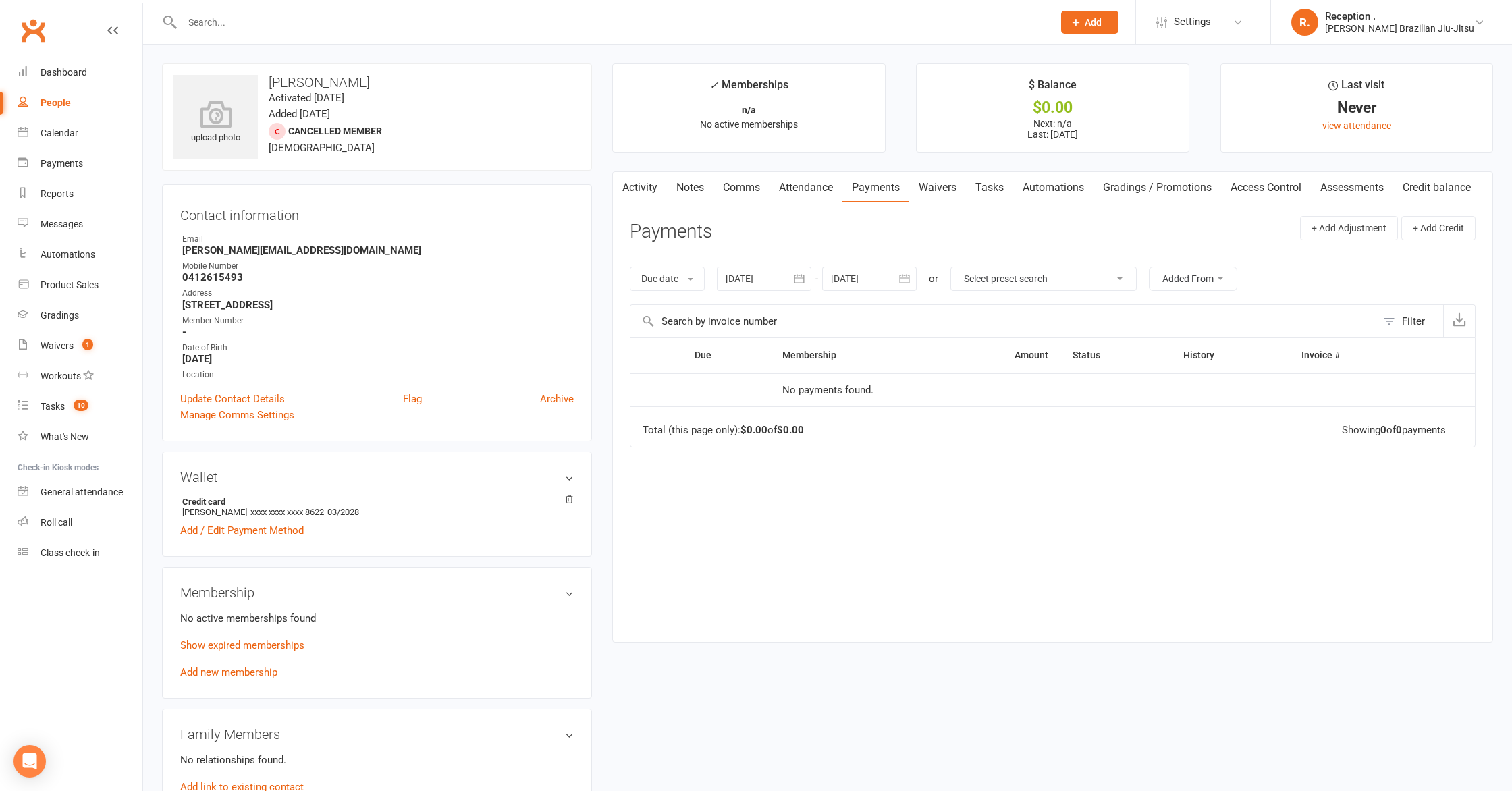
click at [337, 13] on input "text" at bounding box center [611, 22] width 865 height 19
paste input "denis-bejarano@hotmail.com"
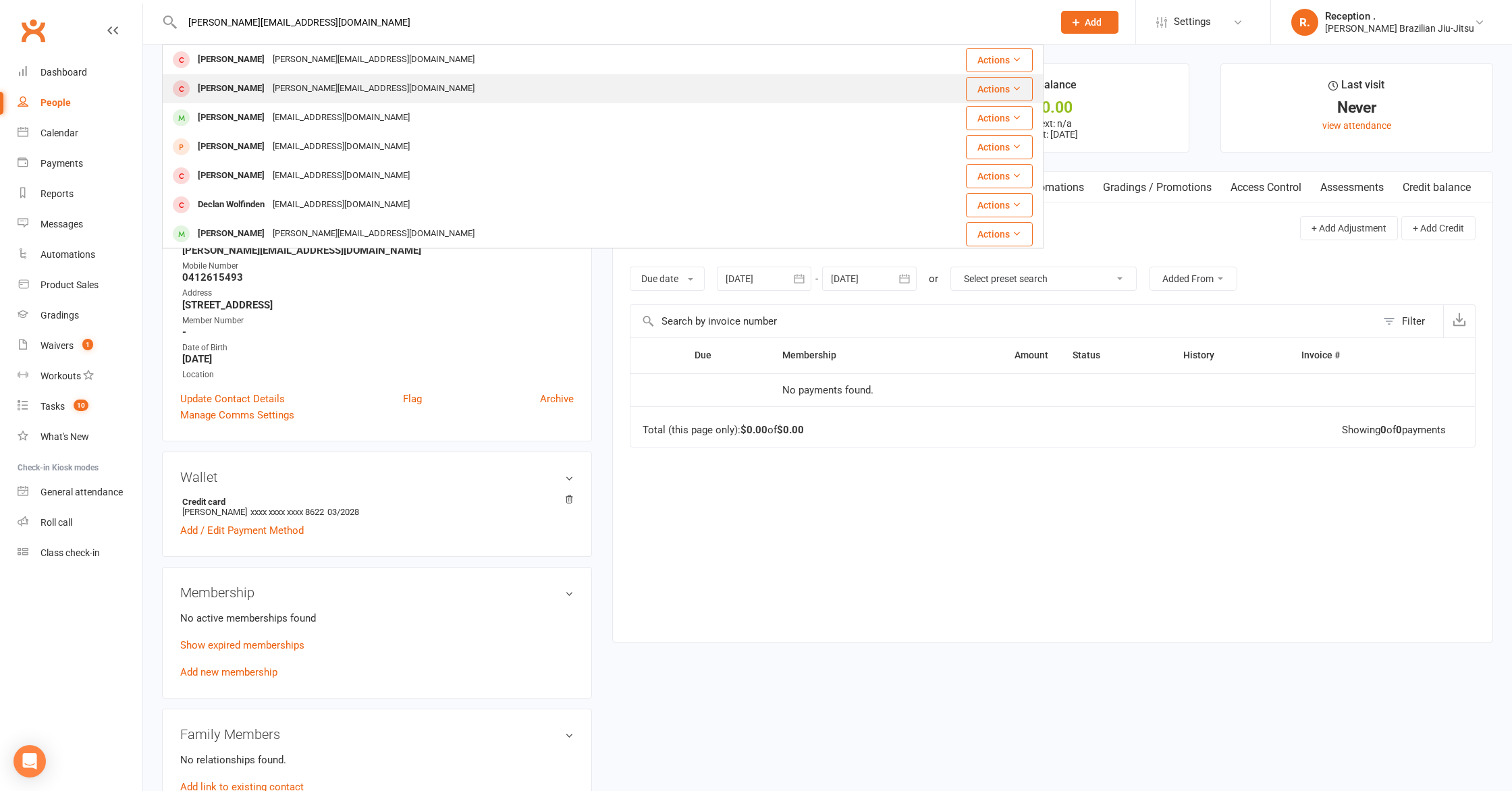
type input "denis-bejarano@hotmail.com"
click at [300, 95] on div "denis_colloti@hotmail.com" at bounding box center [374, 89] width 210 height 20
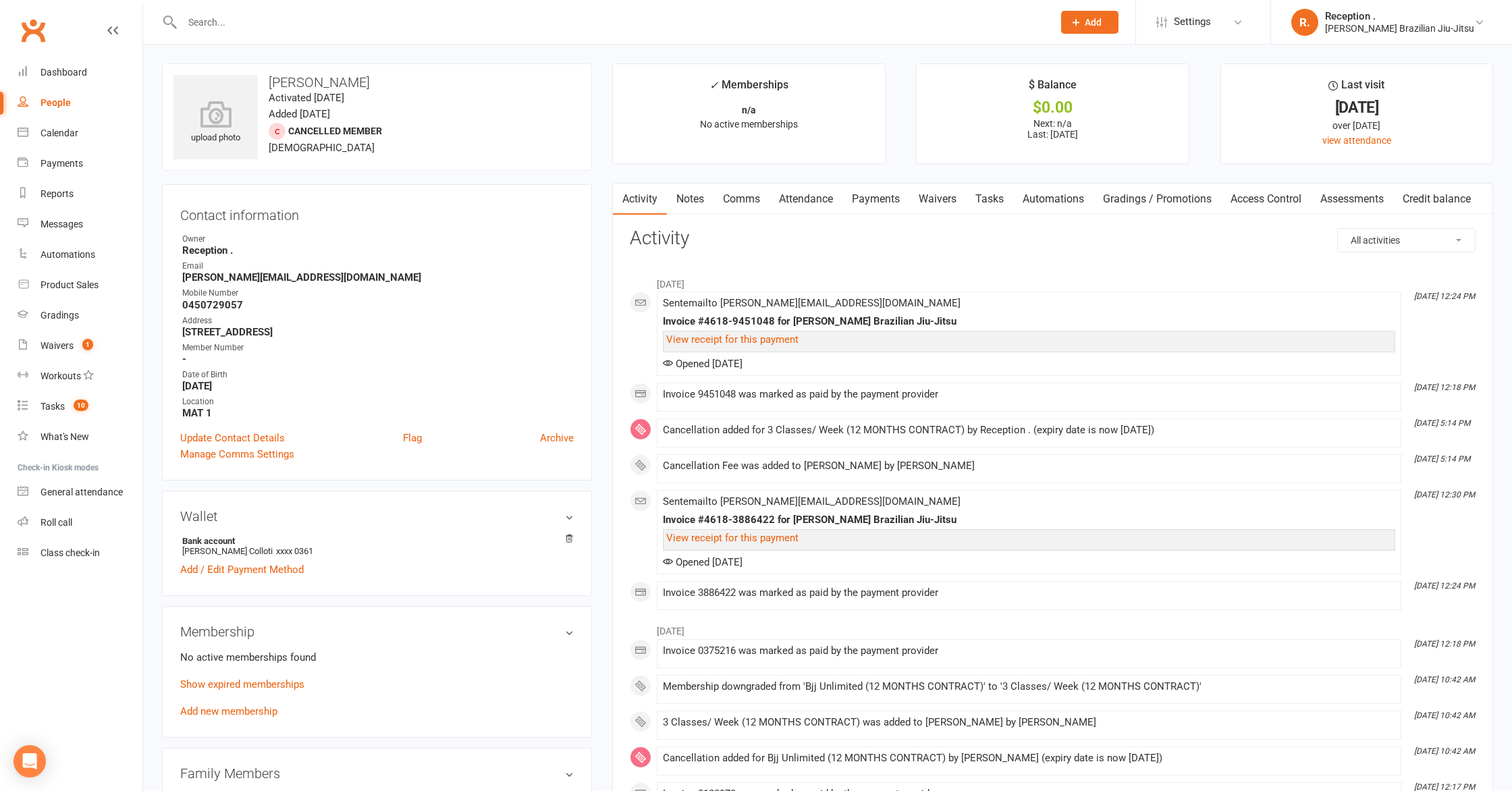
click at [351, 18] on input "text" at bounding box center [611, 22] width 865 height 19
paste input "denis-bejarano@hotmail.com"
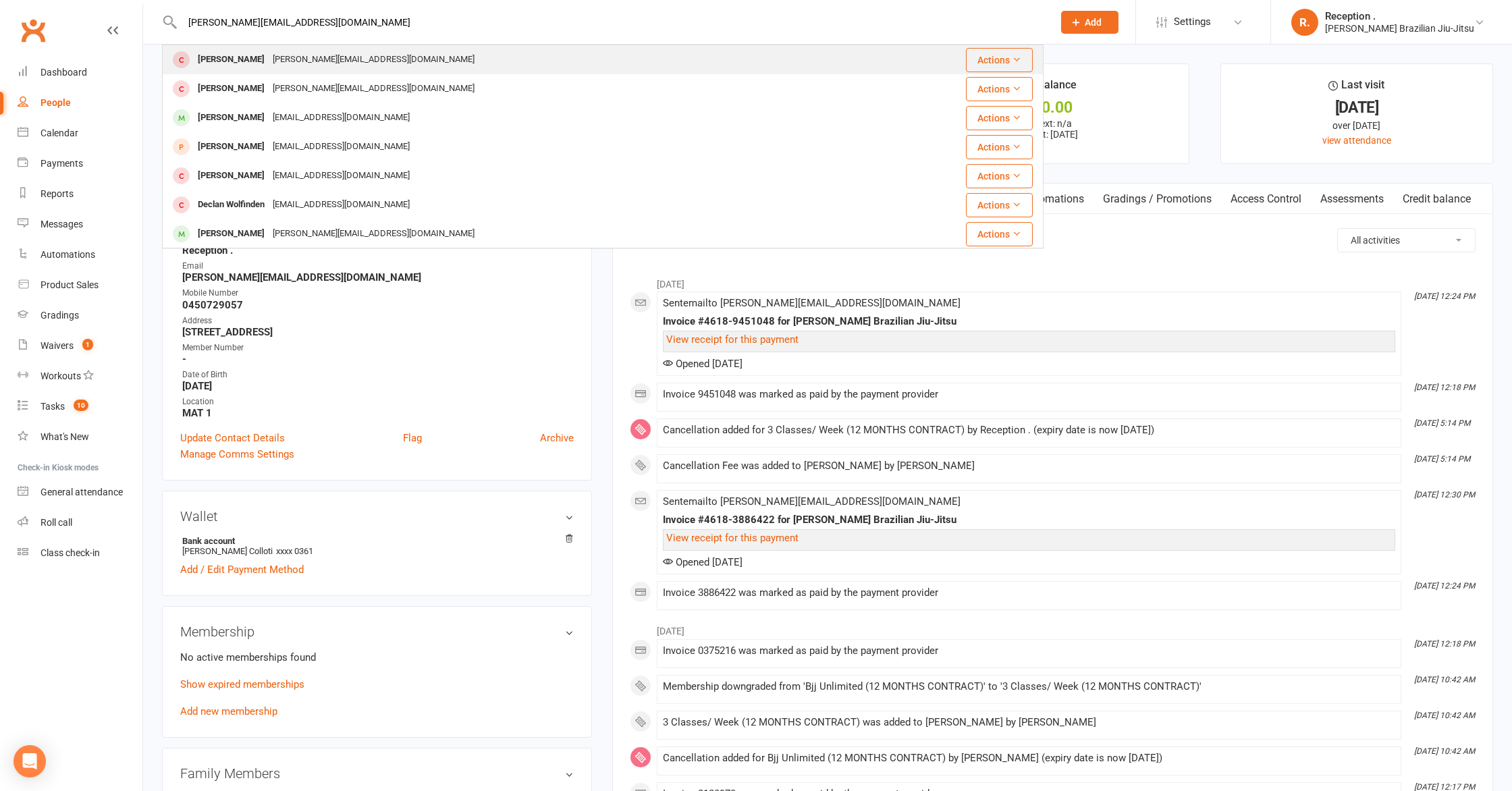
type input "denis-bejarano@hotmail.com"
click at [320, 62] on div "Denis-Bejarano@hotmail.com" at bounding box center [374, 60] width 210 height 20
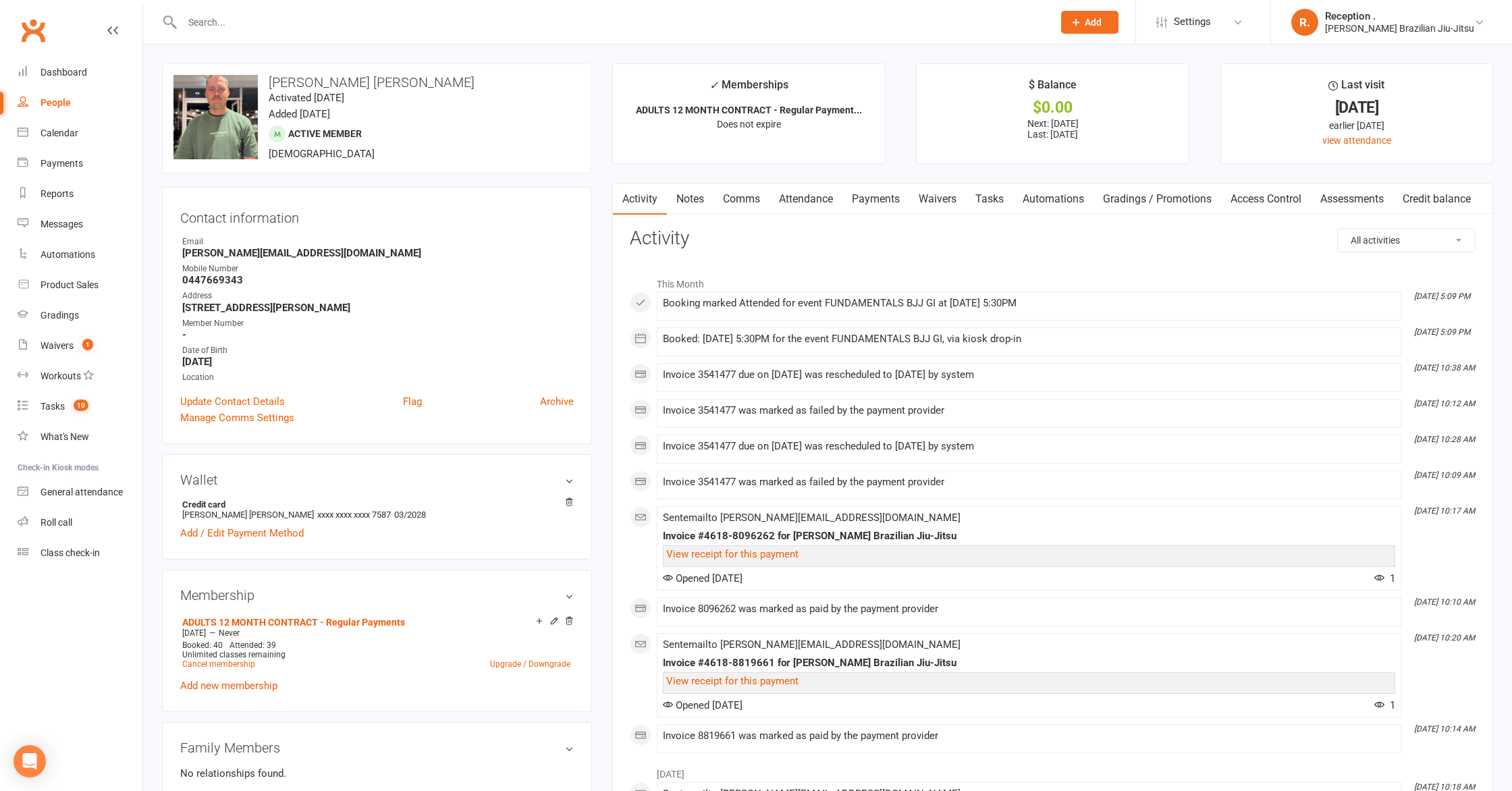
click at [876, 197] on link "Payments" at bounding box center [875, 198] width 67 height 31
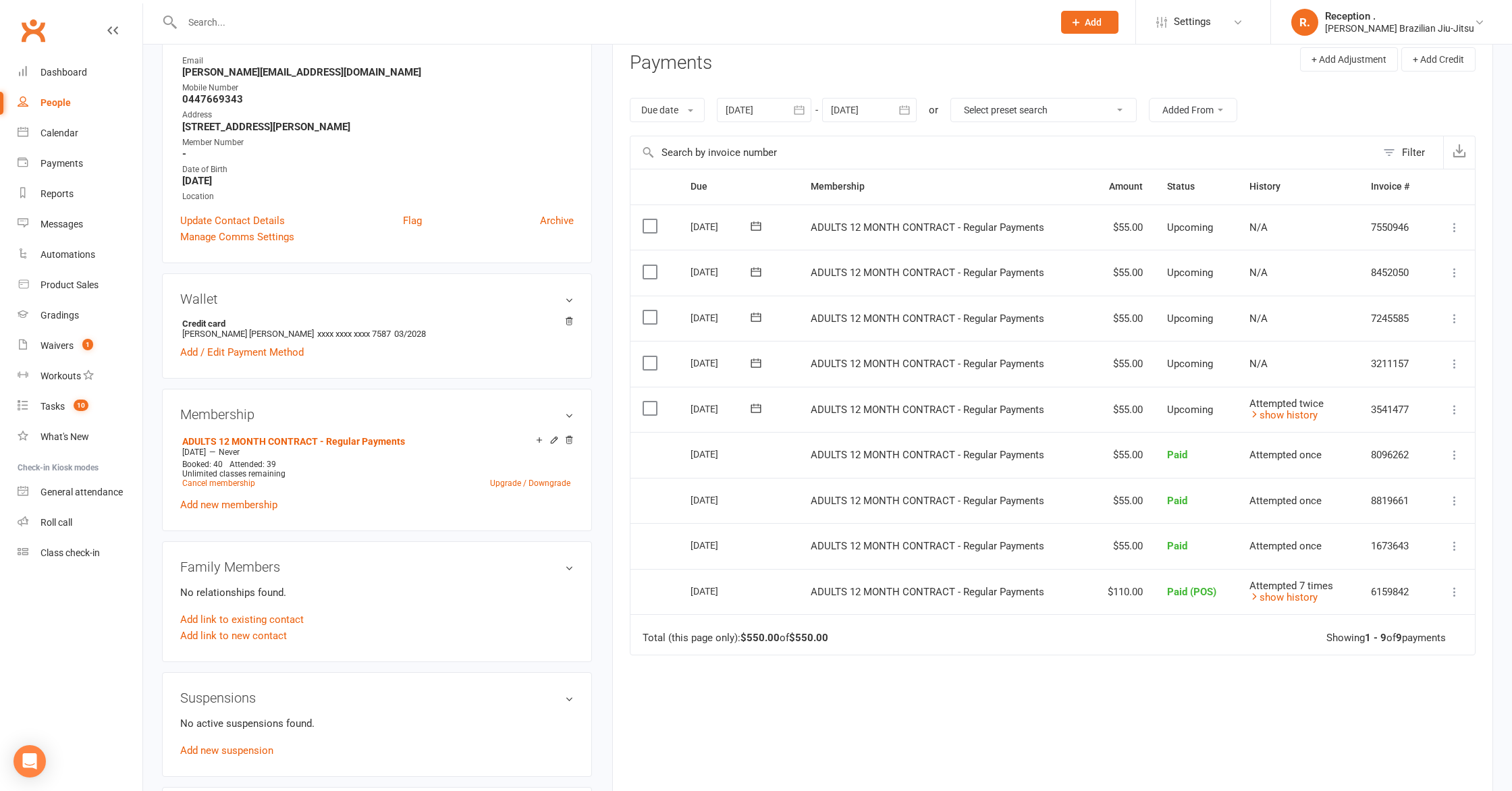
scroll to position [182, 0]
click at [1282, 414] on link "show history" at bounding box center [1284, 413] width 68 height 12
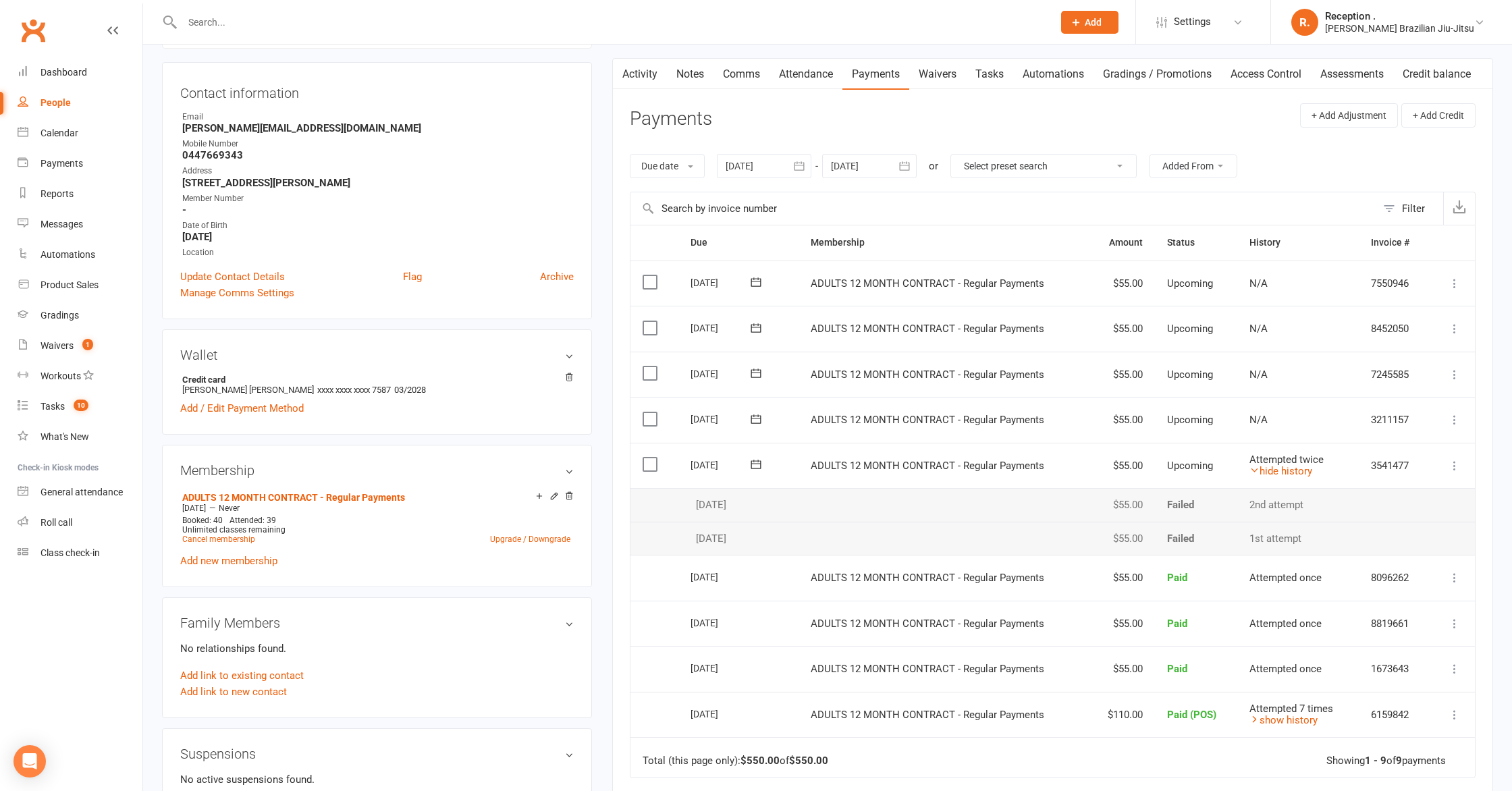
scroll to position [0, 0]
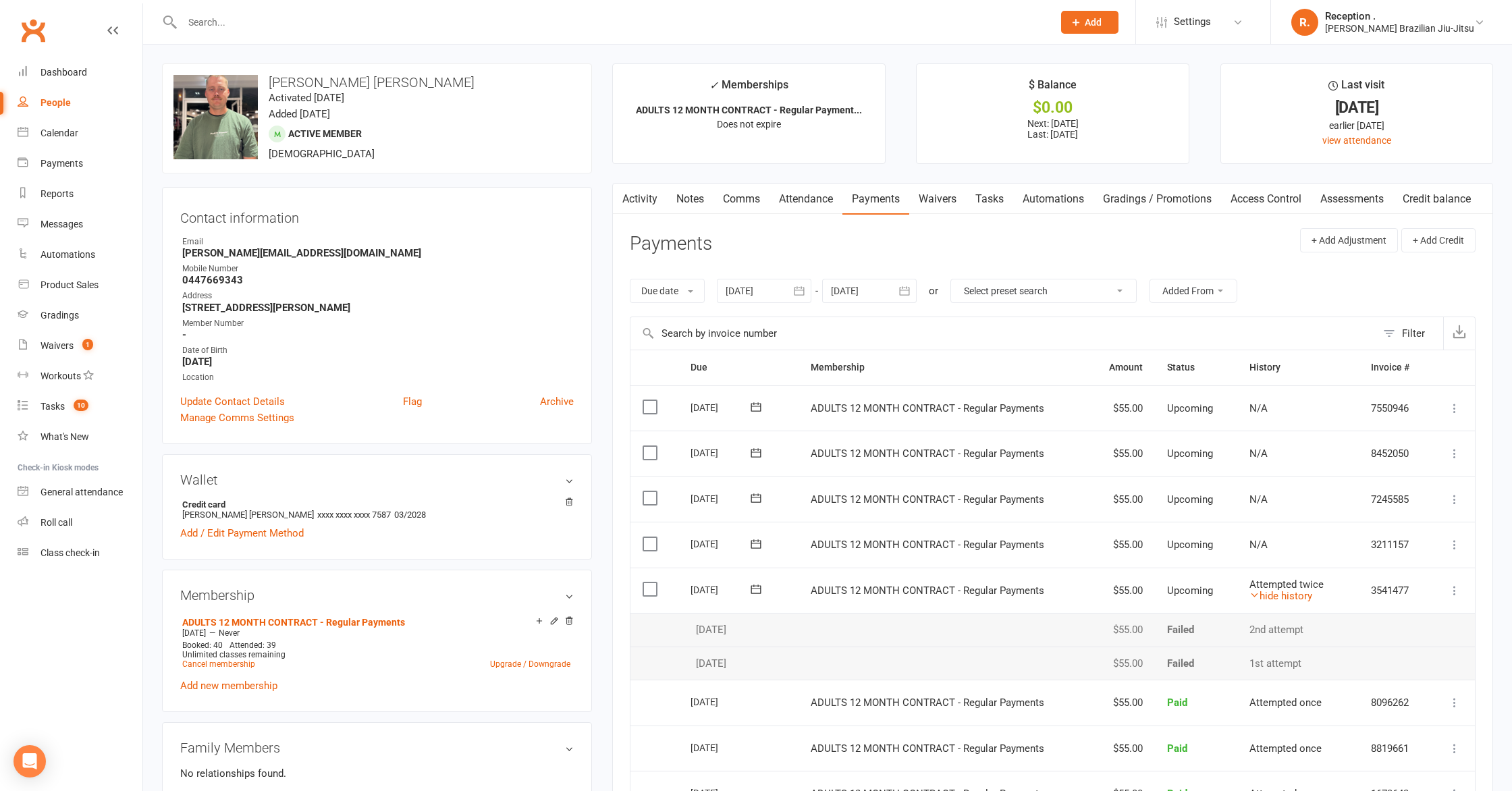
click at [274, 20] on input "text" at bounding box center [611, 22] width 865 height 19
click at [285, 248] on strong "[PERSON_NAME][EMAIL_ADDRESS][DOMAIN_NAME]" at bounding box center [378, 253] width 392 height 12
copy render-form-field "[PERSON_NAME][EMAIL_ADDRESS][DOMAIN_NAME]"
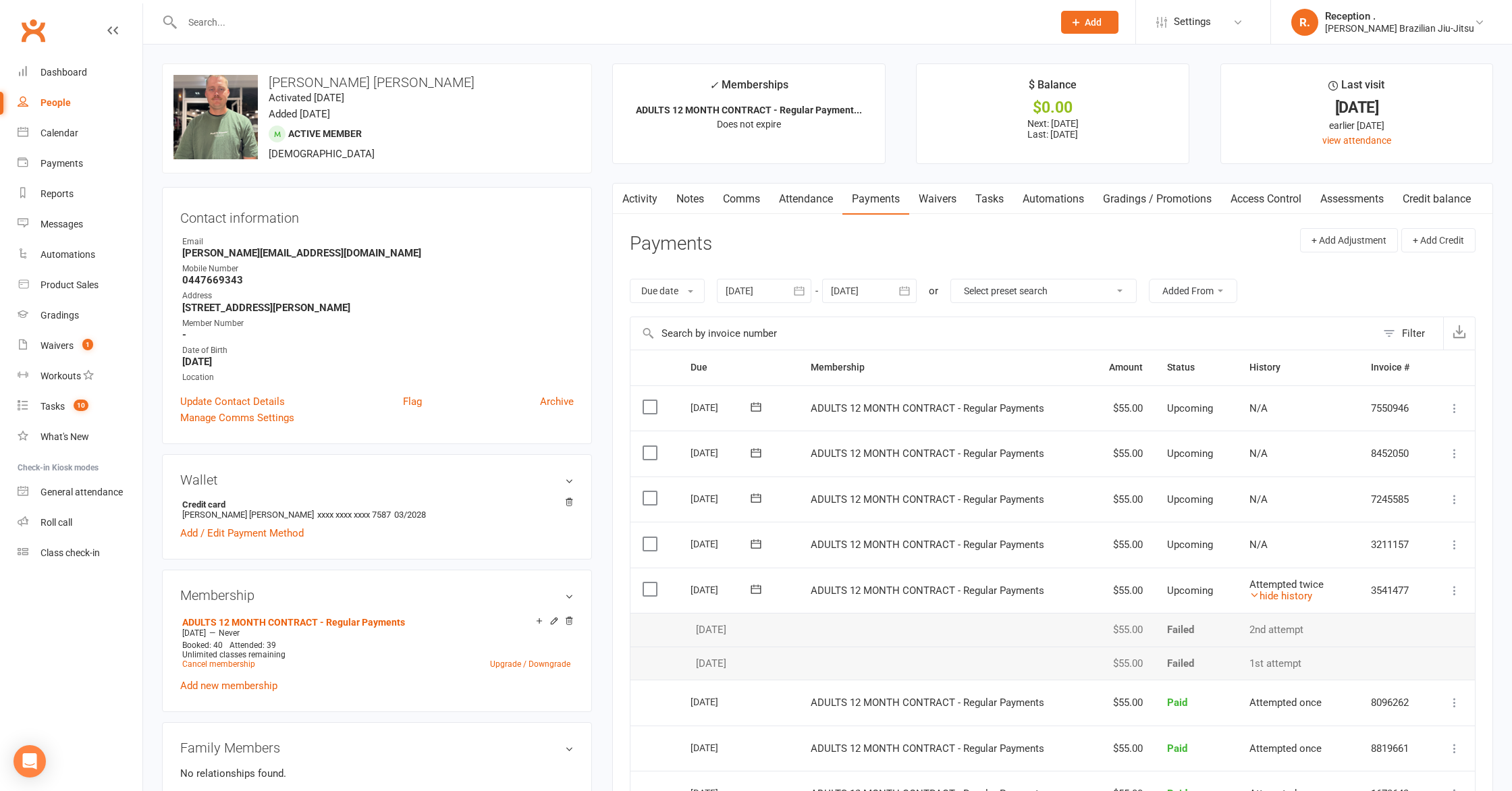
click at [246, 24] on input "text" at bounding box center [611, 22] width 865 height 19
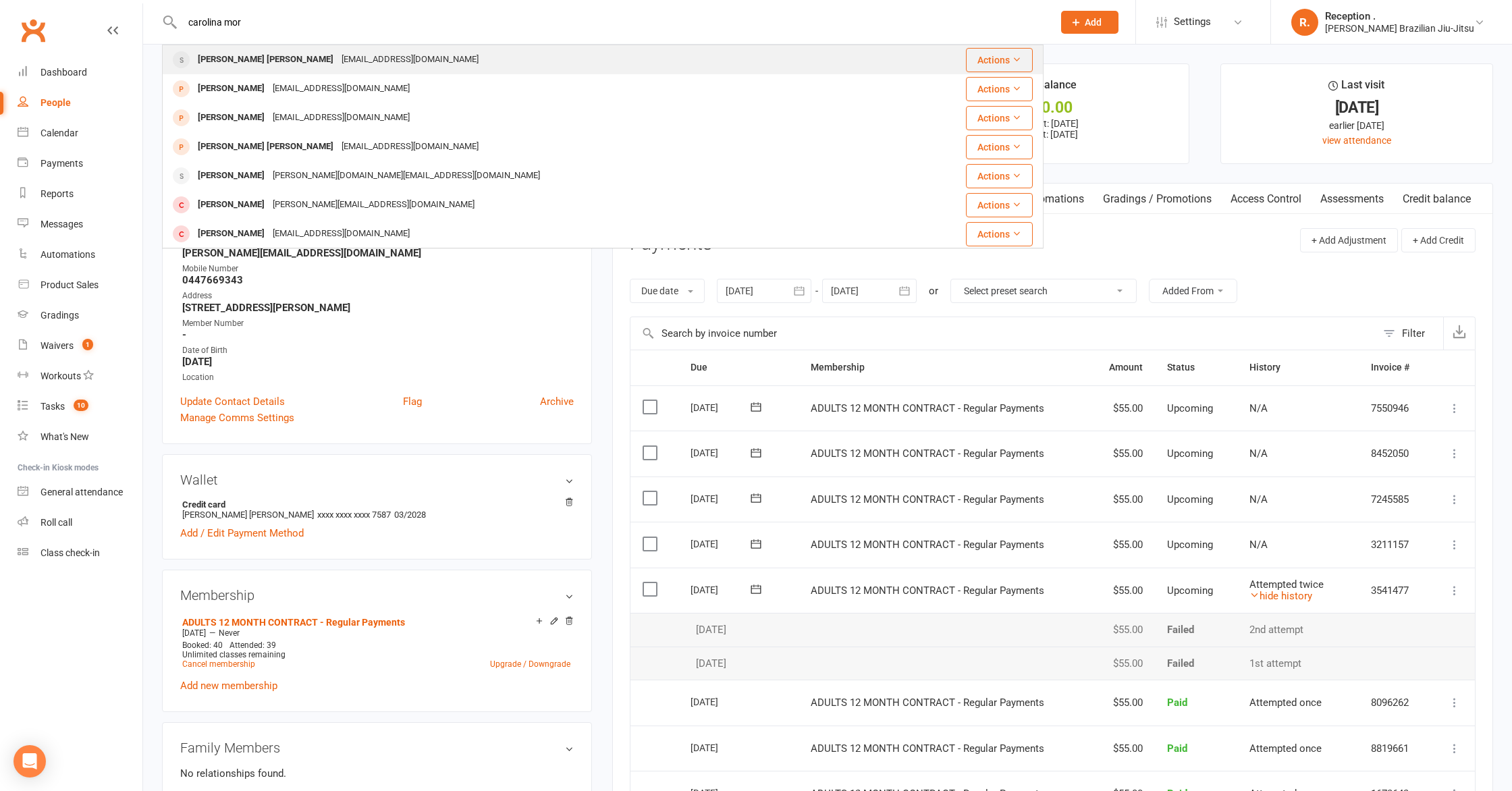
type input "carolina mor"
click at [338, 54] on div "[EMAIL_ADDRESS][DOMAIN_NAME]" at bounding box center [411, 60] width 146 height 20
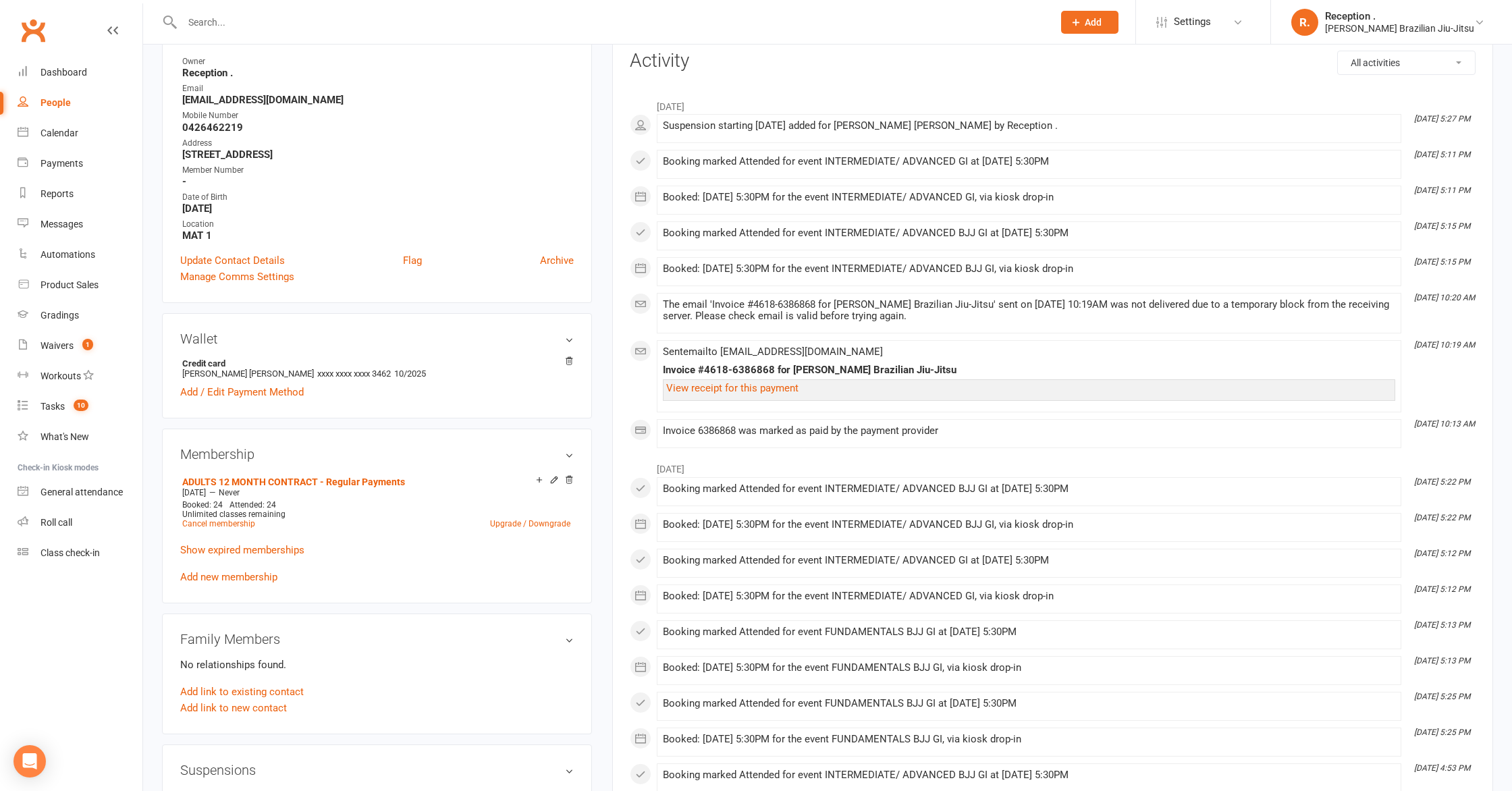
scroll to position [181, 0]
click at [256, 539] on p "Show expired memberships" at bounding box center [377, 547] width 394 height 16
click at [254, 543] on link "Show expired memberships" at bounding box center [242, 547] width 125 height 12
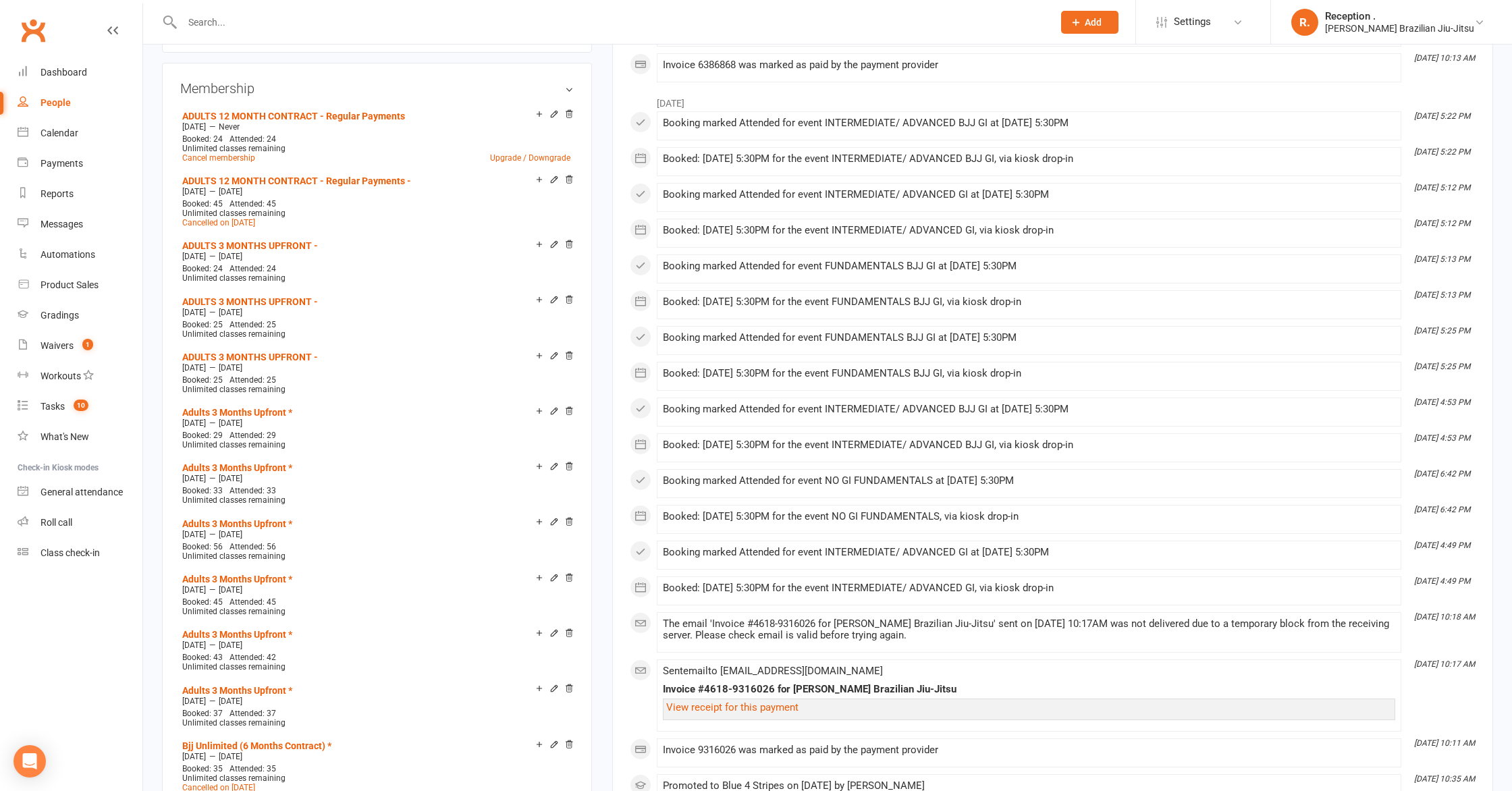
scroll to position [0, 0]
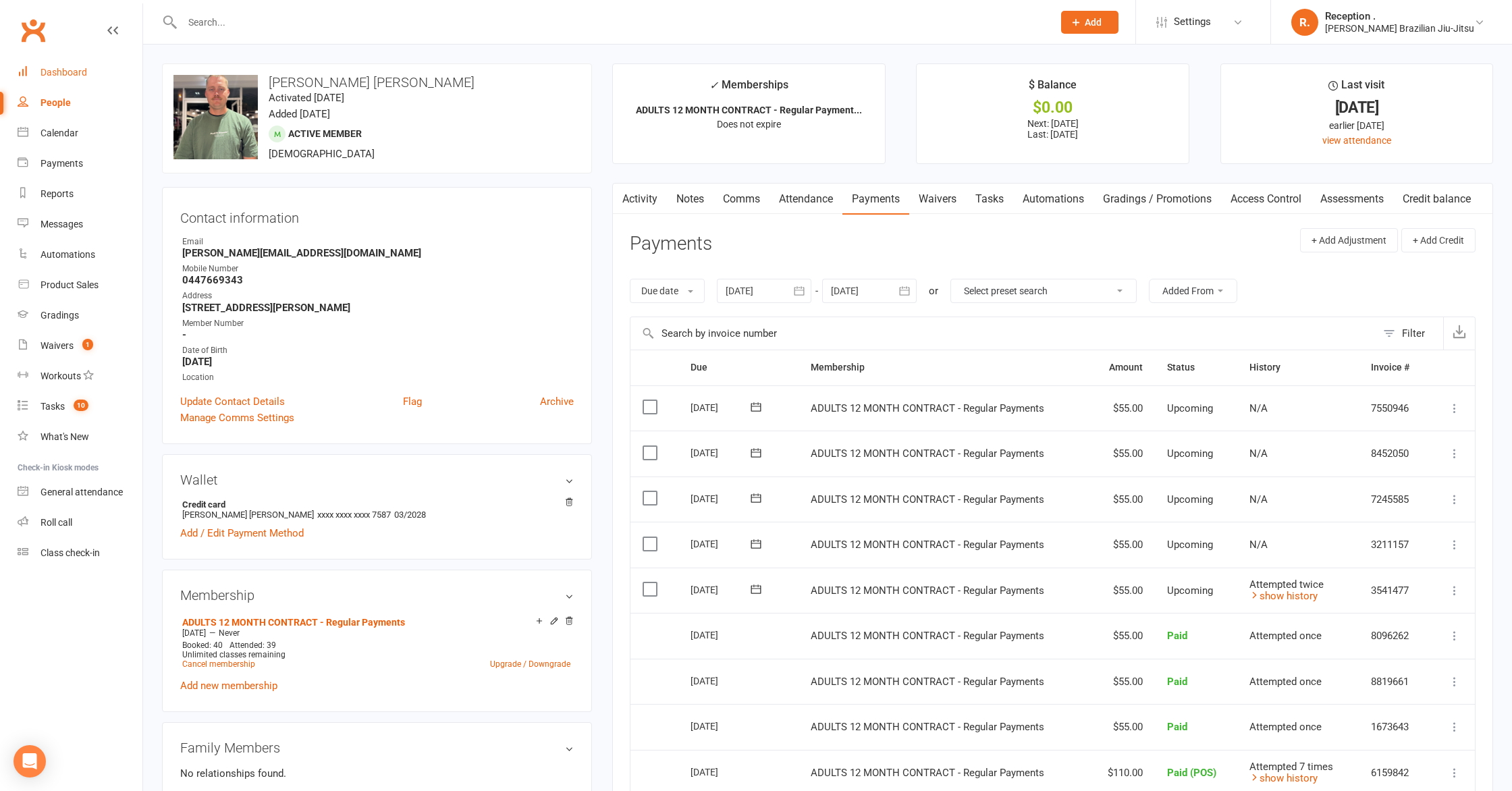
click at [93, 79] on link "Dashboard" at bounding box center [80, 73] width 125 height 30
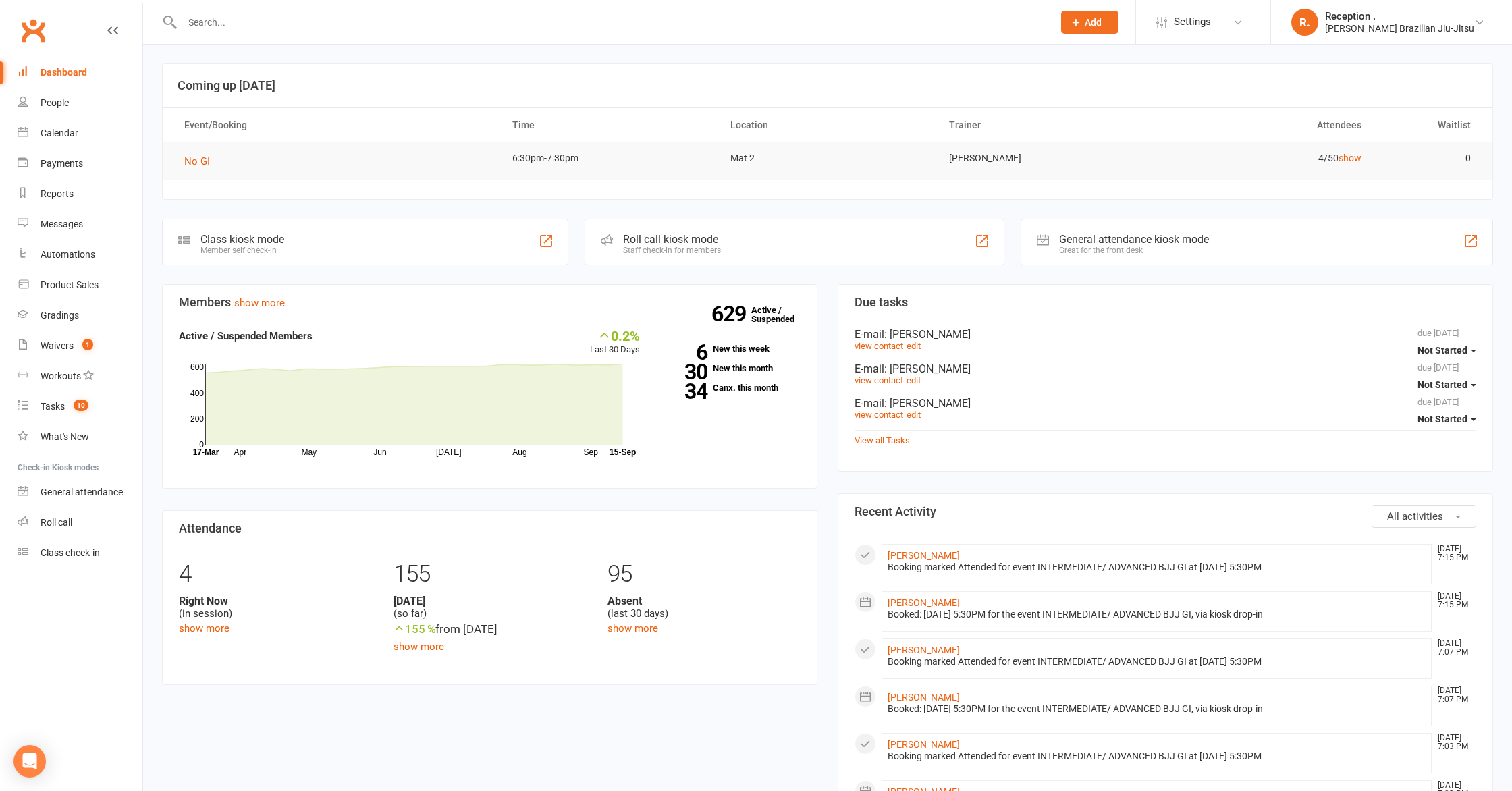
drag, startPoint x: 94, startPoint y: 56, endPoint x: 85, endPoint y: 77, distance: 22.8
click at [94, 56] on div "Clubworx" at bounding box center [71, 39] width 143 height 50
click at [85, 77] on div "Dashboard" at bounding box center [64, 72] width 47 height 11
click at [214, 27] on input "text" at bounding box center [611, 22] width 865 height 19
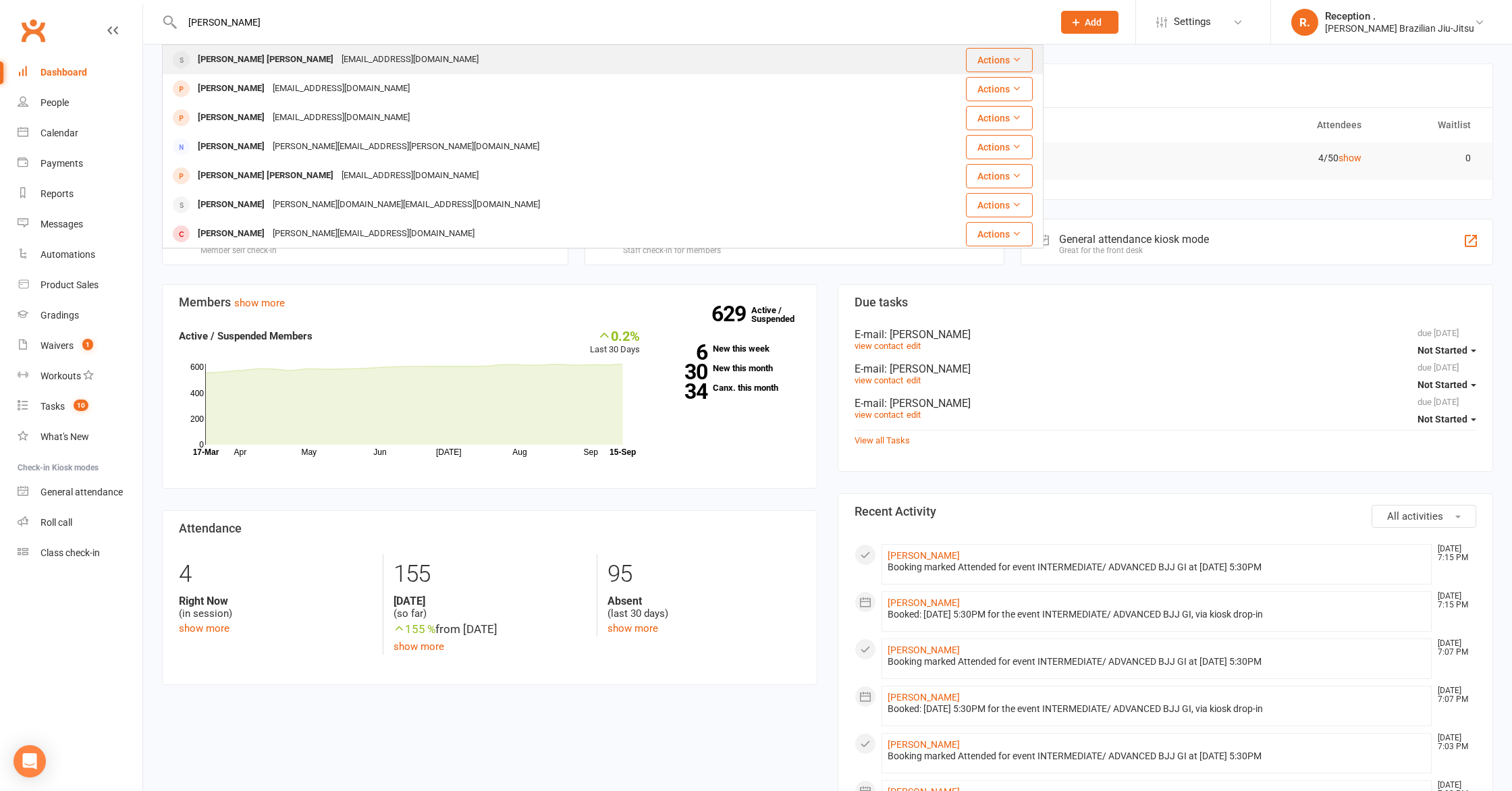
type input "[PERSON_NAME]"
click at [285, 56] on div "[PERSON_NAME] [PERSON_NAME]" at bounding box center [265, 60] width 144 height 20
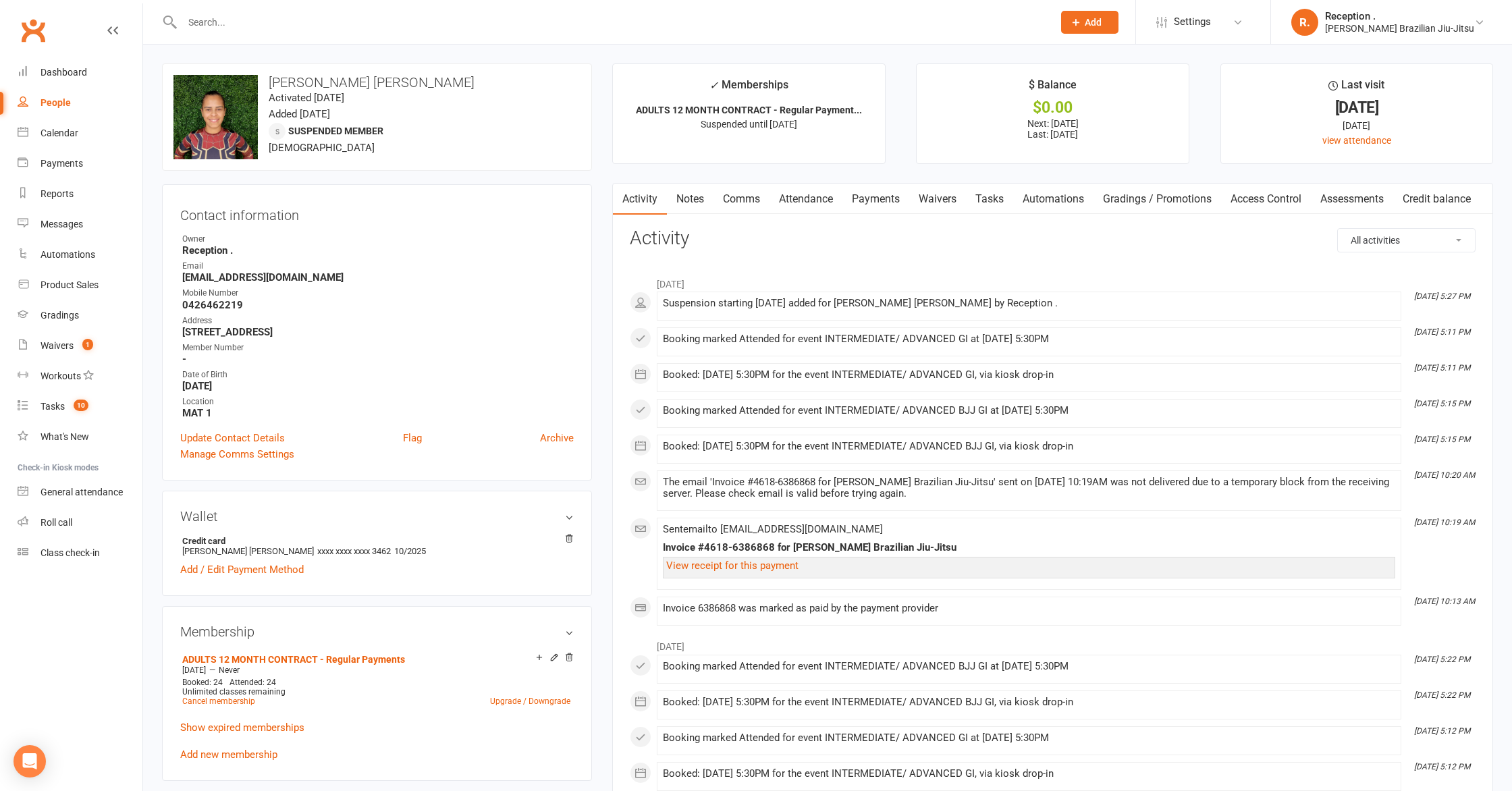
click at [886, 201] on link "Payments" at bounding box center [875, 198] width 67 height 31
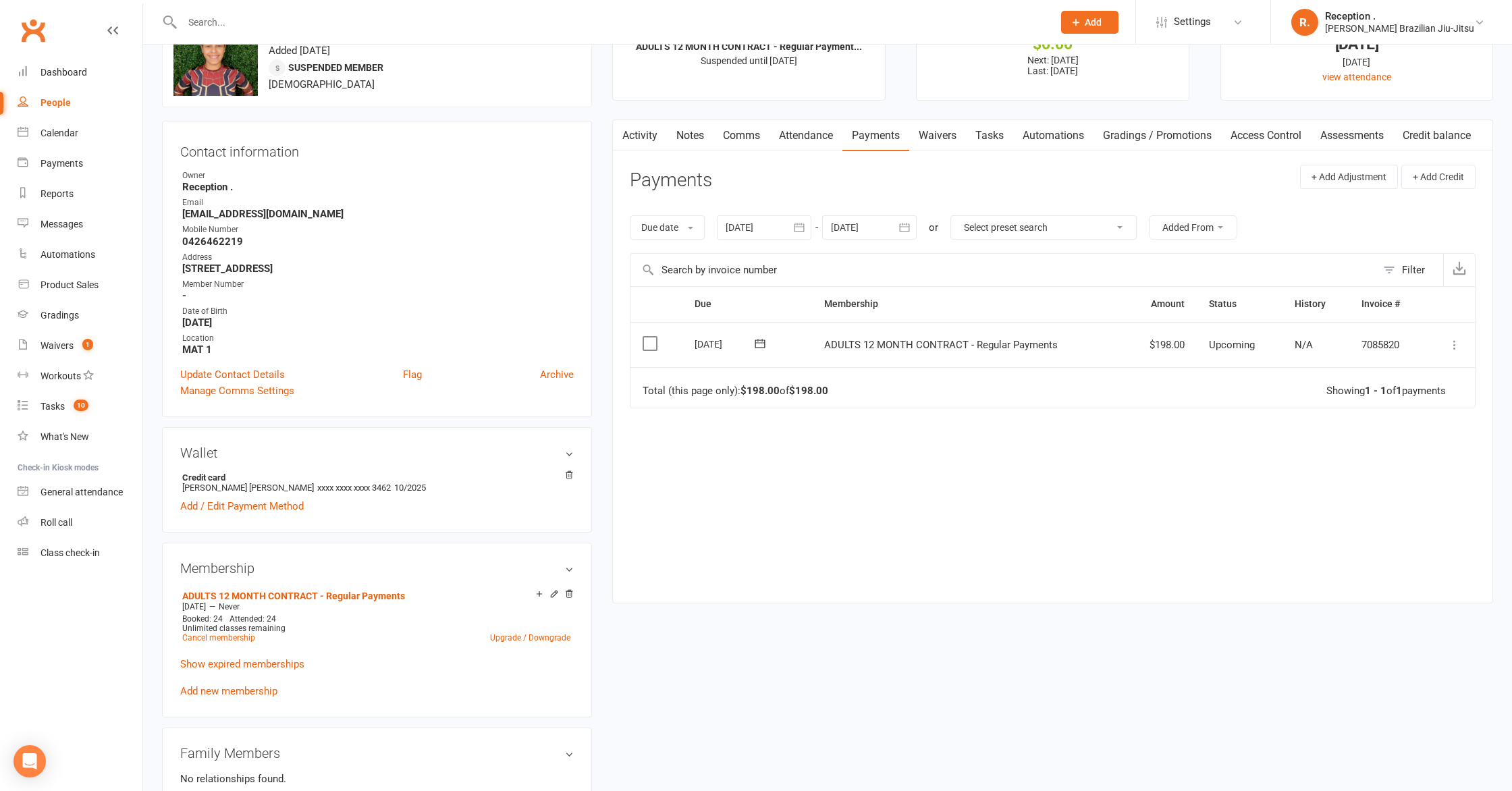
scroll to position [116, 0]
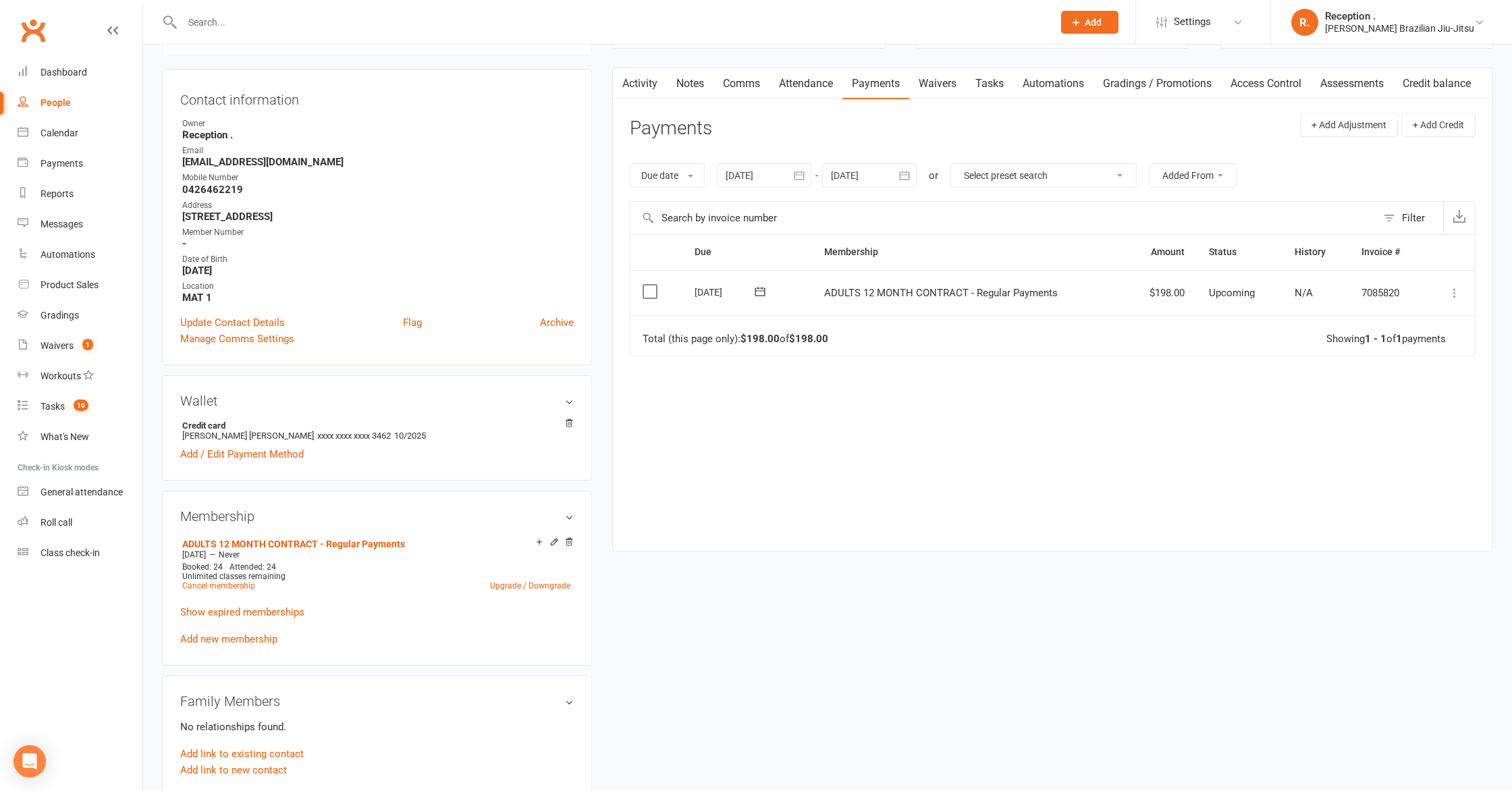
click at [777, 187] on div "Due date Due date Date paid Date failed Date settled [DATE] [DATE] Sun Mon Tue …" at bounding box center [1053, 174] width 846 height 51
click at [769, 175] on div at bounding box center [763, 175] width 95 height 24
click at [742, 212] on icon "button" at bounding box center [738, 207] width 9 height 11
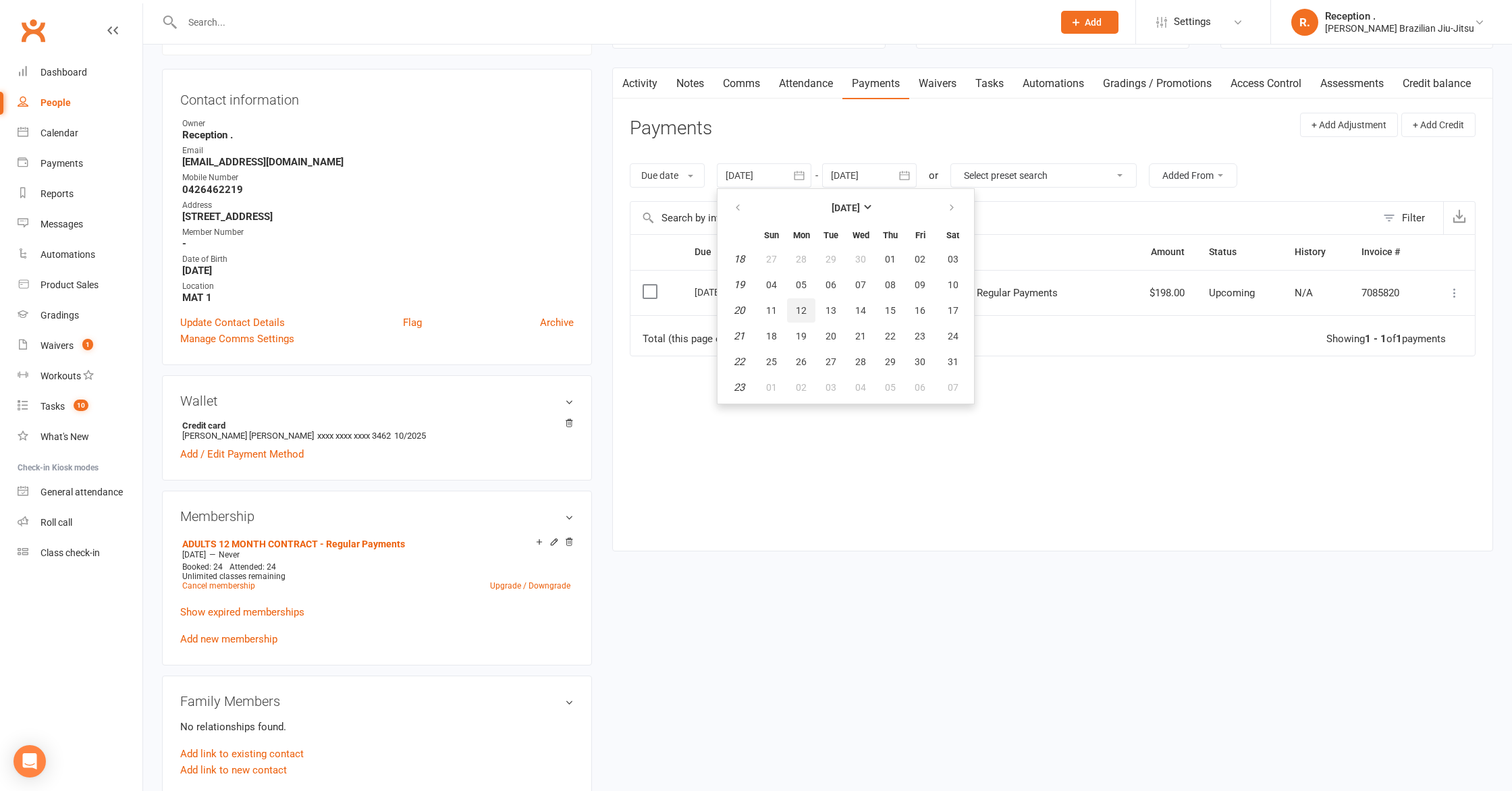
click at [798, 303] on button "12" at bounding box center [801, 310] width 28 height 24
type input "[DATE]"
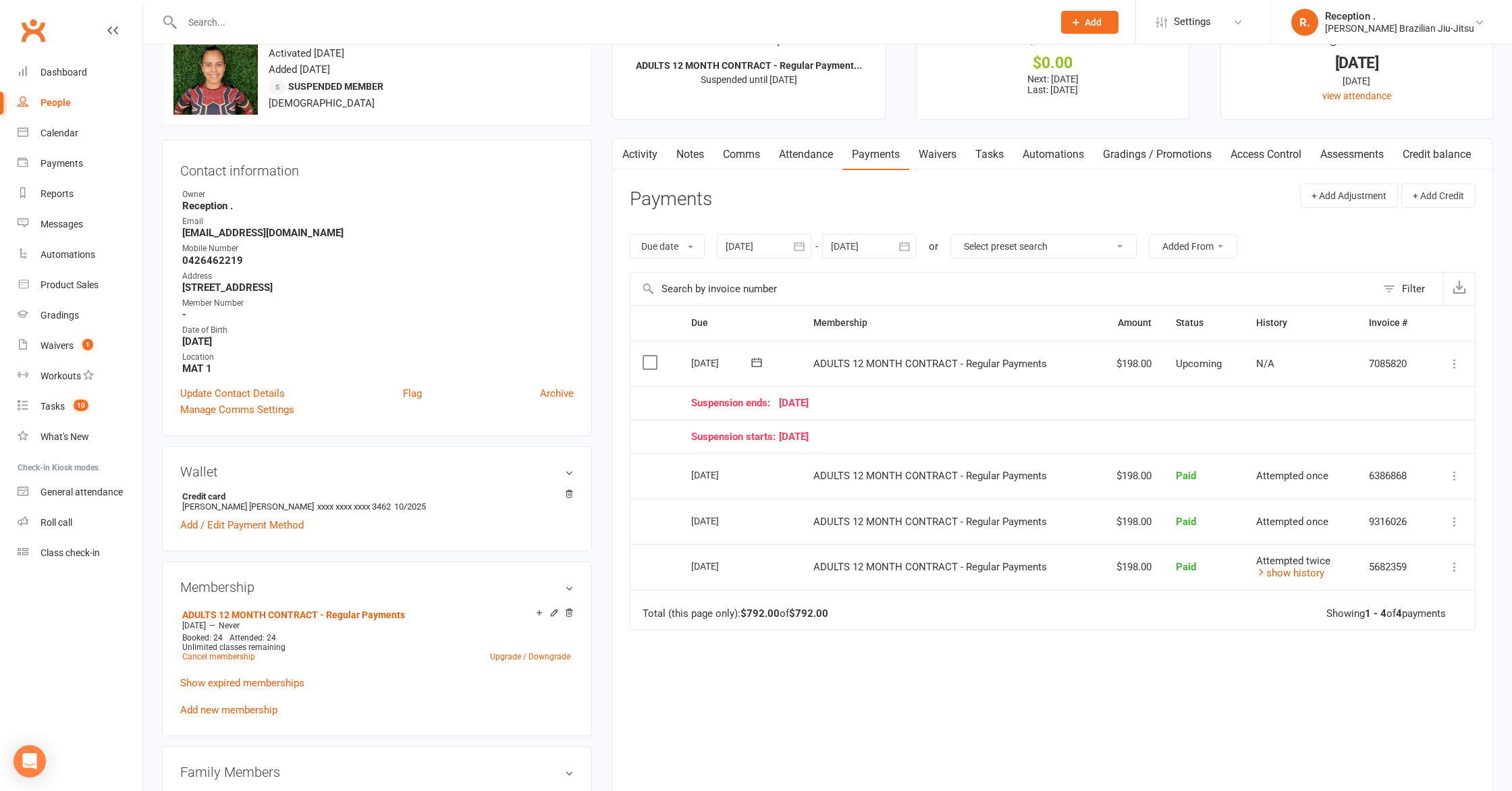
scroll to position [0, 0]
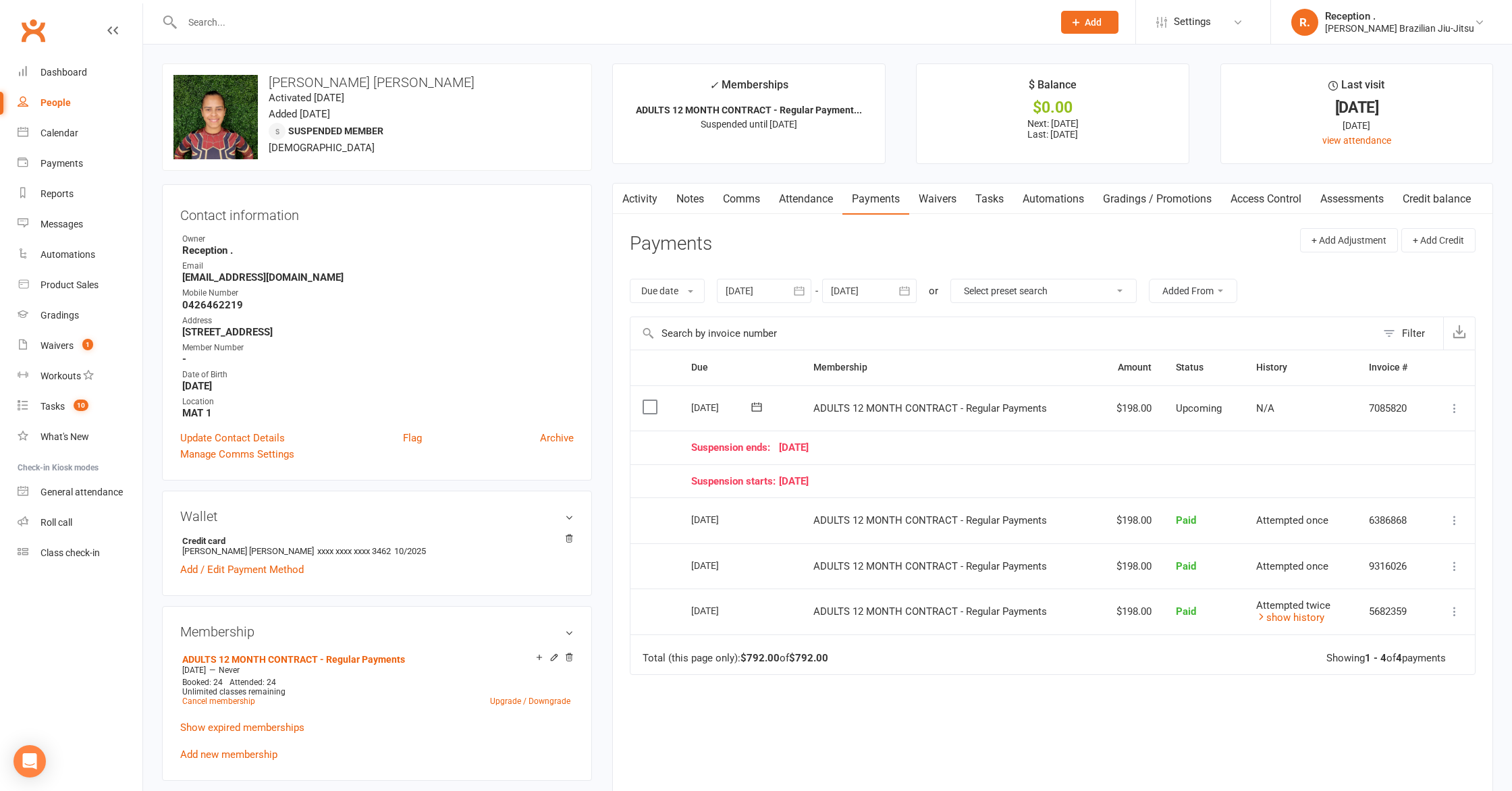
click at [738, 520] on div "[DATE]" at bounding box center [723, 519] width 62 height 21
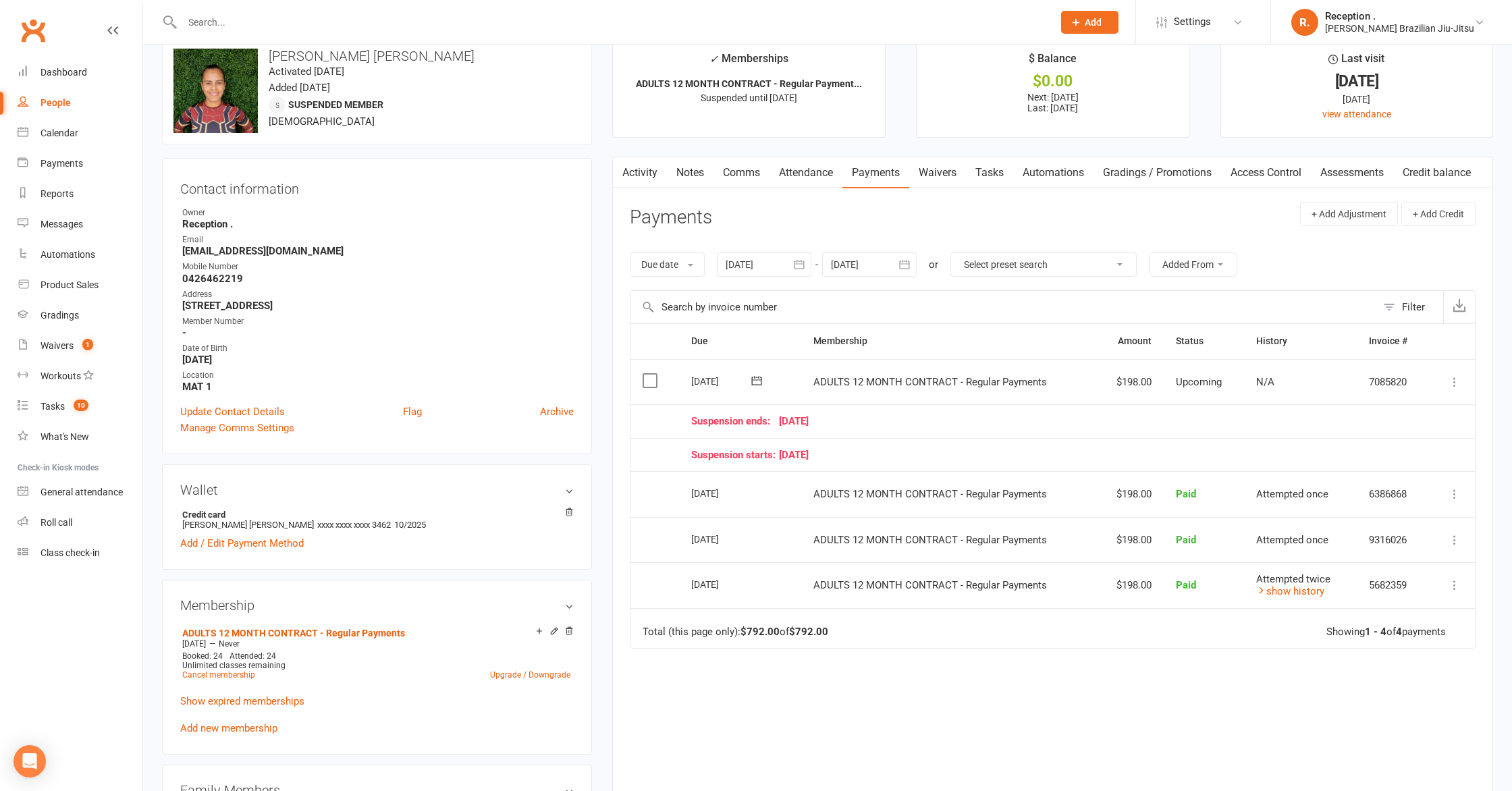
scroll to position [27, 0]
click at [1256, 449] on div "Suspension starts: [DATE]" at bounding box center [1055, 454] width 726 height 12
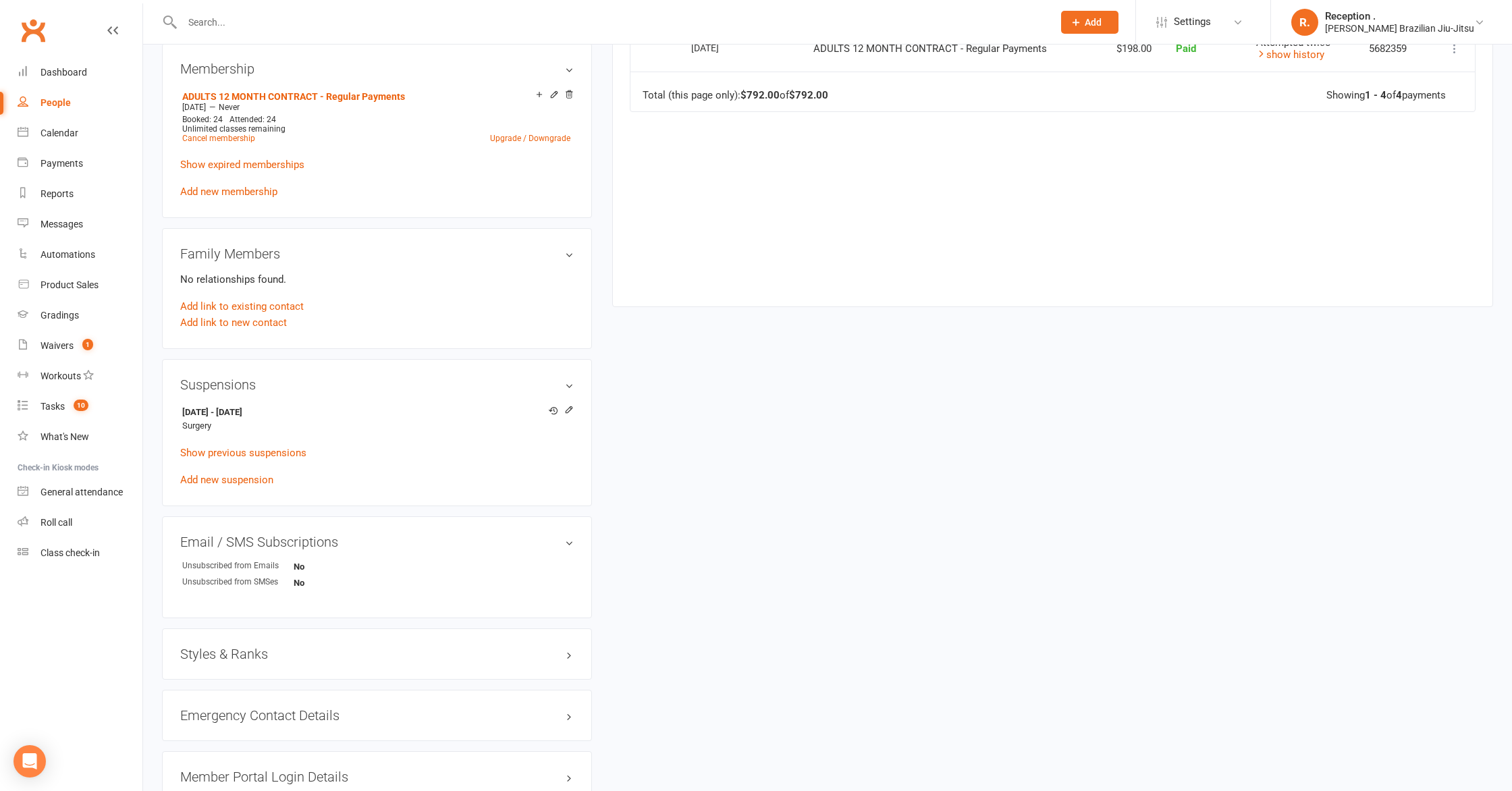
scroll to position [564, 0]
click at [572, 408] on icon at bounding box center [568, 407] width 9 height 9
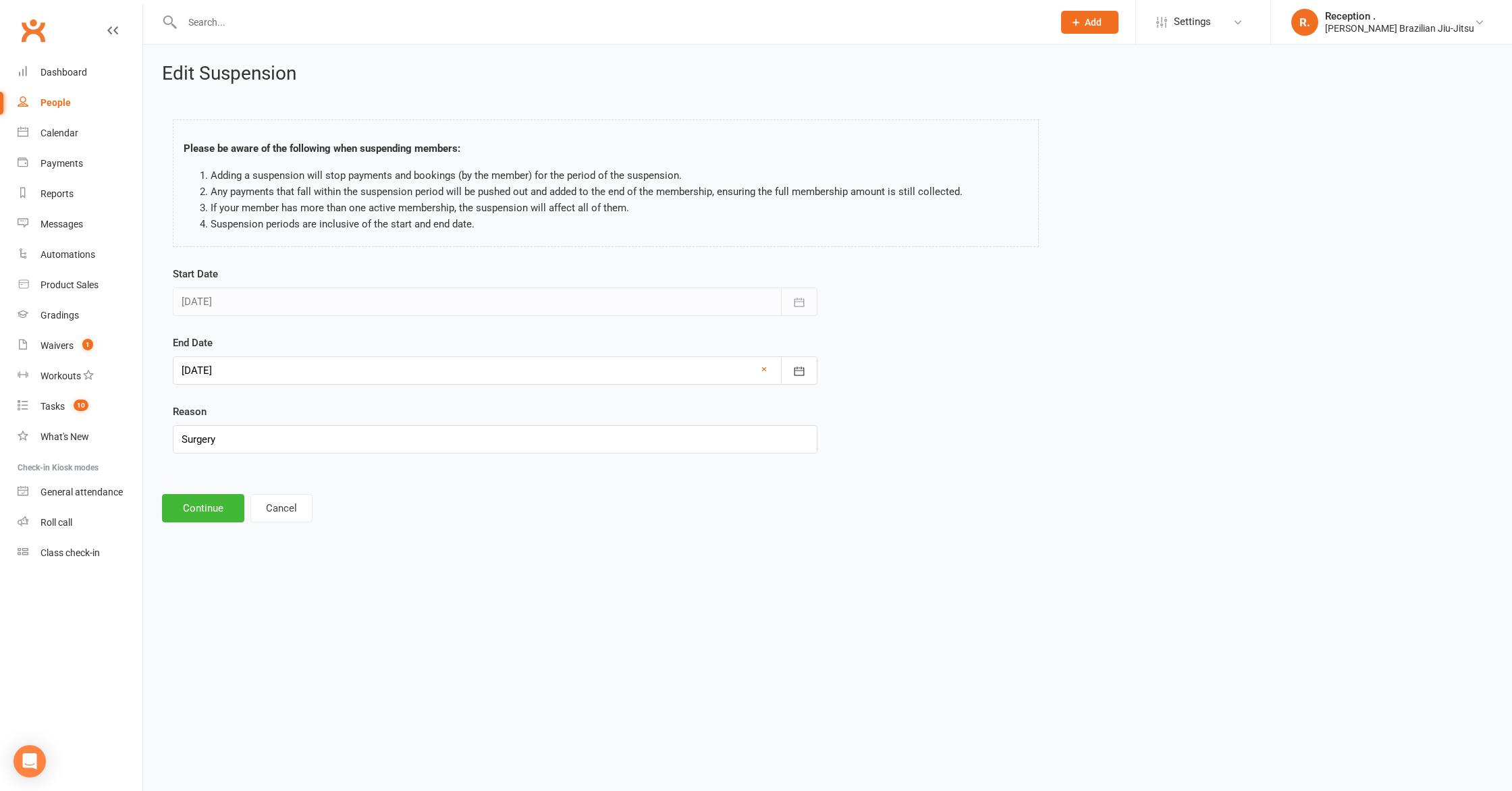
click at [263, 378] on div at bounding box center [494, 371] width 645 height 28
click at [226, 508] on span "14" at bounding box center [227, 507] width 11 height 11
type input "[DATE]"
click at [208, 504] on button "Continue" at bounding box center [203, 508] width 83 height 28
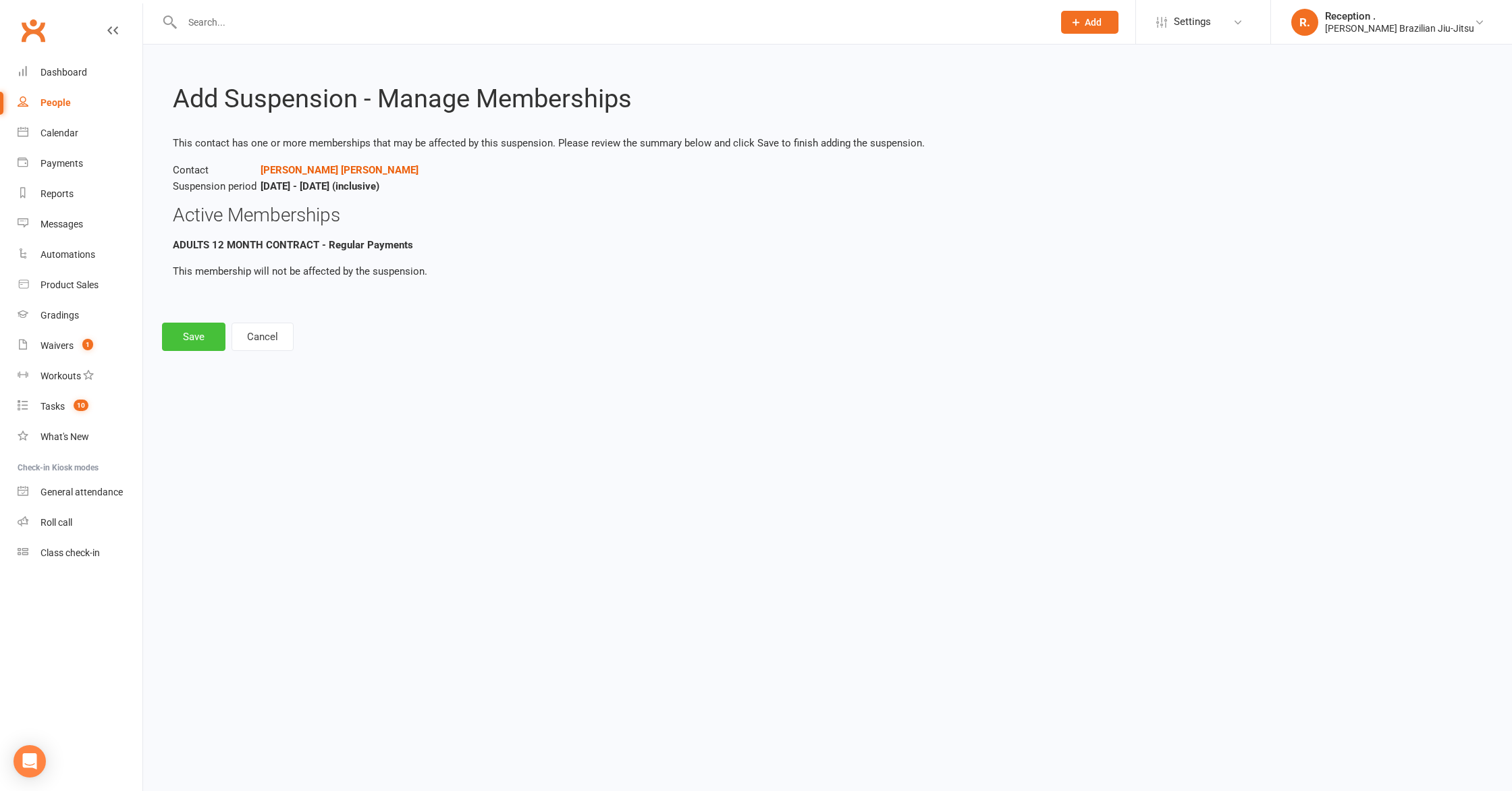
click at [197, 341] on button "Save" at bounding box center [194, 337] width 64 height 28
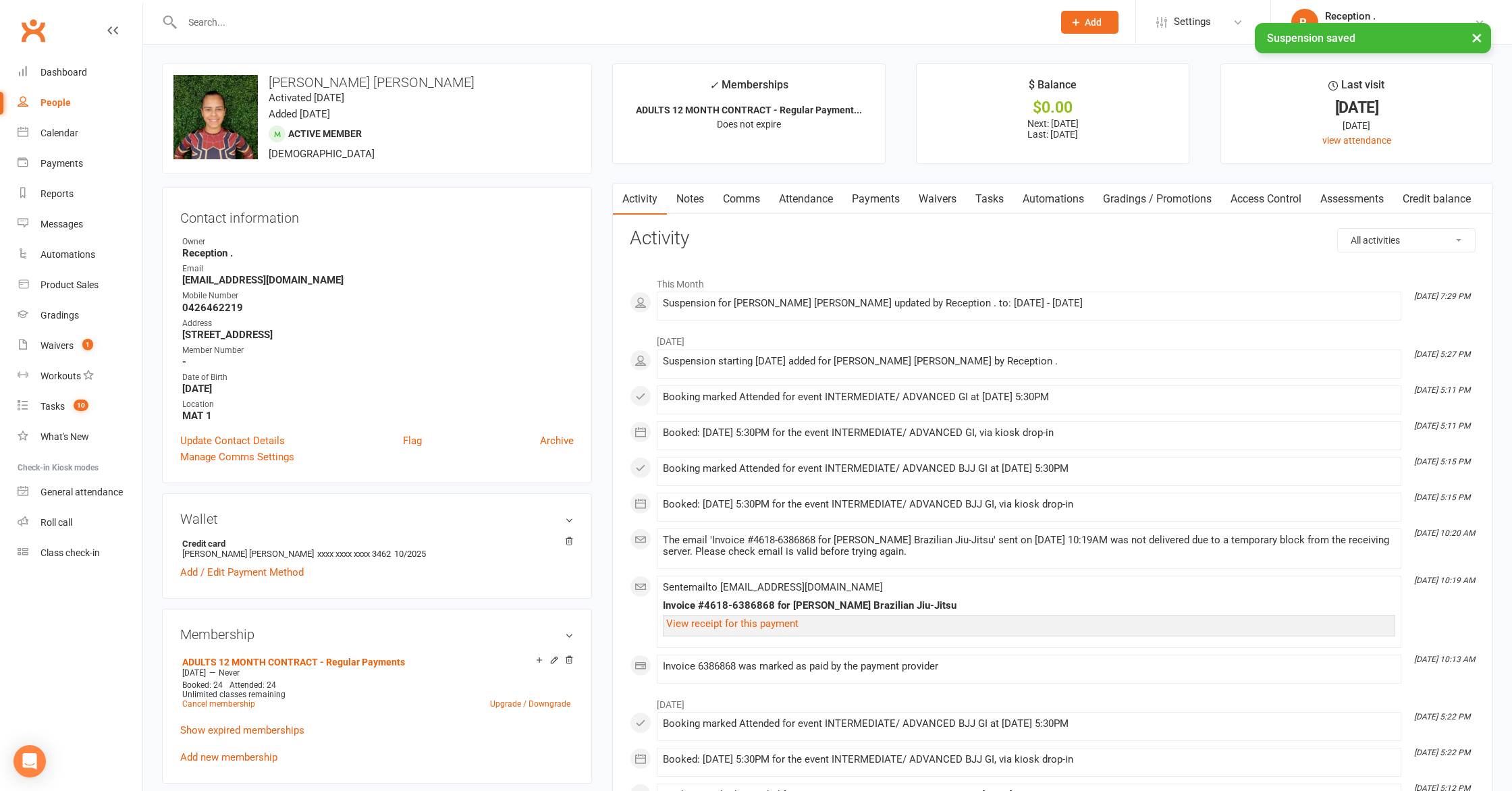
click at [864, 194] on link "Payments" at bounding box center [875, 198] width 67 height 31
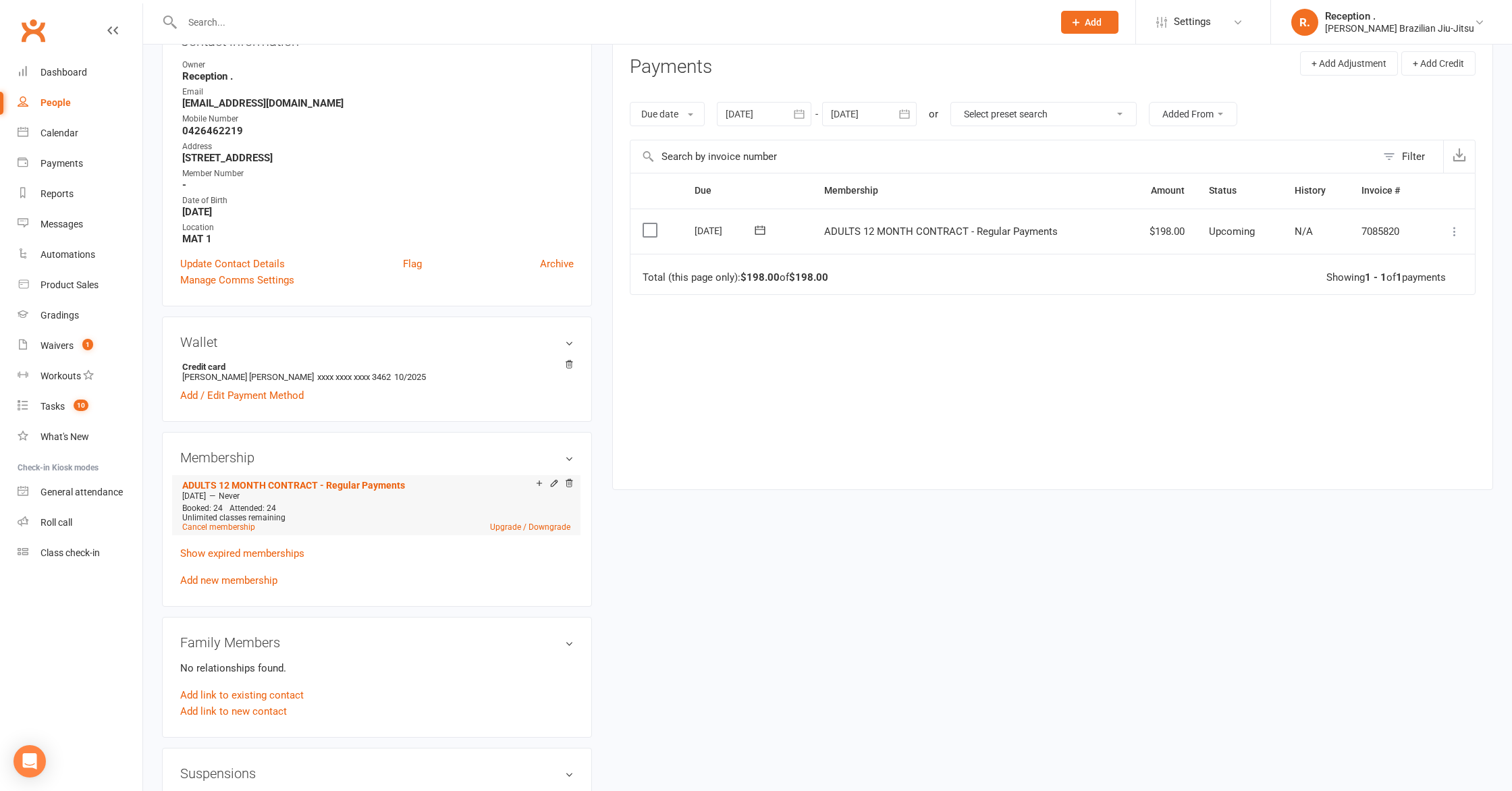
scroll to position [181, 0]
click at [236, 518] on link "Cancel membership" at bounding box center [218, 522] width 73 height 9
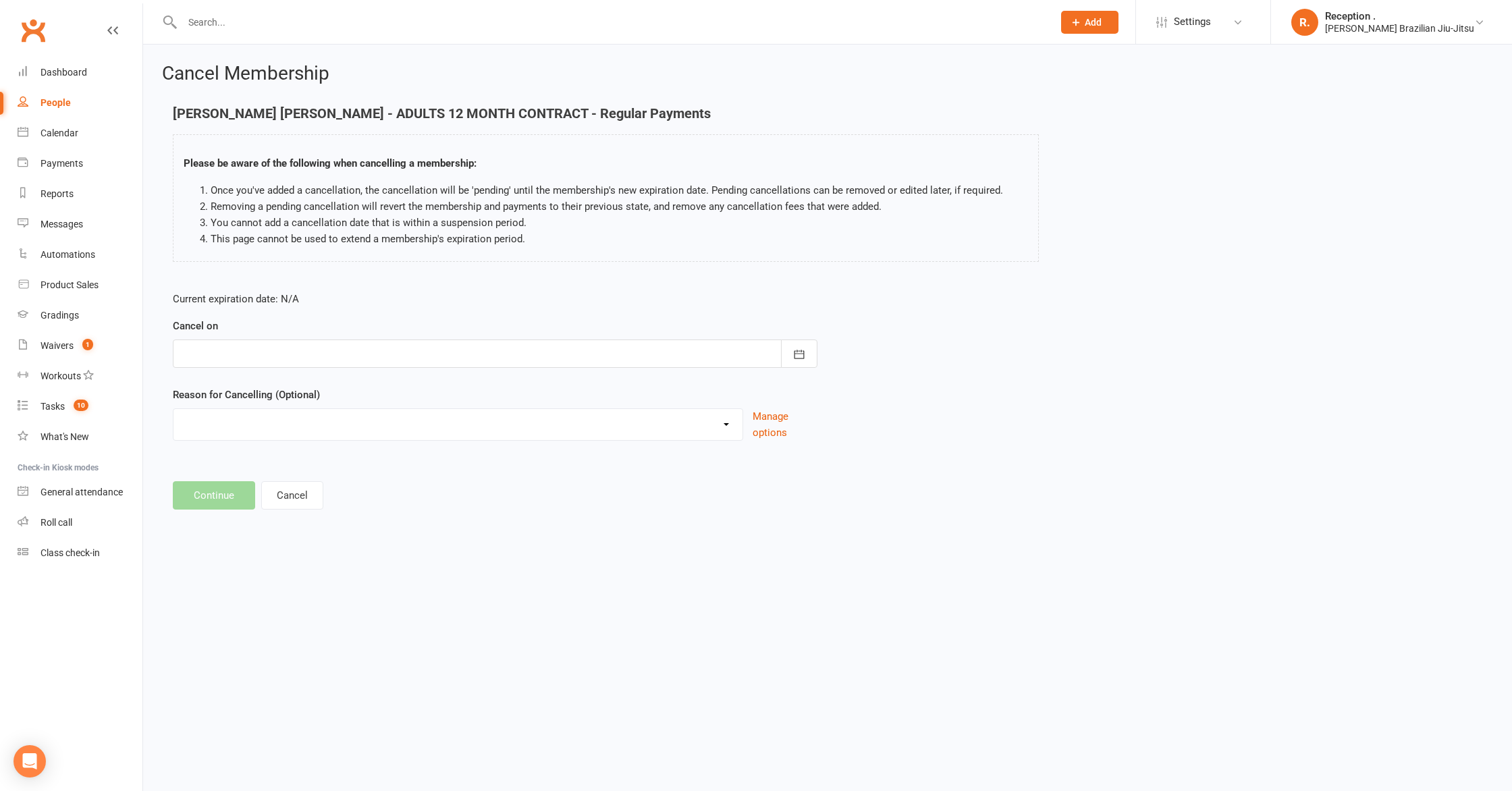
click at [445, 346] on div at bounding box center [494, 354] width 645 height 28
click at [234, 515] on button "21" at bounding box center [227, 516] width 28 height 24
type input "[DATE]"
click at [231, 497] on button "Continue" at bounding box center [213, 495] width 83 height 28
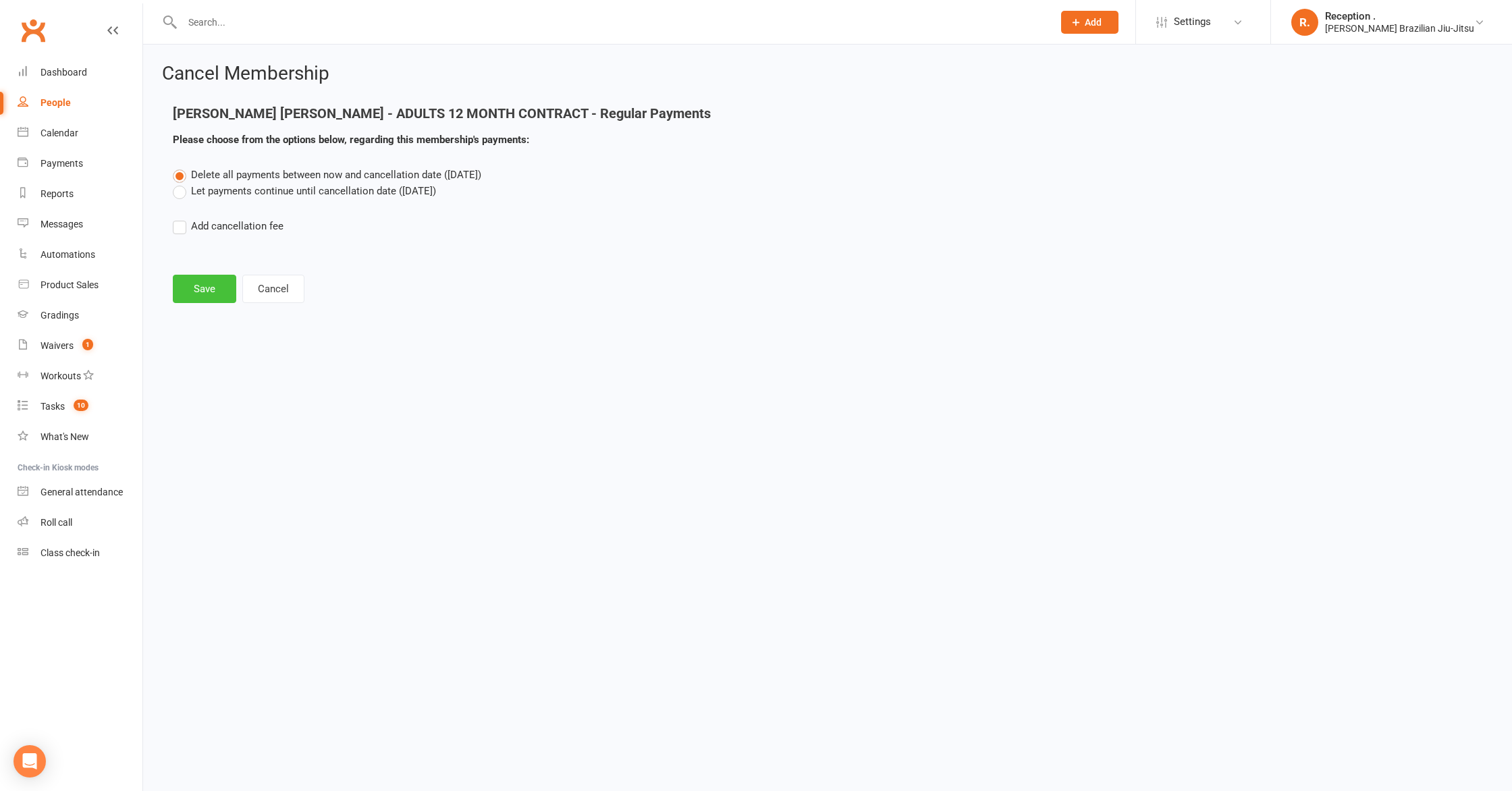
click at [217, 290] on button "Save" at bounding box center [204, 289] width 64 height 28
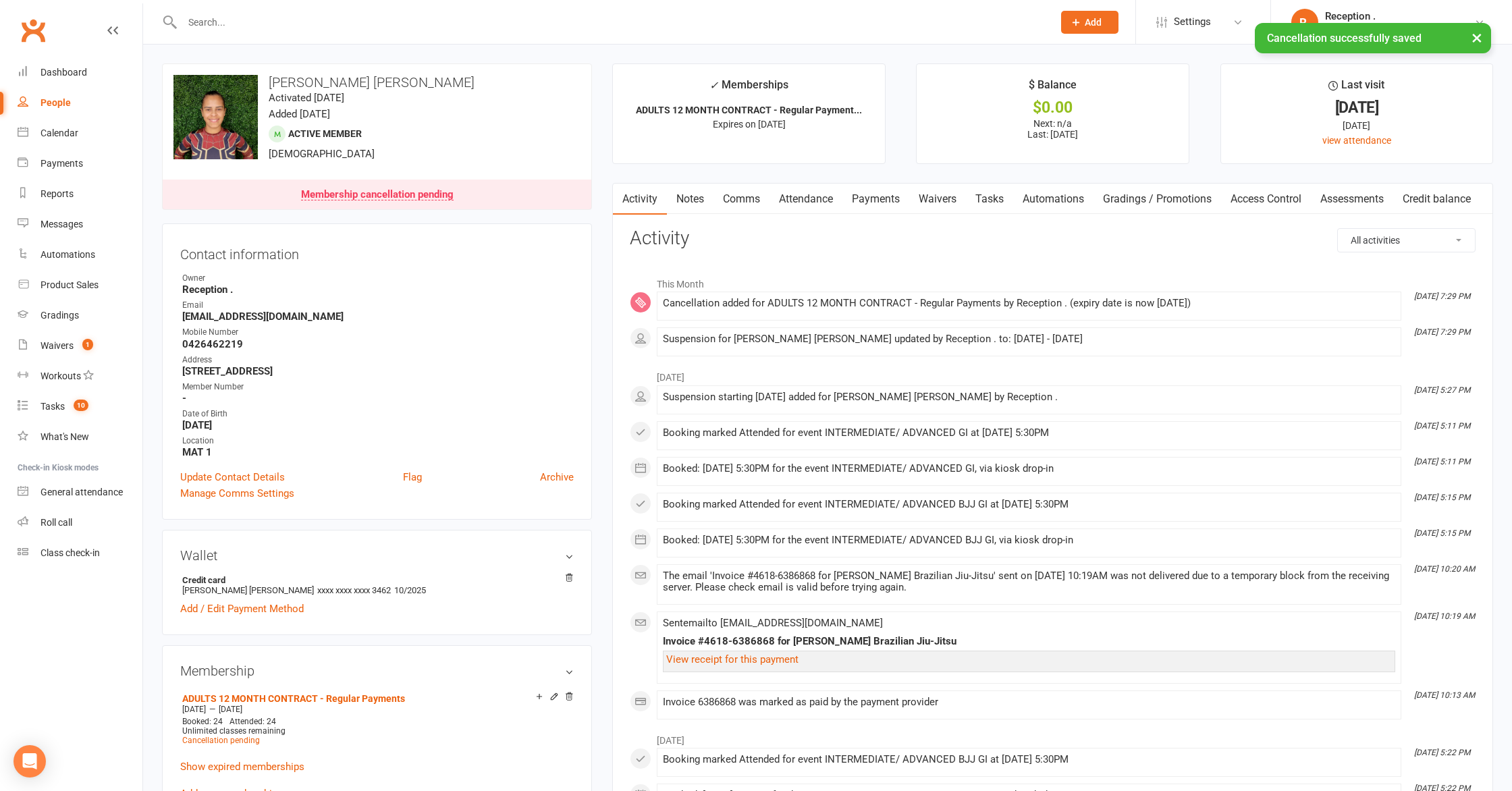
click at [874, 206] on link "Payments" at bounding box center [875, 198] width 67 height 31
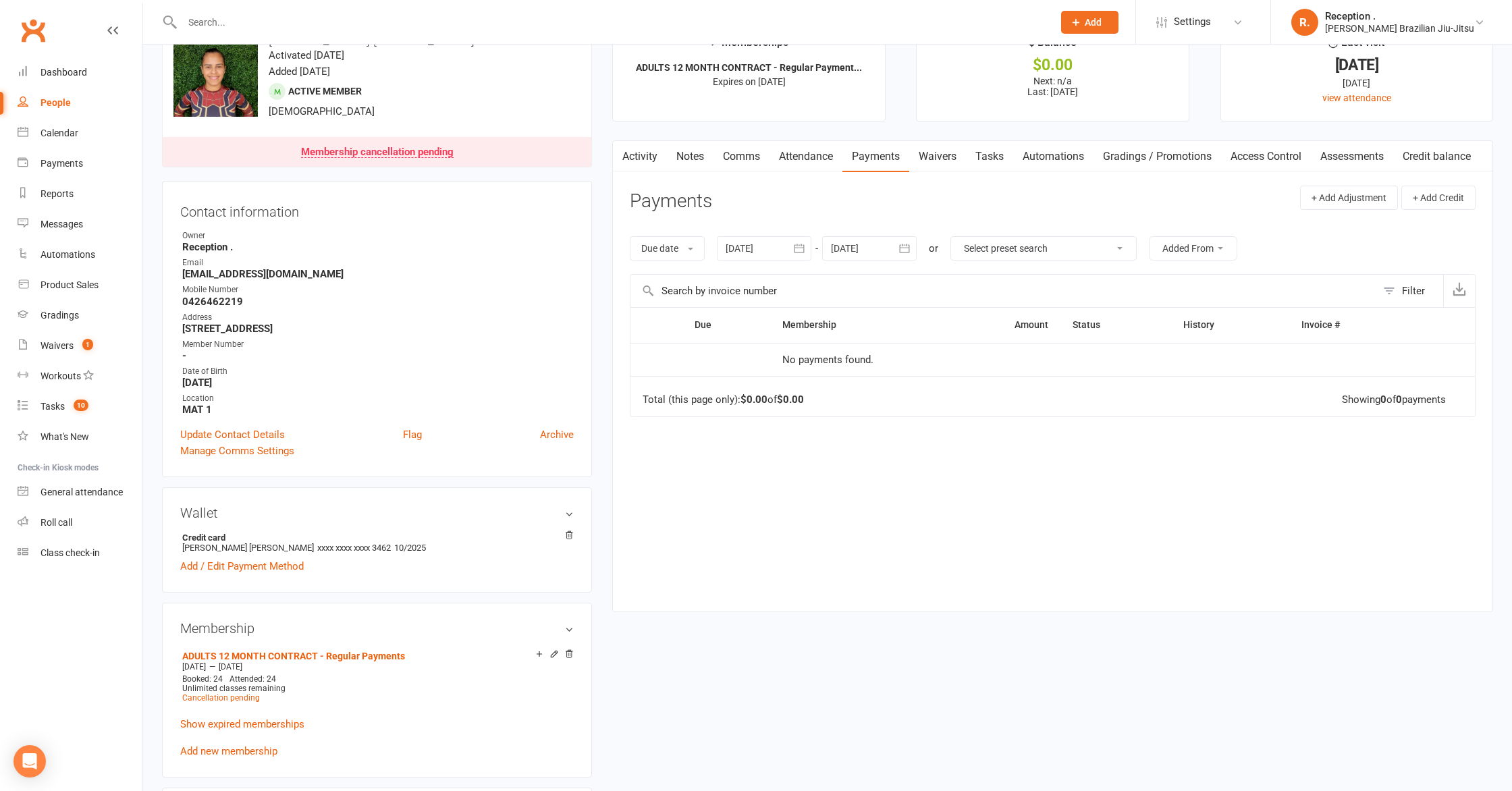
scroll to position [44, 0]
click at [92, 72] on link "Dashboard" at bounding box center [80, 73] width 125 height 30
